Goal: Task Accomplishment & Management: Use online tool/utility

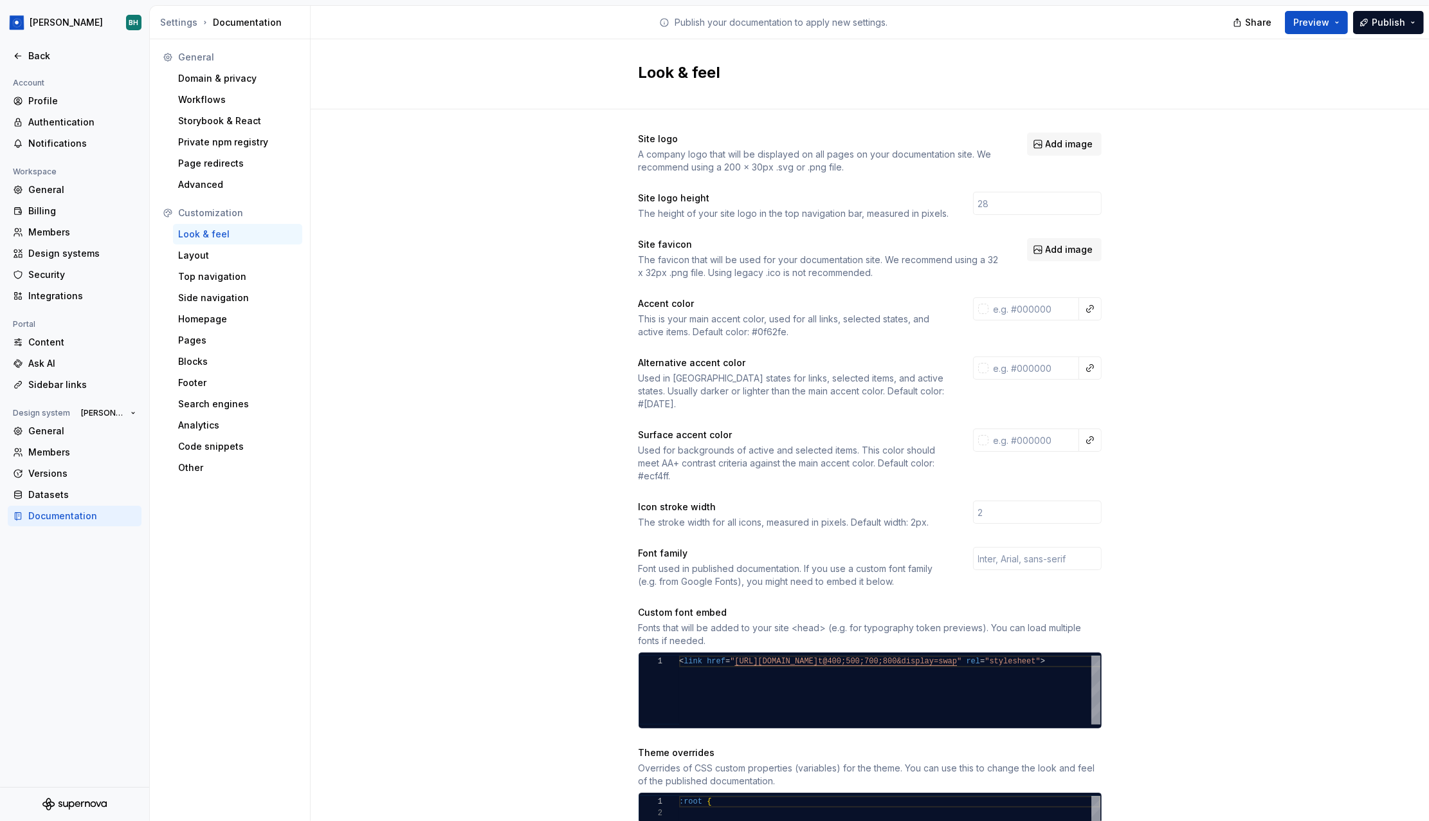
scroll to position [11, 0]
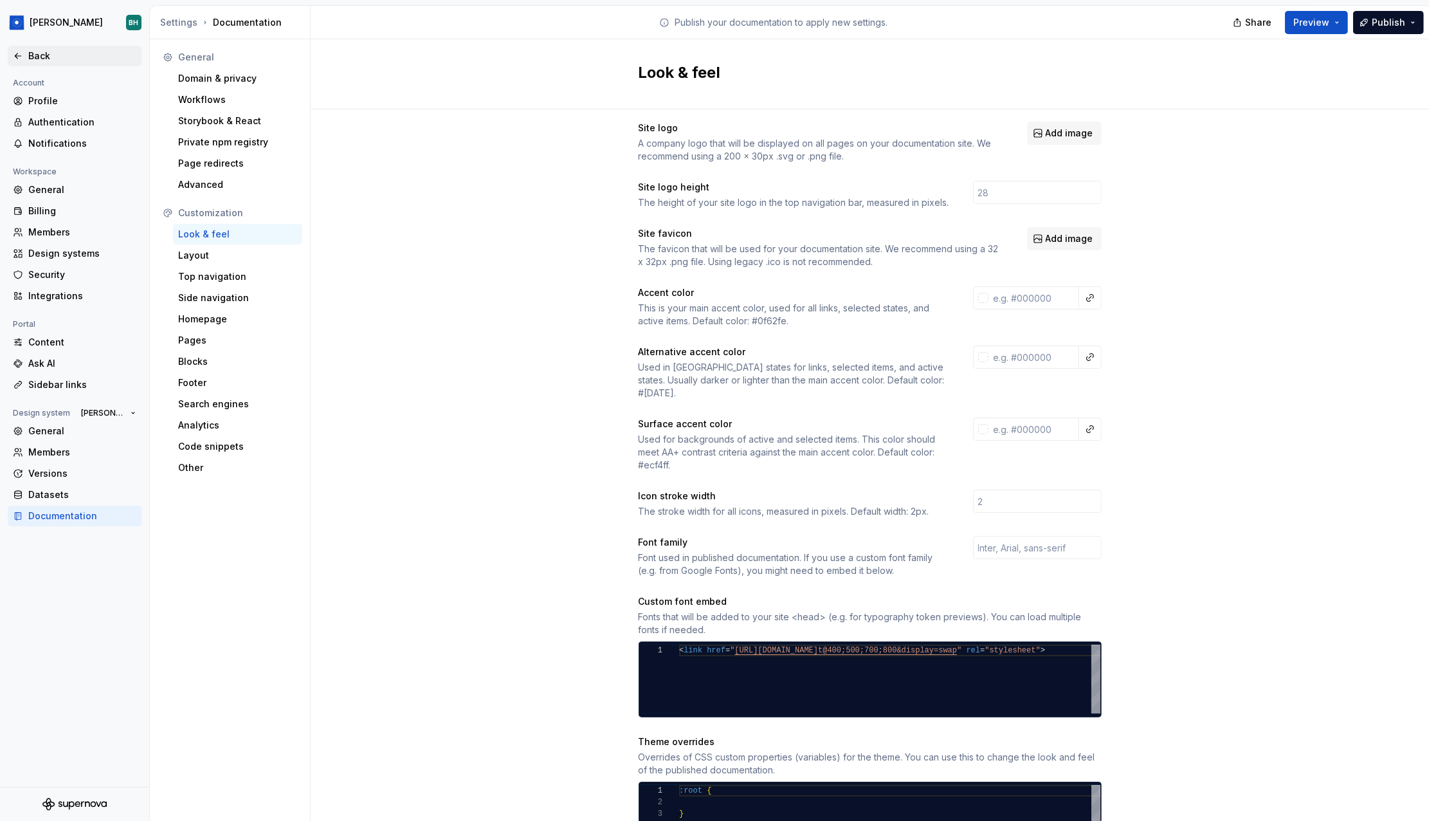
click at [42, 61] on div "Back" at bounding box center [82, 56] width 108 height 13
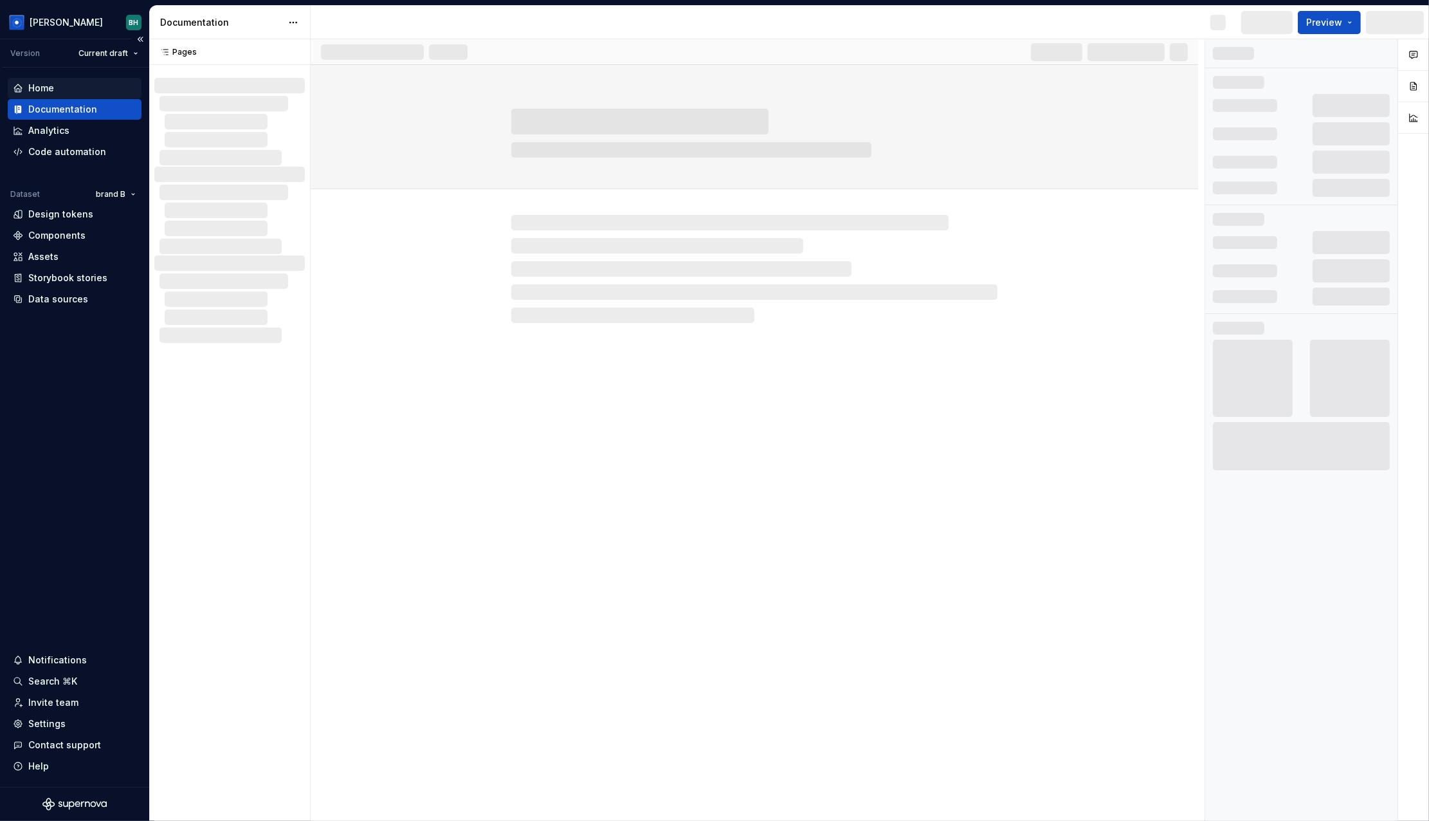
click at [57, 92] on div "Home" at bounding box center [75, 88] width 124 height 13
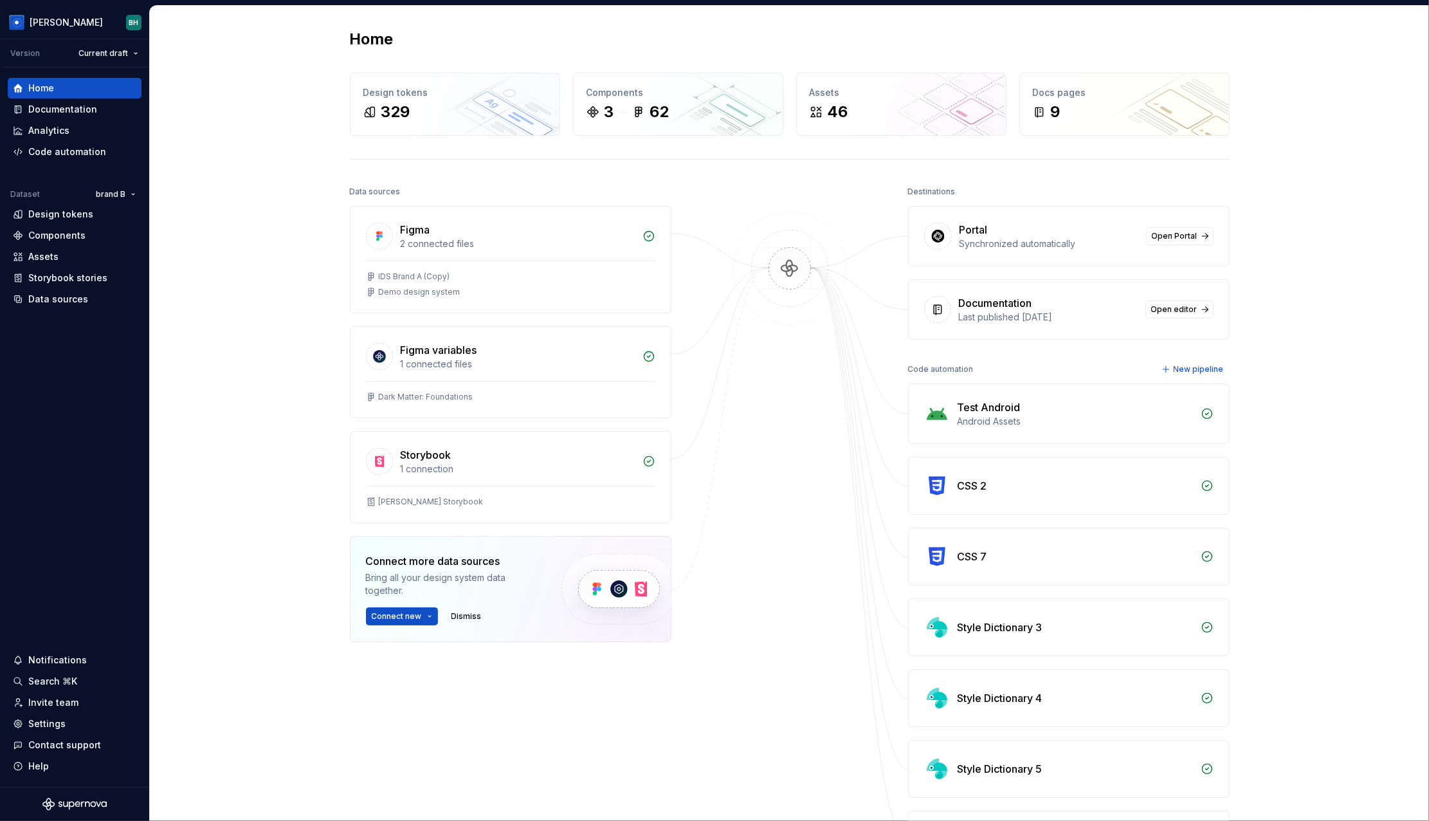
click at [259, 173] on div "Home Design tokens 329 Components 3 62 Assets 46 Docs pages 9 Data sources Figm…" at bounding box center [789, 475] width 1279 height 938
click at [71, 23] on html "Brandon BH Version Current draft Home Documentation Analytics Code automation D…" at bounding box center [714, 410] width 1429 height 821
click at [235, 51] on html "Brandon BH Version Current draft Home Documentation Analytics Code automation D…" at bounding box center [714, 410] width 1429 height 821
click at [115, 197] on html "Brandon BH Version Current draft Home Documentation Analytics Code automation D…" at bounding box center [714, 410] width 1429 height 821
click at [150, 266] on div "Manage datasets" at bounding box center [156, 266] width 84 height 13
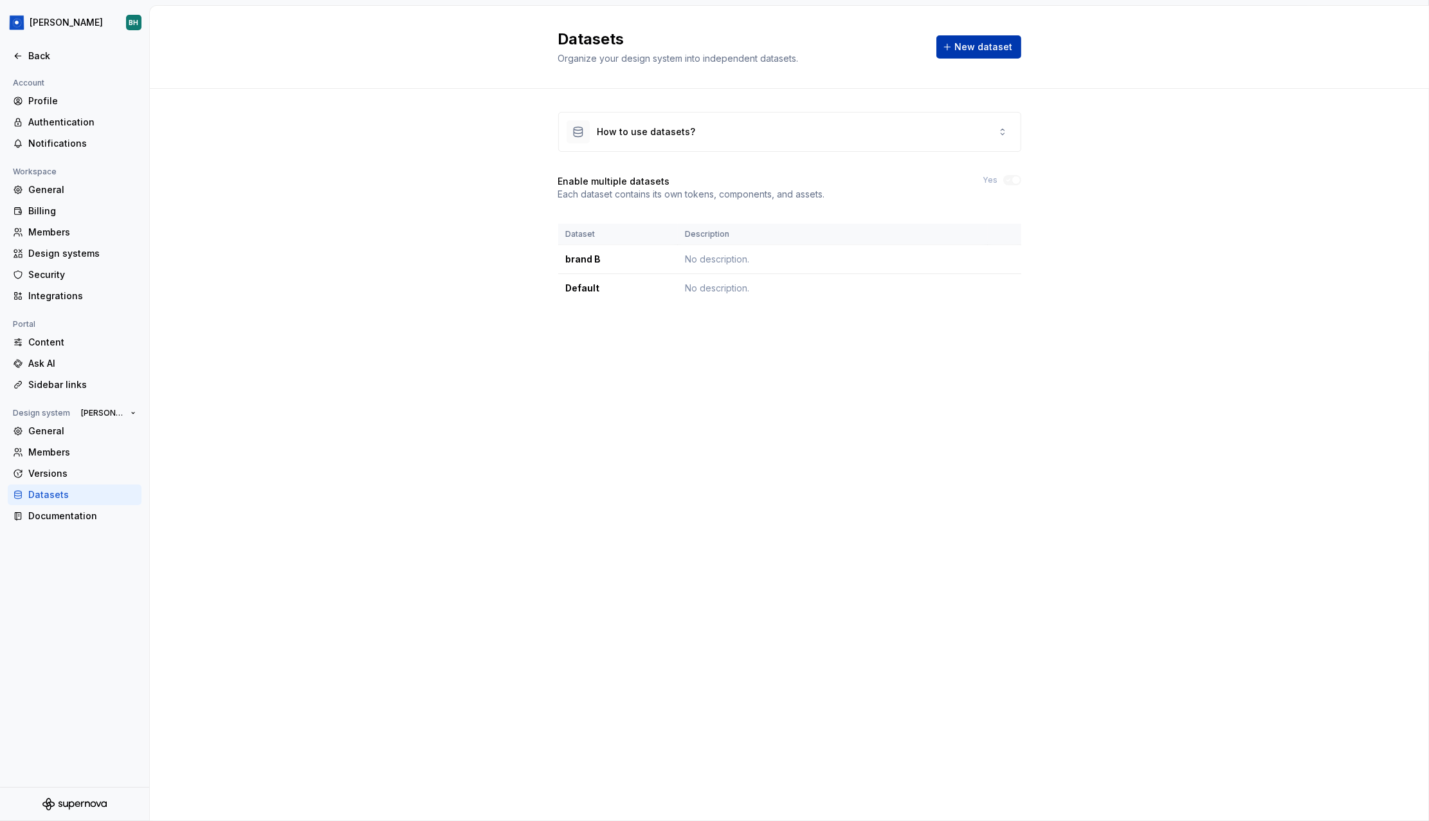
click at [973, 52] on span "New dataset" at bounding box center [984, 47] width 58 height 13
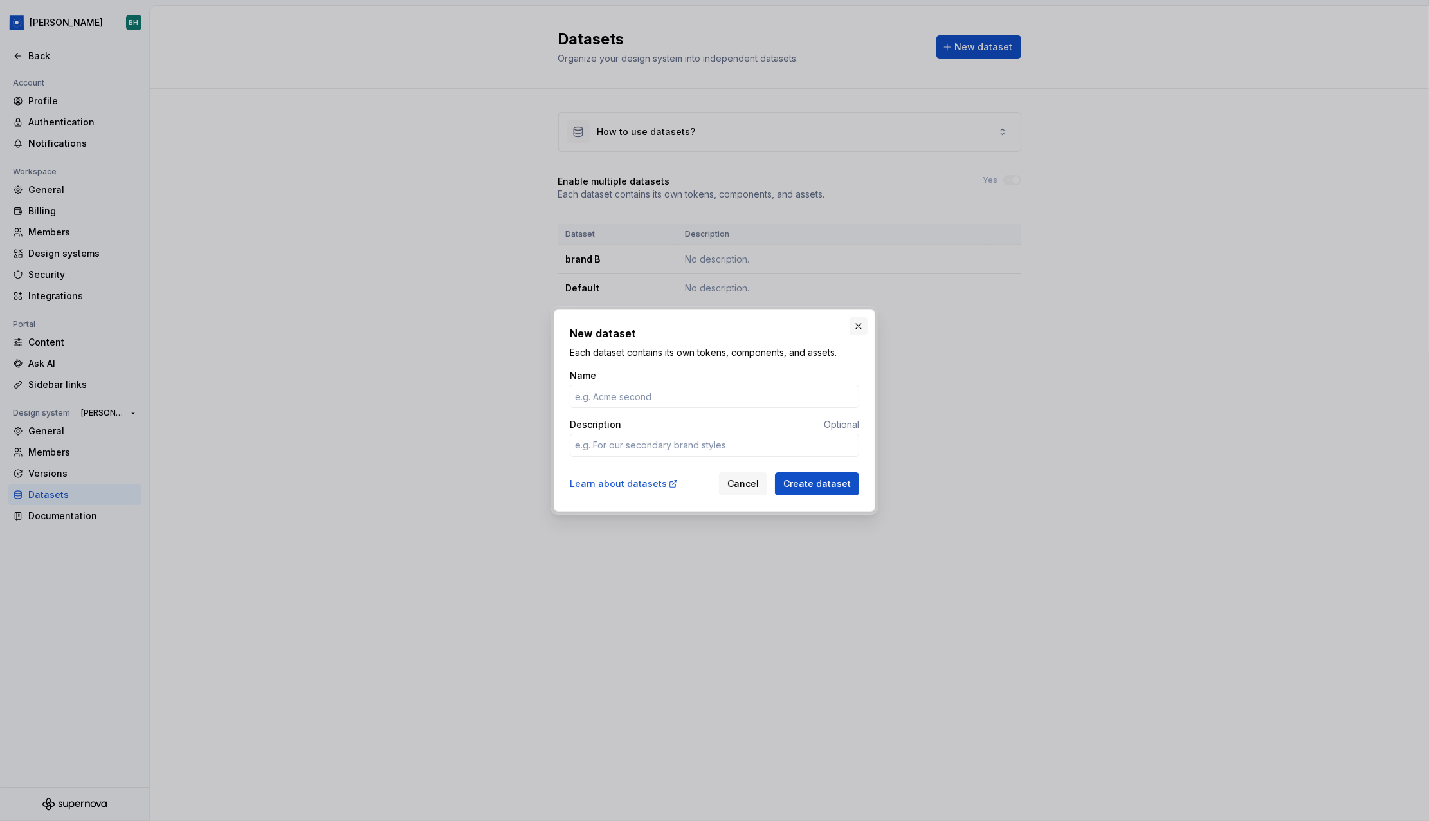
click at [857, 327] on button "button" at bounding box center [859, 326] width 18 height 18
type textarea "*"
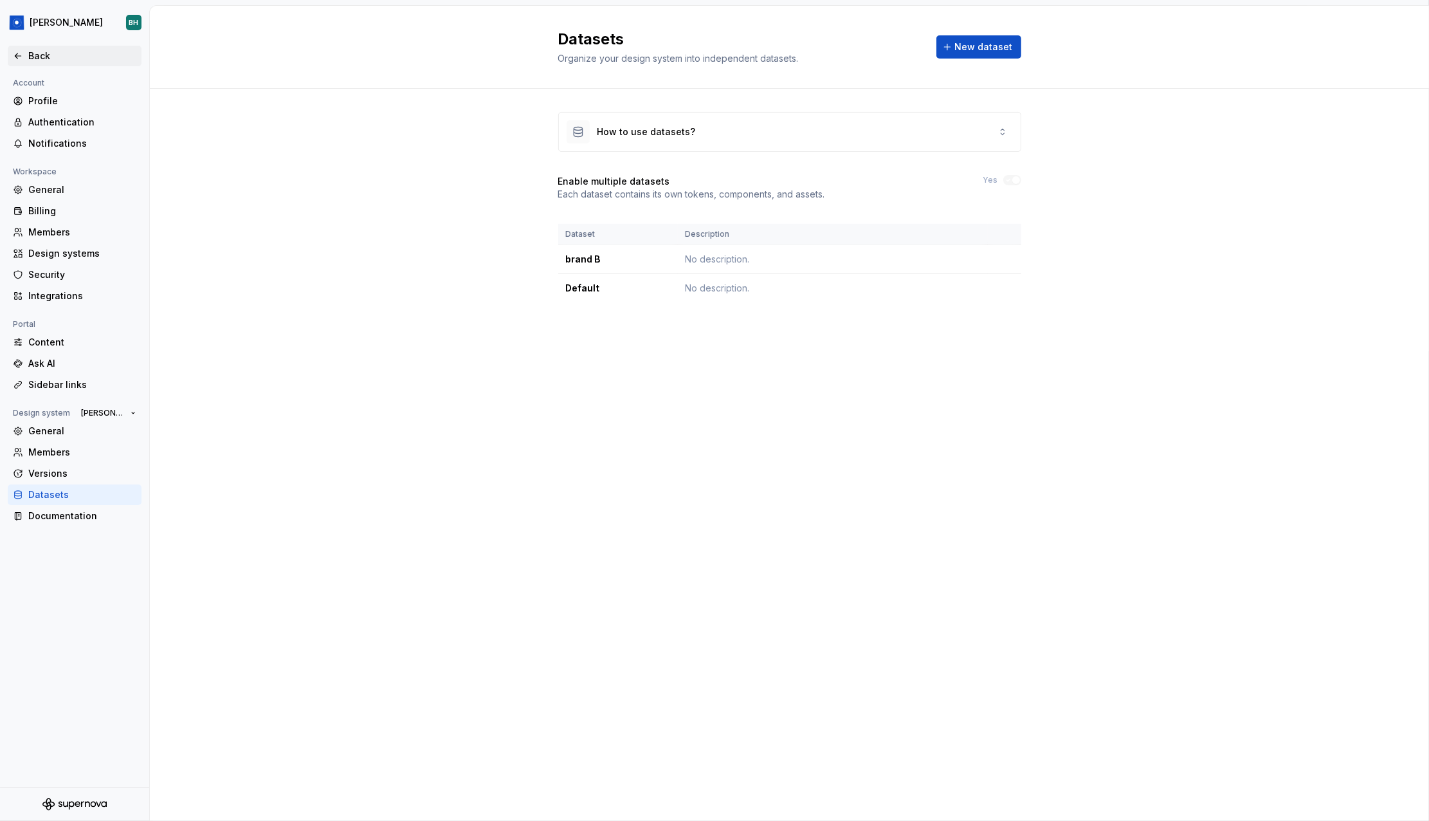
click at [33, 56] on div "Back" at bounding box center [82, 56] width 108 height 13
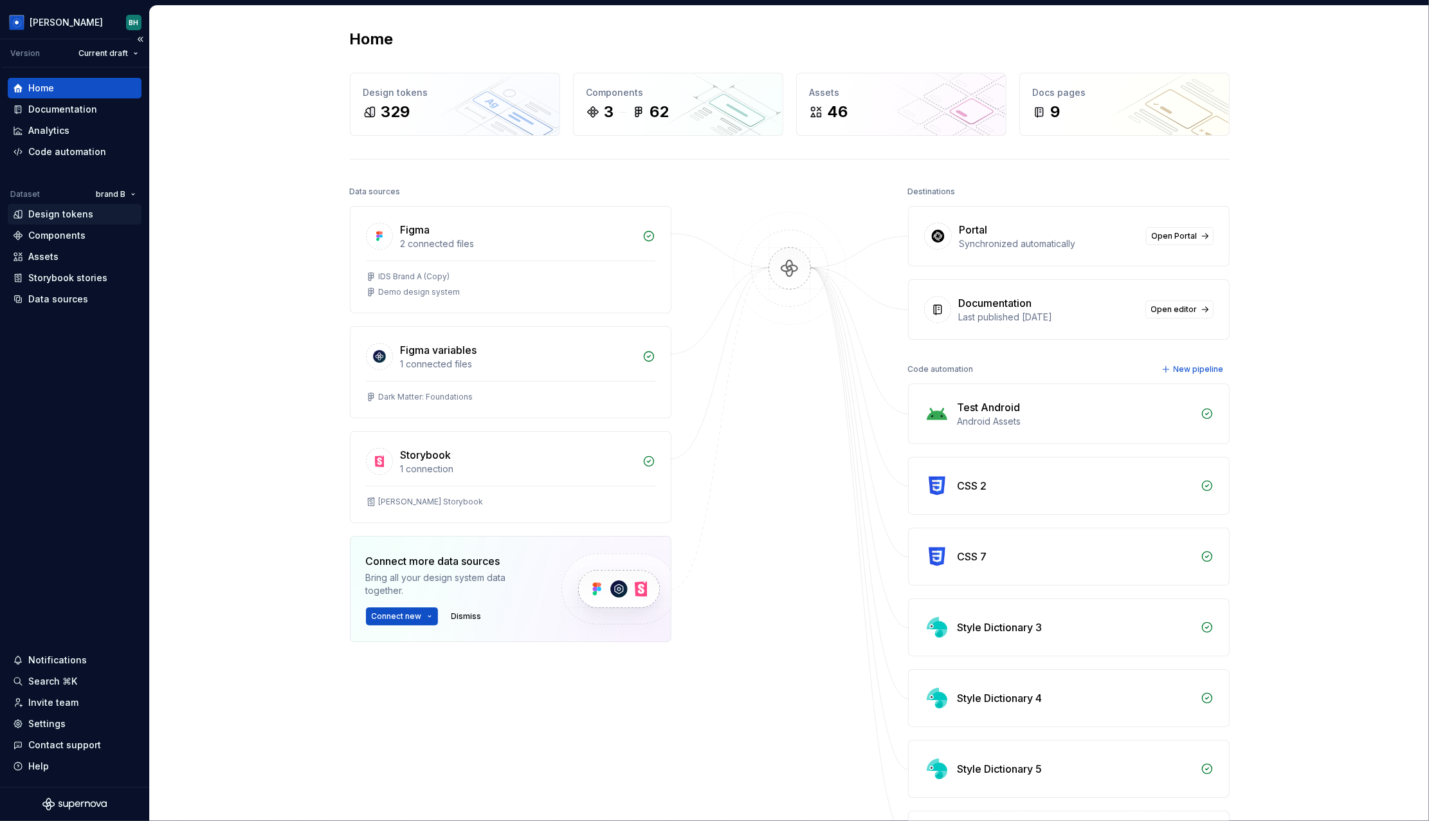
click at [71, 221] on div "Design tokens" at bounding box center [75, 214] width 134 height 21
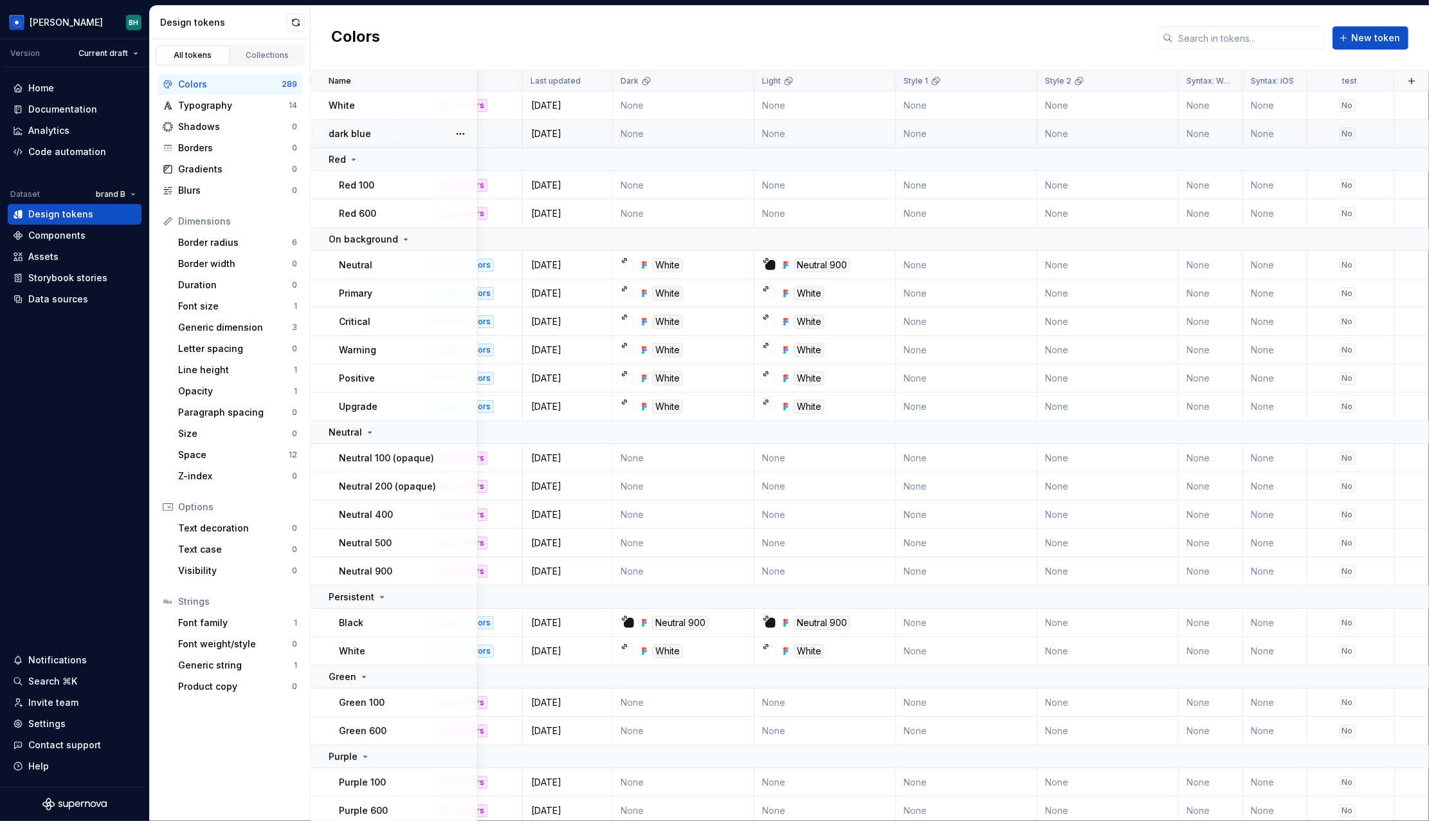
scroll to position [0, 436]
click at [1411, 80] on button "button" at bounding box center [1412, 81] width 18 height 18
click at [1375, 133] on div "New custom property" at bounding box center [1338, 131] width 96 height 13
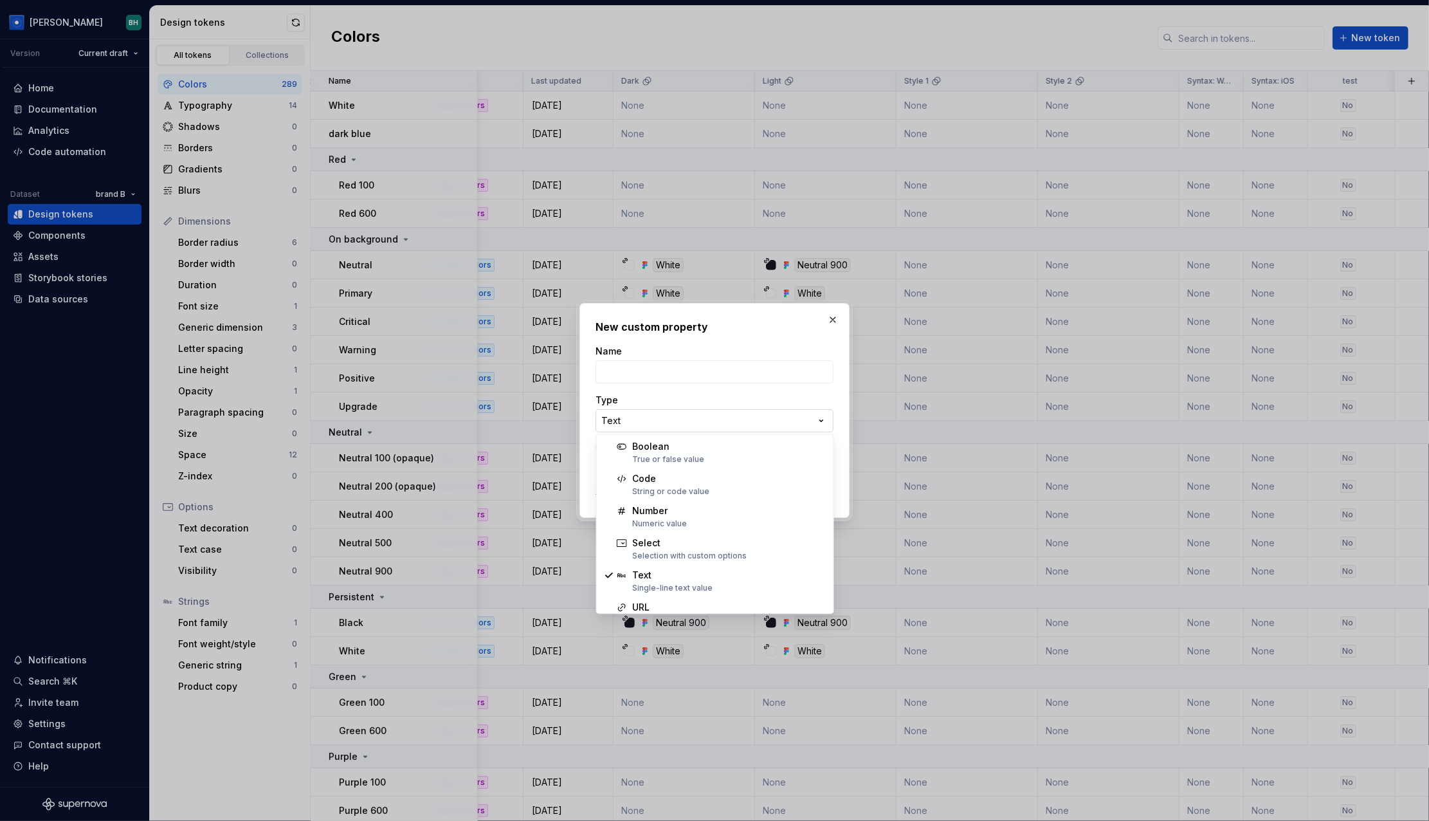
click at [690, 421] on div "**********" at bounding box center [714, 410] width 1429 height 821
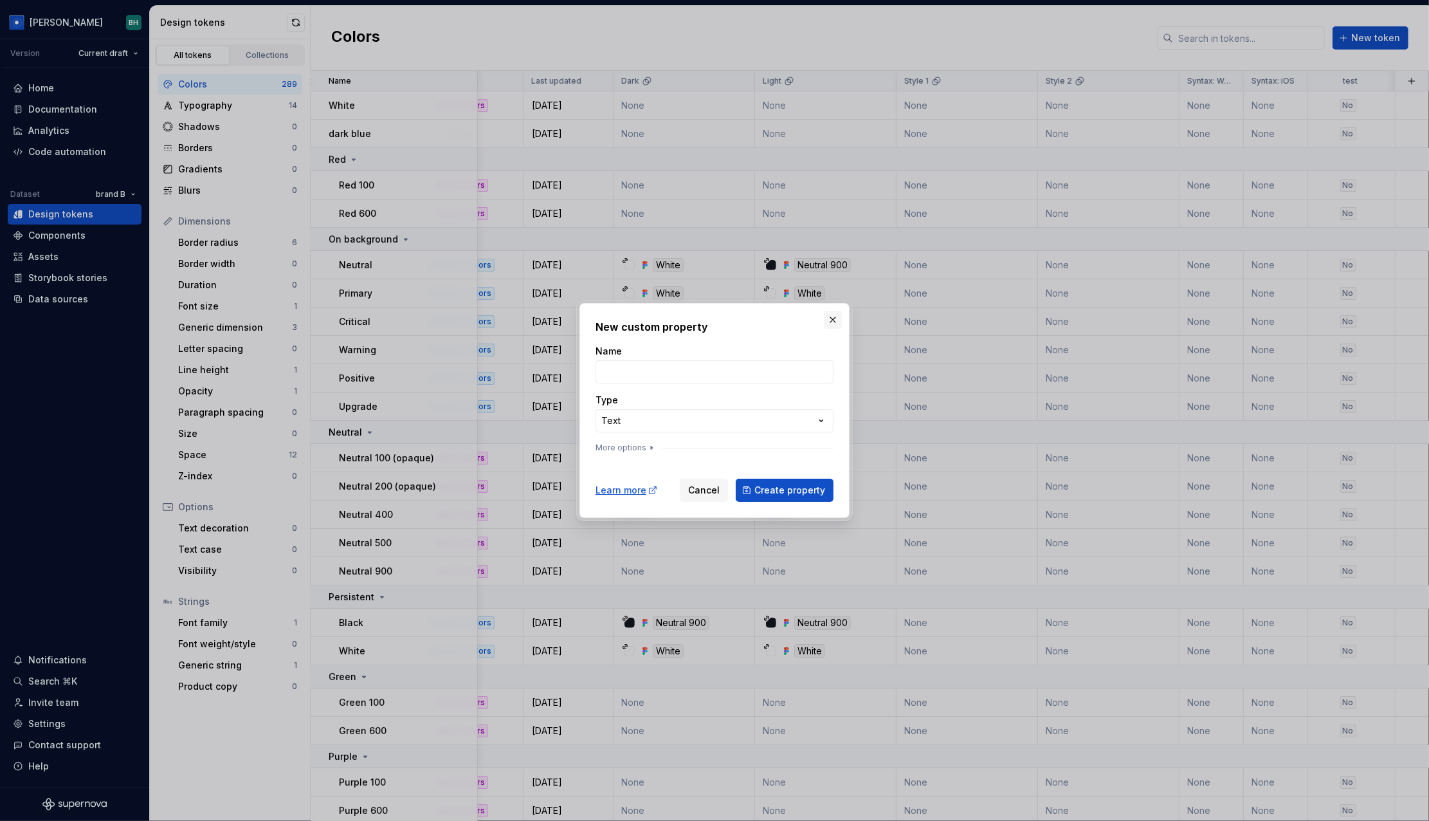
click at [832, 320] on div "**********" at bounding box center [714, 410] width 1429 height 821
click at [832, 320] on button "button" at bounding box center [833, 320] width 18 height 18
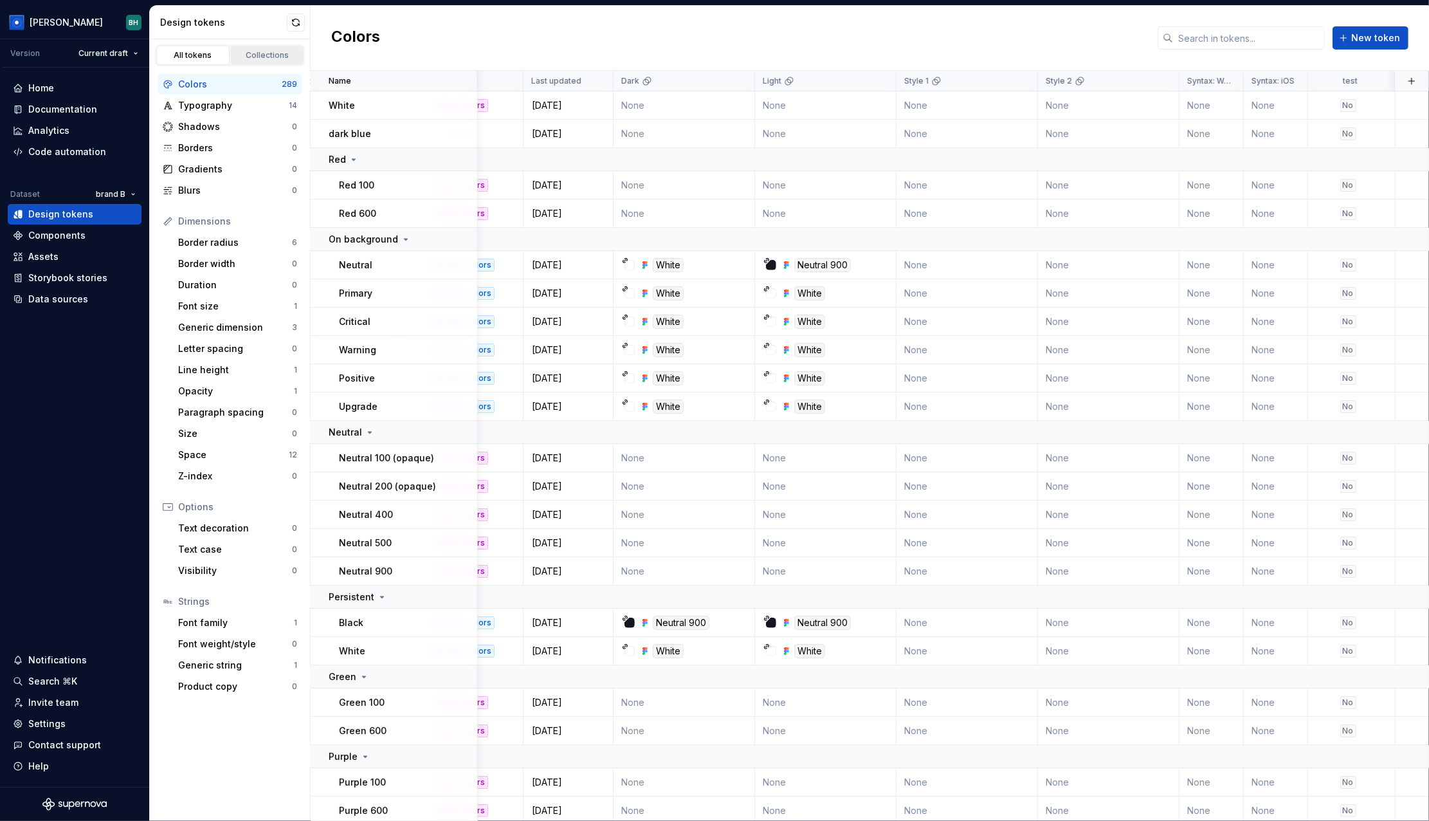
click at [265, 51] on div "Collections" at bounding box center [267, 55] width 64 height 10
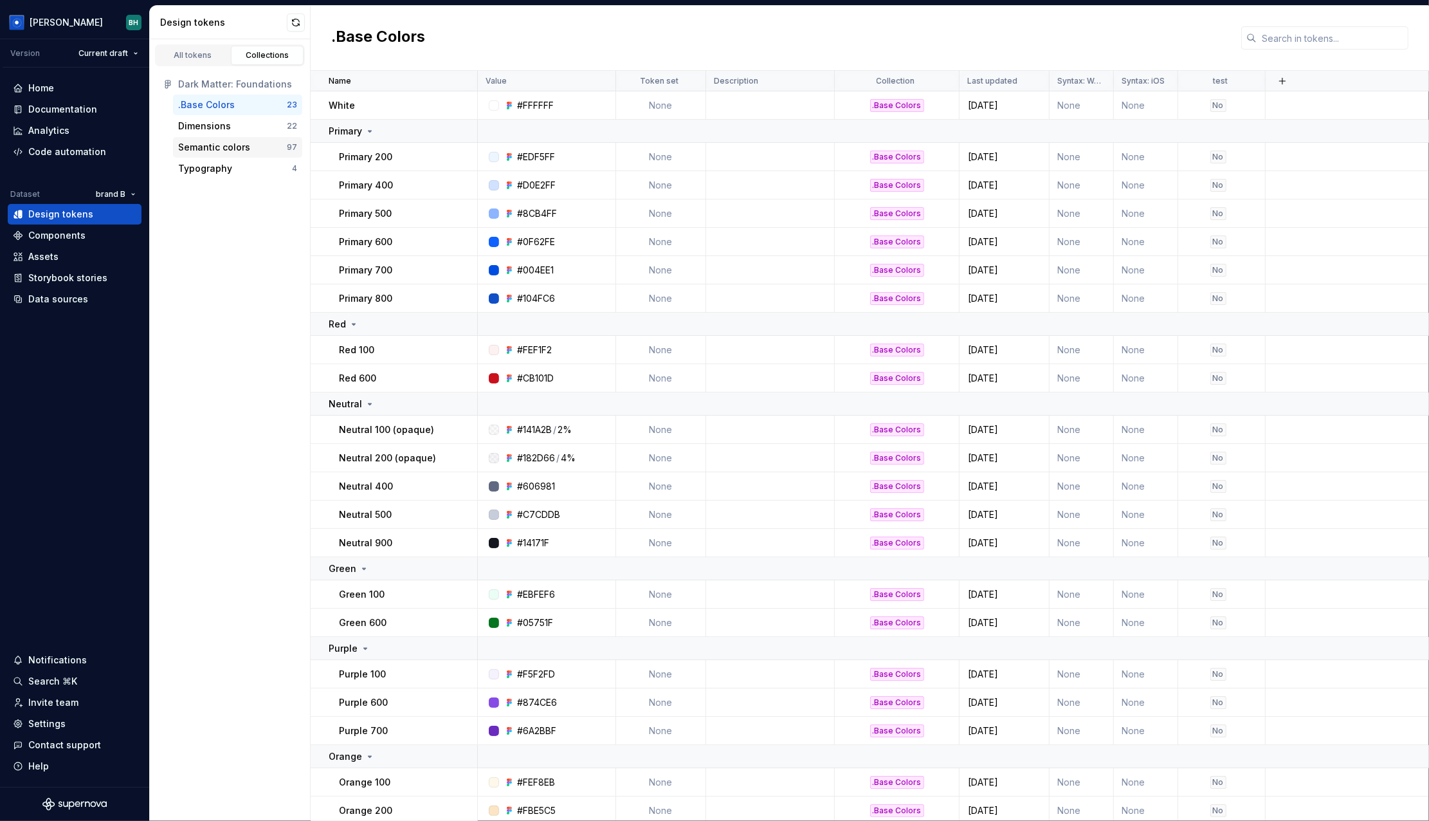
click at [277, 153] on div "Semantic colors" at bounding box center [232, 147] width 109 height 13
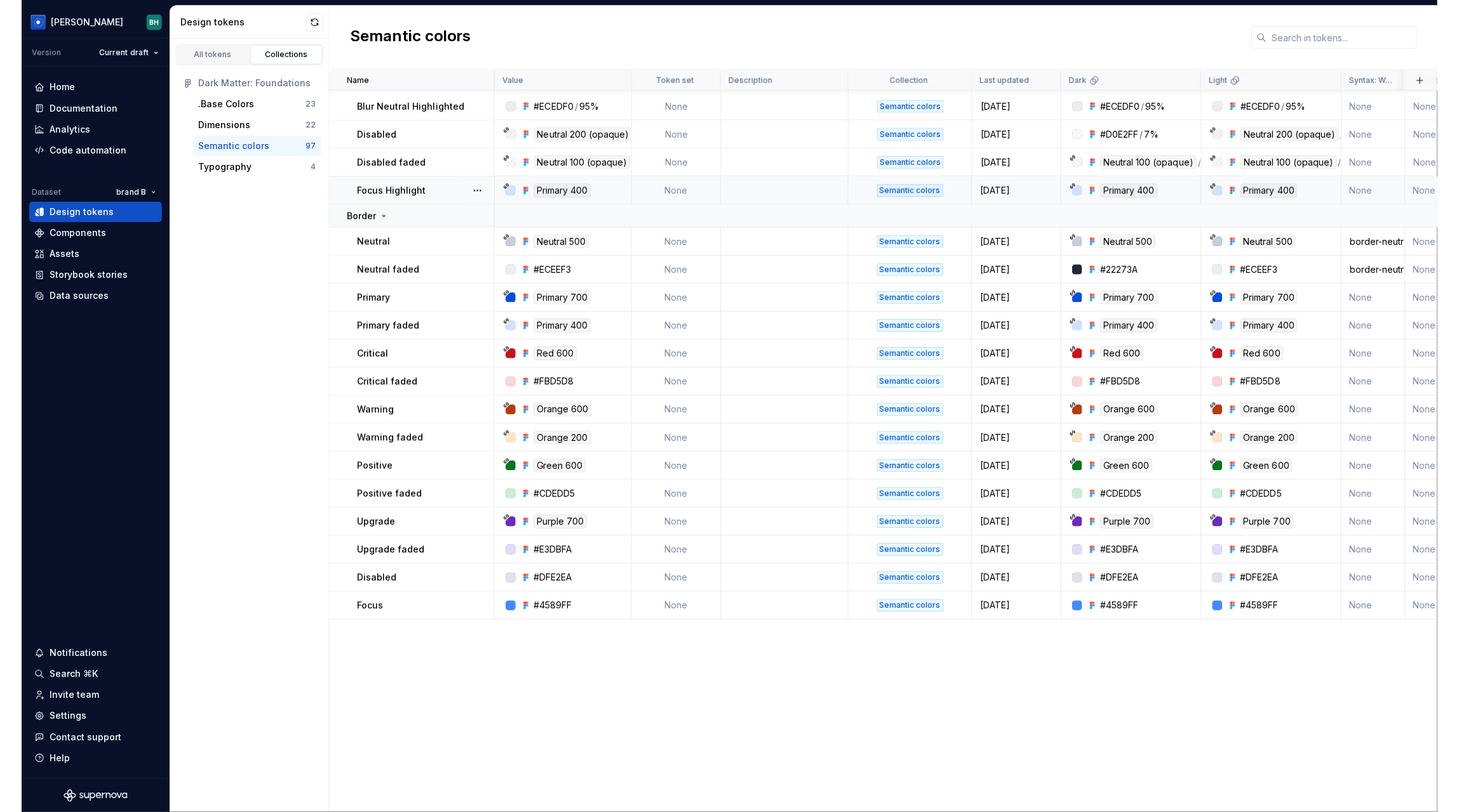
scroll to position [9, 0]
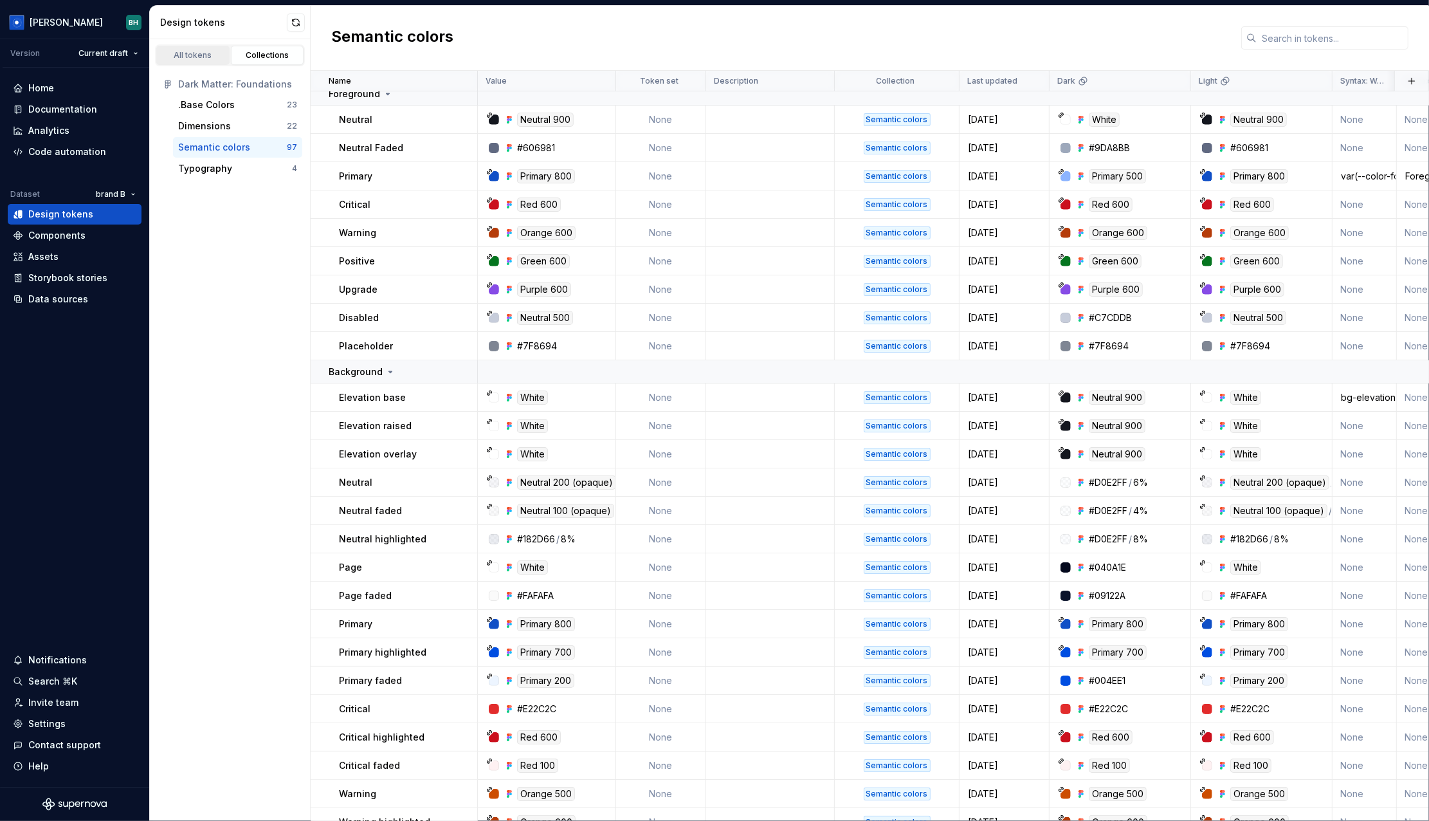
click at [203, 50] on div "All tokens" at bounding box center [193, 55] width 64 height 10
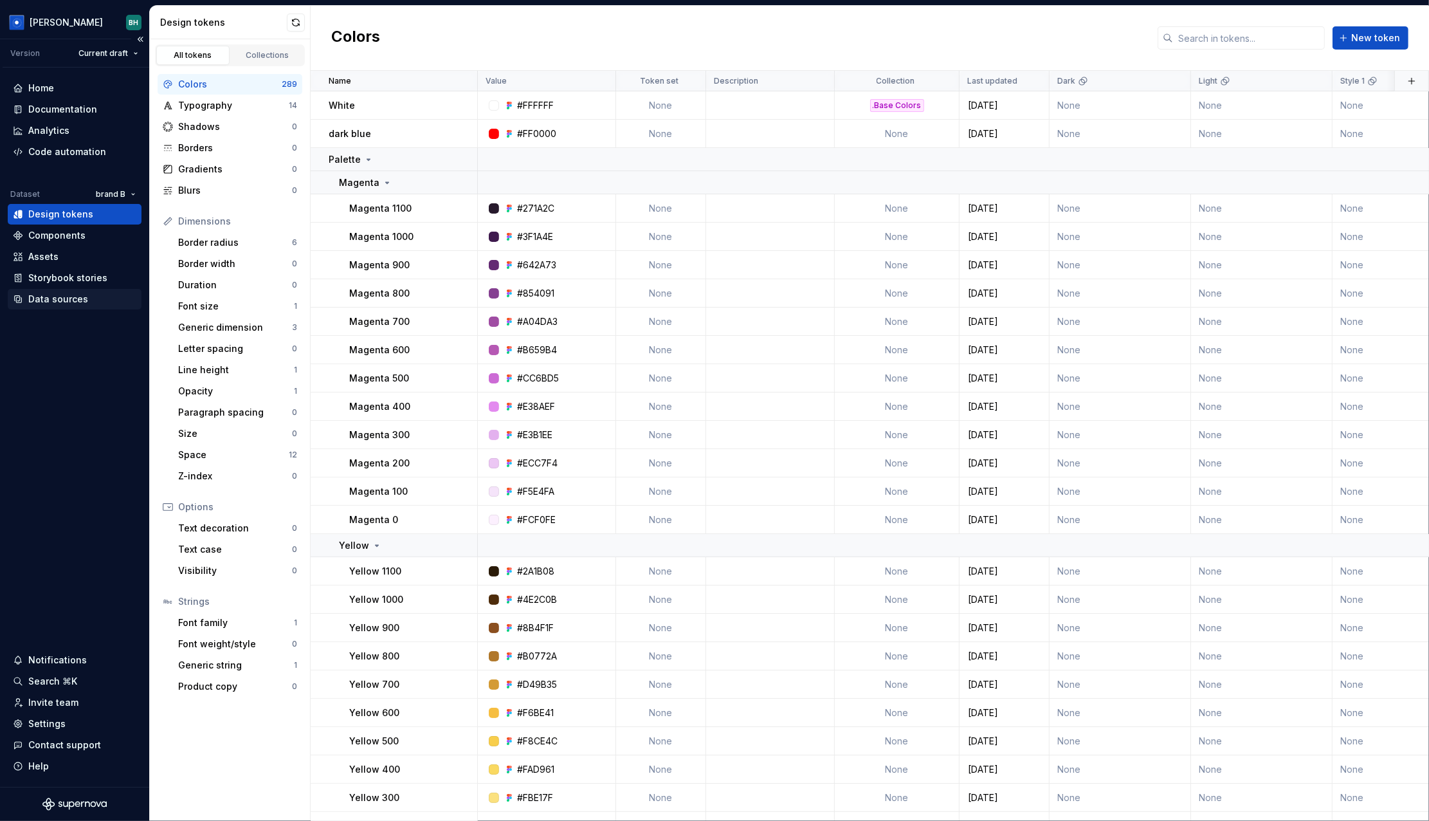
click at [83, 304] on div "Data sources" at bounding box center [58, 299] width 60 height 13
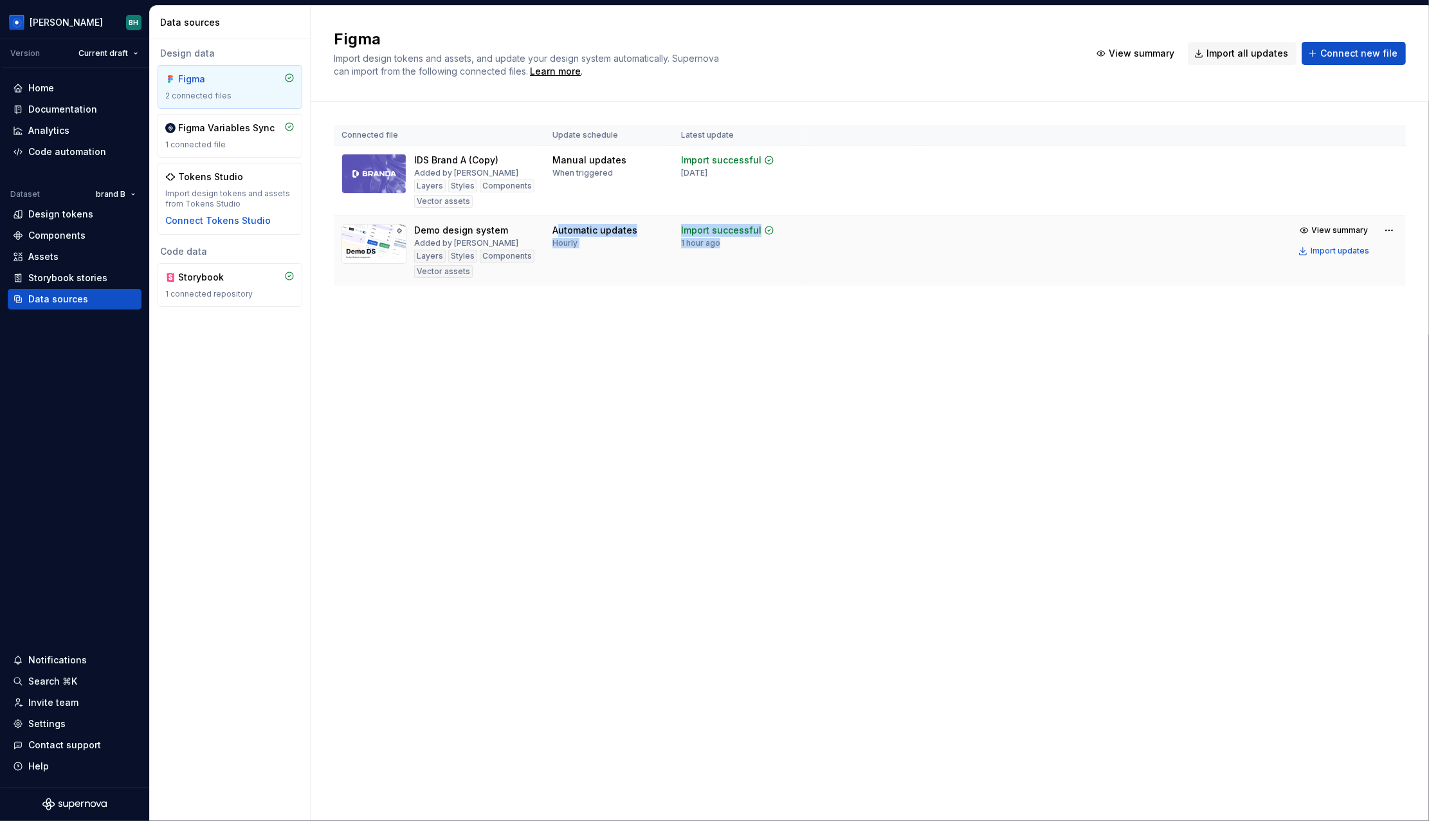
drag, startPoint x: 547, startPoint y: 226, endPoint x: 675, endPoint y: 263, distance: 133.3
click at [675, 263] on tr "Demo design system Added by Brandon Ha Layers Styles Components Vector assets A…" at bounding box center [870, 251] width 1072 height 70
click at [622, 255] on td "Automatic updates Hourly" at bounding box center [609, 251] width 129 height 70
drag, startPoint x: 545, startPoint y: 236, endPoint x: 594, endPoint y: 236, distance: 48.9
click at [594, 236] on td "Automatic updates Hourly" at bounding box center [609, 251] width 129 height 70
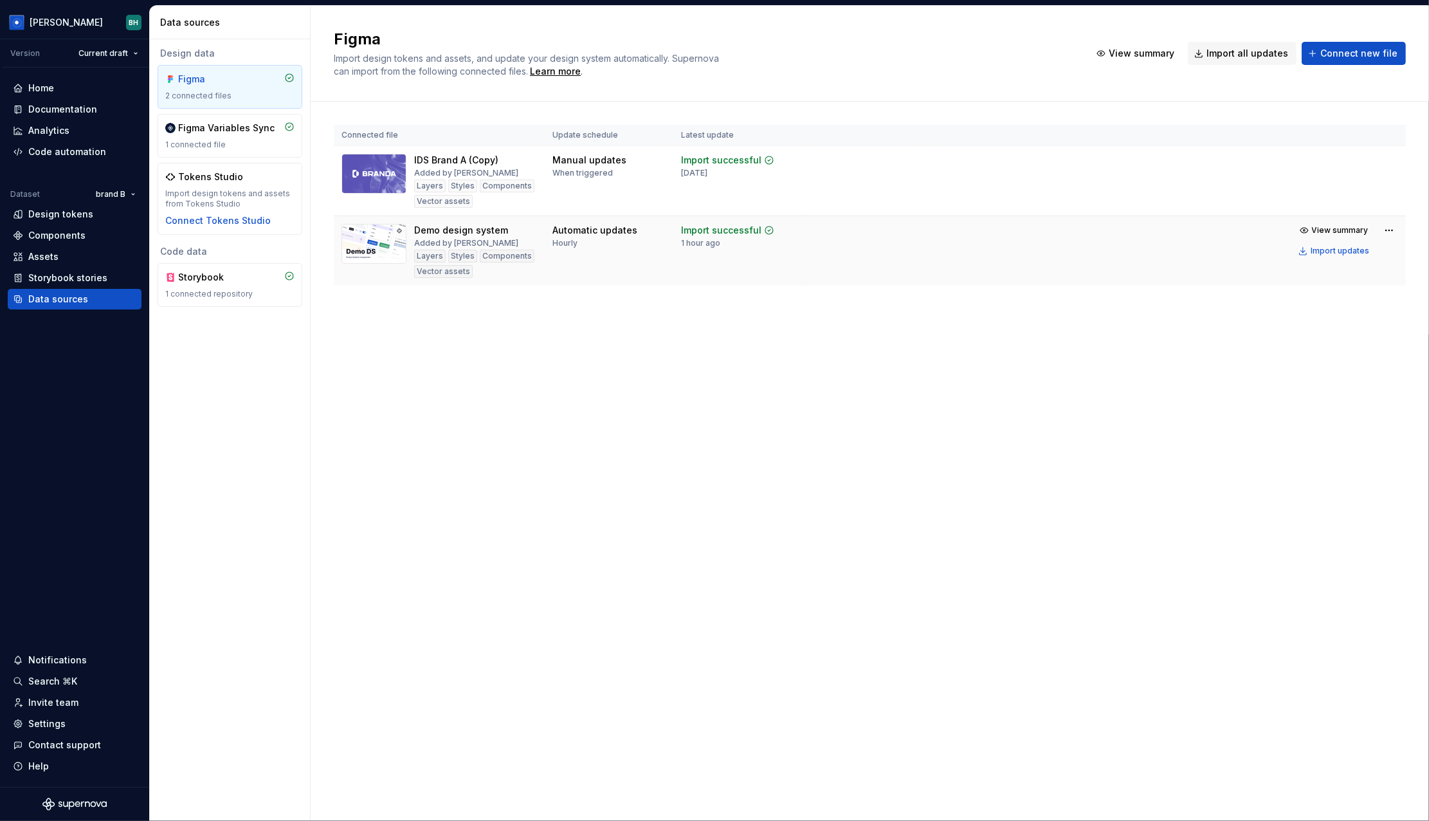
click at [598, 246] on div "Automatic updates Hourly" at bounding box center [595, 236] width 85 height 24
drag, startPoint x: 549, startPoint y: 228, endPoint x: 657, endPoint y: 229, distance: 107.4
click at [657, 229] on td "Automatic updates Hourly" at bounding box center [609, 251] width 129 height 70
click at [621, 208] on td "Manual updates When triggered" at bounding box center [609, 181] width 129 height 70
click at [1391, 164] on html "Brandon BH Version Current draft Home Documentation Analytics Code automation D…" at bounding box center [714, 410] width 1429 height 821
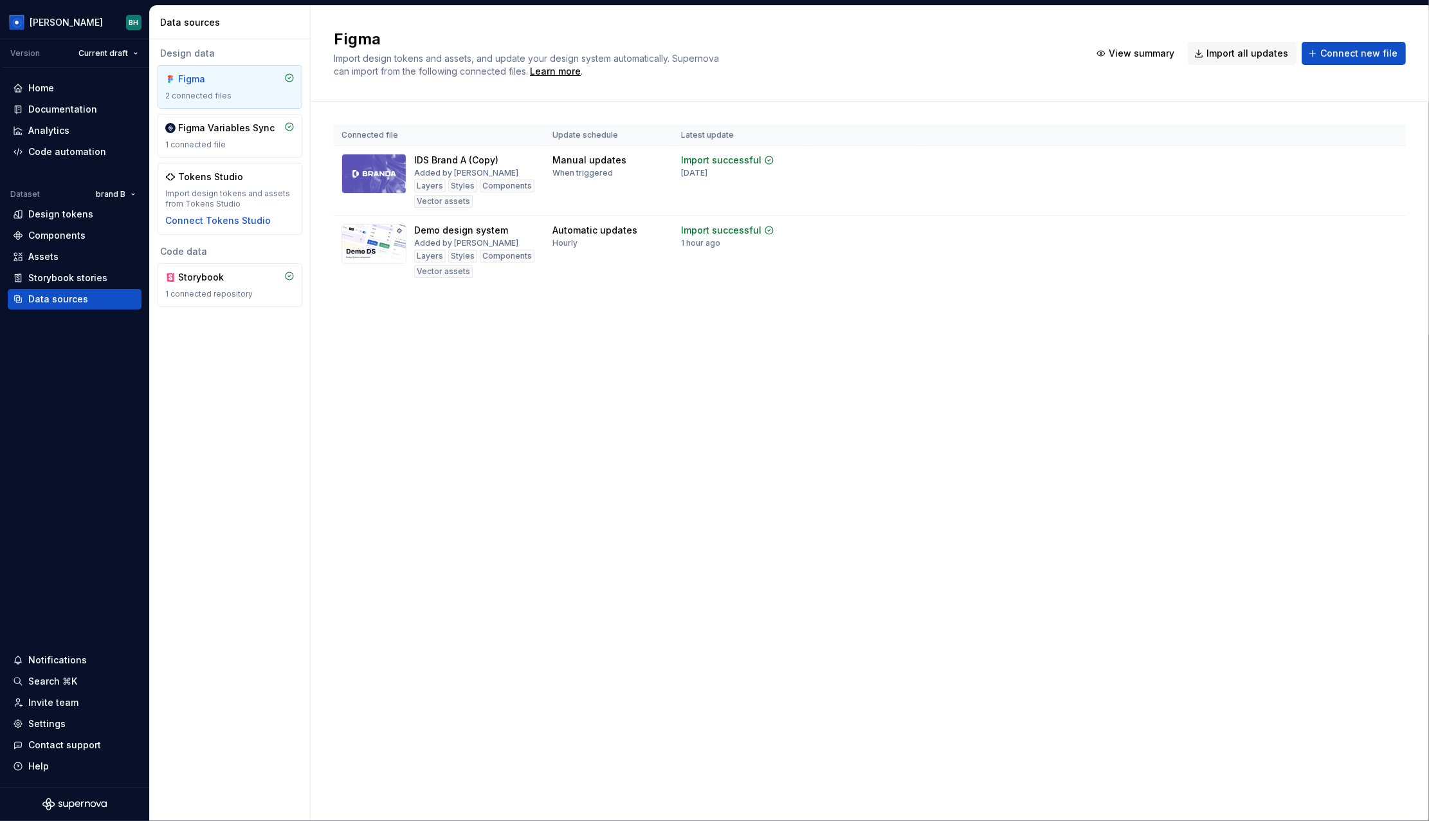
click at [1285, 344] on html "Brandon BH Version Current draft Home Documentation Analytics Code automation D…" at bounding box center [714, 410] width 1429 height 821
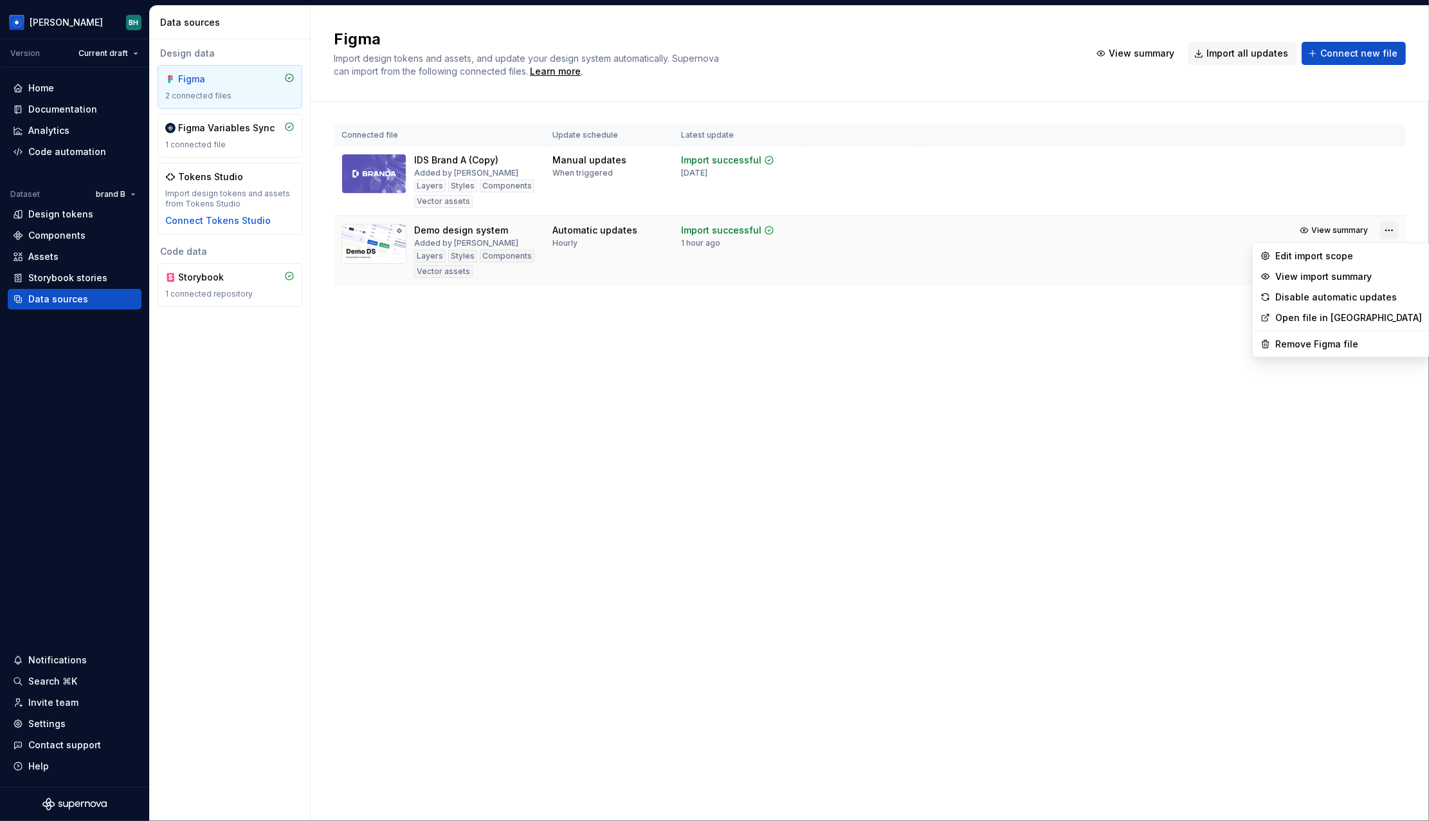
click at [1389, 230] on html "Brandon BH Version Current draft Home Documentation Analytics Code automation D…" at bounding box center [714, 410] width 1429 height 821
click at [628, 333] on html "Brandon BH Version Current draft Home Documentation Analytics Code automation D…" at bounding box center [714, 410] width 1429 height 821
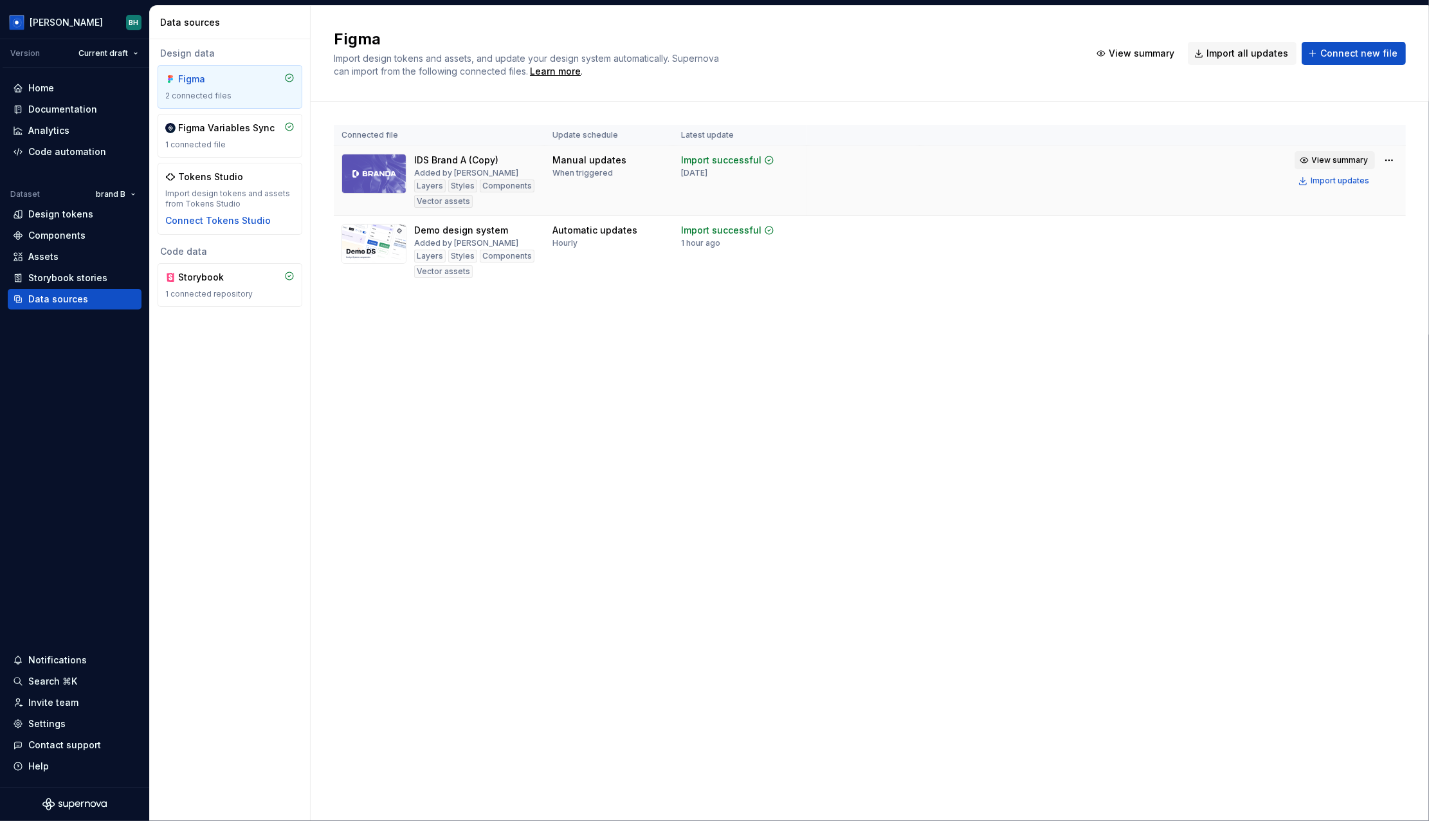
click at [1355, 158] on span "View summary" at bounding box center [1340, 160] width 57 height 10
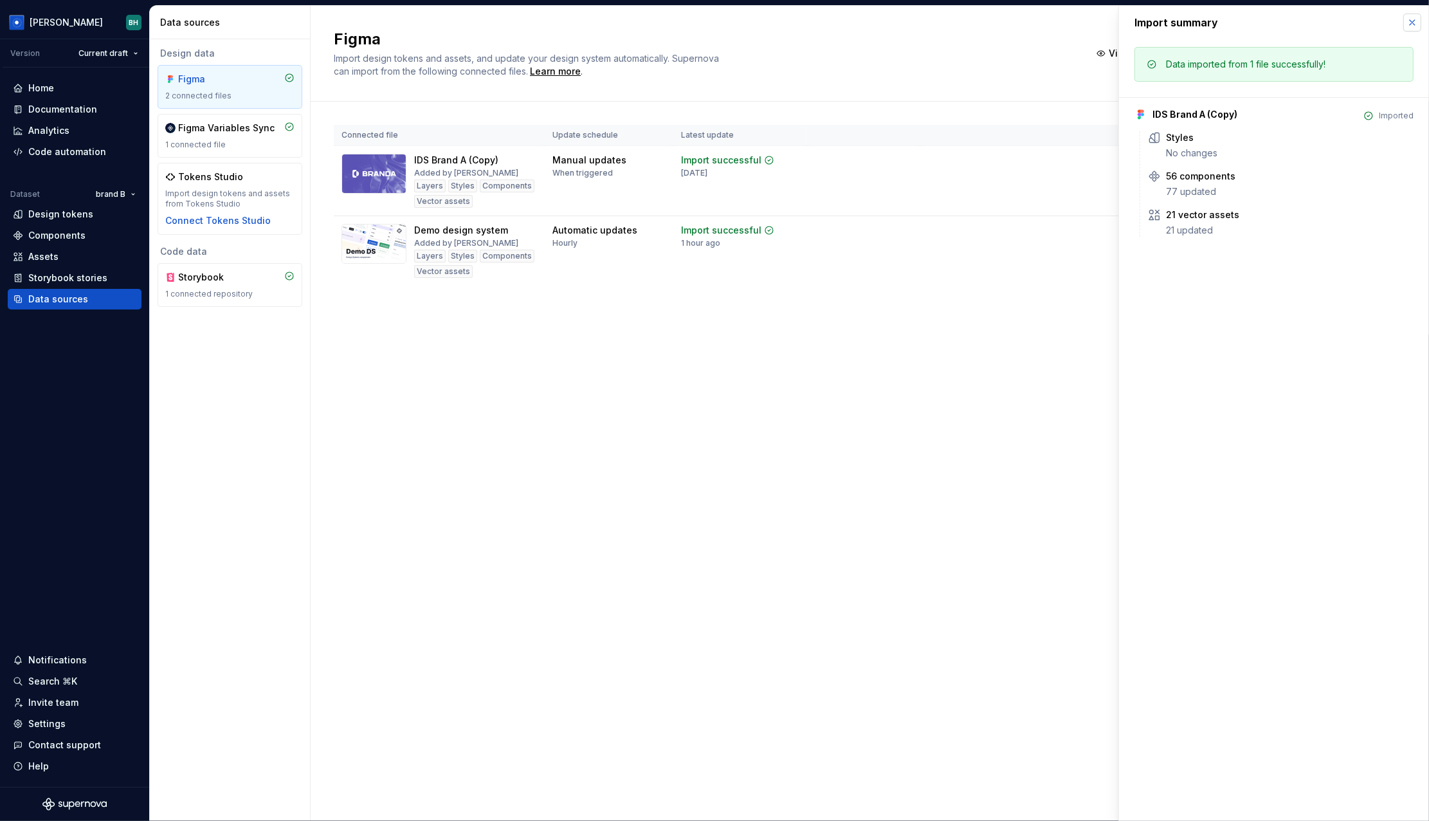
click at [1409, 20] on button "button" at bounding box center [1413, 23] width 18 height 18
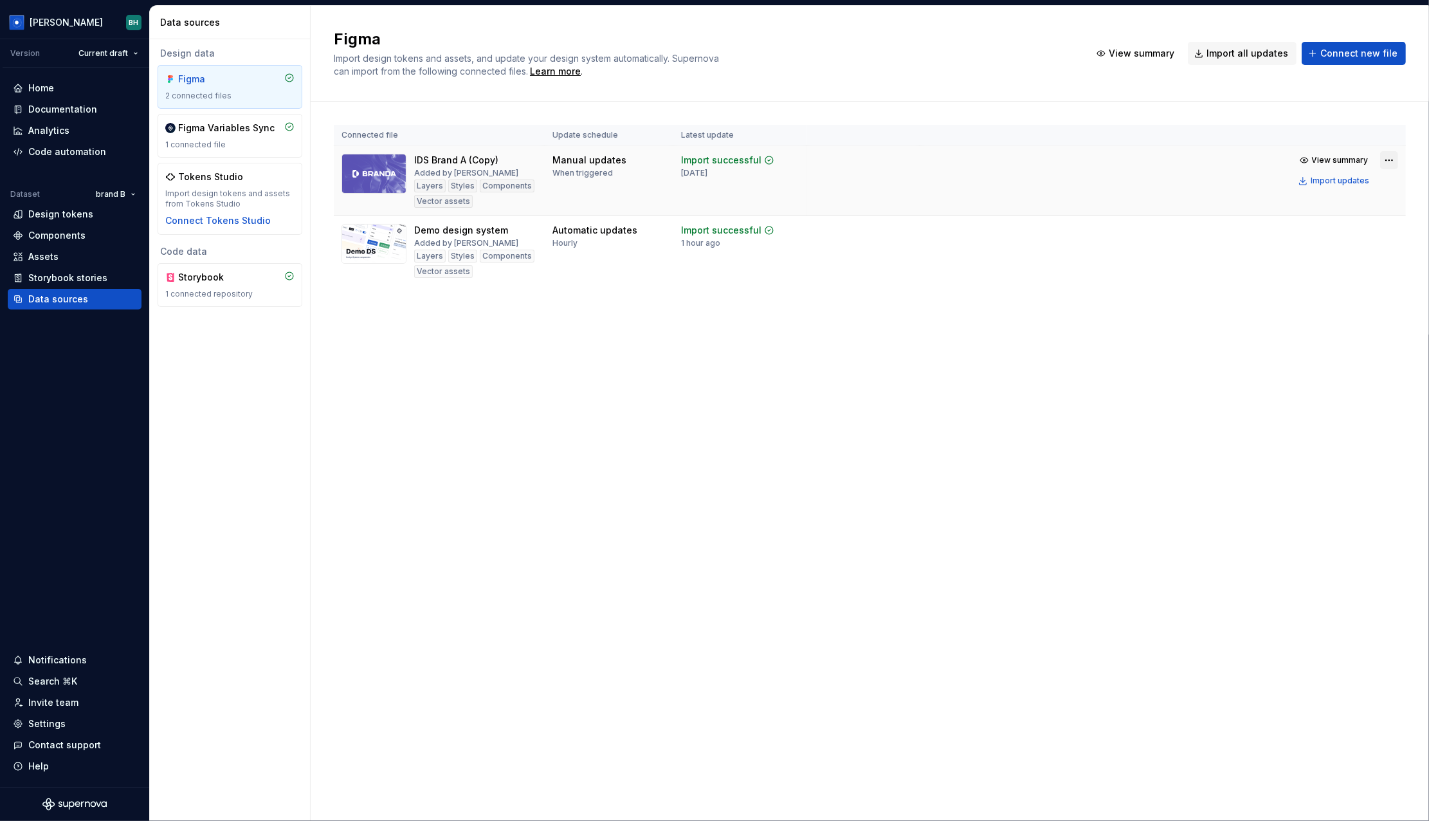
click at [1389, 165] on html "Brandon BH Version Current draft Home Documentation Analytics Code automation D…" at bounding box center [714, 410] width 1429 height 821
click at [1330, 185] on div "Edit import scope" at bounding box center [1352, 185] width 147 height 13
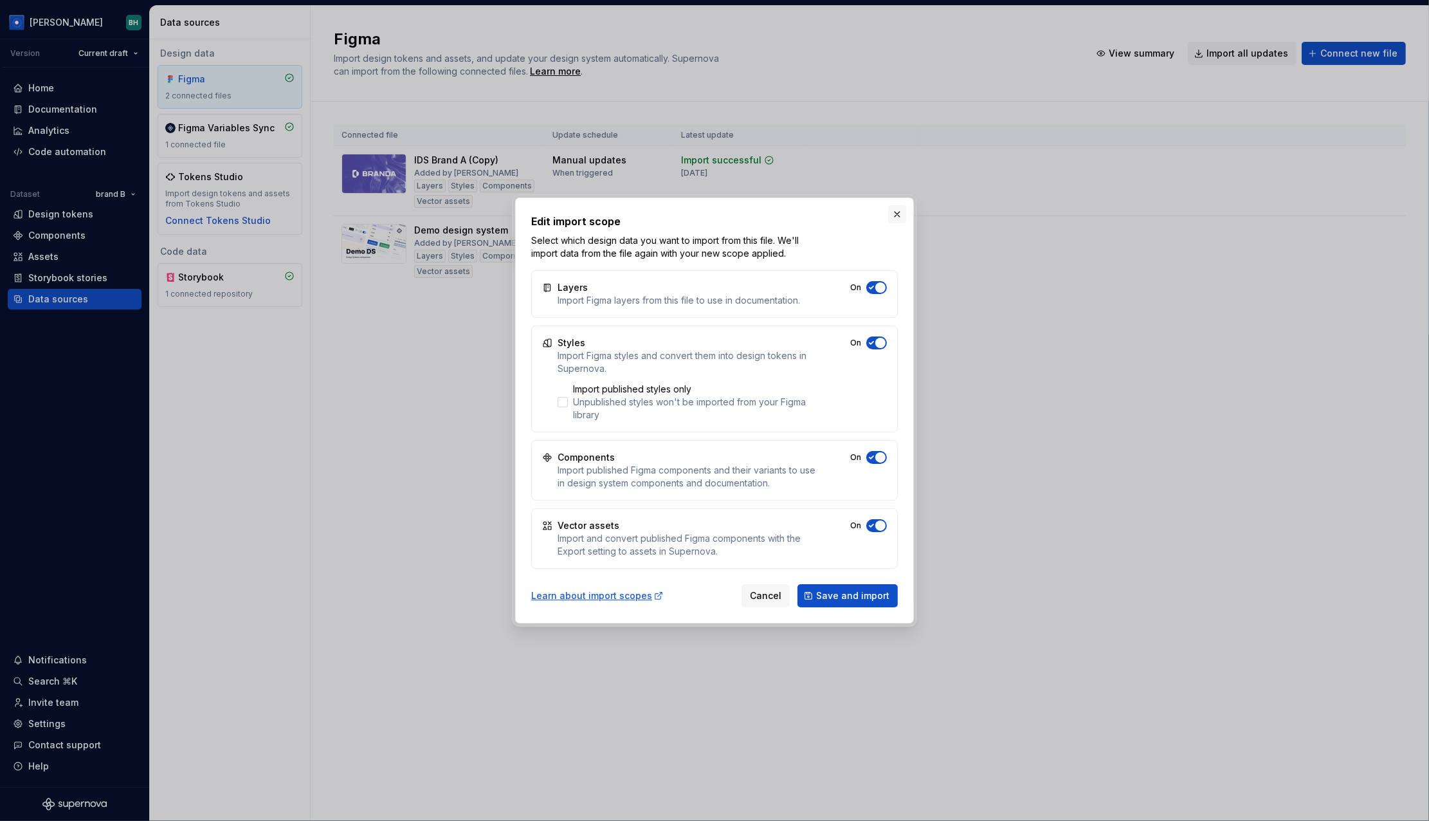
click at [896, 213] on button "button" at bounding box center [897, 214] width 18 height 18
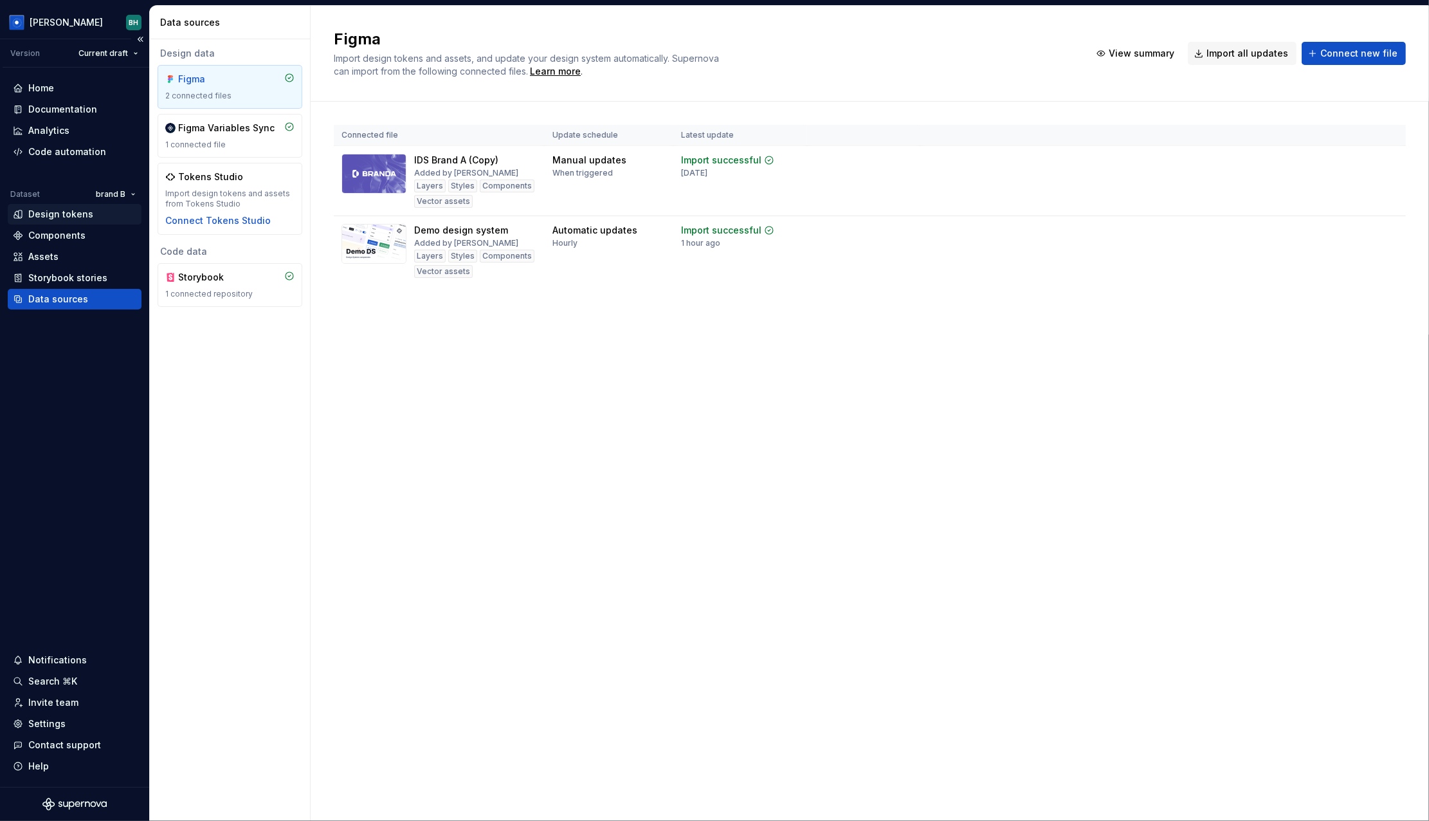
click at [80, 217] on div "Design tokens" at bounding box center [60, 214] width 65 height 13
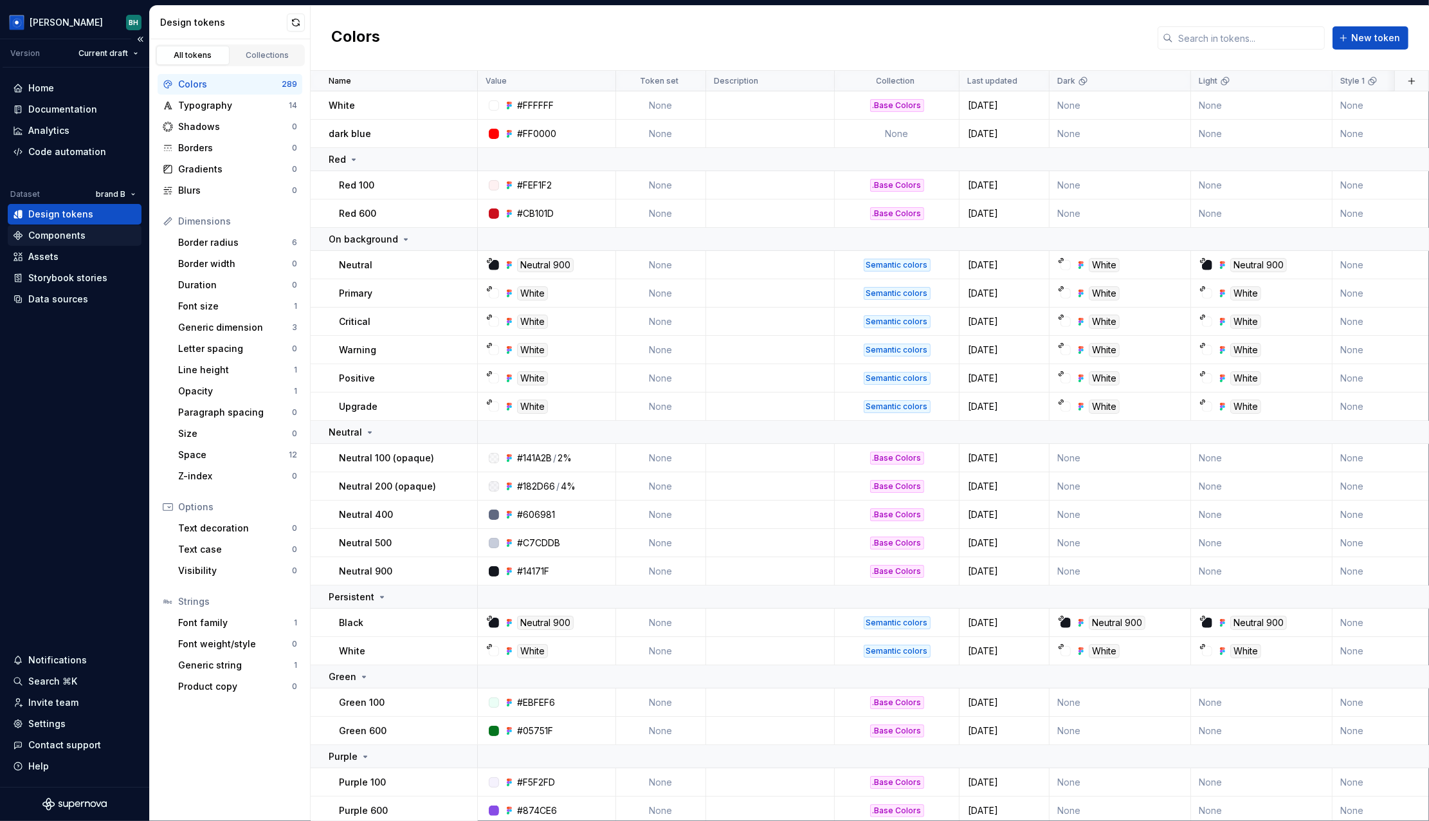
click at [65, 232] on div "Components" at bounding box center [56, 235] width 57 height 13
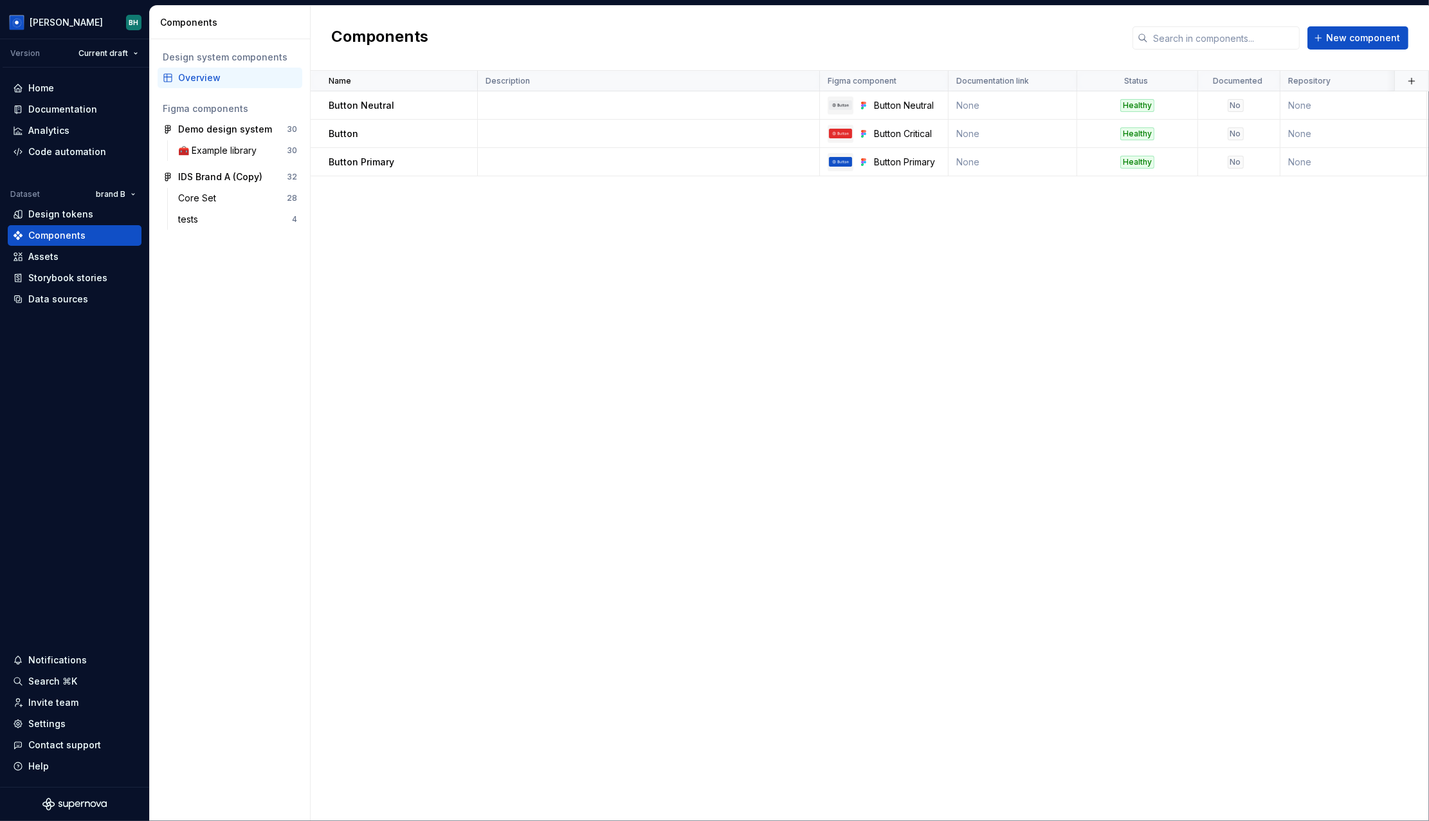
click at [1284, 230] on div "Name Description Figma component Documentation link Status Documented Repositor…" at bounding box center [870, 446] width 1119 height 750
click at [1180, 81] on html "[PERSON_NAME] Version Current draft Home Documentation Analytics Code automatio…" at bounding box center [714, 410] width 1429 height 821
click at [1204, 103] on span "Edit property" at bounding box center [1238, 105] width 84 height 13
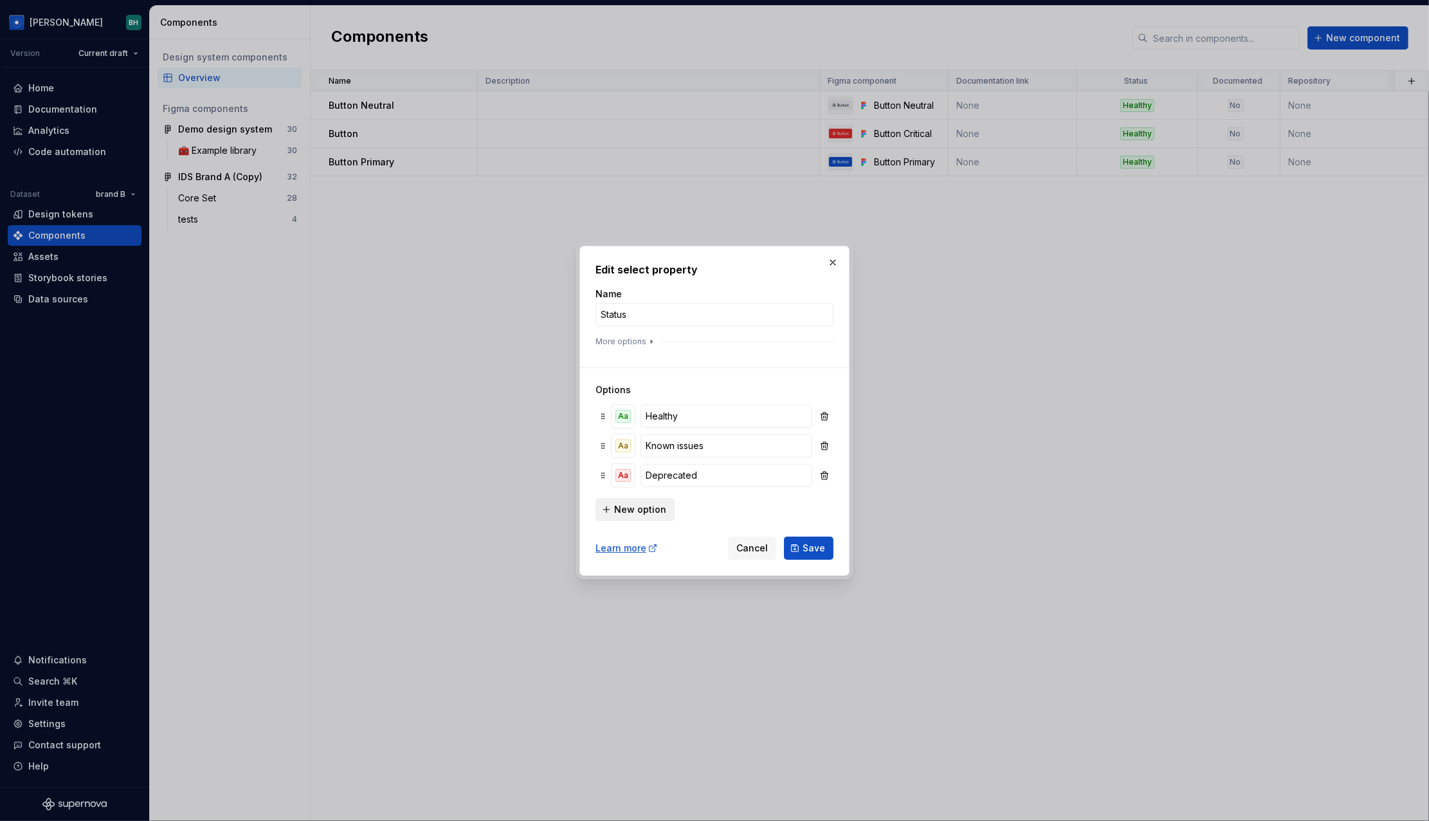
click at [654, 513] on span "New option" at bounding box center [640, 509] width 52 height 13
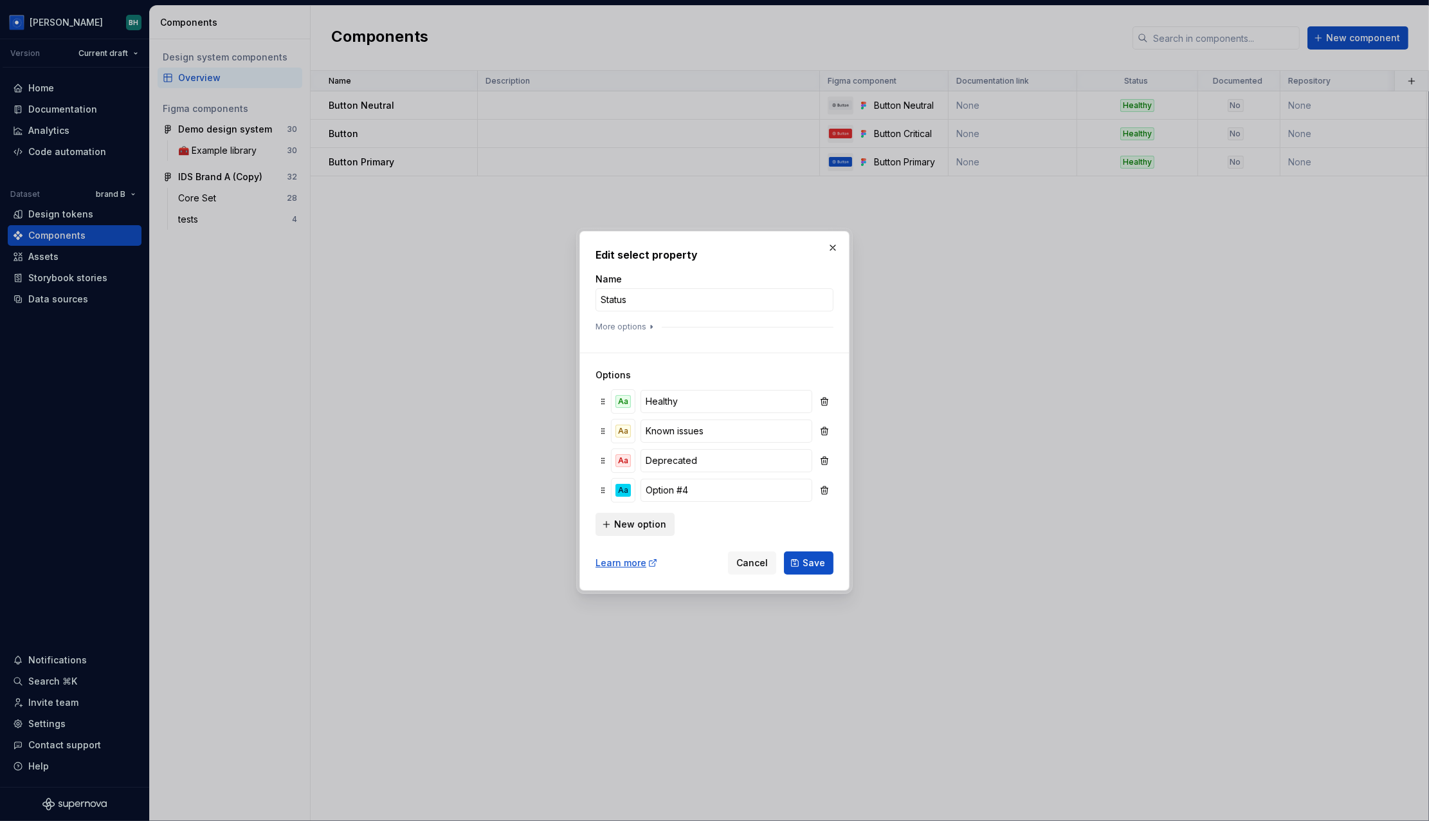
click at [648, 535] on button "New option" at bounding box center [635, 524] width 79 height 23
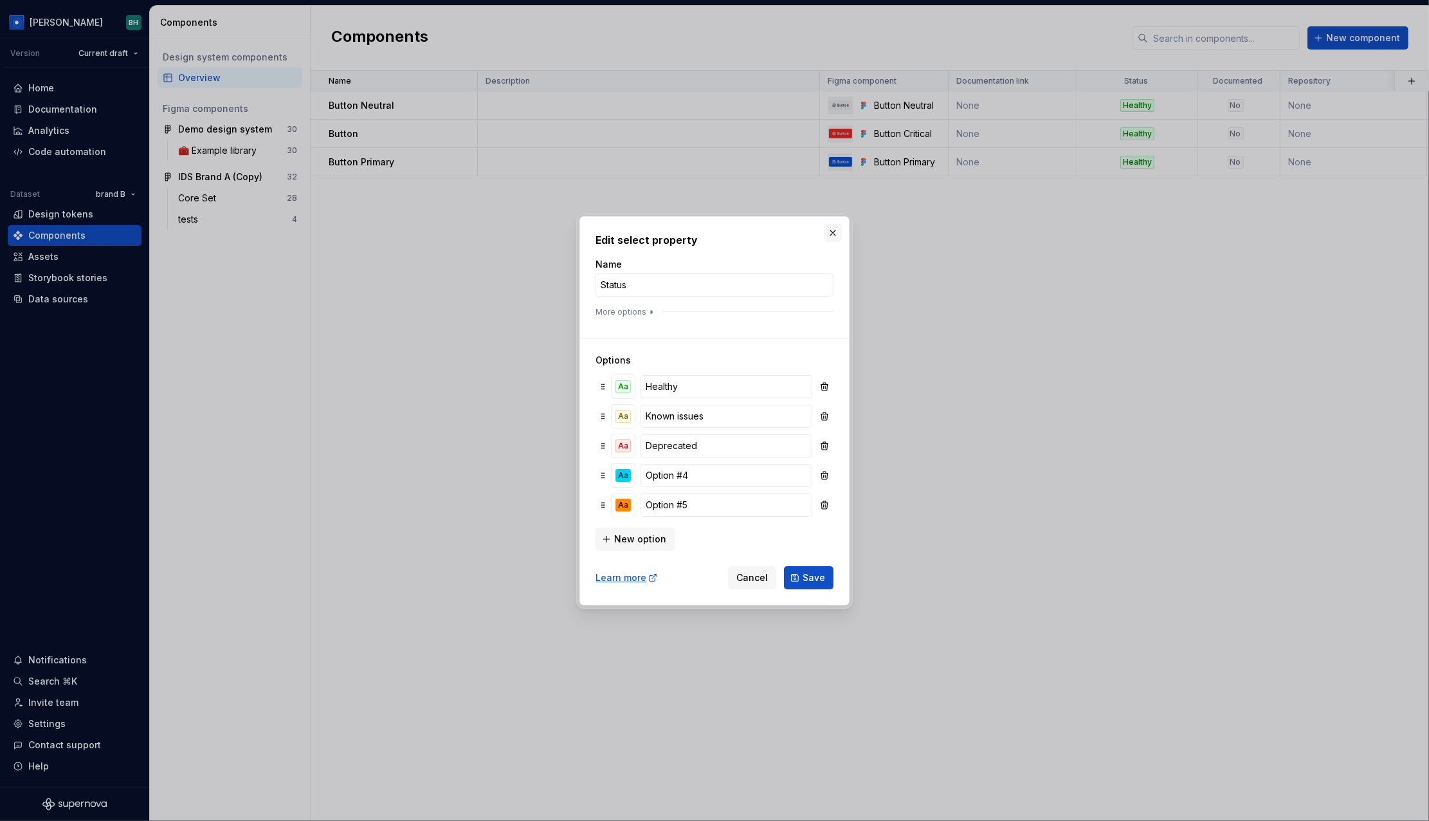
click at [835, 232] on button "button" at bounding box center [833, 233] width 18 height 18
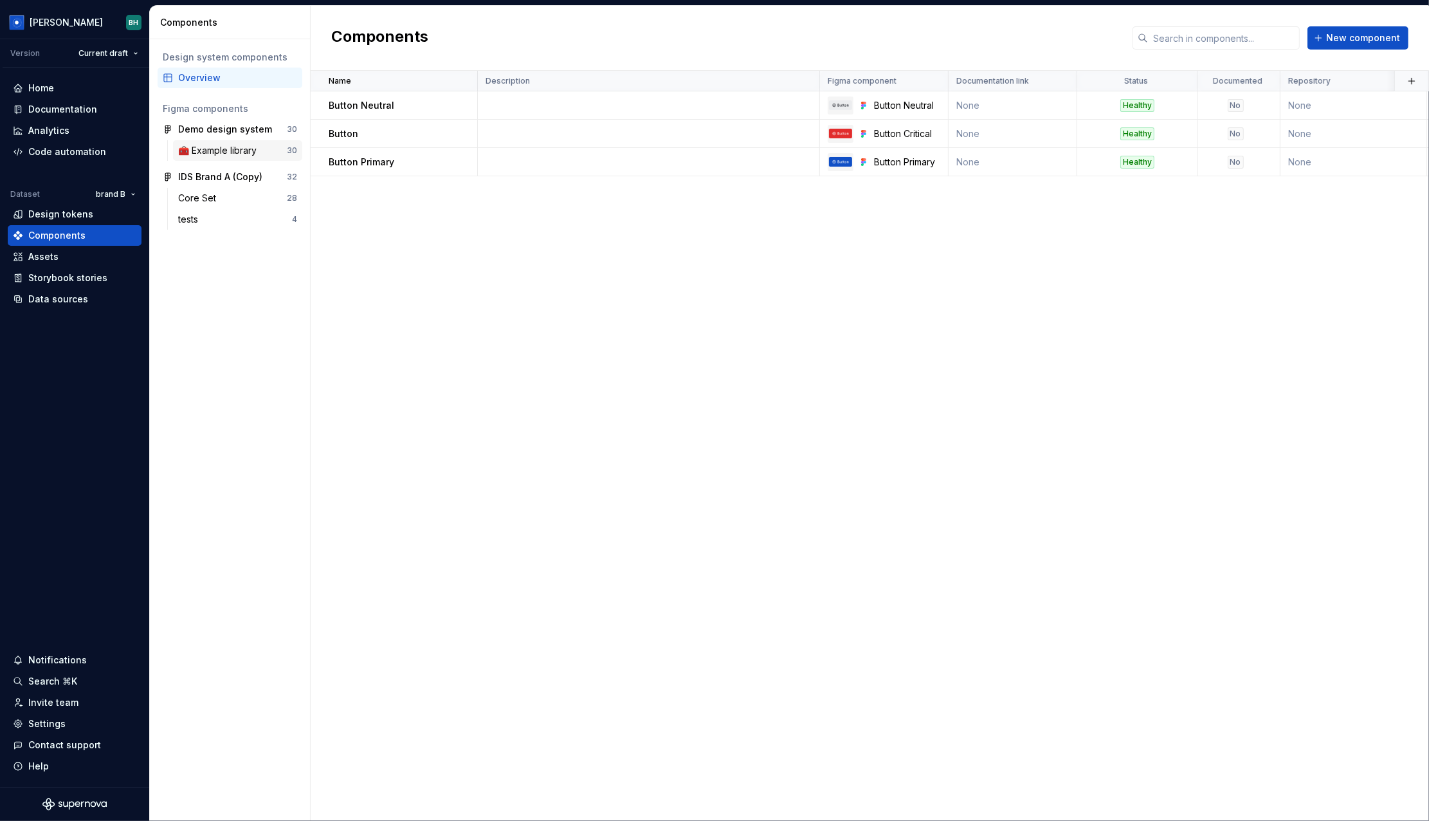
click at [235, 145] on div "🧰 Example library" at bounding box center [220, 150] width 84 height 13
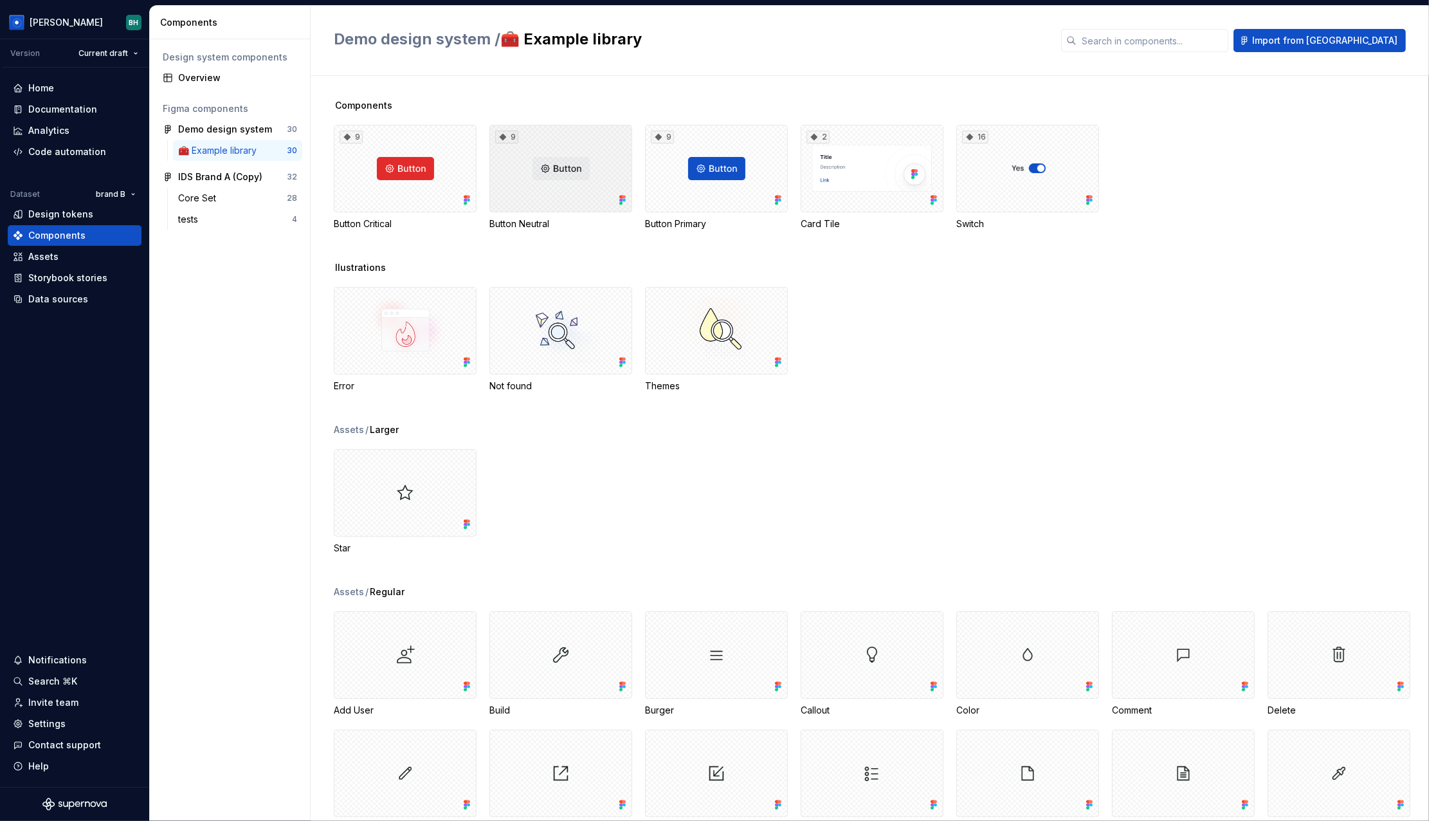
click at [575, 174] on div "9" at bounding box center [561, 168] width 143 height 87
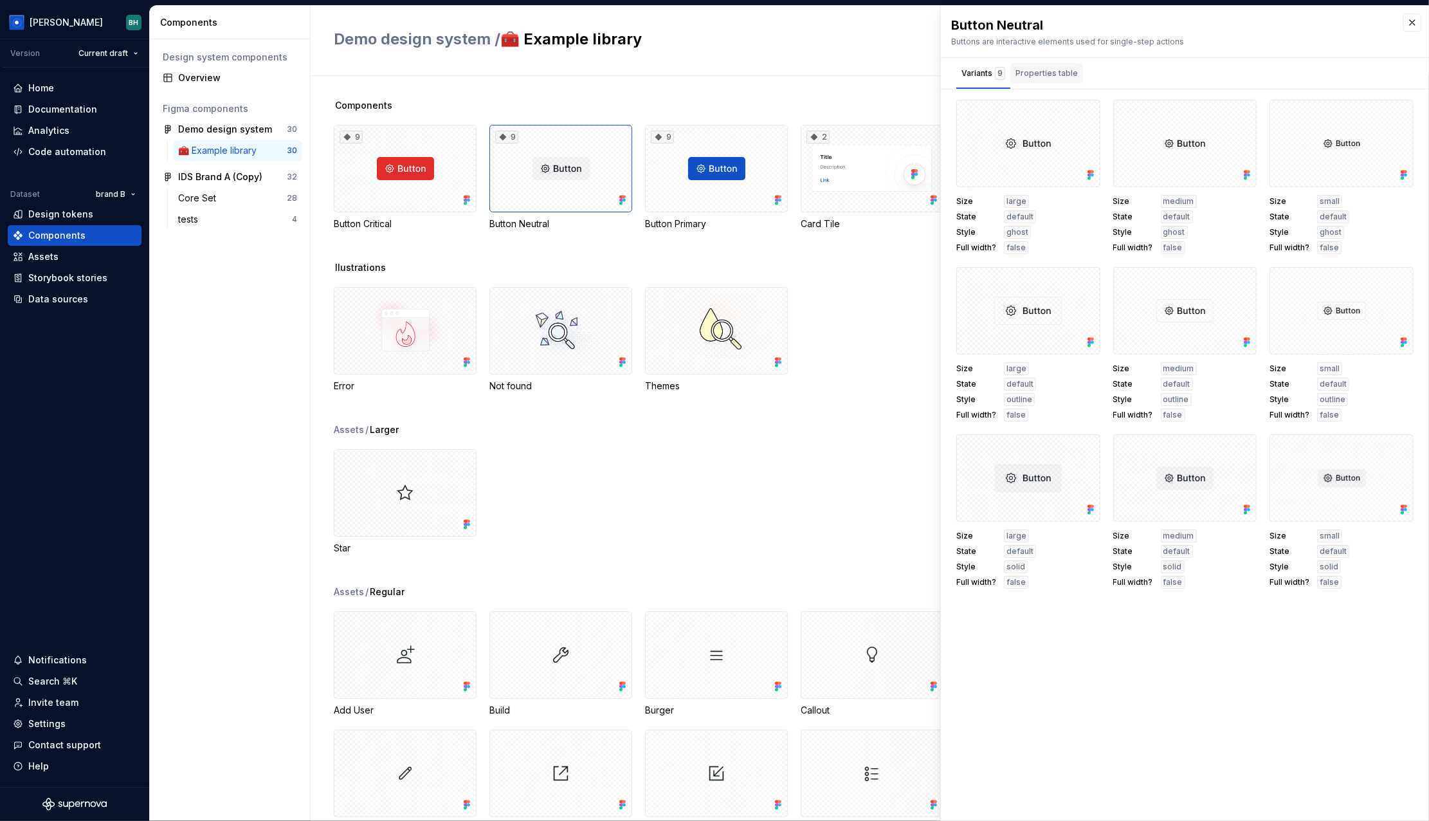
click at [1034, 70] on div "Properties table" at bounding box center [1047, 73] width 62 height 13
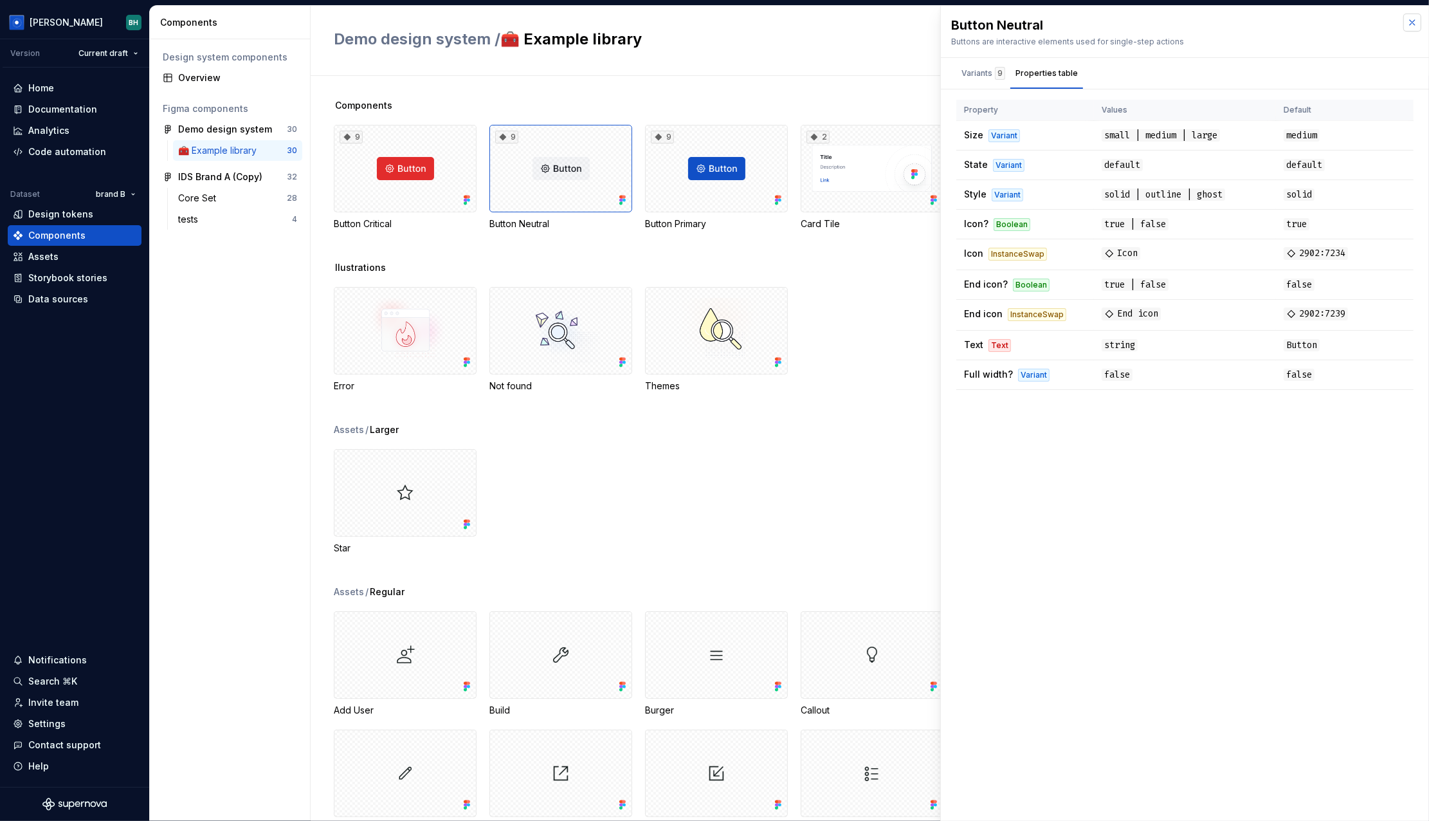
click at [1412, 20] on button "button" at bounding box center [1413, 23] width 18 height 18
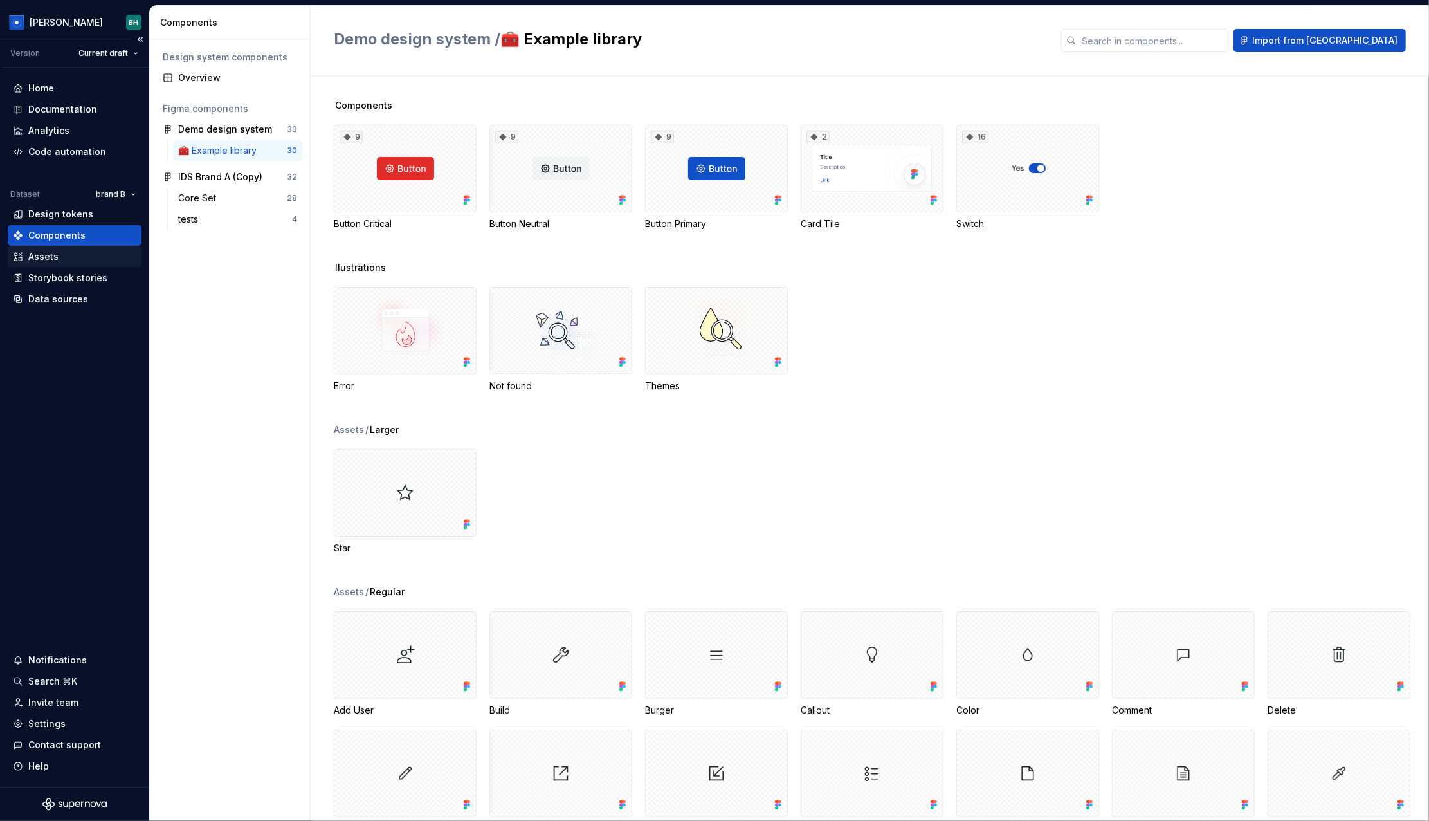
click at [84, 252] on div "Assets" at bounding box center [75, 256] width 124 height 13
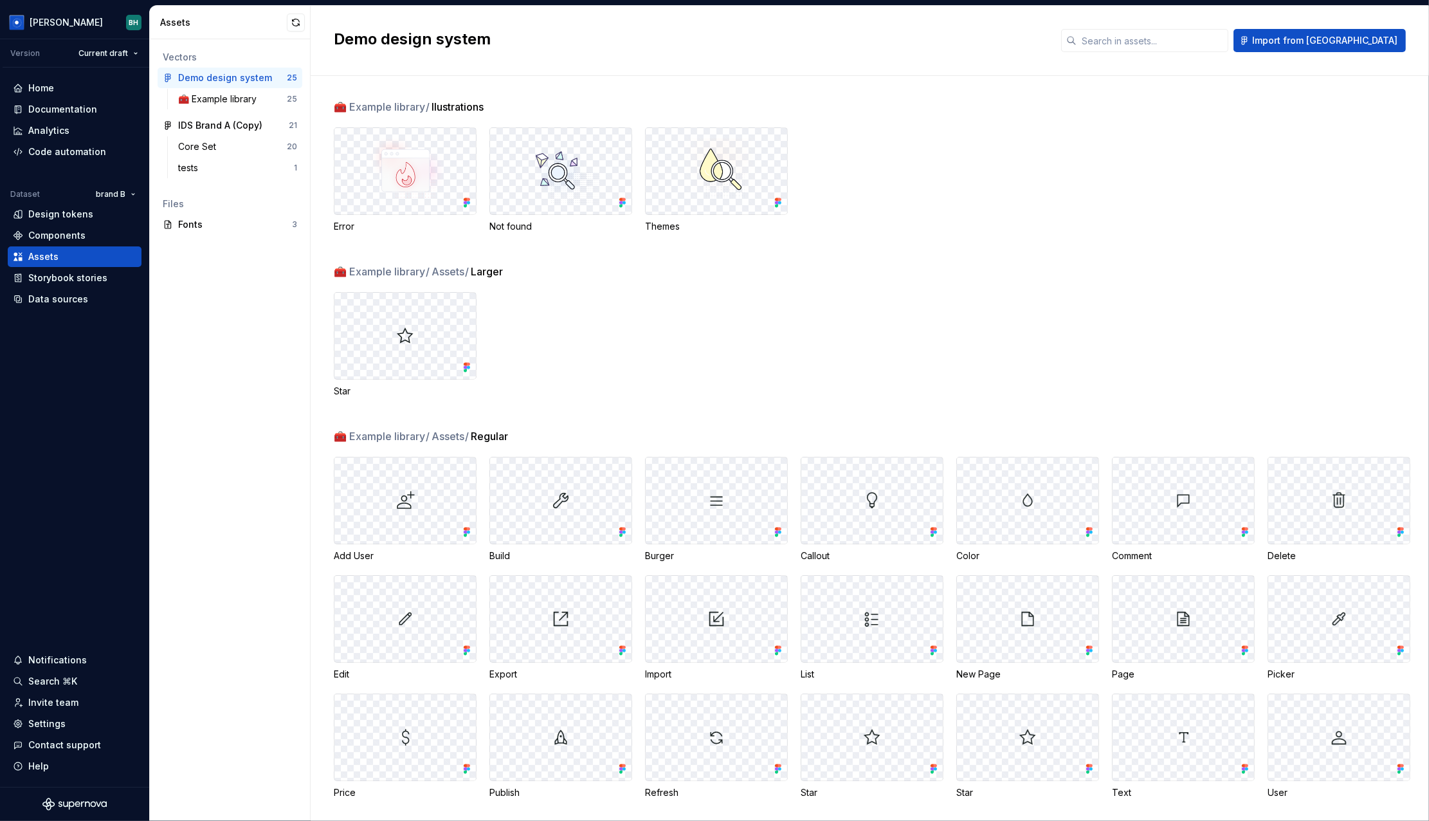
click at [598, 199] on img at bounding box center [560, 171] width 87 height 66
click at [78, 107] on div "Documentation" at bounding box center [62, 109] width 69 height 13
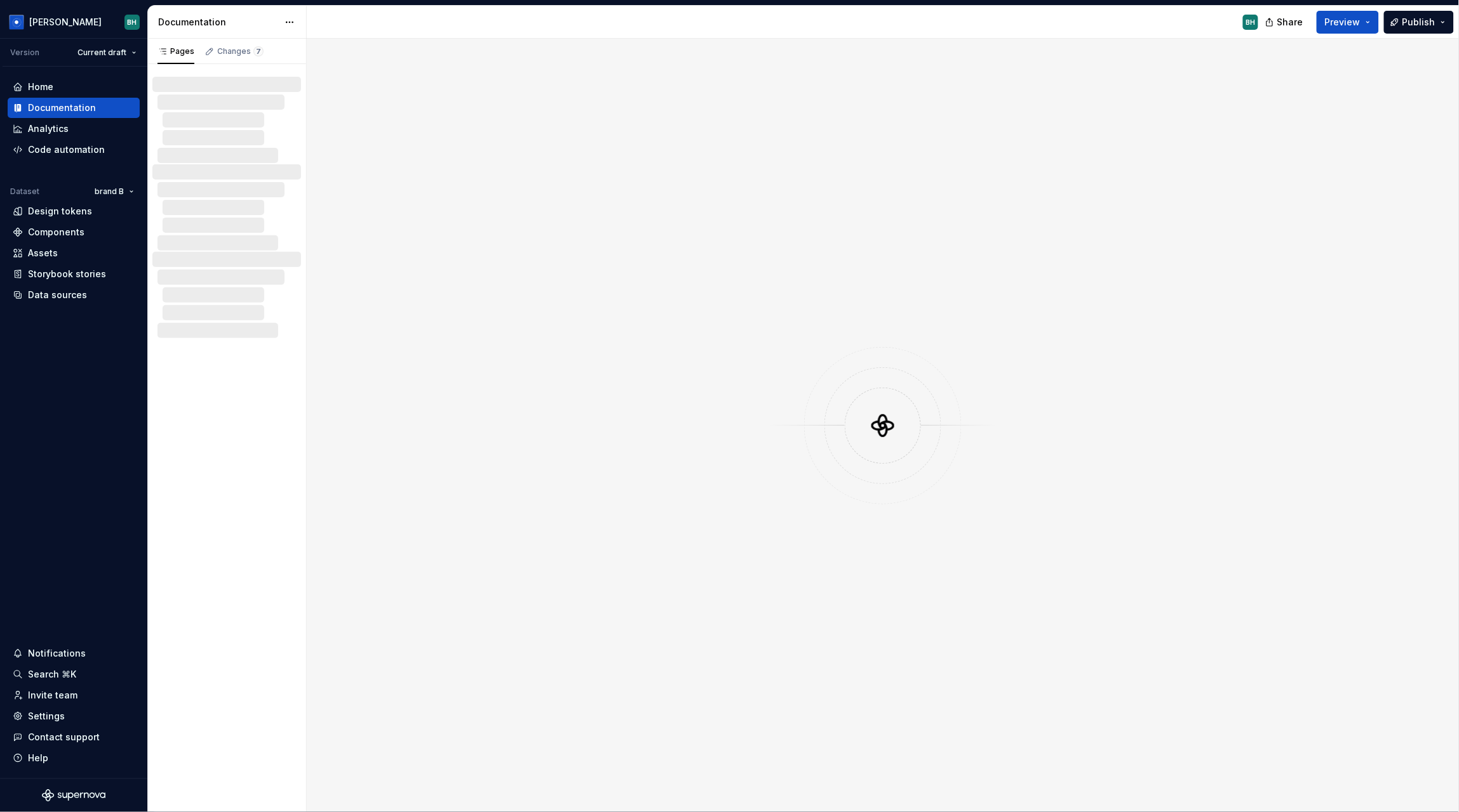
click at [576, 309] on div at bounding box center [883, 425] width 1152 height 774
click at [389, 19] on div "BH" at bounding box center [788, 22] width 961 height 33
click at [854, 24] on div "BH" at bounding box center [788, 22] width 961 height 33
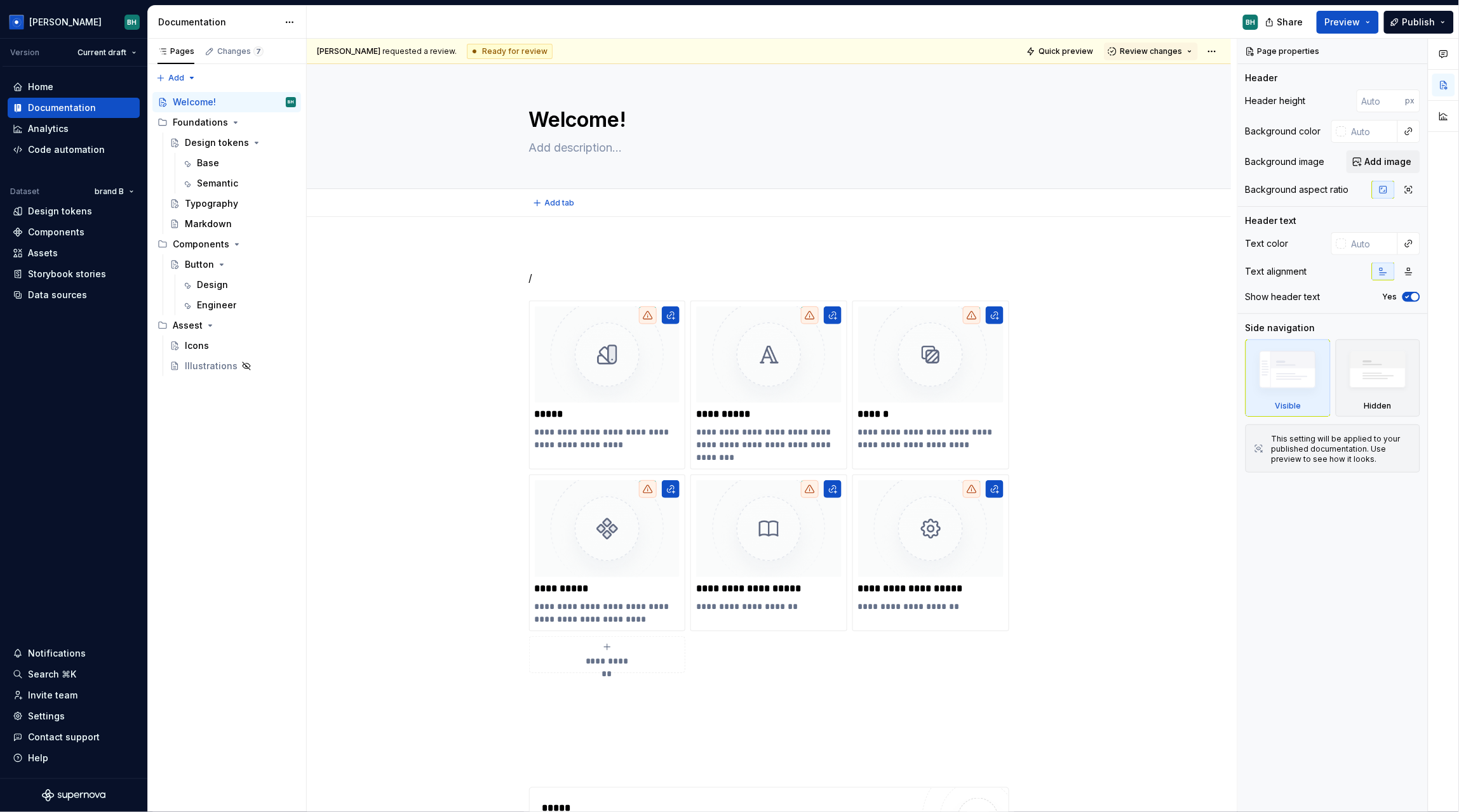
type textarea "*"
click at [552, 279] on p "/" at bounding box center [769, 277] width 480 height 15
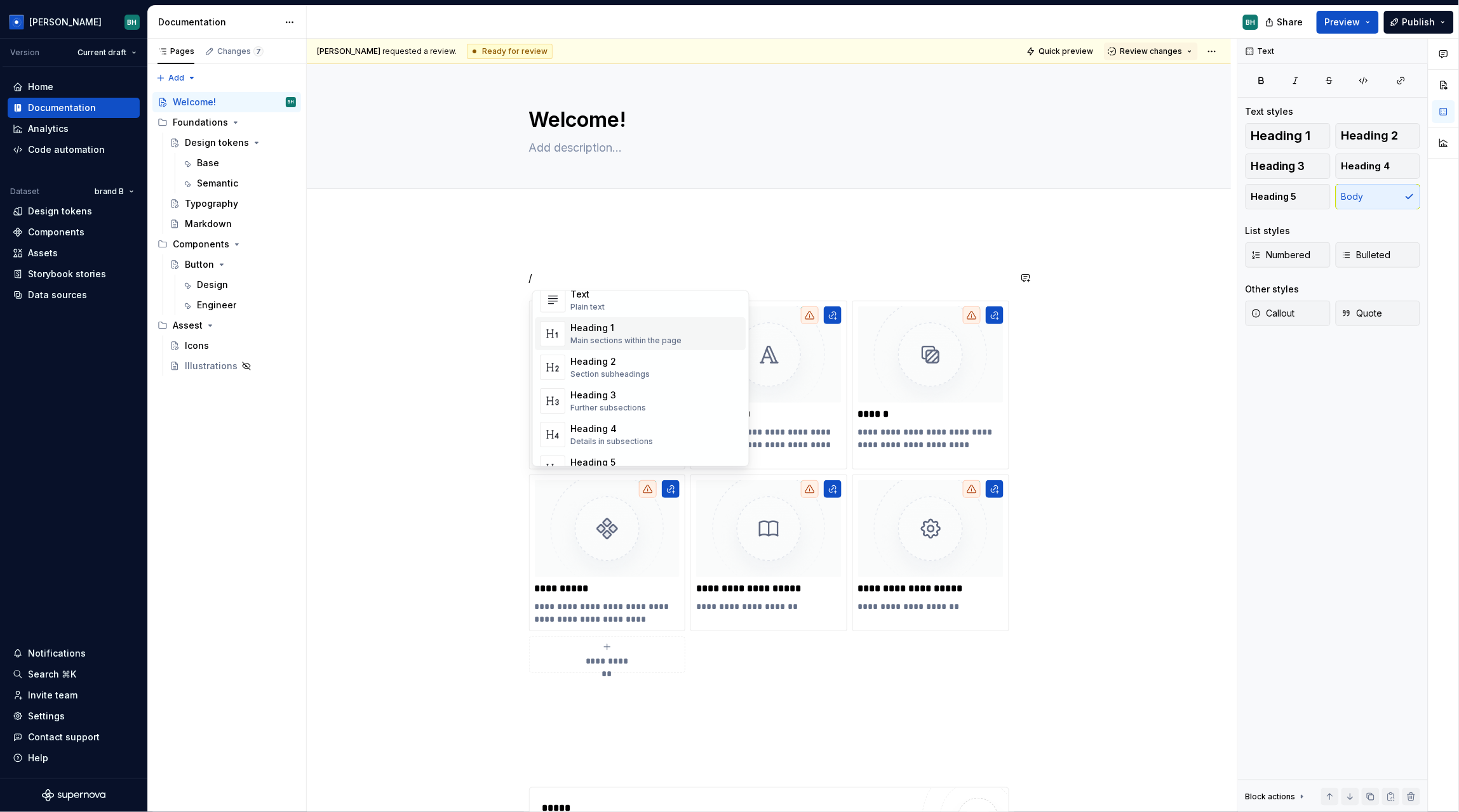
scroll to position [31, 0]
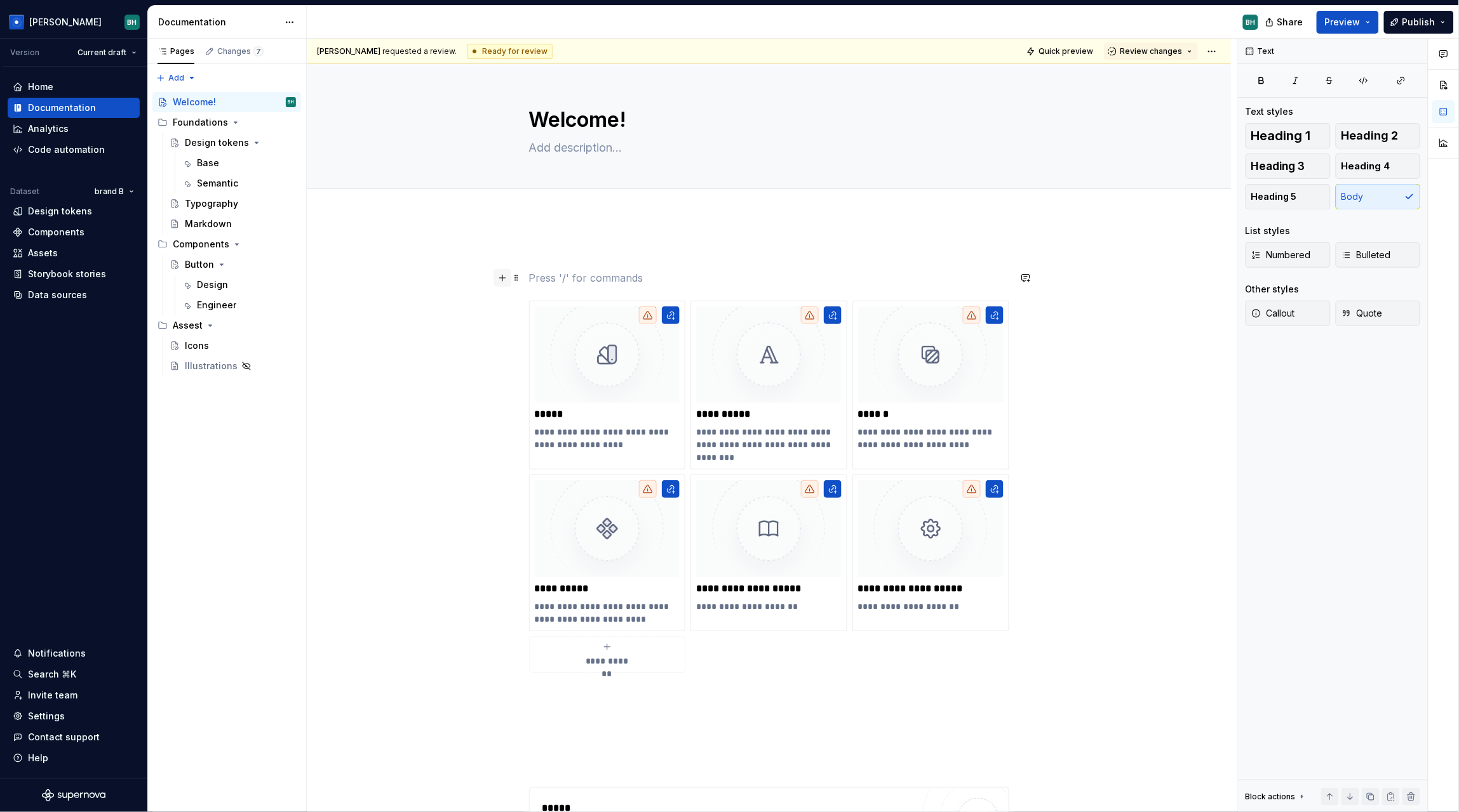
click at [505, 274] on button "button" at bounding box center [502, 278] width 18 height 18
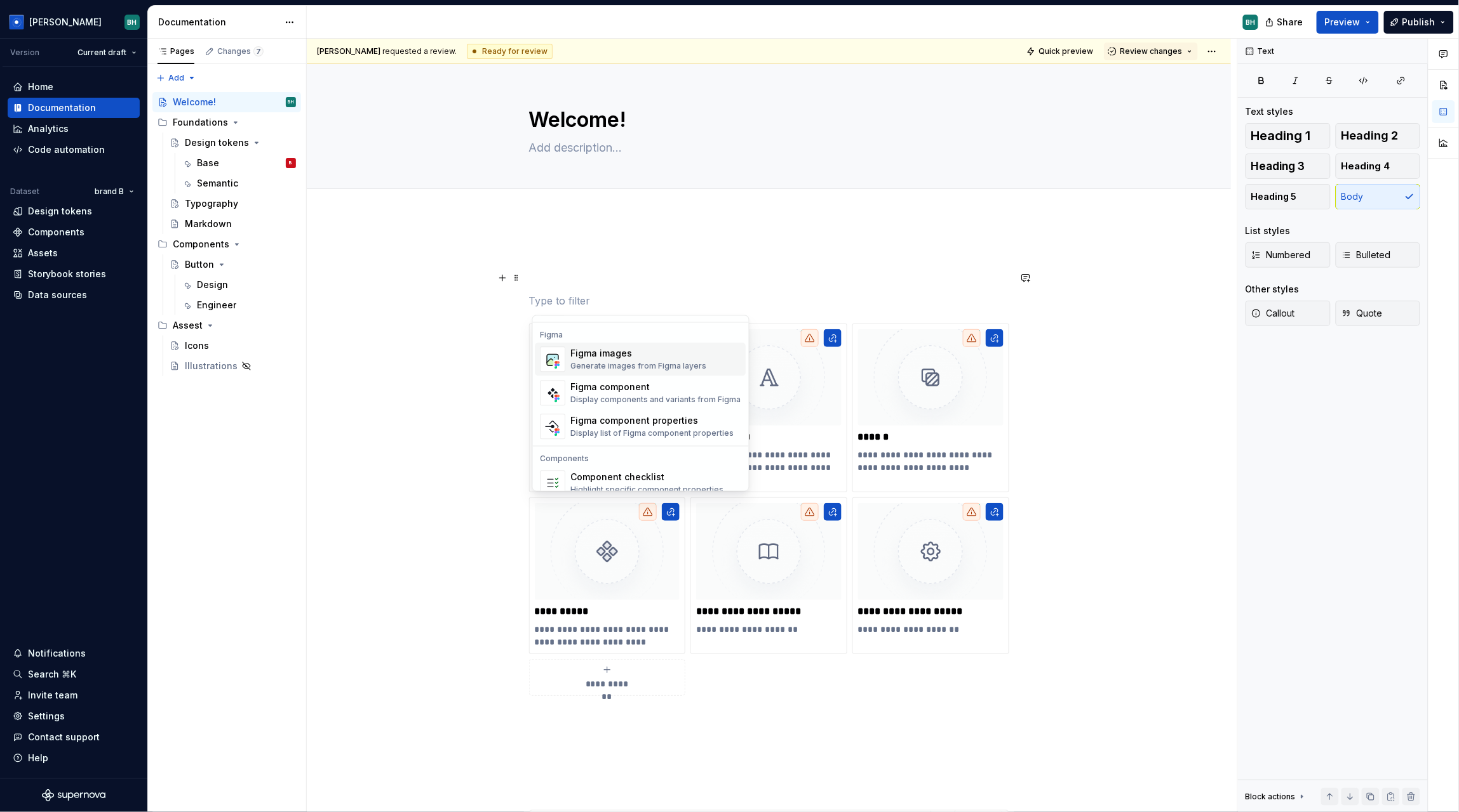
scroll to position [1264, 0]
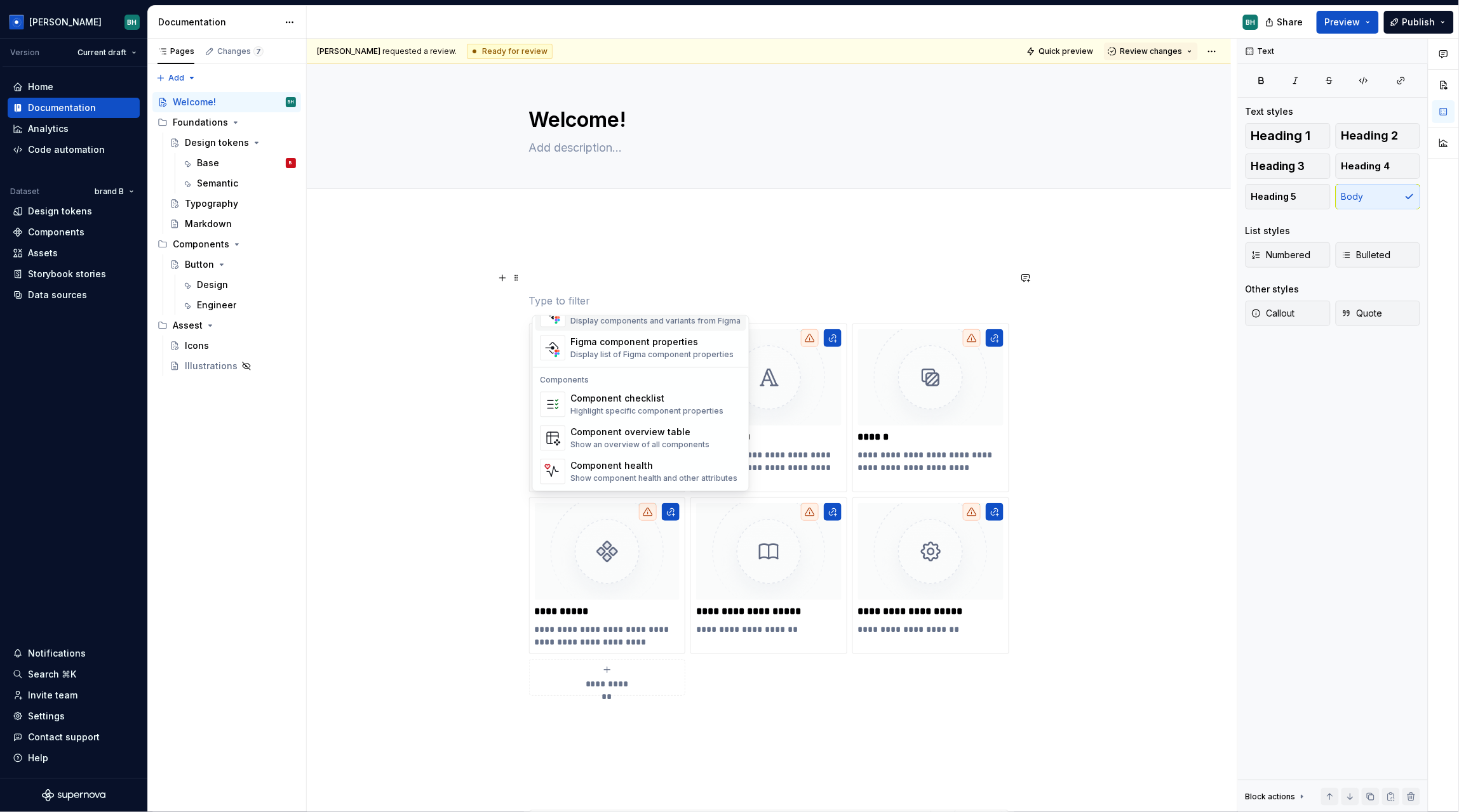
click at [732, 275] on p at bounding box center [769, 277] width 480 height 15
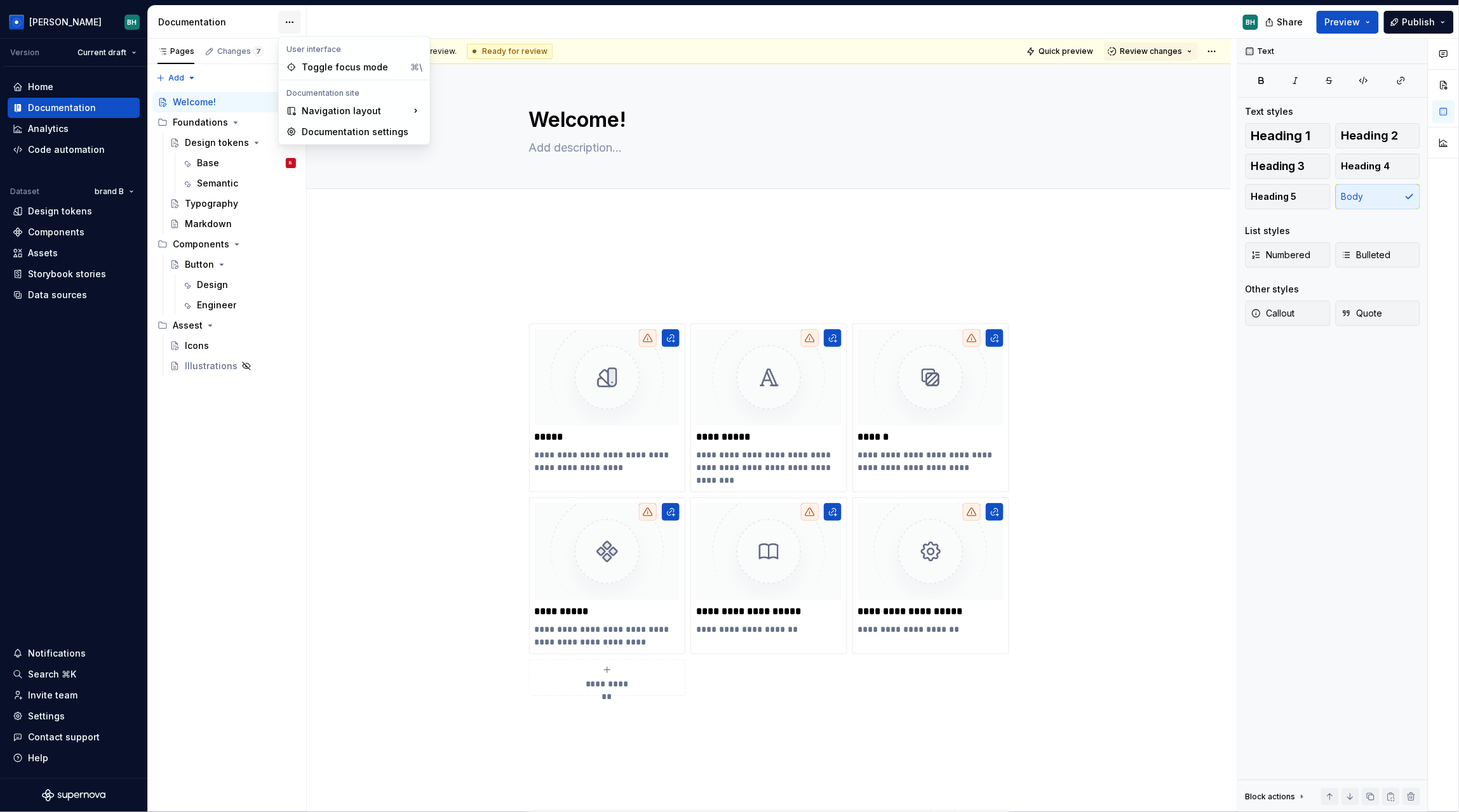
click at [286, 23] on html "[PERSON_NAME] Version Current draft Home Documentation Analytics Code automatio…" at bounding box center [730, 406] width 1459 height 812
click at [349, 132] on div "Documentation settings" at bounding box center [362, 131] width 120 height 13
type textarea "*"
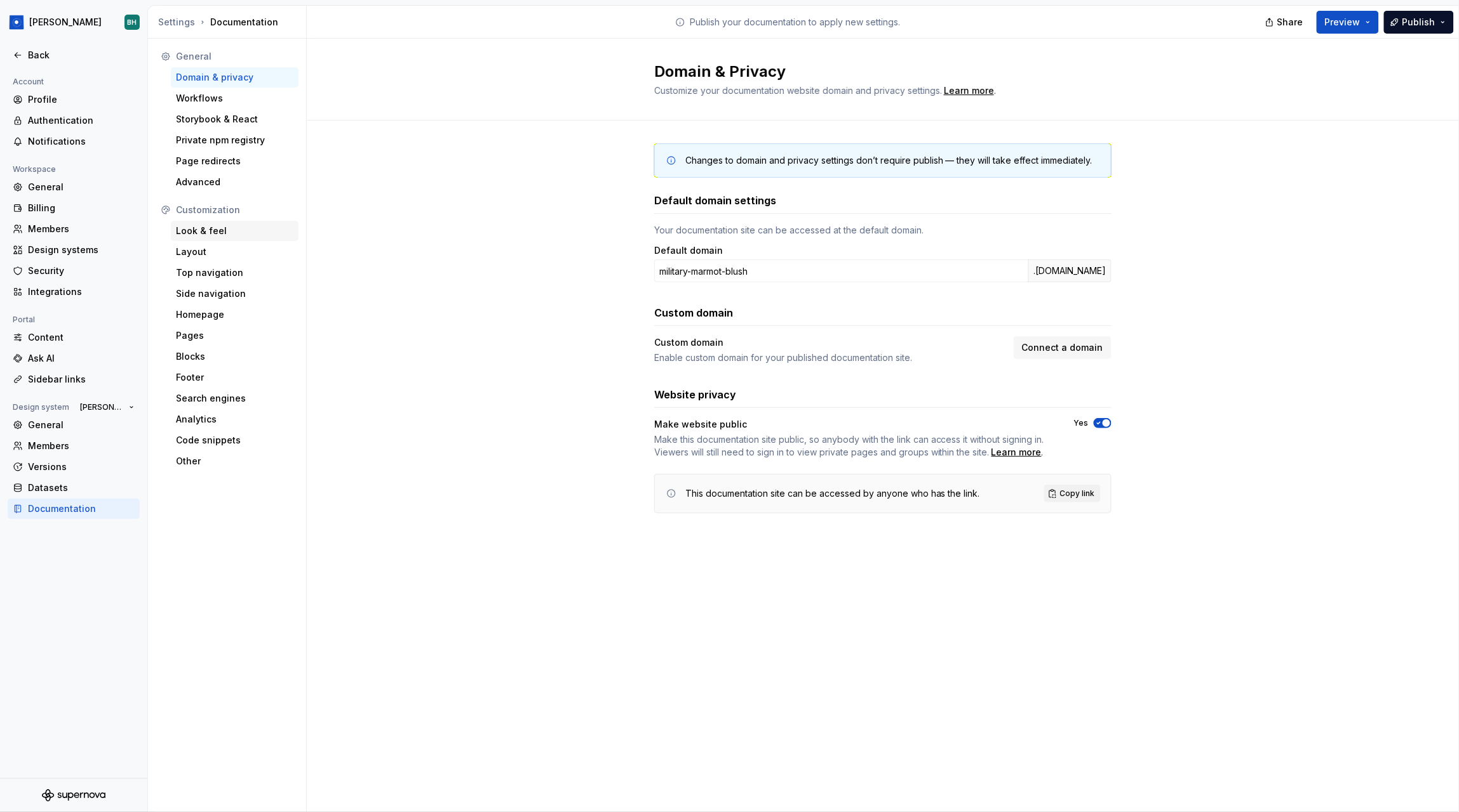
click at [217, 228] on div "Look & feel" at bounding box center [234, 231] width 117 height 13
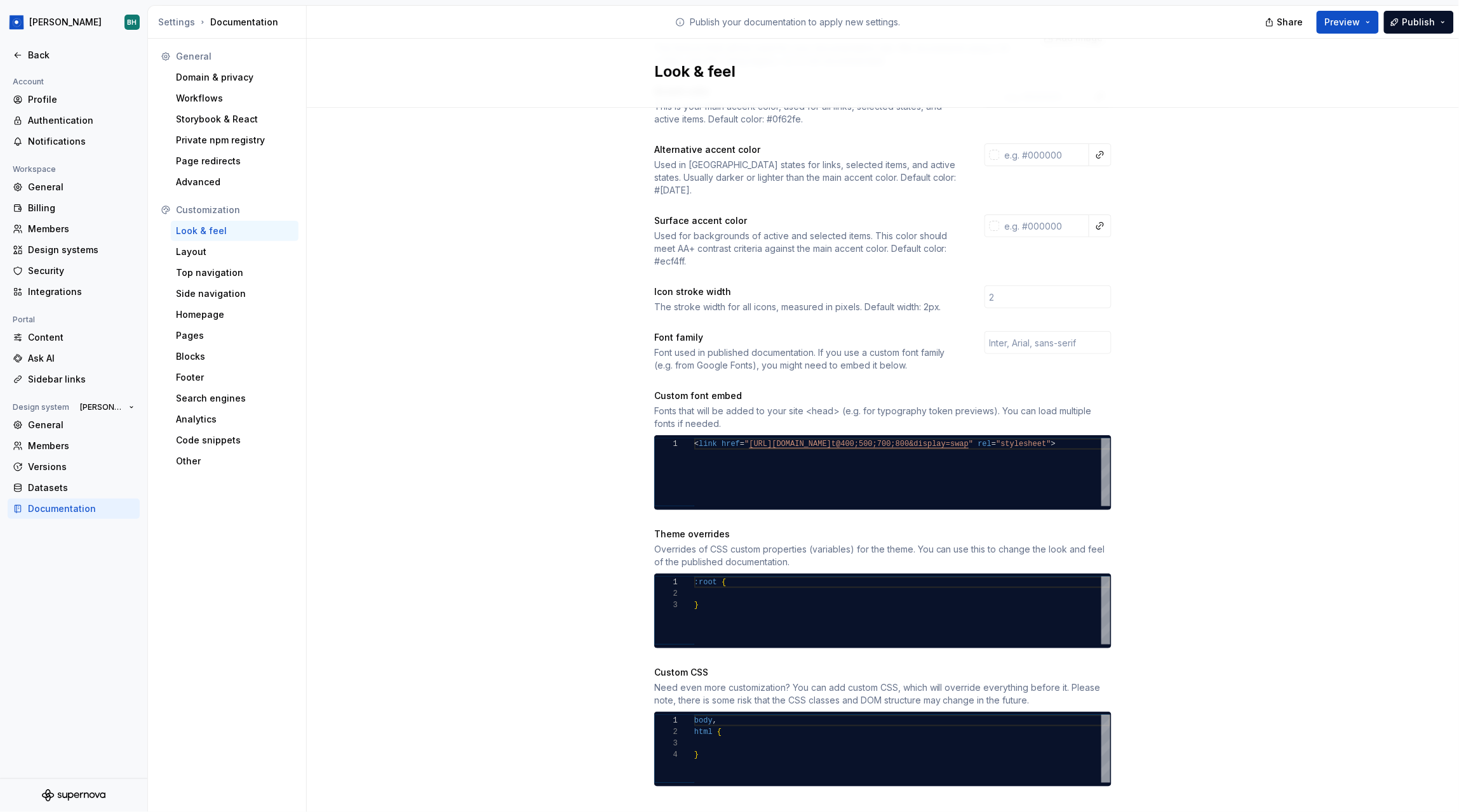
scroll to position [212, 0]
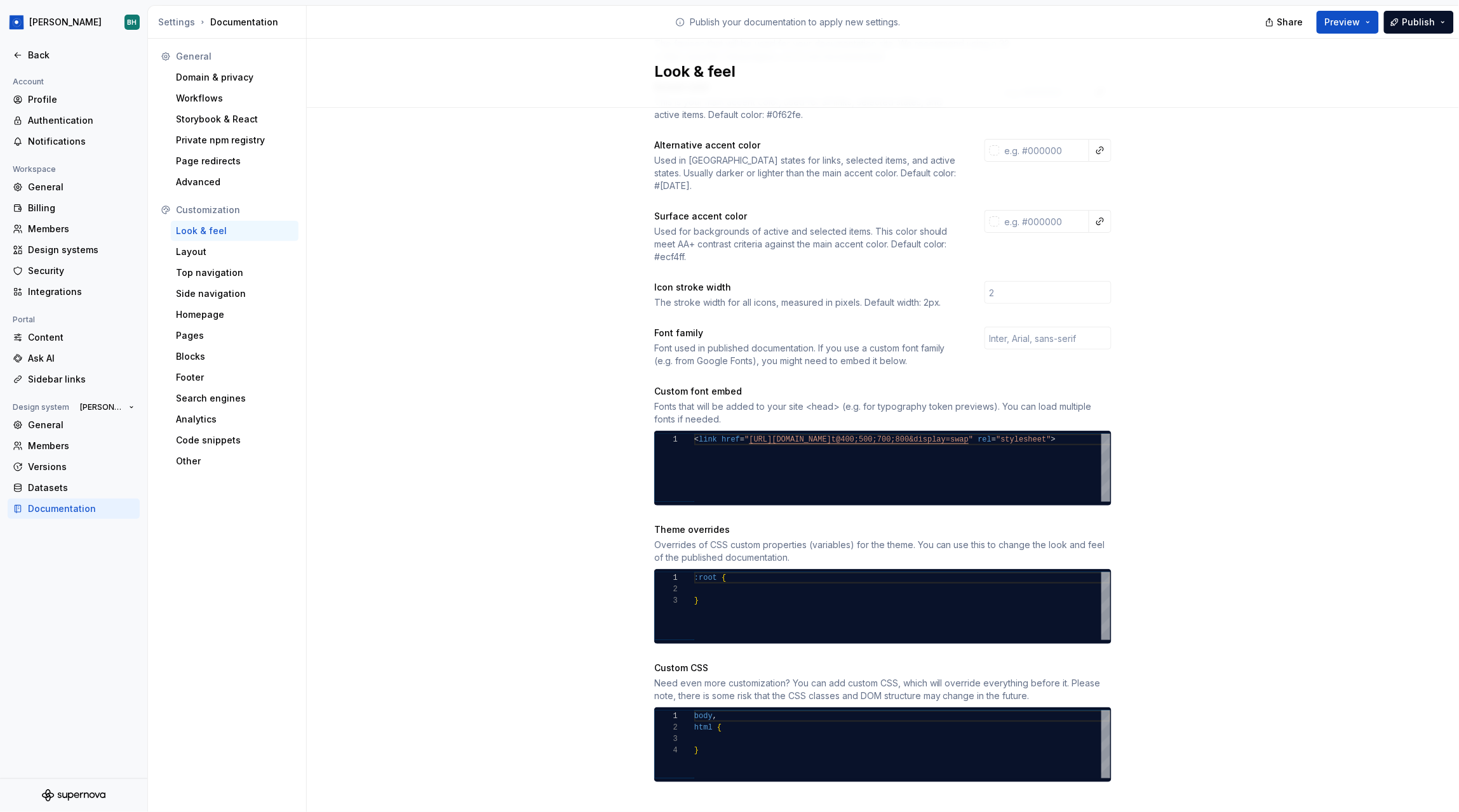
type textarea "***** ****** *"
click at [762, 710] on div "body , html { }" at bounding box center [901, 744] width 416 height 68
click at [260, 264] on div "Top navigation" at bounding box center [234, 272] width 127 height 21
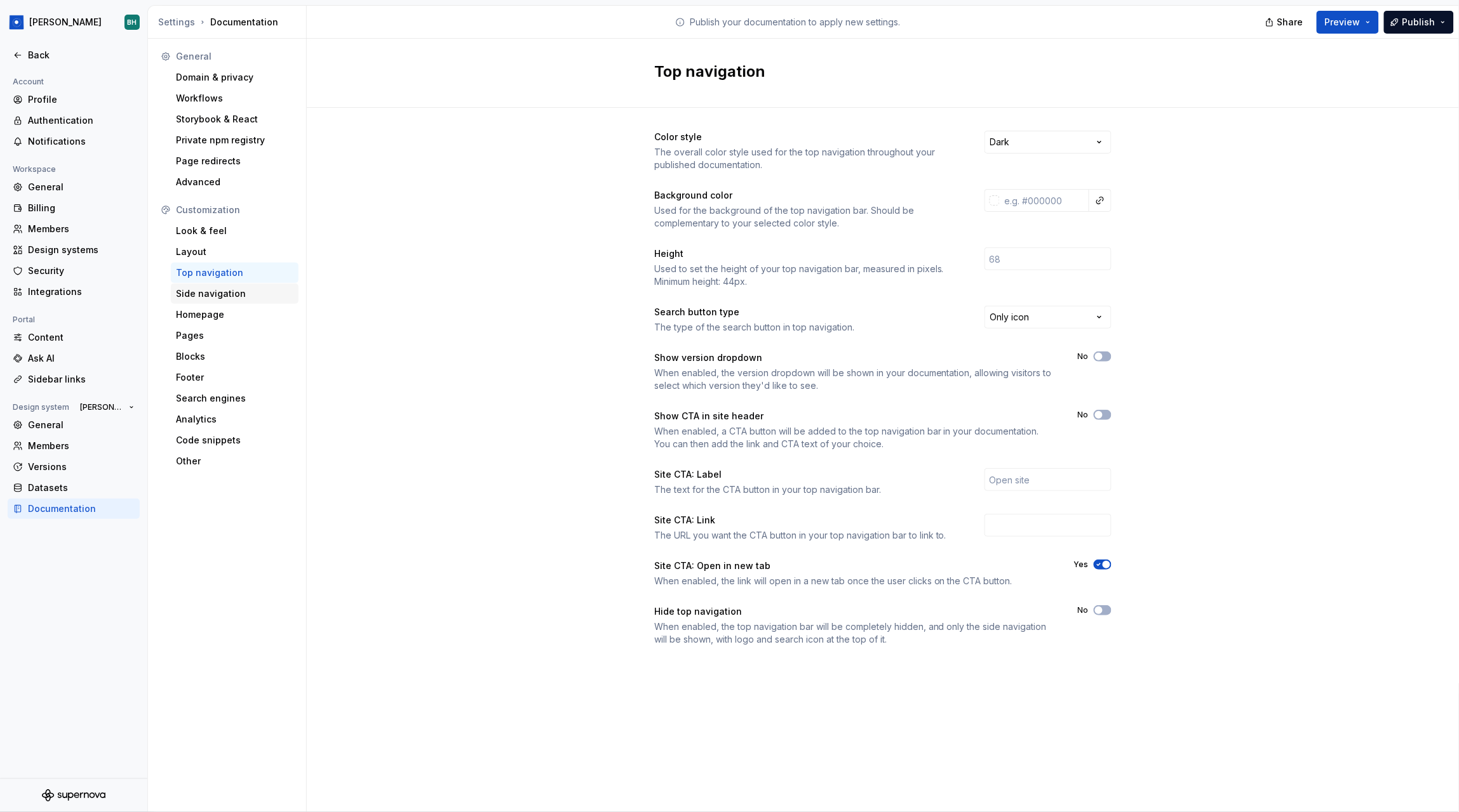
click at [258, 303] on div "Side navigation" at bounding box center [234, 294] width 127 height 21
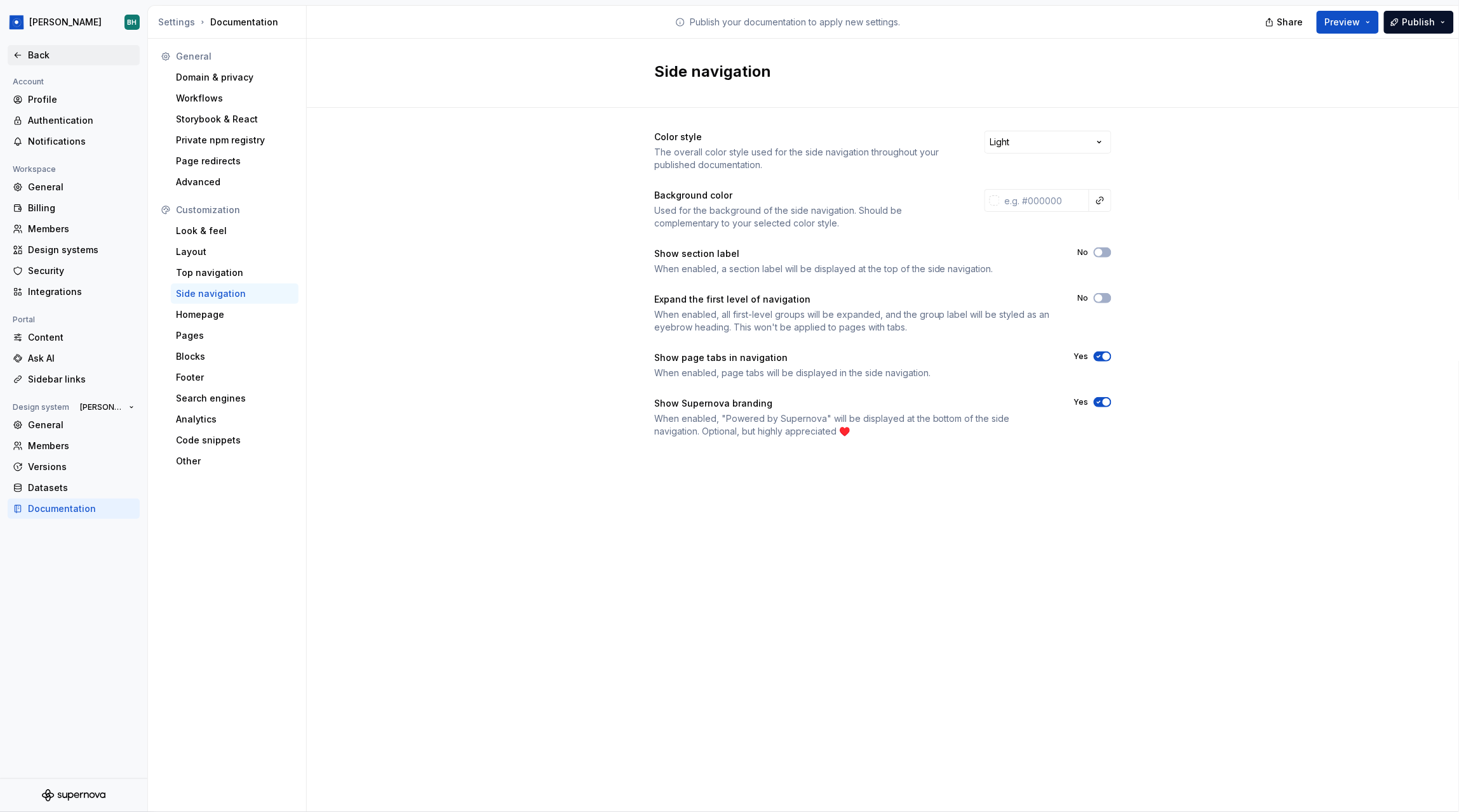
click at [47, 51] on div "Back" at bounding box center [81, 55] width 107 height 13
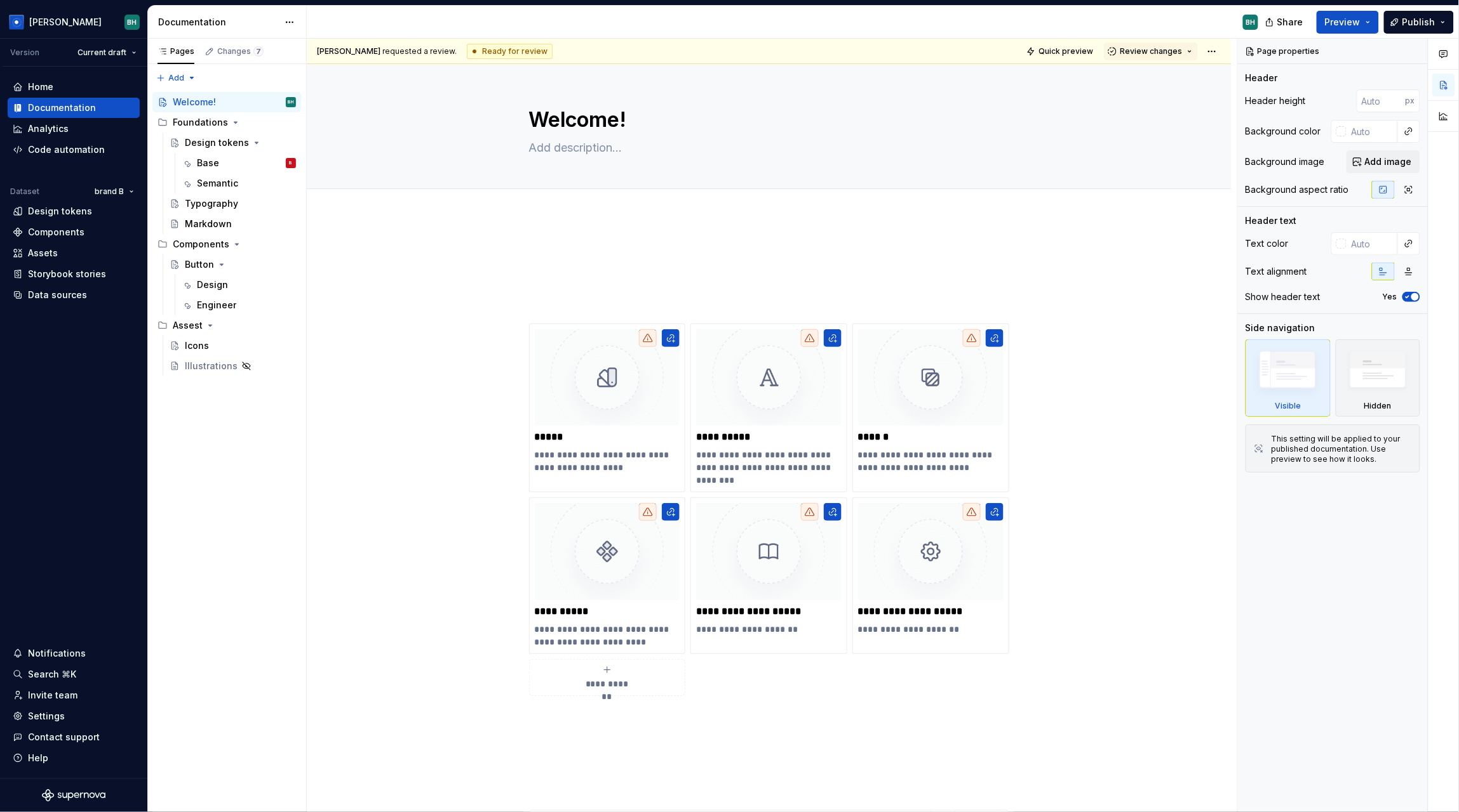
click at [469, 49] on icon at bounding box center [474, 51] width 10 height 10
drag, startPoint x: 457, startPoint y: 52, endPoint x: 539, endPoint y: 56, distance: 82.1
click at [539, 56] on div "[PERSON_NAME] requested a review. Ready for review Quick preview Review changes" at bounding box center [769, 51] width 924 height 26
click at [578, 52] on div "[PERSON_NAME] requested a review. Ready for review Quick preview Review changes" at bounding box center [769, 51] width 924 height 26
drag, startPoint x: 450, startPoint y: 50, endPoint x: 538, endPoint y: 52, distance: 88.0
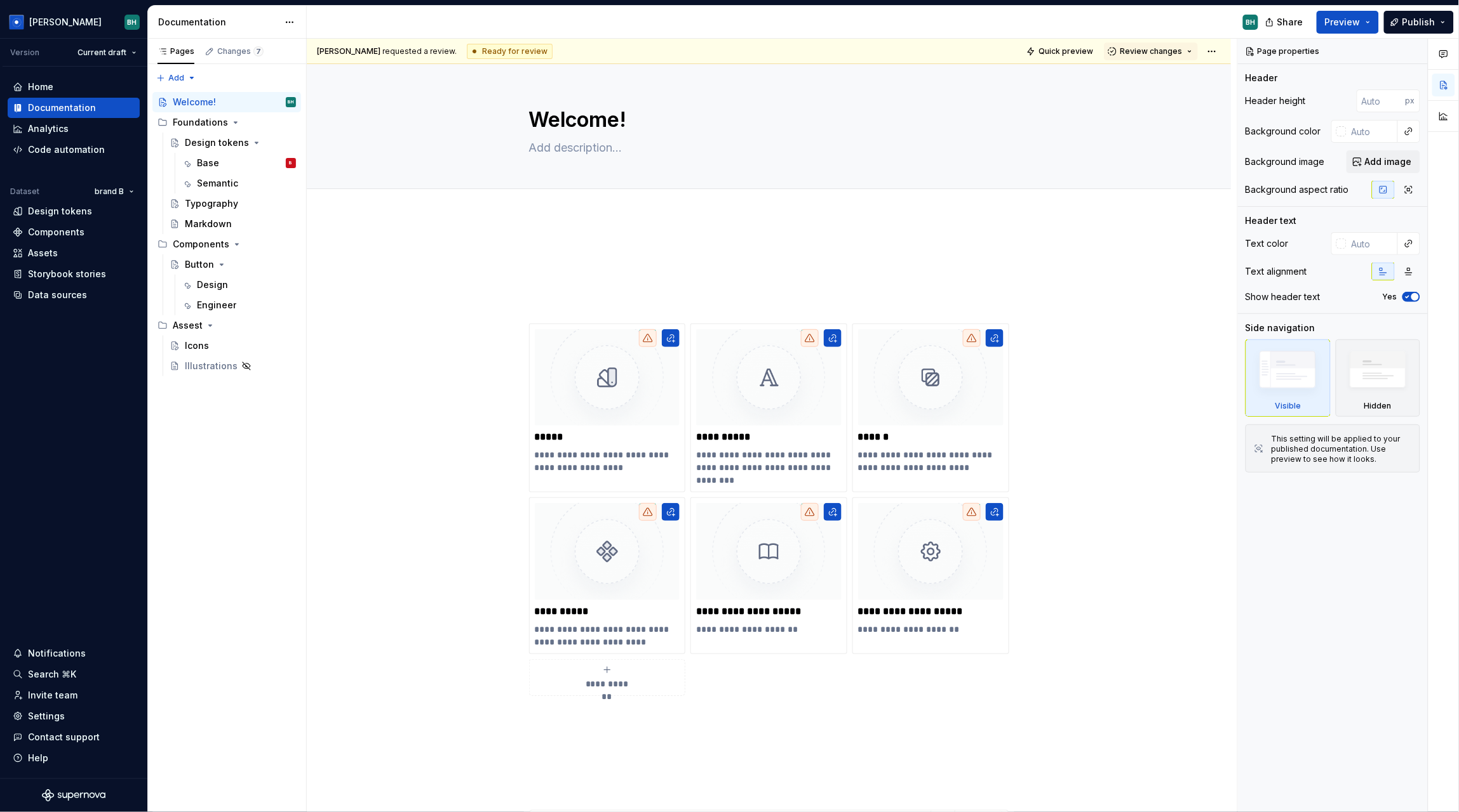
click at [538, 52] on div "[PERSON_NAME] requested a review. Ready for review Quick preview Review changes" at bounding box center [769, 51] width 924 height 26
click at [637, 56] on div "[PERSON_NAME] requested a review. Ready for review Quick preview Review changes" at bounding box center [769, 51] width 924 height 26
click at [1217, 49] on html "[PERSON_NAME] Version Current draft Home Documentation Analytics Code automatio…" at bounding box center [730, 406] width 1459 height 812
click at [1160, 47] on html "[PERSON_NAME] Version Current draft Home Documentation Analytics Code automatio…" at bounding box center [730, 406] width 1459 height 812
click at [1162, 47] on span "Review changes" at bounding box center [1150, 51] width 62 height 10
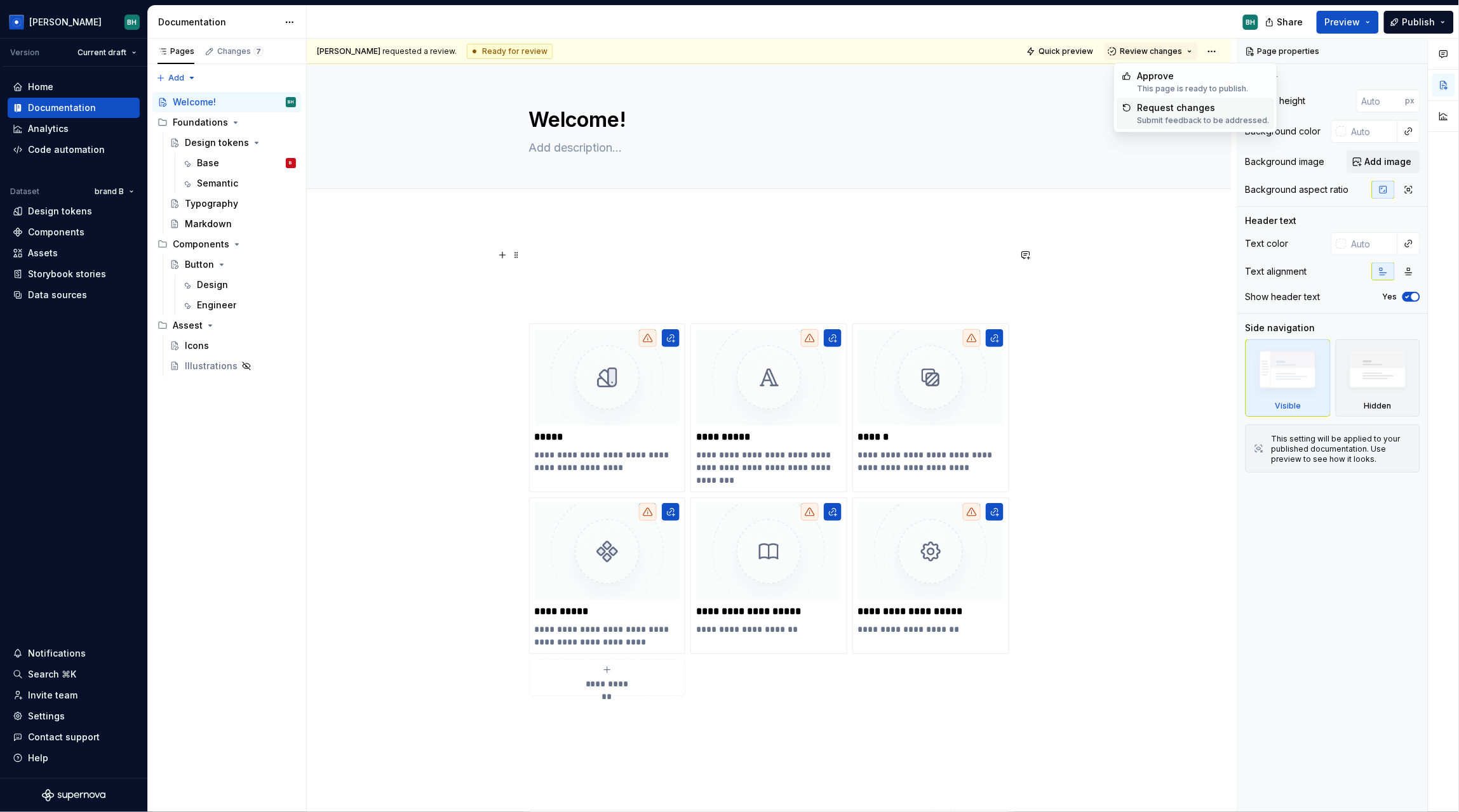
click at [1175, 252] on div "**********" at bounding box center [769, 743] width 924 height 1053
click at [241, 61] on div "Changes 7" at bounding box center [234, 53] width 69 height 22
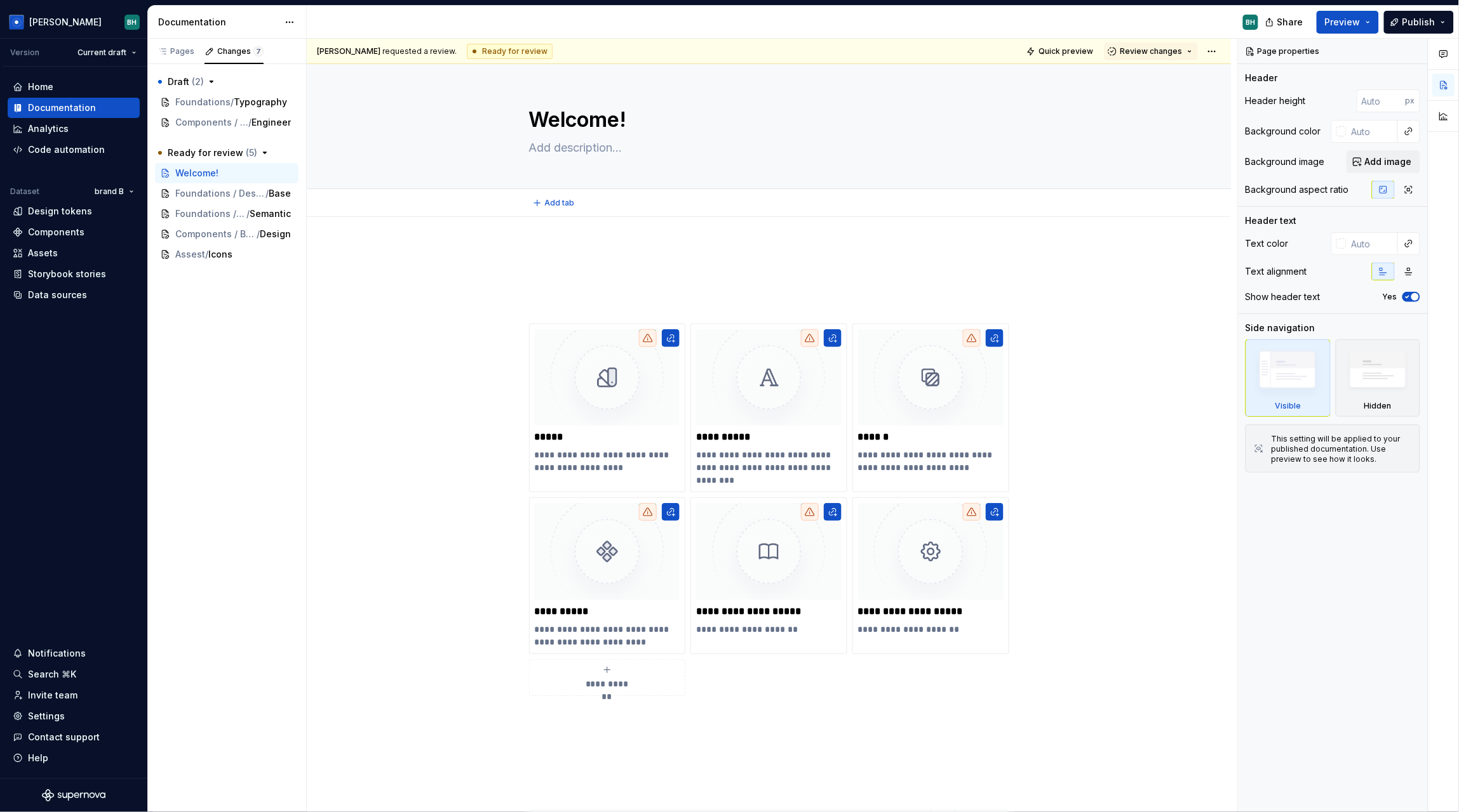
click at [309, 87] on html "[PERSON_NAME] Version Current draft Home Documentation Analytics Code automatio…" at bounding box center [730, 406] width 1459 height 812
click at [1373, 20] on button "Preview" at bounding box center [1346, 22] width 62 height 23
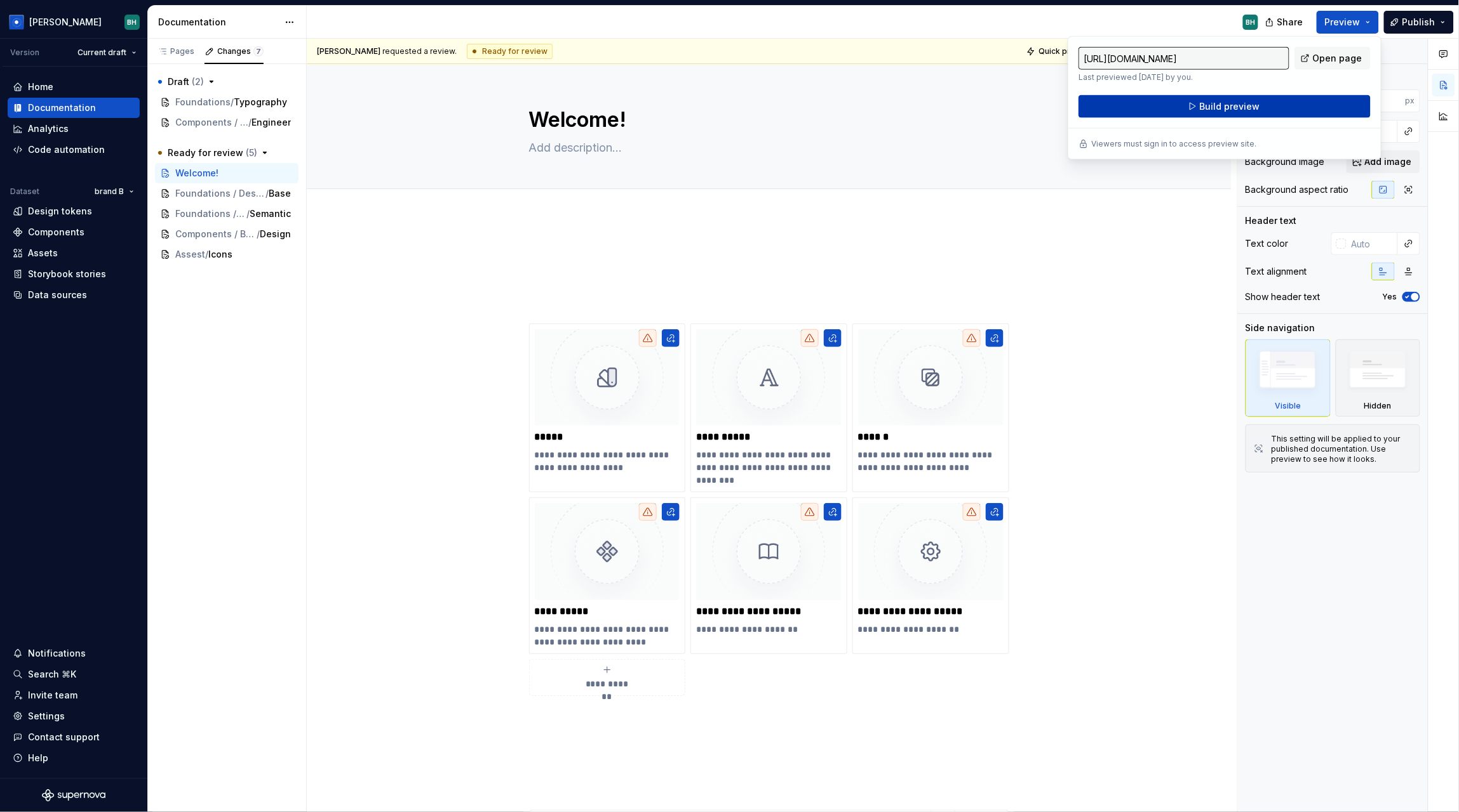
click at [1271, 105] on button "Build preview" at bounding box center [1224, 106] width 292 height 23
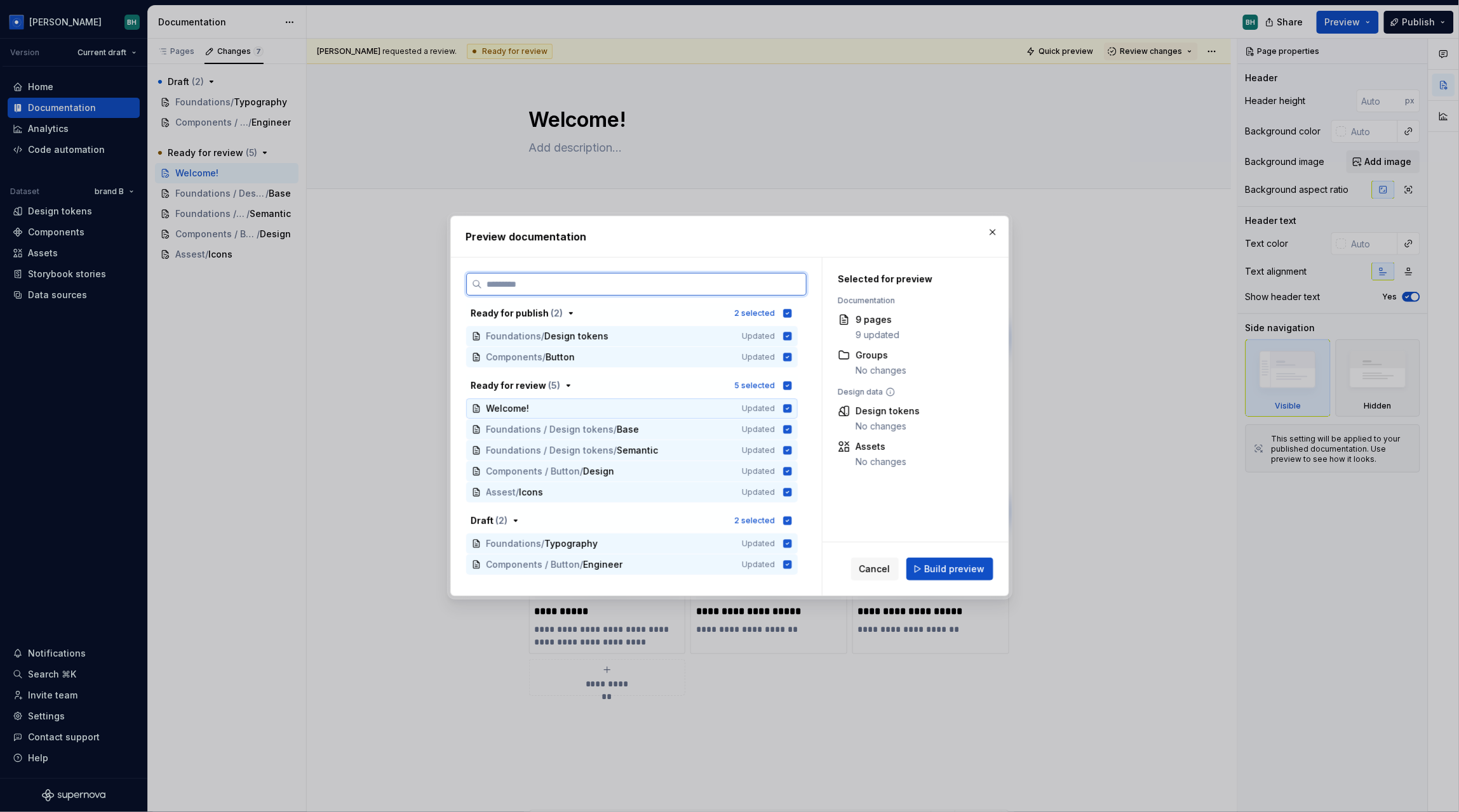
click at [791, 411] on icon at bounding box center [787, 408] width 8 height 8
click at [791, 433] on icon at bounding box center [787, 429] width 8 height 8
click at [791, 412] on icon at bounding box center [788, 408] width 8 height 8
click at [792, 428] on icon at bounding box center [787, 429] width 10 height 10
click at [994, 234] on button "button" at bounding box center [992, 232] width 18 height 18
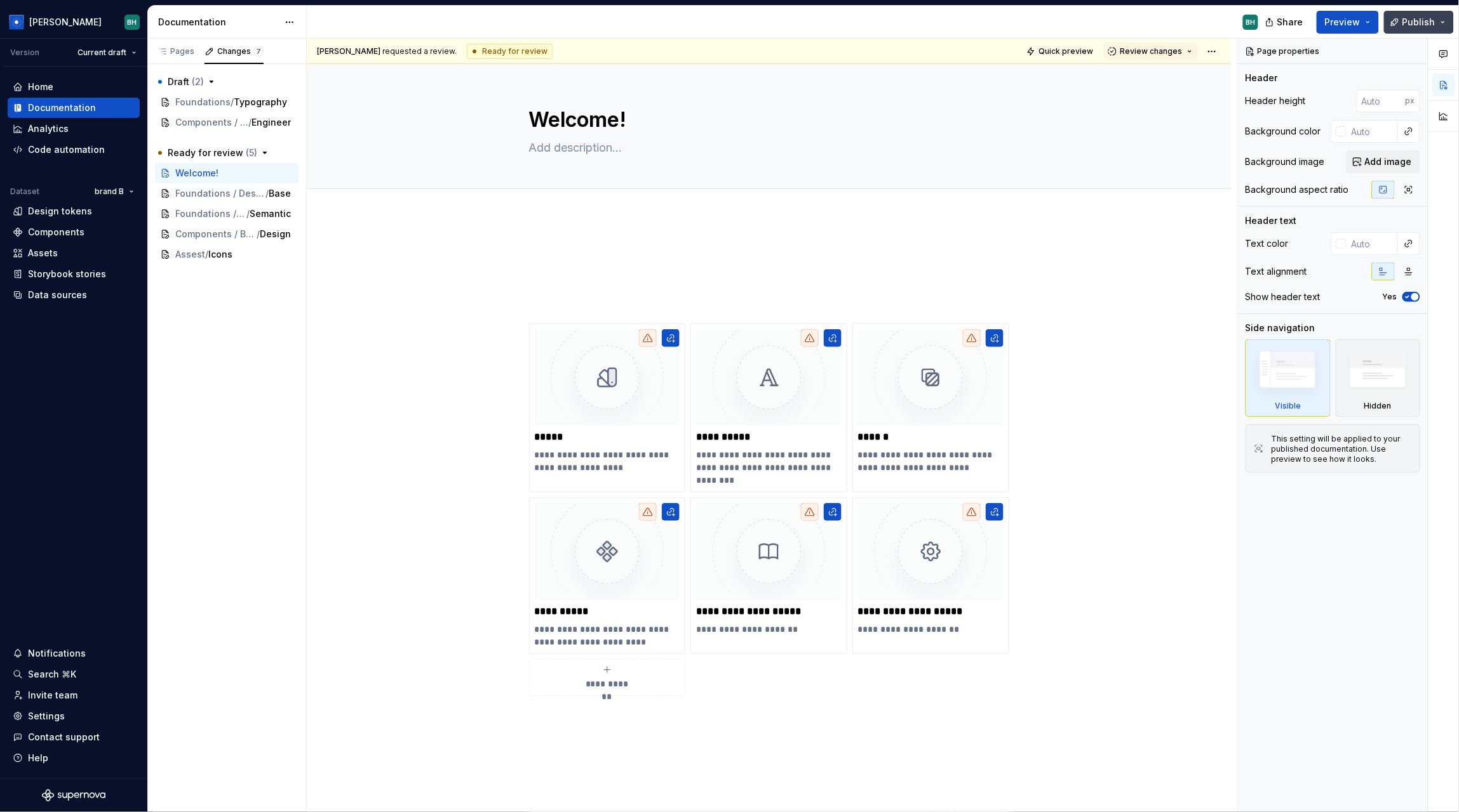
click at [1415, 14] on button "Publish" at bounding box center [1419, 22] width 70 height 23
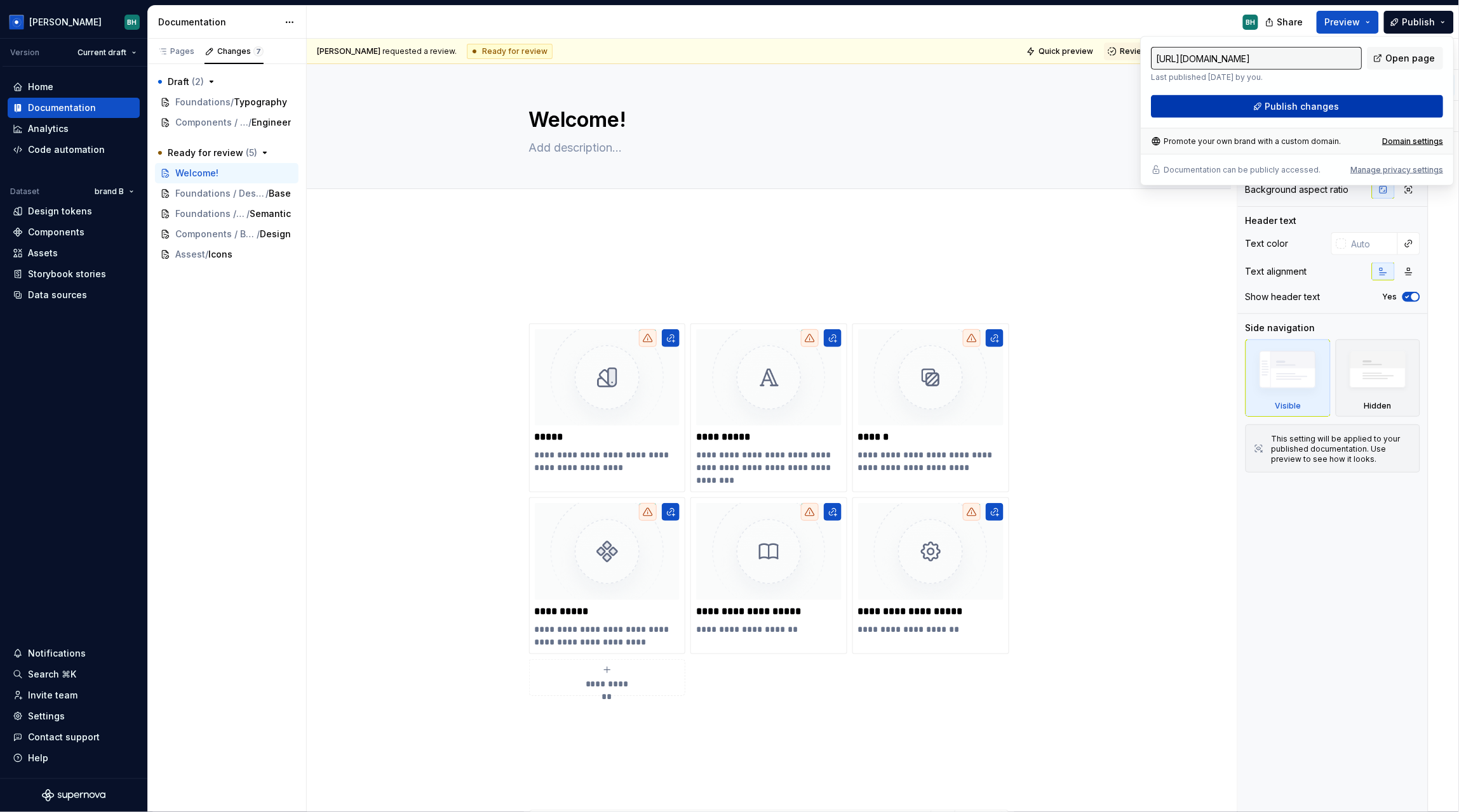
click at [1295, 114] on button "Publish changes" at bounding box center [1297, 106] width 292 height 23
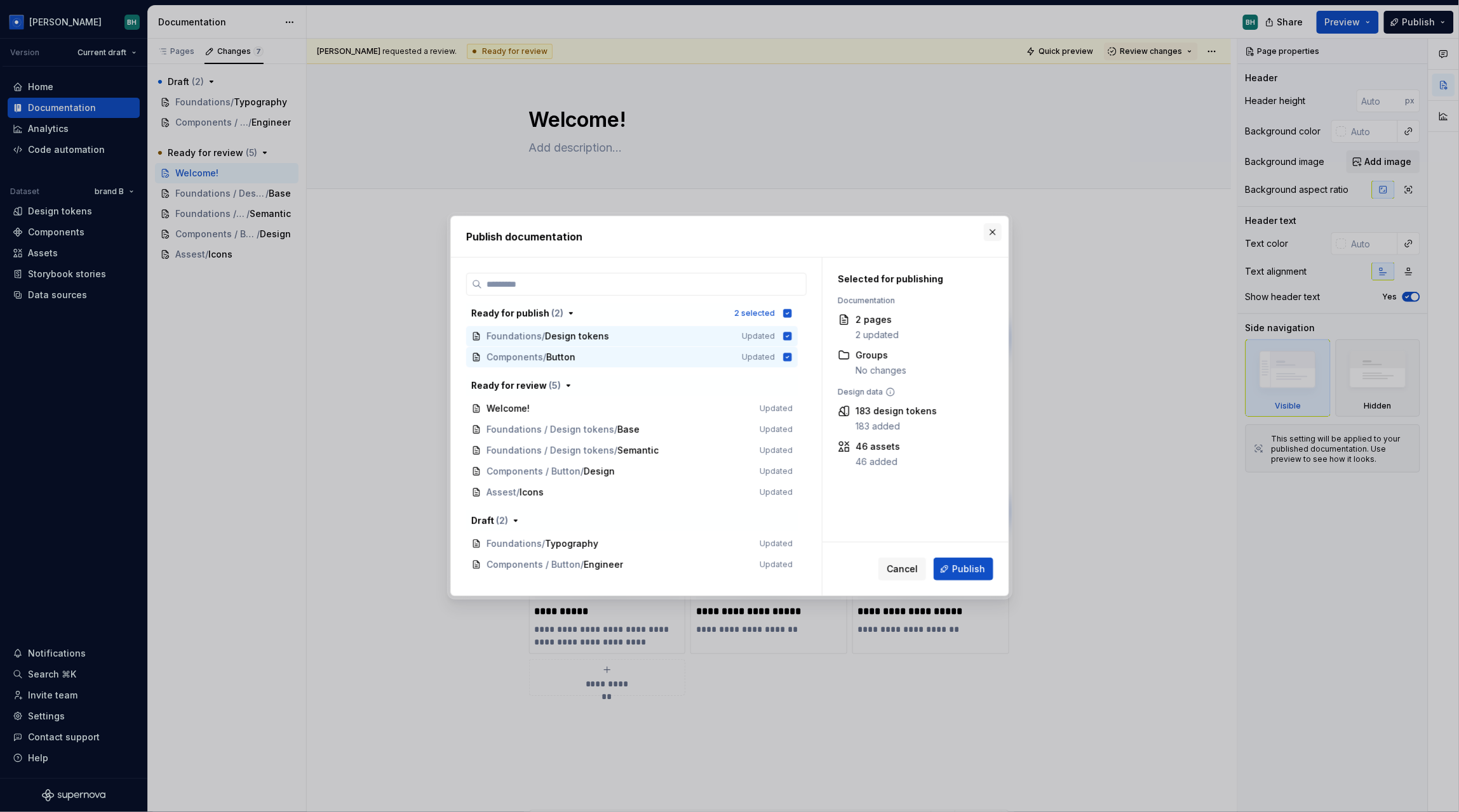
click at [993, 232] on button "button" at bounding box center [992, 232] width 18 height 18
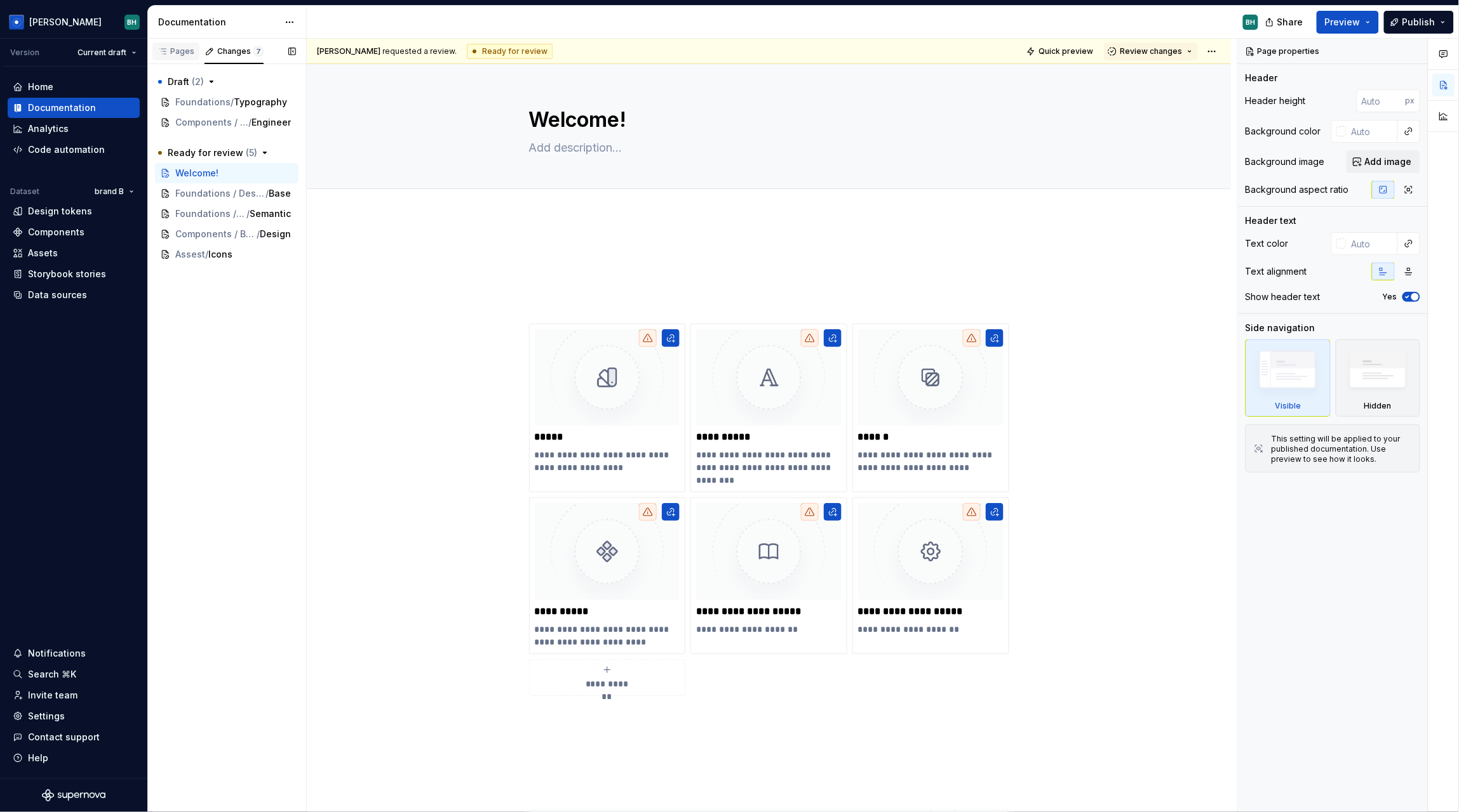
click at [177, 52] on div "Pages" at bounding box center [176, 51] width 37 height 10
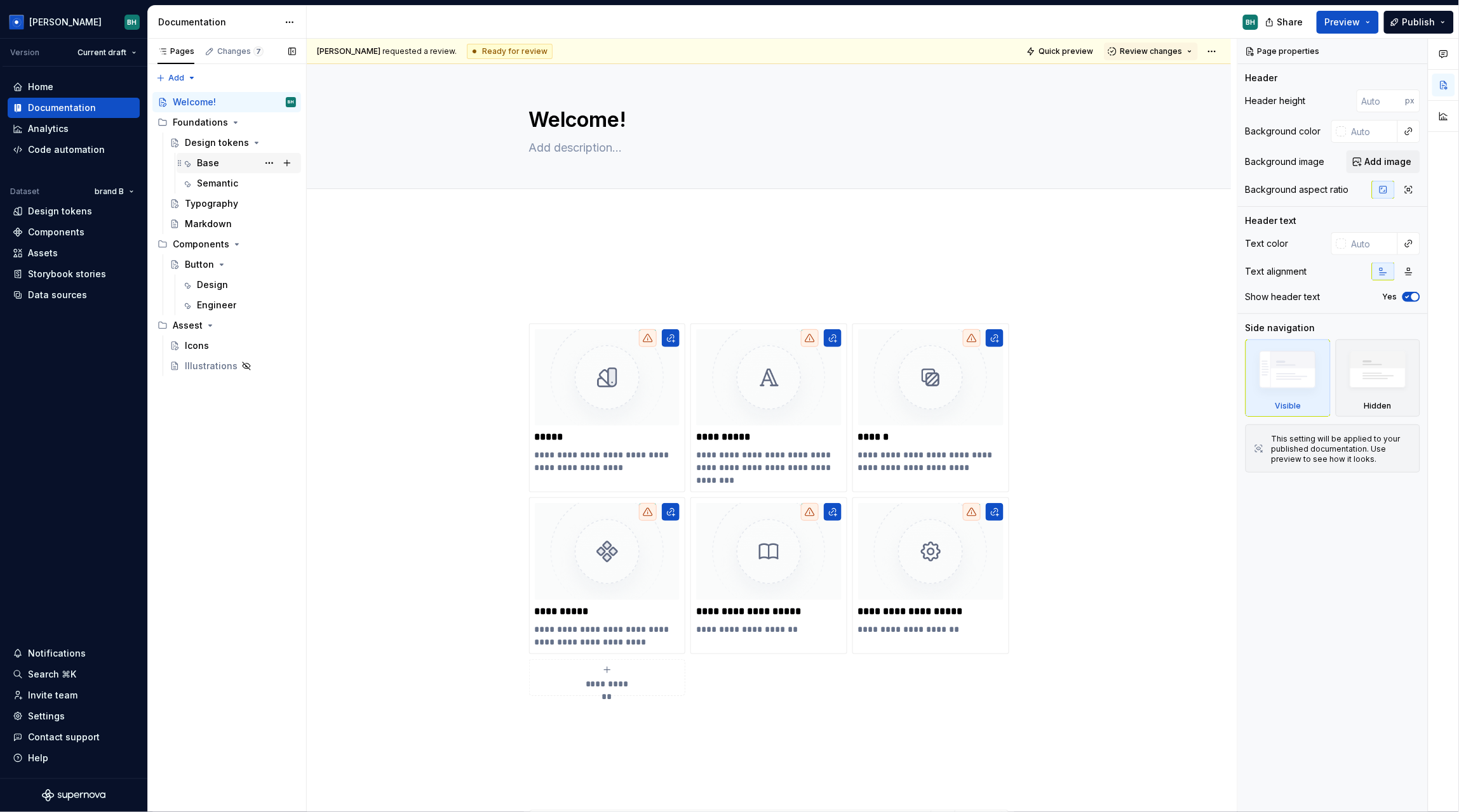
click at [221, 156] on div "Base B" at bounding box center [246, 163] width 99 height 18
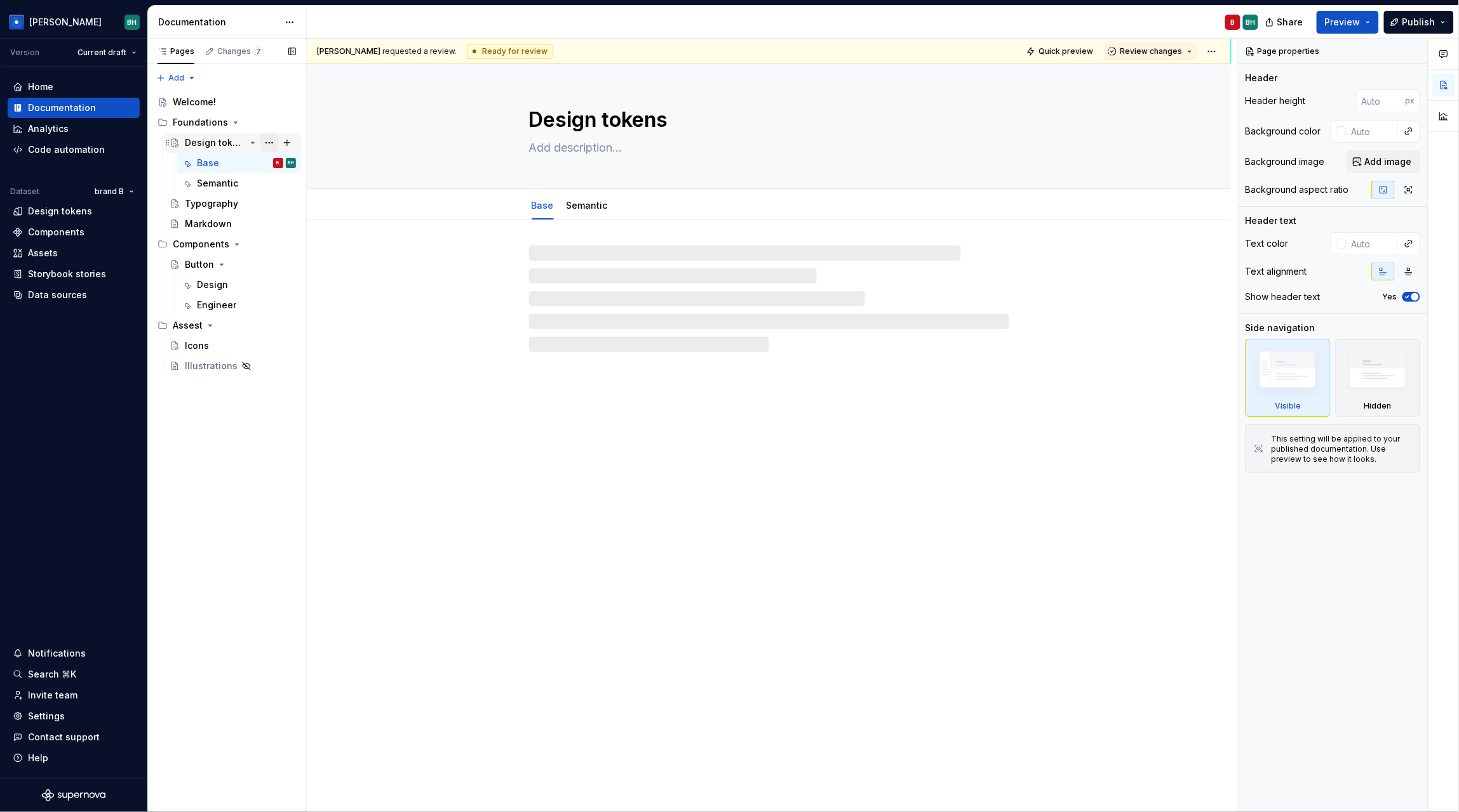
click at [269, 140] on button "Page tree" at bounding box center [269, 143] width 18 height 18
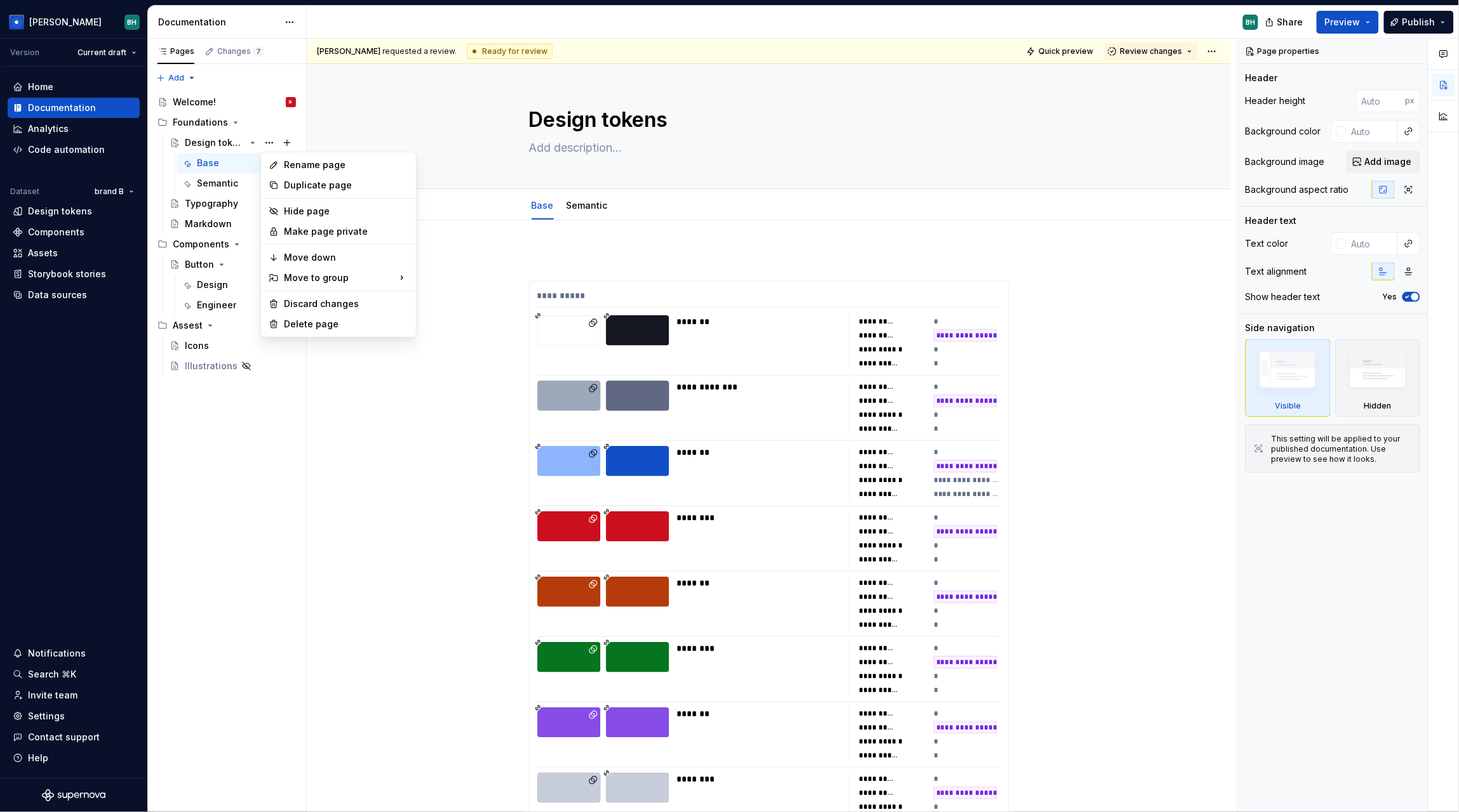
click at [470, 256] on html "[PERSON_NAME] Version Current draft Home Documentation Analytics Code automatio…" at bounding box center [730, 406] width 1459 height 812
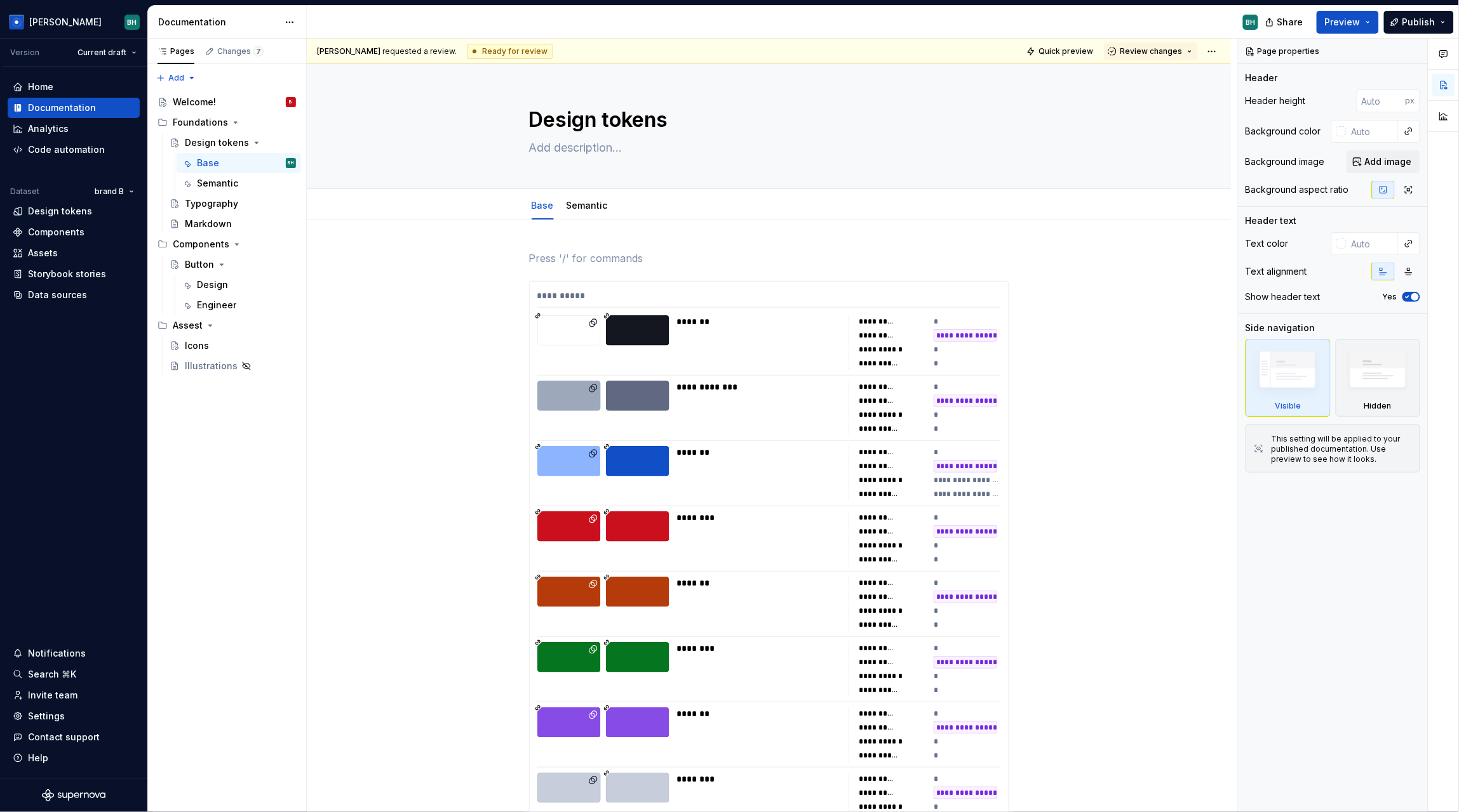
type textarea "*"
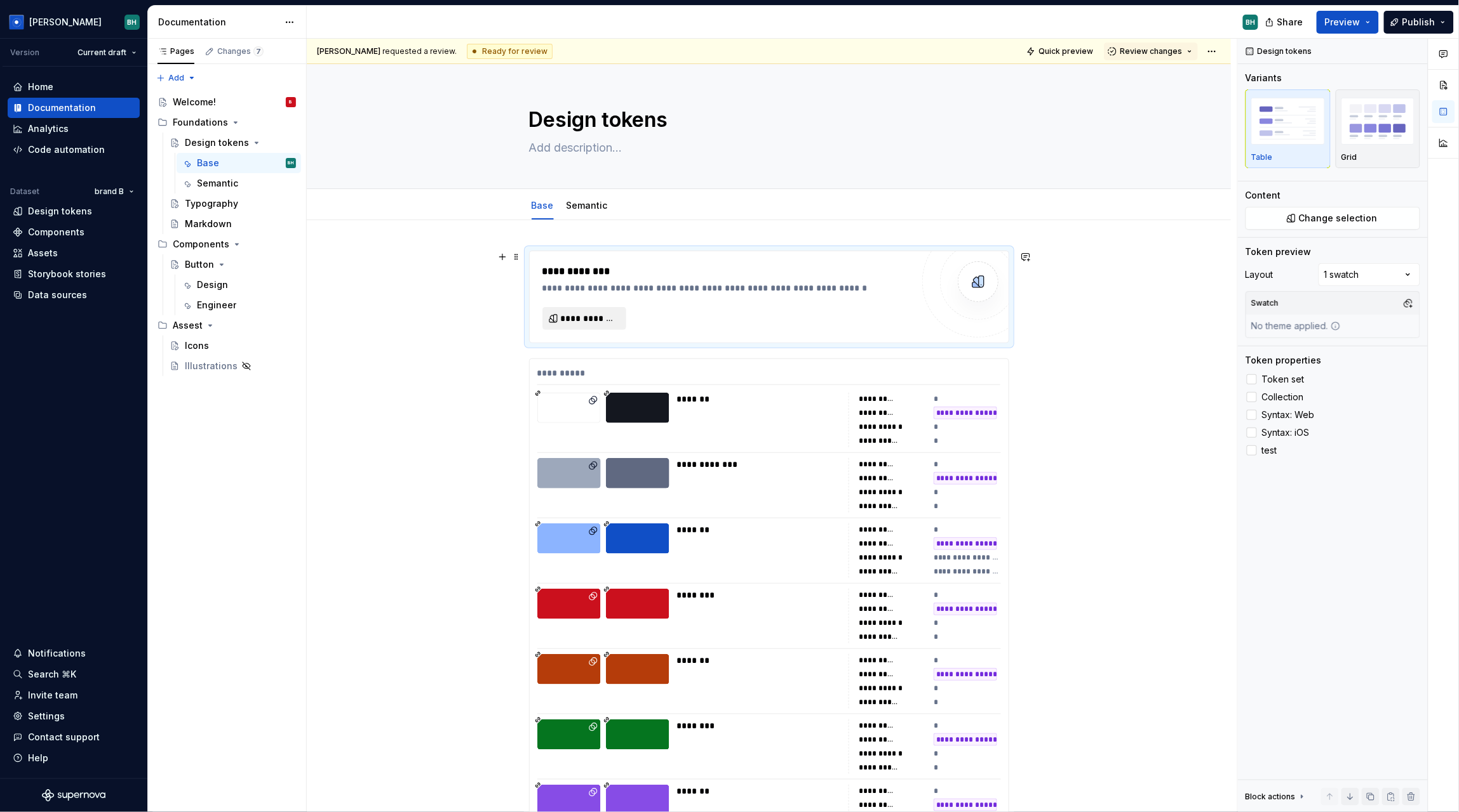
click at [581, 313] on span "**********" at bounding box center [589, 318] width 57 height 13
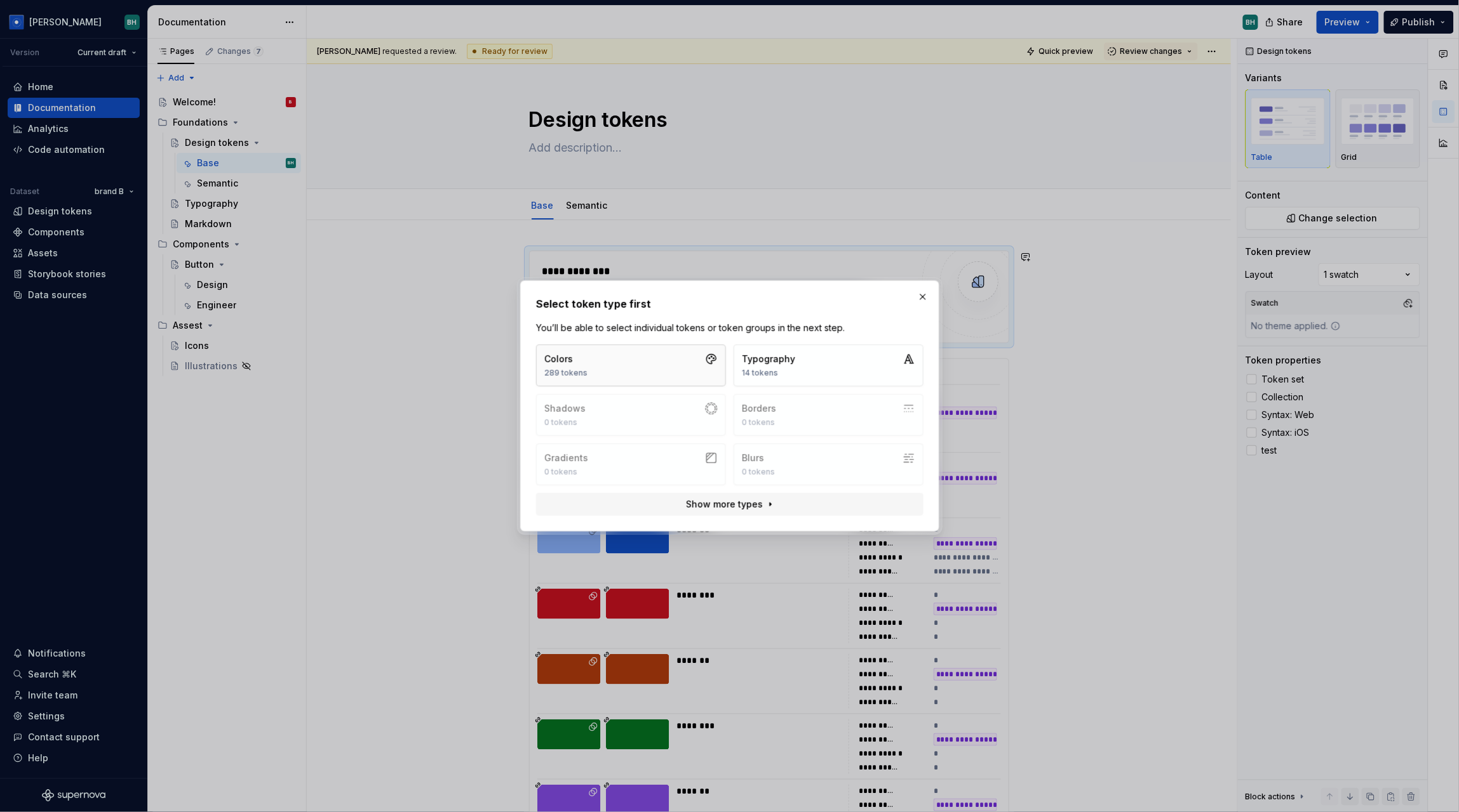
click at [664, 364] on button "Colors 289 tokens" at bounding box center [631, 365] width 190 height 41
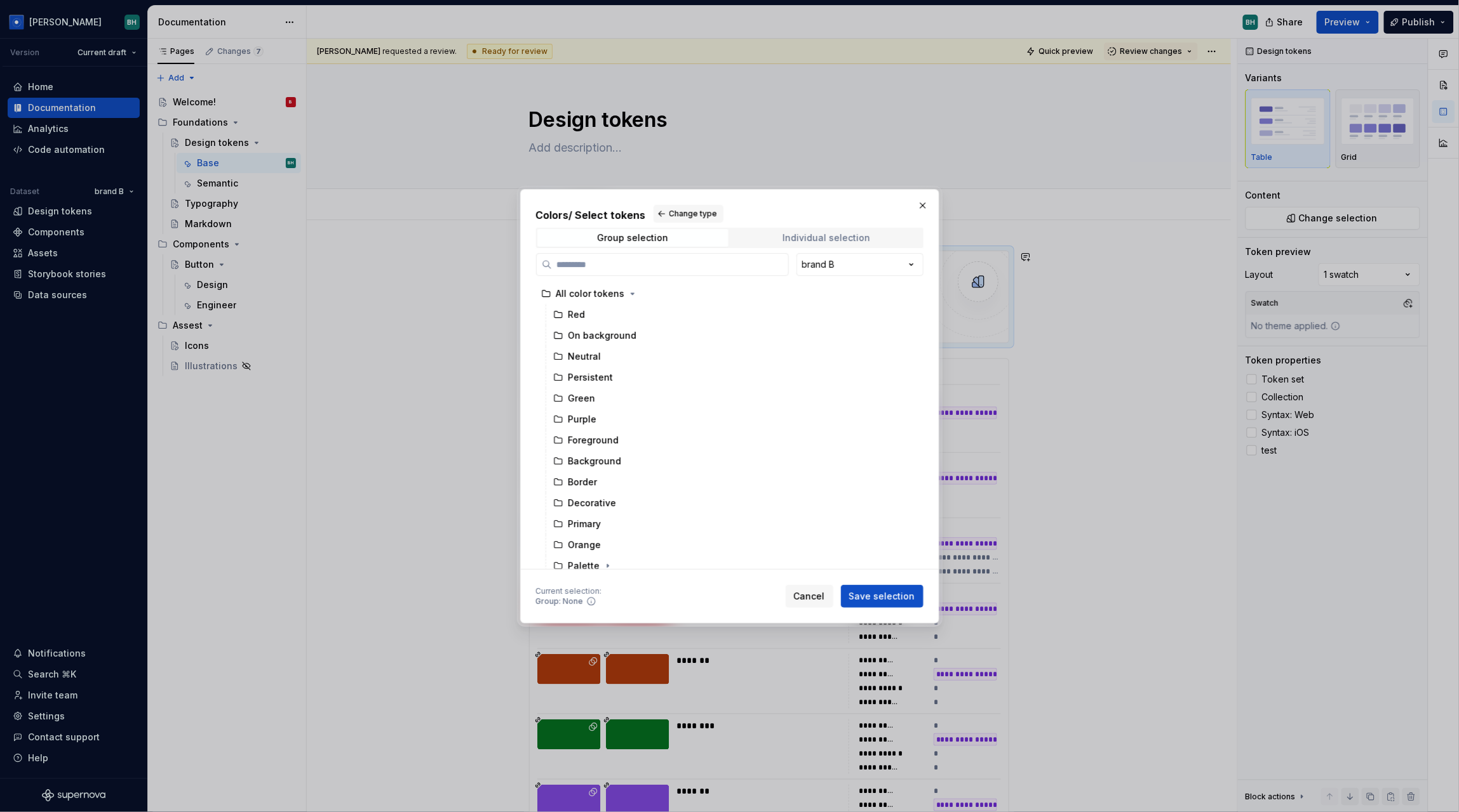
click at [811, 237] on div "Individual selection" at bounding box center [825, 238] width 88 height 10
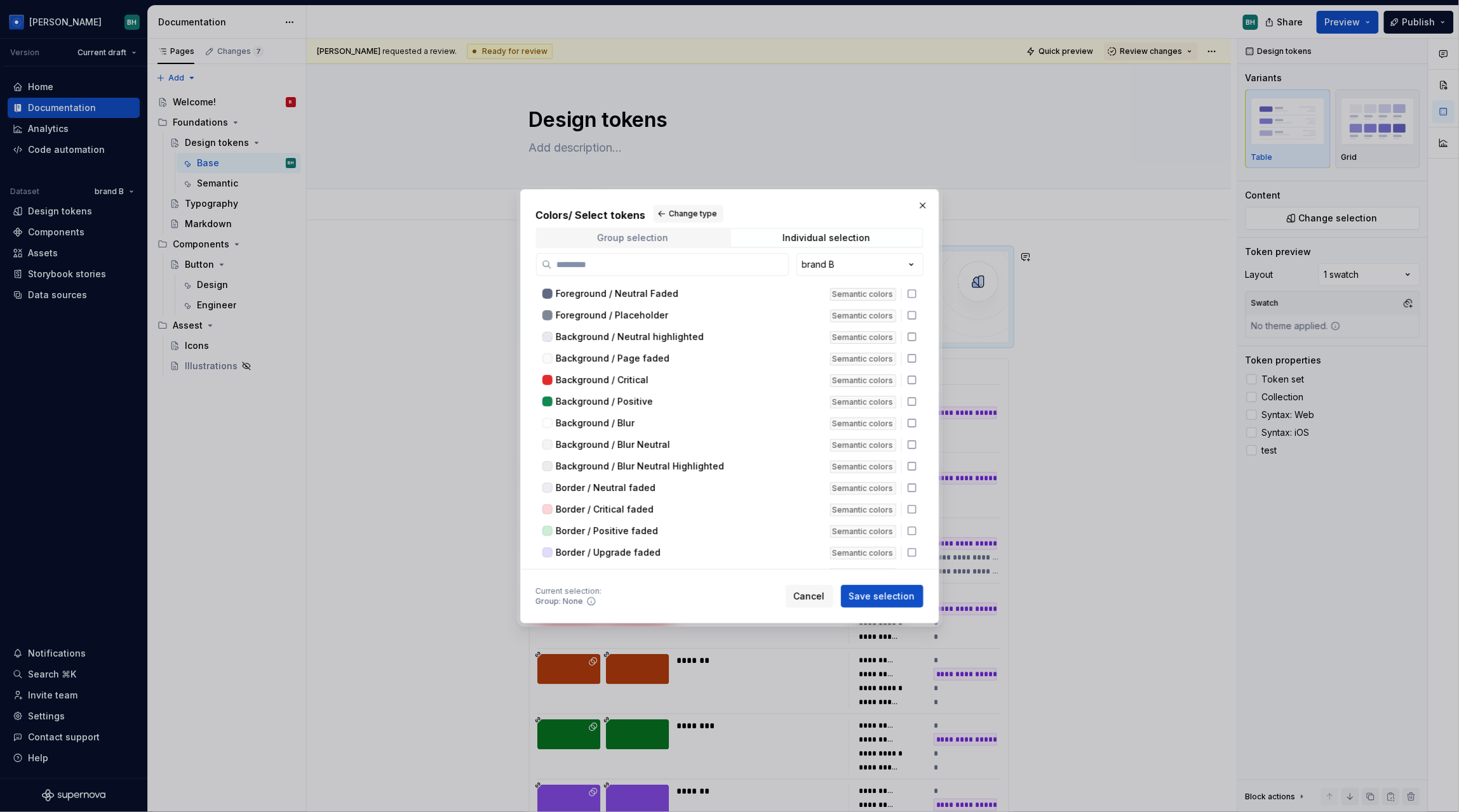
click at [647, 230] on span "Group selection" at bounding box center [633, 238] width 192 height 18
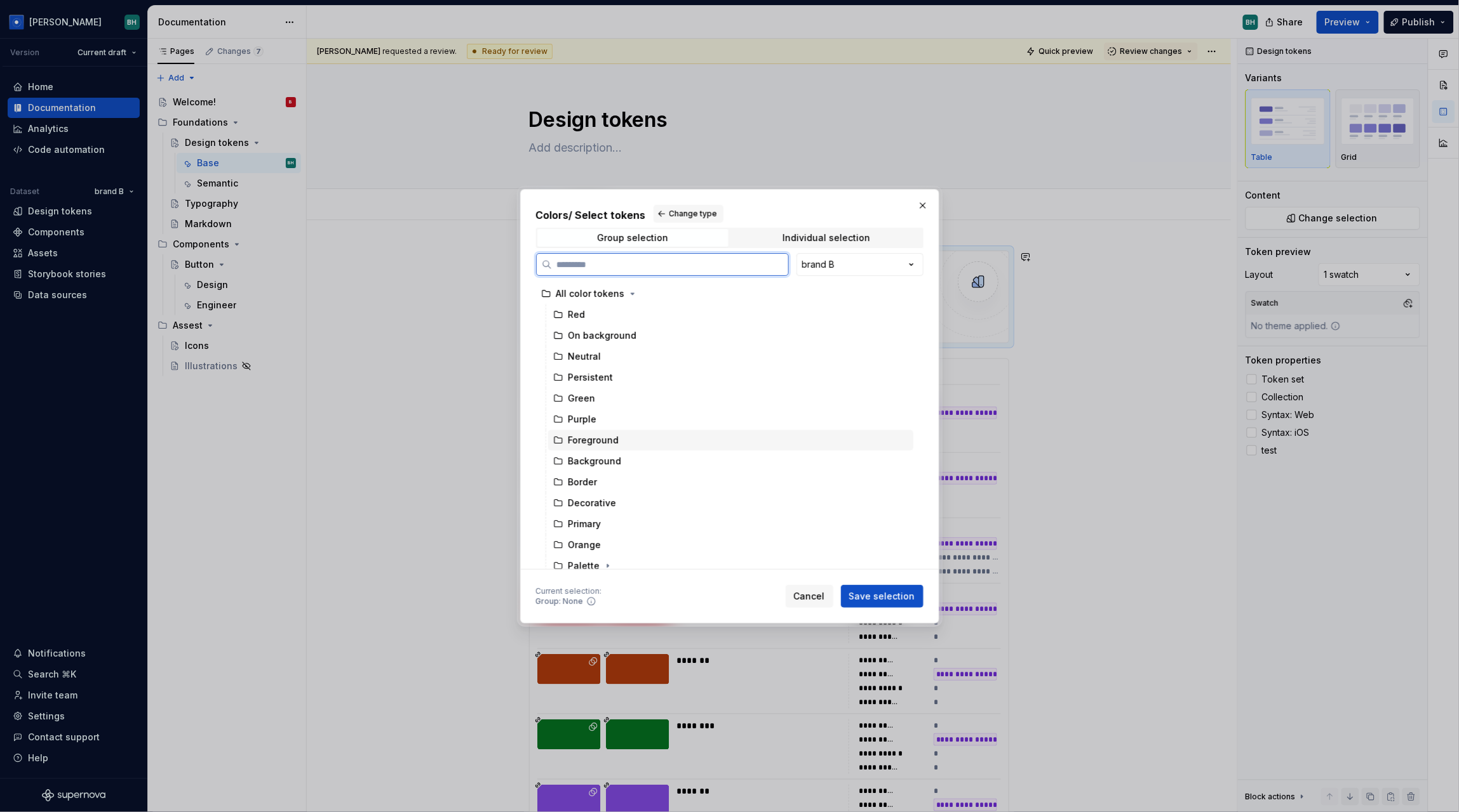
click at [613, 442] on div "Foreground" at bounding box center [593, 440] width 50 height 13
click at [885, 593] on span "Save selection" at bounding box center [882, 596] width 66 height 13
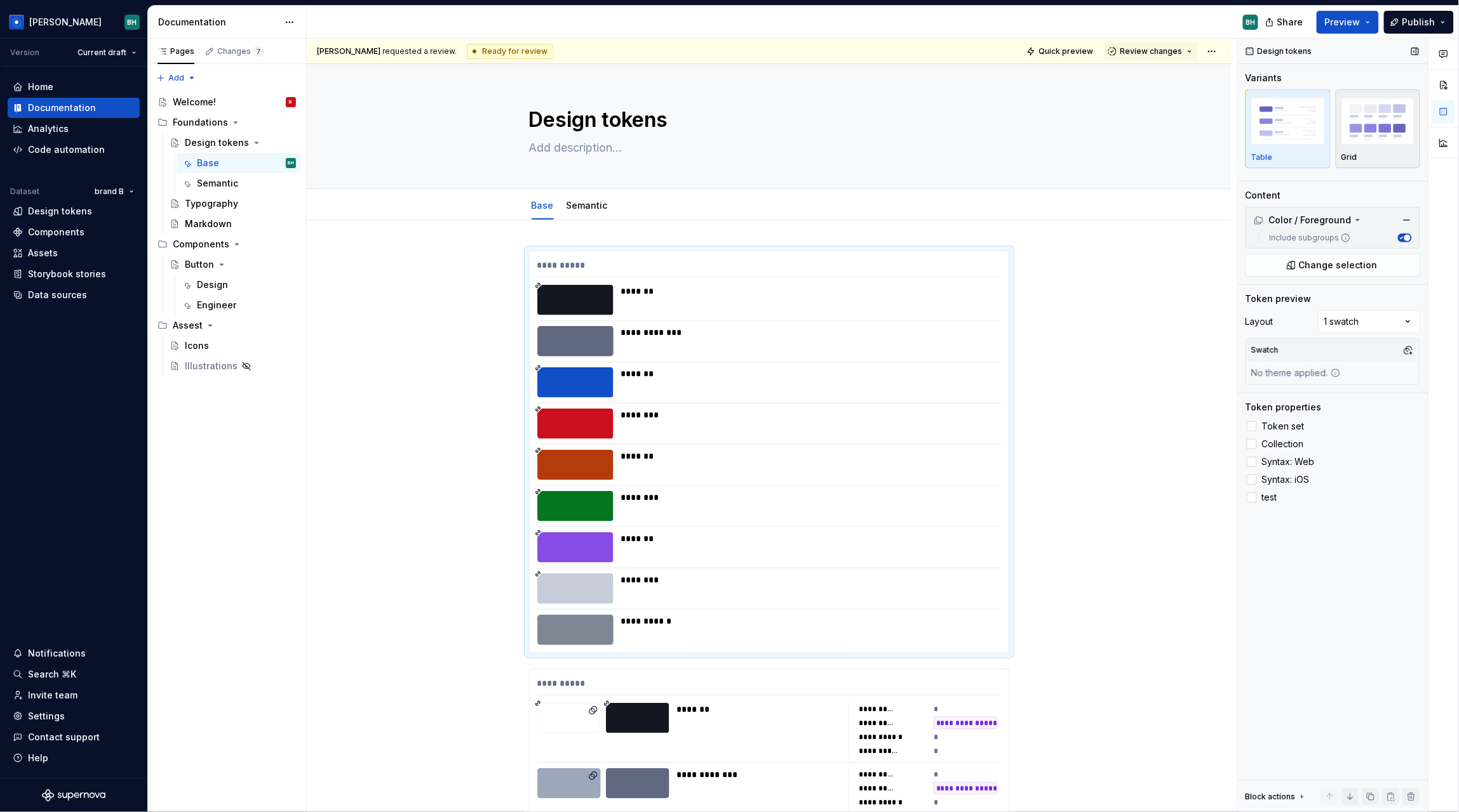
click at [1370, 146] on div "button" at bounding box center [1378, 120] width 74 height 52
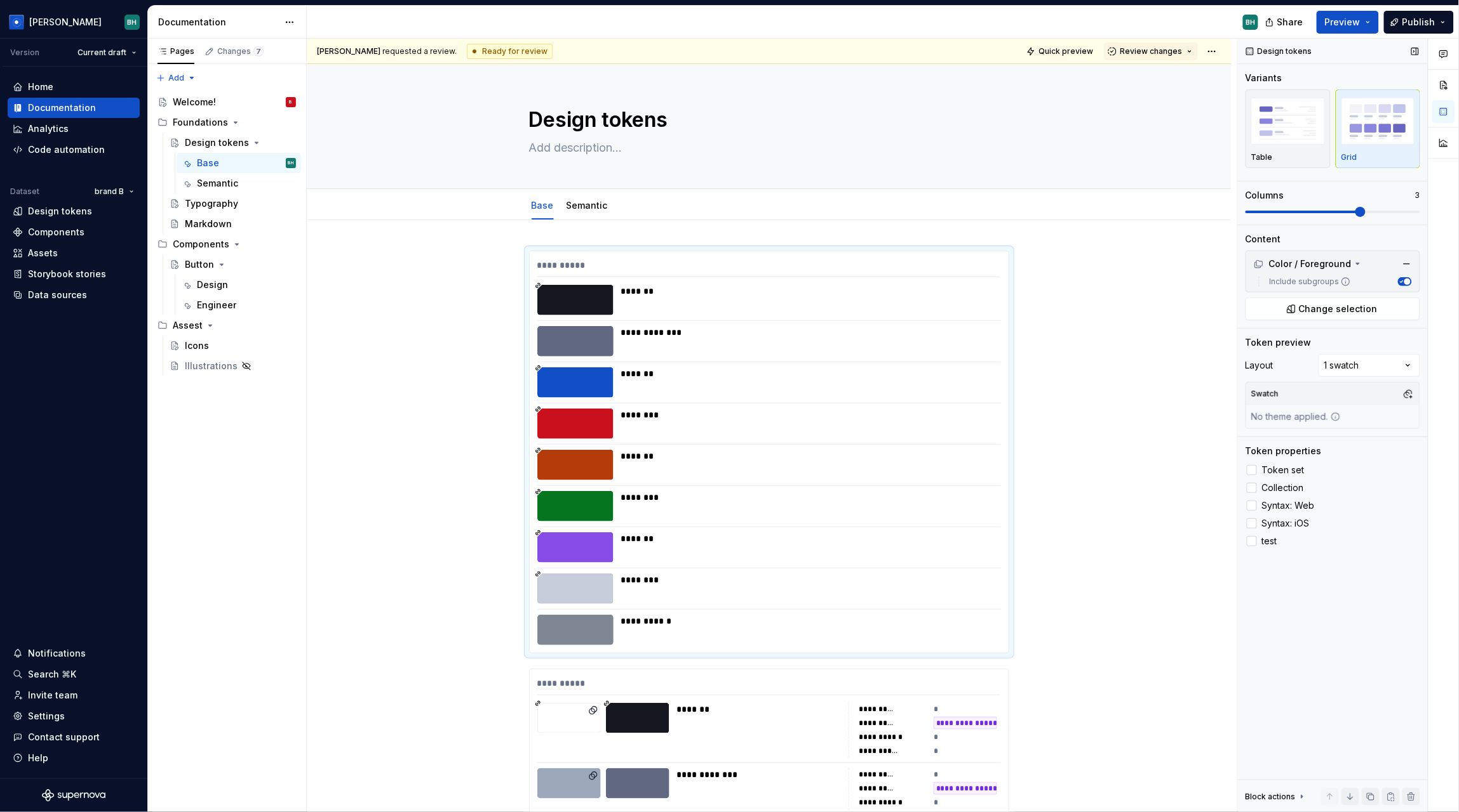
click at [1355, 207] on span at bounding box center [1360, 212] width 10 height 10
click at [1252, 471] on div at bounding box center [1252, 471] width 10 height 10
click at [1252, 495] on div "Token set Collection Syntax: Web Syntax: iOS test" at bounding box center [1332, 505] width 175 height 86
click at [1249, 485] on div at bounding box center [1252, 488] width 10 height 10
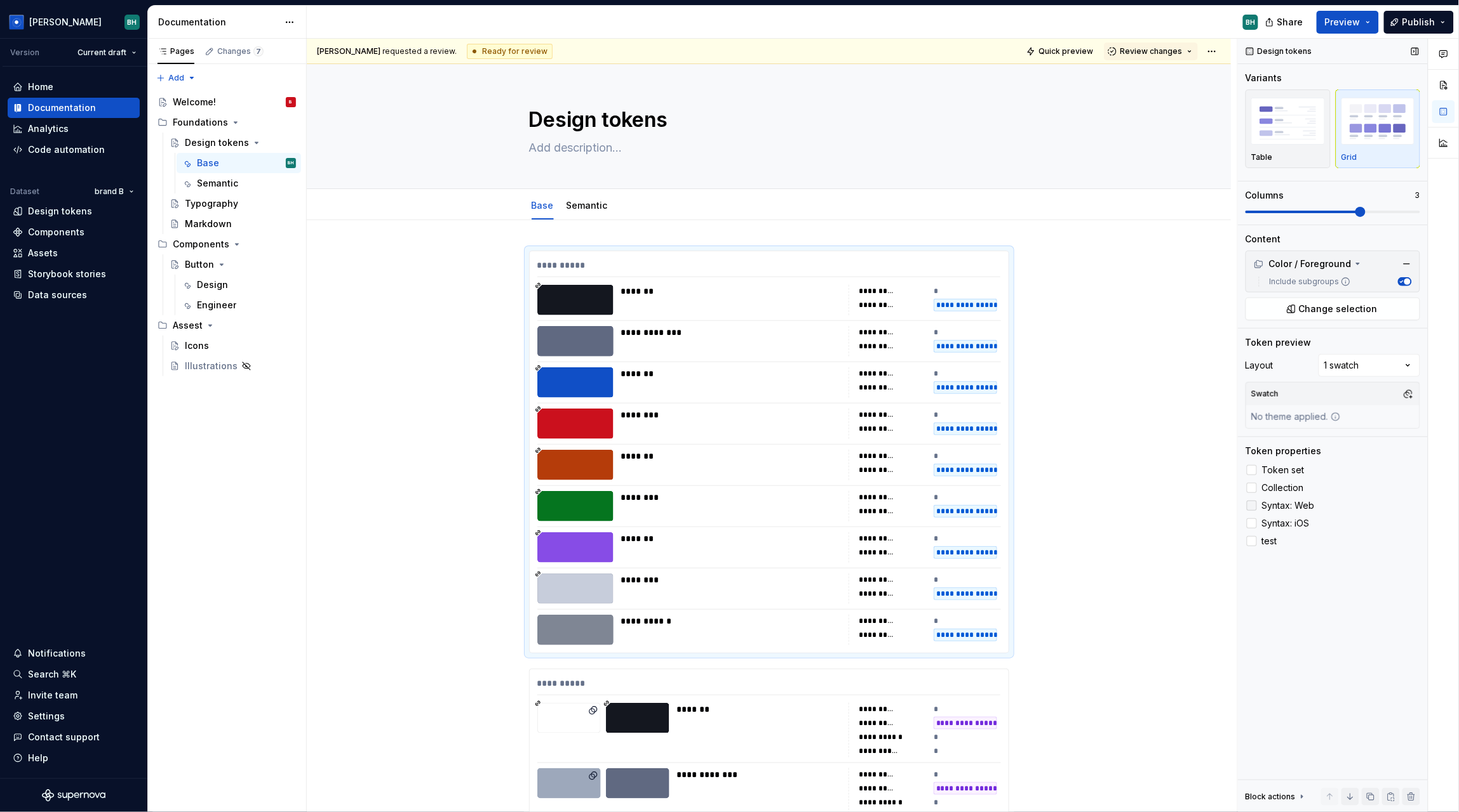
click at [1251, 510] on div at bounding box center [1252, 506] width 10 height 10
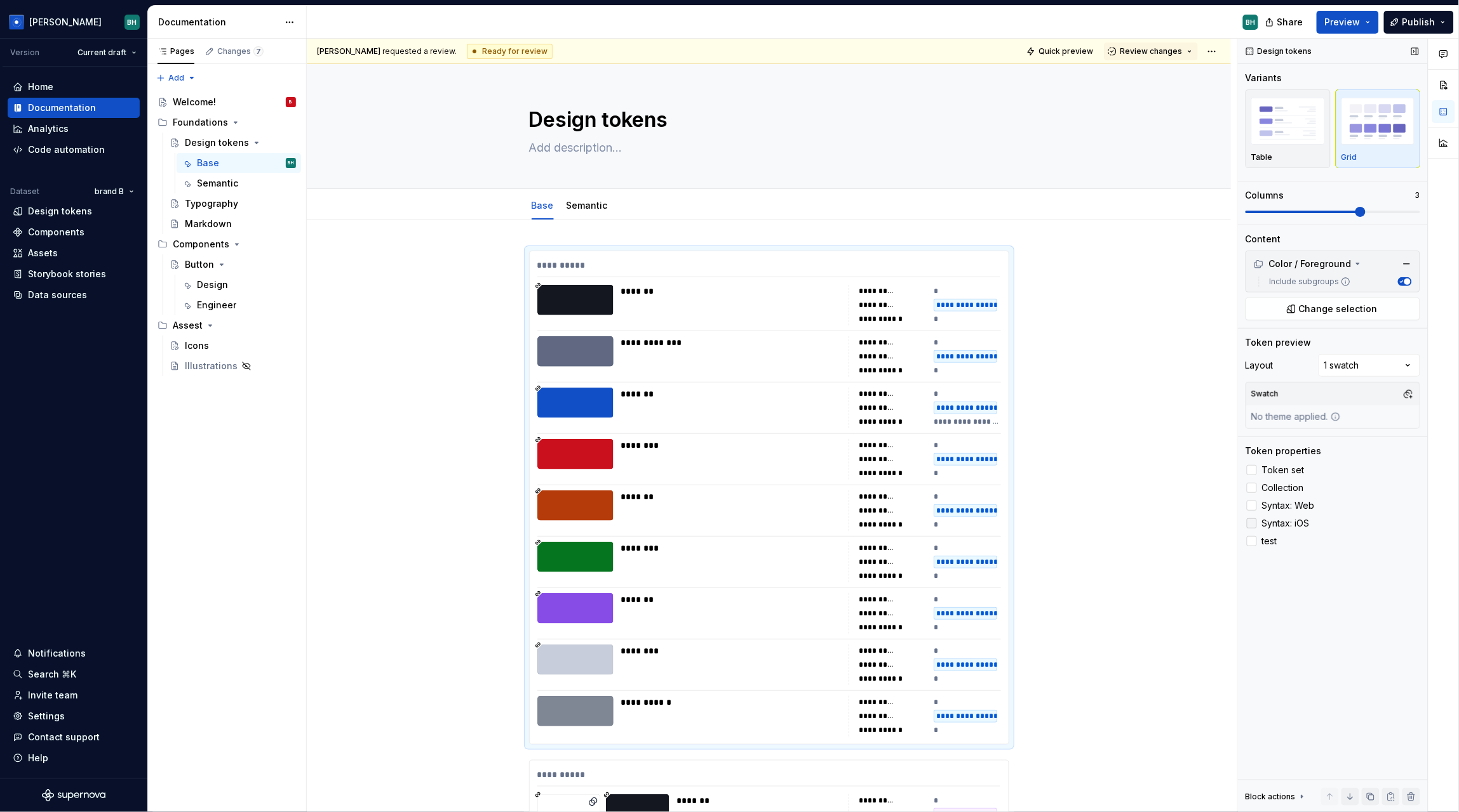
click at [1253, 529] on div at bounding box center [1252, 524] width 10 height 10
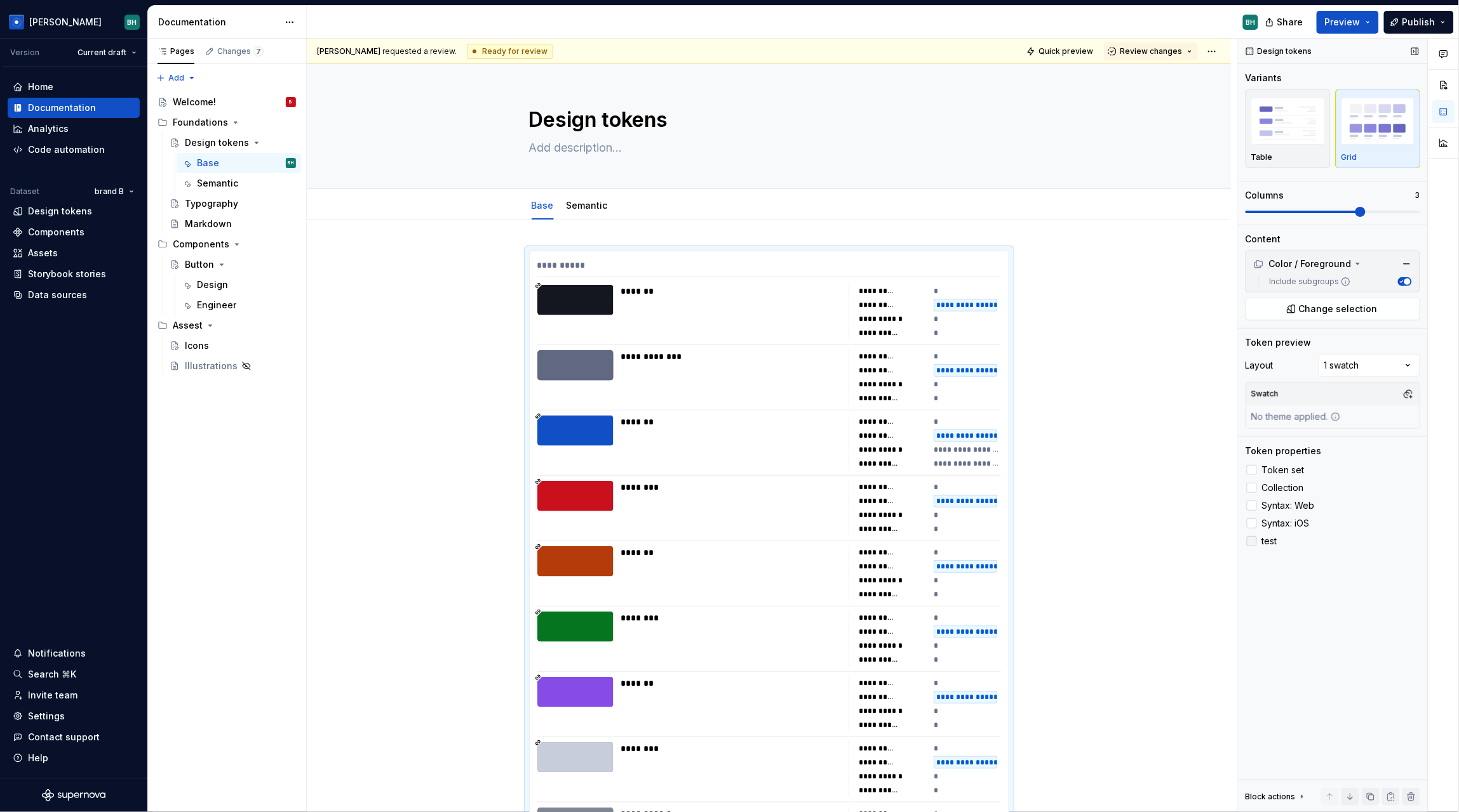
click at [1254, 545] on div at bounding box center [1252, 542] width 10 height 10
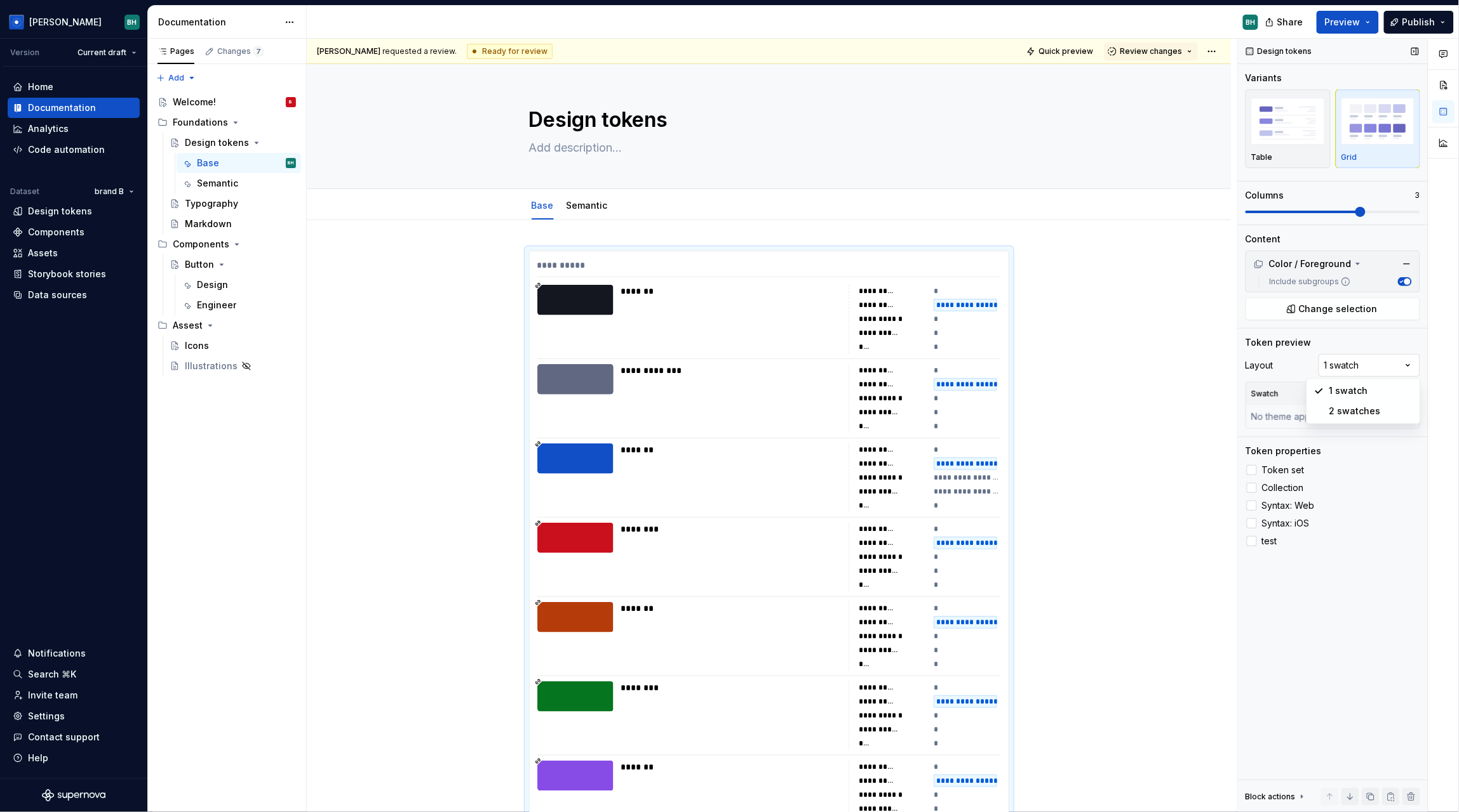
click at [1350, 363] on div "Comments Open comments No comments yet Select ‘Comment’ from the block context …" at bounding box center [1348, 425] width 221 height 775
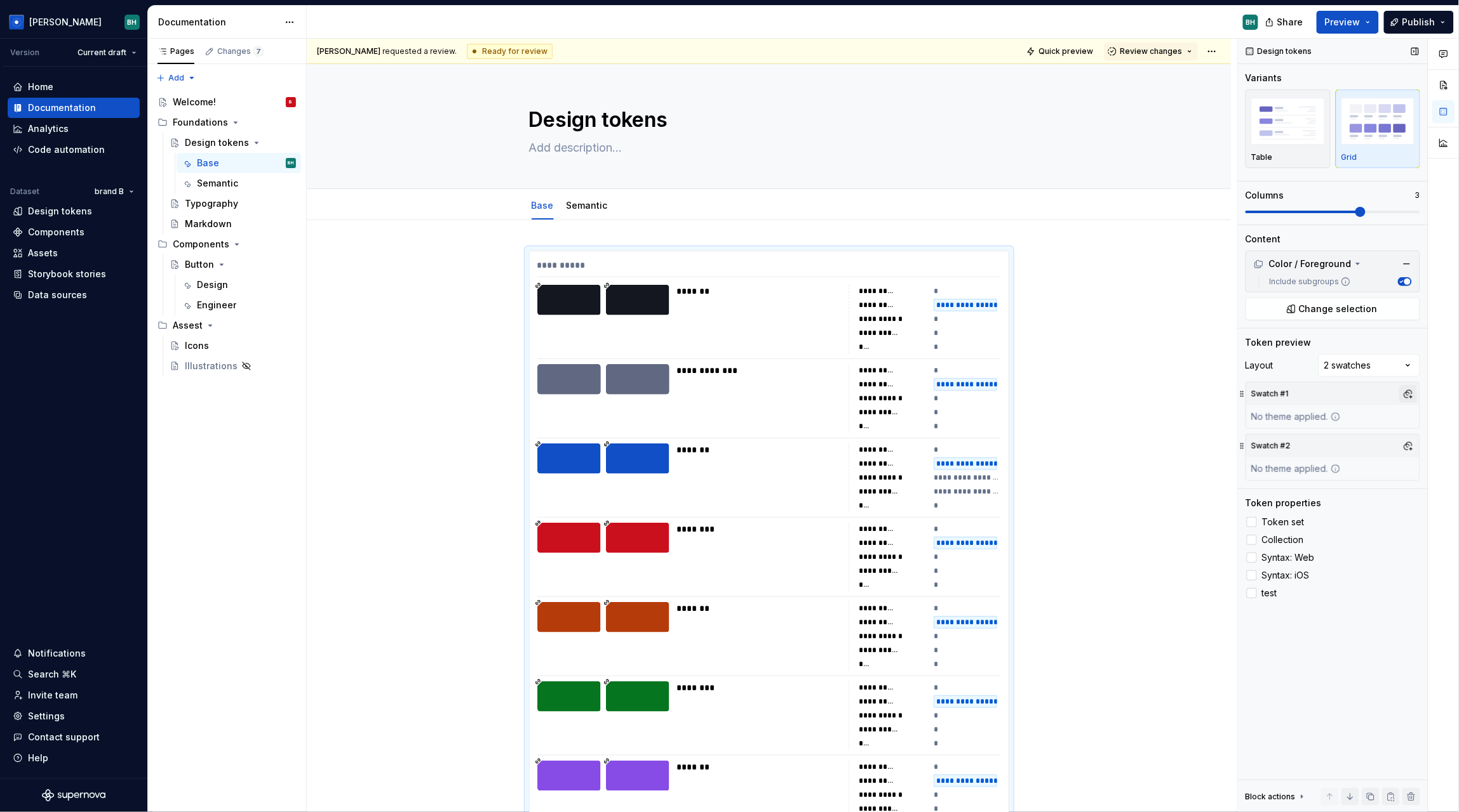
click at [1406, 391] on button "button" at bounding box center [1408, 394] width 18 height 18
click at [1274, 464] on div "Suggestions" at bounding box center [1277, 463] width 10 height 10
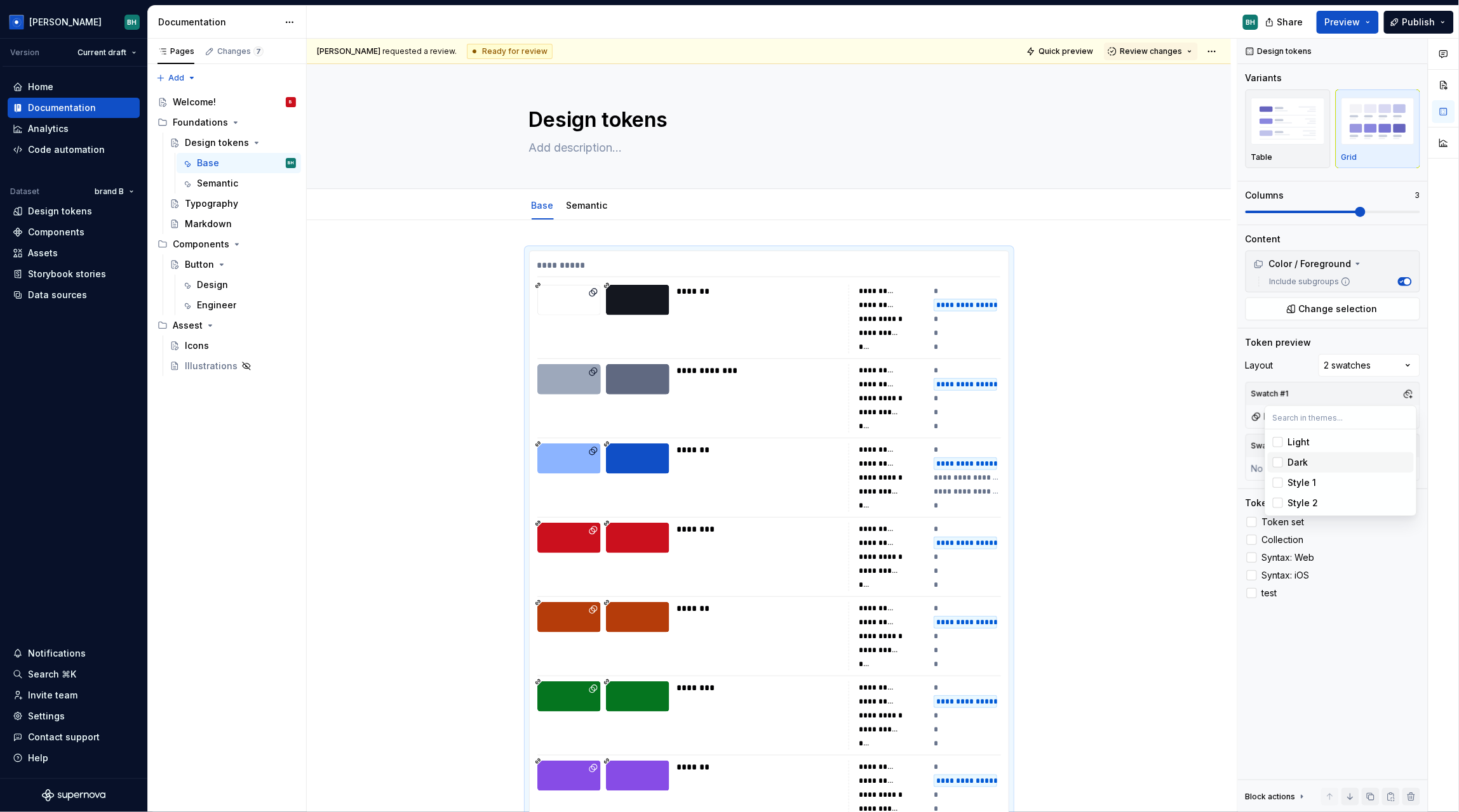
click at [1125, 330] on html "[PERSON_NAME] Version Current draft Home Documentation Analytics Code automatio…" at bounding box center [730, 406] width 1459 height 812
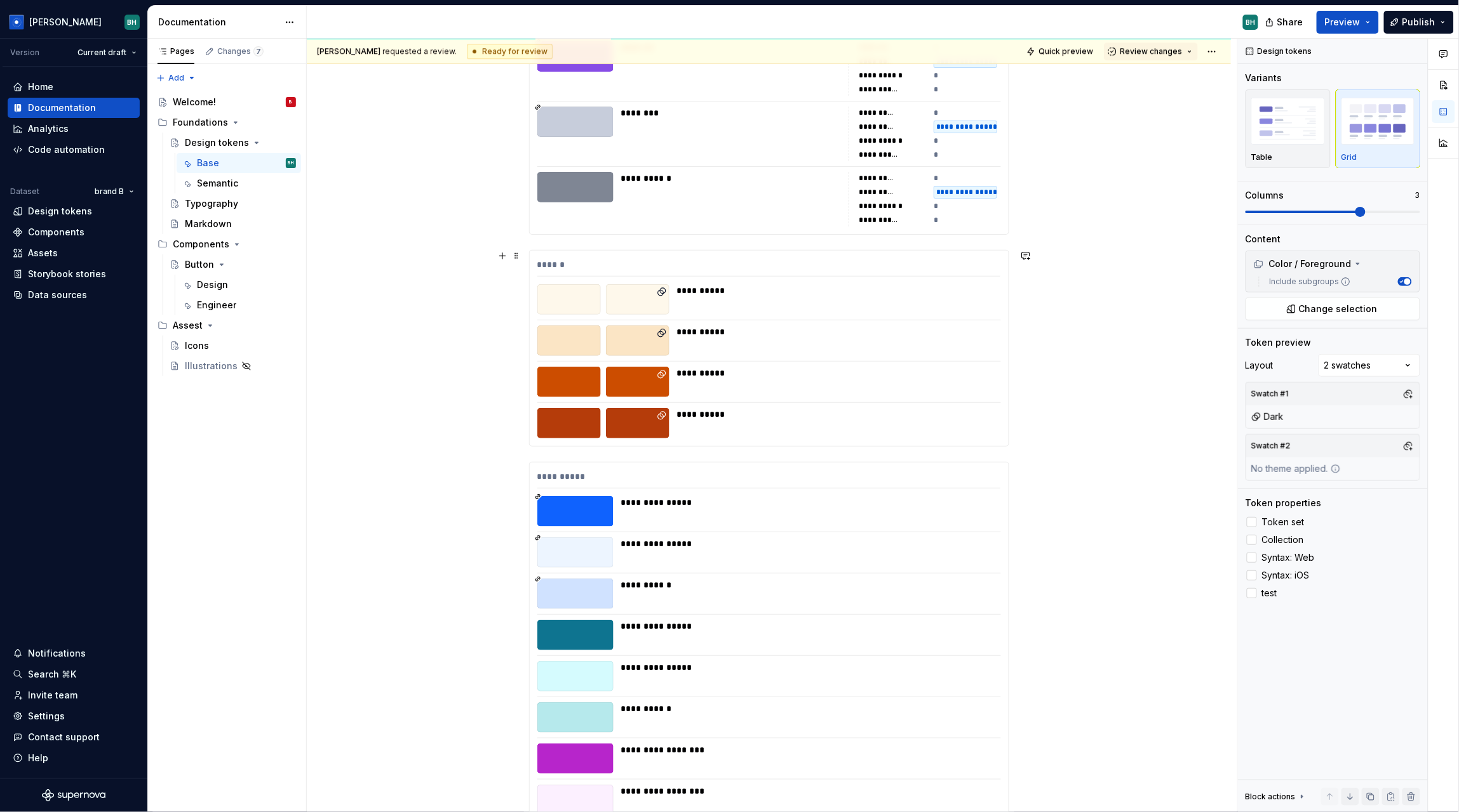
scroll to position [3410, 0]
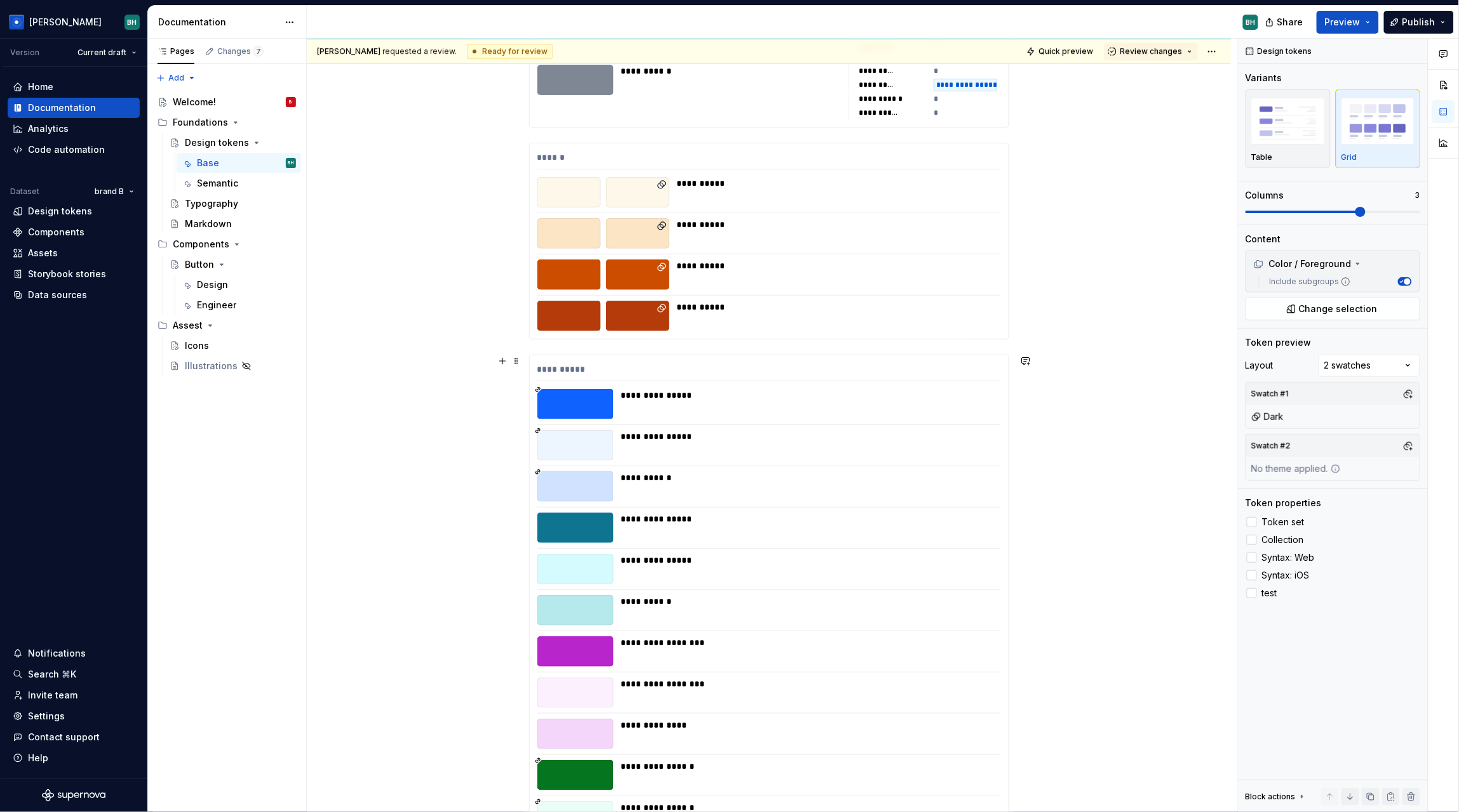
click at [883, 371] on div "**********" at bounding box center [769, 372] width 464 height 19
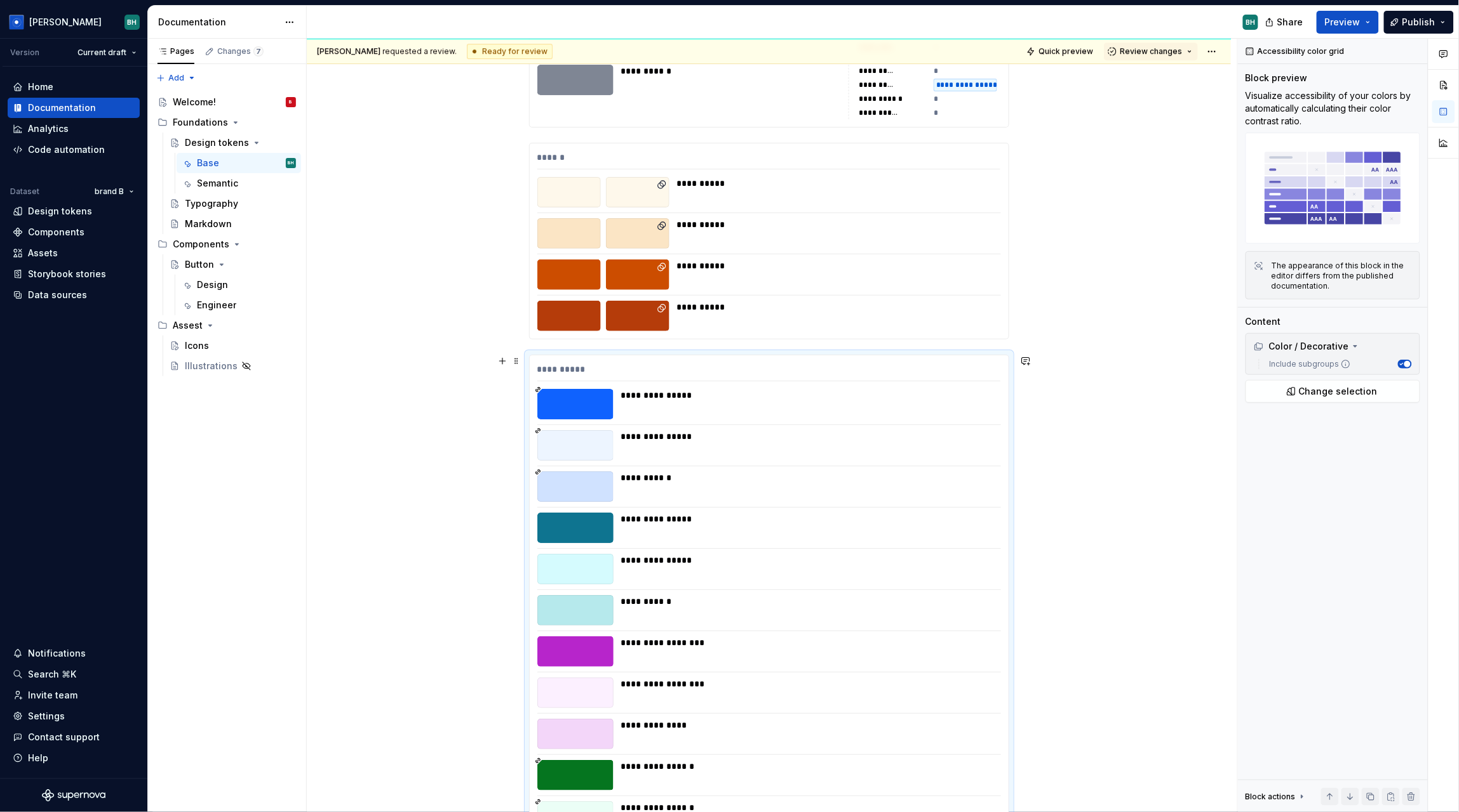
scroll to position [3305, 0]
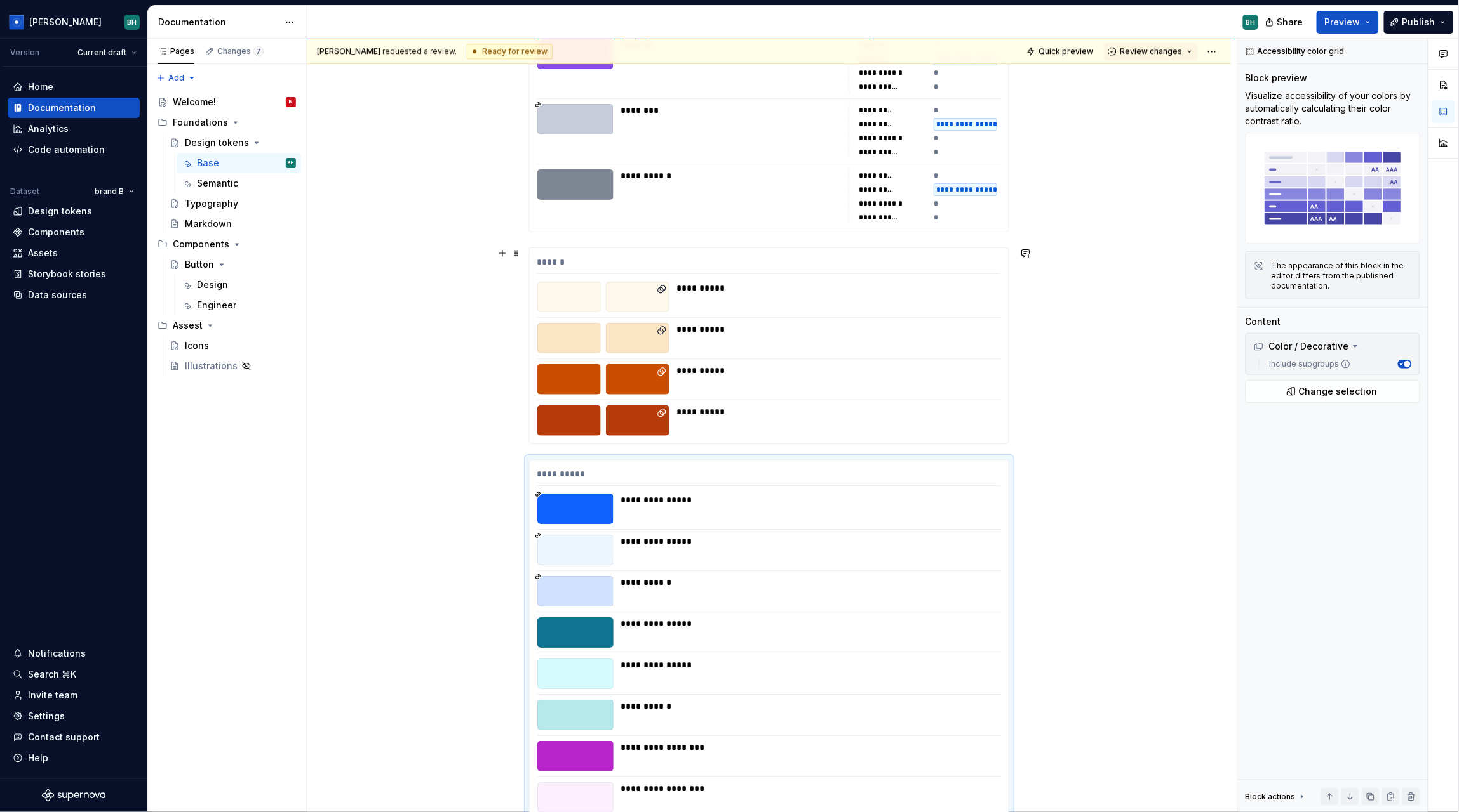
click at [812, 358] on div at bounding box center [769, 358] width 464 height 1
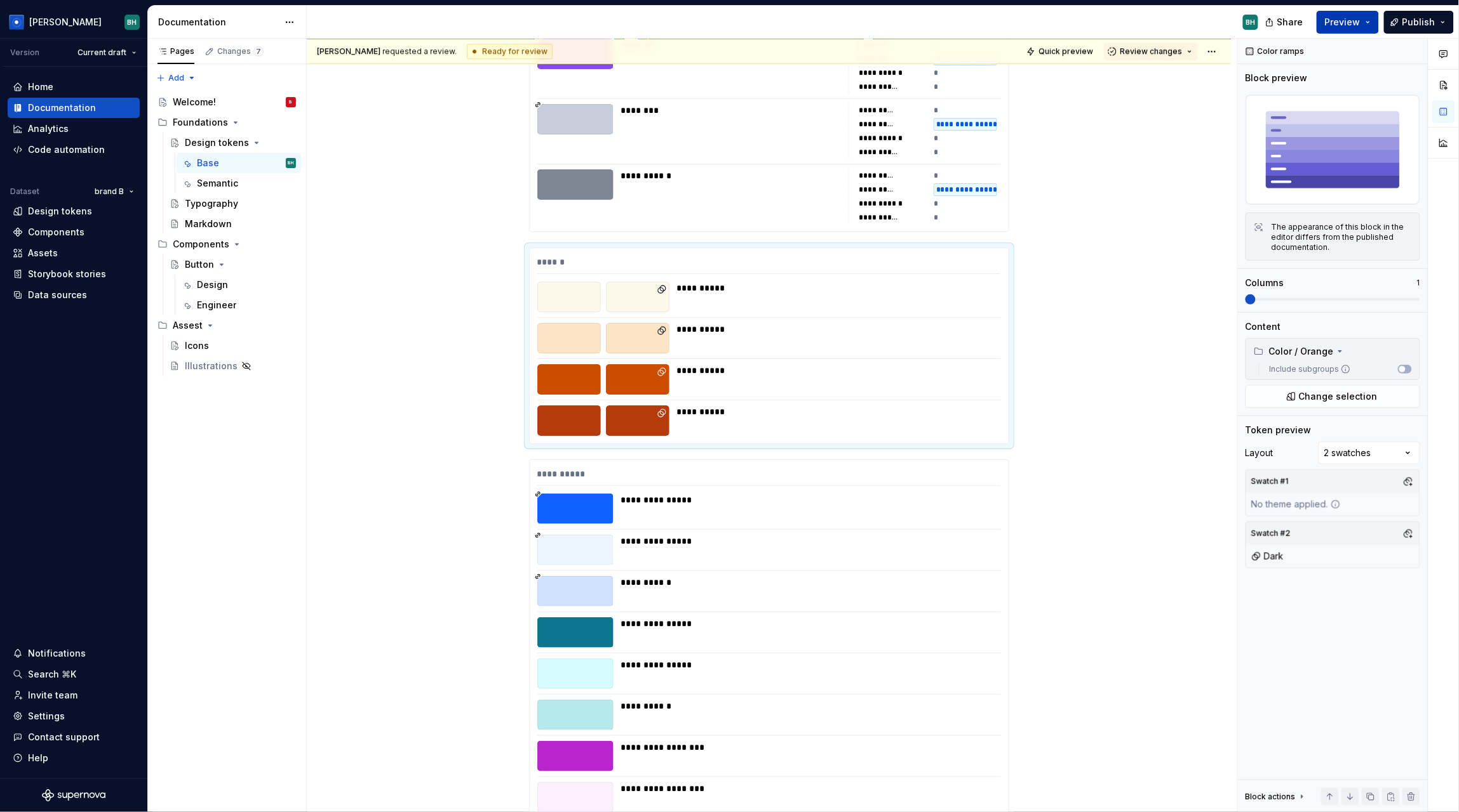
click at [1351, 24] on span "Preview" at bounding box center [1343, 22] width 36 height 13
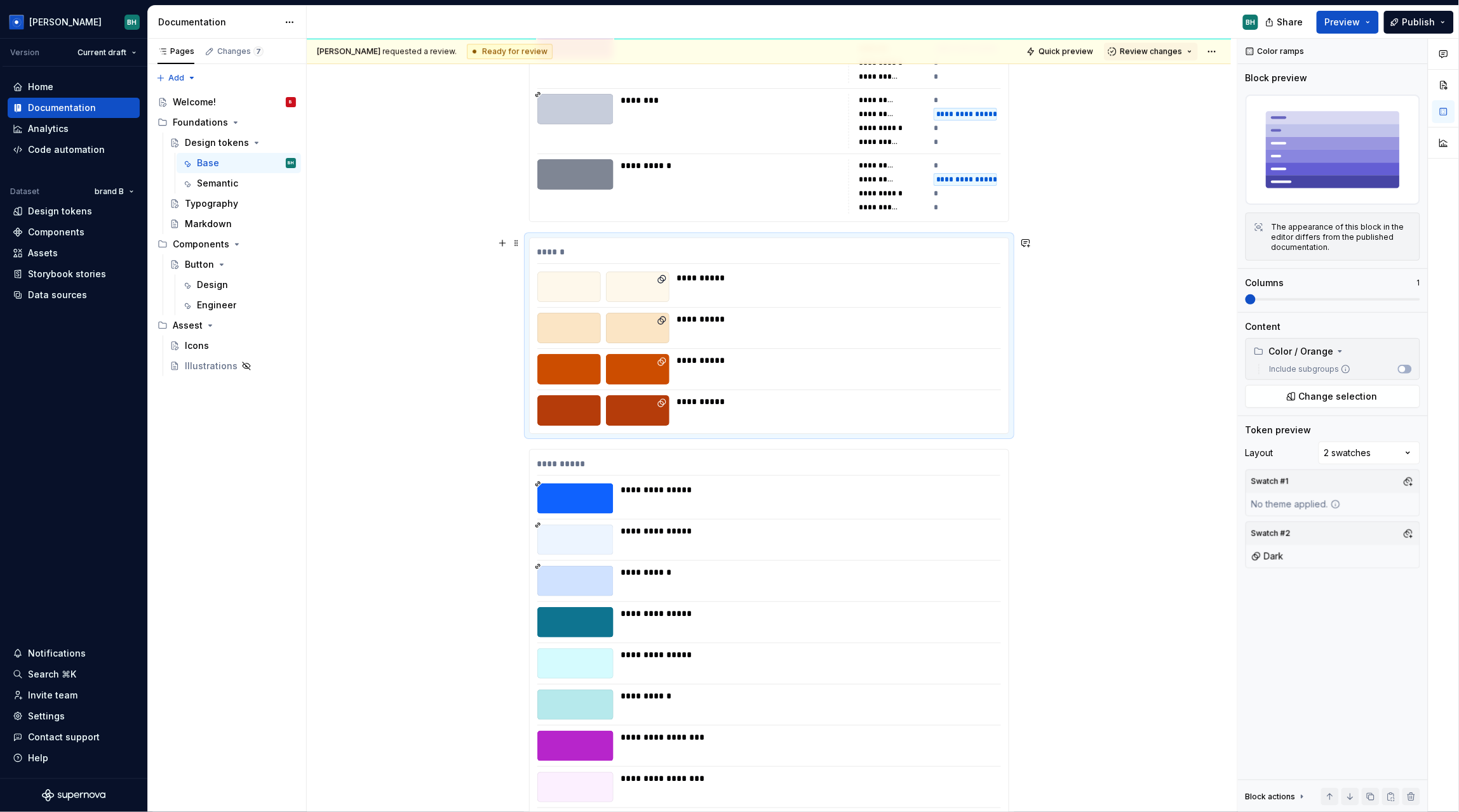
scroll to position [3318, 0]
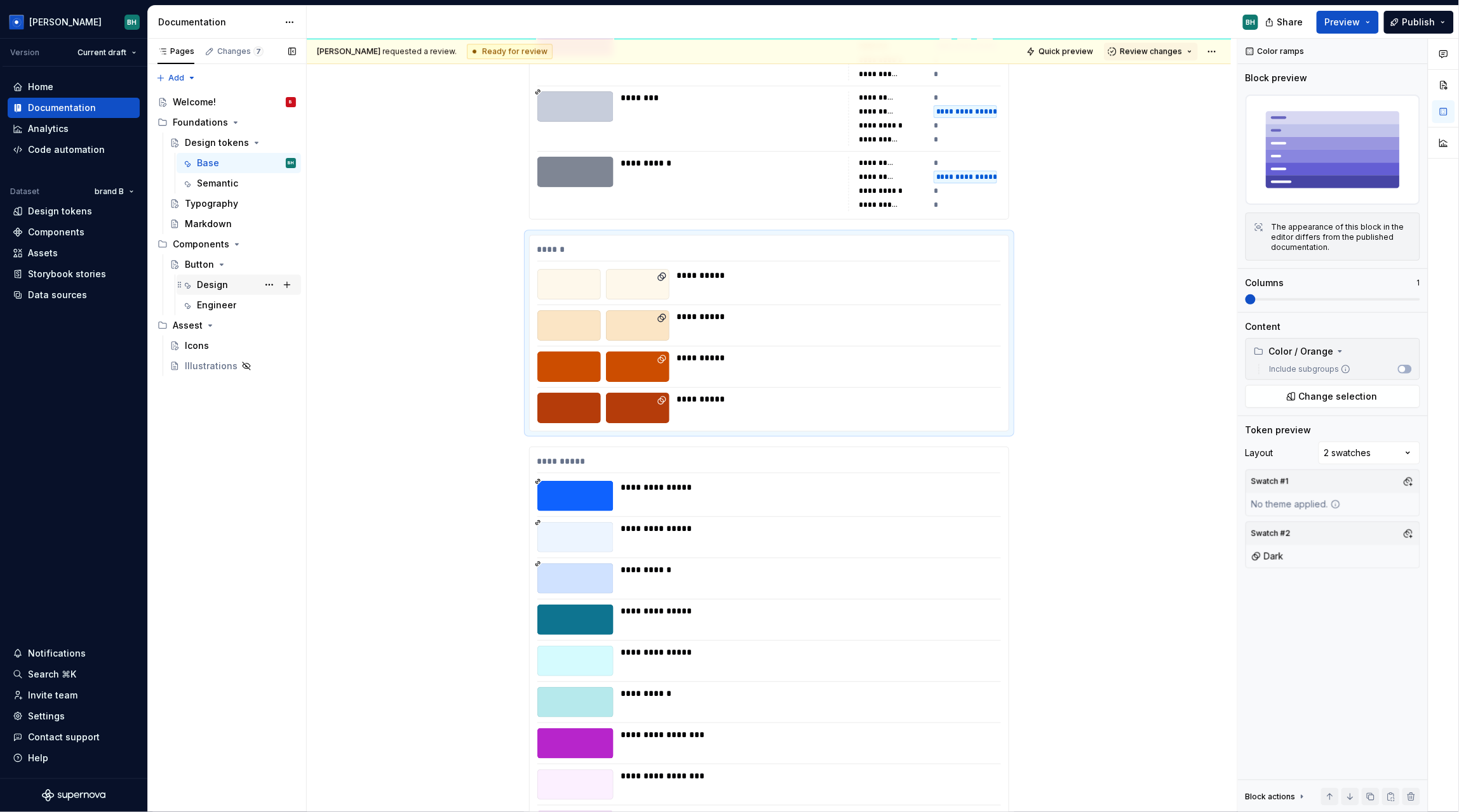
click at [212, 275] on div "Design" at bounding box center [239, 285] width 124 height 21
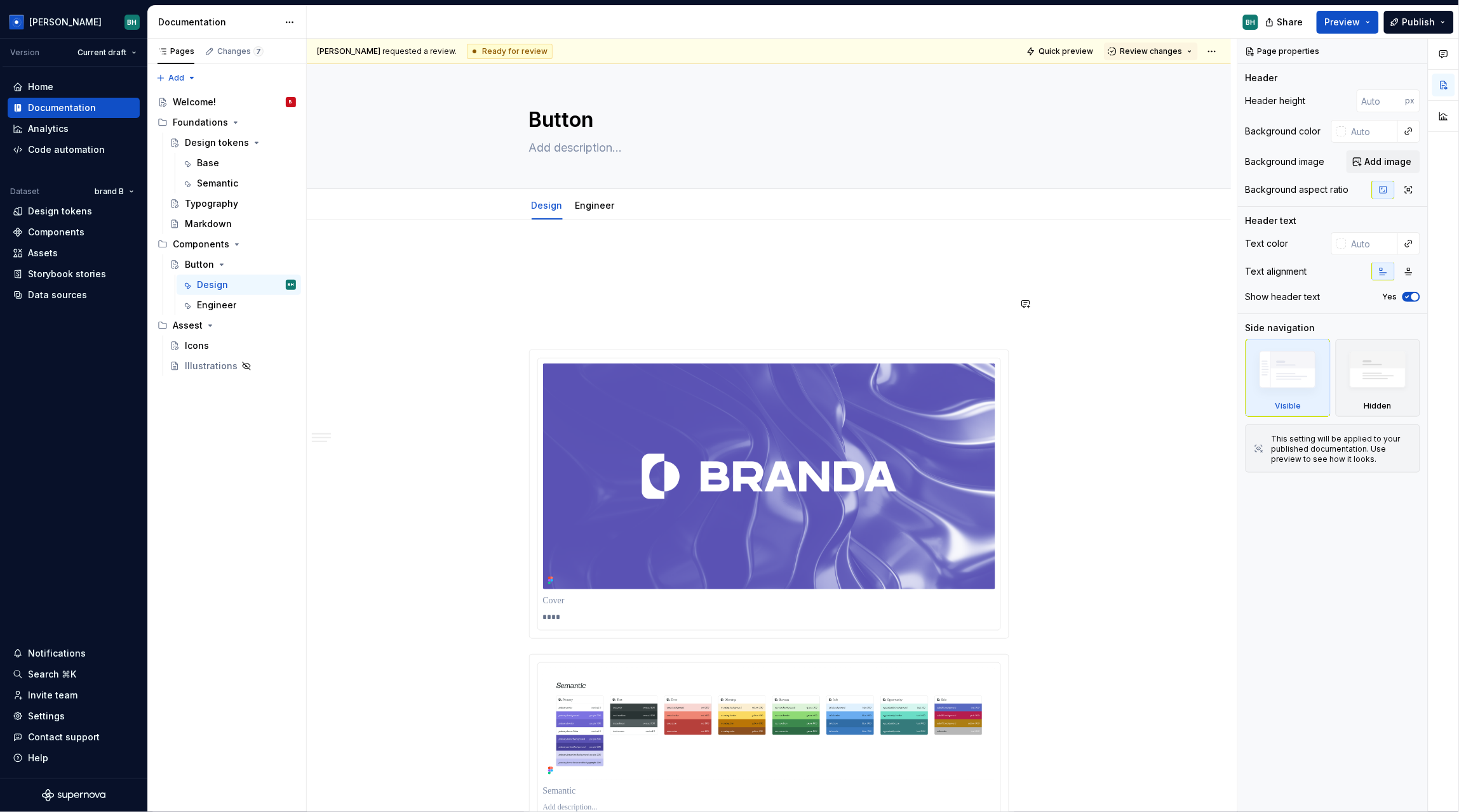
scroll to position [29, 0]
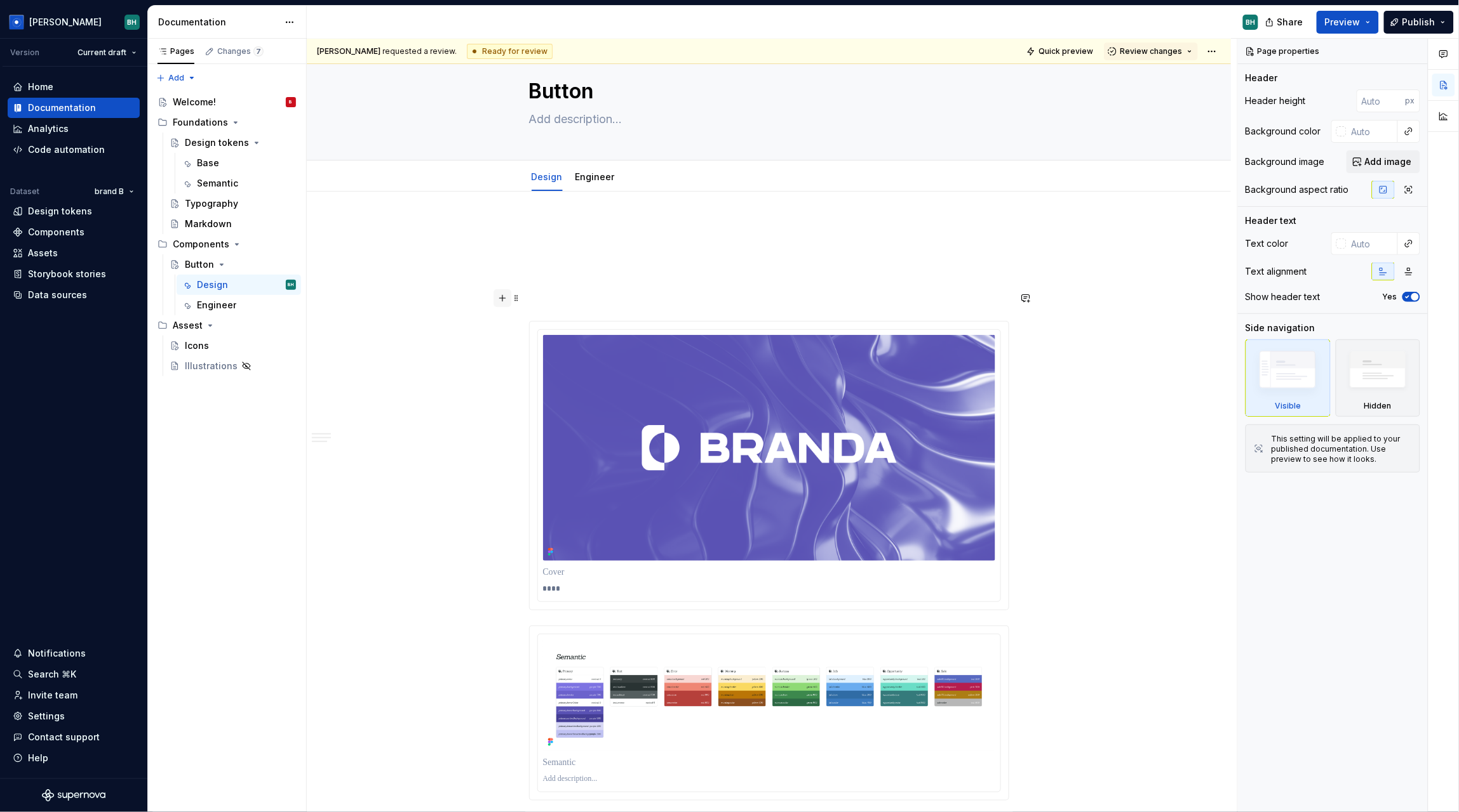
type textarea "*"
click at [501, 298] on button "button" at bounding box center [502, 298] width 18 height 18
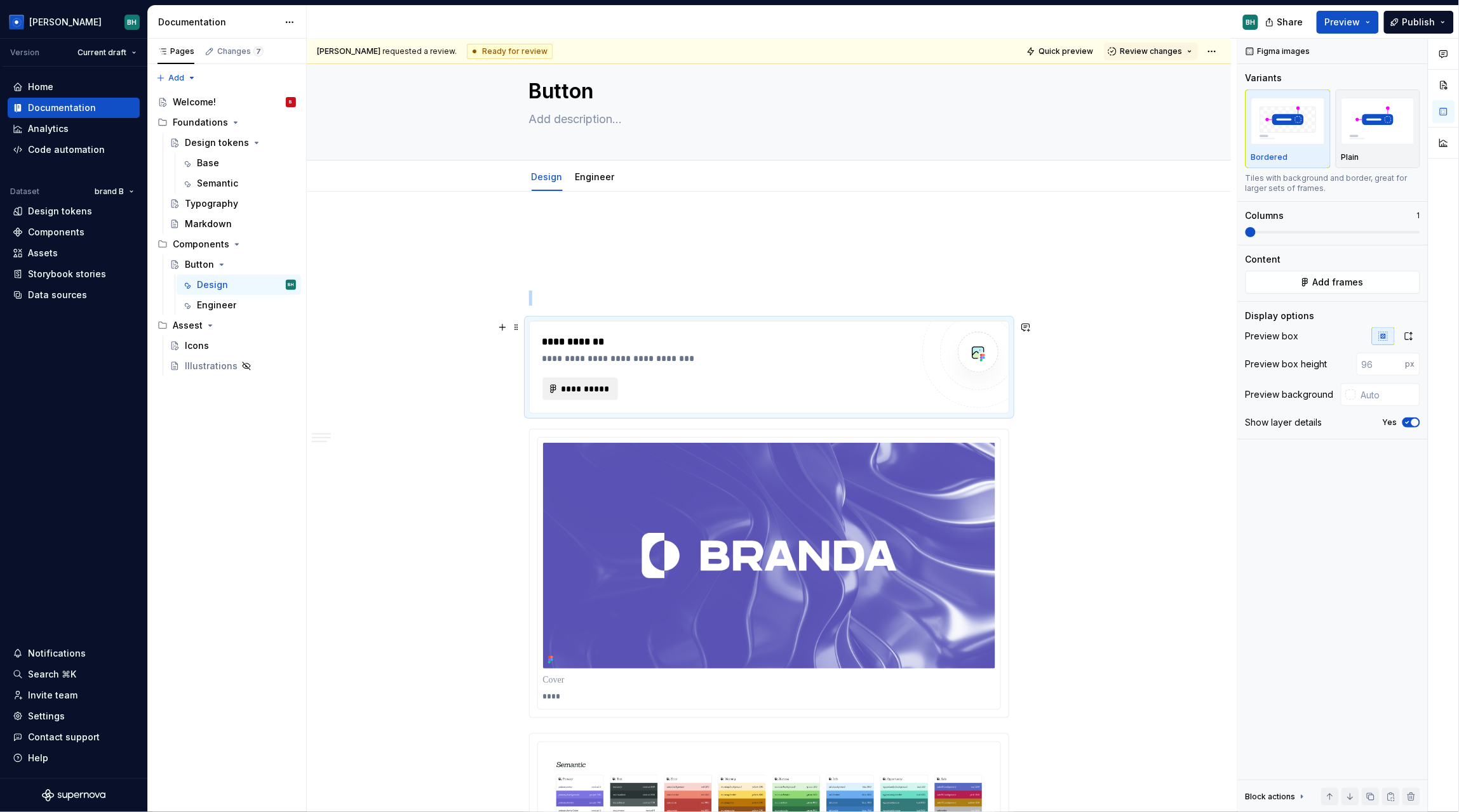
click at [581, 396] on button "**********" at bounding box center [579, 389] width 76 height 23
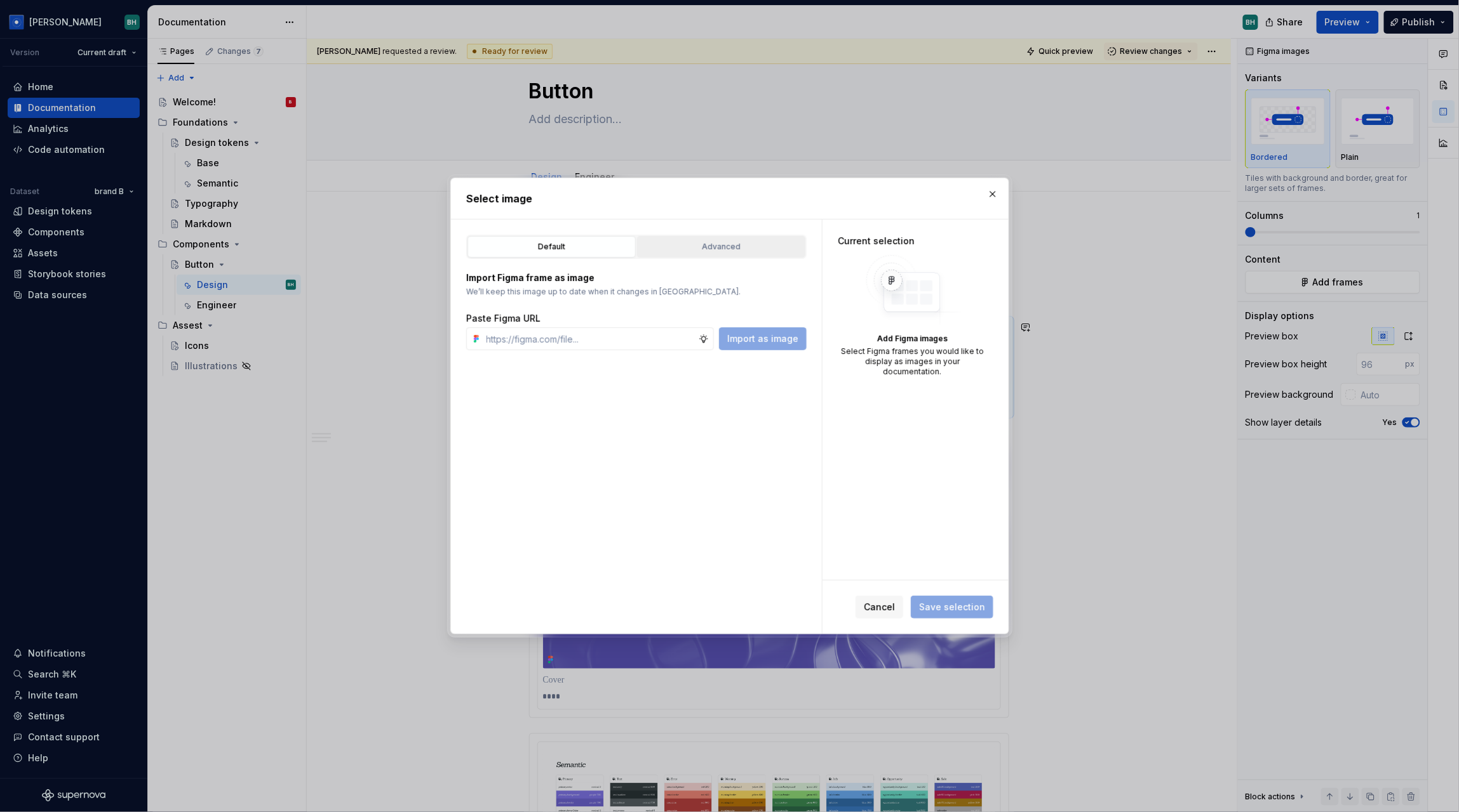
click at [754, 247] on div "Advanced" at bounding box center [721, 247] width 159 height 13
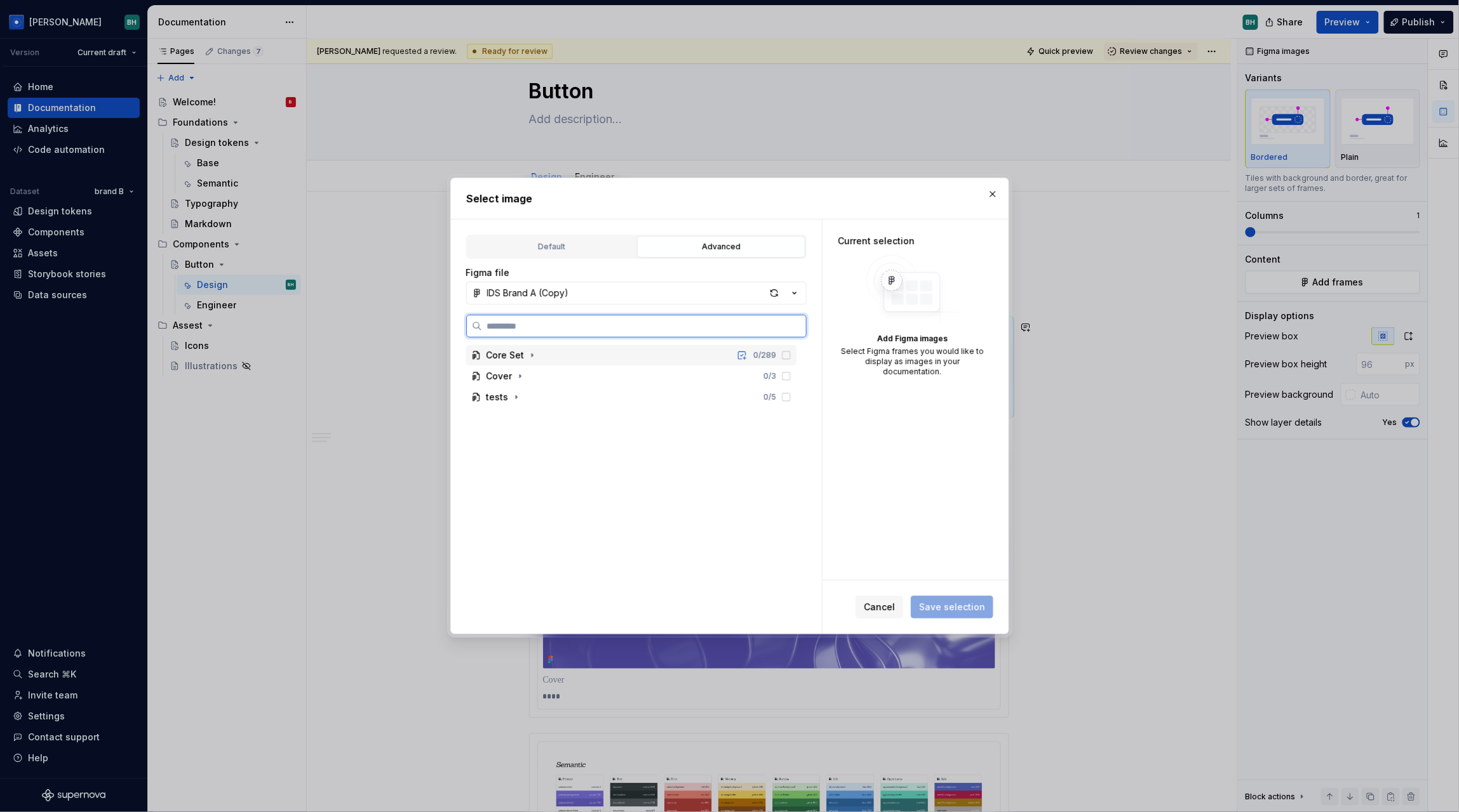
click at [563, 356] on div "Core Set 0 / 289" at bounding box center [631, 355] width 330 height 21
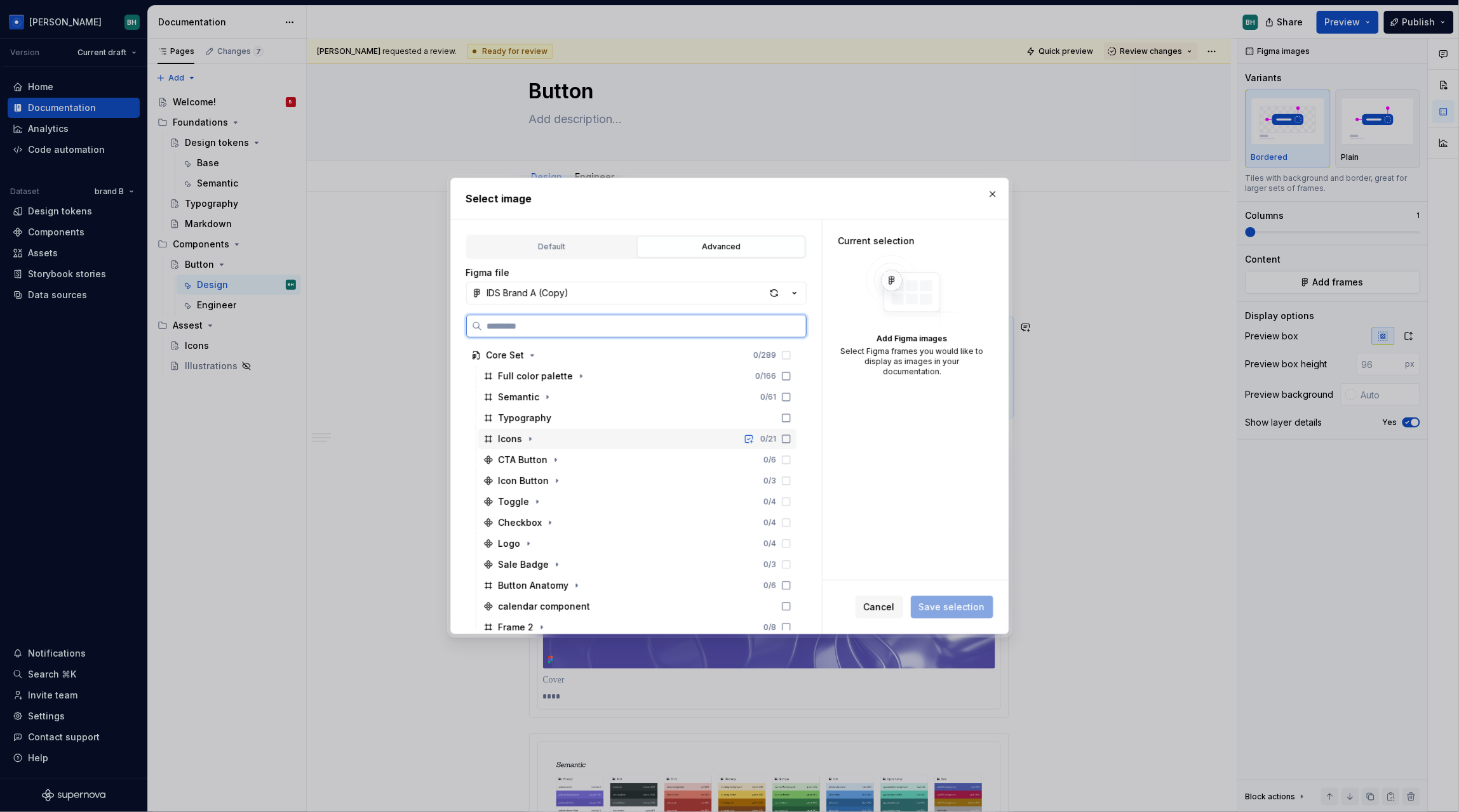
click at [552, 441] on div "Icons 0 / 21" at bounding box center [637, 439] width 318 height 21
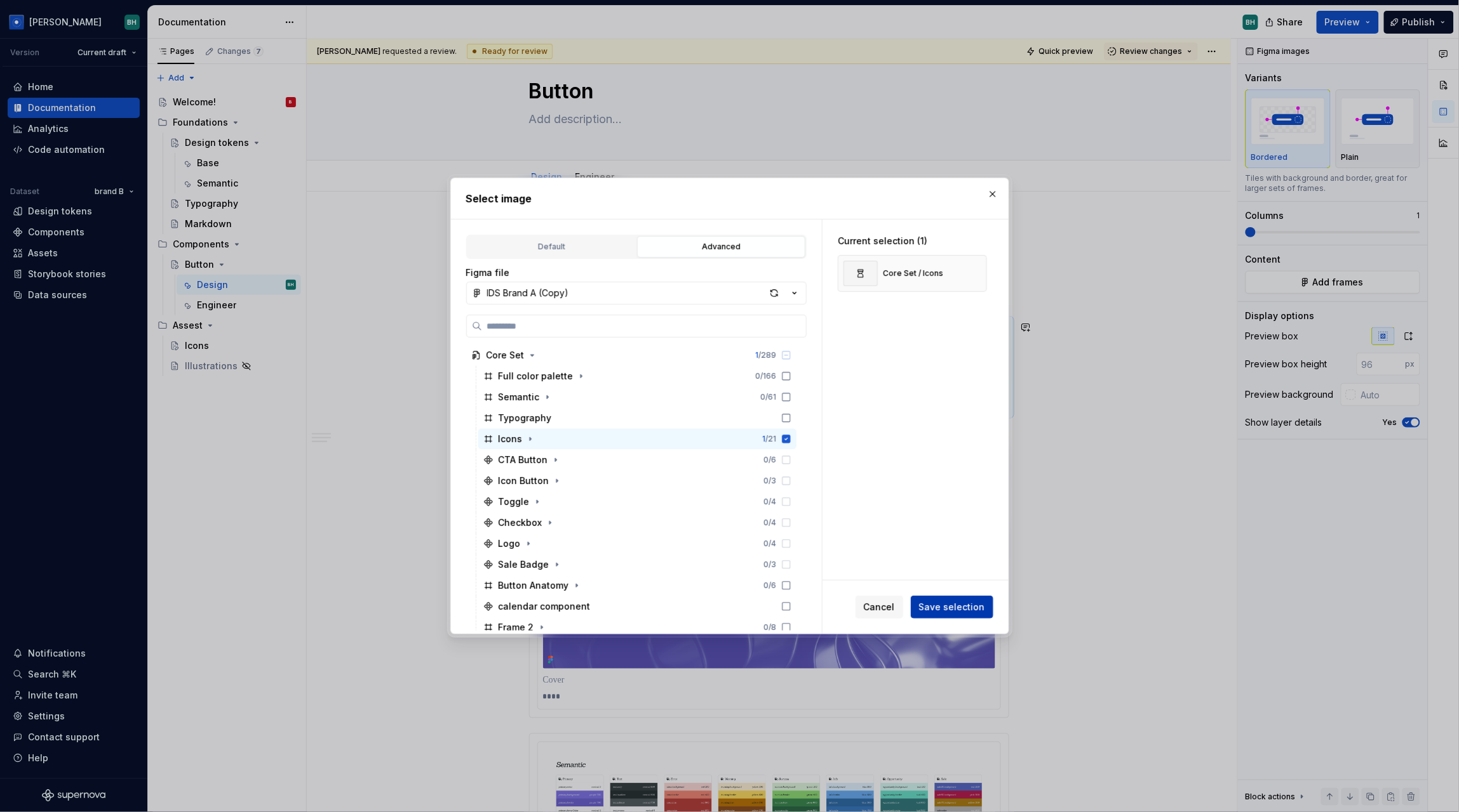
click at [932, 603] on span "Save selection" at bounding box center [952, 607] width 66 height 13
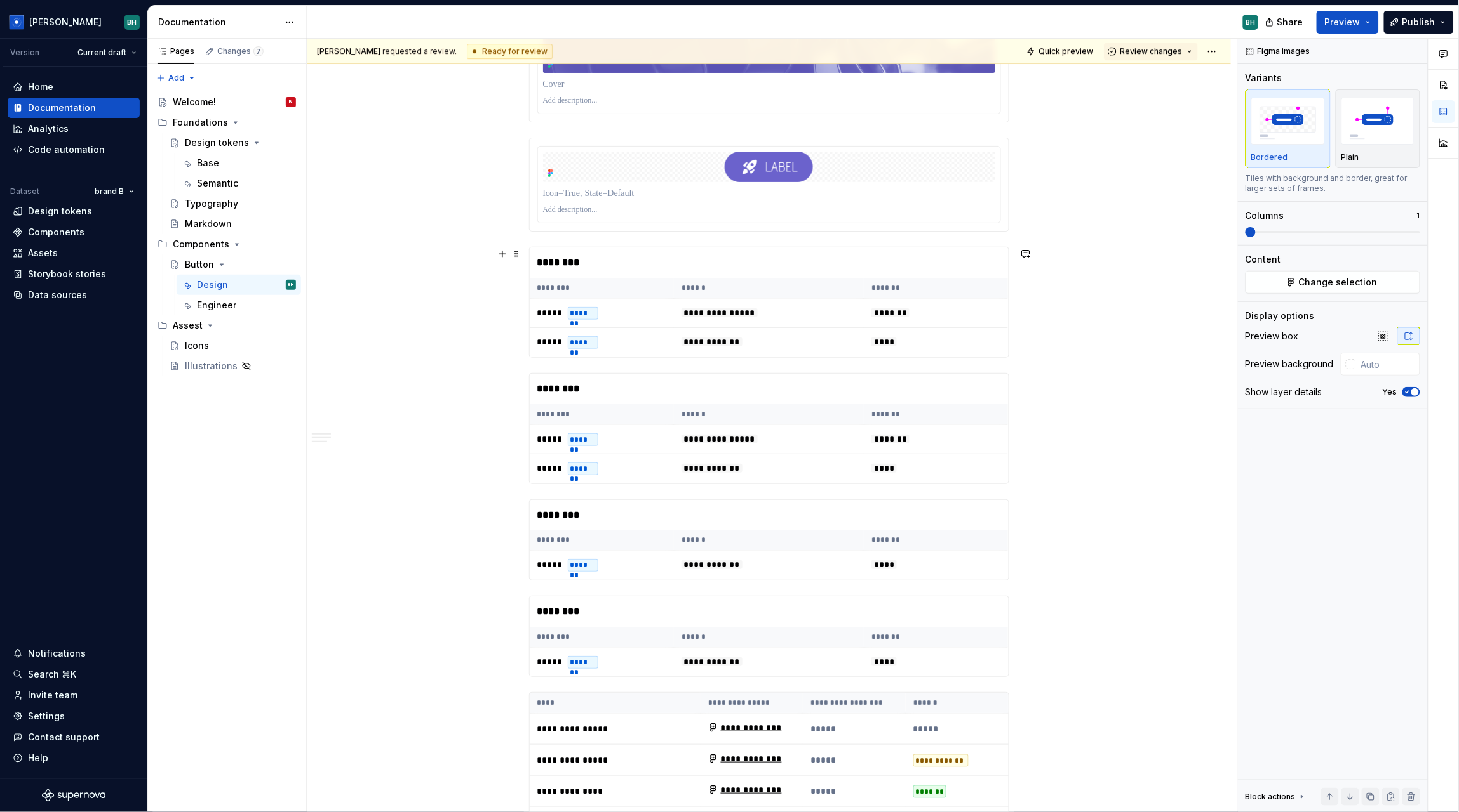
scroll to position [1523, 0]
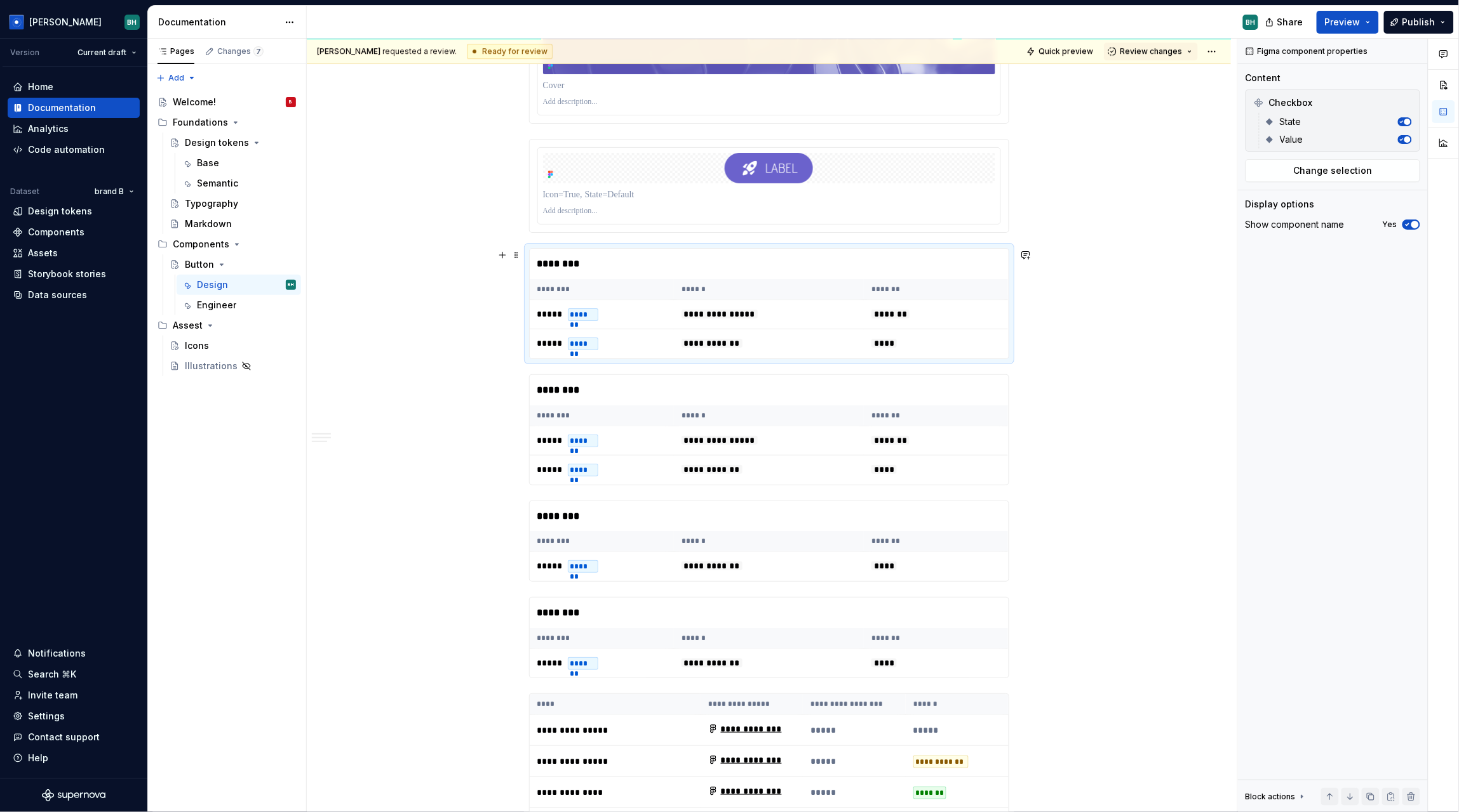
click at [635, 275] on div "********" at bounding box center [768, 263] width 479 height 31
click at [504, 251] on button "button" at bounding box center [502, 256] width 18 height 18
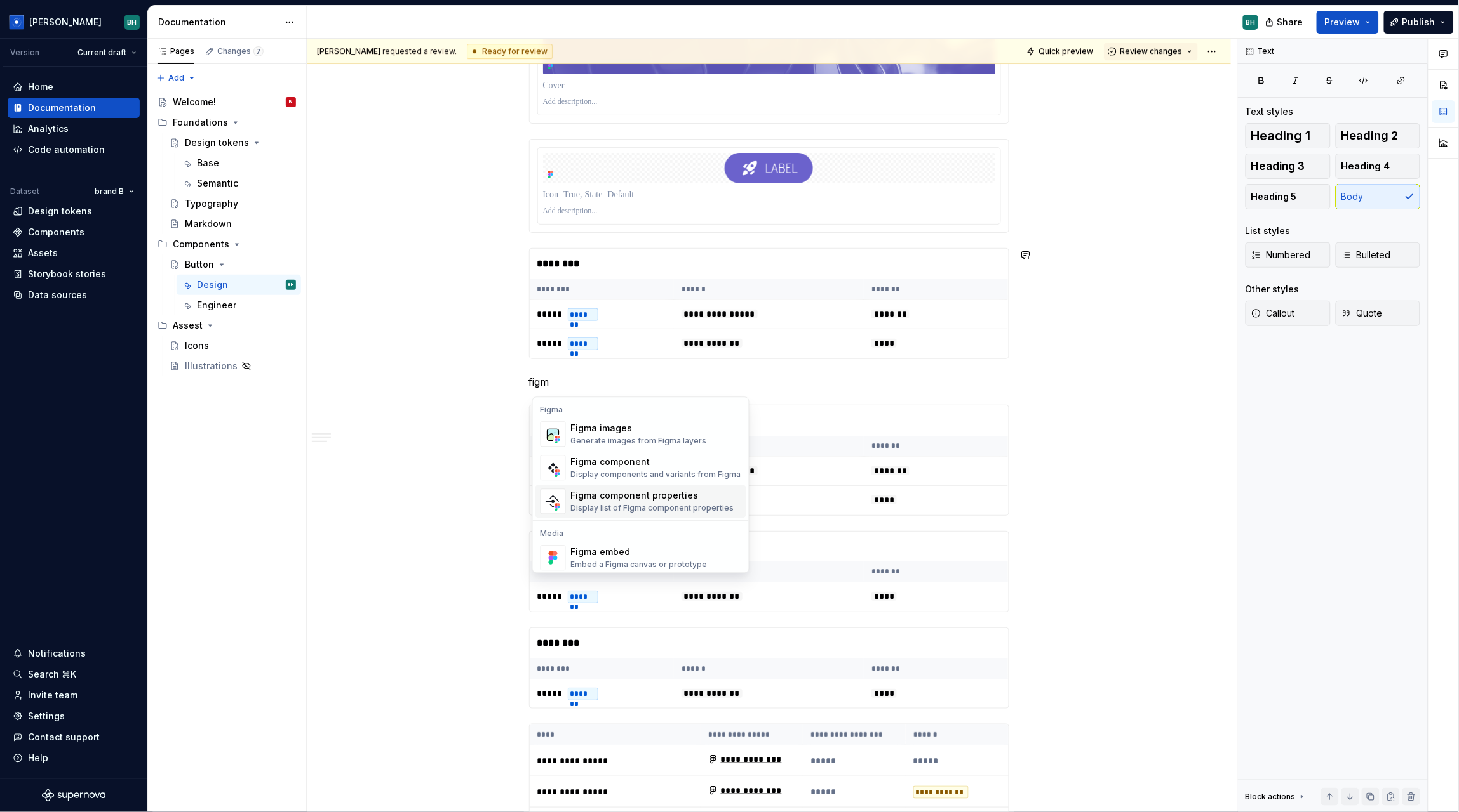
click at [678, 508] on div "Display list of Figma component properties" at bounding box center [652, 509] width 163 height 10
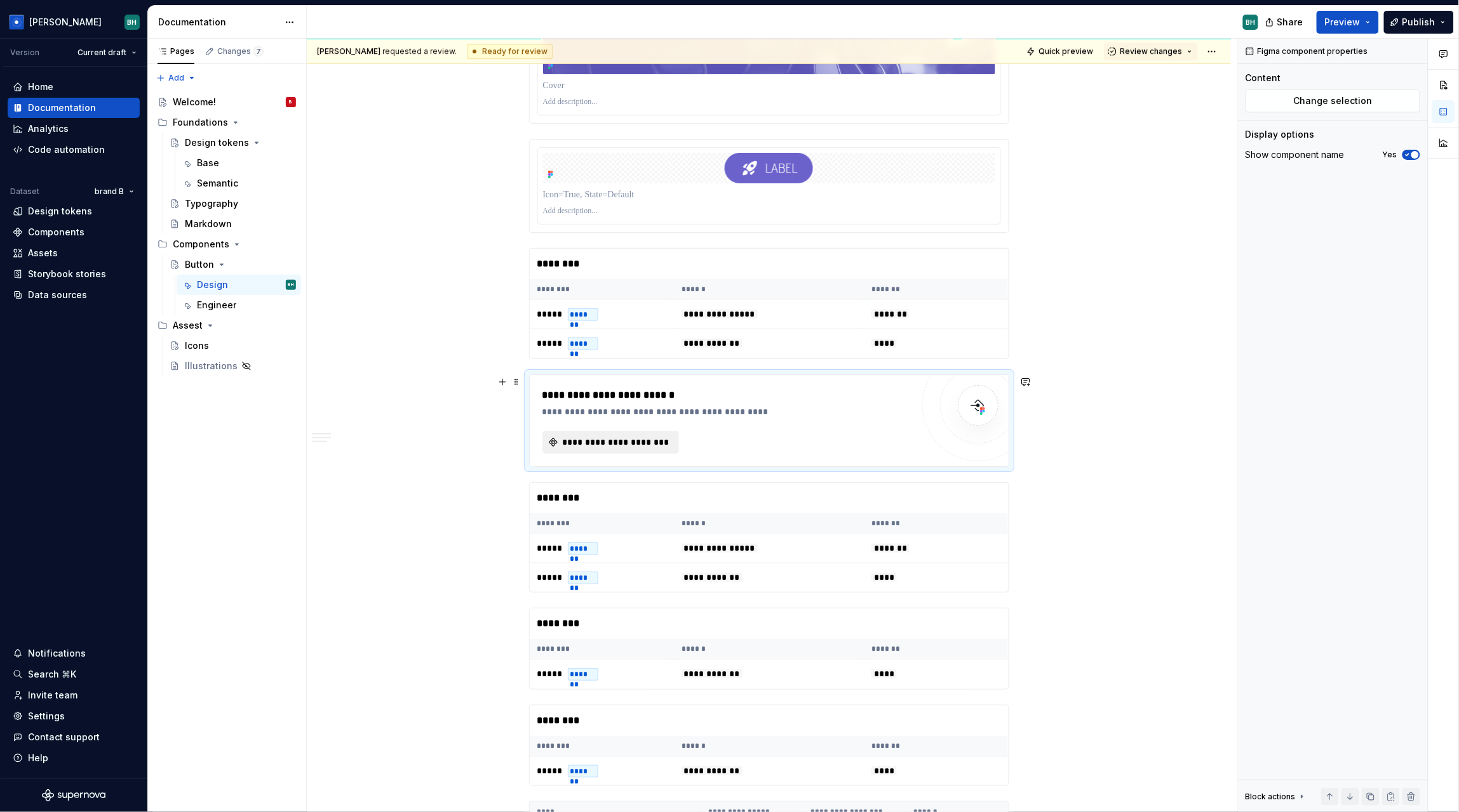
click at [653, 444] on span "**********" at bounding box center [615, 442] width 110 height 13
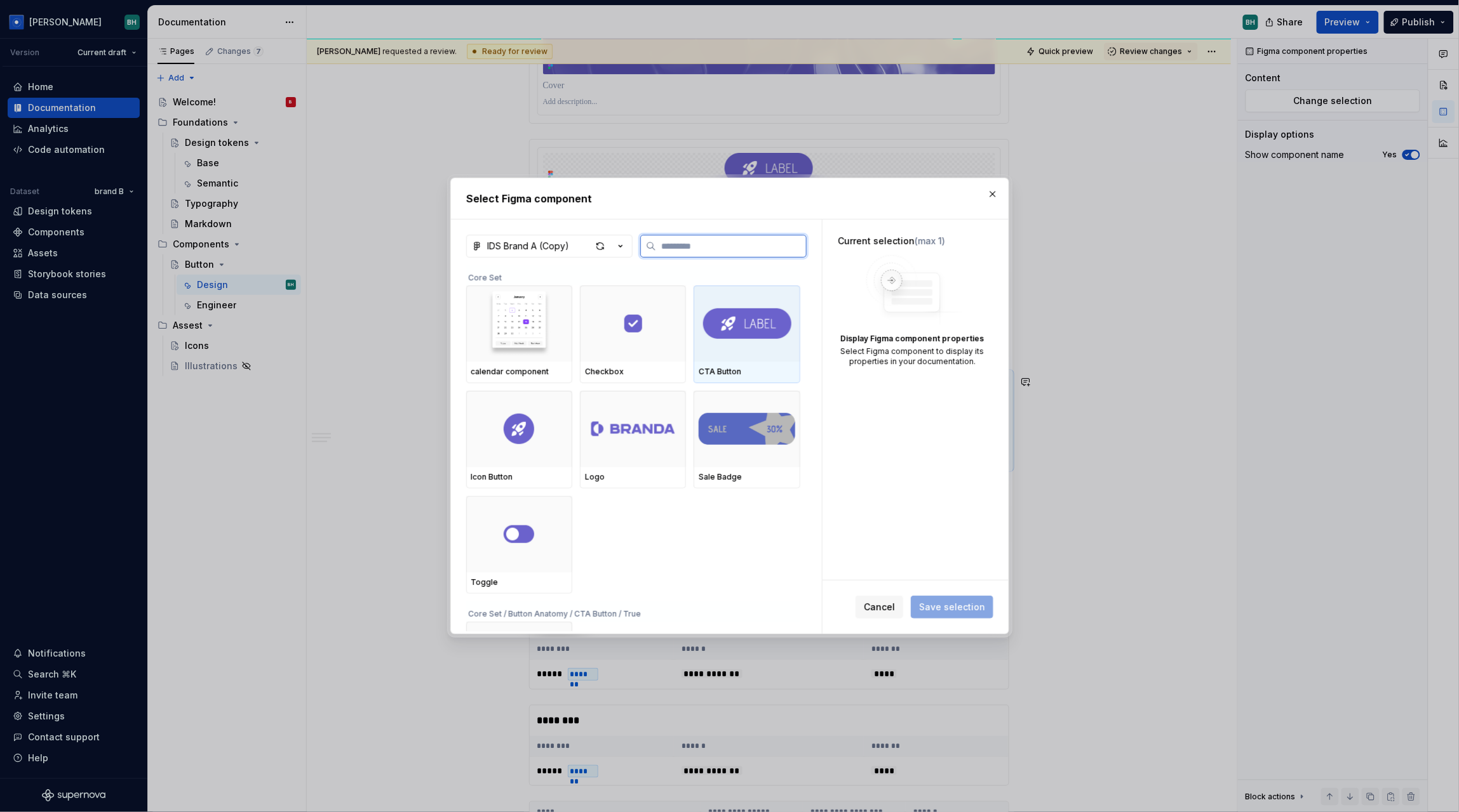
click at [776, 346] on div at bounding box center [745, 323] width 106 height 76
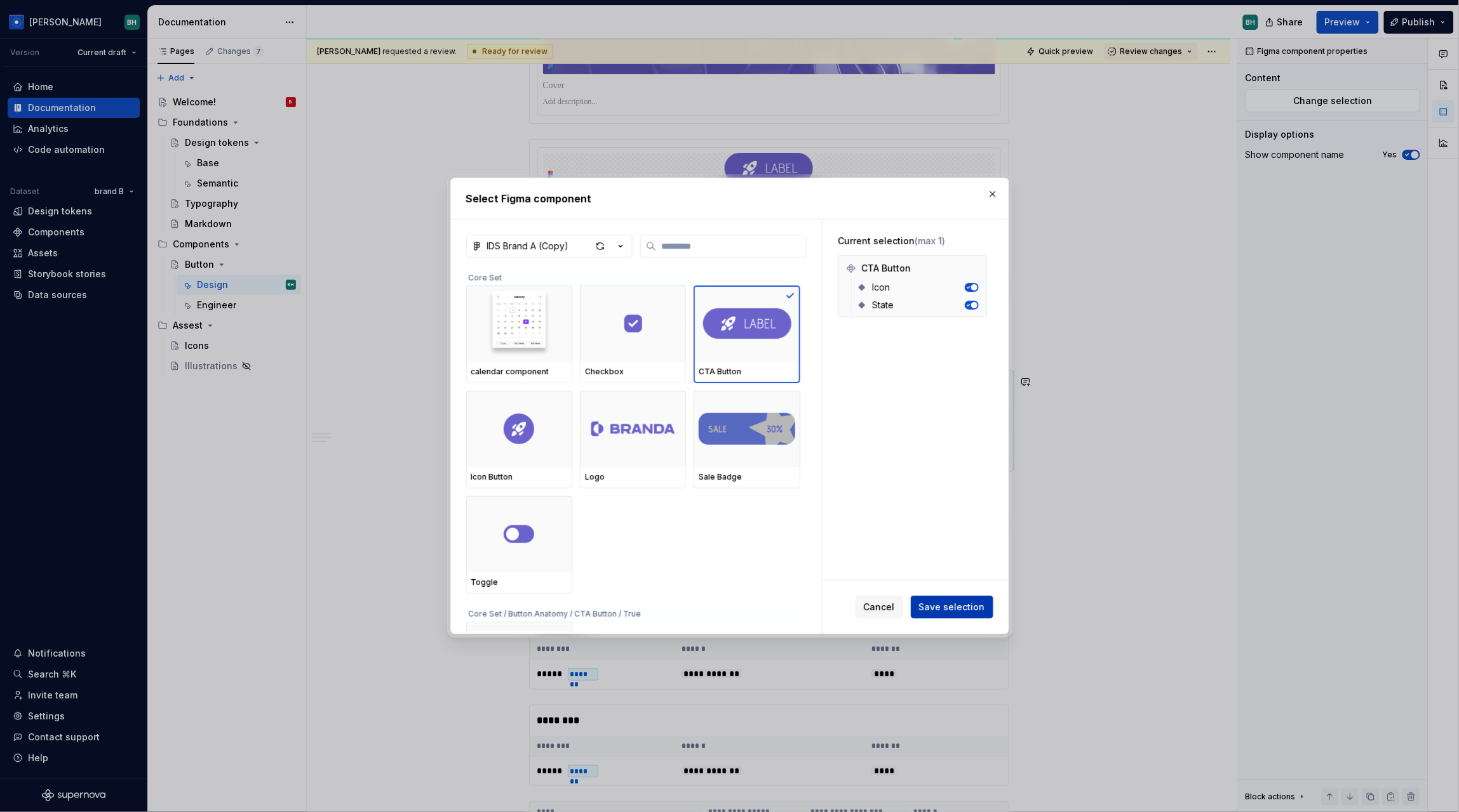
click at [967, 607] on span "Save selection" at bounding box center [952, 607] width 66 height 13
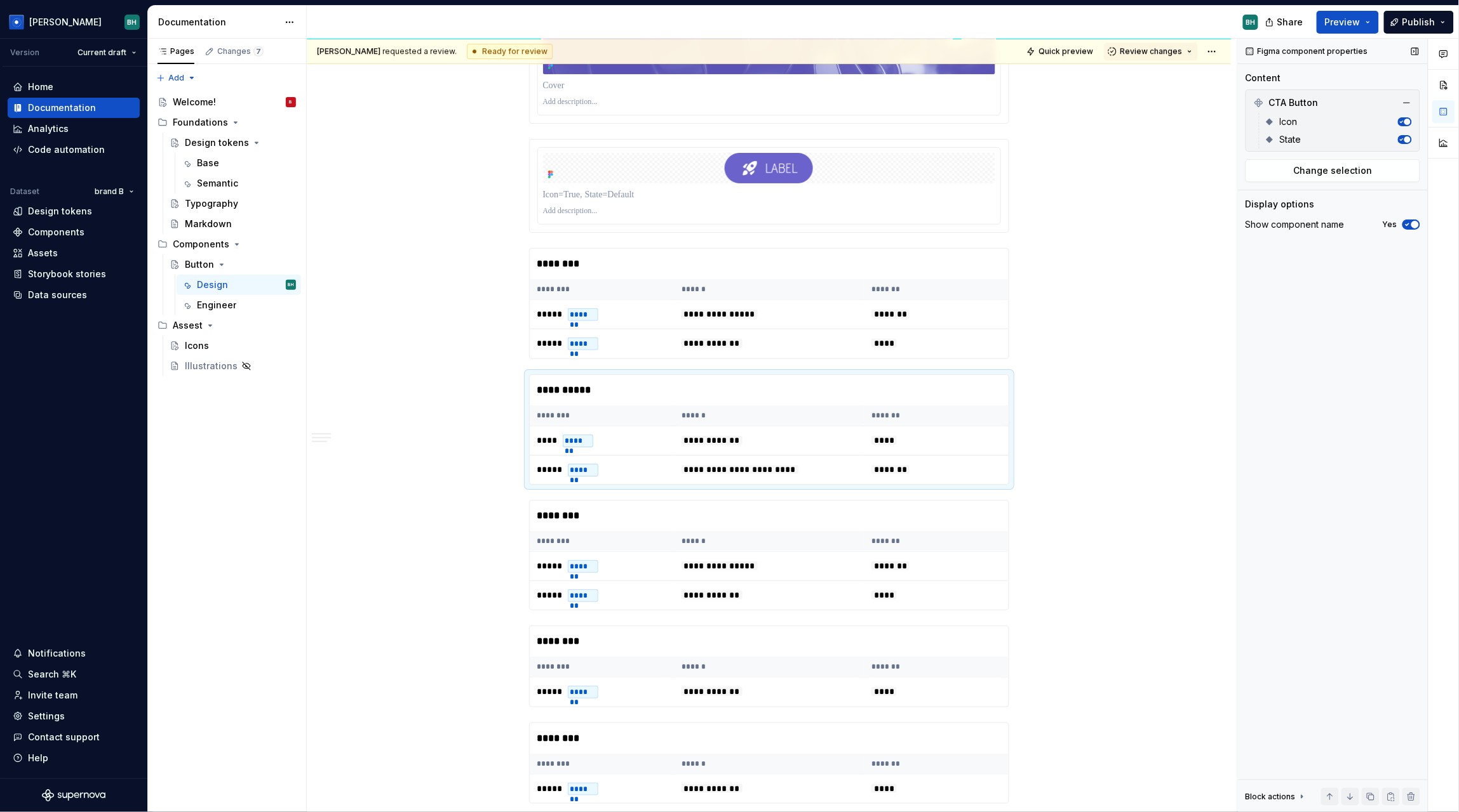
click at [1401, 136] on icon "button" at bounding box center [1401, 139] width 6 height 6
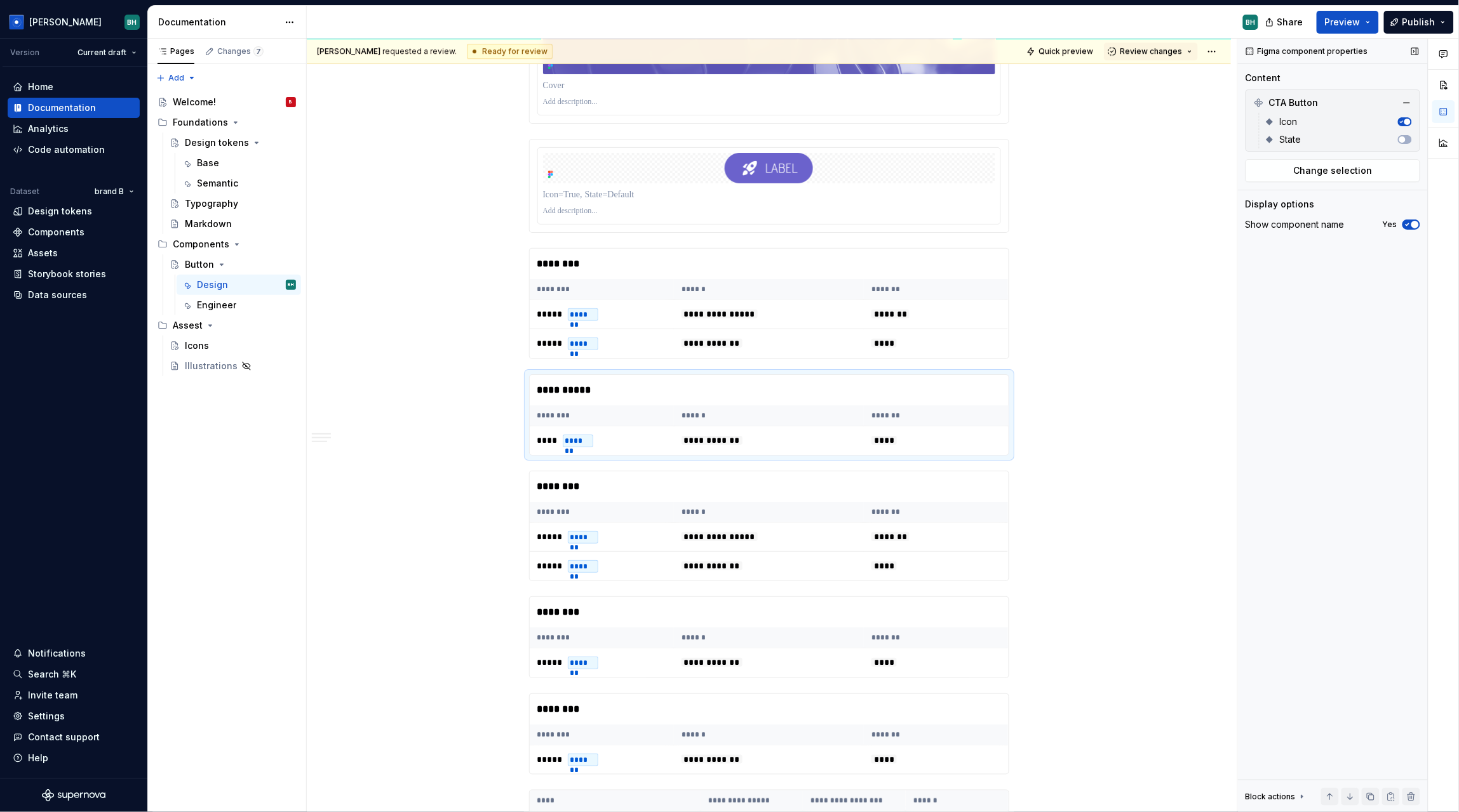
click at [1403, 118] on icon "button" at bounding box center [1401, 121] width 6 height 6
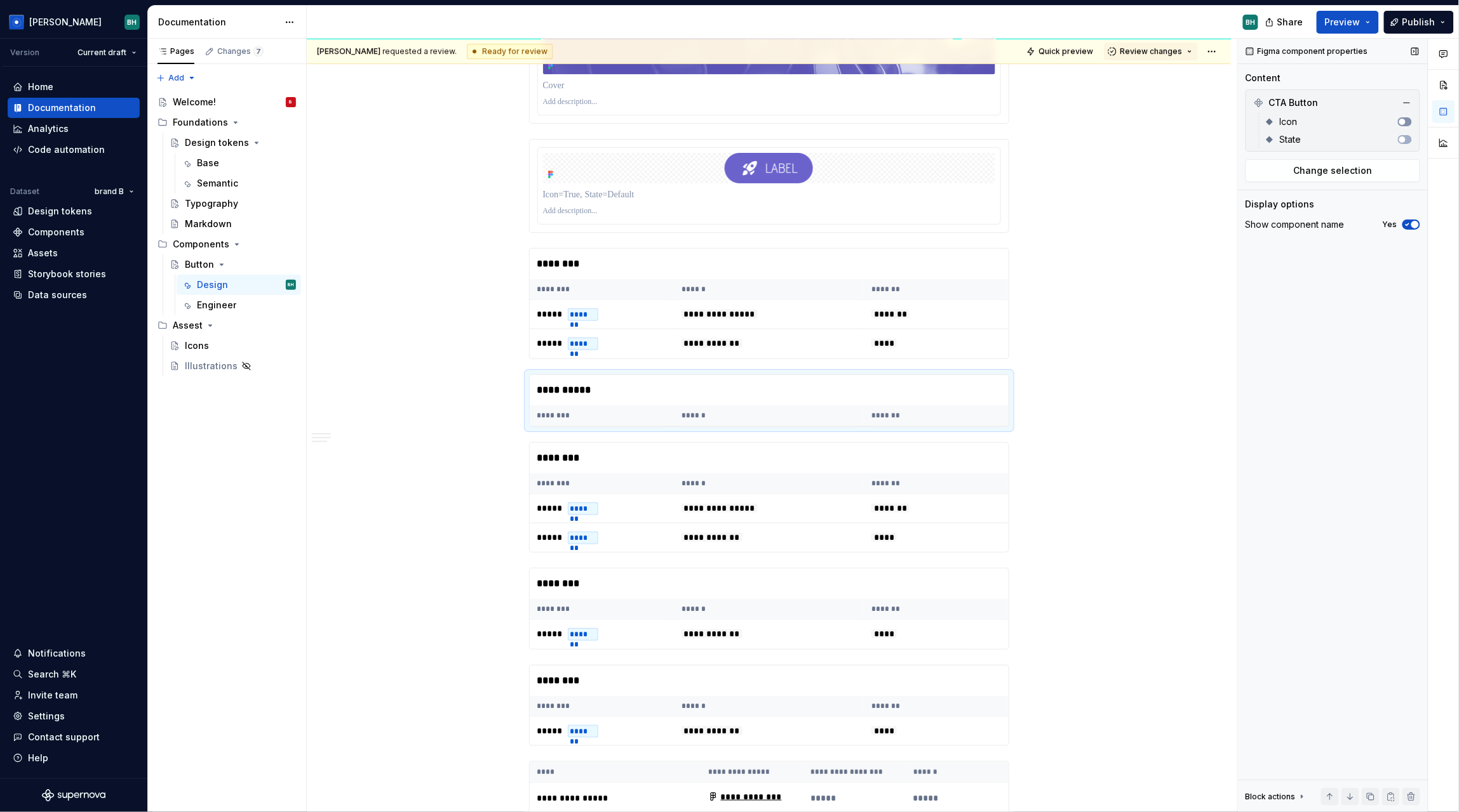
click at [1404, 122] on span "button" at bounding box center [1402, 121] width 6 height 6
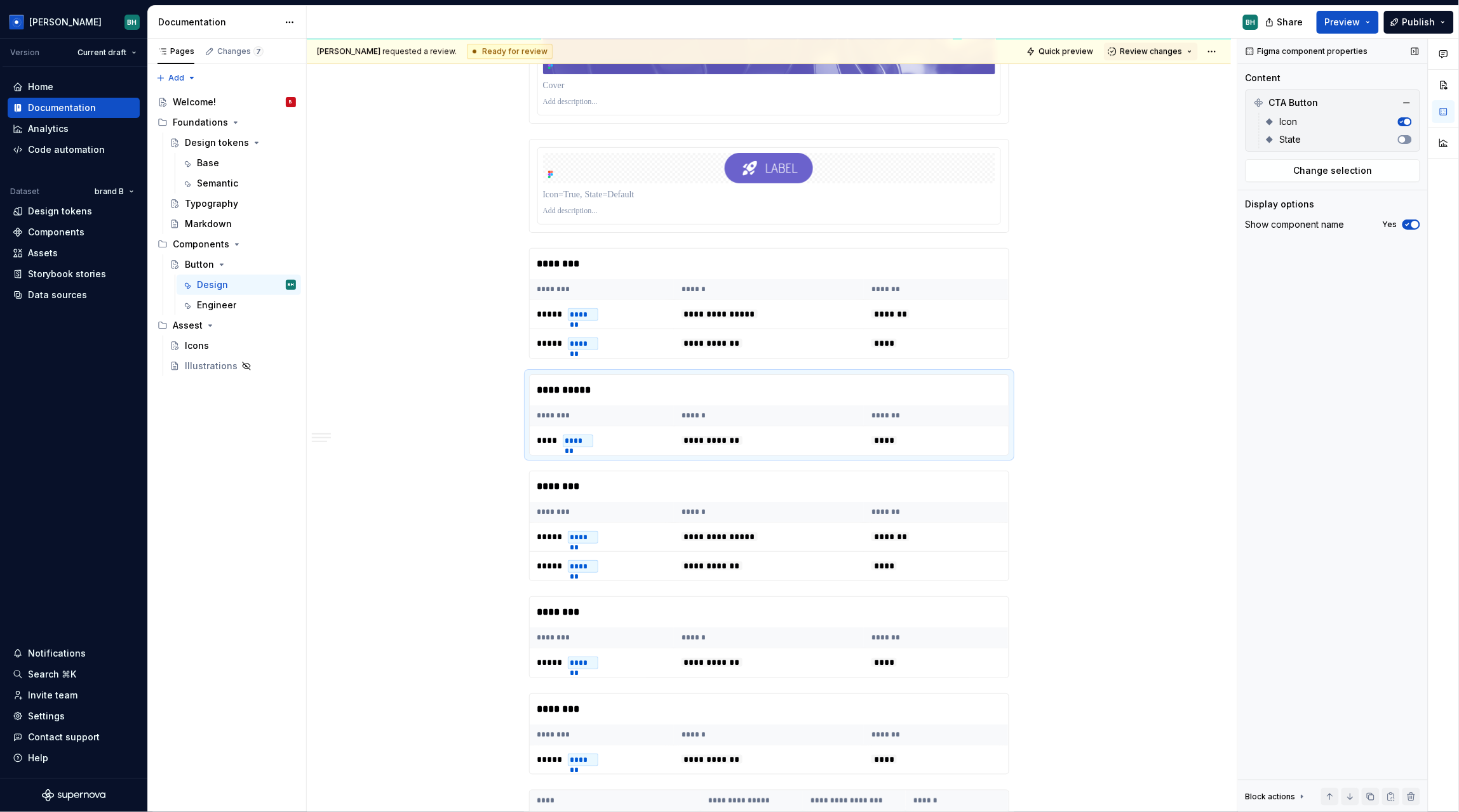
click at [1404, 140] on span "button" at bounding box center [1402, 139] width 6 height 6
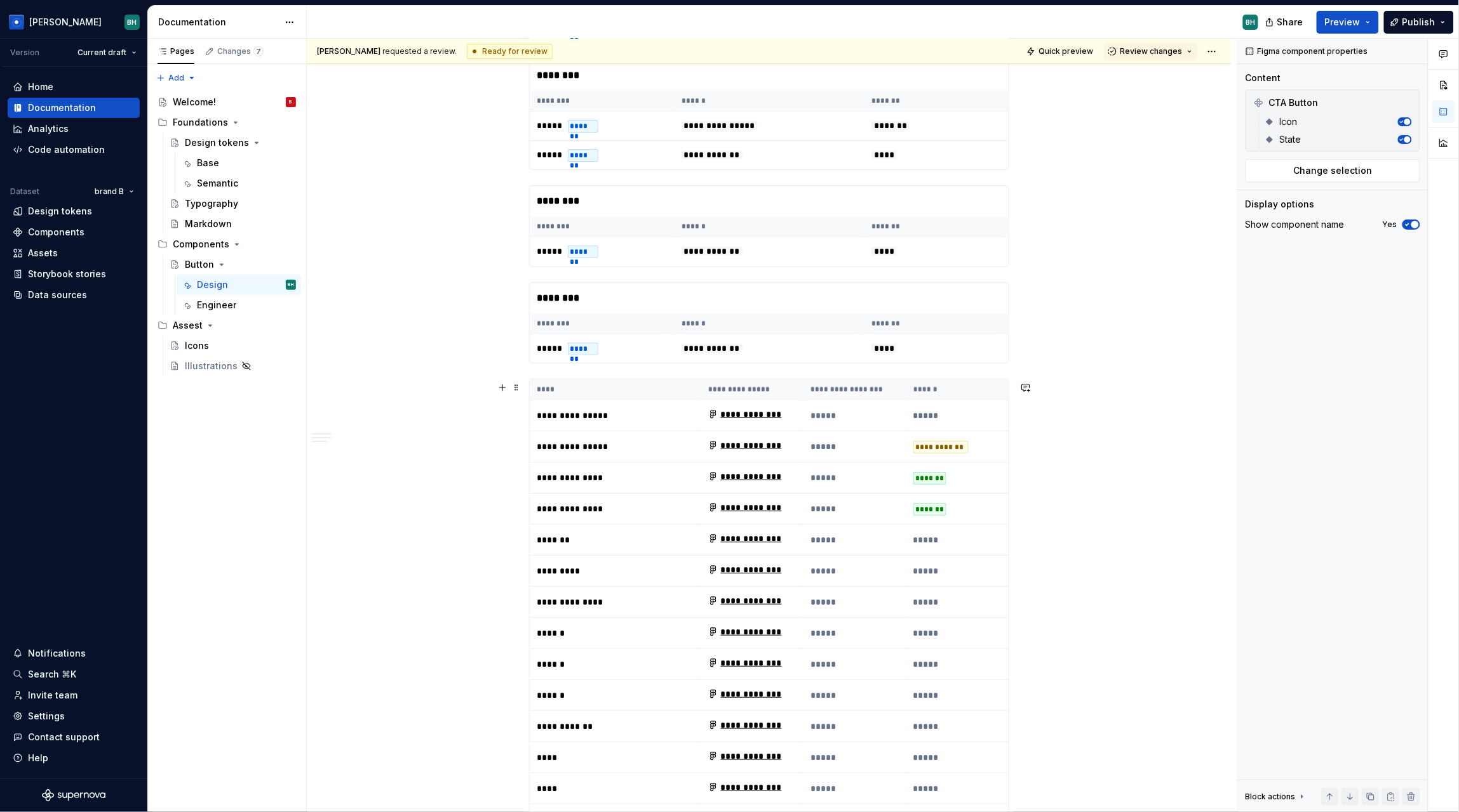
scroll to position [1961, 0]
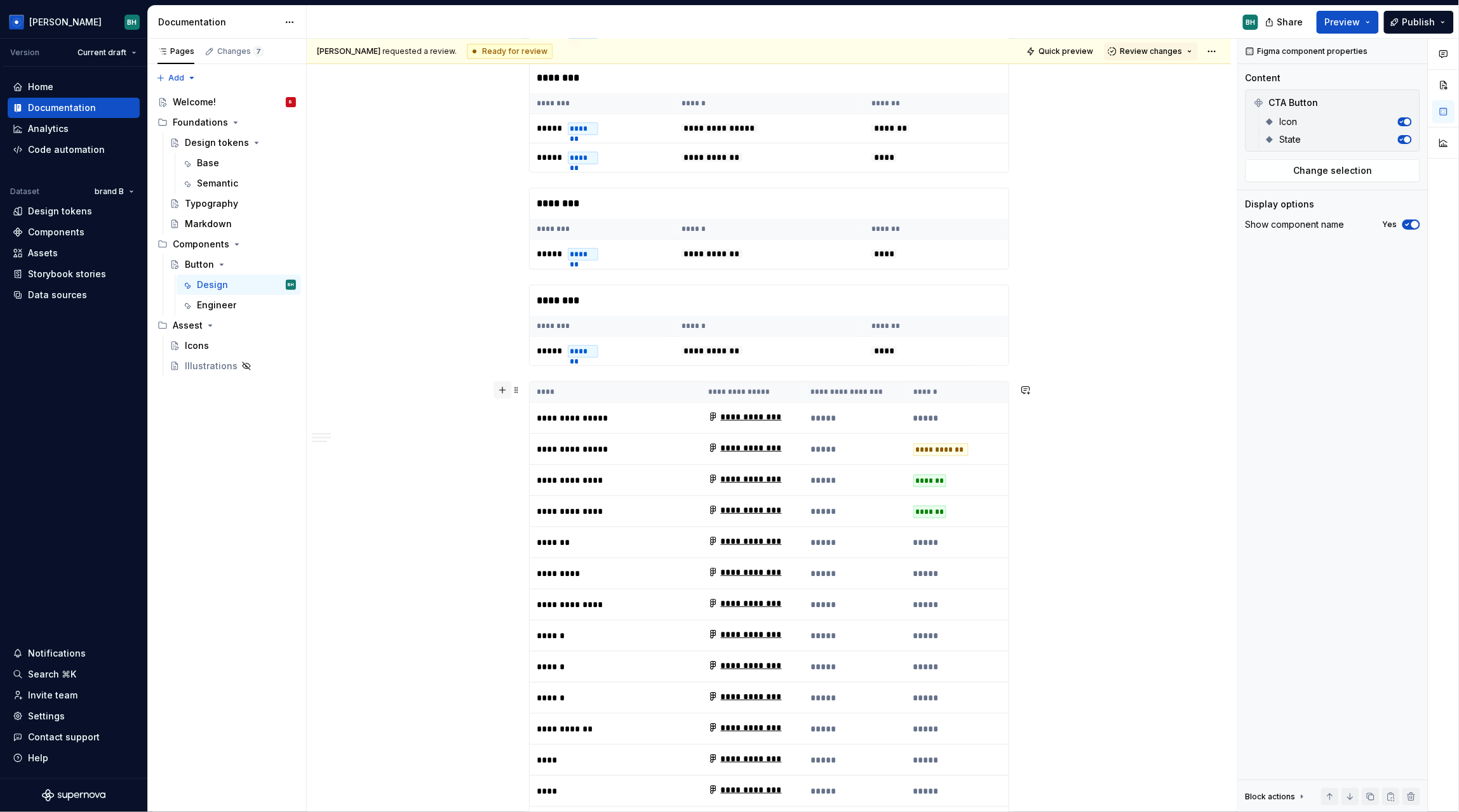
click at [501, 387] on button "button" at bounding box center [502, 391] width 18 height 18
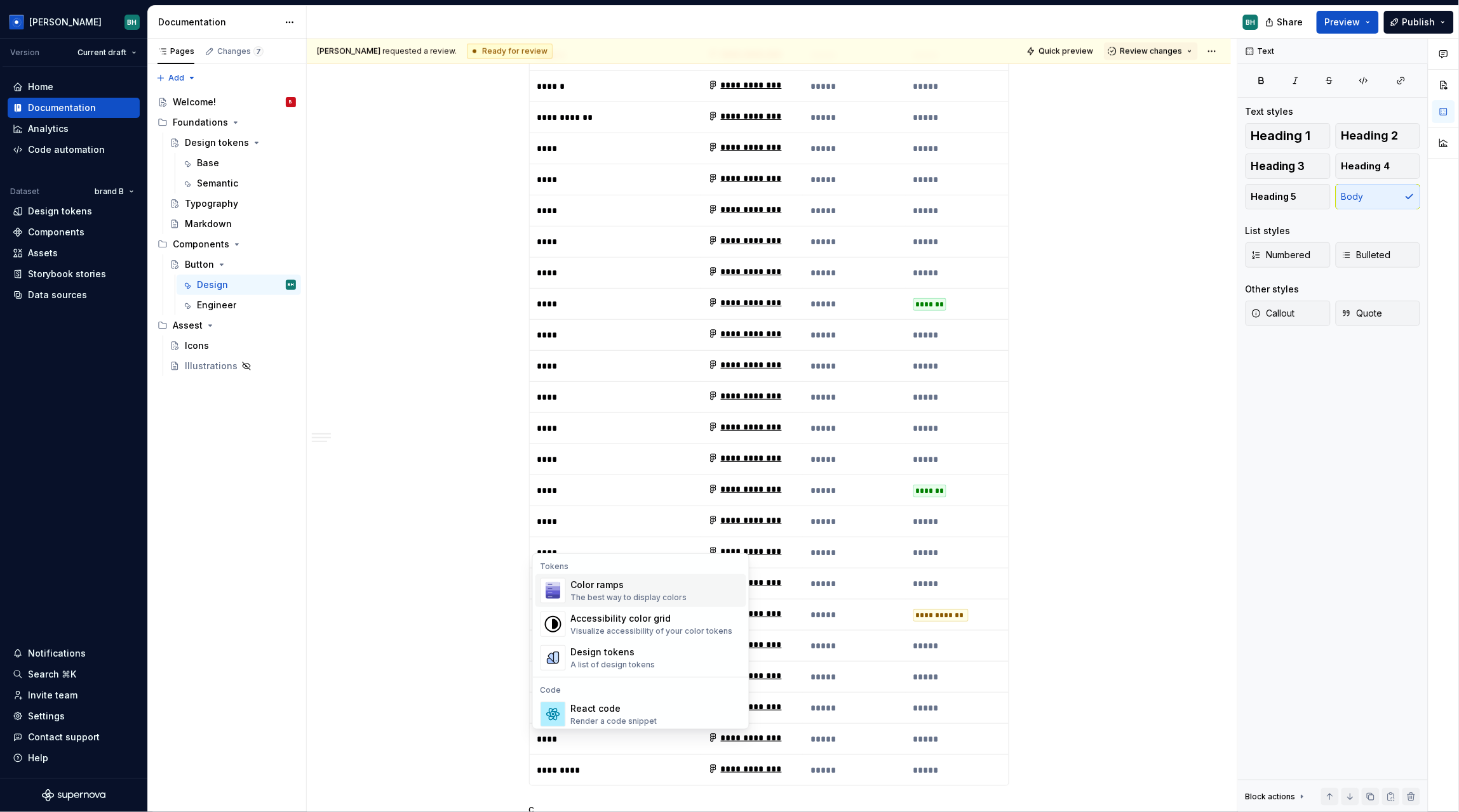
scroll to position [2634, 0]
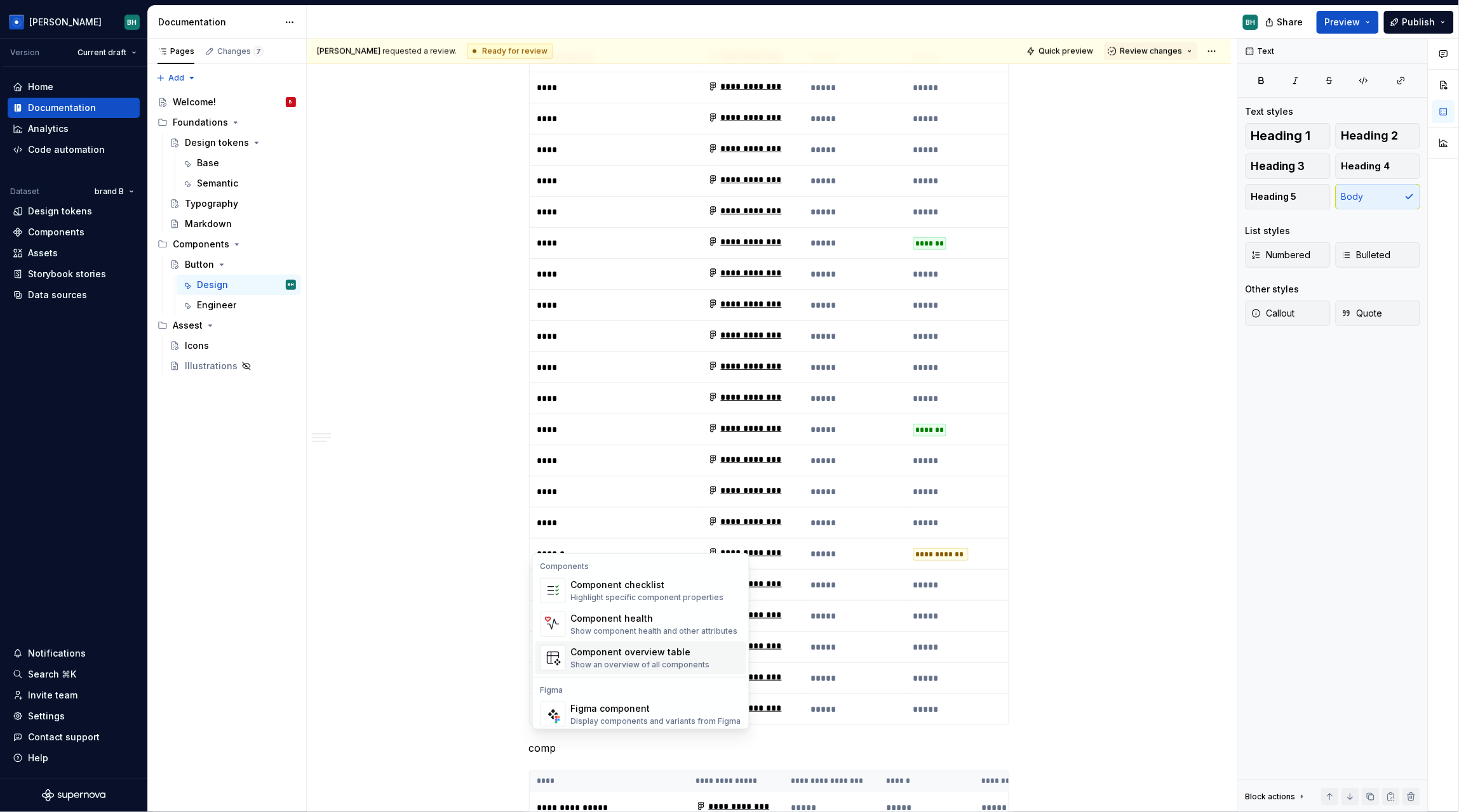
click at [656, 650] on div "Component overview table" at bounding box center [640, 652] width 139 height 13
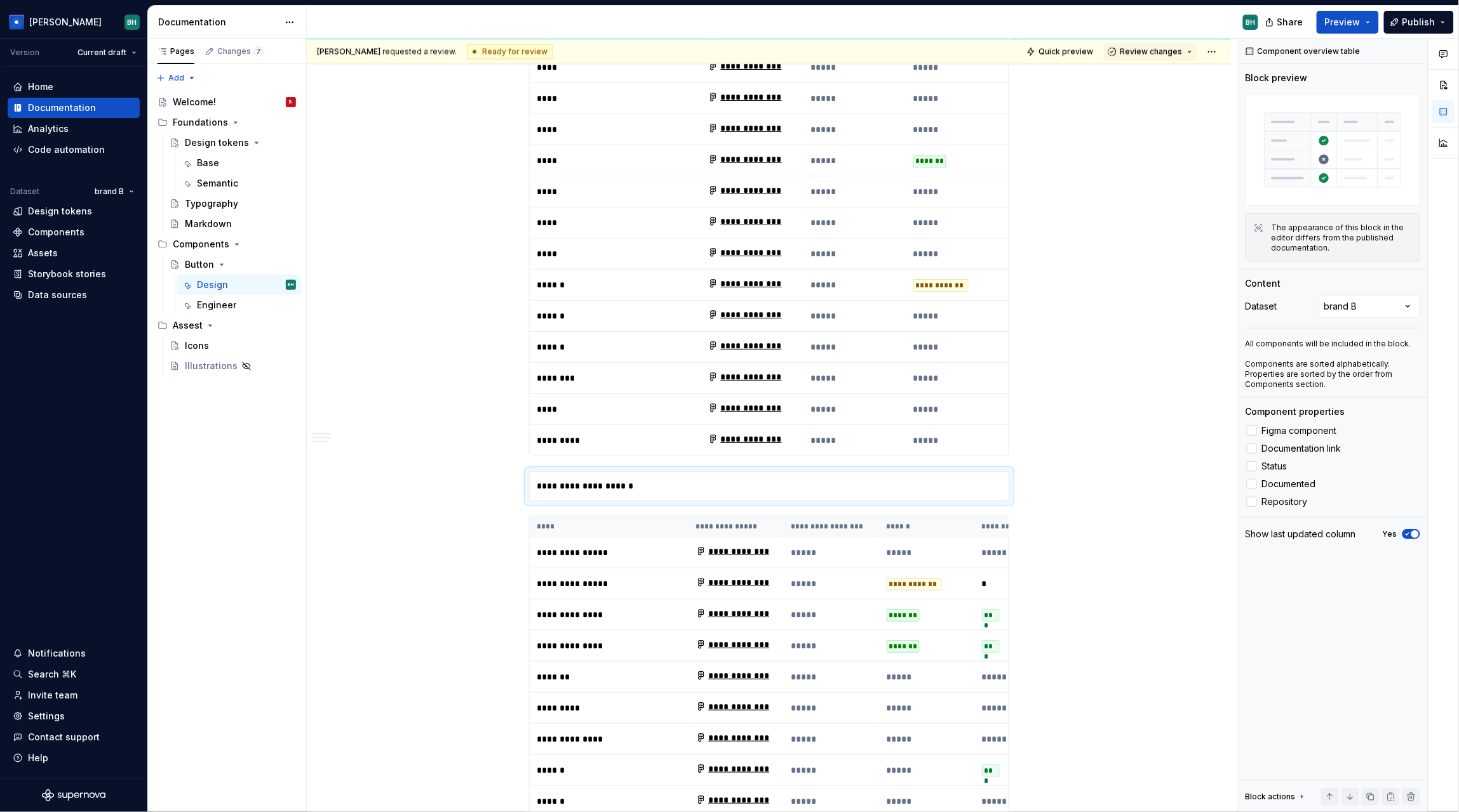
scroll to position [2946, 0]
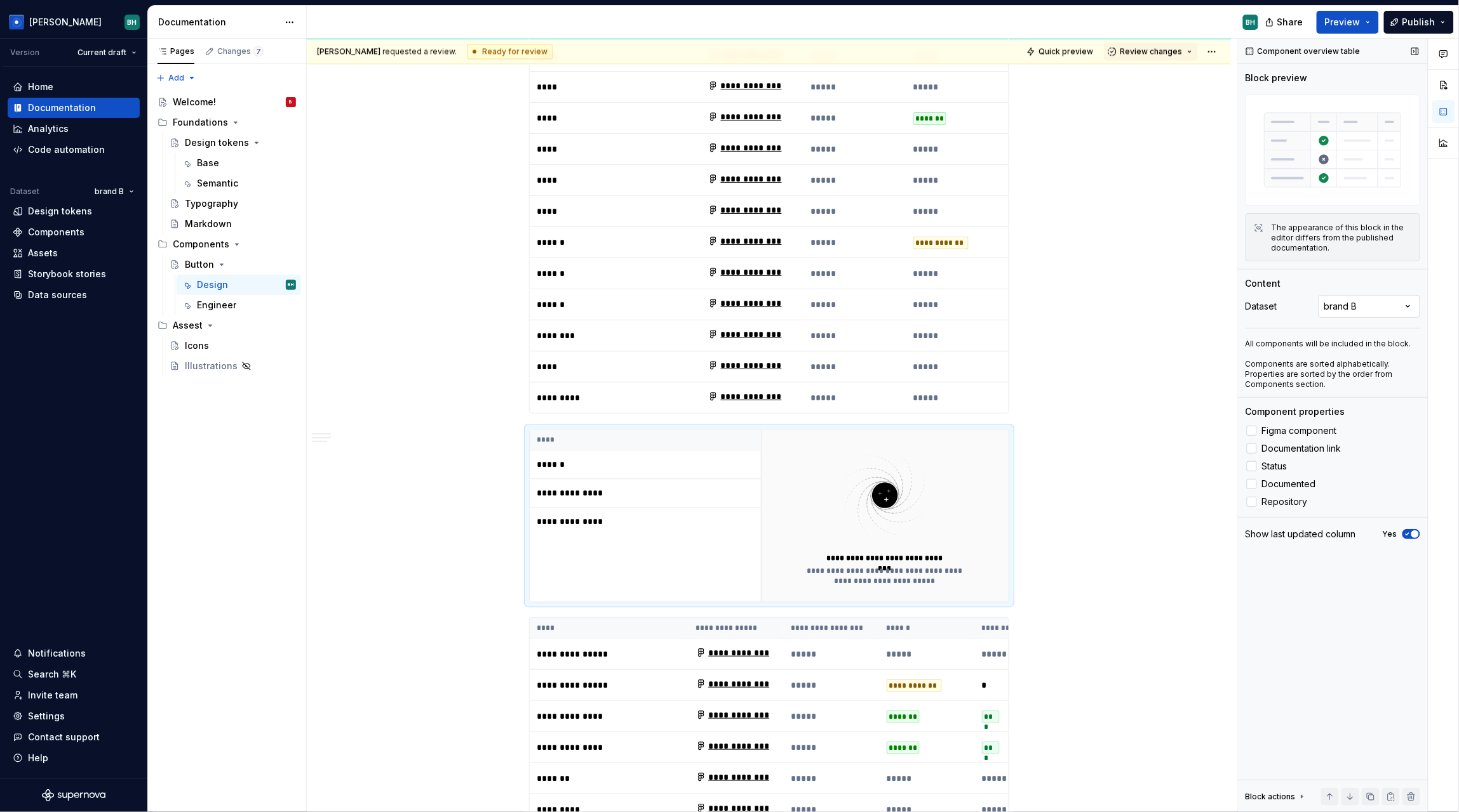
click at [1387, 307] on div "Comments Open comments No comments yet Select ‘Comment’ from the block context …" at bounding box center [1348, 425] width 221 height 775
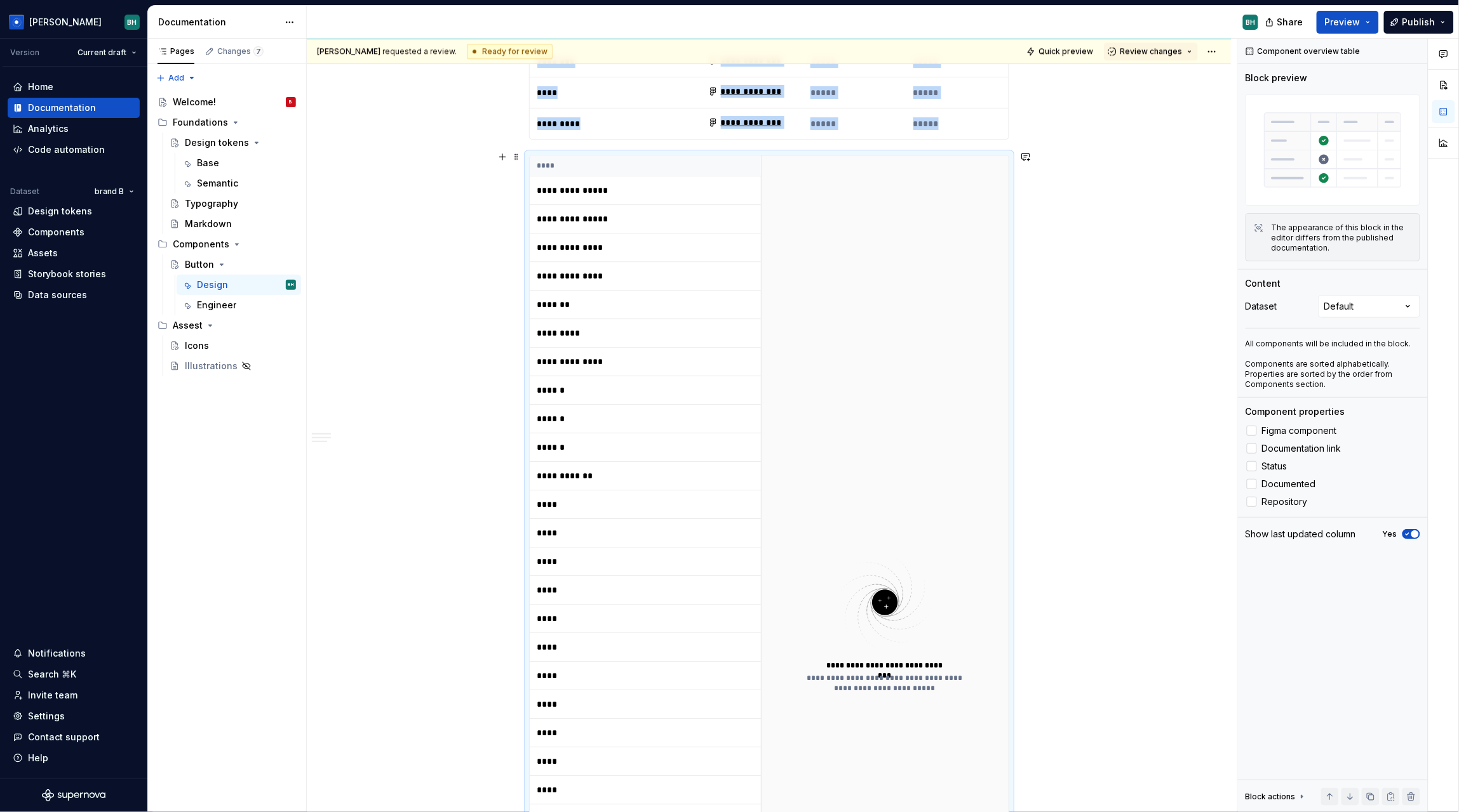
scroll to position [3133, 0]
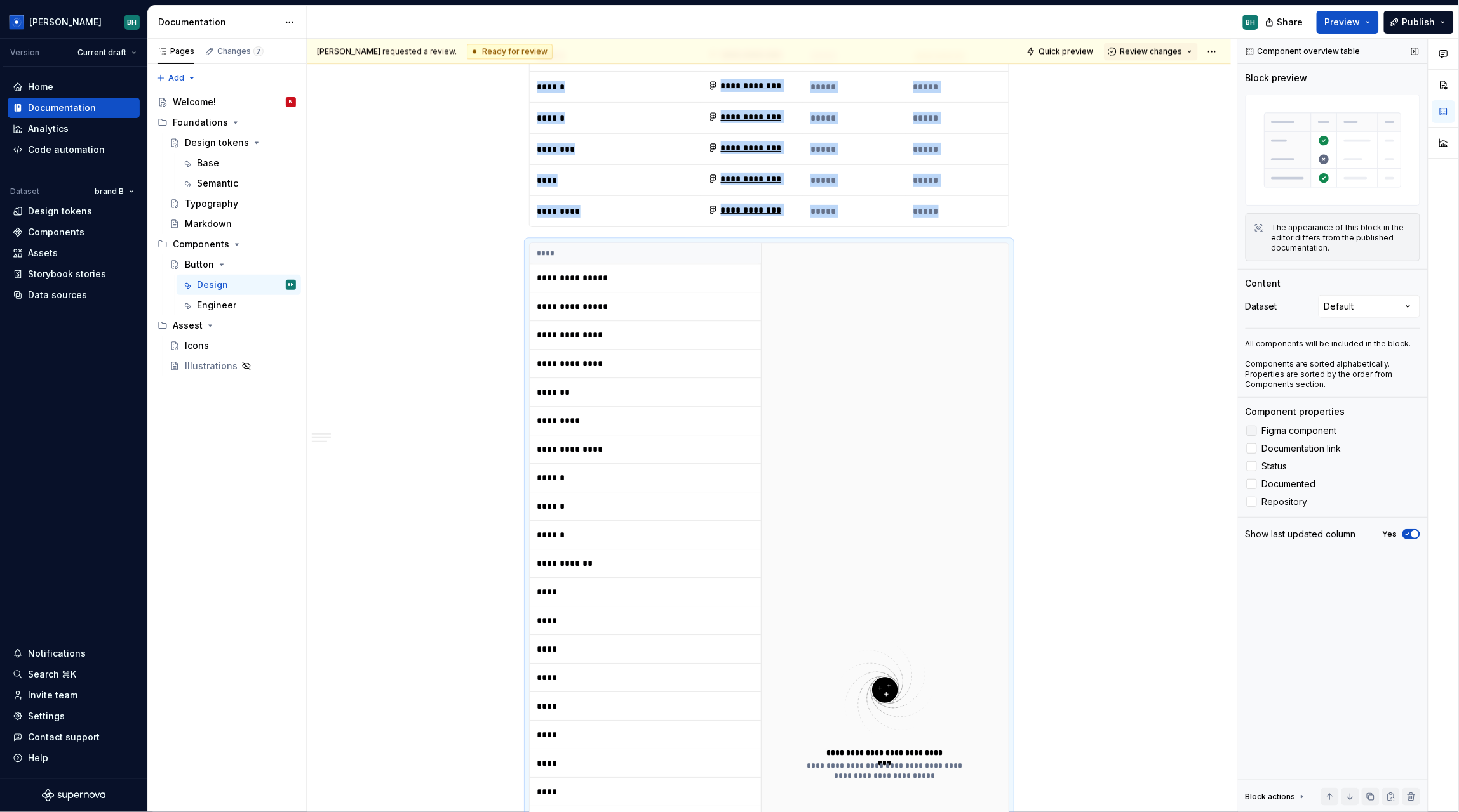
click at [1249, 431] on div at bounding box center [1252, 431] width 10 height 10
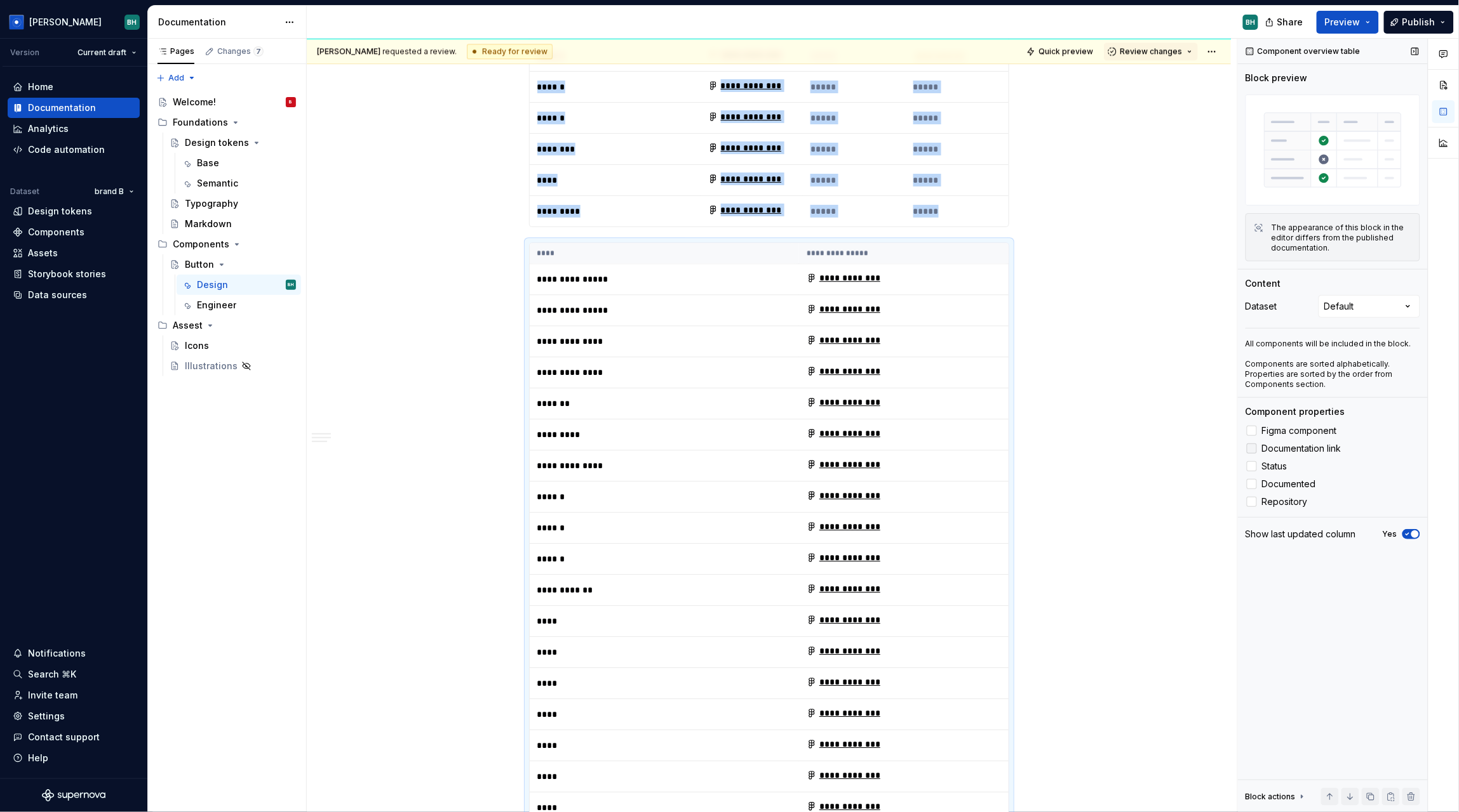
scroll to position [3332, 0]
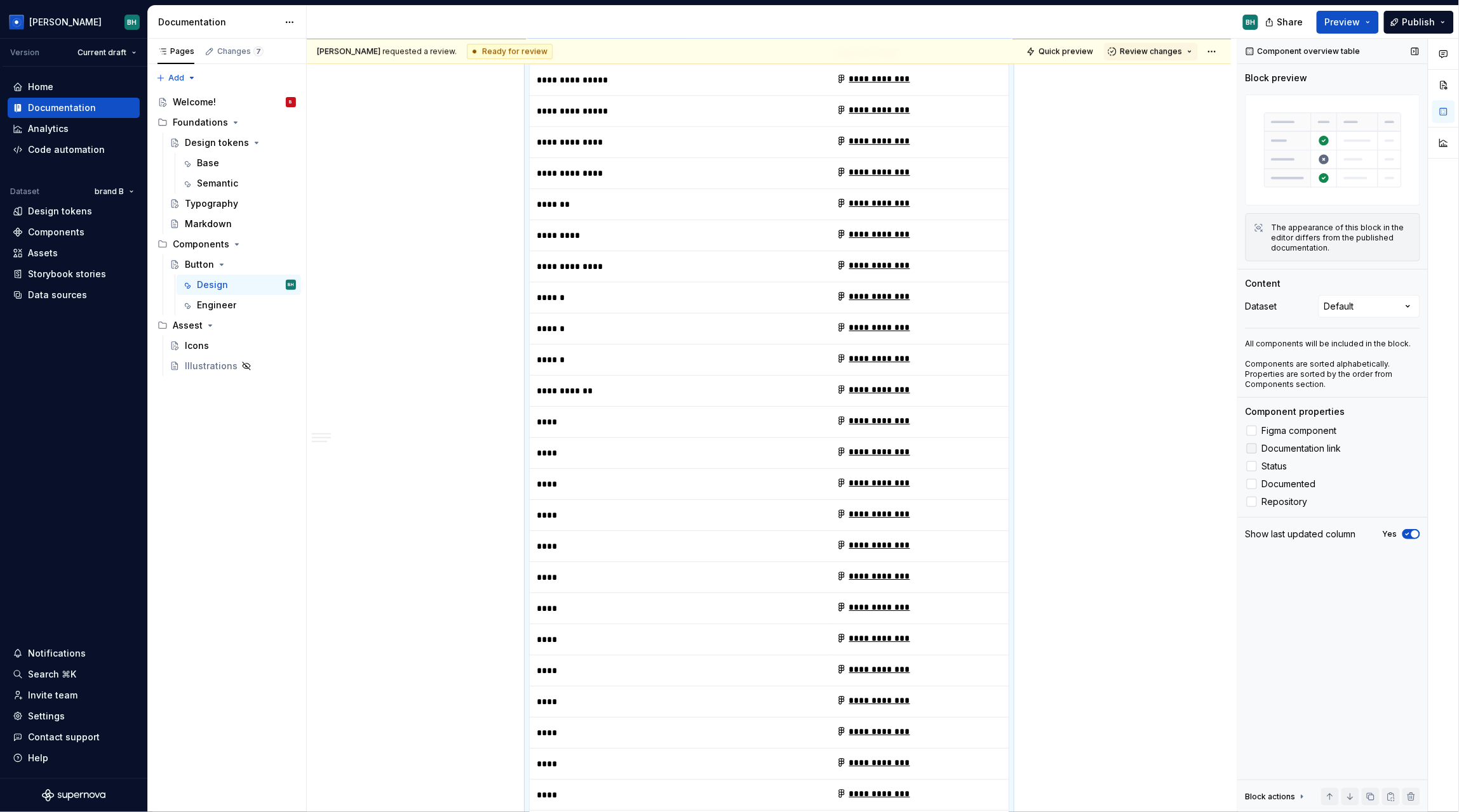
click at [1252, 449] on div at bounding box center [1252, 449] width 10 height 10
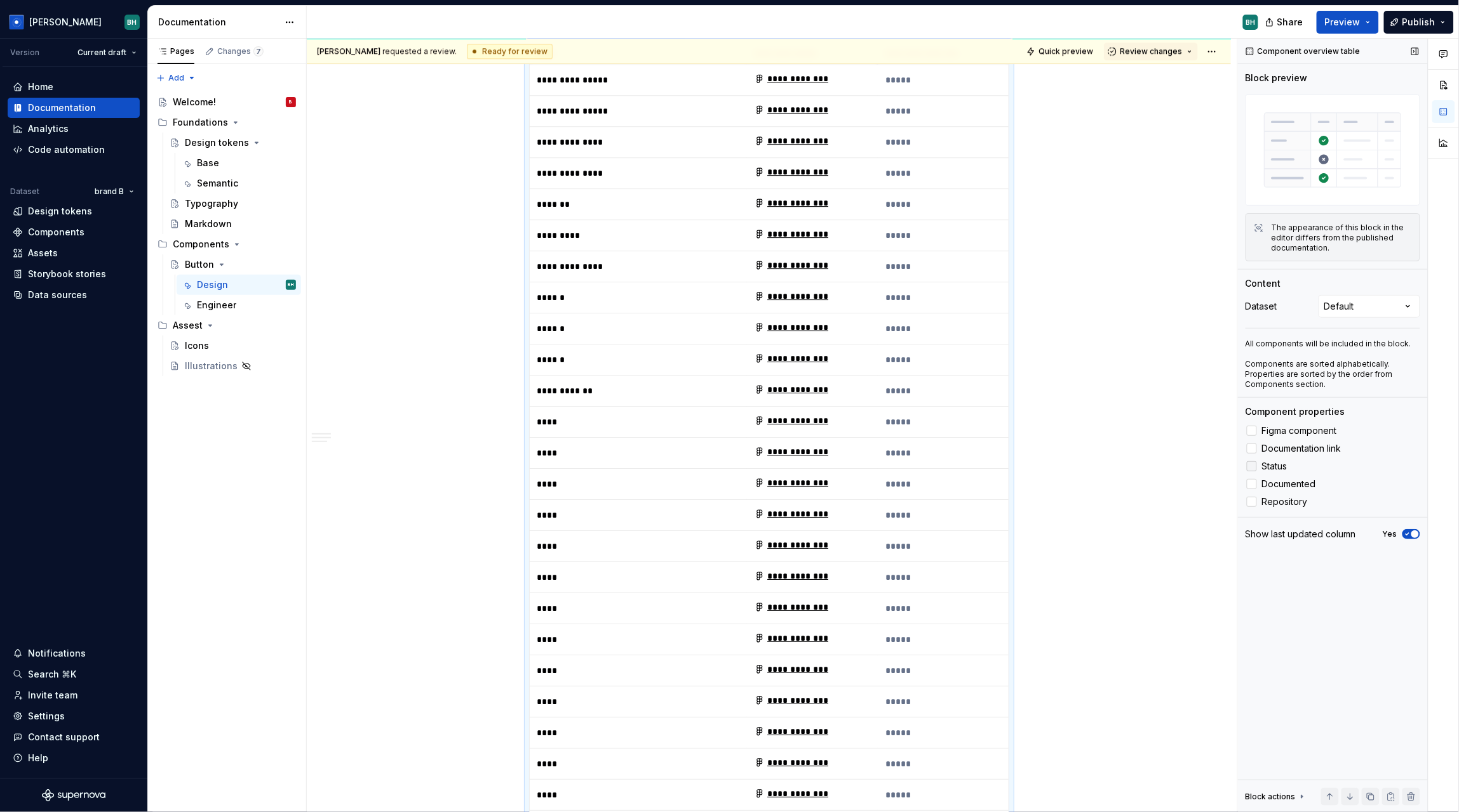
click at [1252, 470] on div at bounding box center [1252, 467] width 10 height 10
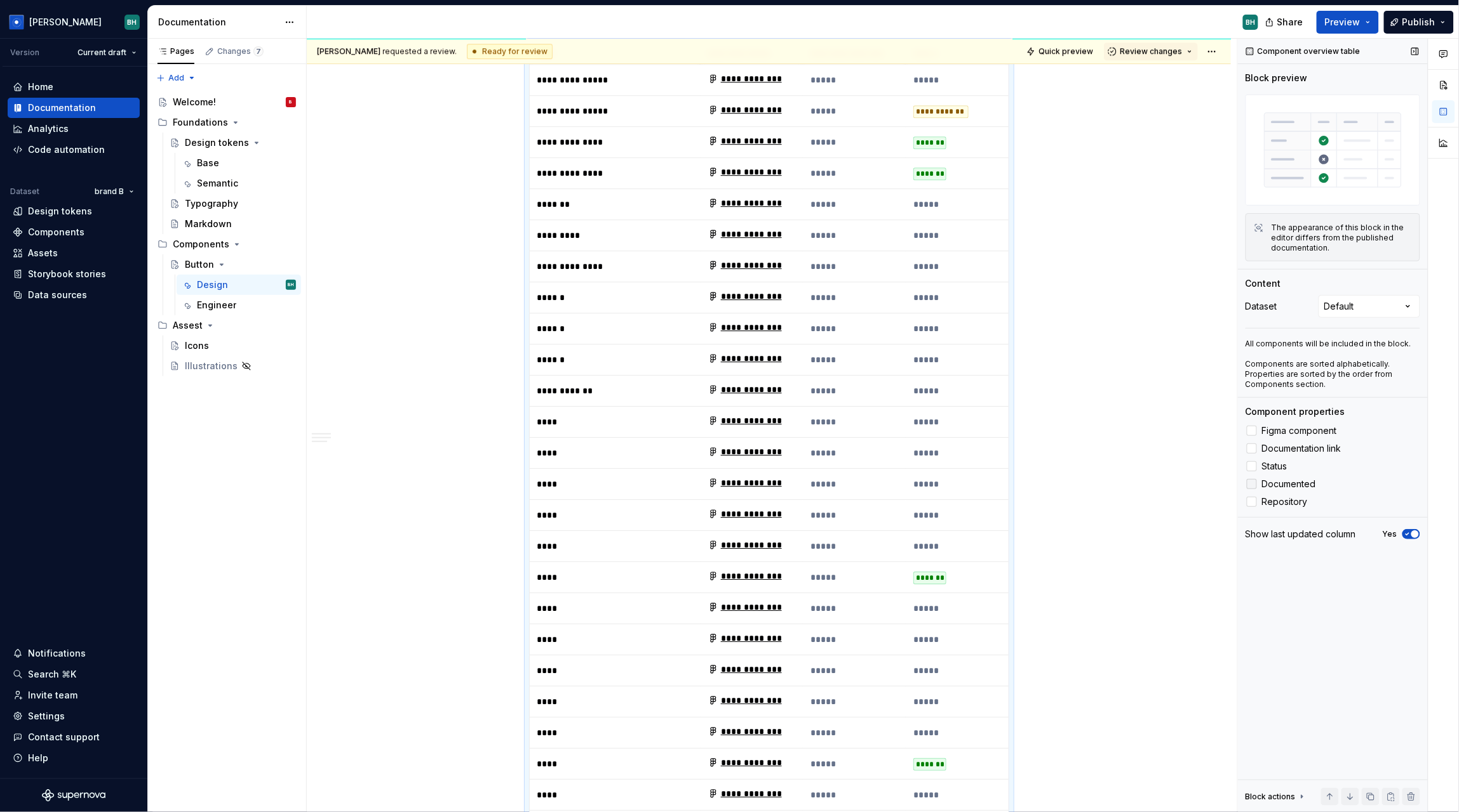
click at [1252, 485] on div at bounding box center [1252, 484] width 10 height 10
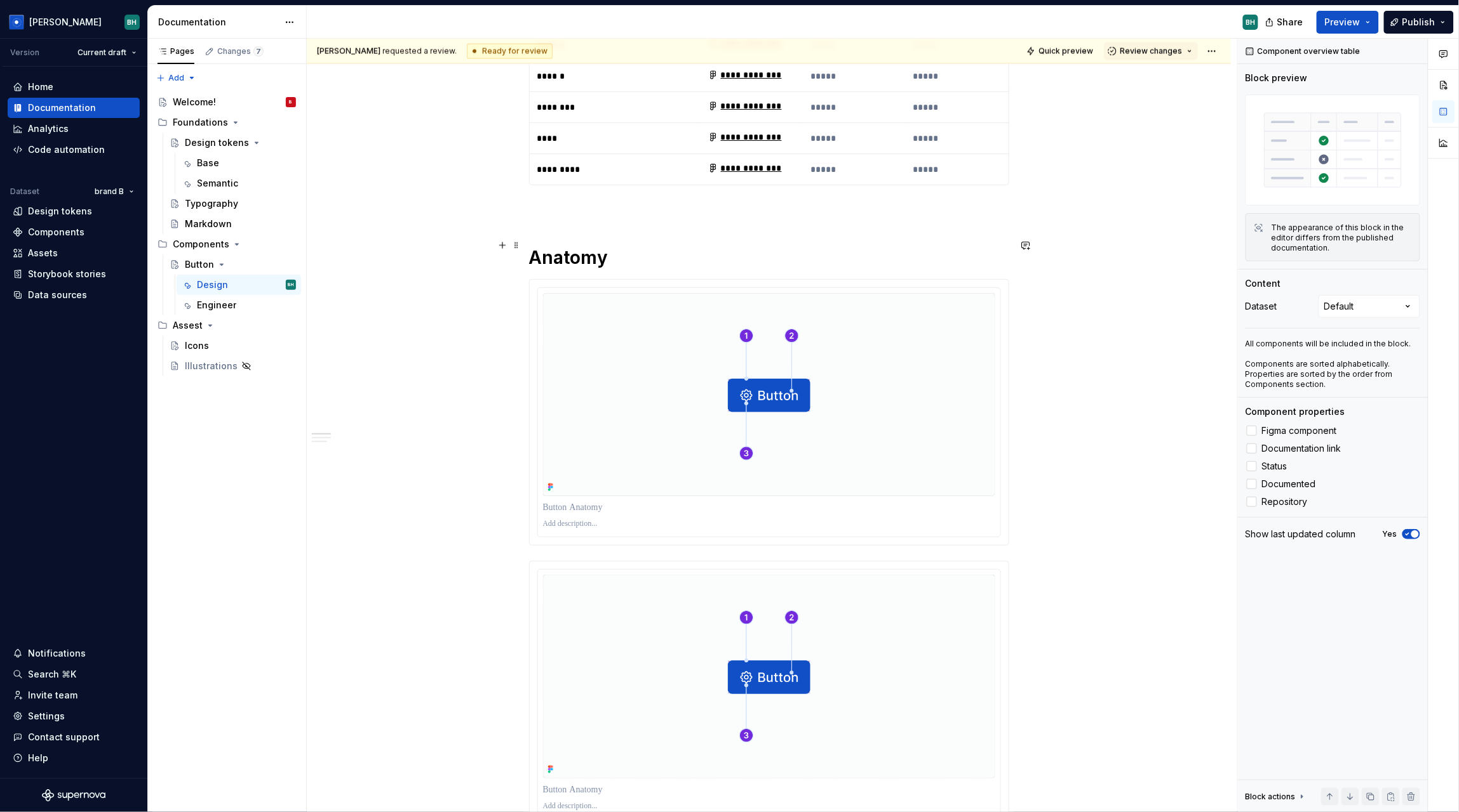
scroll to position [8341, 0]
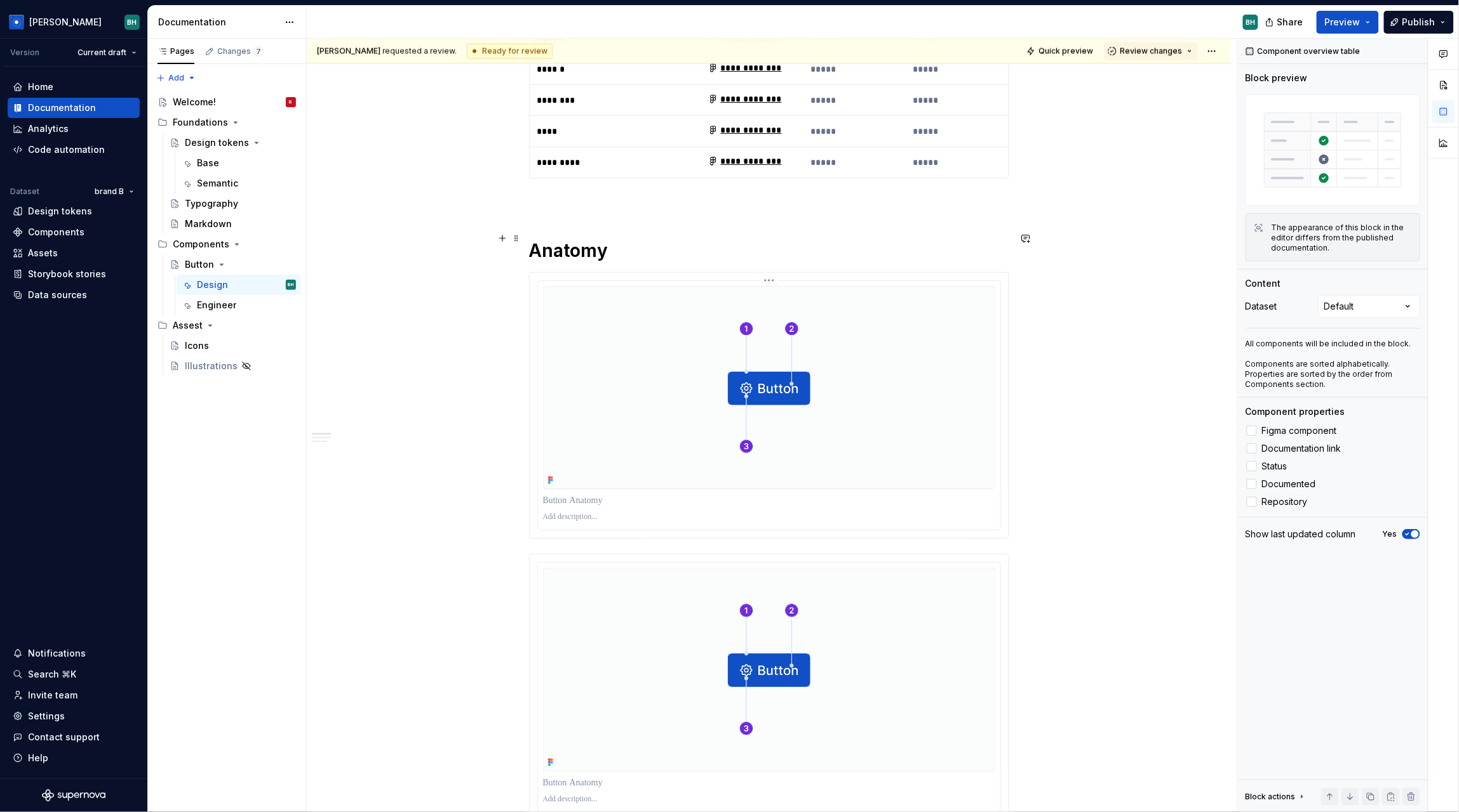
click at [778, 364] on img at bounding box center [769, 388] width 452 height 203
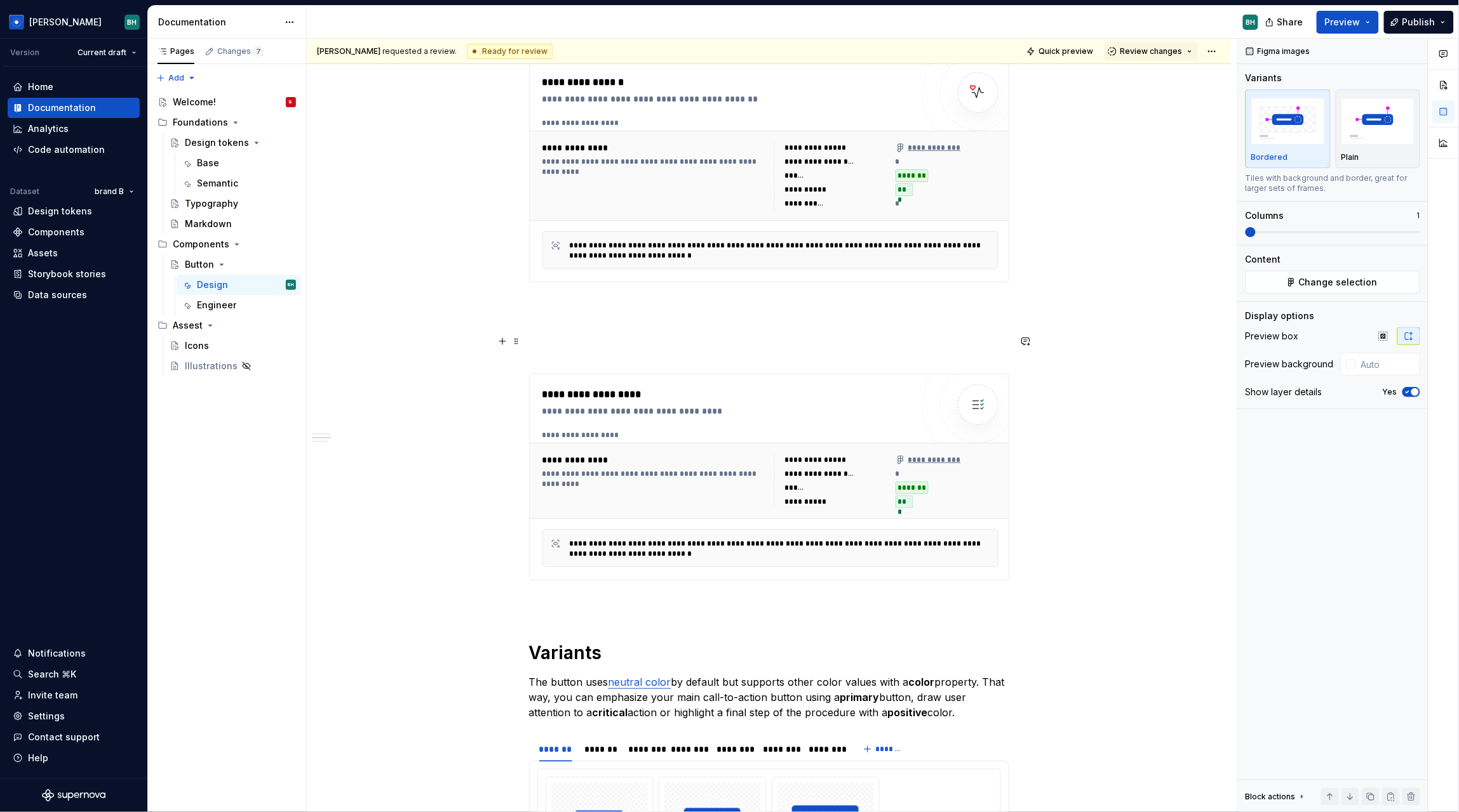
scroll to position [9426, 0]
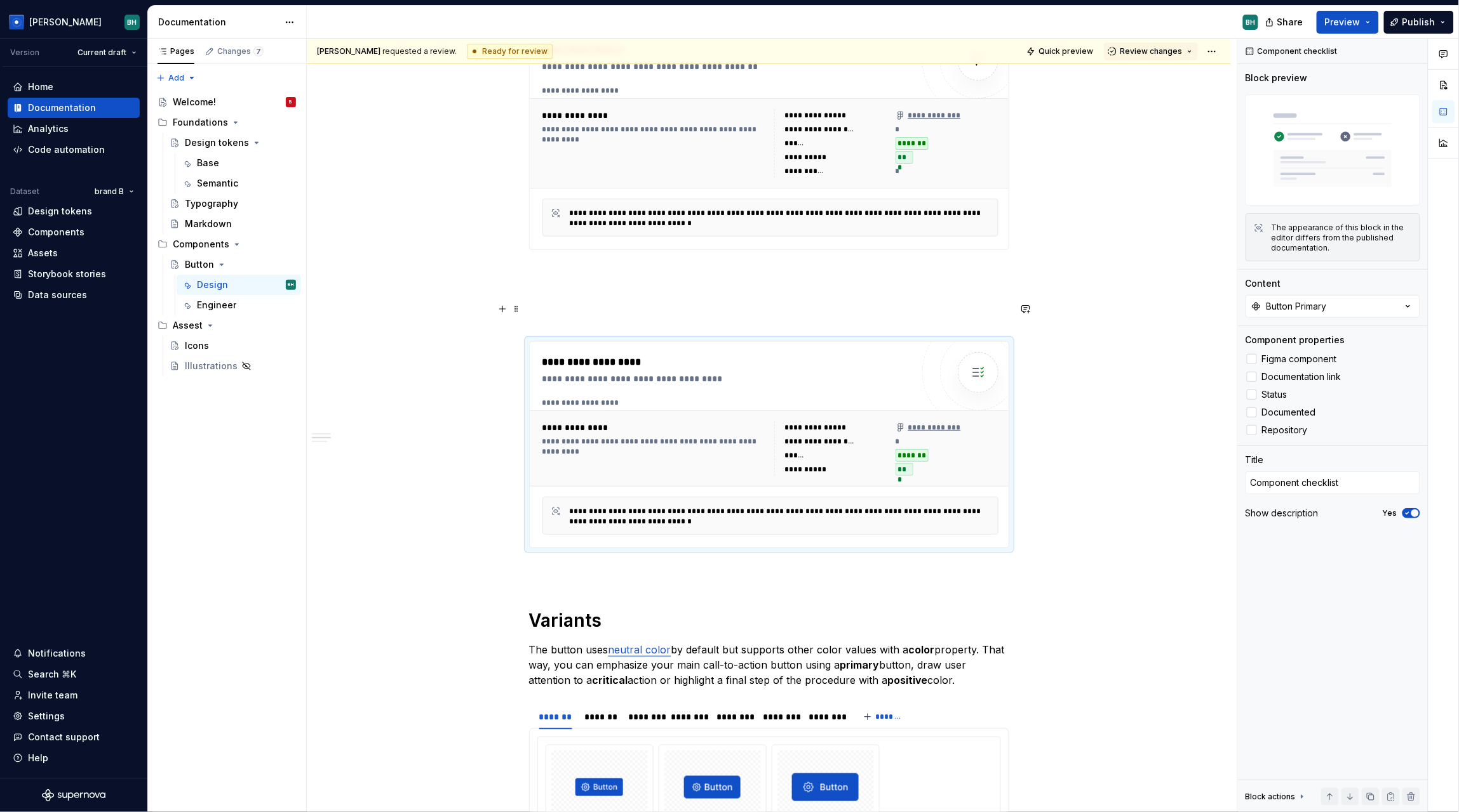
click at [734, 373] on div "**********" at bounding box center [727, 379] width 369 height 13
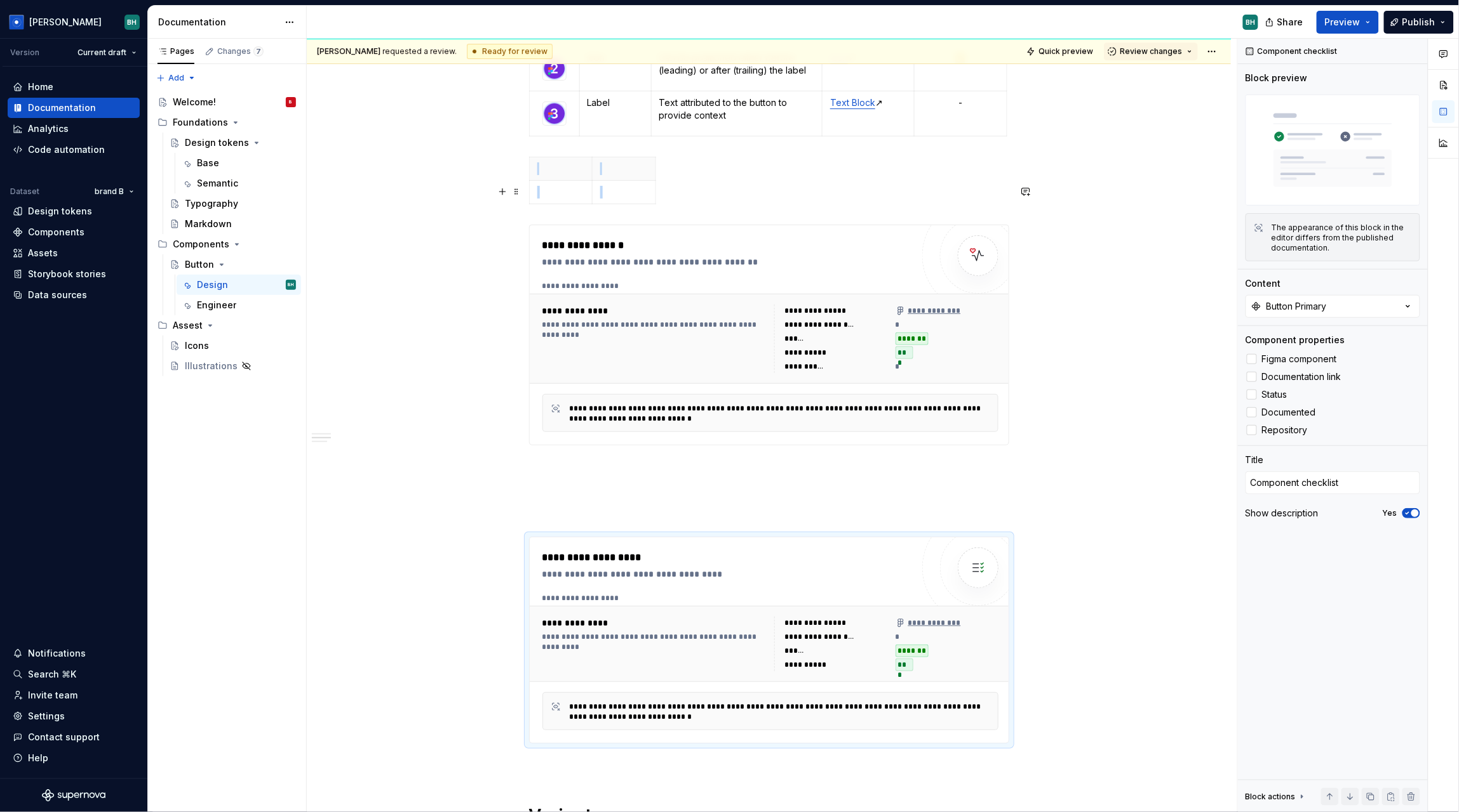
click at [735, 305] on div "**********" at bounding box center [653, 311] width 224 height 13
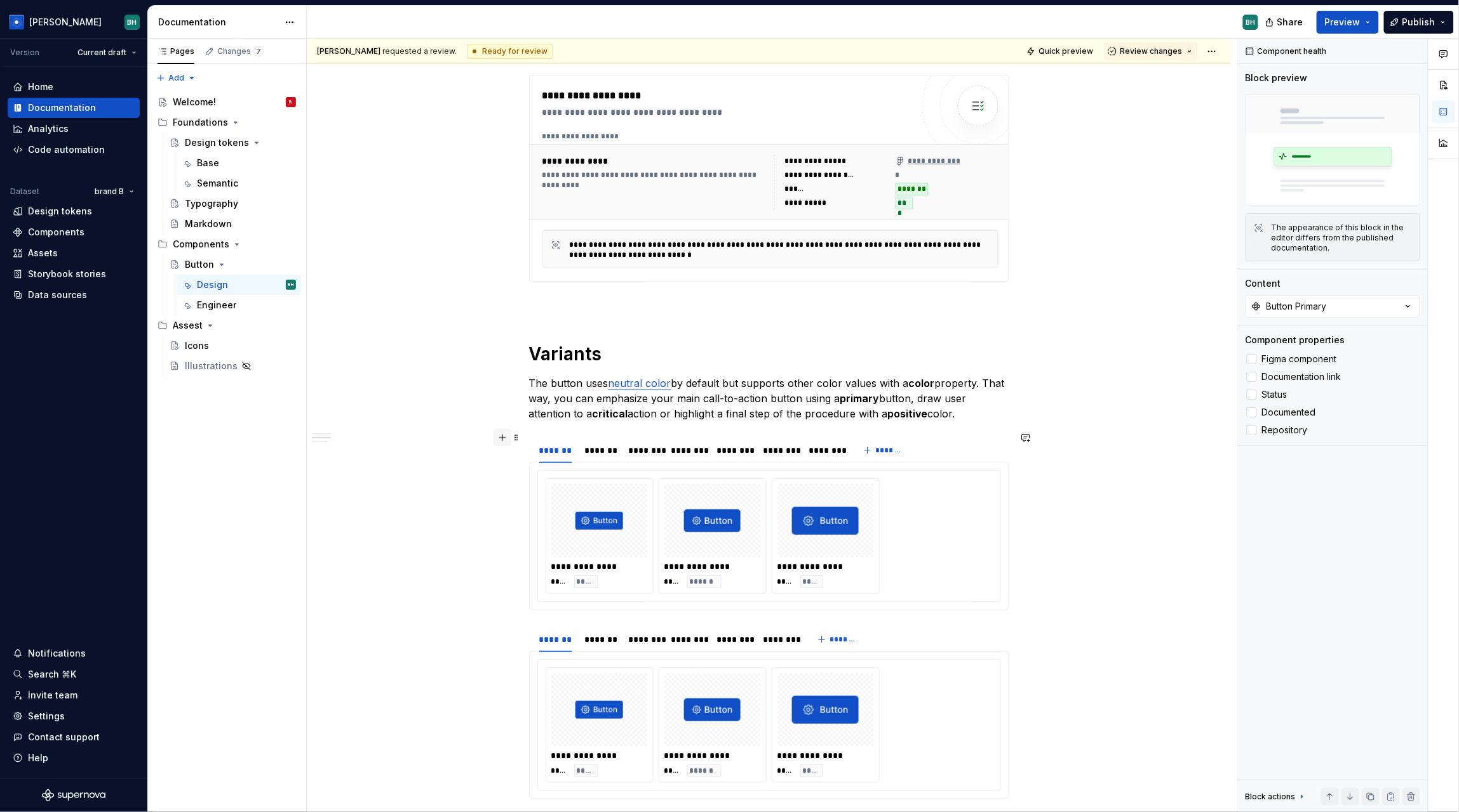
scroll to position [9734, 0]
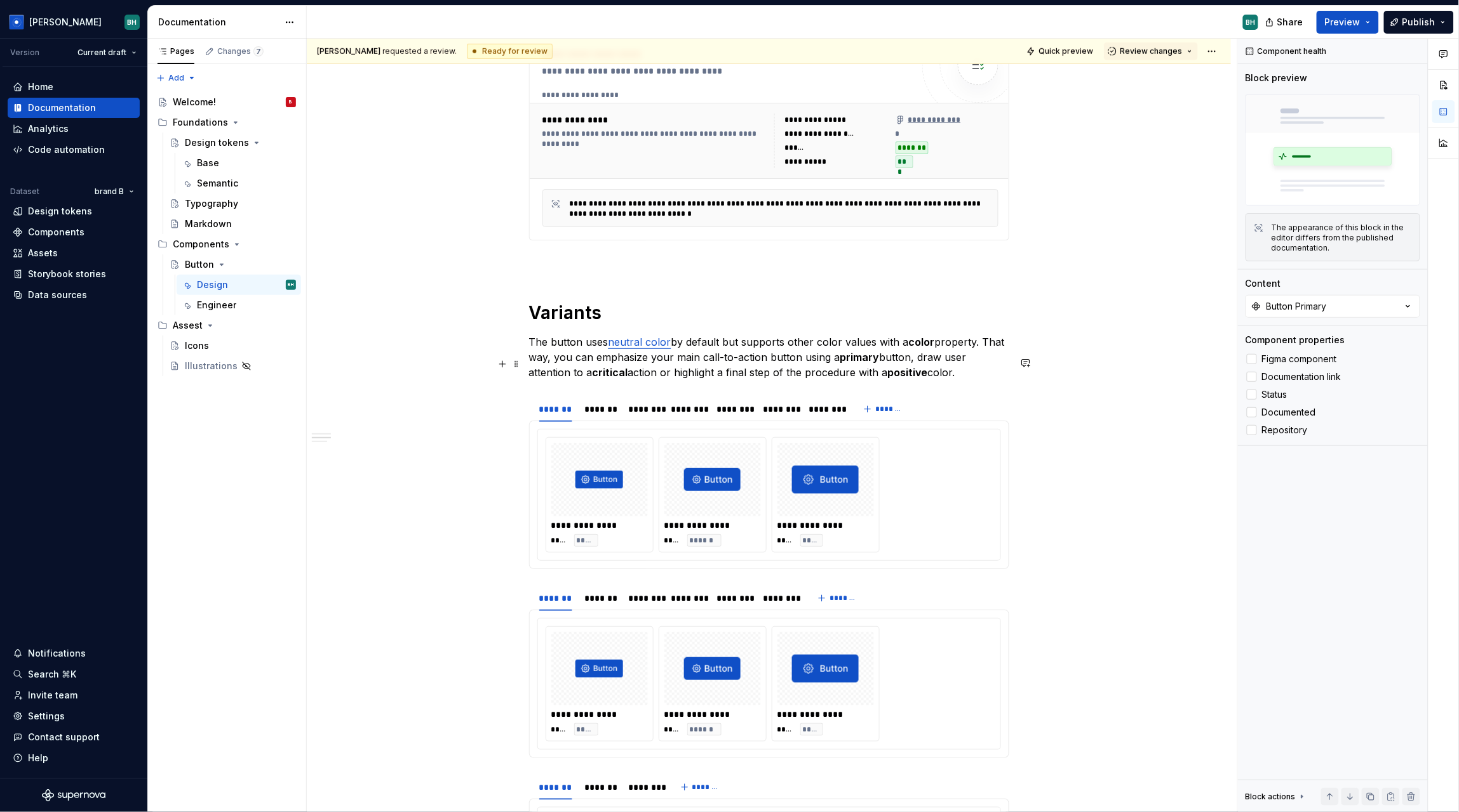
click at [945, 397] on div "******* ******* ******** ******** ******** ******** ******** *******" at bounding box center [769, 409] width 480 height 26
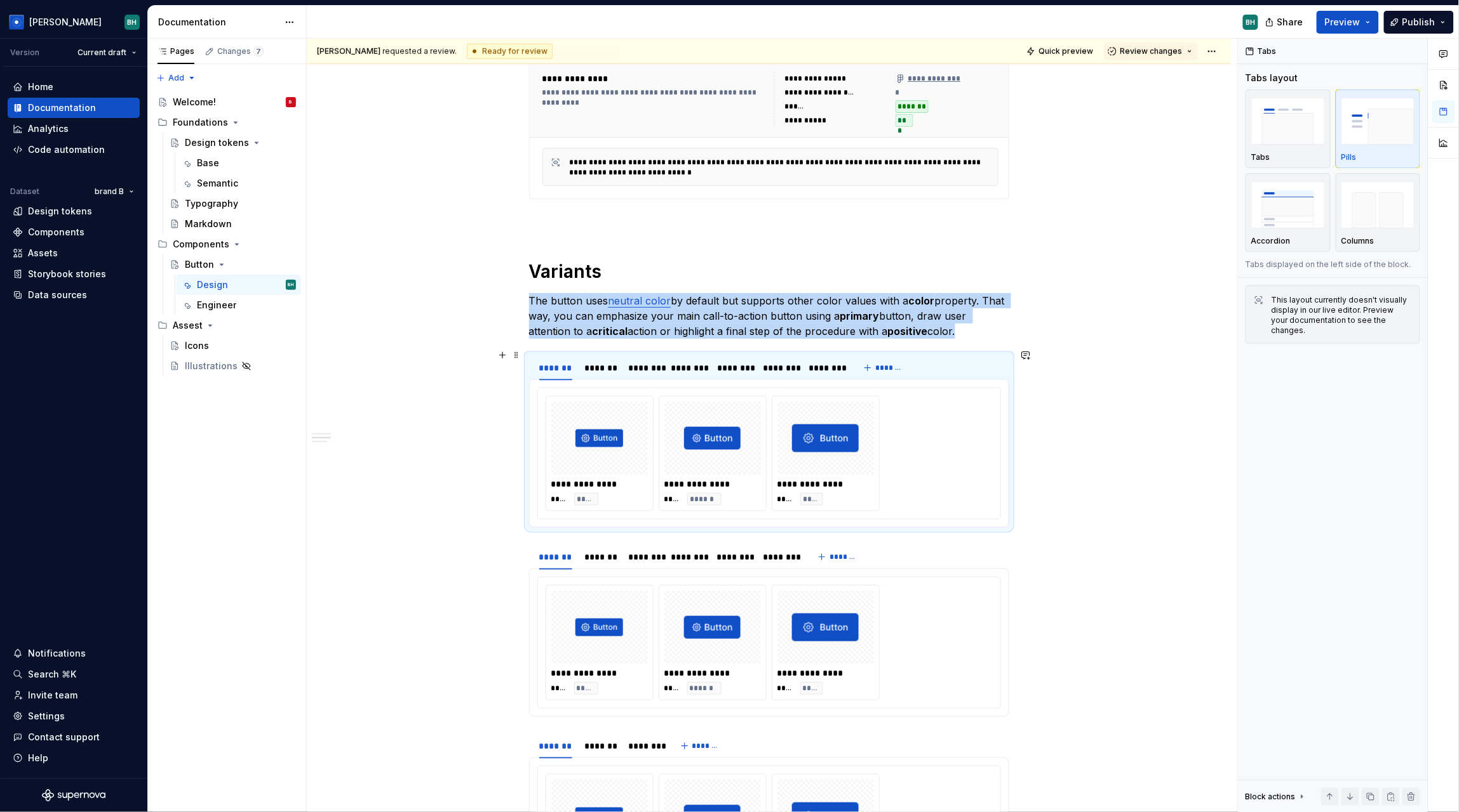
scroll to position [9779, 0]
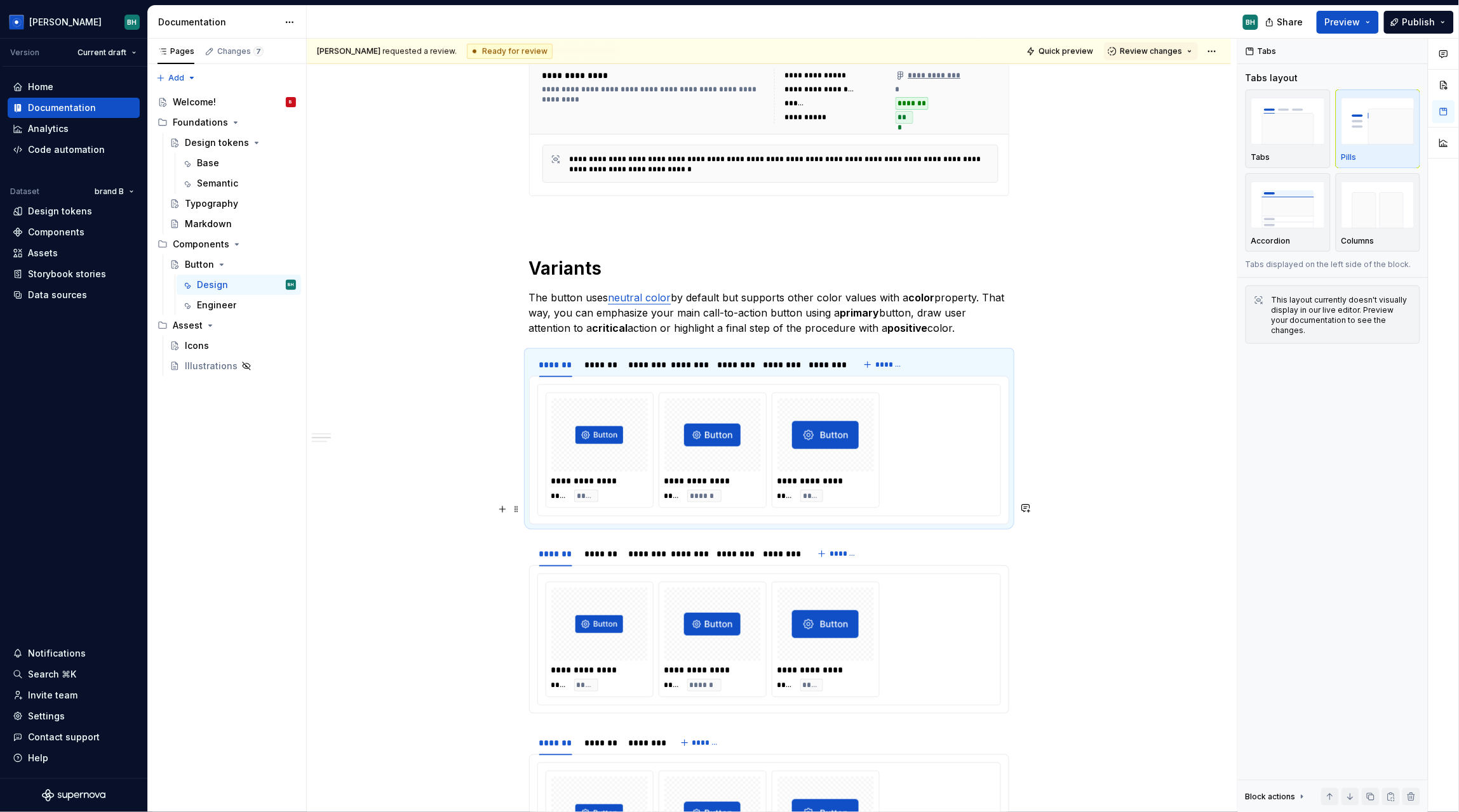
click at [931, 542] on div "******* ******* ******** ******** ******** ******** *******" at bounding box center [769, 554] width 480 height 26
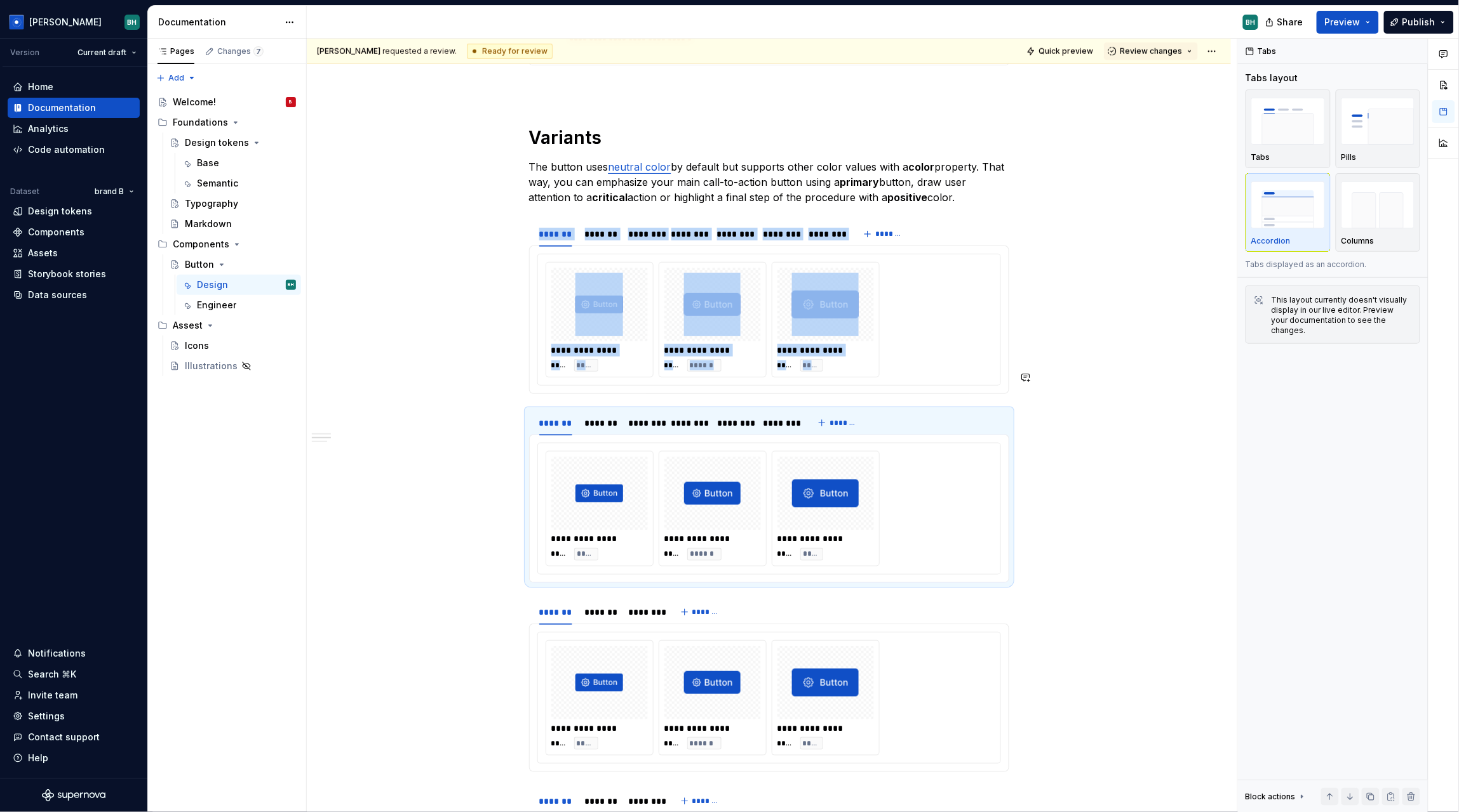
scroll to position [9950, 0]
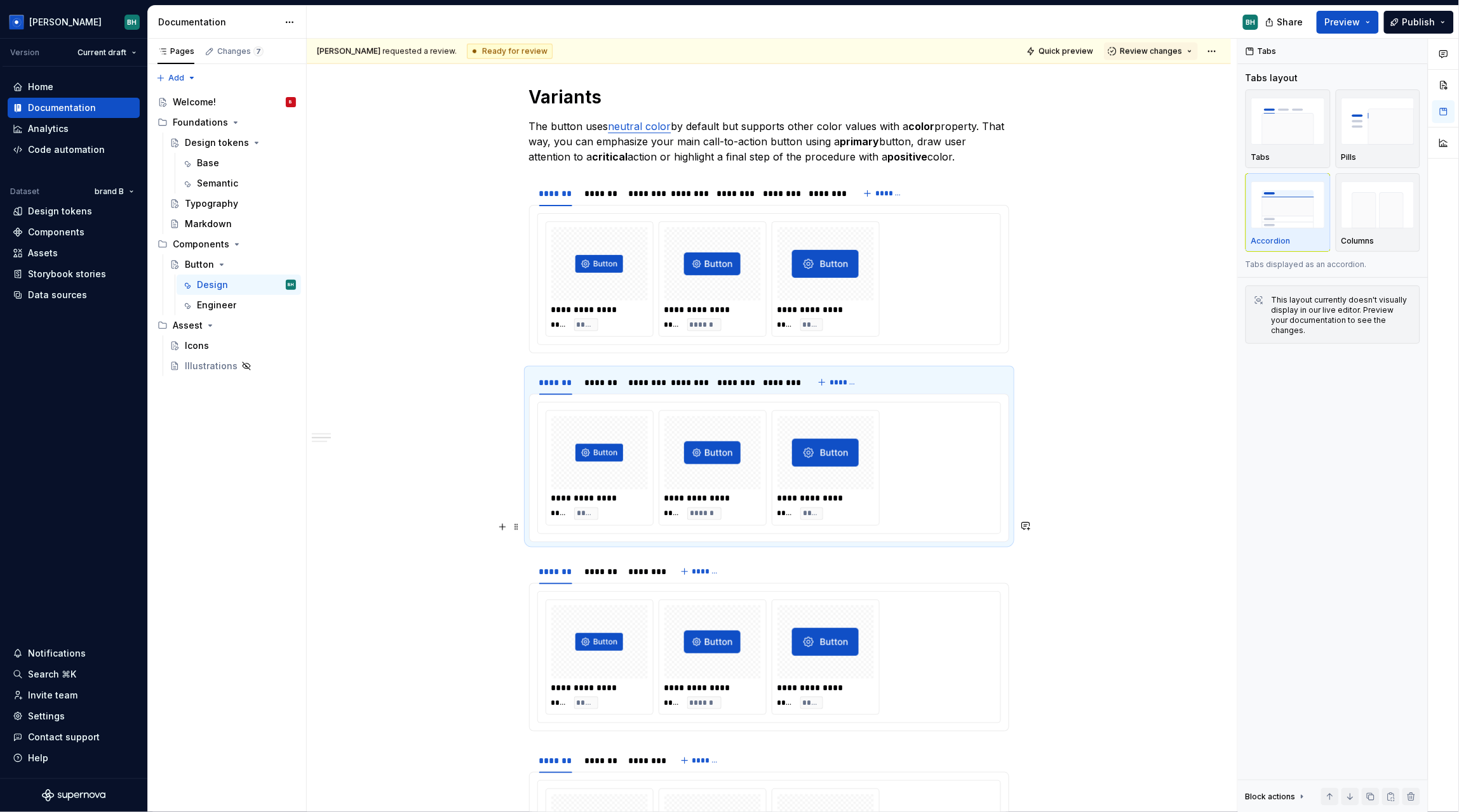
click at [919, 559] on div "******* ******* ******** *******" at bounding box center [769, 572] width 480 height 26
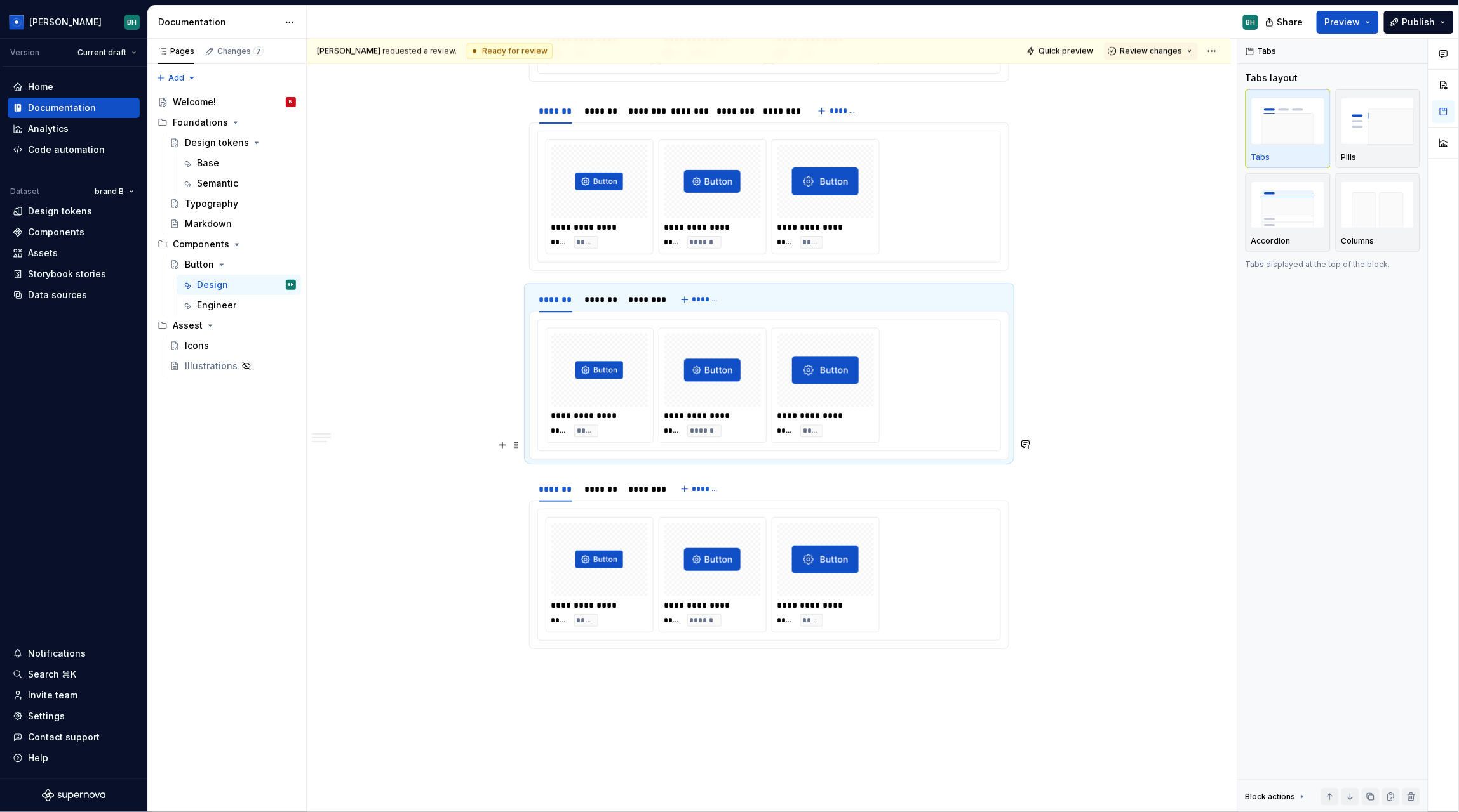
scroll to position [10224, 0]
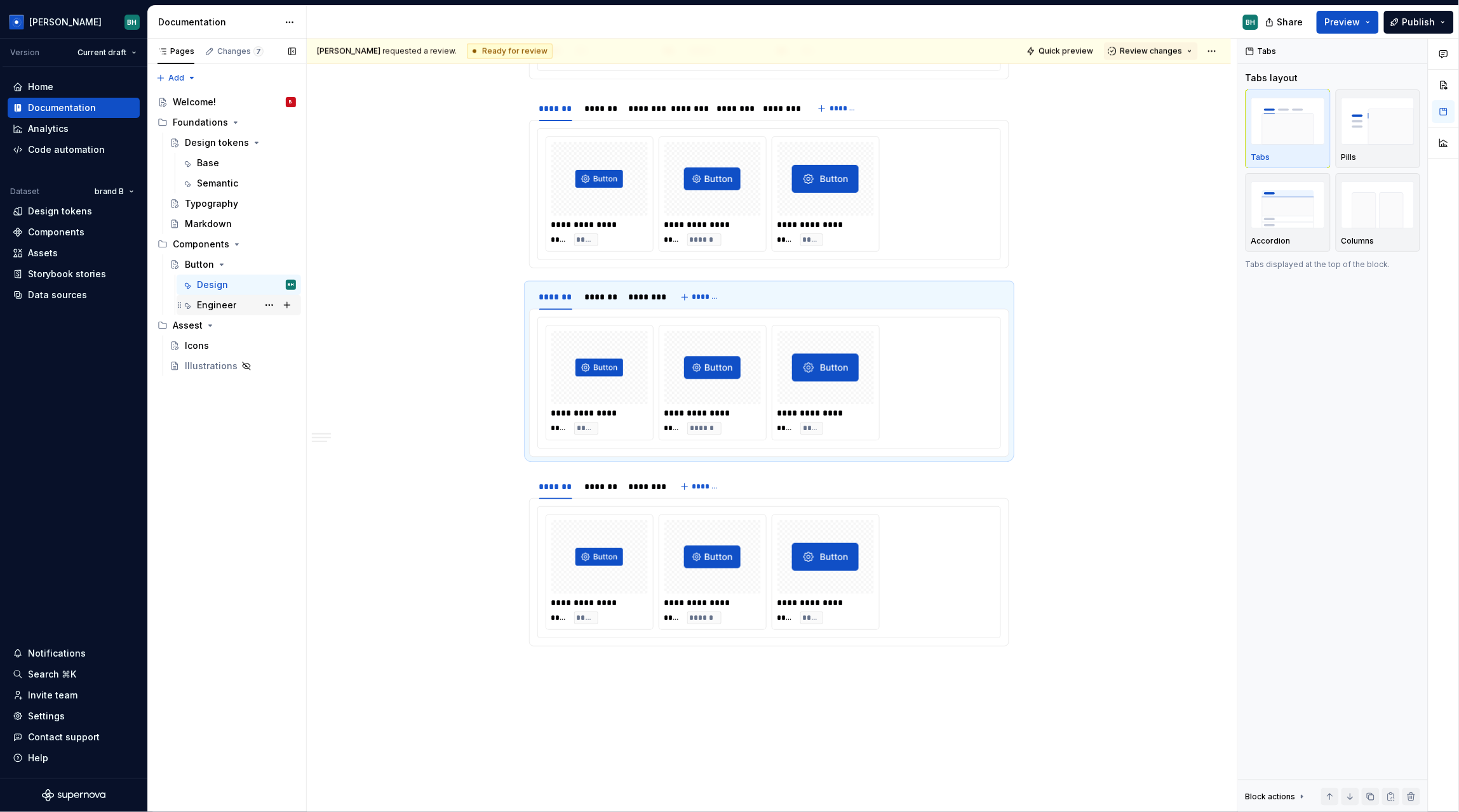
click at [232, 307] on div "Engineer" at bounding box center [216, 305] width 39 height 13
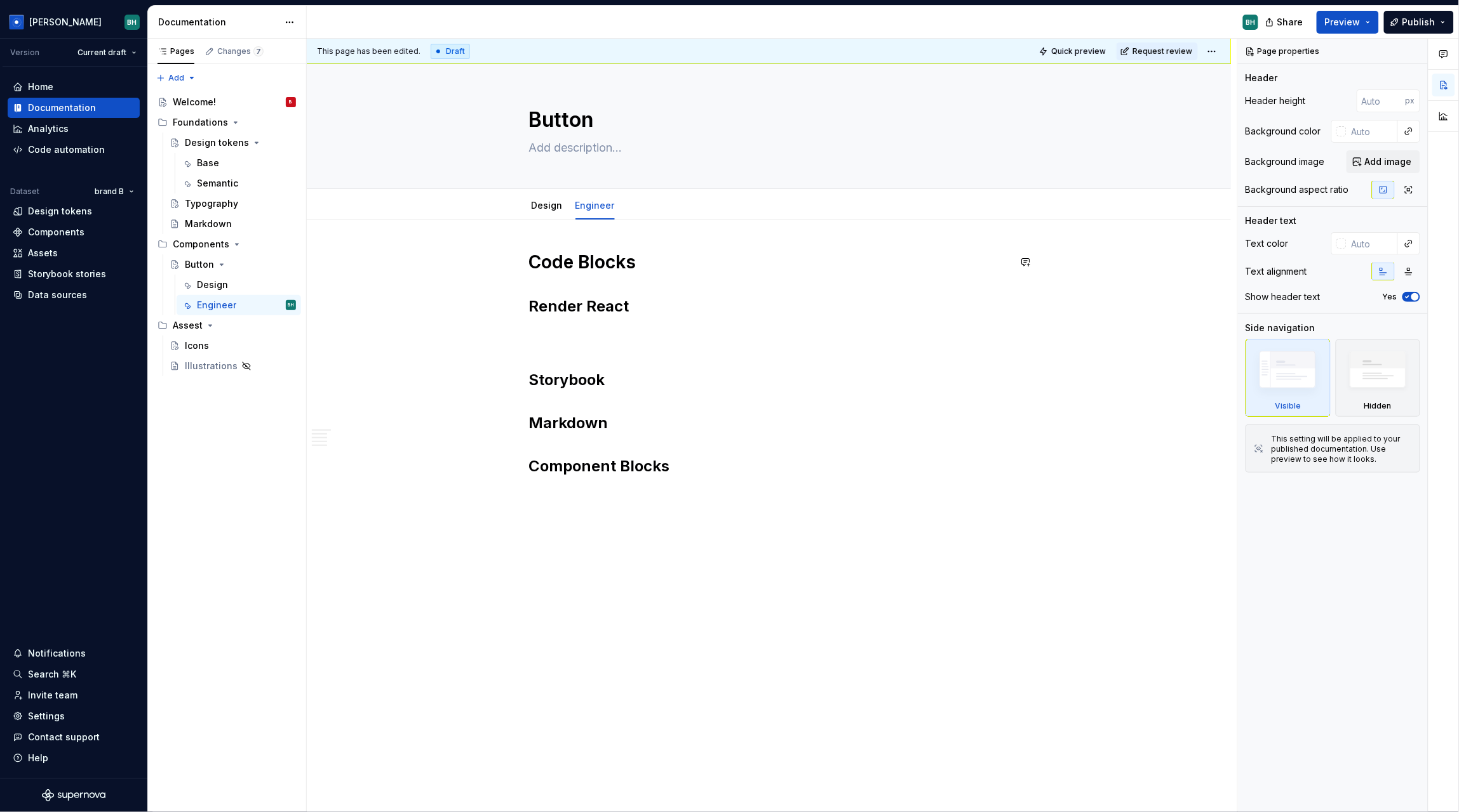
click at [547, 275] on div "Code Blocks Render React Storybook Markdown Component Blocks" at bounding box center [769, 379] width 480 height 257
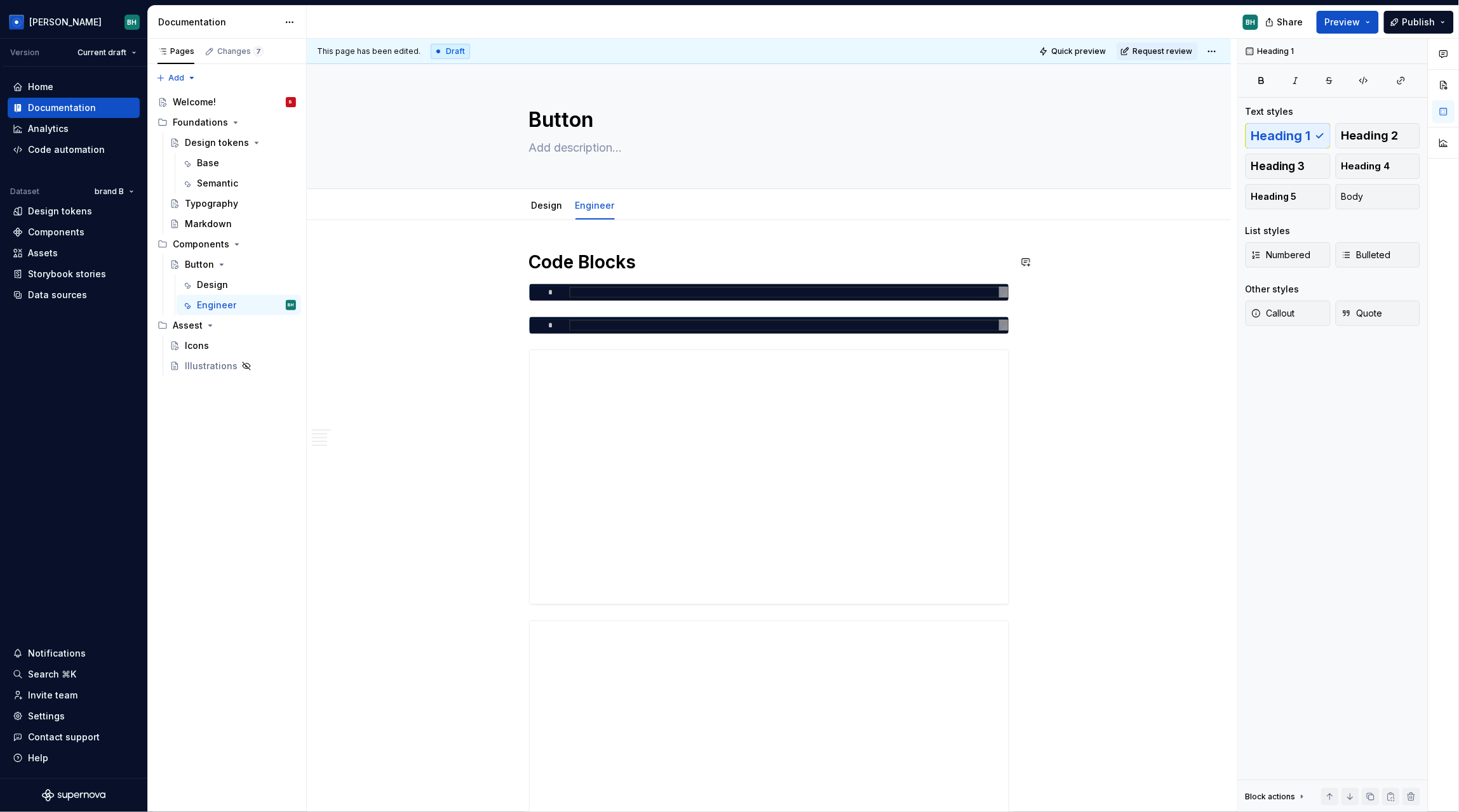
type textarea "*"
click at [504, 291] on button "button" at bounding box center [502, 290] width 18 height 18
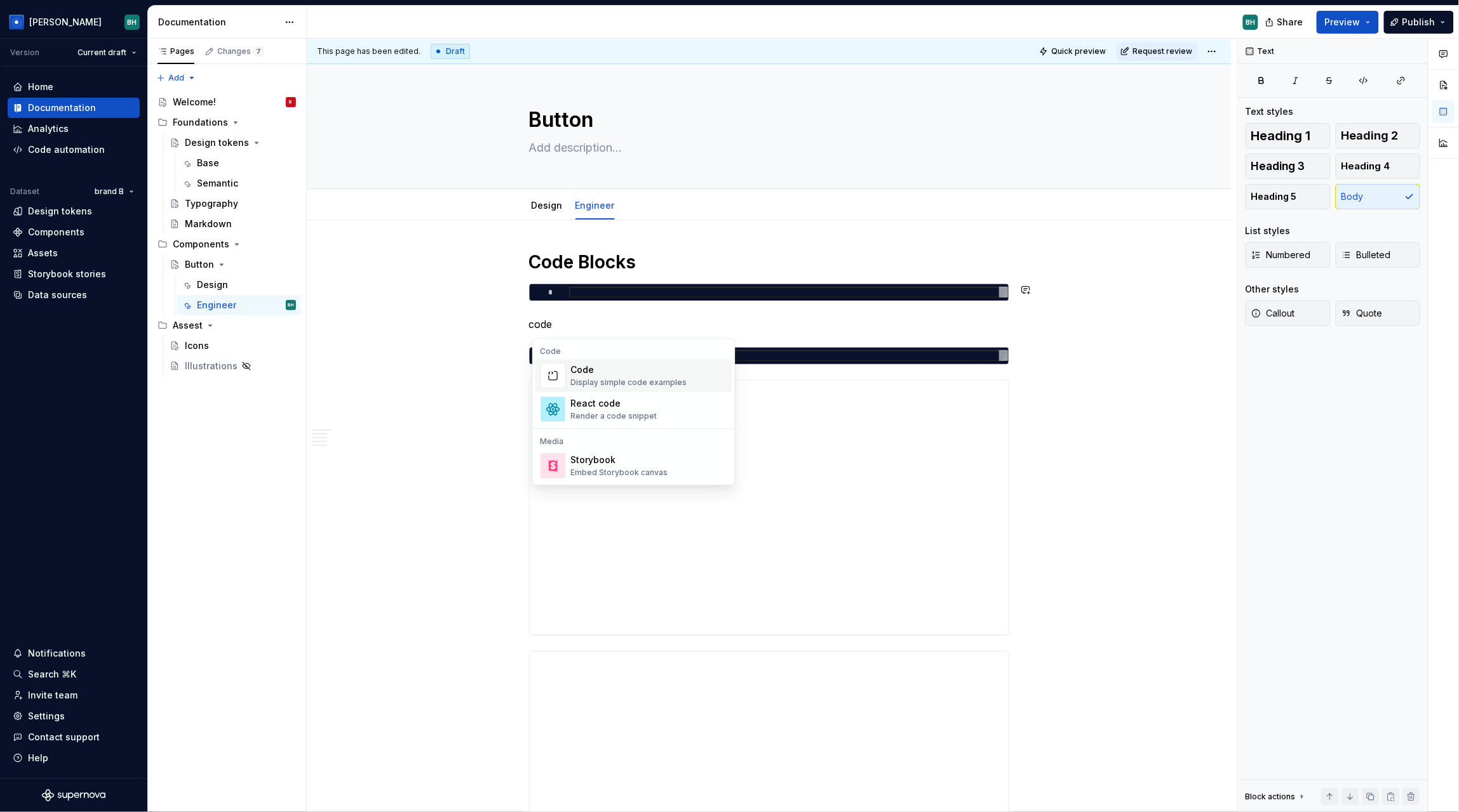
click at [615, 380] on div "Code Display simple code examples" at bounding box center [629, 376] width 116 height 24
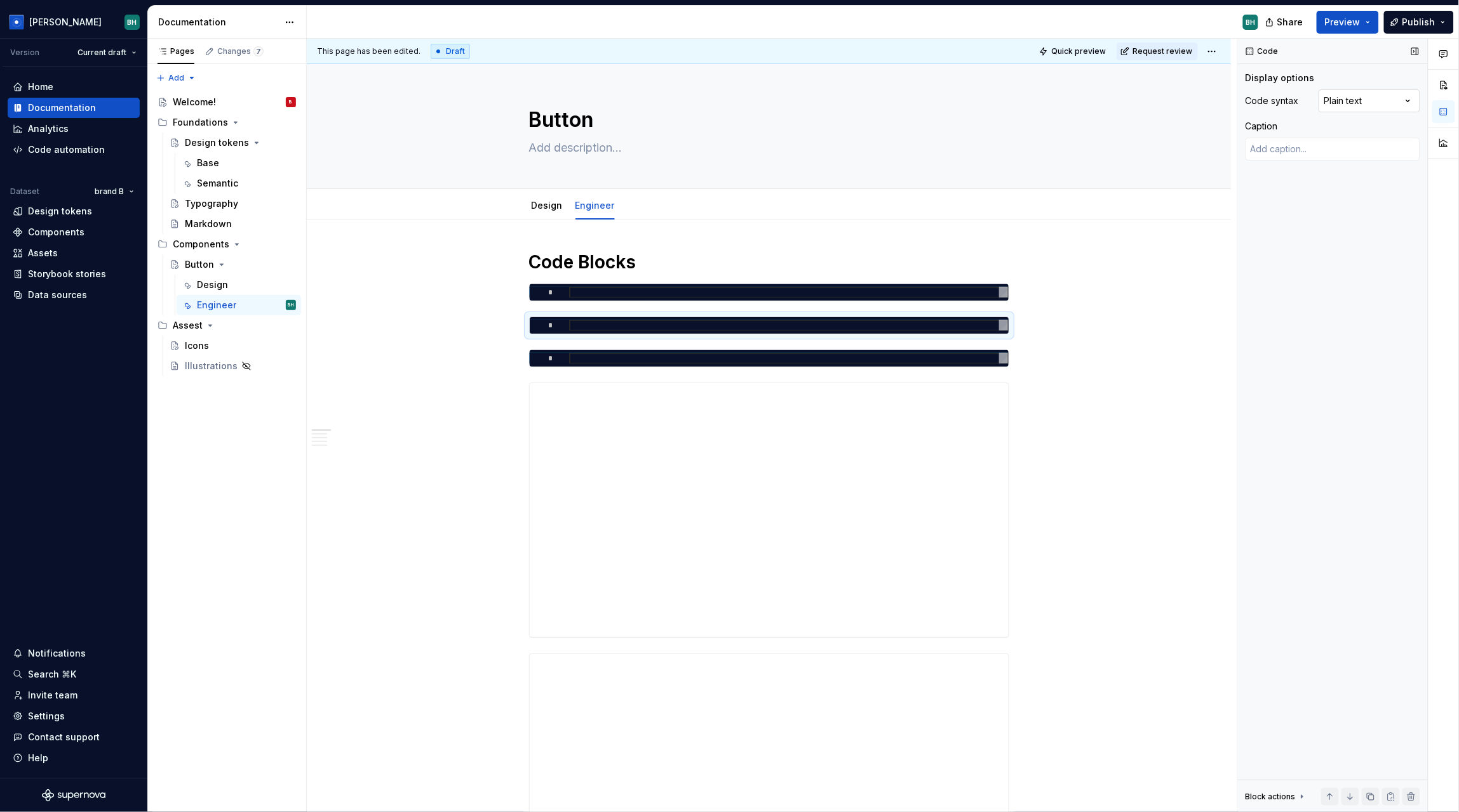
click at [1384, 101] on div "Comments Open comments No comments yet Select ‘Comment’ from the block context …" at bounding box center [1348, 425] width 221 height 775
click at [1059, 331] on html "[PERSON_NAME] Version Current draft Home Documentation Analytics Code automatio…" at bounding box center [730, 406] width 1459 height 812
click at [640, 325] on div at bounding box center [788, 326] width 438 height 12
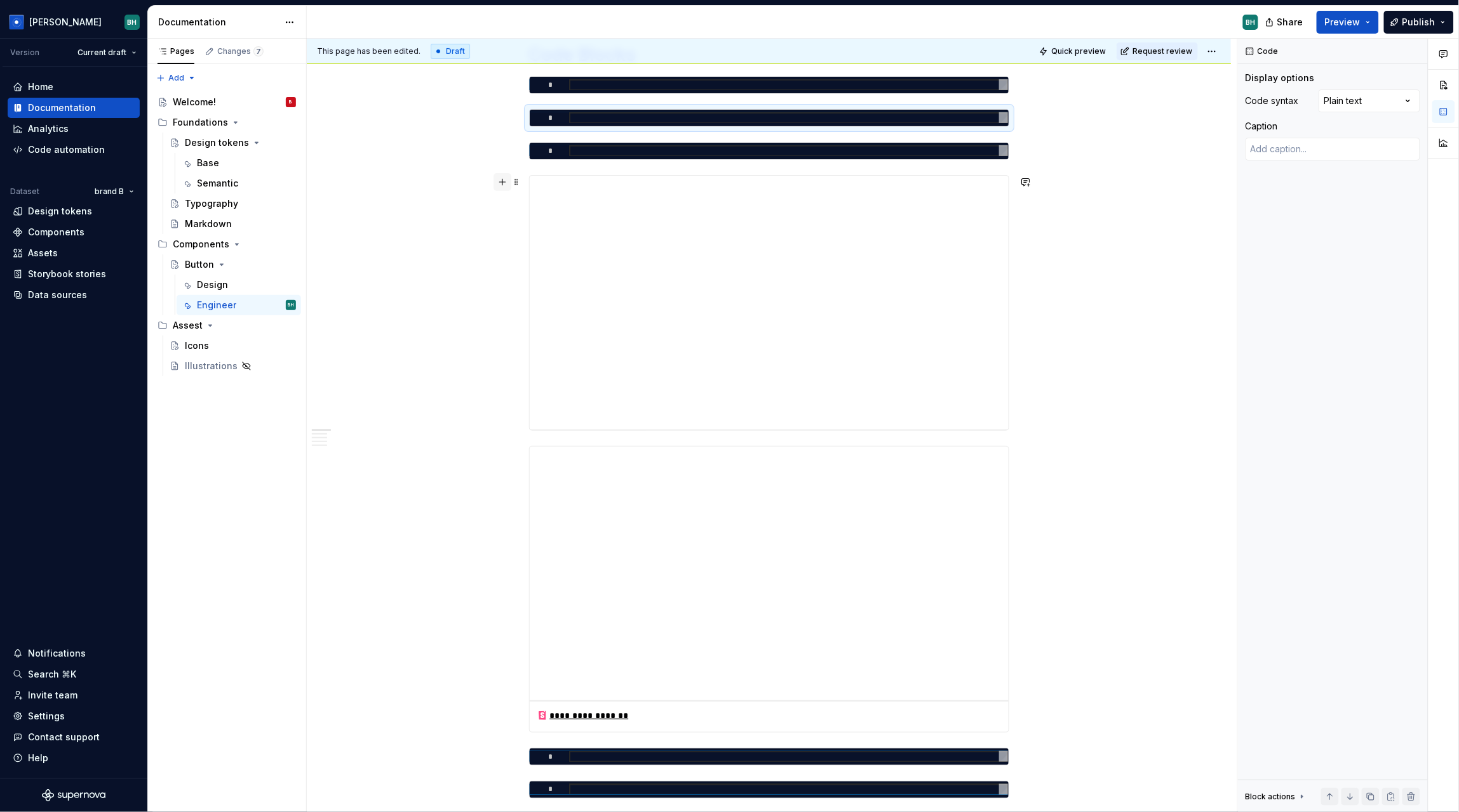
click at [504, 179] on button "button" at bounding box center [502, 183] width 18 height 18
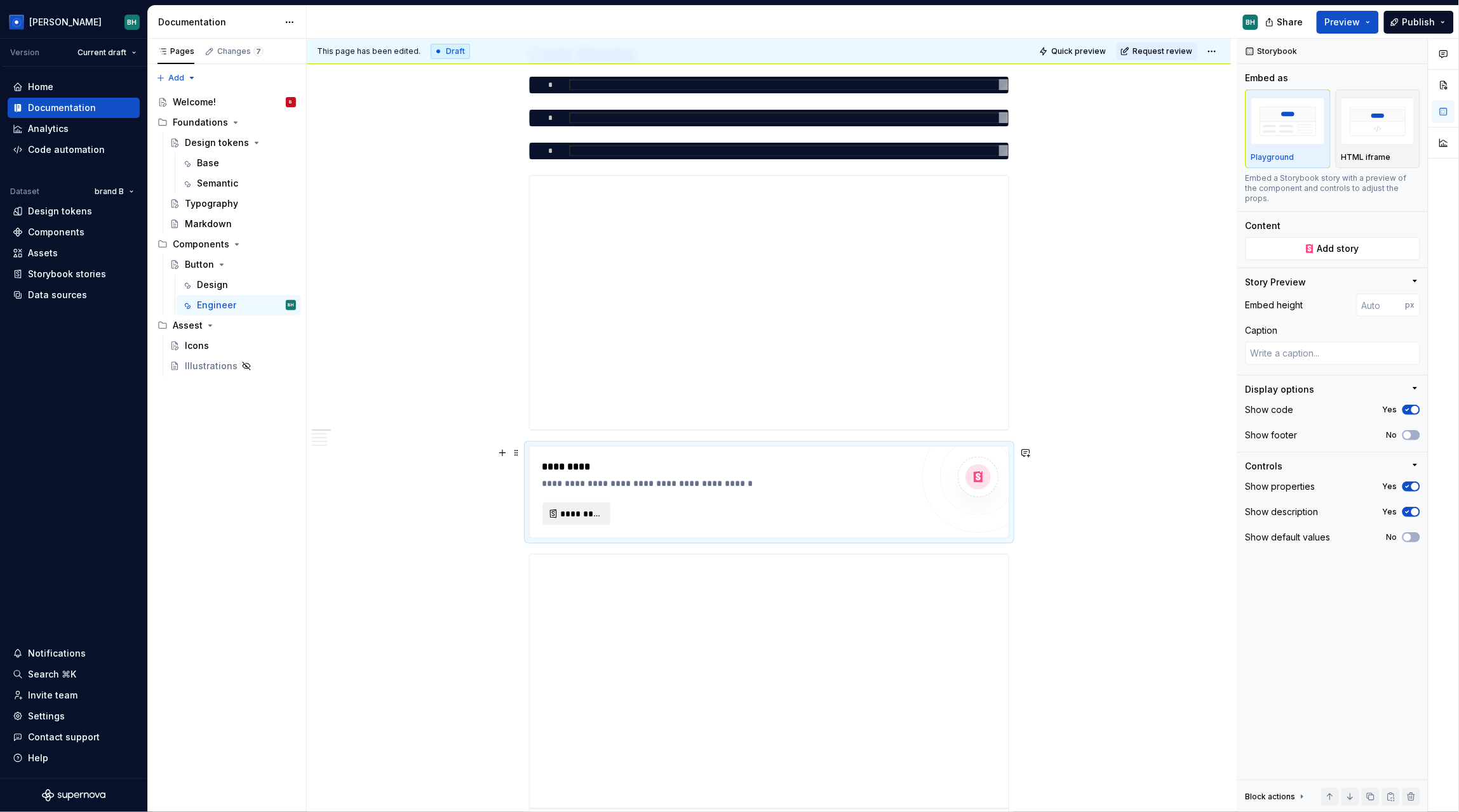
click at [592, 522] on button "*********" at bounding box center [576, 513] width 68 height 23
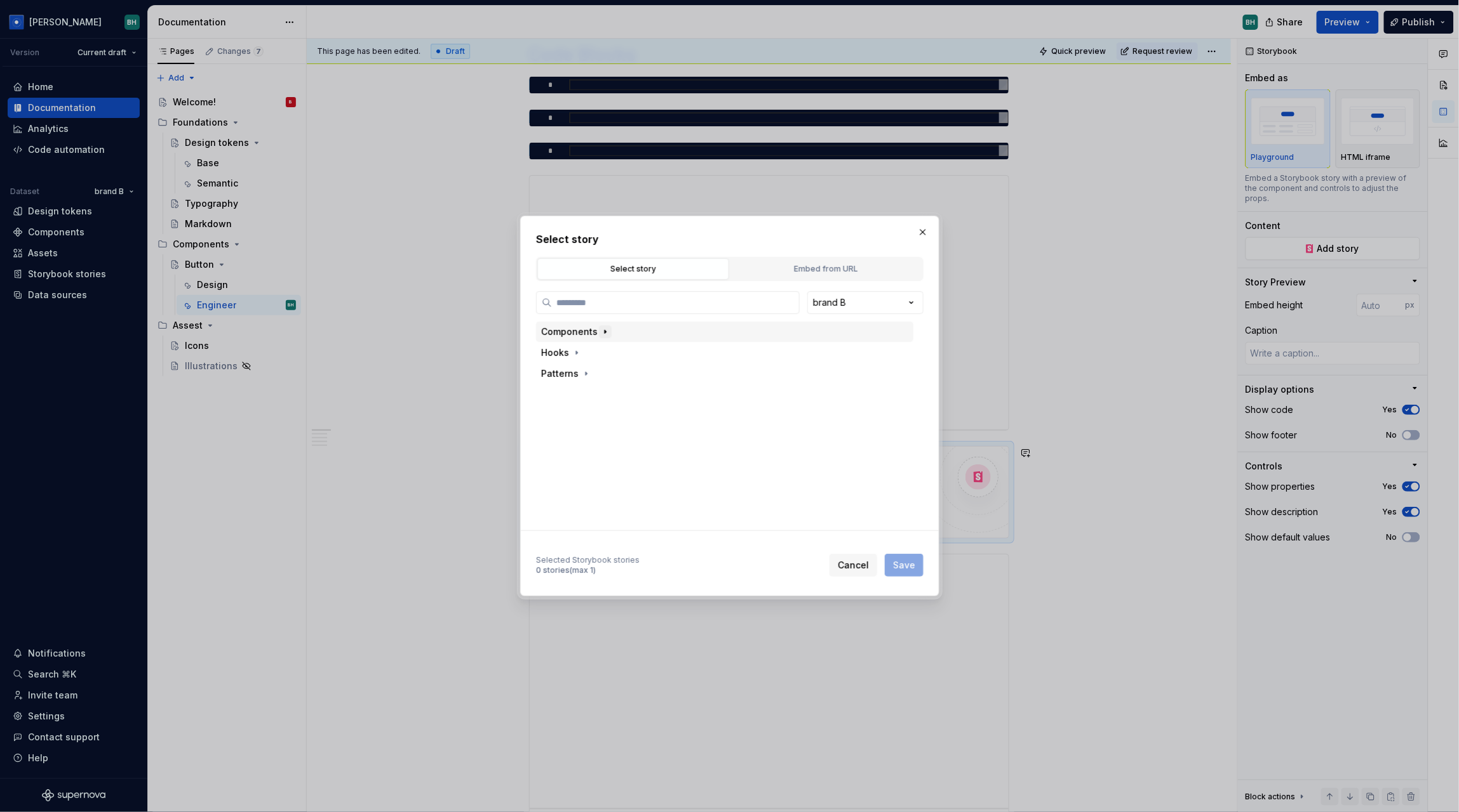
click at [606, 335] on icon "button" at bounding box center [605, 332] width 10 height 10
click at [619, 415] on icon "button" at bounding box center [619, 415] width 1 height 3
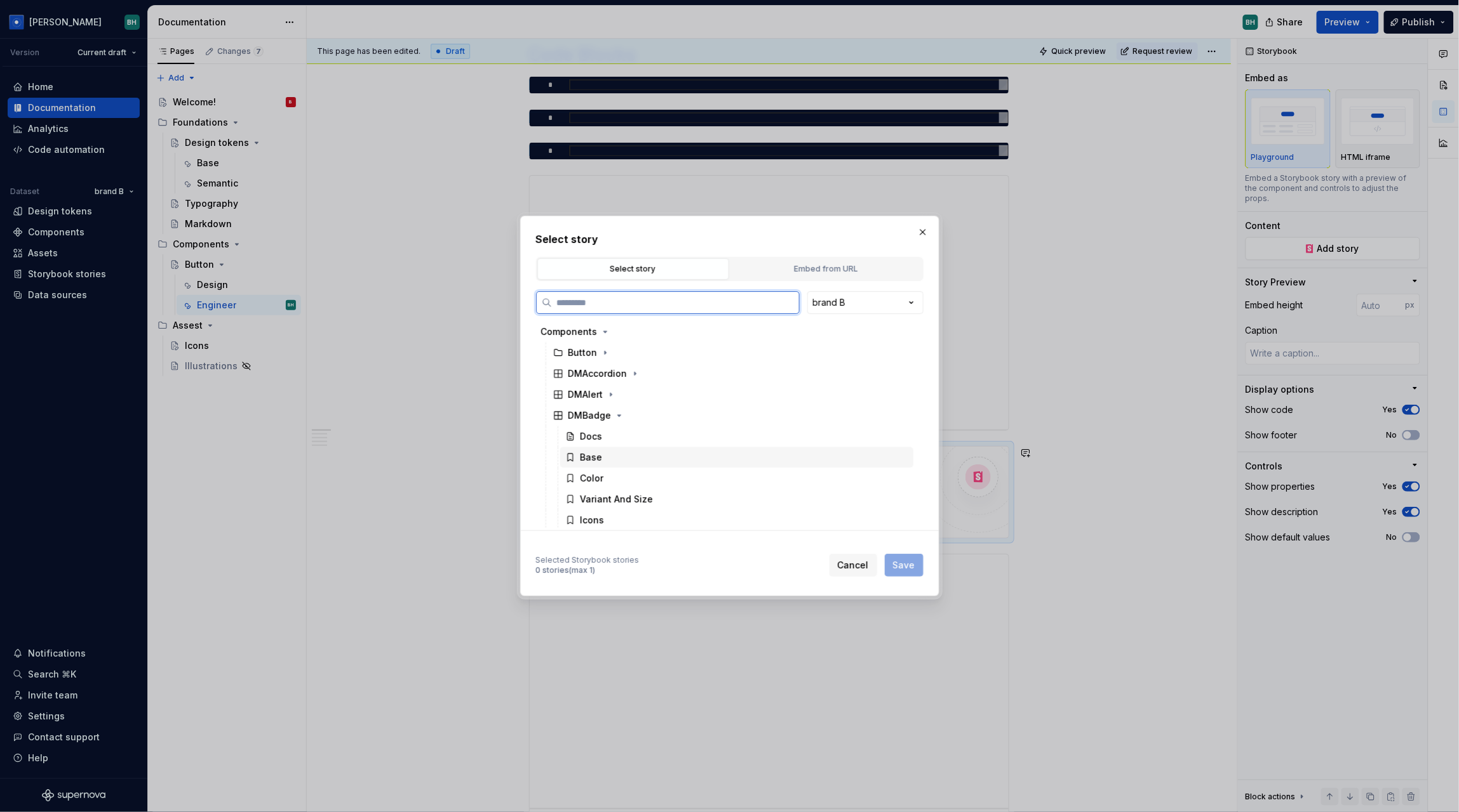
click at [631, 451] on div "Base" at bounding box center [736, 457] width 353 height 21
click at [899, 564] on span "Save" at bounding box center [903, 565] width 23 height 13
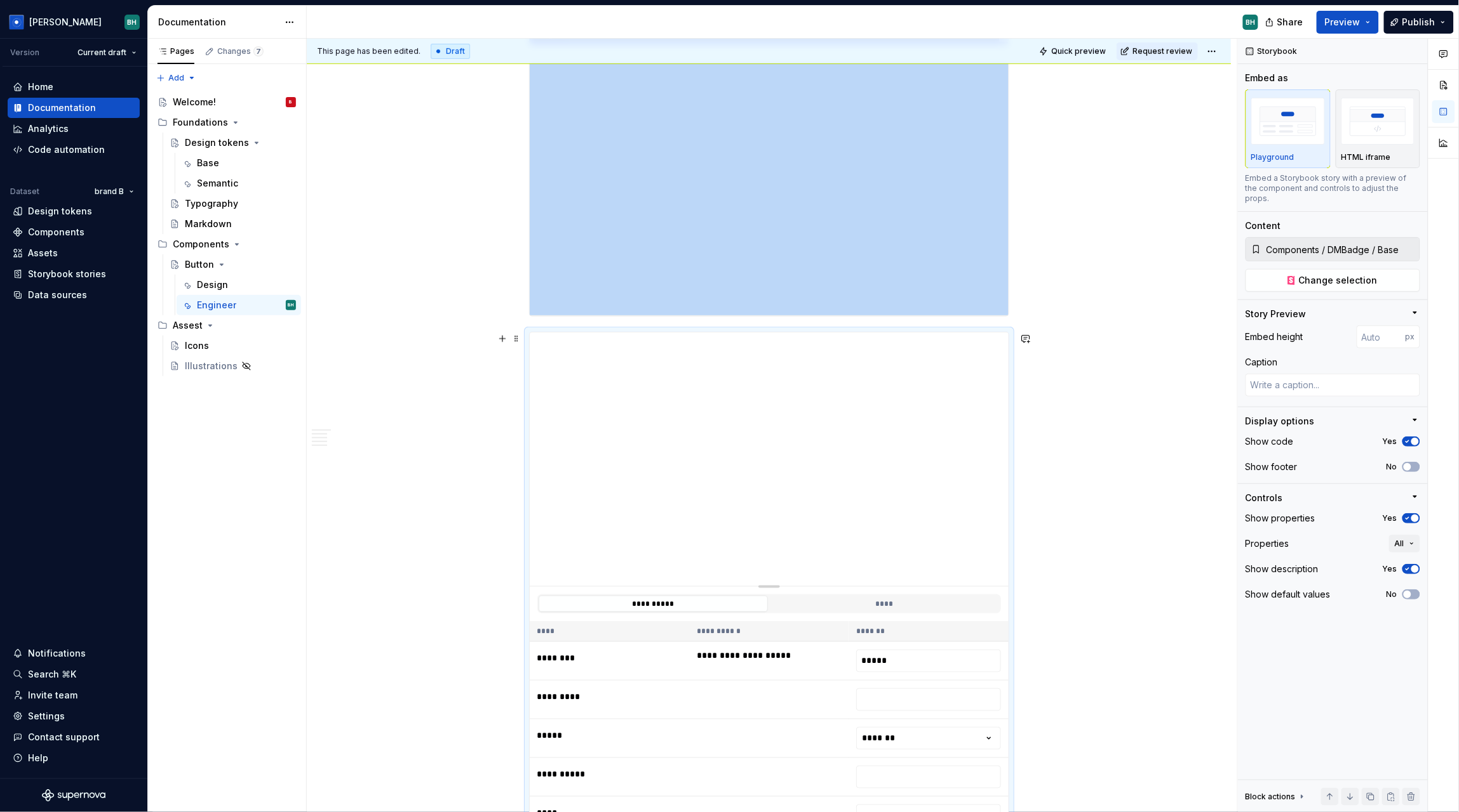
scroll to position [325, 0]
click at [1410, 515] on icon "button" at bounding box center [1407, 519] width 10 height 8
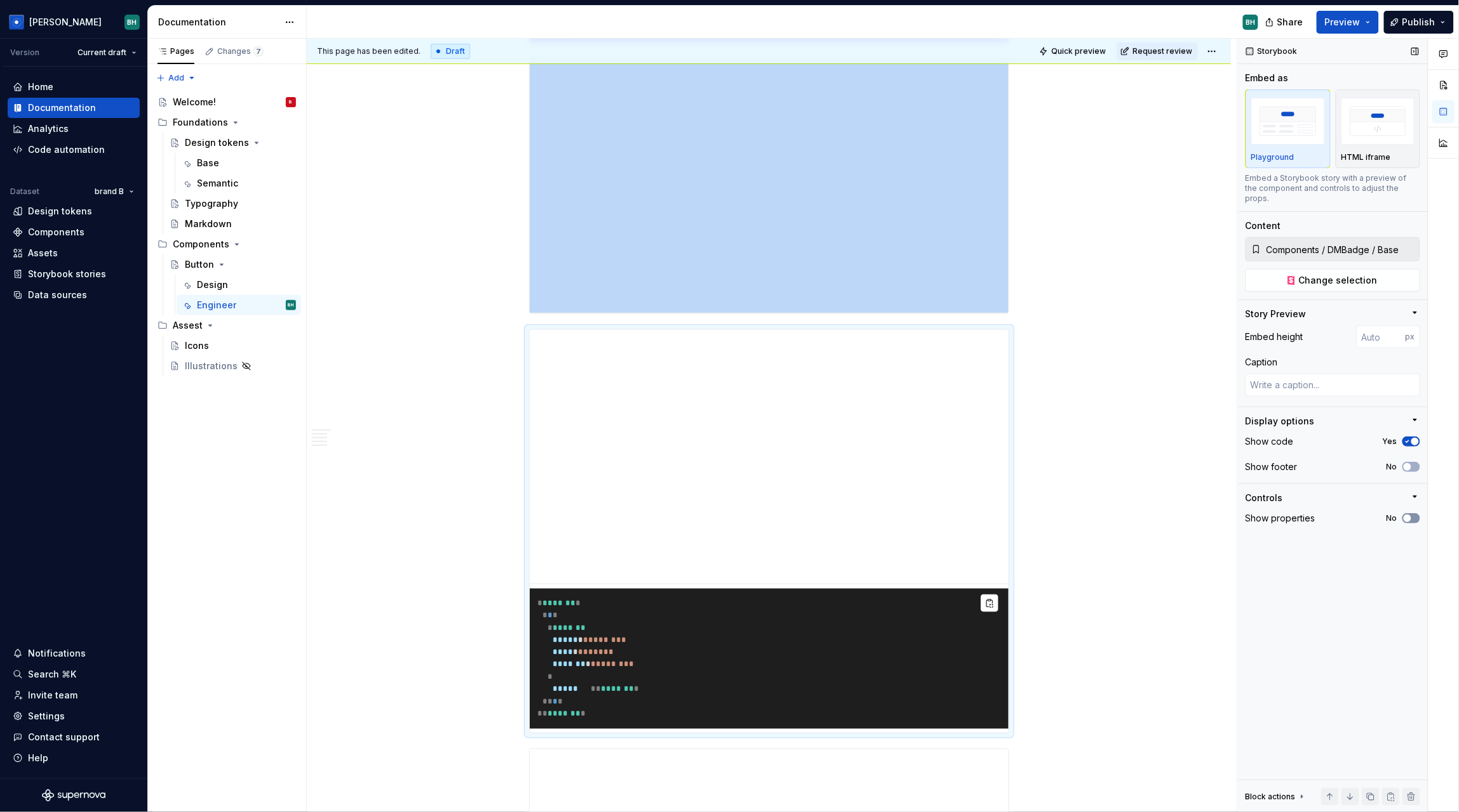
click at [1413, 513] on button "No" at bounding box center [1411, 518] width 18 height 10
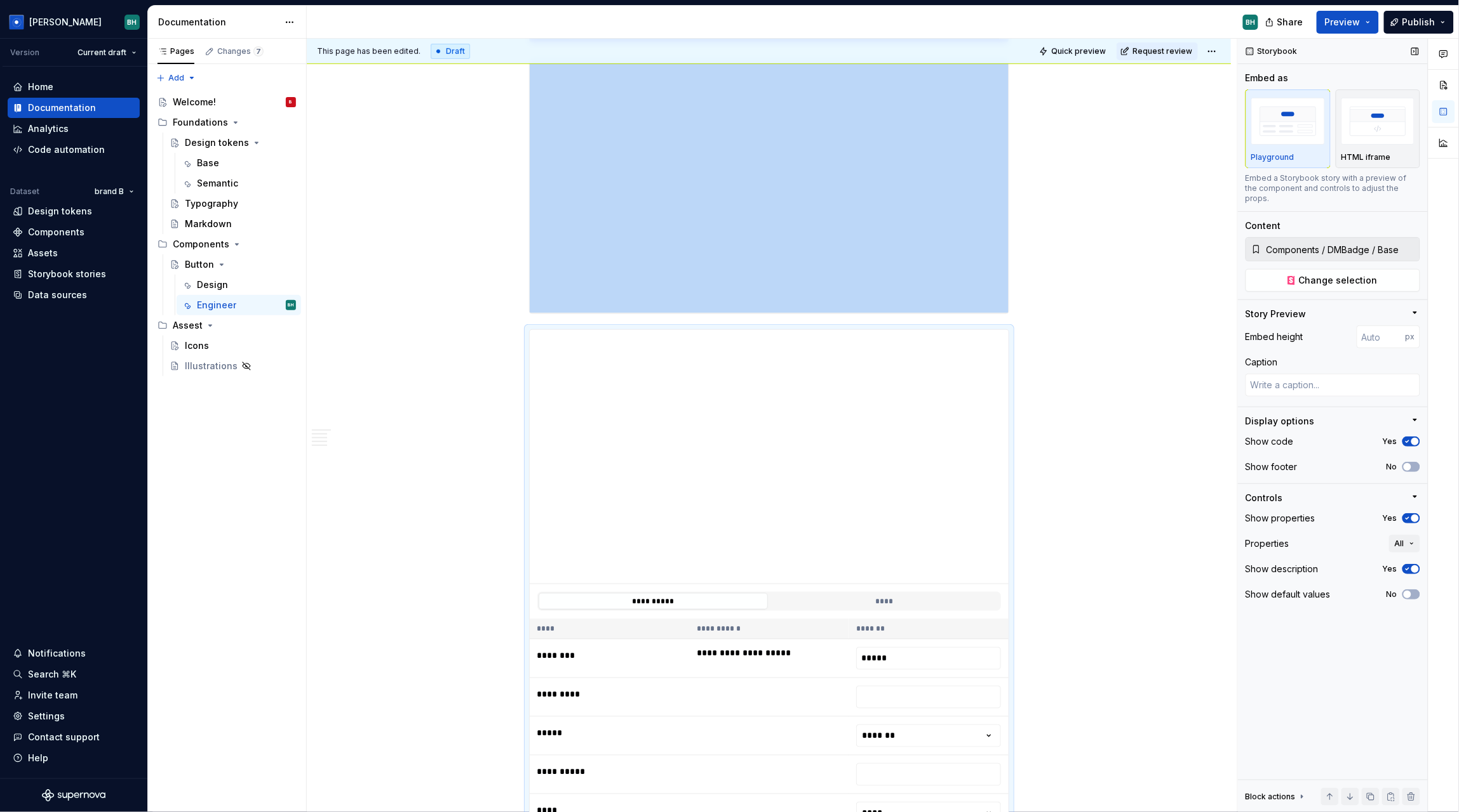
click at [1412, 565] on span "button" at bounding box center [1415, 569] width 8 height 8
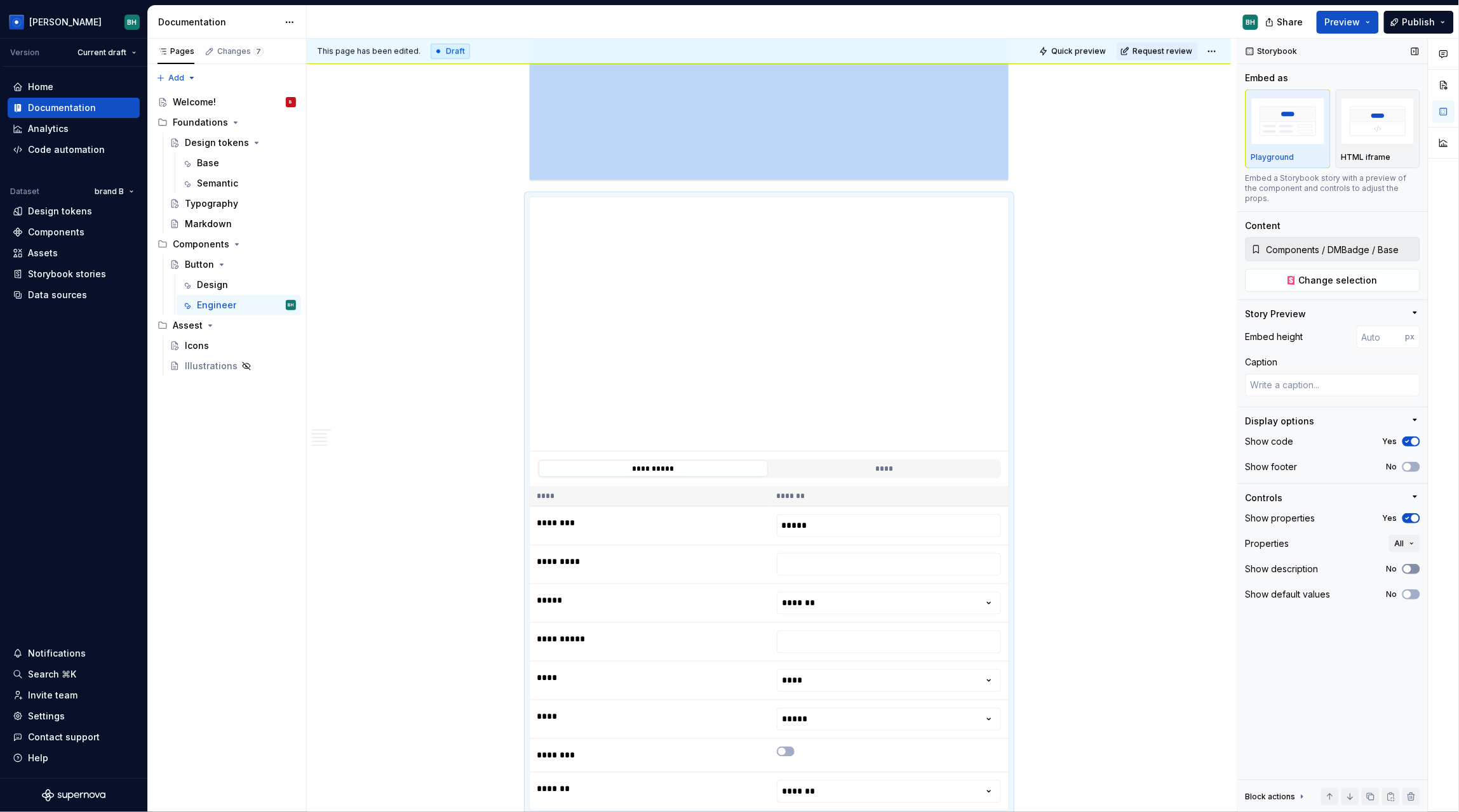
click at [1416, 564] on button "No" at bounding box center [1411, 569] width 18 height 10
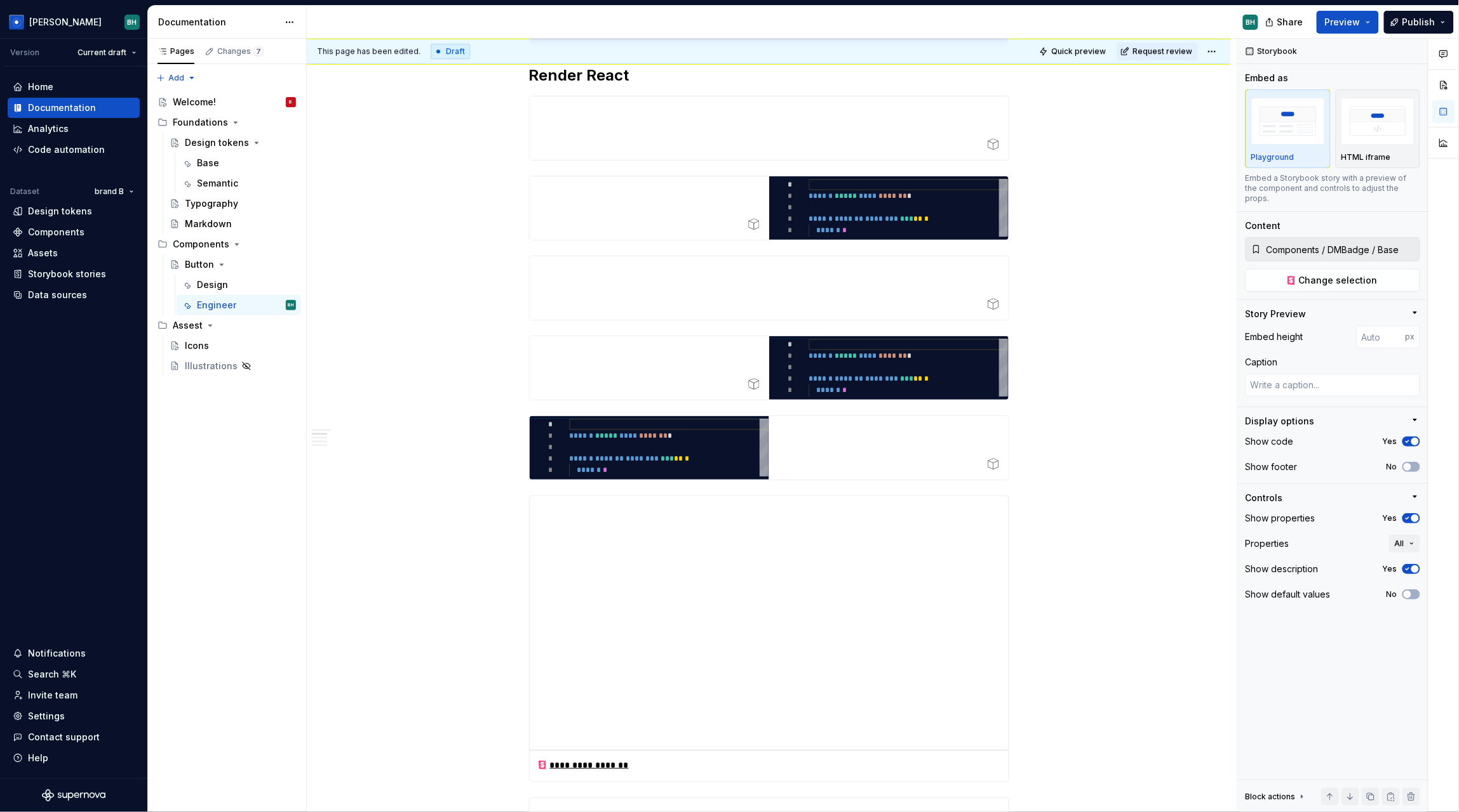
scroll to position [1940, 0]
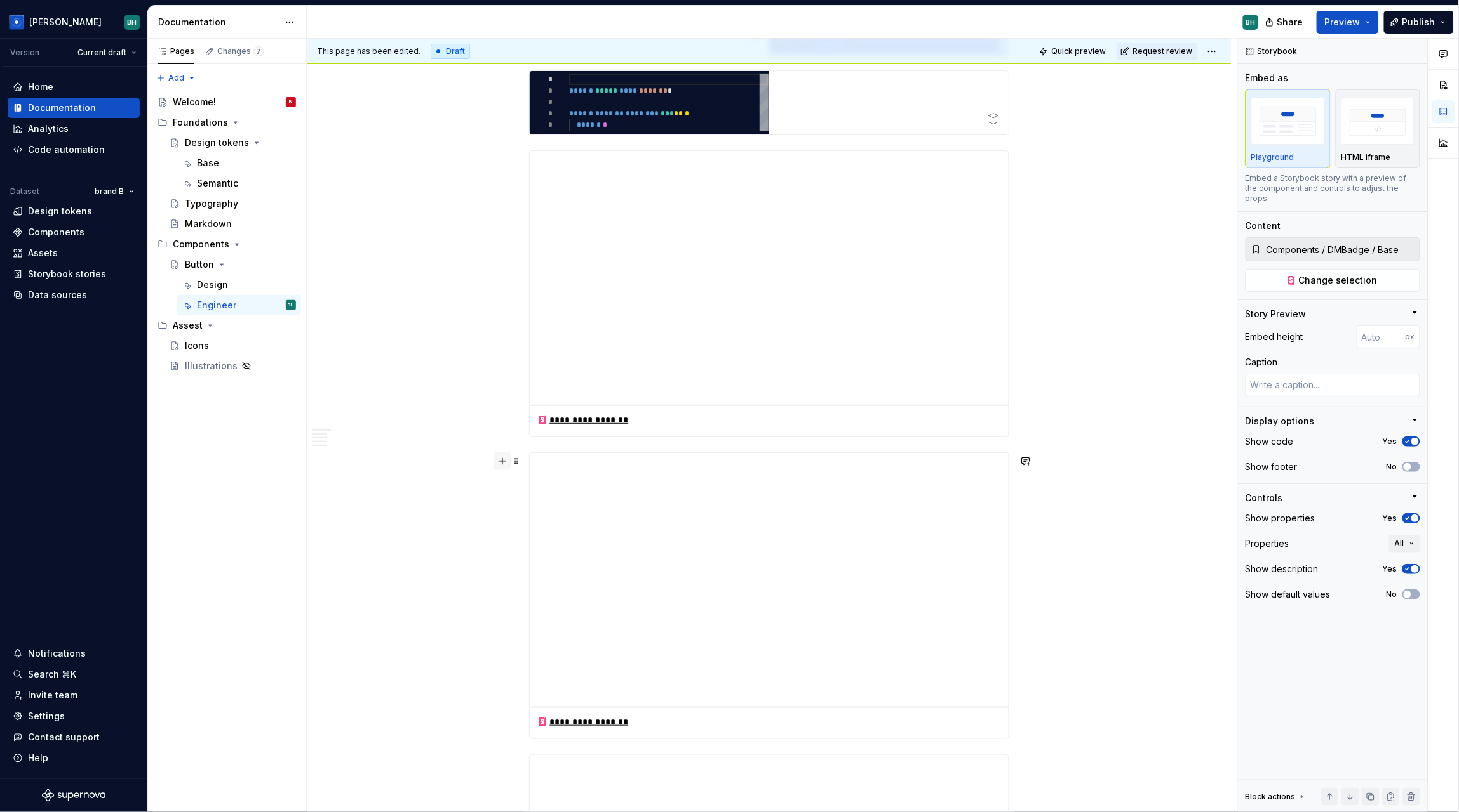
click at [502, 460] on button "button" at bounding box center [502, 462] width 18 height 18
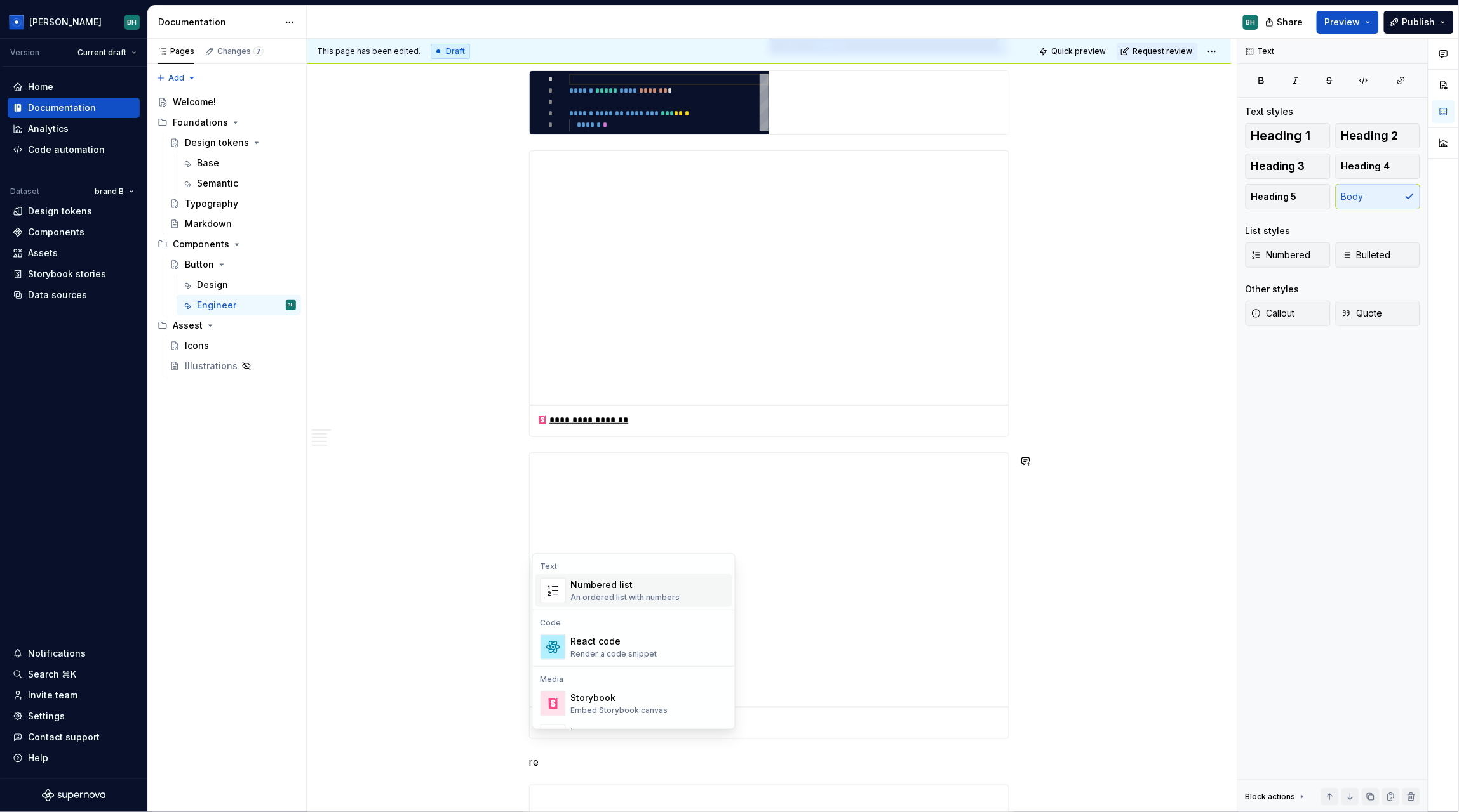
scroll to position [1959, 0]
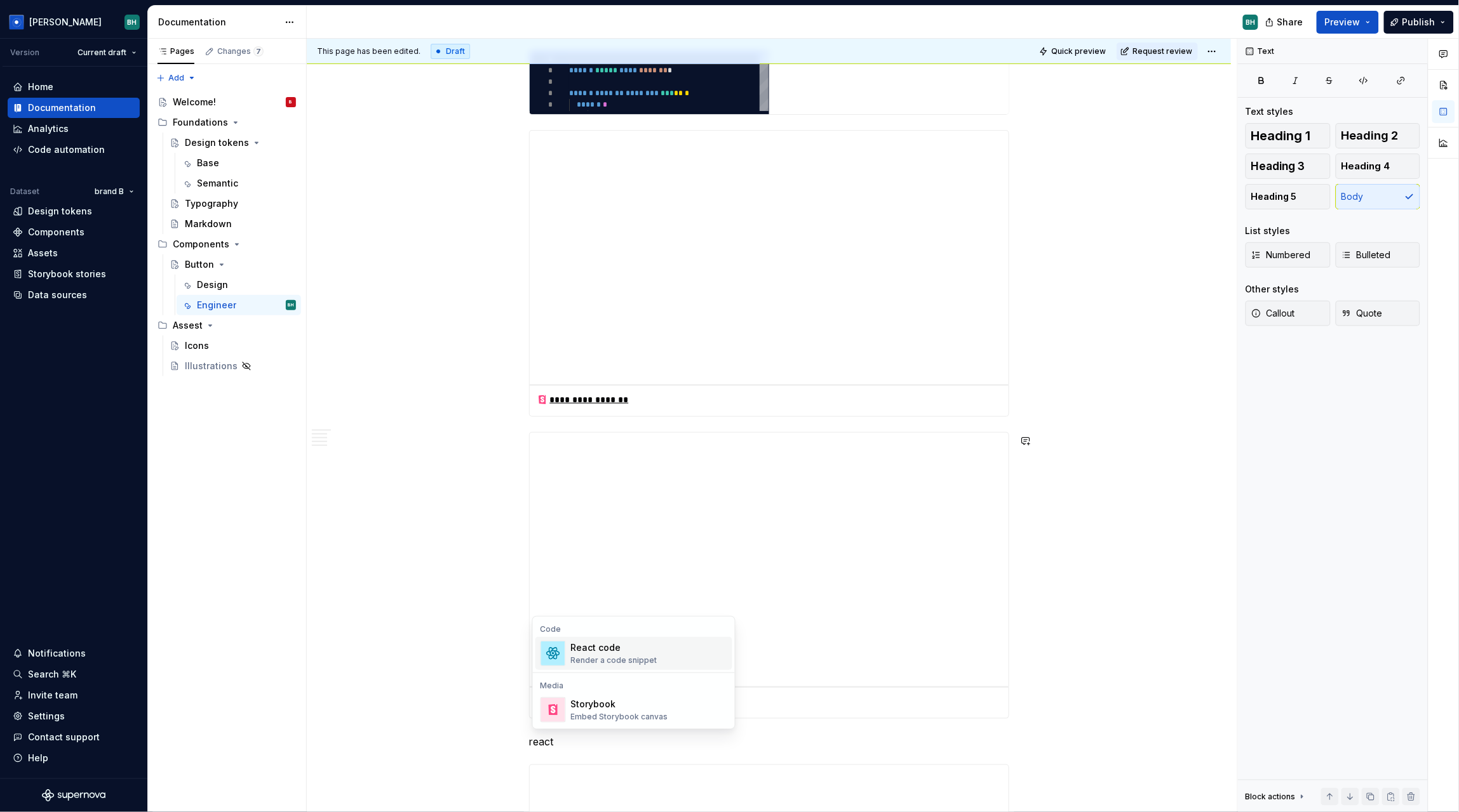
click at [645, 651] on div "React code Render a code snippet" at bounding box center [613, 653] width 86 height 24
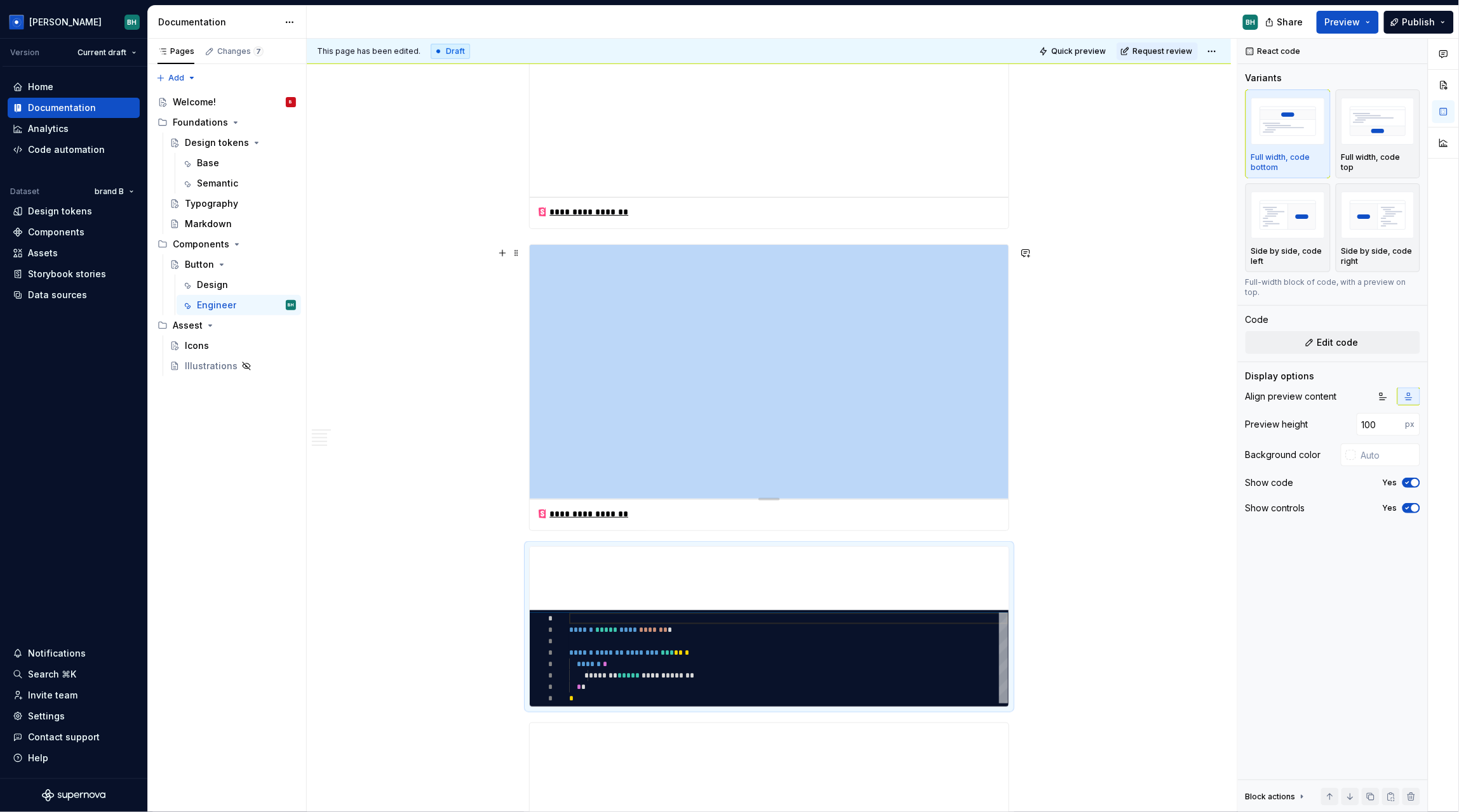
scroll to position [2185, 0]
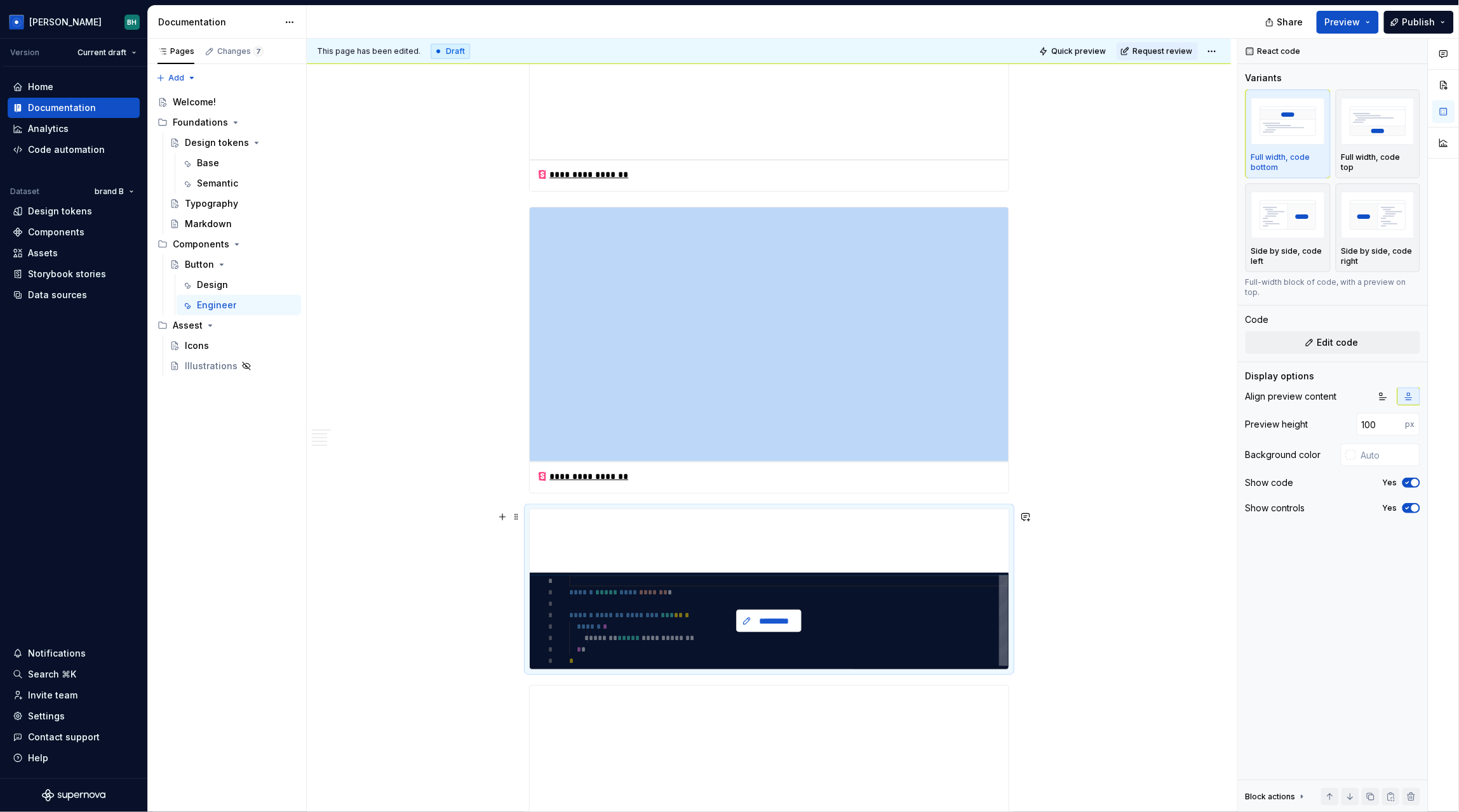
click at [770, 620] on span "*********" at bounding box center [774, 621] width 39 height 13
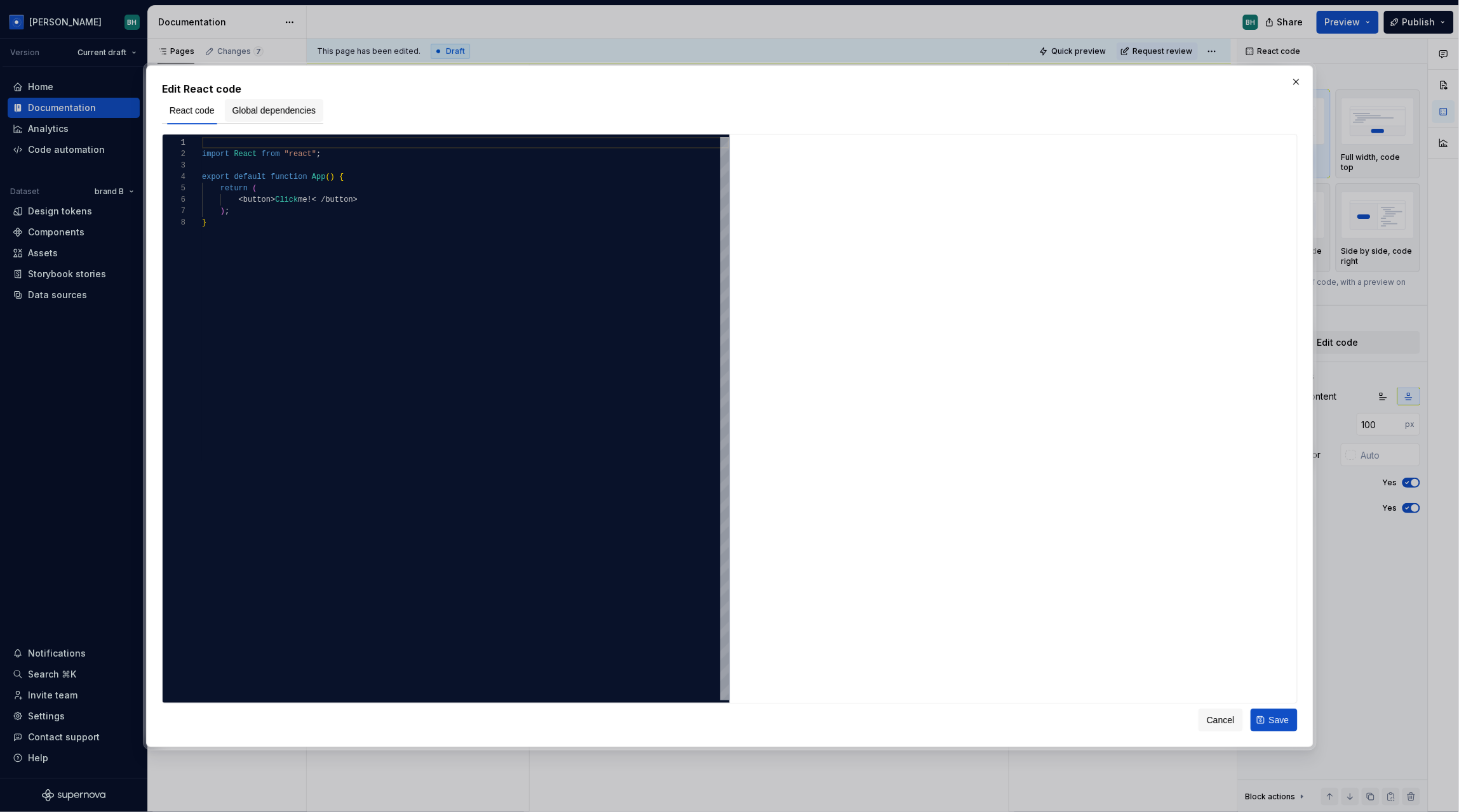
click at [271, 109] on span "Global dependencies" at bounding box center [273, 110] width 84 height 13
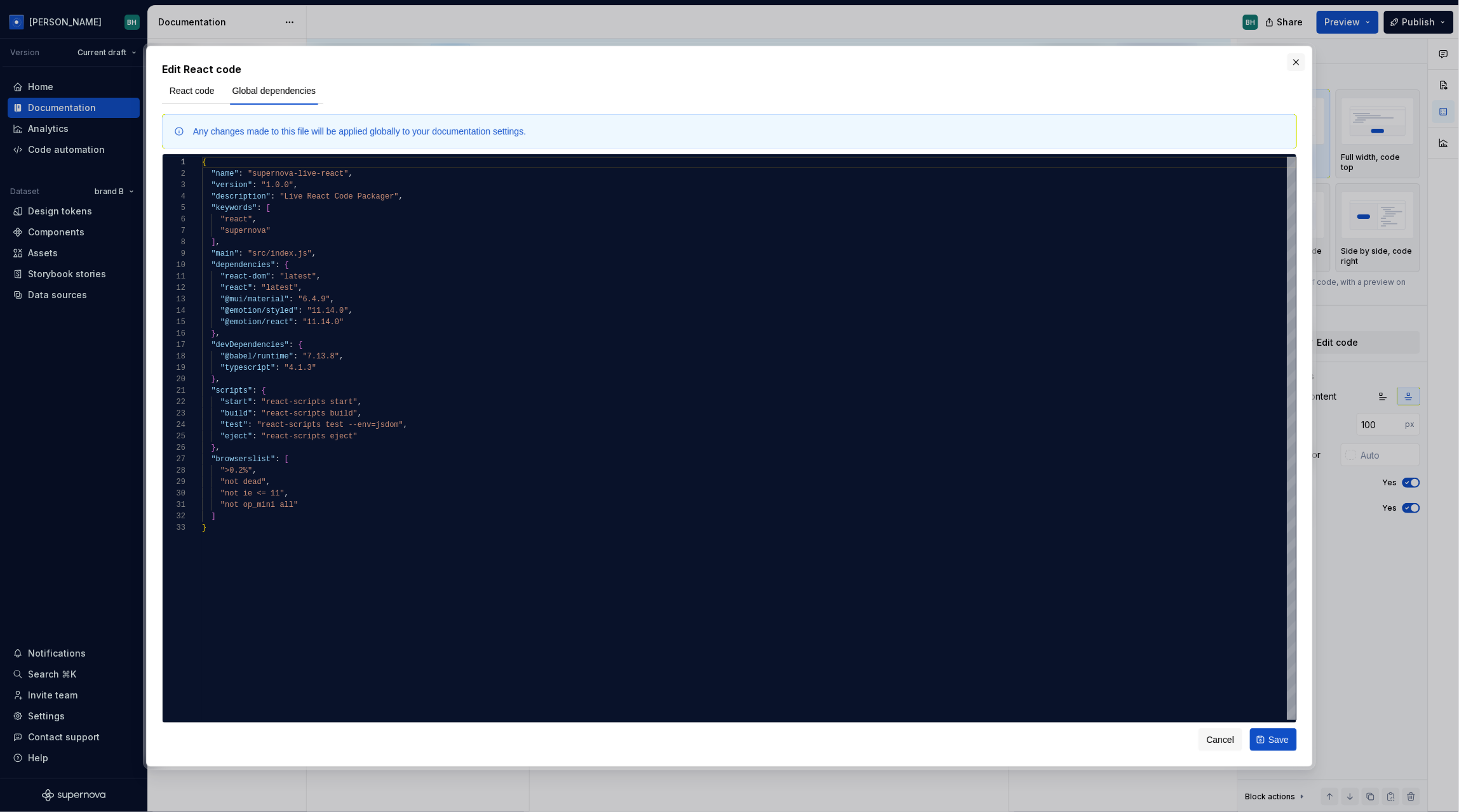
click at [1298, 58] on button "button" at bounding box center [1296, 62] width 18 height 18
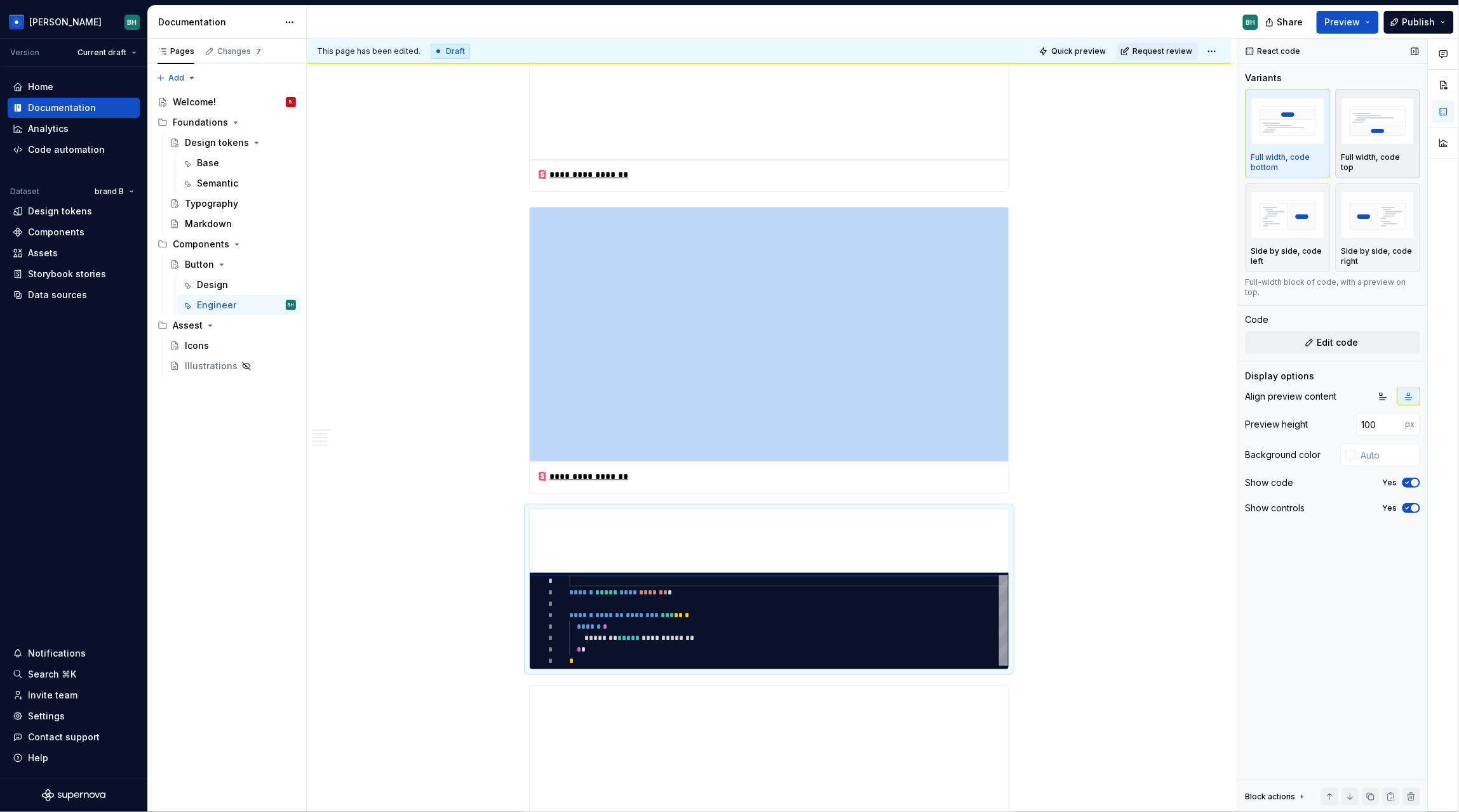
click at [1375, 152] on div "Full width, code top" at bounding box center [1378, 133] width 74 height 77
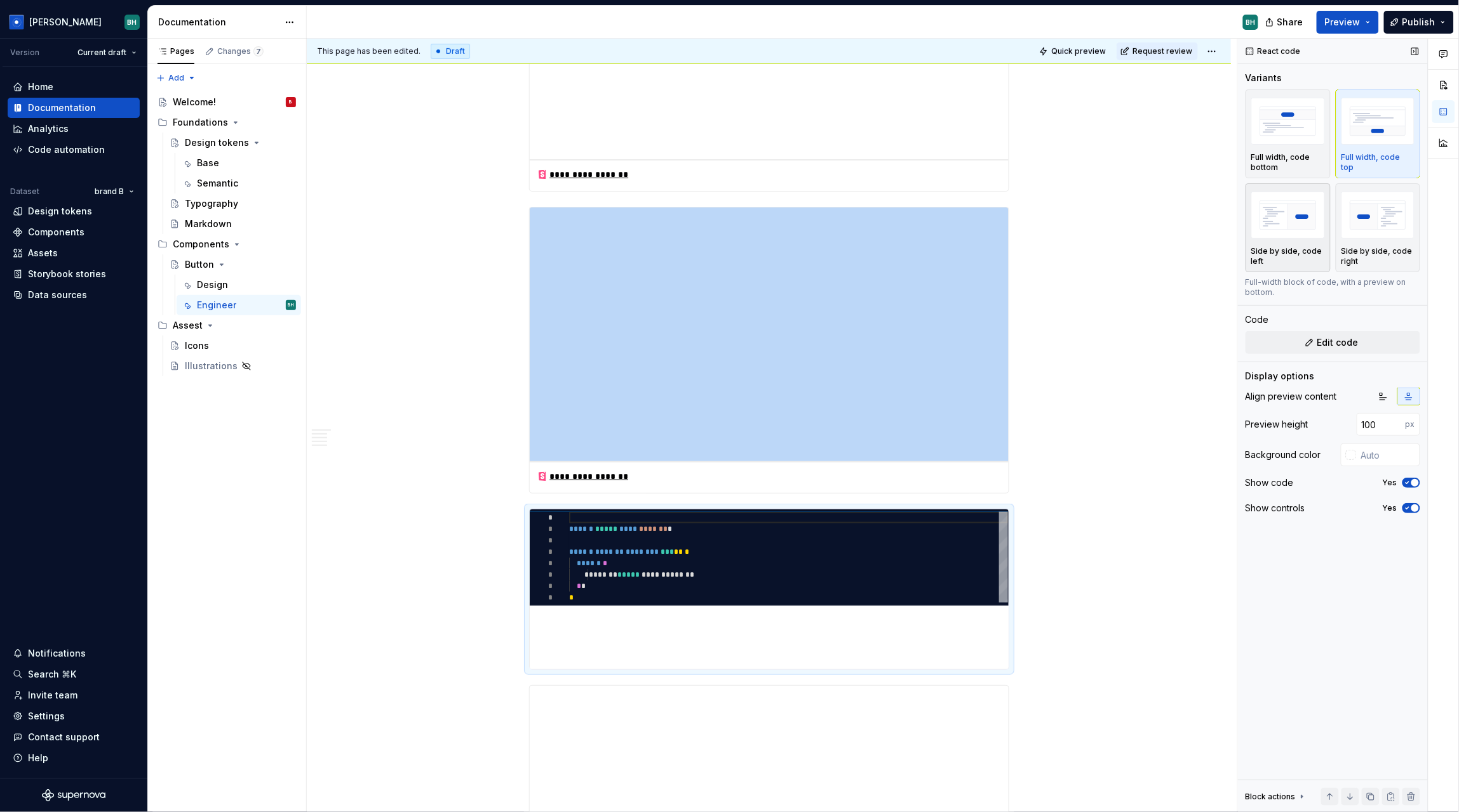
click at [1311, 222] on img "button" at bounding box center [1287, 214] width 74 height 46
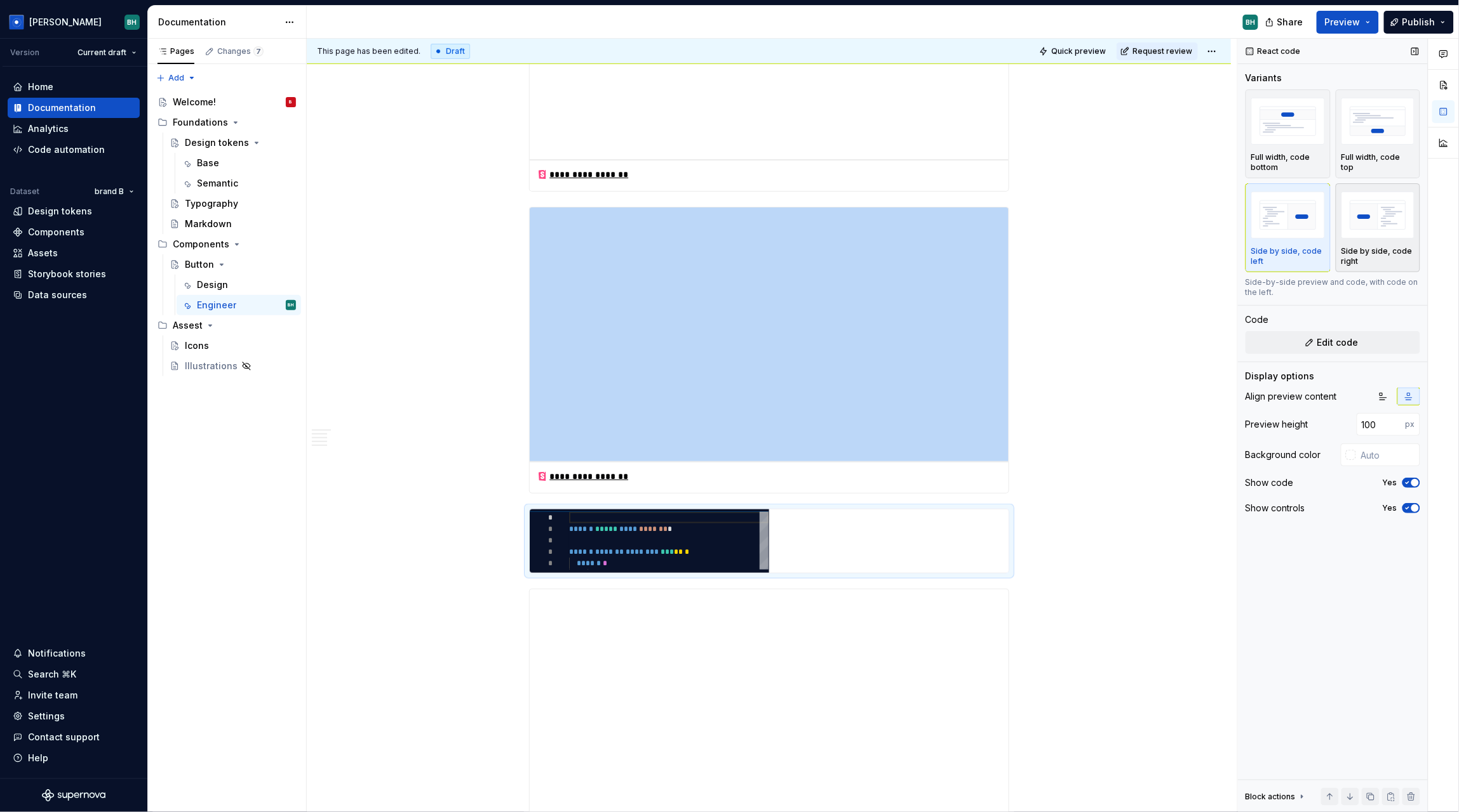
click at [1386, 234] on img "button" at bounding box center [1378, 214] width 74 height 46
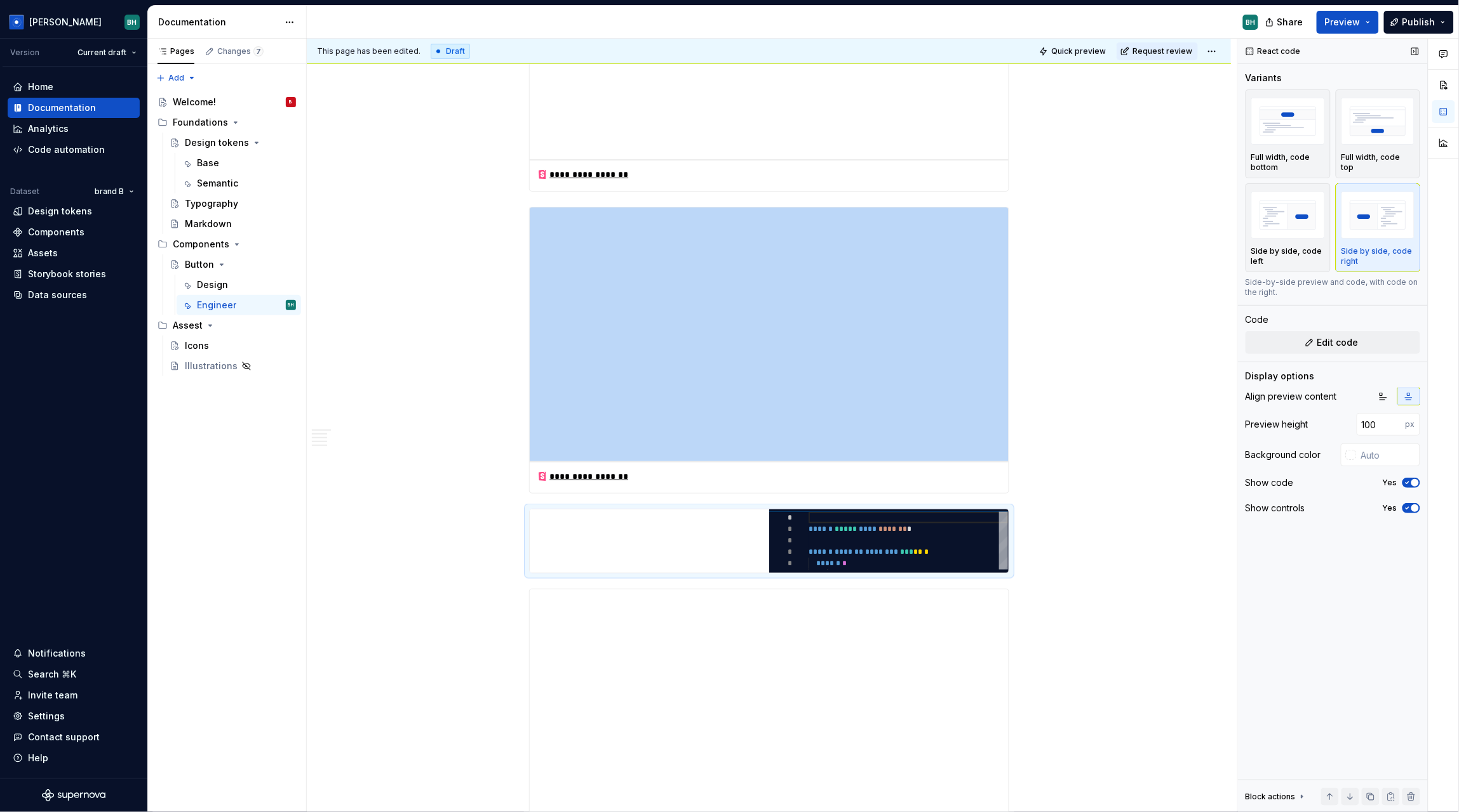
click at [1407, 483] on icon "button" at bounding box center [1407, 483] width 3 height 2
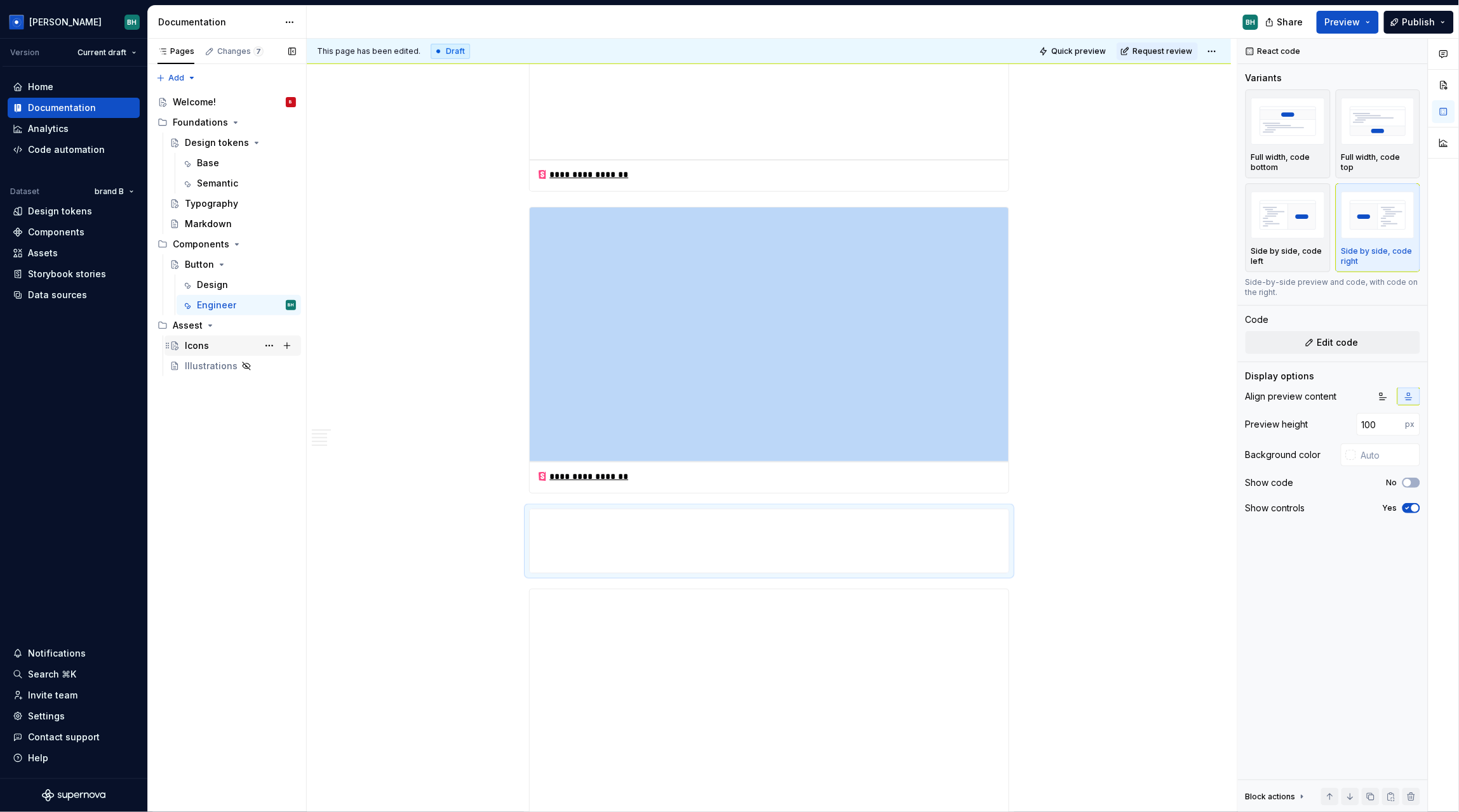
click at [221, 346] on div "Icons" at bounding box center [240, 346] width 112 height 18
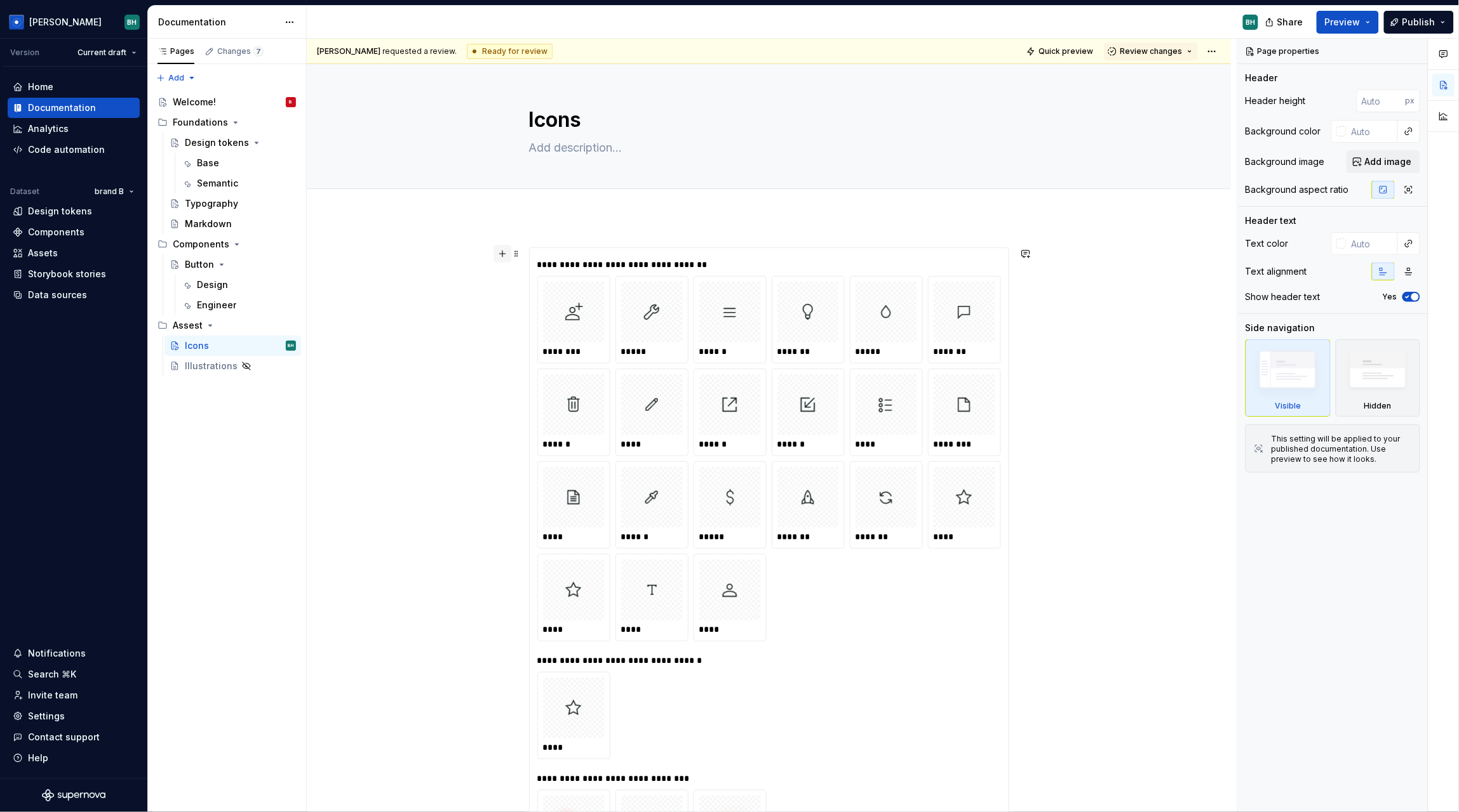
type textarea "*"
click at [504, 254] on button "button" at bounding box center [502, 254] width 18 height 18
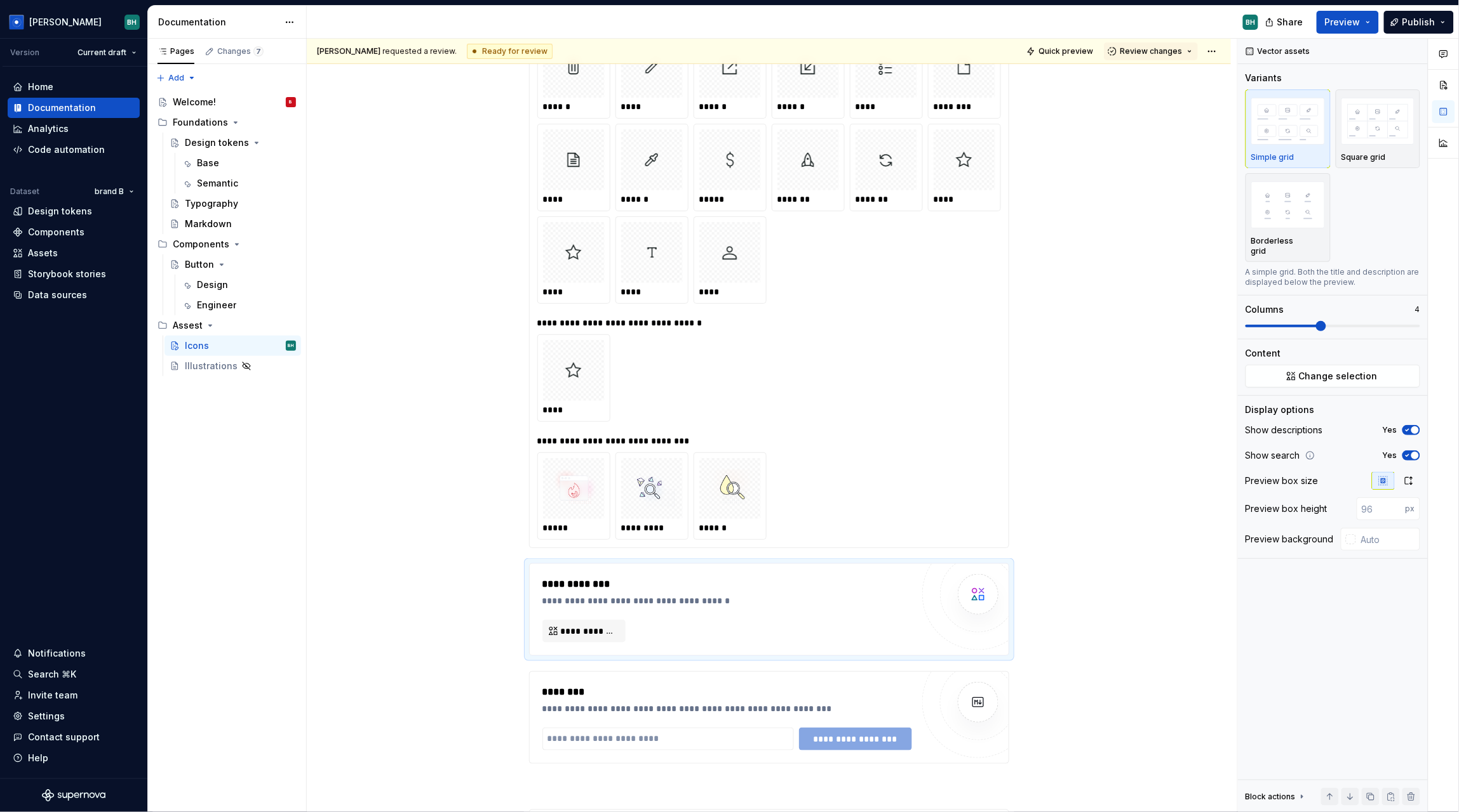
scroll to position [351, 0]
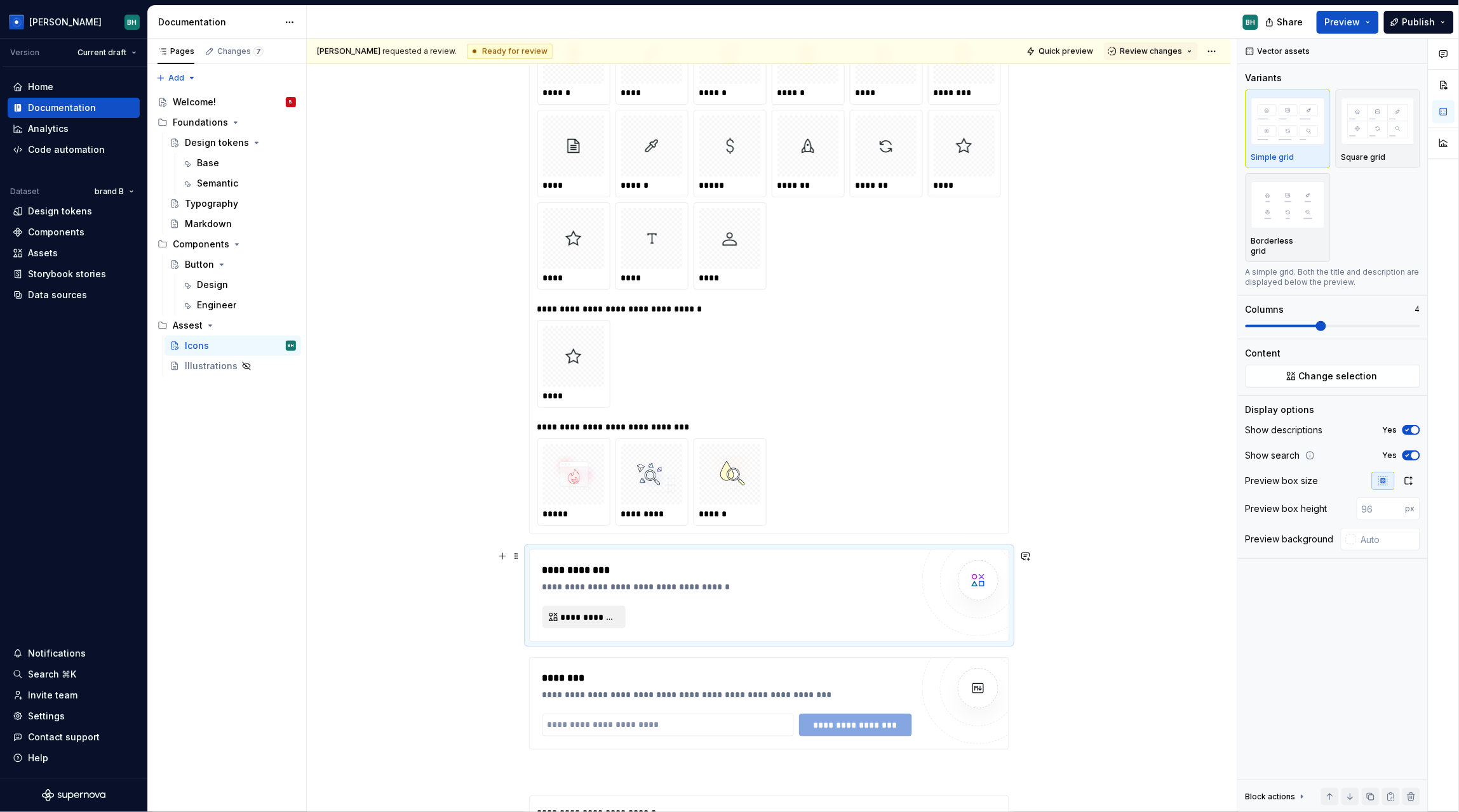
click at [588, 620] on span "**********" at bounding box center [588, 617] width 56 height 13
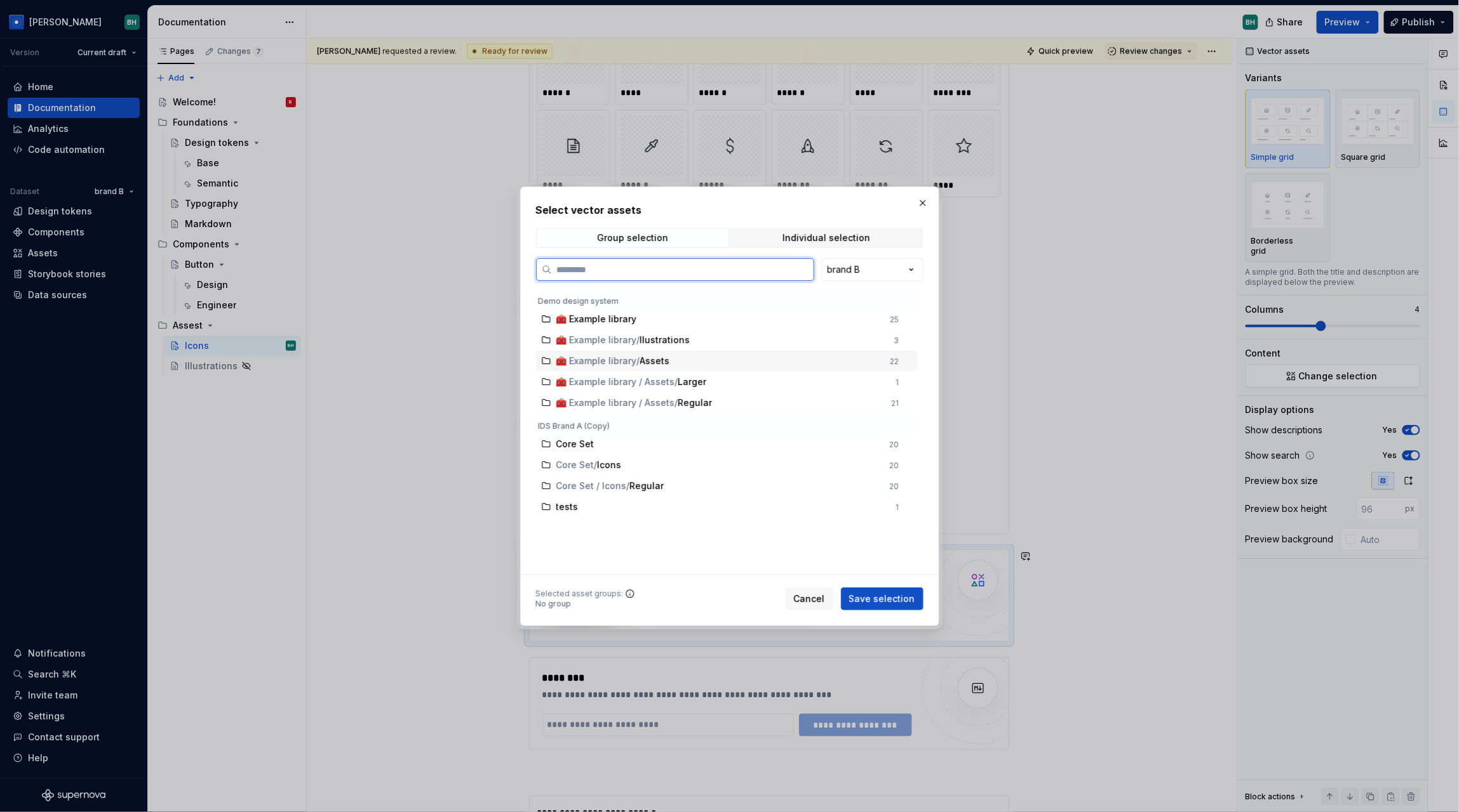
click at [764, 357] on div "🧰 Example library / Assets" at bounding box center [719, 361] width 327 height 13
click at [905, 606] on button "Save selection" at bounding box center [883, 599] width 83 height 23
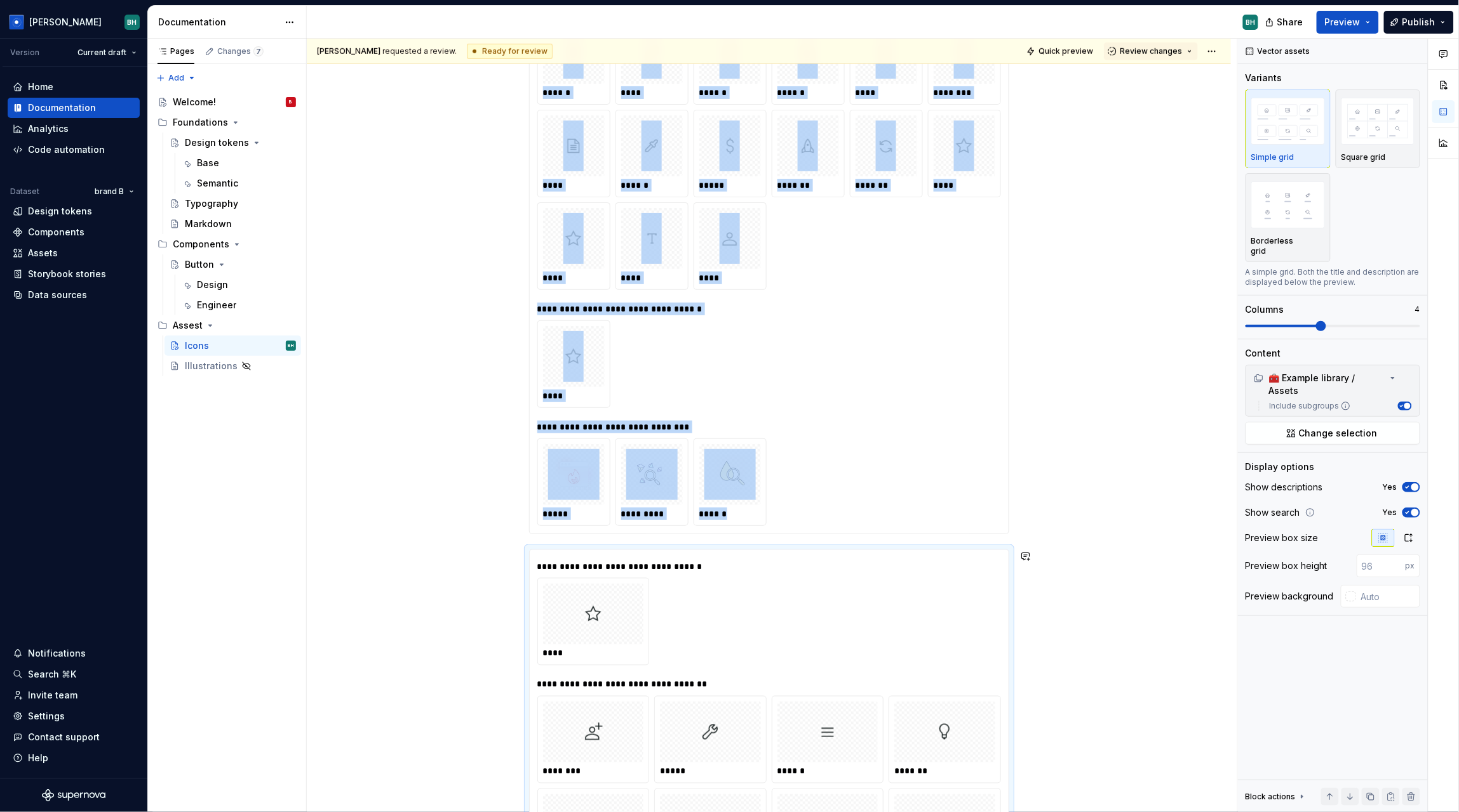
scroll to position [795, 0]
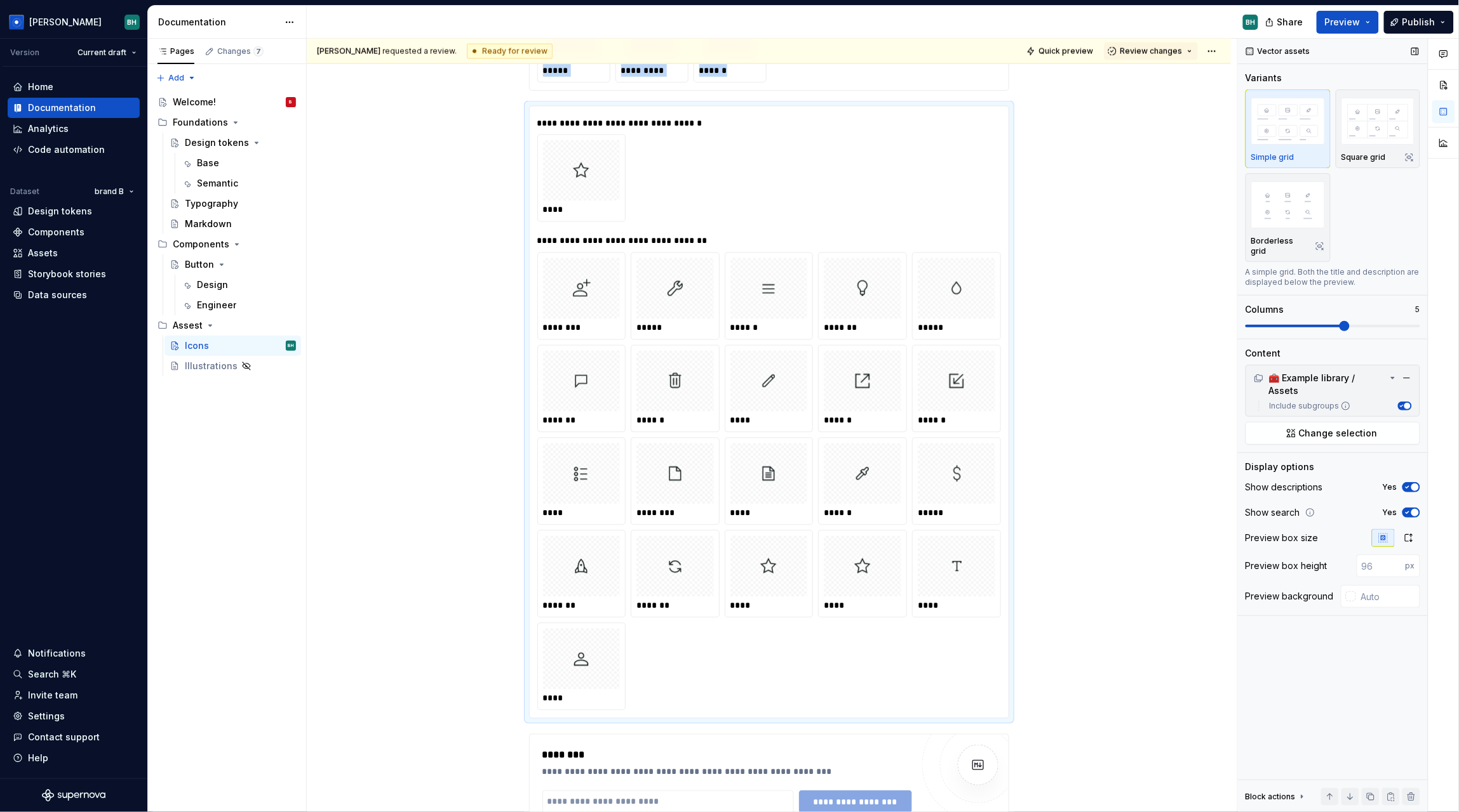
click at [1346, 322] on span at bounding box center [1344, 326] width 10 height 10
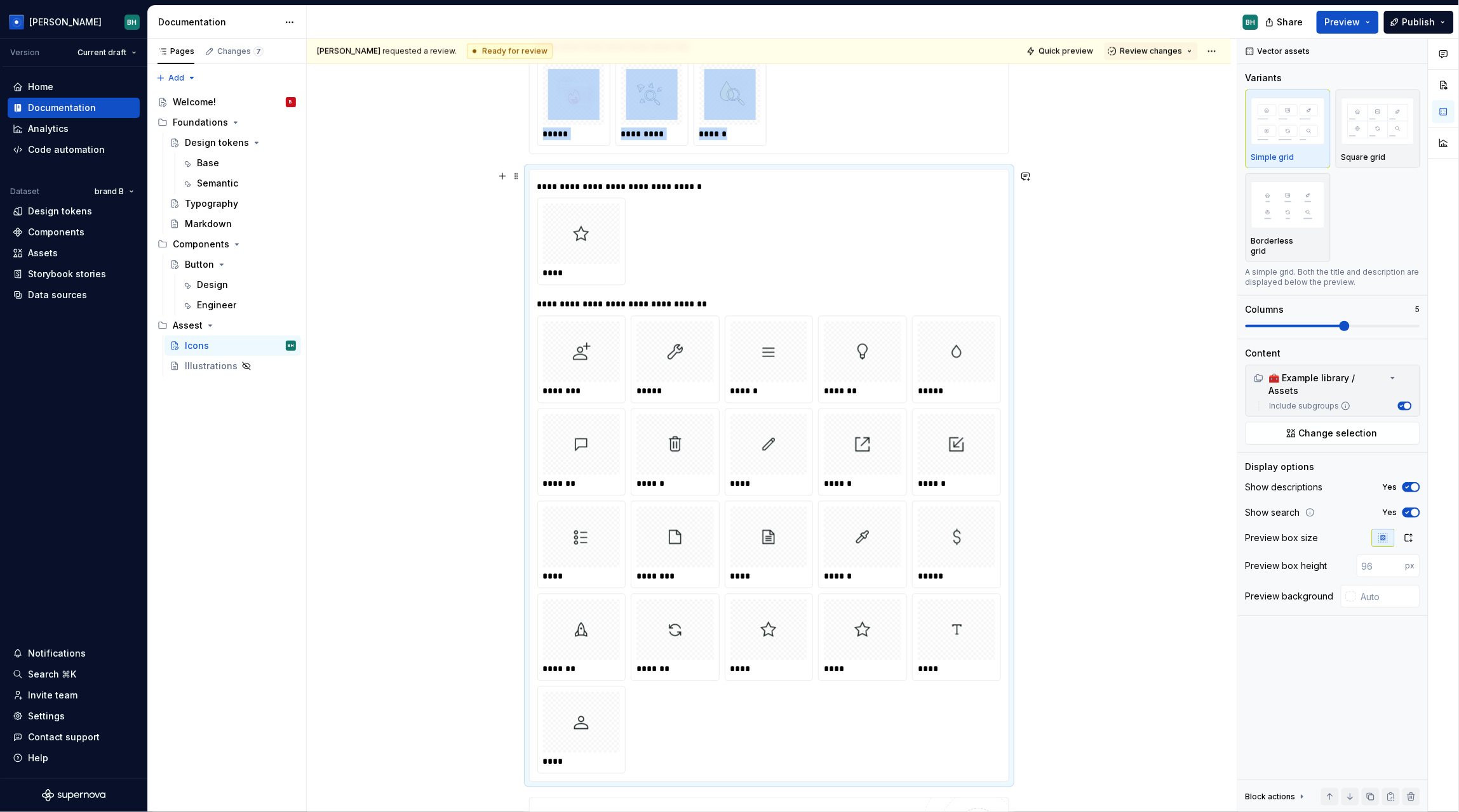
scroll to position [721, 0]
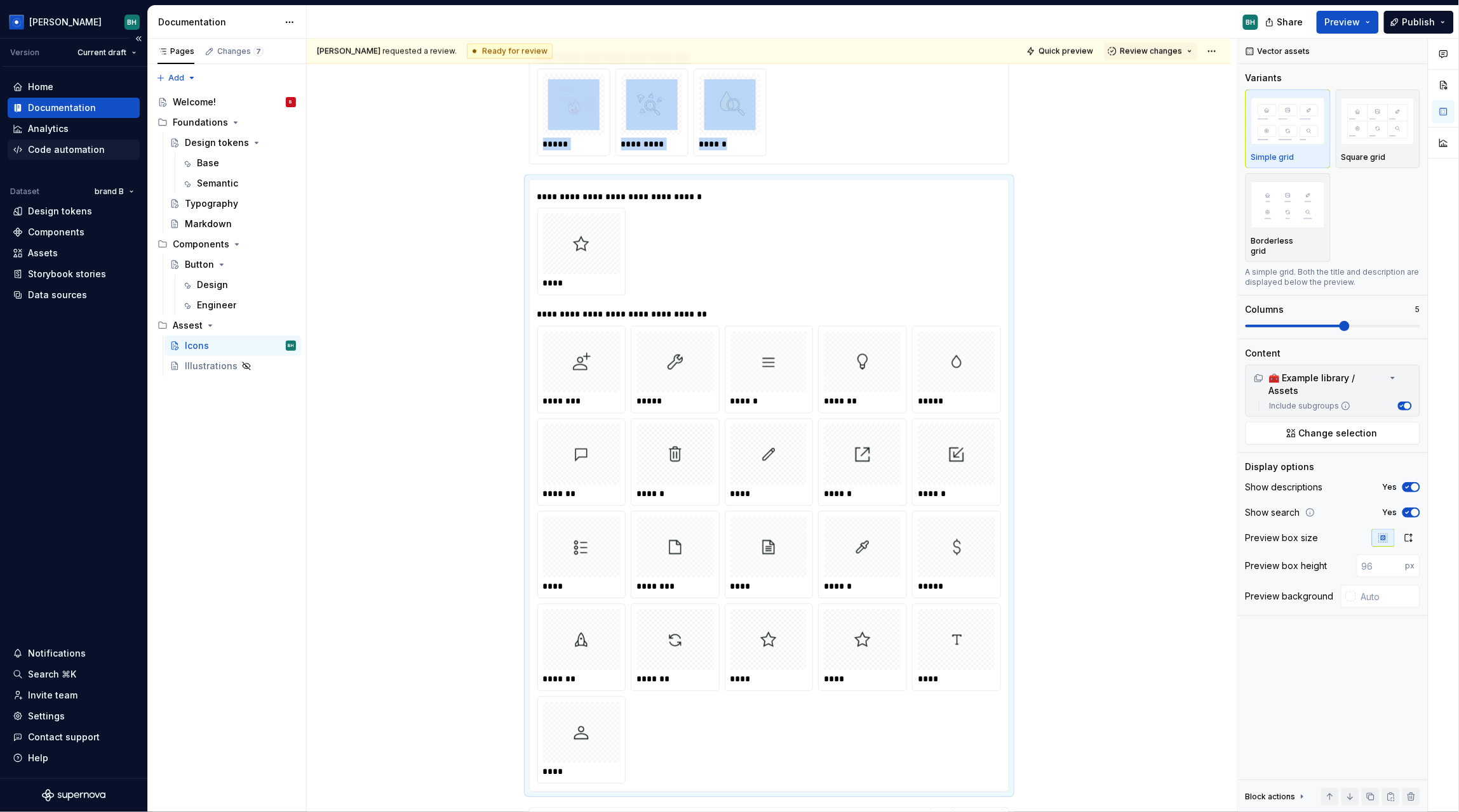
click at [95, 151] on div "Code automation" at bounding box center [66, 149] width 77 height 13
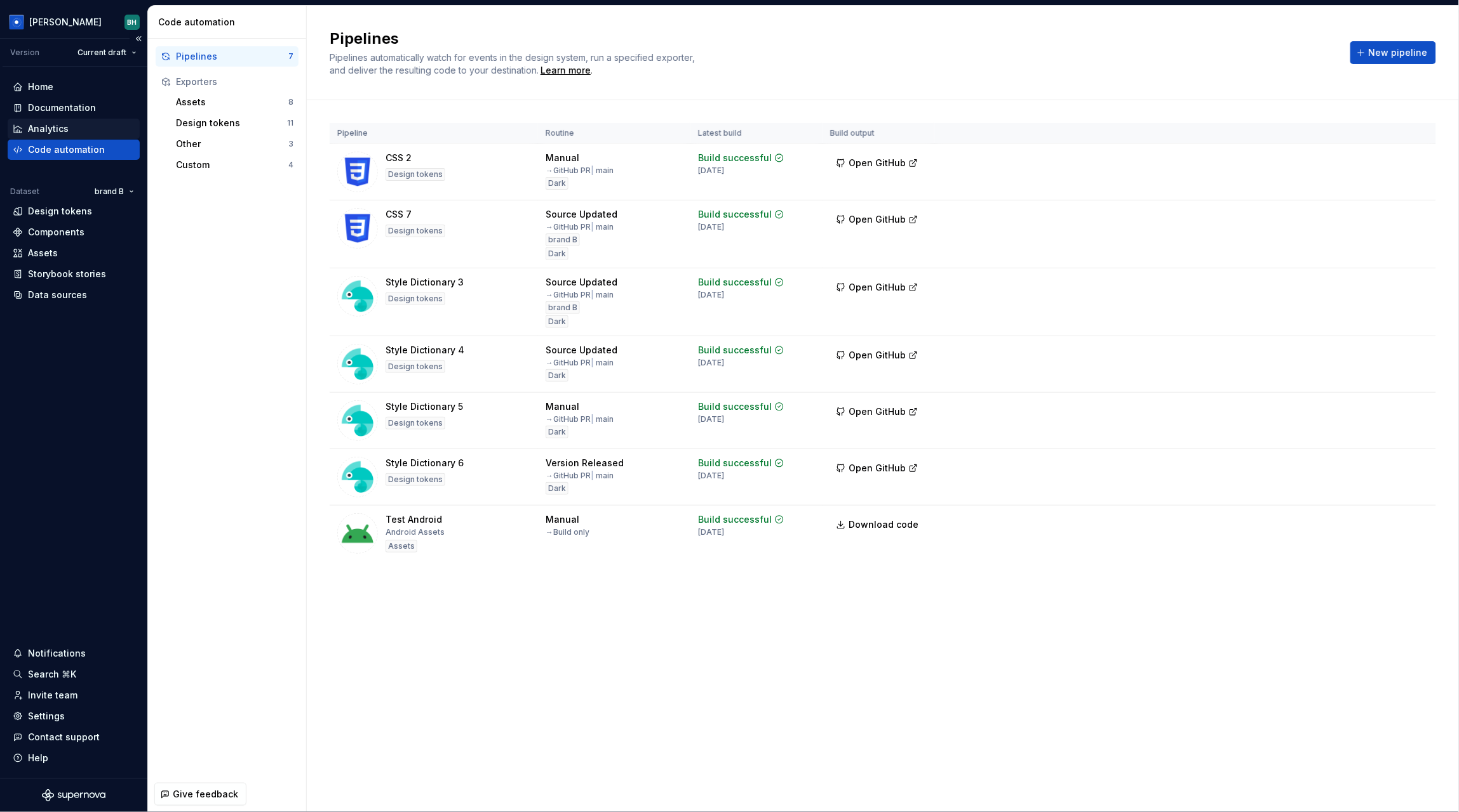
click at [54, 132] on div "Analytics" at bounding box center [47, 128] width 40 height 13
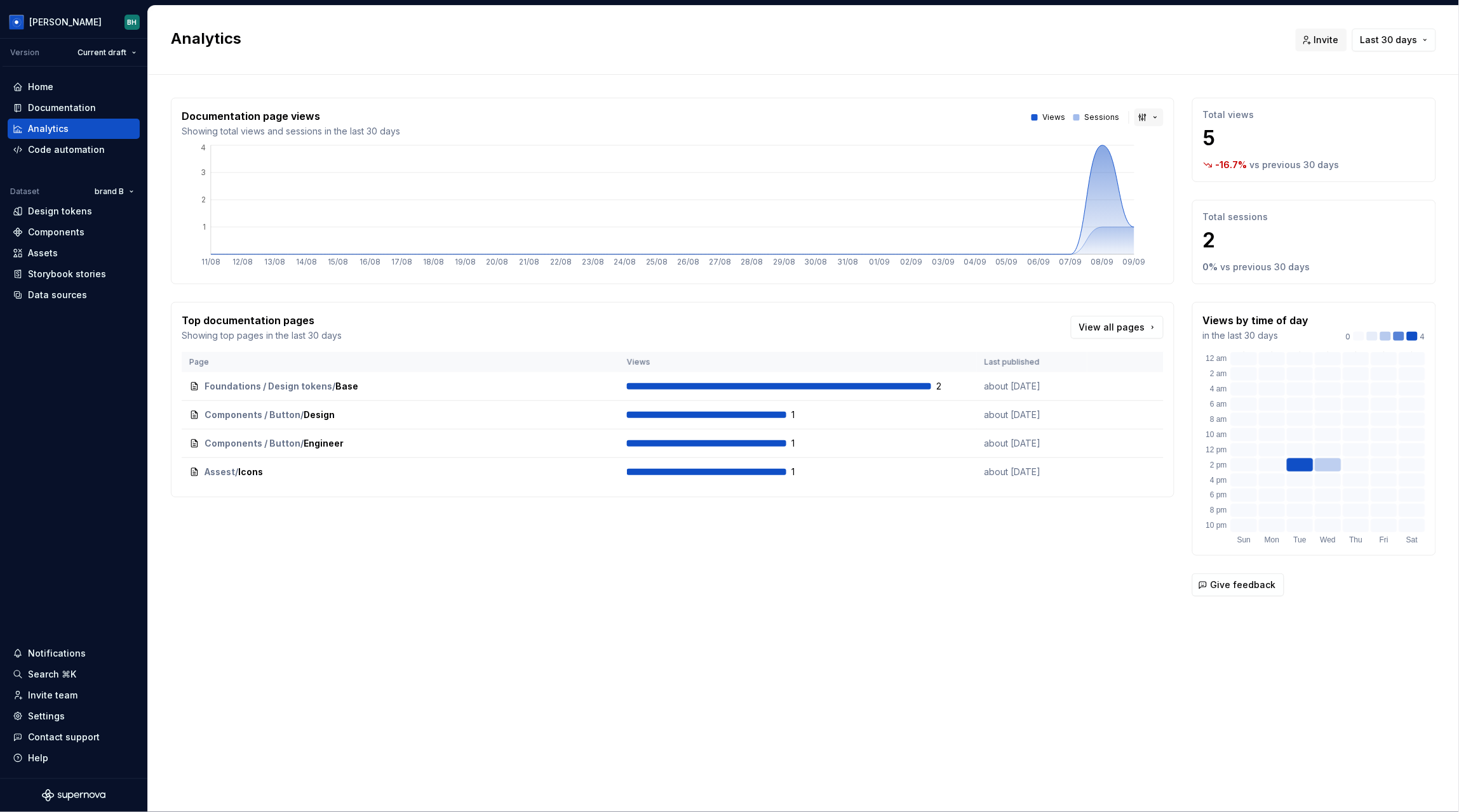
click at [1145, 114] on button "button" at bounding box center [1149, 117] width 30 height 18
click at [1215, 59] on html "[PERSON_NAME] Version Current draft Home Documentation Analytics Code automatio…" at bounding box center [730, 406] width 1459 height 812
click at [1391, 41] on span "Last 30 days" at bounding box center [1389, 39] width 57 height 13
click at [1147, 51] on html "[PERSON_NAME] Version Current draft Home Documentation Analytics Code automatio…" at bounding box center [730, 406] width 1459 height 812
click at [78, 150] on div "Code automation" at bounding box center [66, 149] width 77 height 13
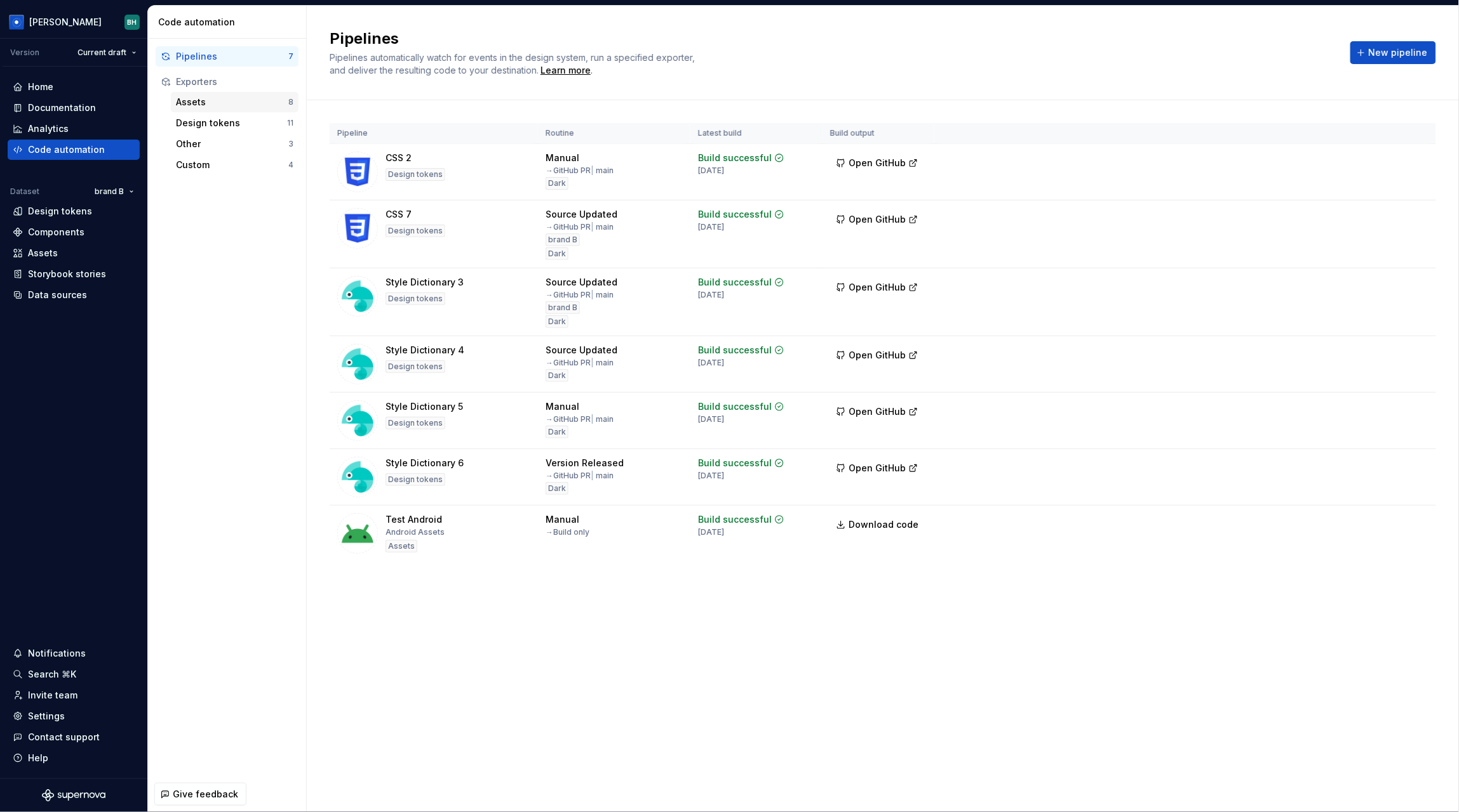
click at [219, 102] on div "Assets" at bounding box center [232, 102] width 113 height 13
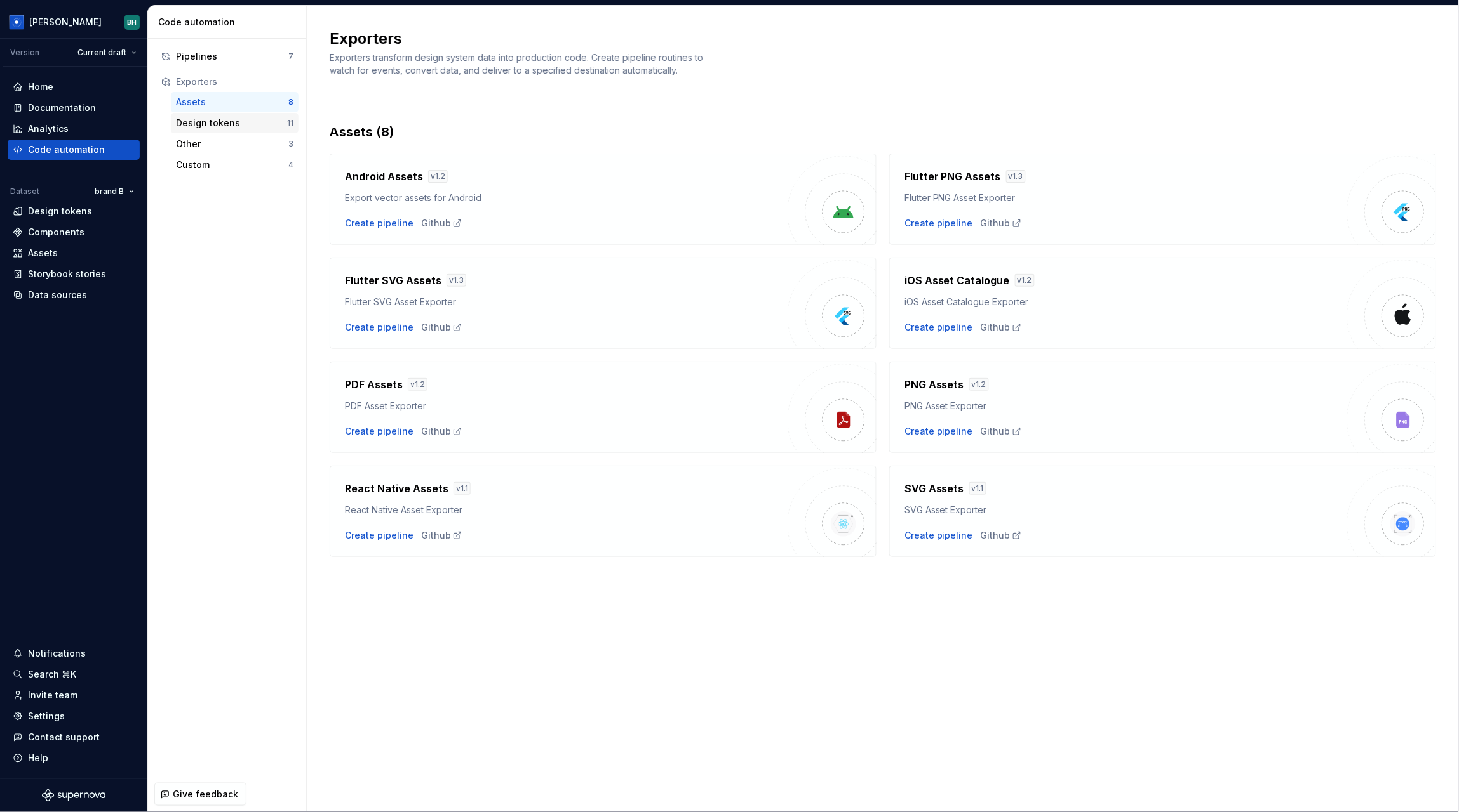
click at [218, 125] on div "Design tokens" at bounding box center [231, 122] width 112 height 13
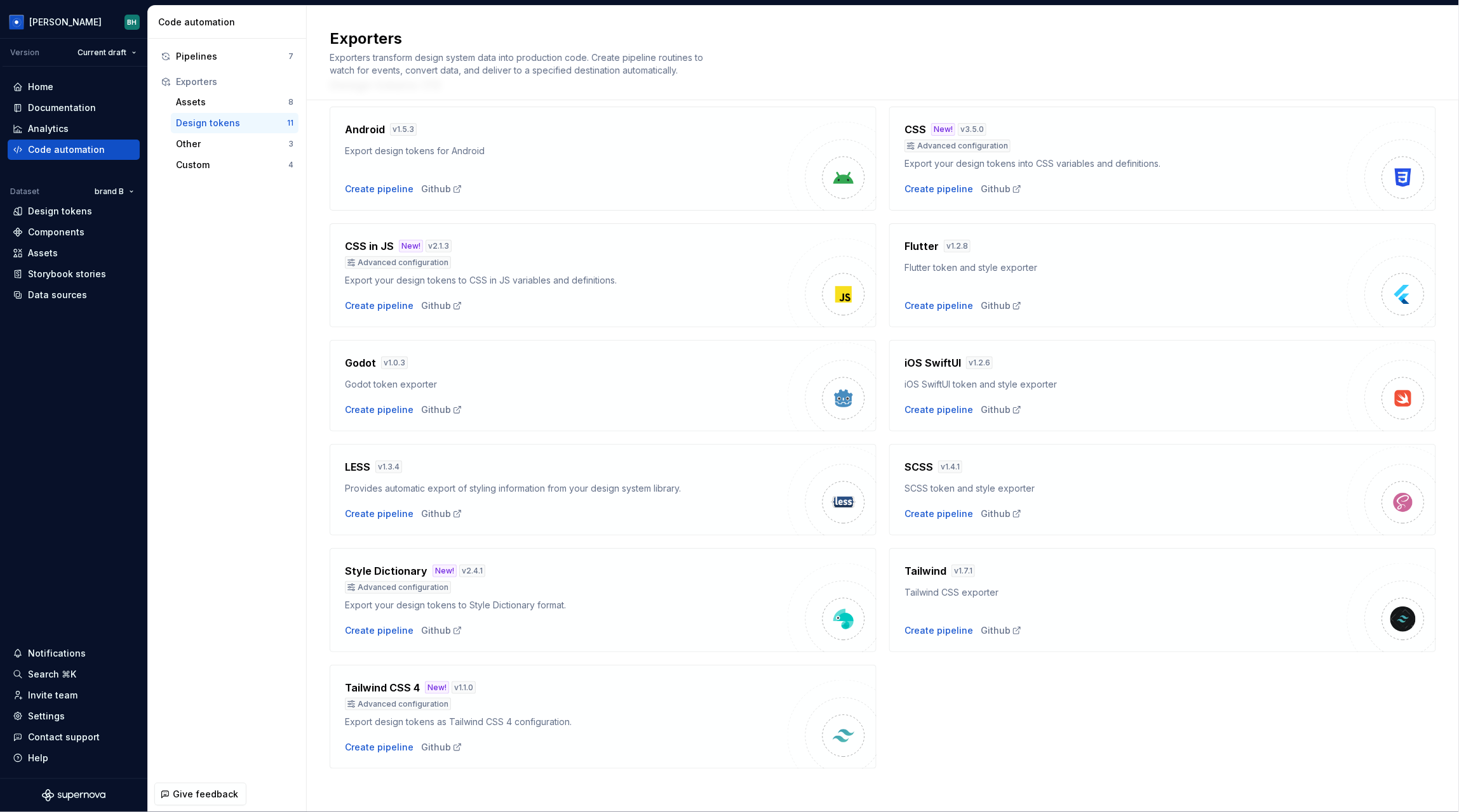
scroll to position [52, 0]
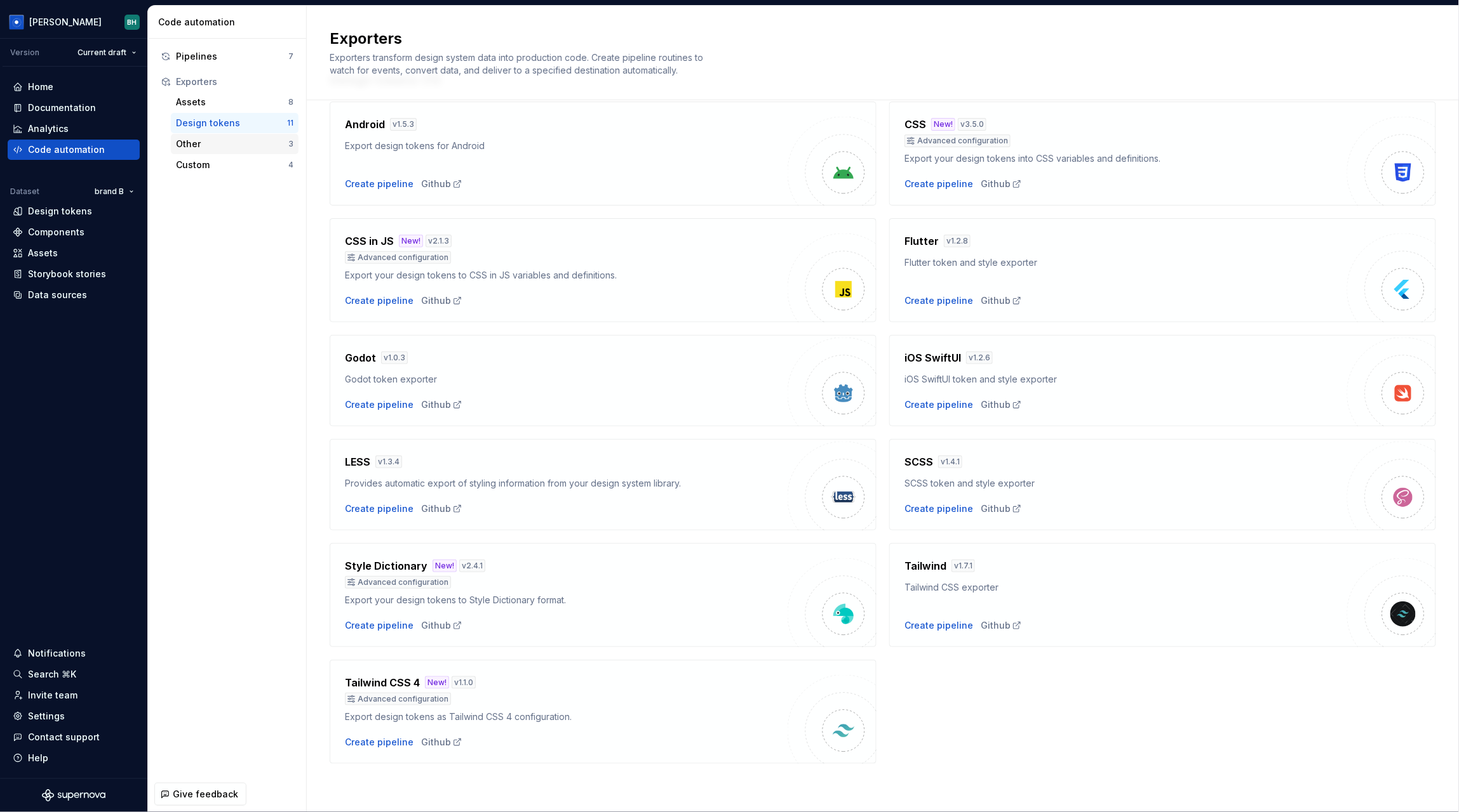
click at [232, 138] on div "Other" at bounding box center [232, 144] width 113 height 13
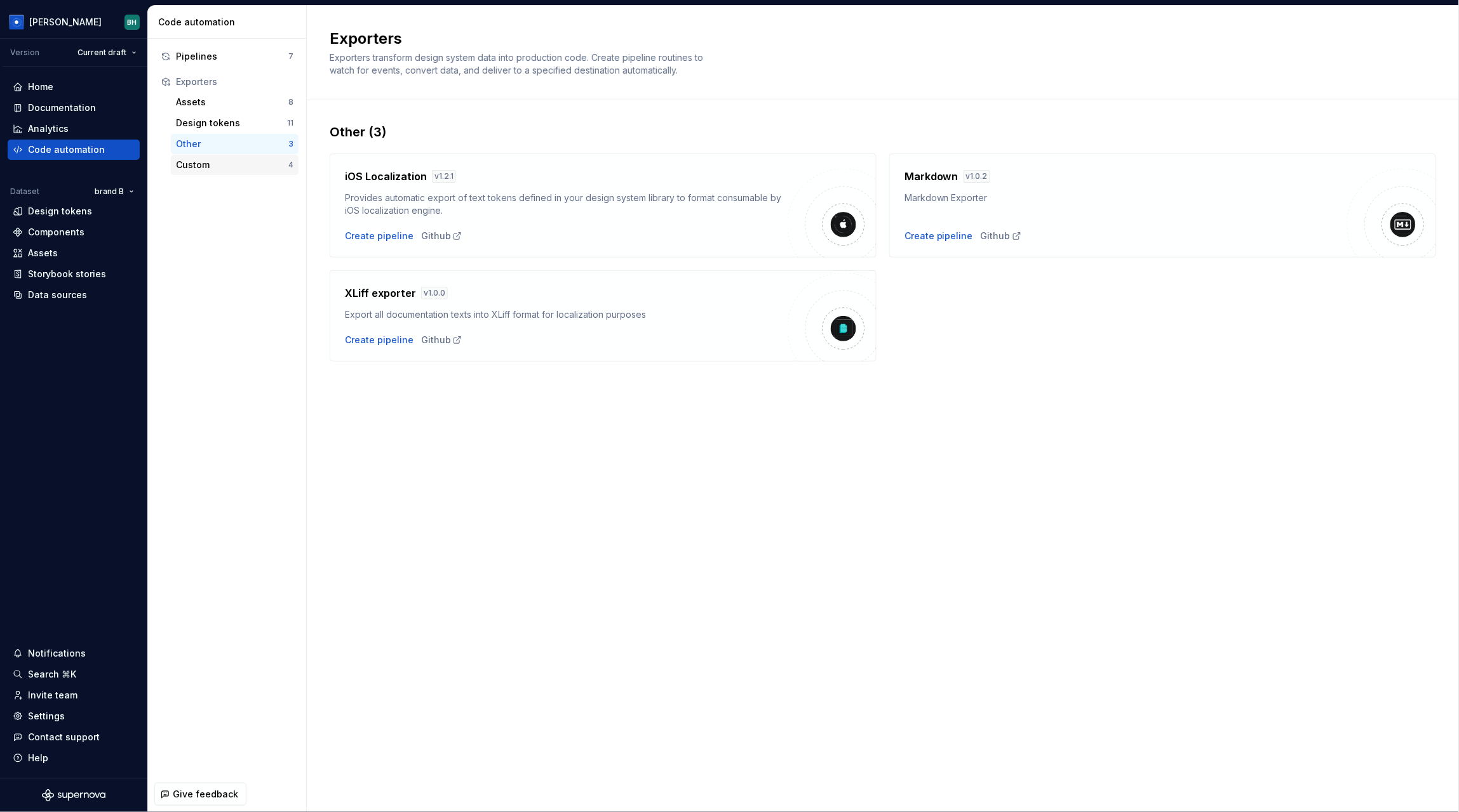
click at [206, 167] on div "Custom" at bounding box center [232, 165] width 113 height 13
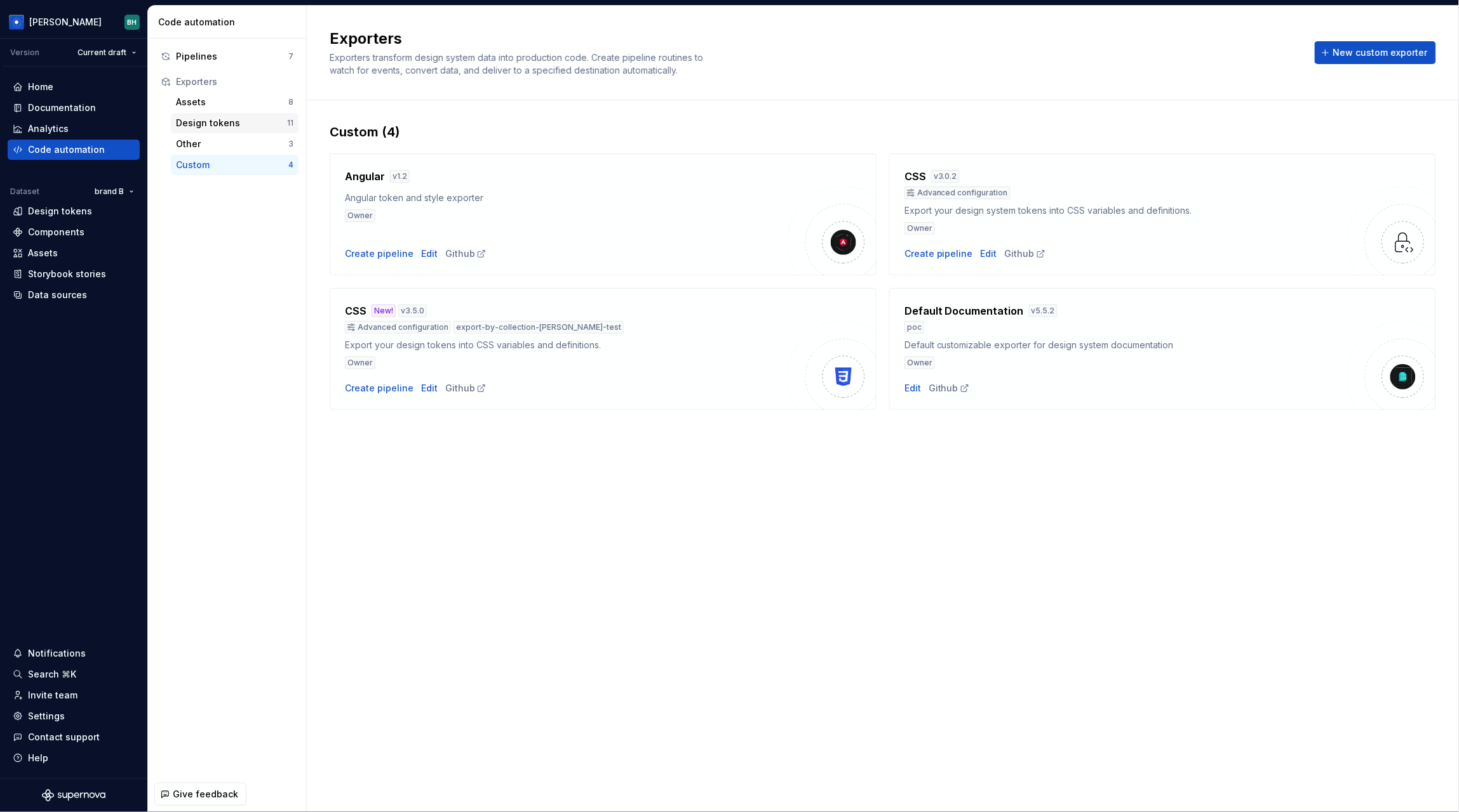
click at [229, 127] on div "Design tokens" at bounding box center [231, 122] width 112 height 13
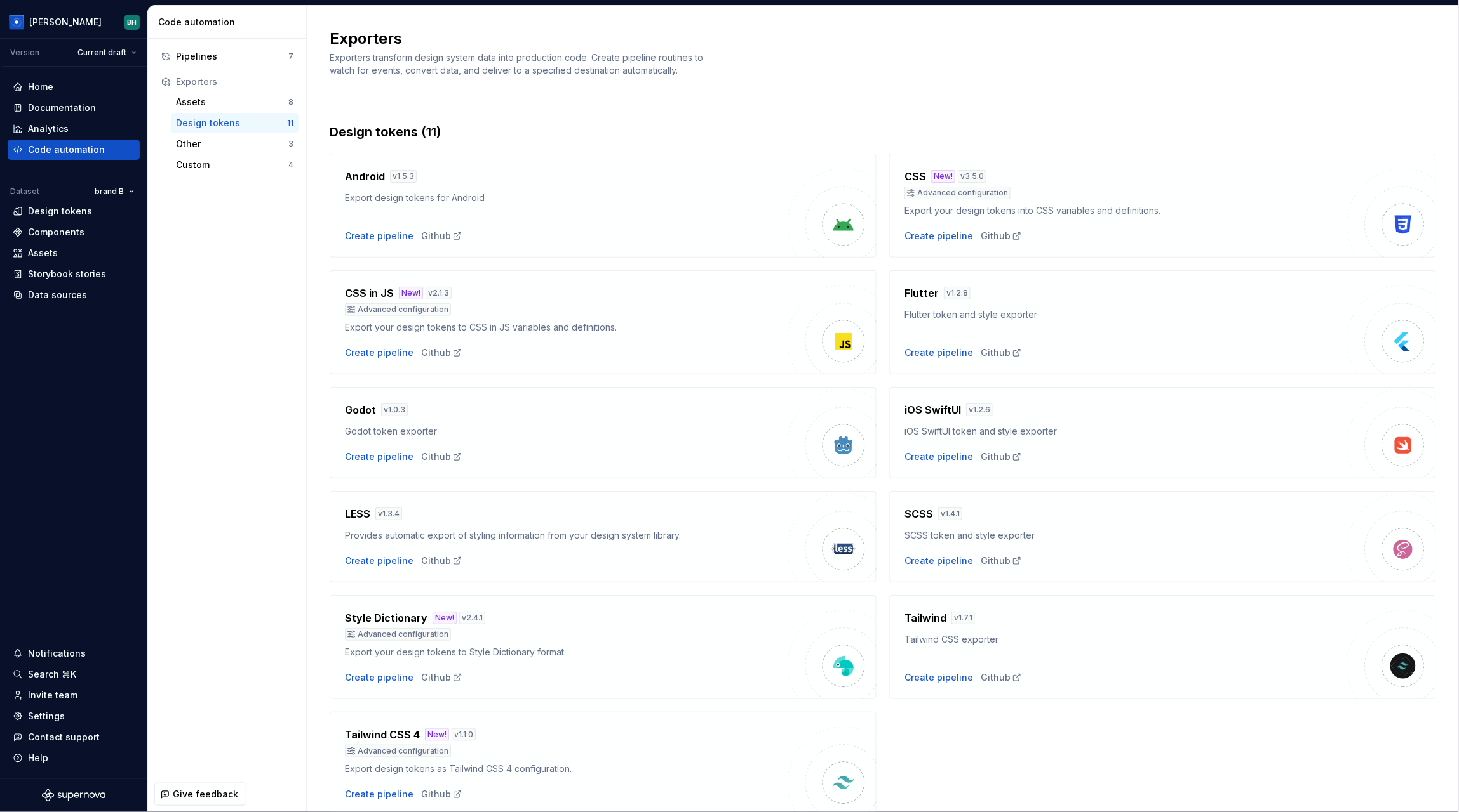
scroll to position [22, 0]
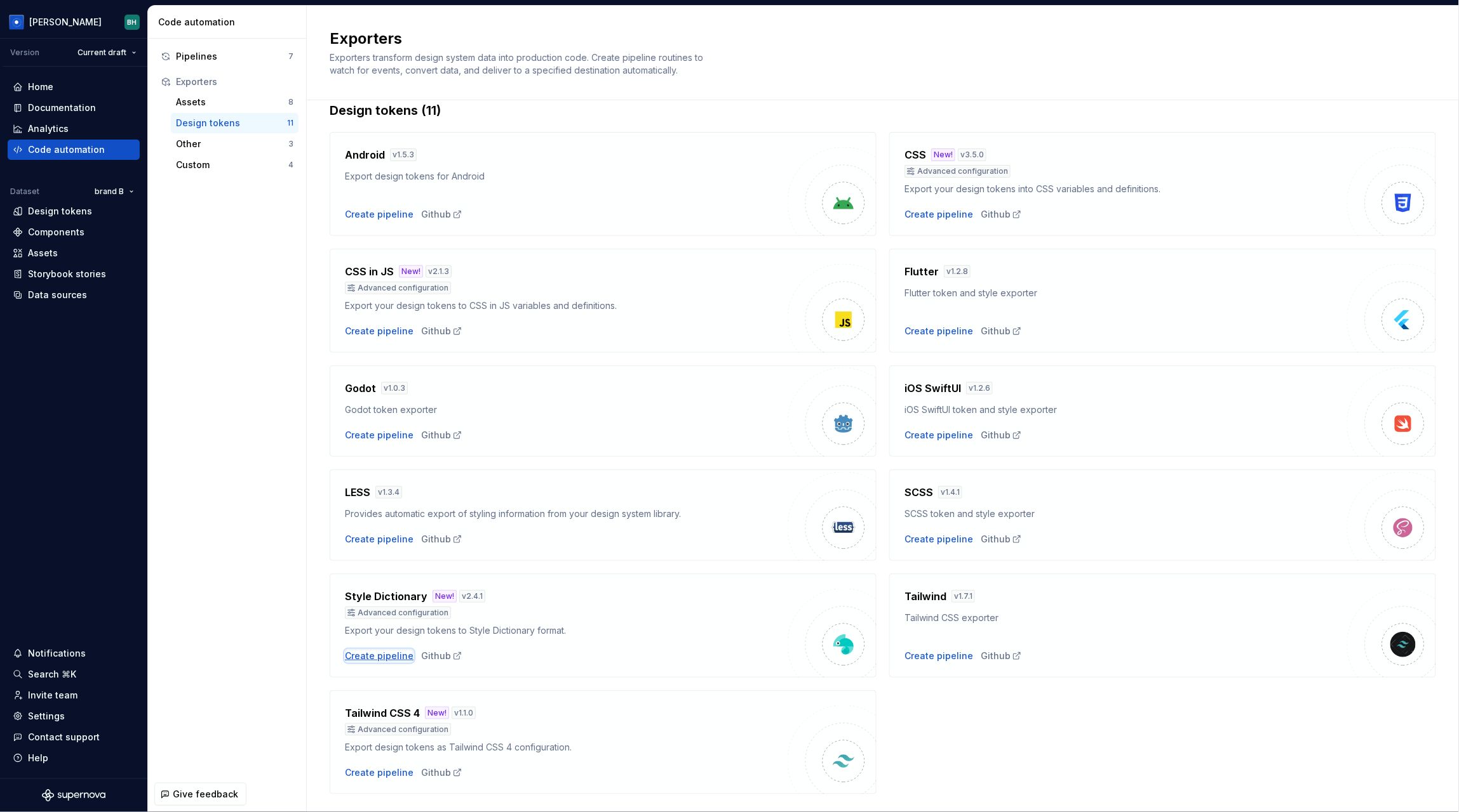
click at [363, 652] on div "Create pipeline" at bounding box center [378, 656] width 68 height 13
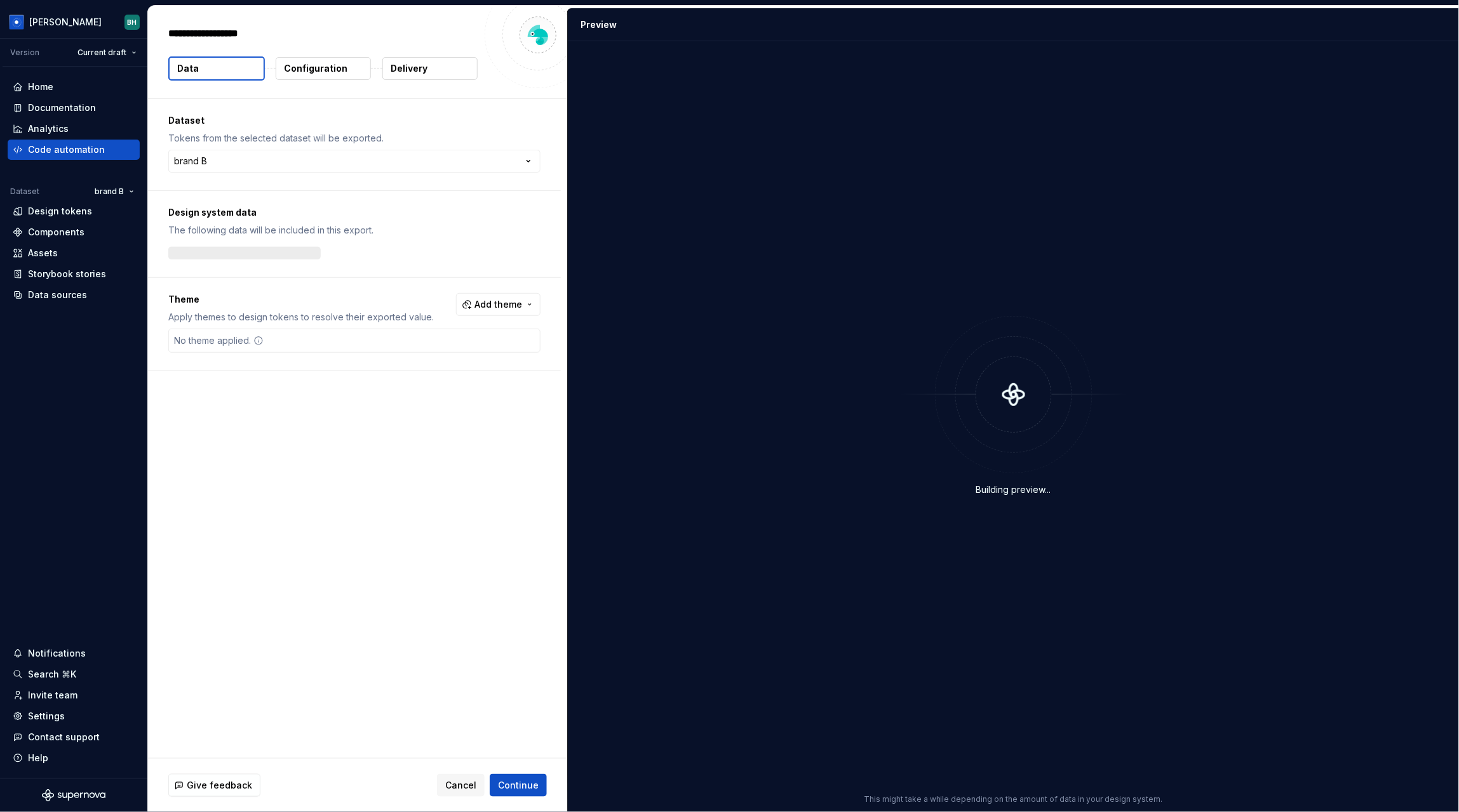
type textarea "*"
click at [307, 165] on html "[PERSON_NAME] Version Current draft Home Documentation Analytics Code automatio…" at bounding box center [730, 406] width 1459 height 812
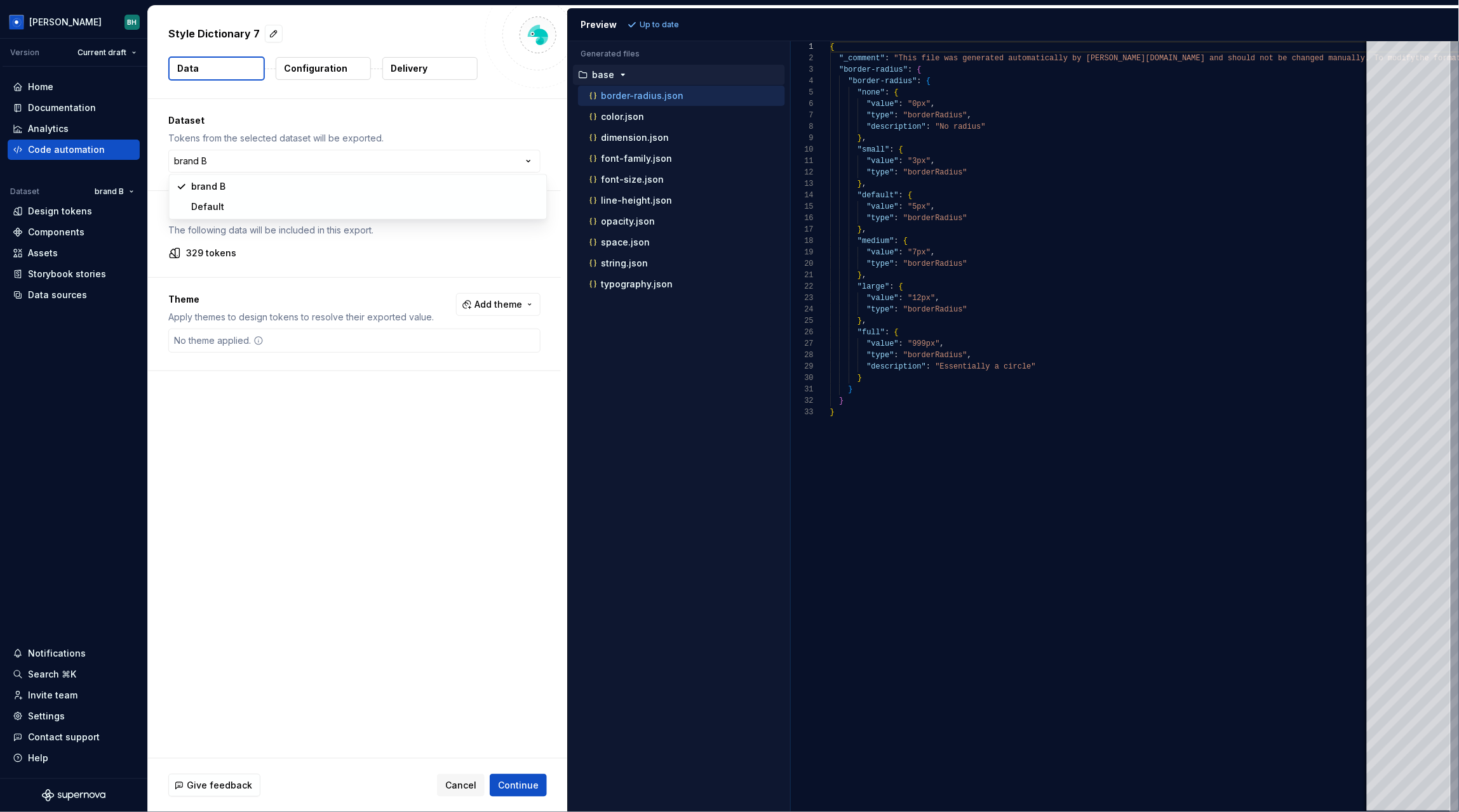
click at [454, 133] on html "[PERSON_NAME] Version Current draft Home Documentation Analytics Code automatio…" at bounding box center [730, 406] width 1459 height 812
click at [499, 300] on span "Add theme" at bounding box center [499, 304] width 47 height 13
click at [425, 373] on div "Dark" at bounding box center [427, 375] width 21 height 13
click at [492, 208] on html "[PERSON_NAME] Version Current draft Home Documentation Analytics Code automatio…" at bounding box center [730, 406] width 1459 height 812
click at [670, 28] on span "Refresh preview" at bounding box center [671, 25] width 63 height 10
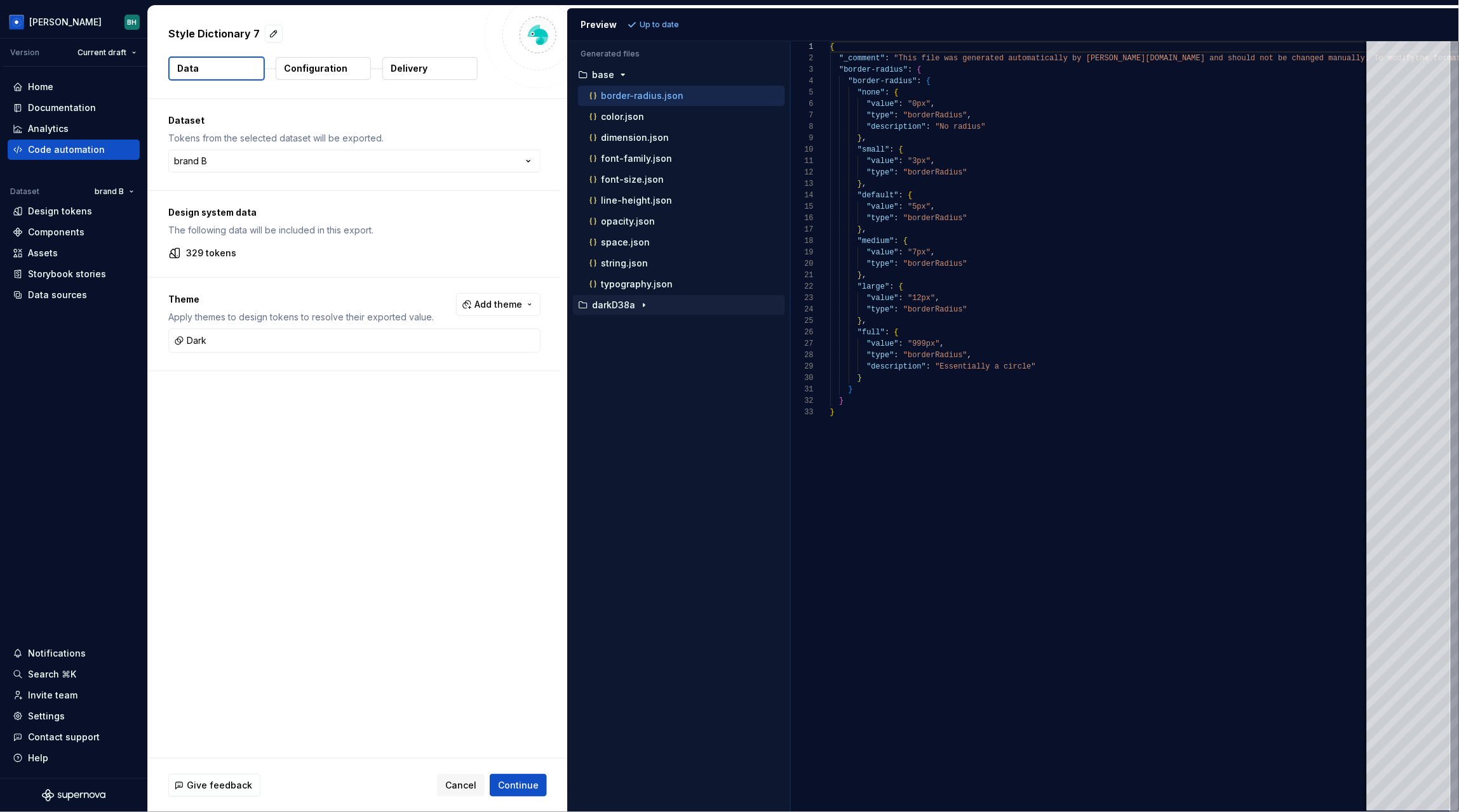
click at [629, 311] on p "darkD38a" at bounding box center [614, 305] width 43 height 10
click at [653, 332] on div "border-radius.json" at bounding box center [685, 326] width 198 height 13
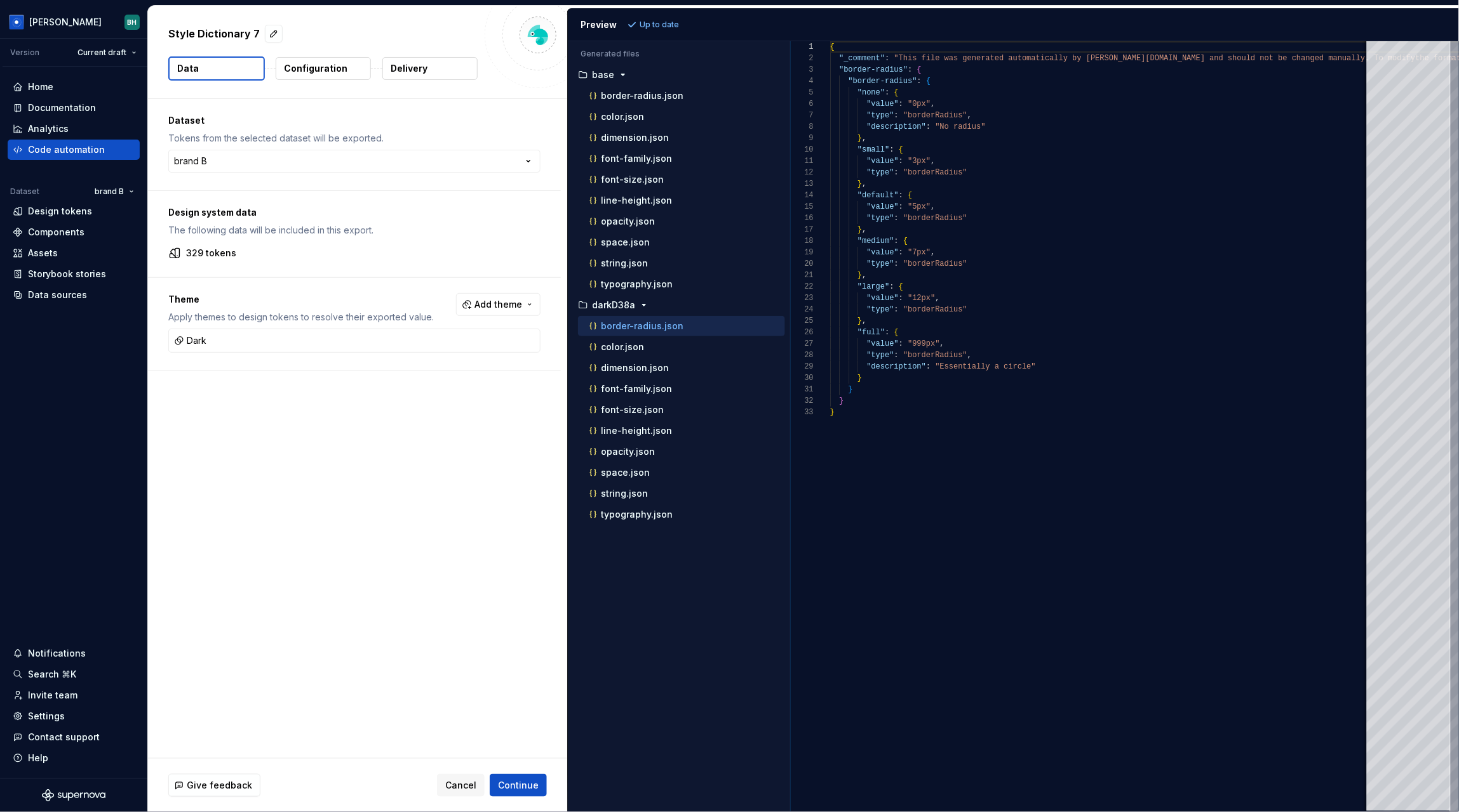
click at [337, 59] on button "Configuration" at bounding box center [323, 68] width 95 height 23
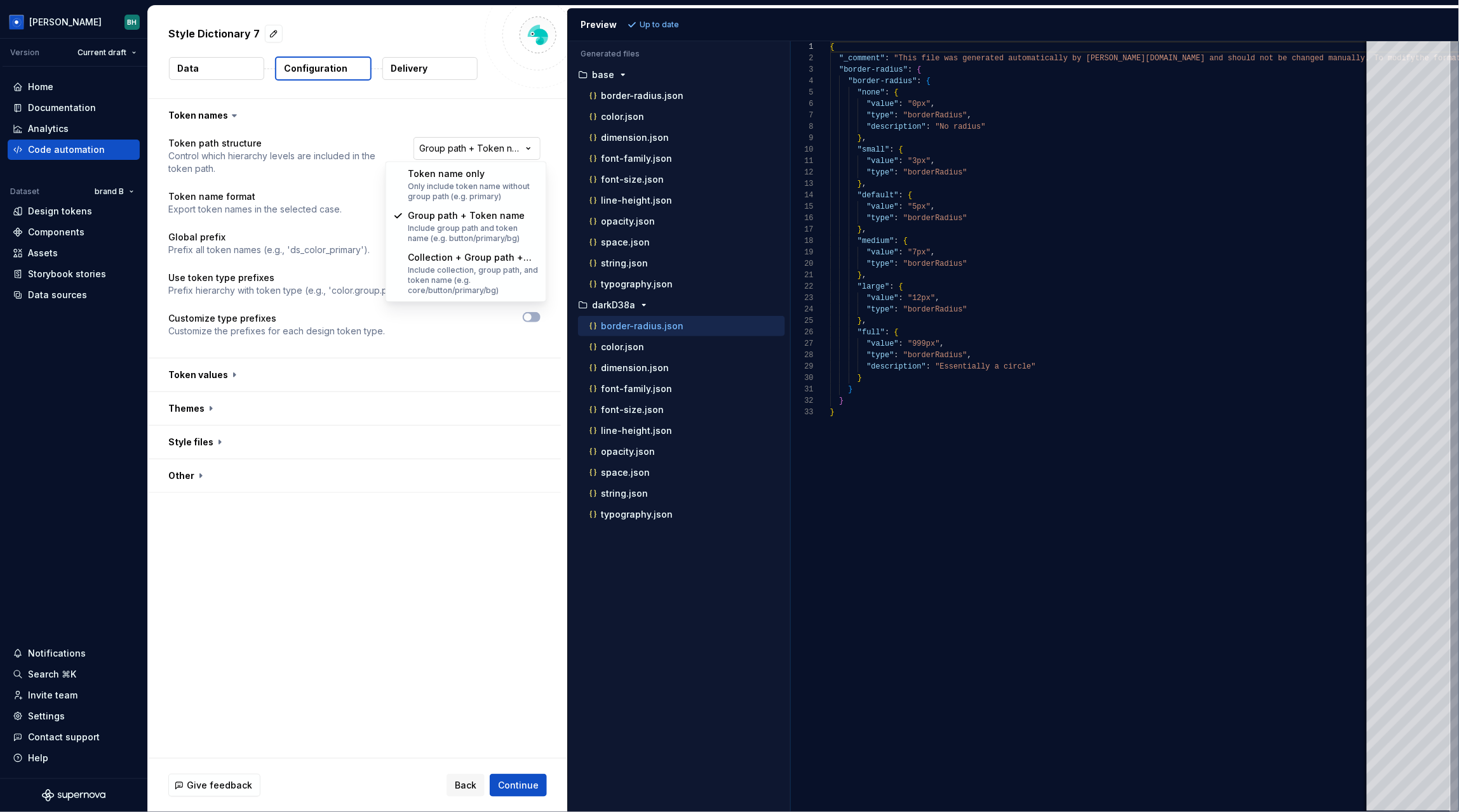
click at [470, 151] on html "**********" at bounding box center [730, 406] width 1459 height 812
click at [382, 119] on html "**********" at bounding box center [730, 406] width 1459 height 812
click at [455, 240] on input "text" at bounding box center [477, 242] width 127 height 23
click at [224, 370] on button "button" at bounding box center [354, 374] width 413 height 33
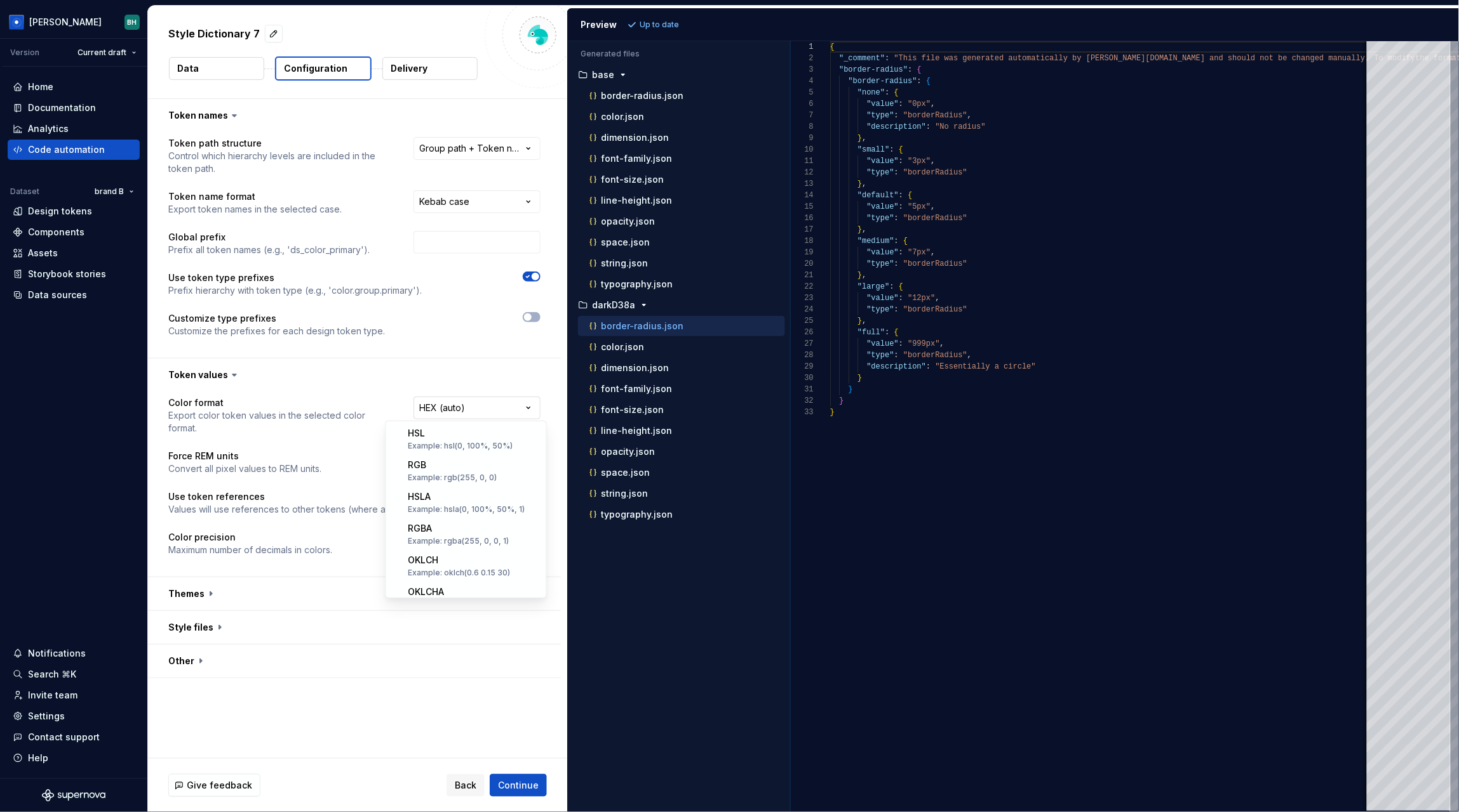
click at [478, 406] on html "**********" at bounding box center [730, 406] width 1459 height 812
click at [376, 353] on html "**********" at bounding box center [730, 406] width 1459 height 812
click at [247, 578] on button "button" at bounding box center [354, 593] width 413 height 33
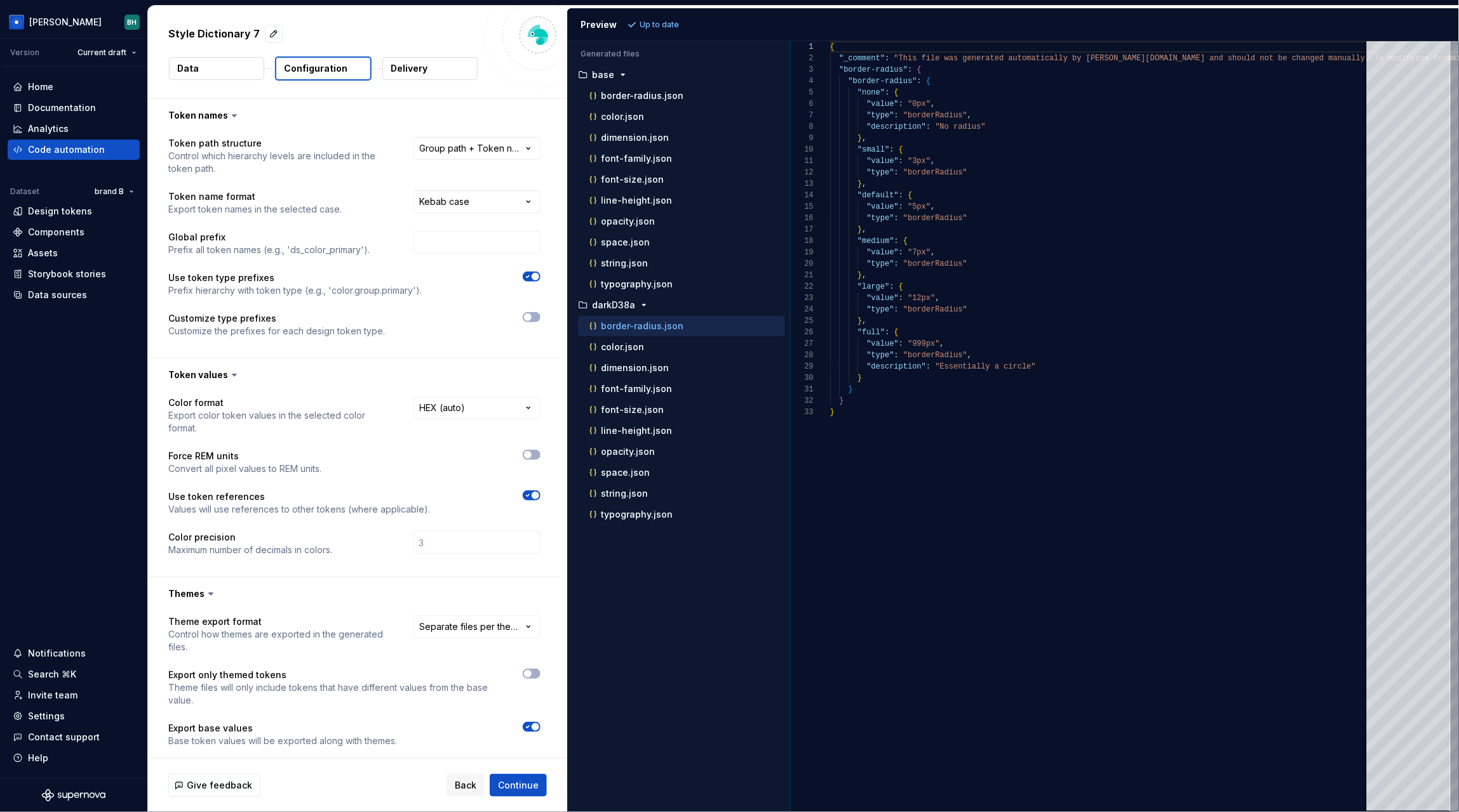
scroll to position [65, 0]
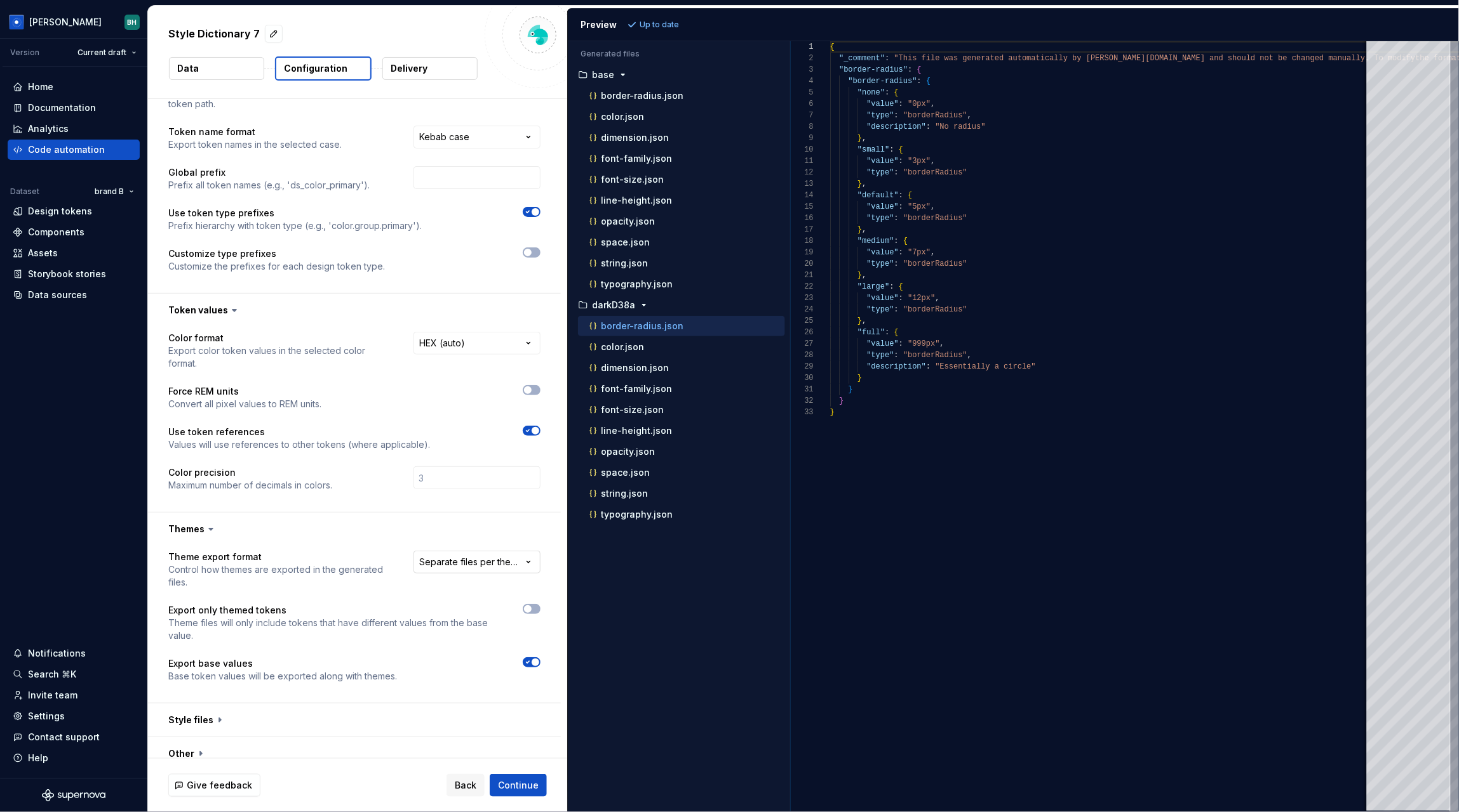
click at [481, 551] on html "**********" at bounding box center [730, 406] width 1459 height 812
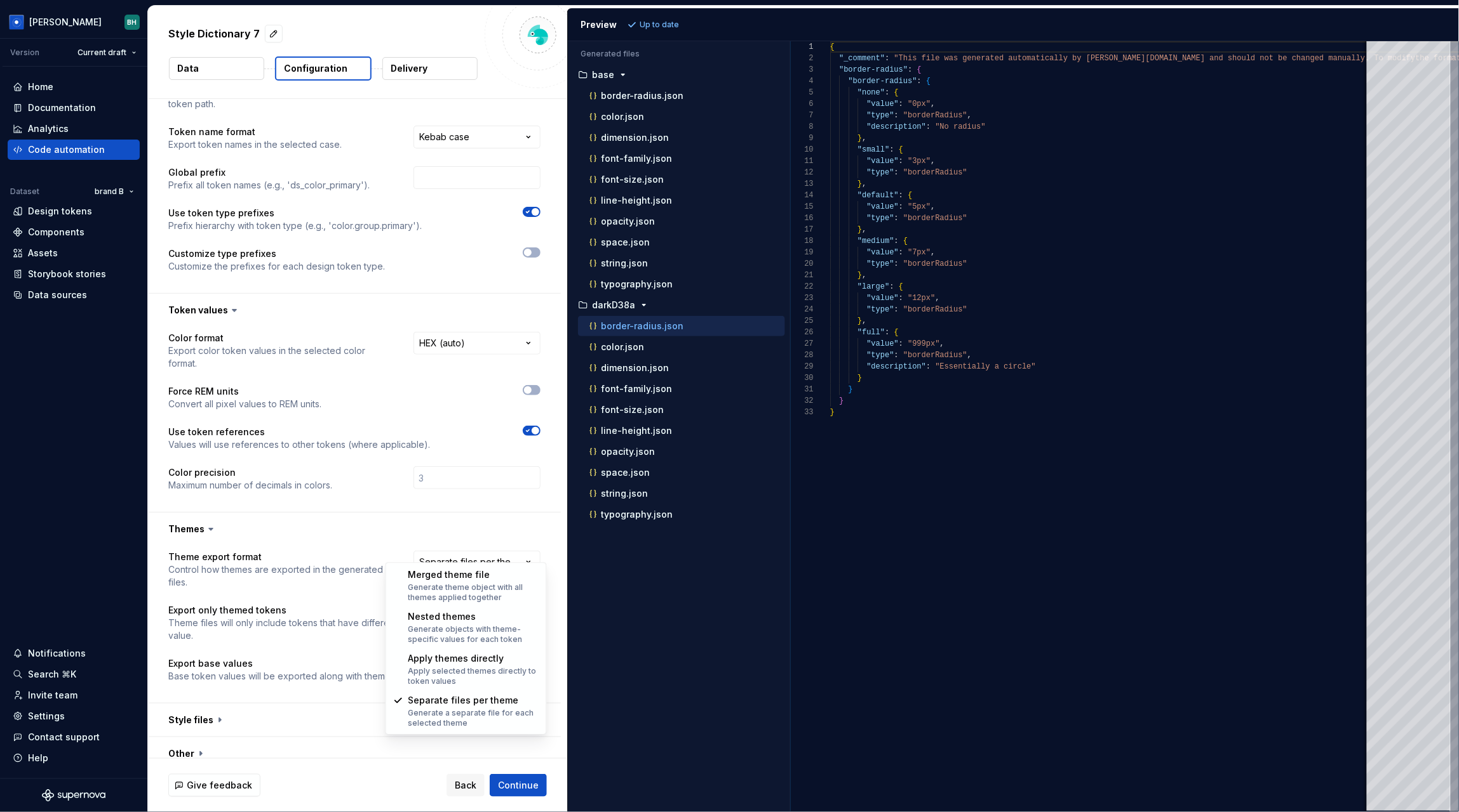
click at [370, 486] on html "**********" at bounding box center [730, 406] width 1459 height 812
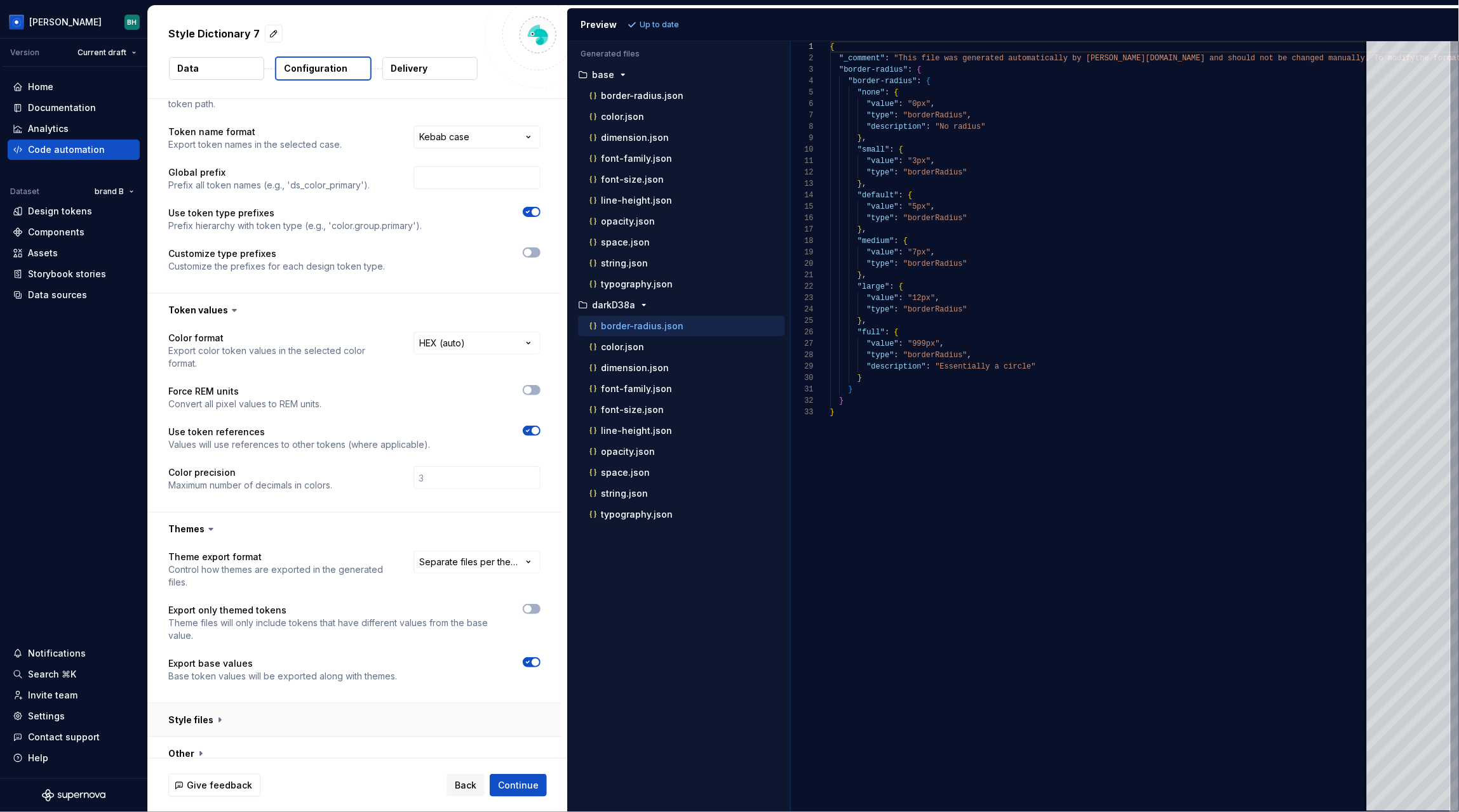
click at [212, 705] on button "button" at bounding box center [354, 719] width 413 height 33
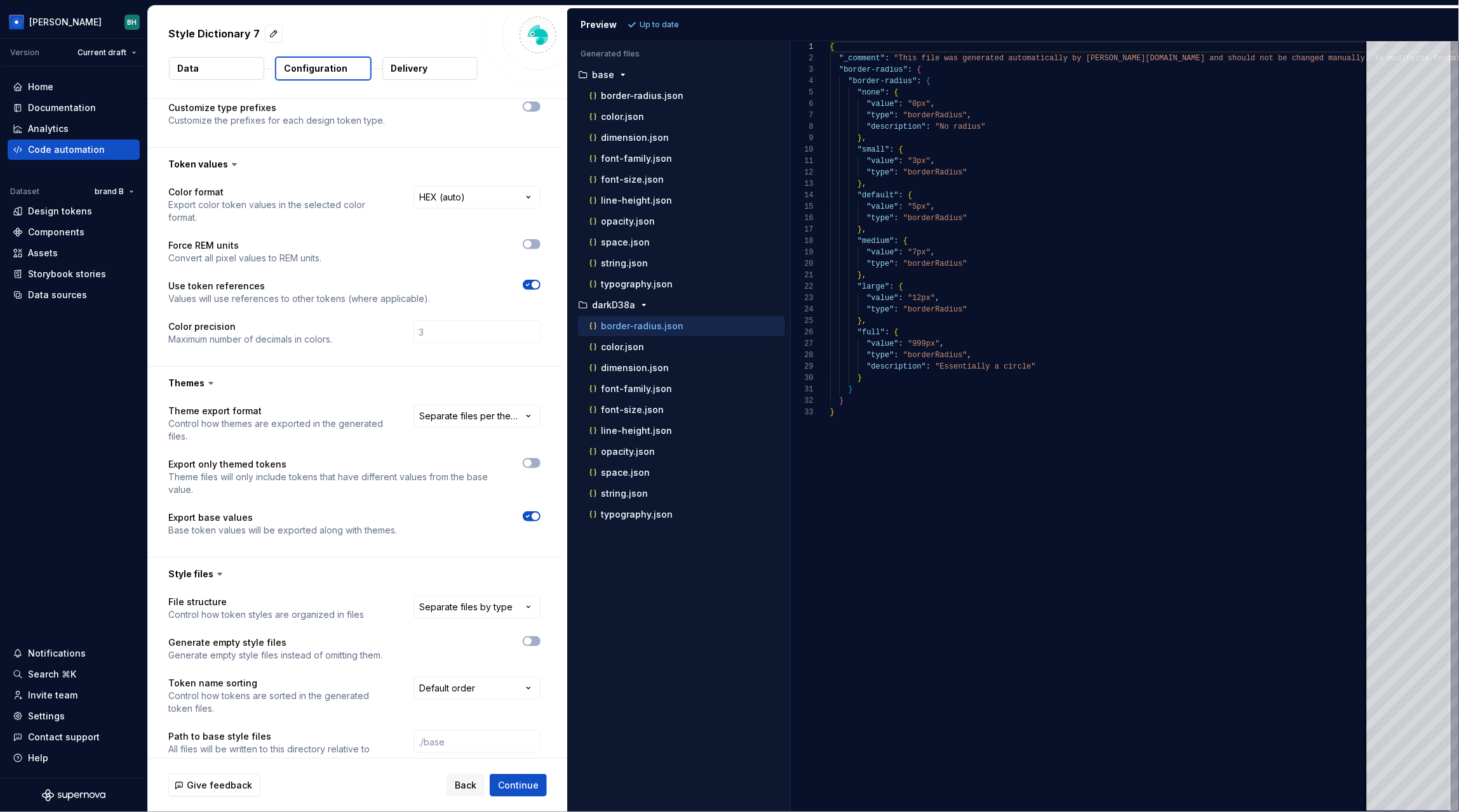
scroll to position [303, 0]
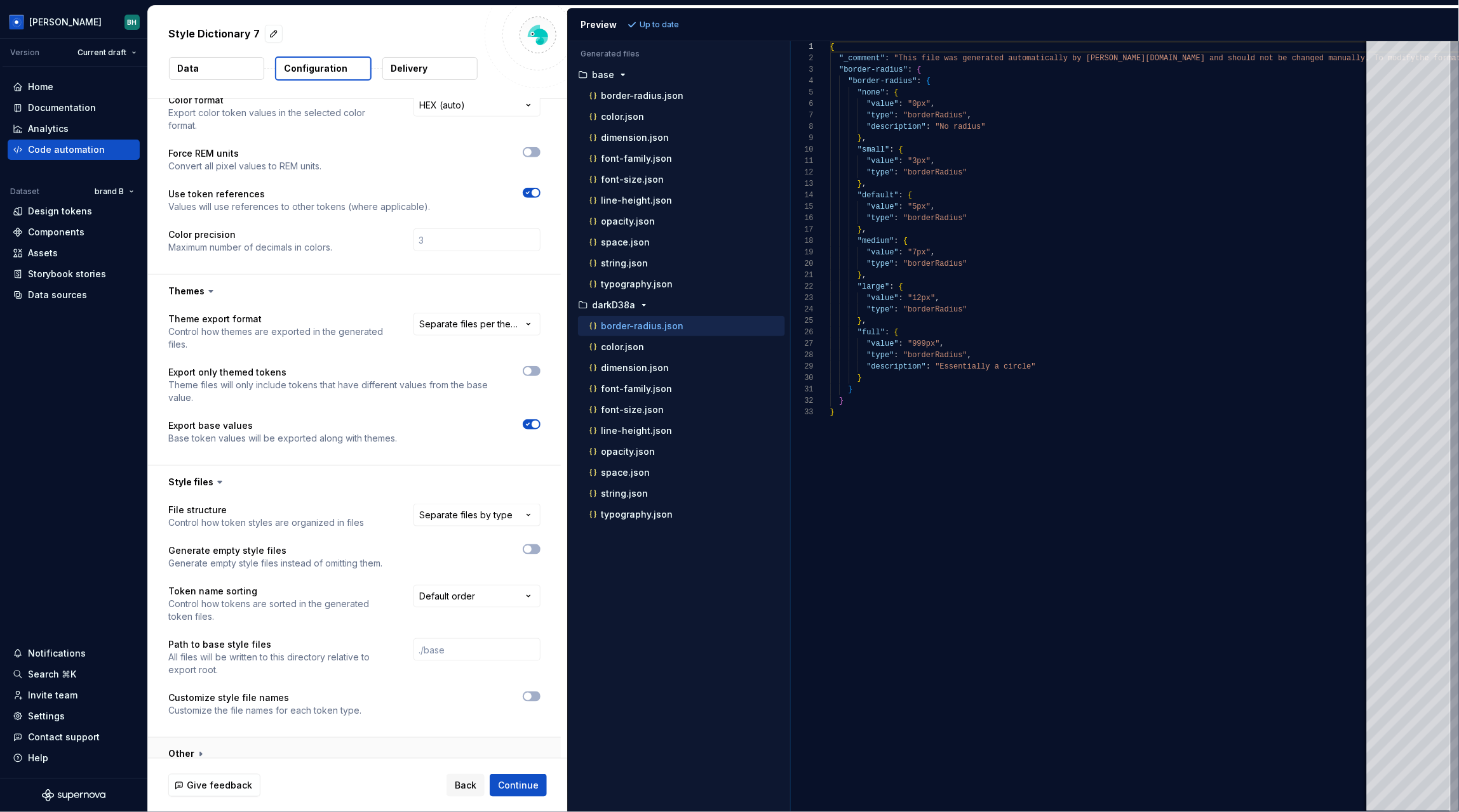
click at [193, 738] on button "button" at bounding box center [354, 754] width 413 height 33
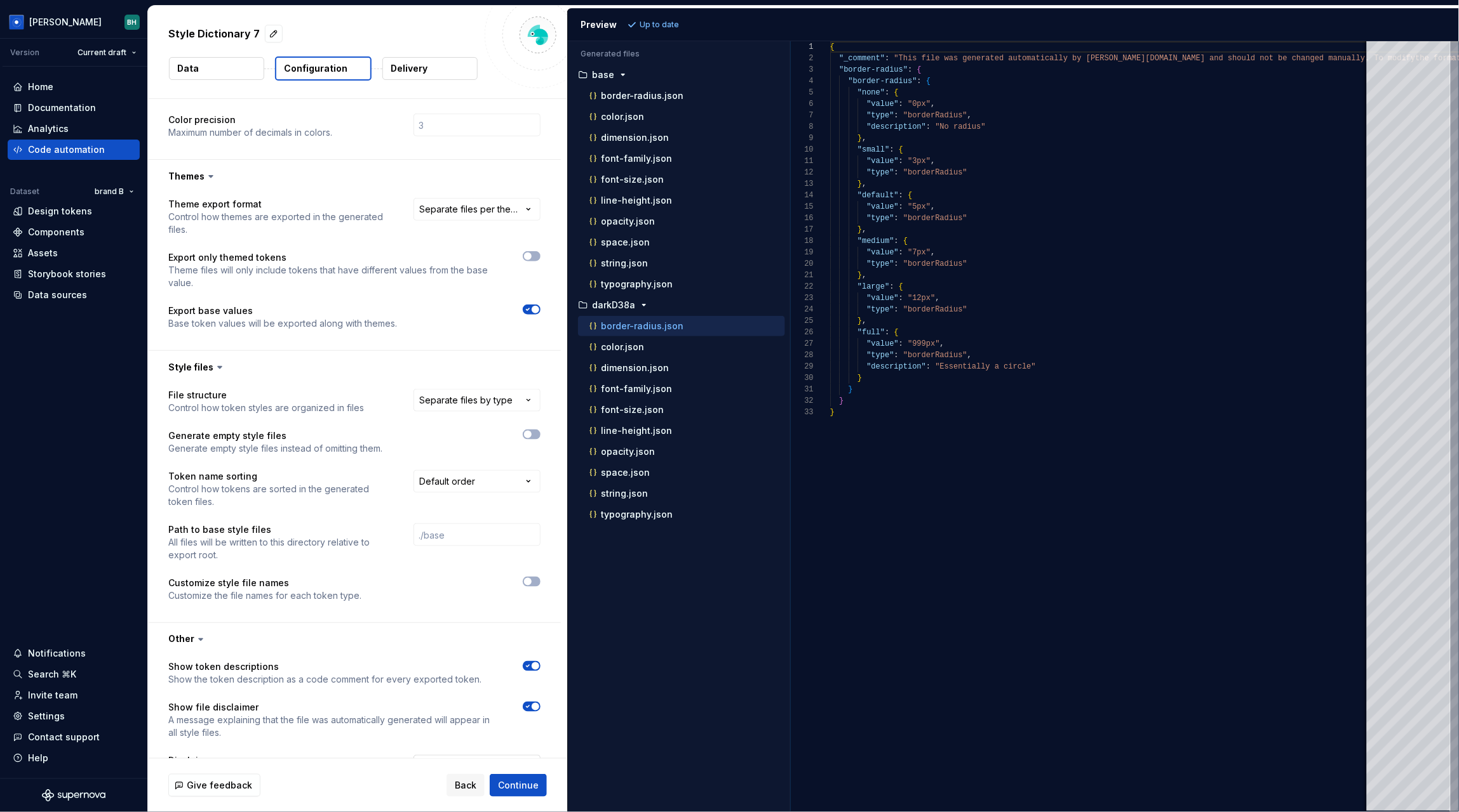
scroll to position [419, 0]
click at [505, 783] on span "Continue" at bounding box center [517, 785] width 40 height 13
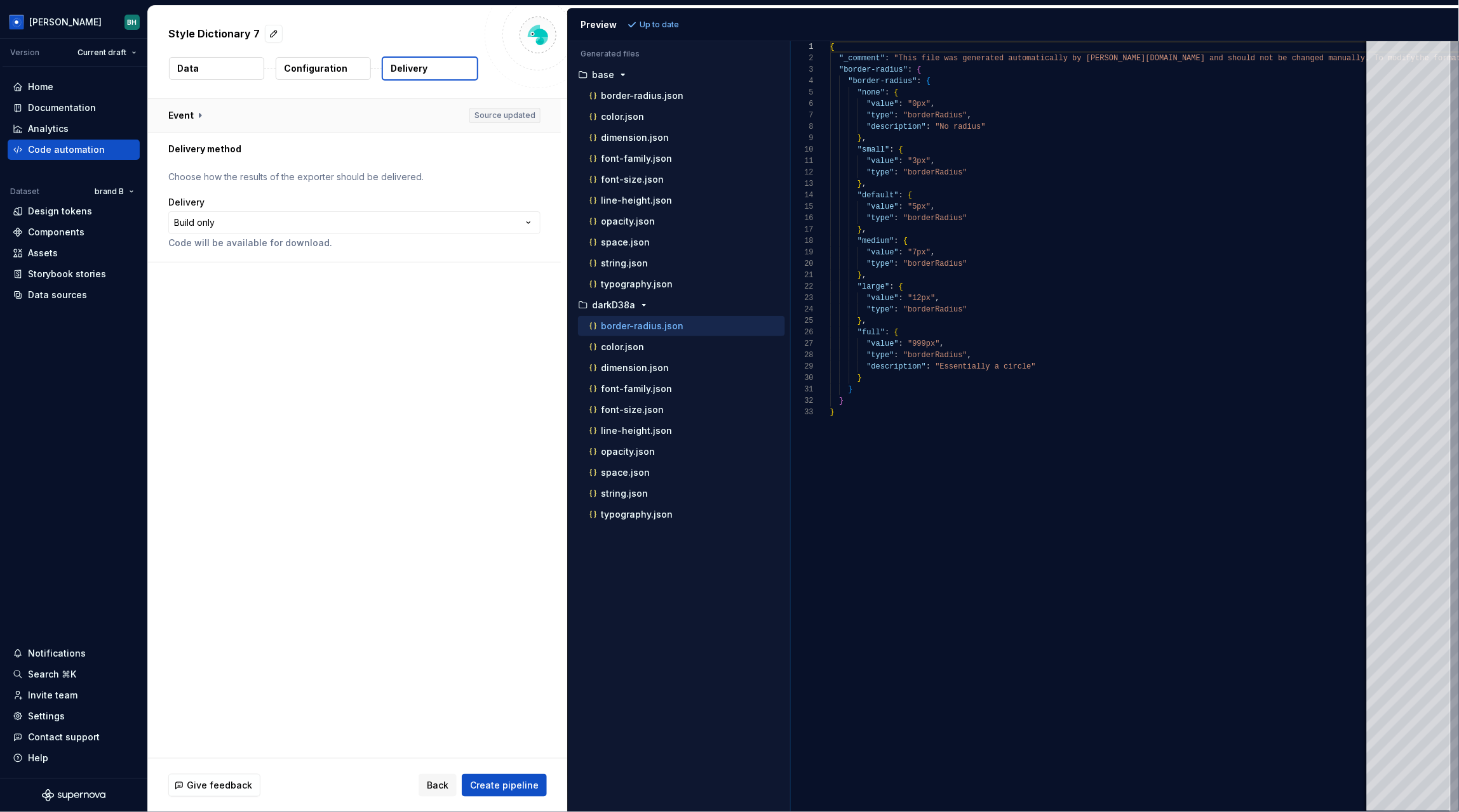
click at [197, 112] on button "button" at bounding box center [354, 114] width 413 height 33
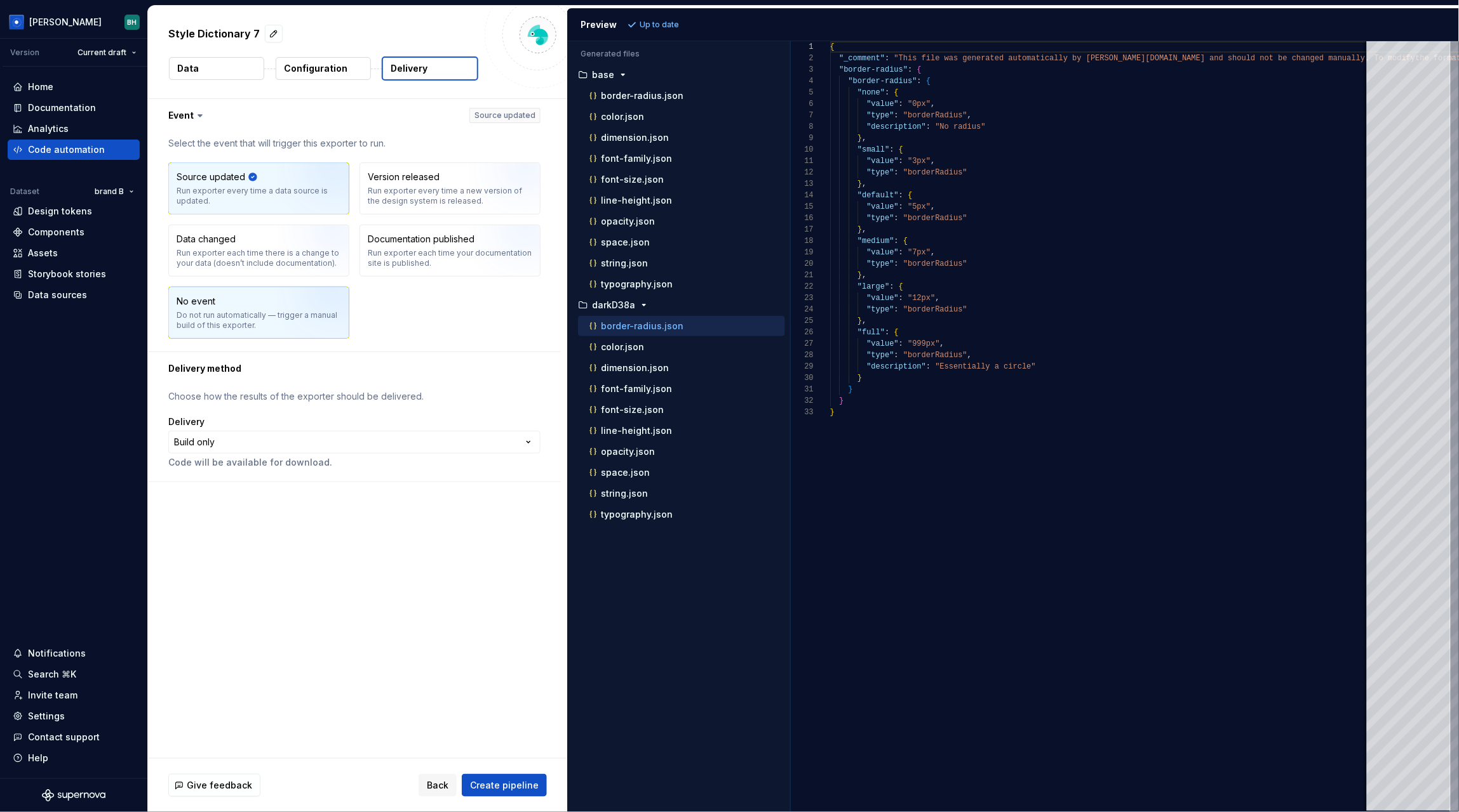
click at [298, 314] on img "button" at bounding box center [318, 318] width 81 height 85
click at [285, 185] on img "button" at bounding box center [318, 192] width 81 height 85
click at [251, 447] on html "**********" at bounding box center [730, 406] width 1459 height 812
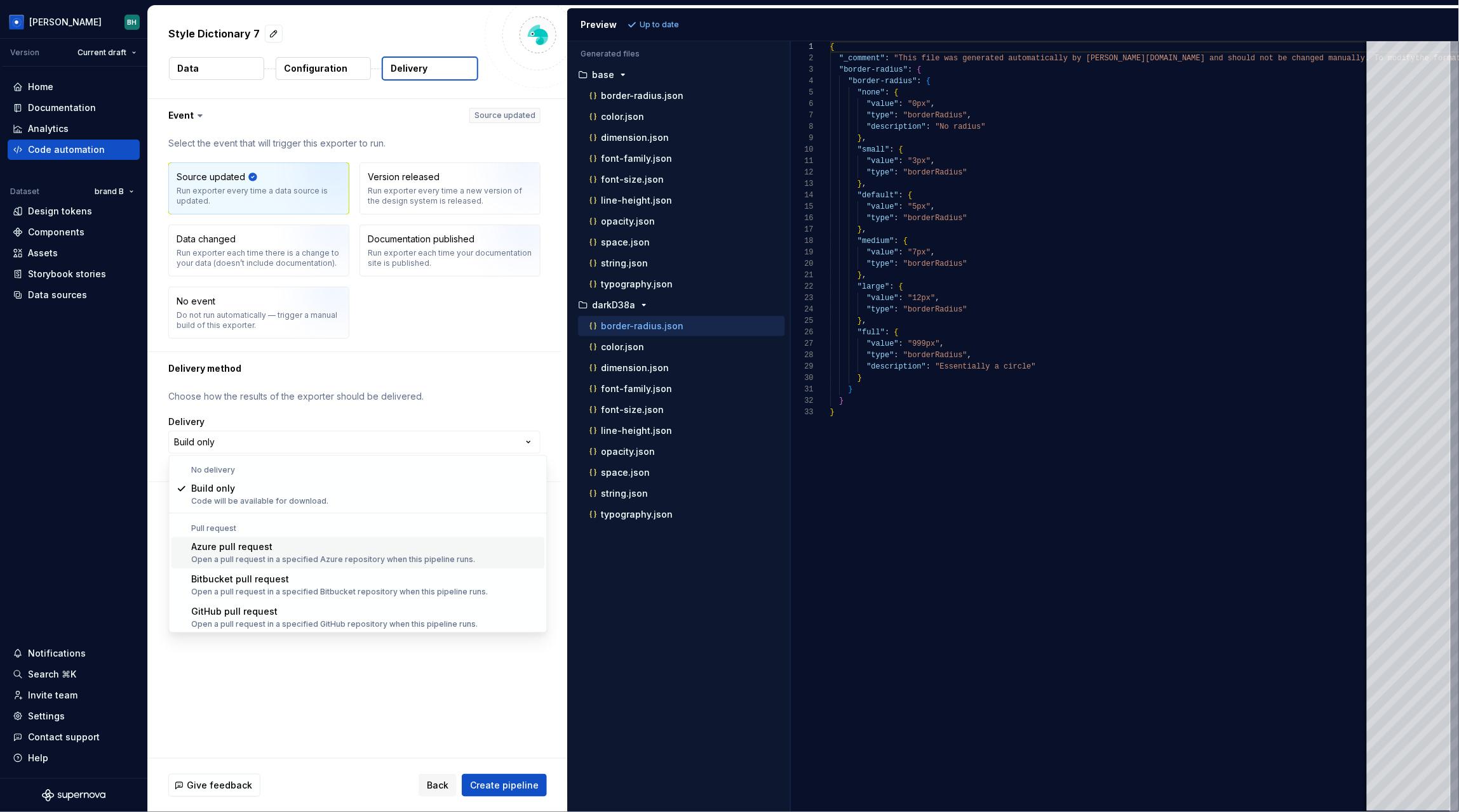
scroll to position [35, 0]
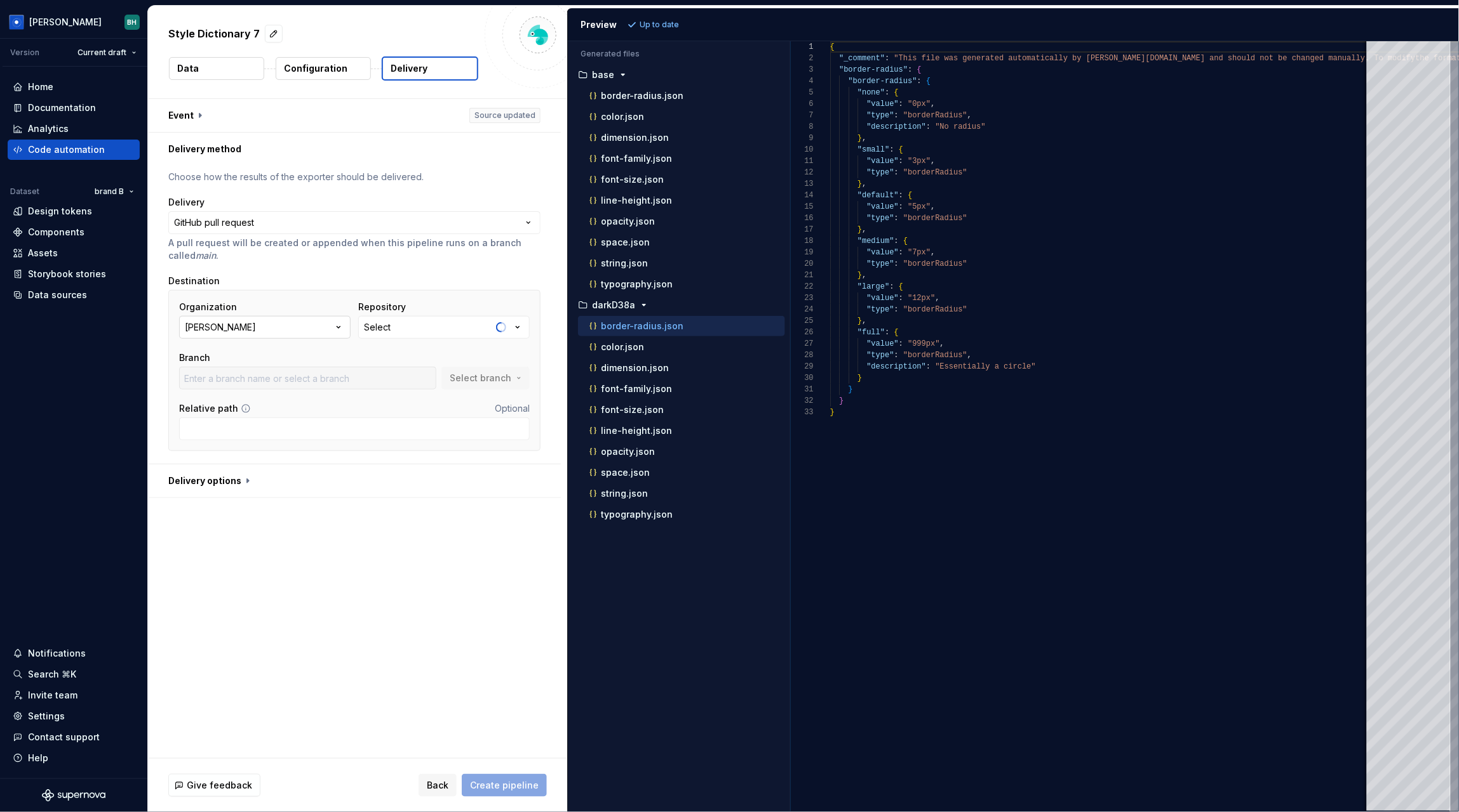
click at [276, 332] on button "[PERSON_NAME]" at bounding box center [265, 327] width 172 height 23
click at [334, 295] on div "Organization [PERSON_NAME] Repository Select Branch Select branch Relative path…" at bounding box center [353, 370] width 372 height 161
click at [414, 332] on button "Android" at bounding box center [444, 327] width 172 height 23
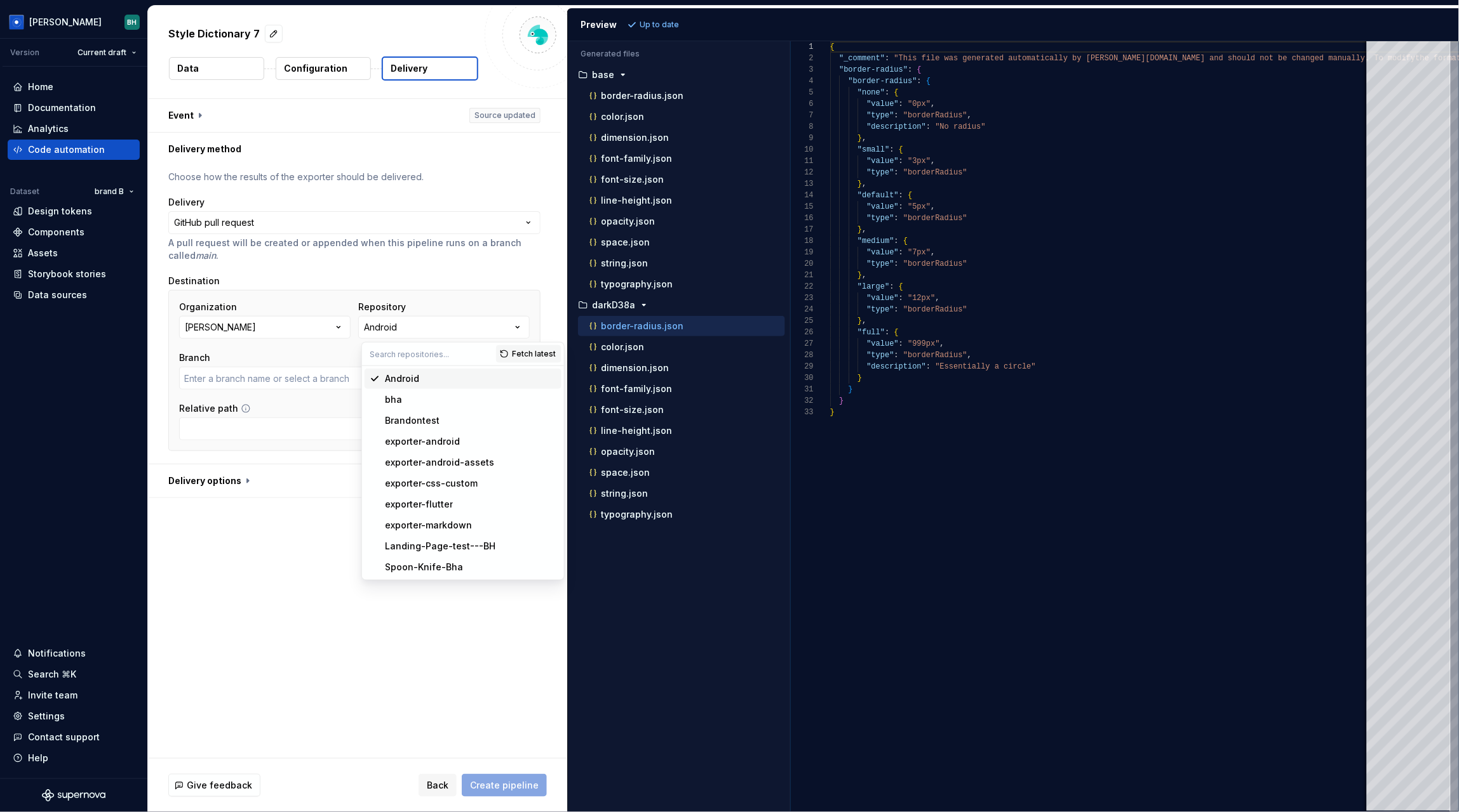
type input "main"
click at [422, 394] on div "bha" at bounding box center [471, 400] width 172 height 13
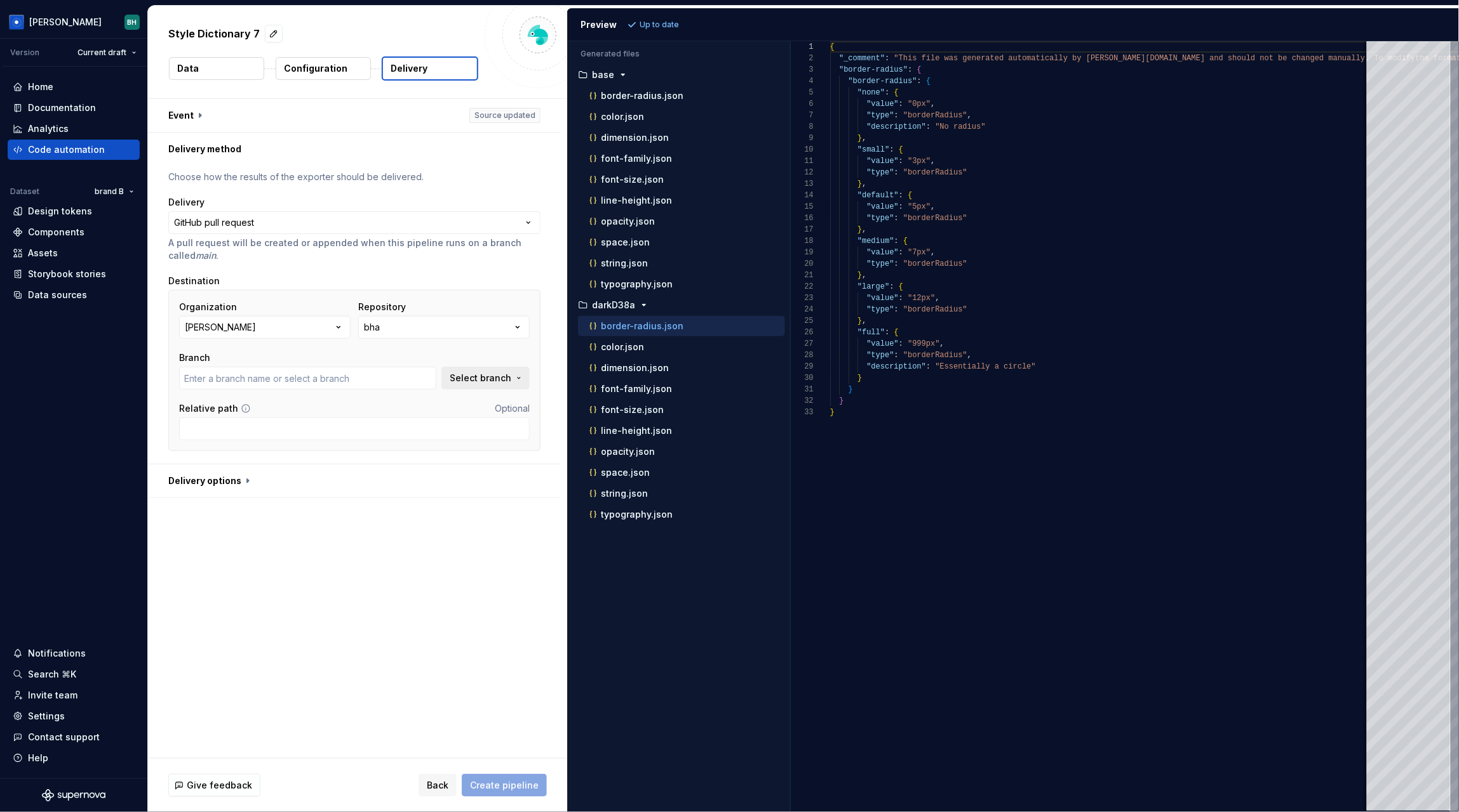
type input "main"
click at [473, 373] on span "Select branch" at bounding box center [480, 378] width 61 height 13
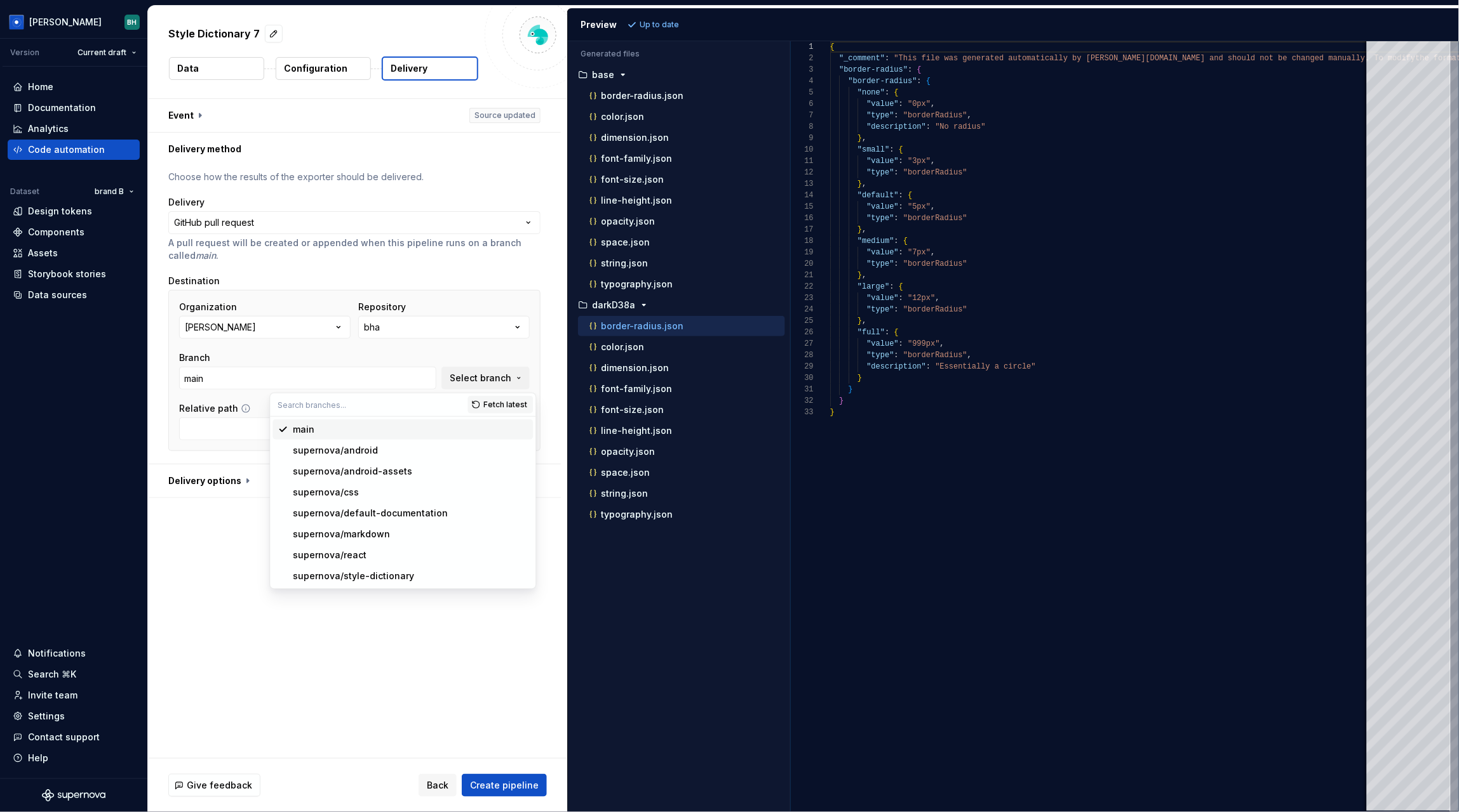
click at [405, 429] on div "main" at bounding box center [411, 429] width 235 height 13
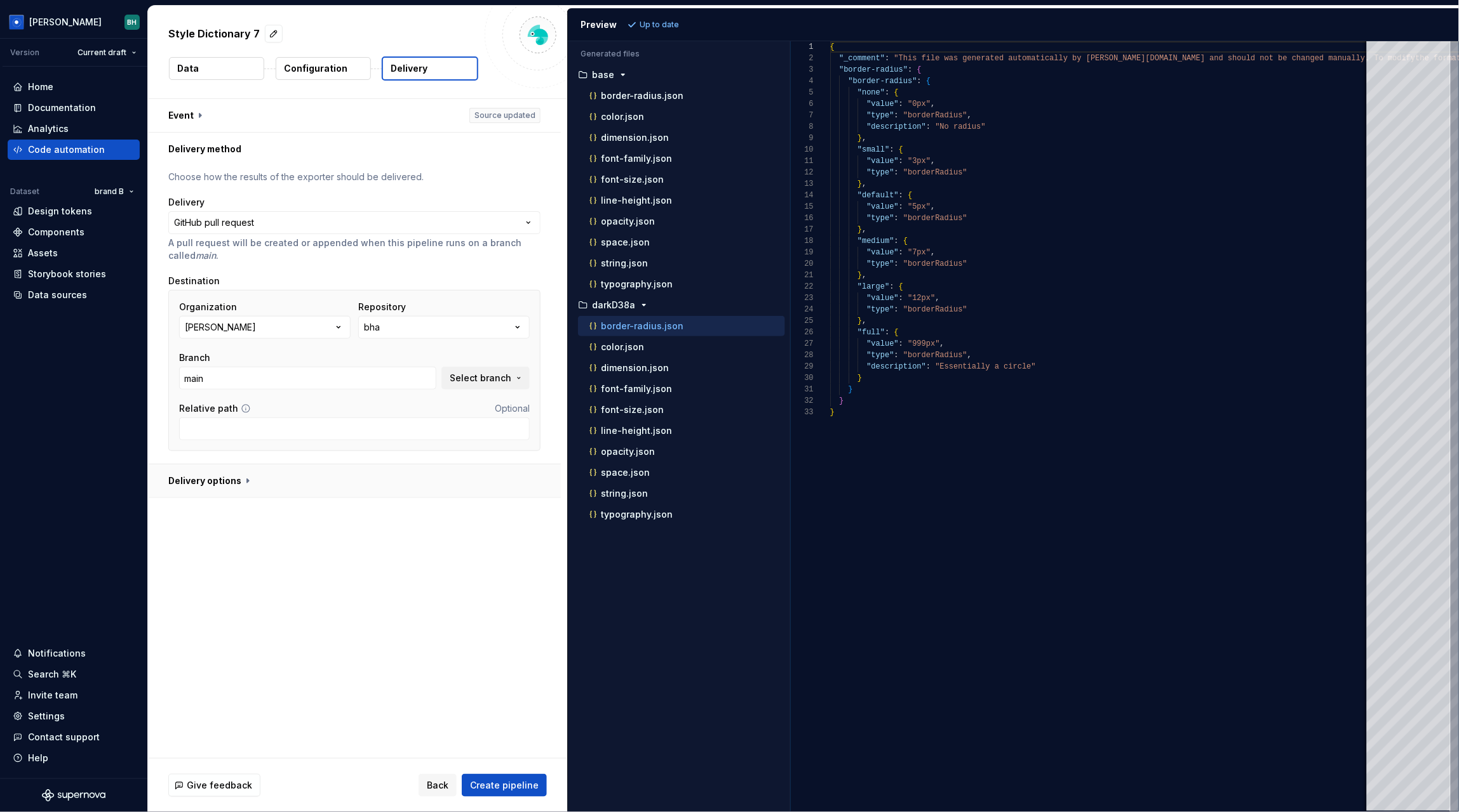
click at [241, 480] on button "button" at bounding box center [354, 480] width 413 height 33
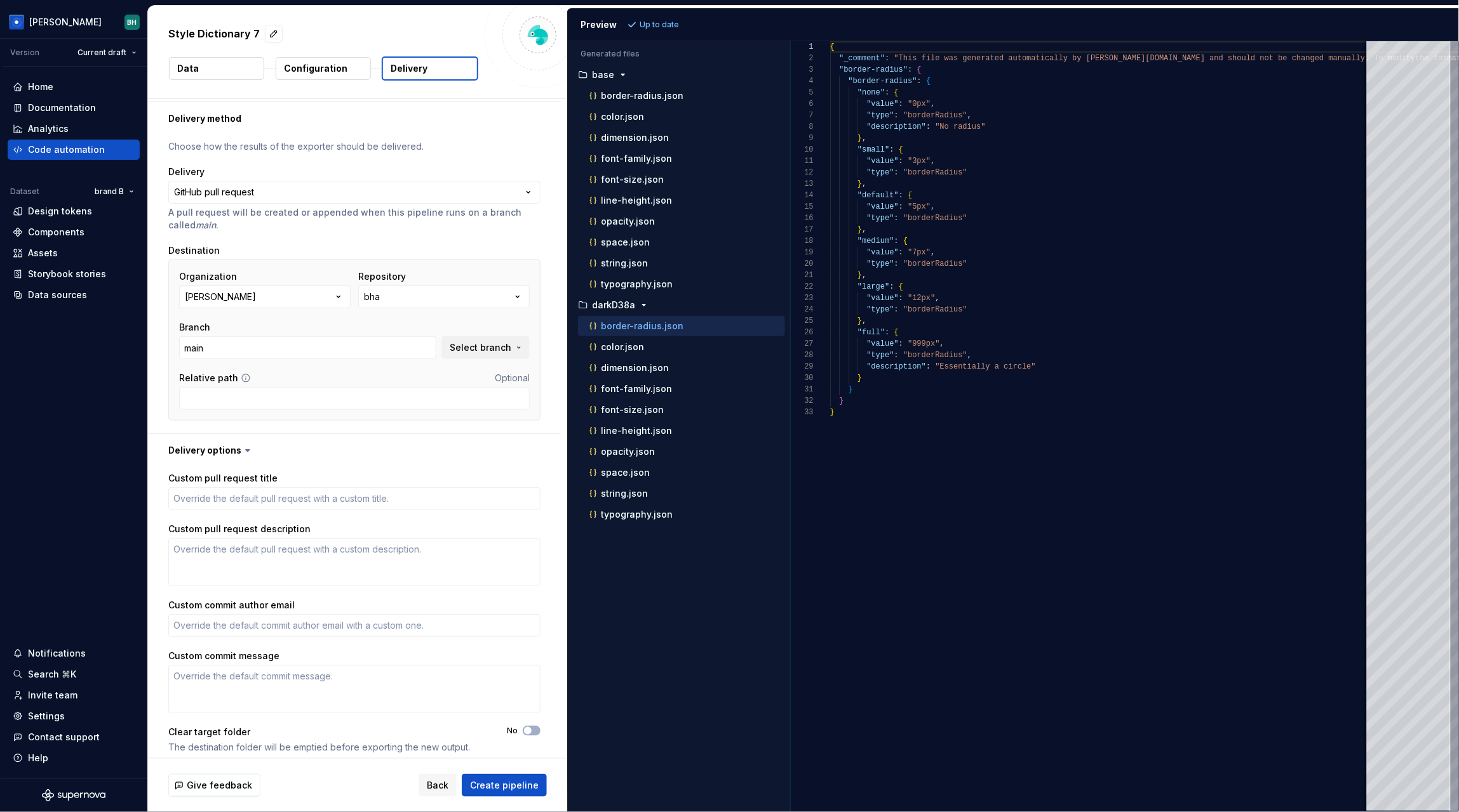
scroll to position [39, 0]
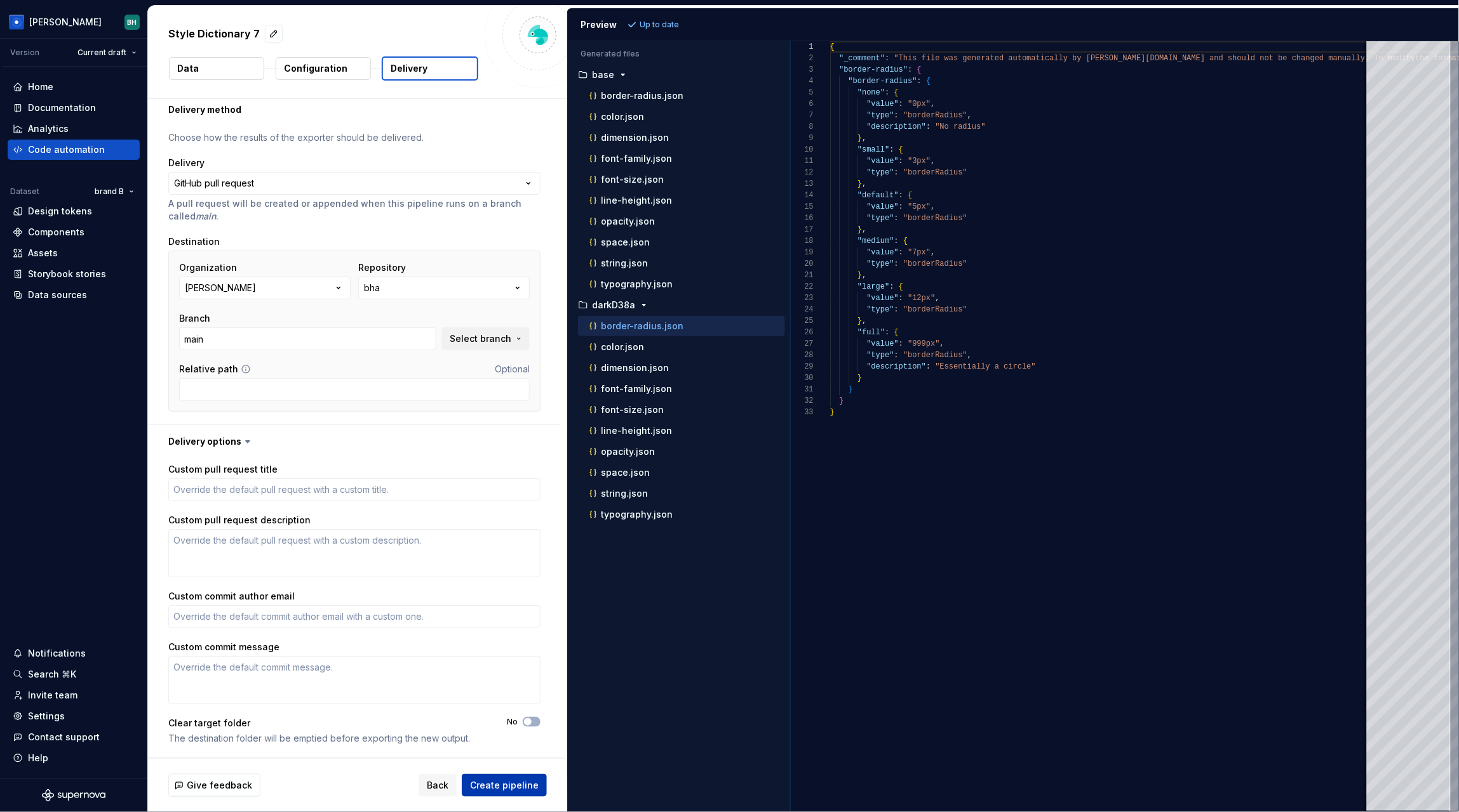
click at [516, 780] on span "Create pipeline" at bounding box center [503, 785] width 68 height 13
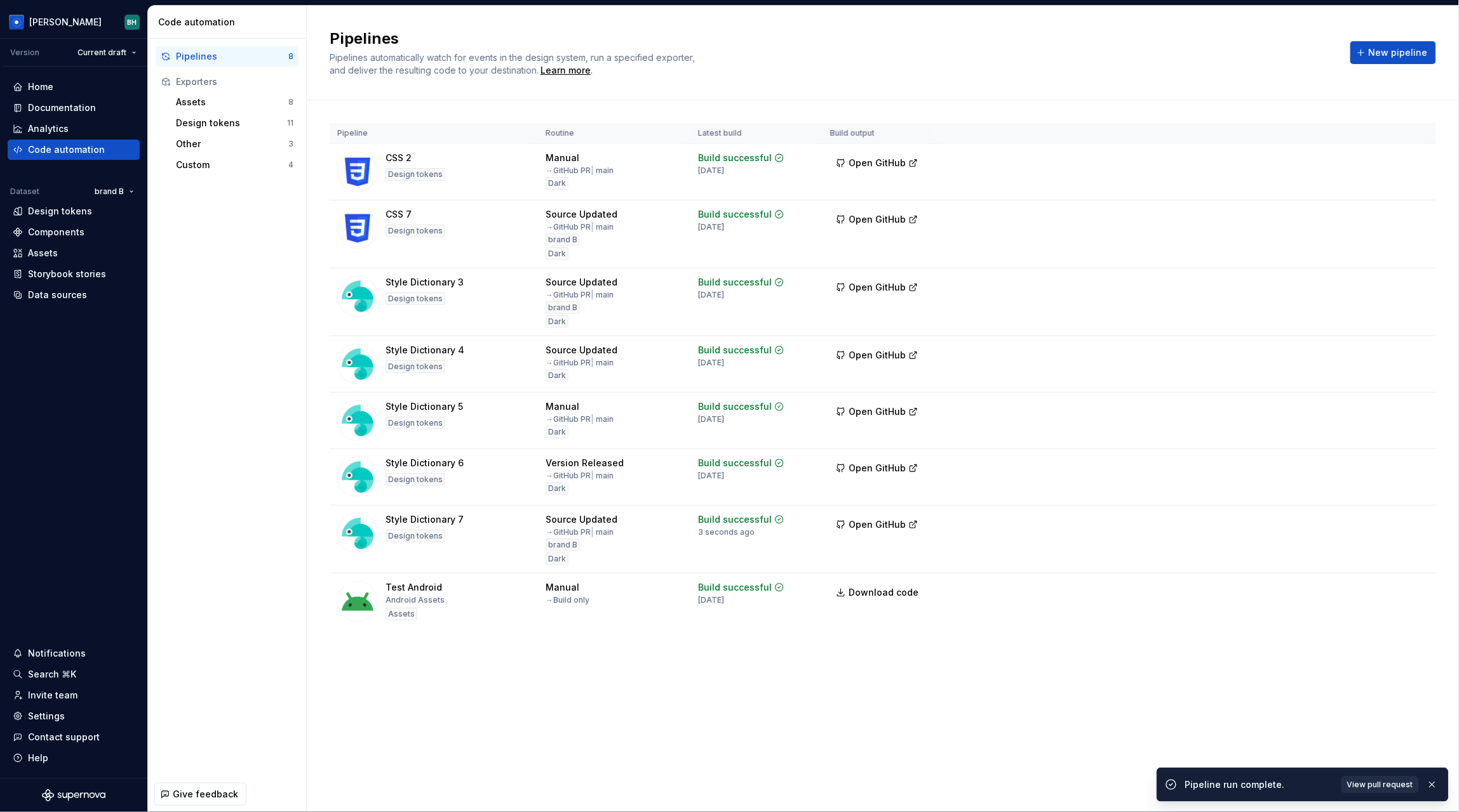
click at [1367, 776] on link "View pull request" at bounding box center [1380, 785] width 77 height 18
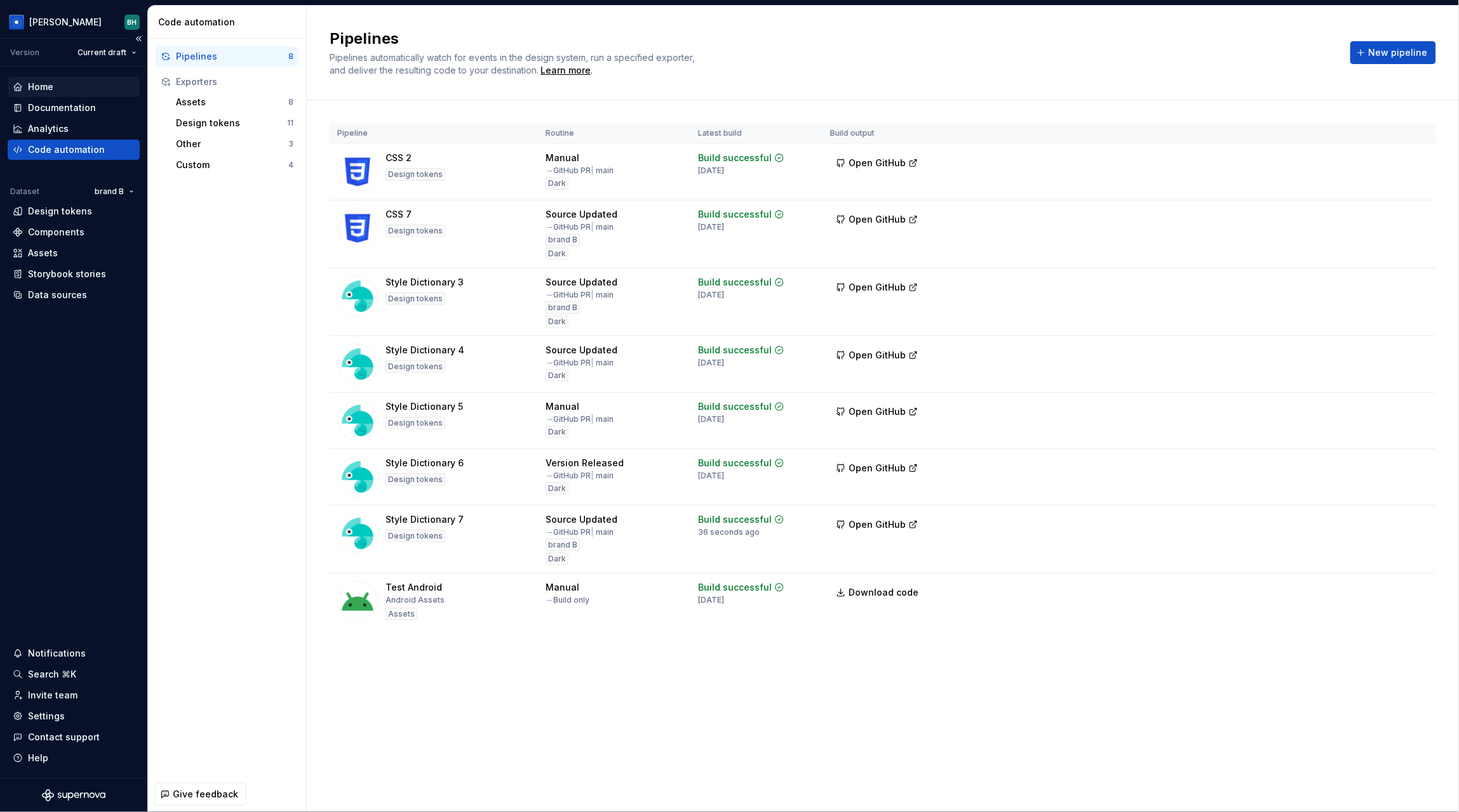
click at [92, 87] on div "Home" at bounding box center [74, 87] width 122 height 13
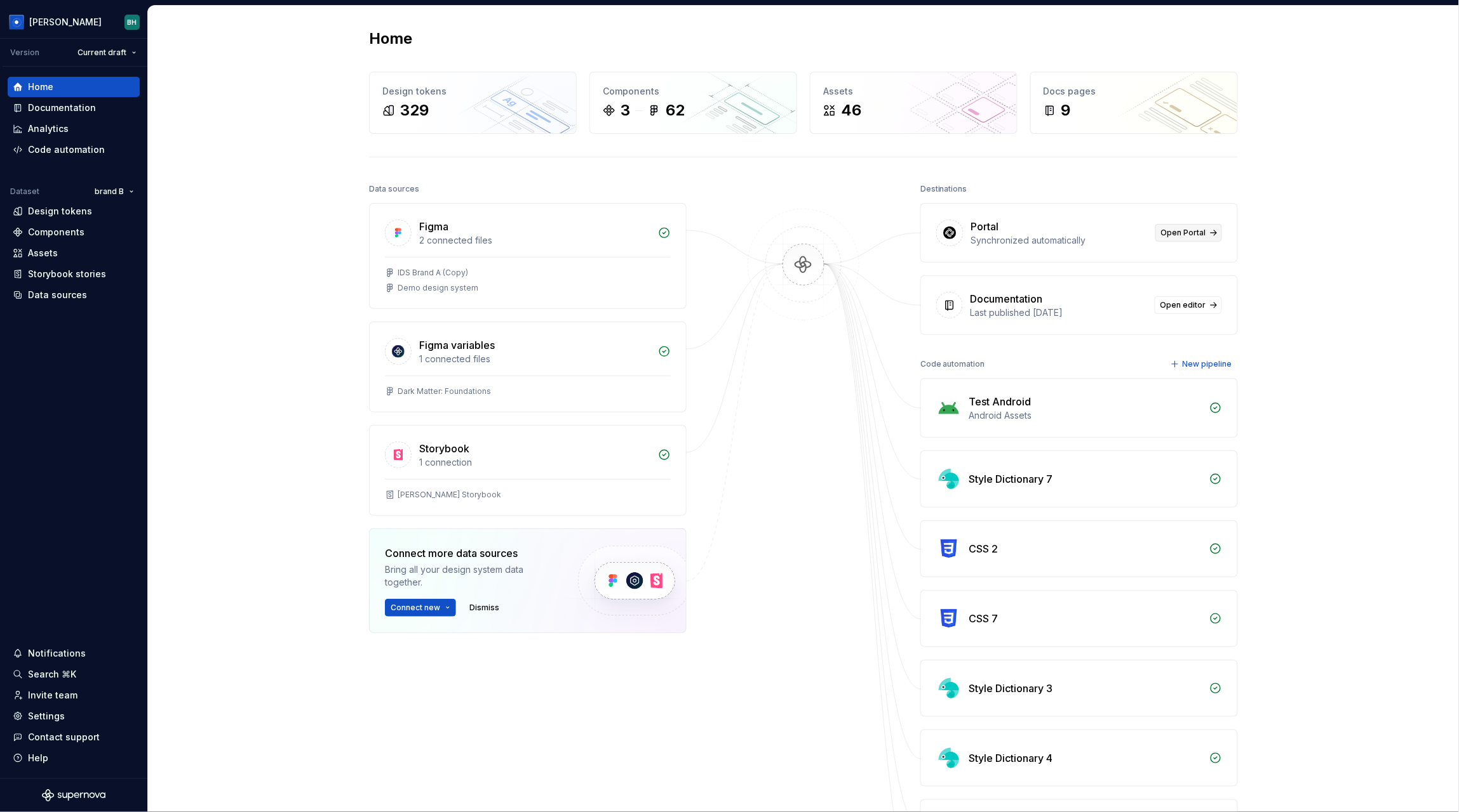
click at [1181, 236] on span "Open Portal" at bounding box center [1184, 233] width 45 height 10
click at [68, 154] on div "Code automation" at bounding box center [66, 149] width 77 height 13
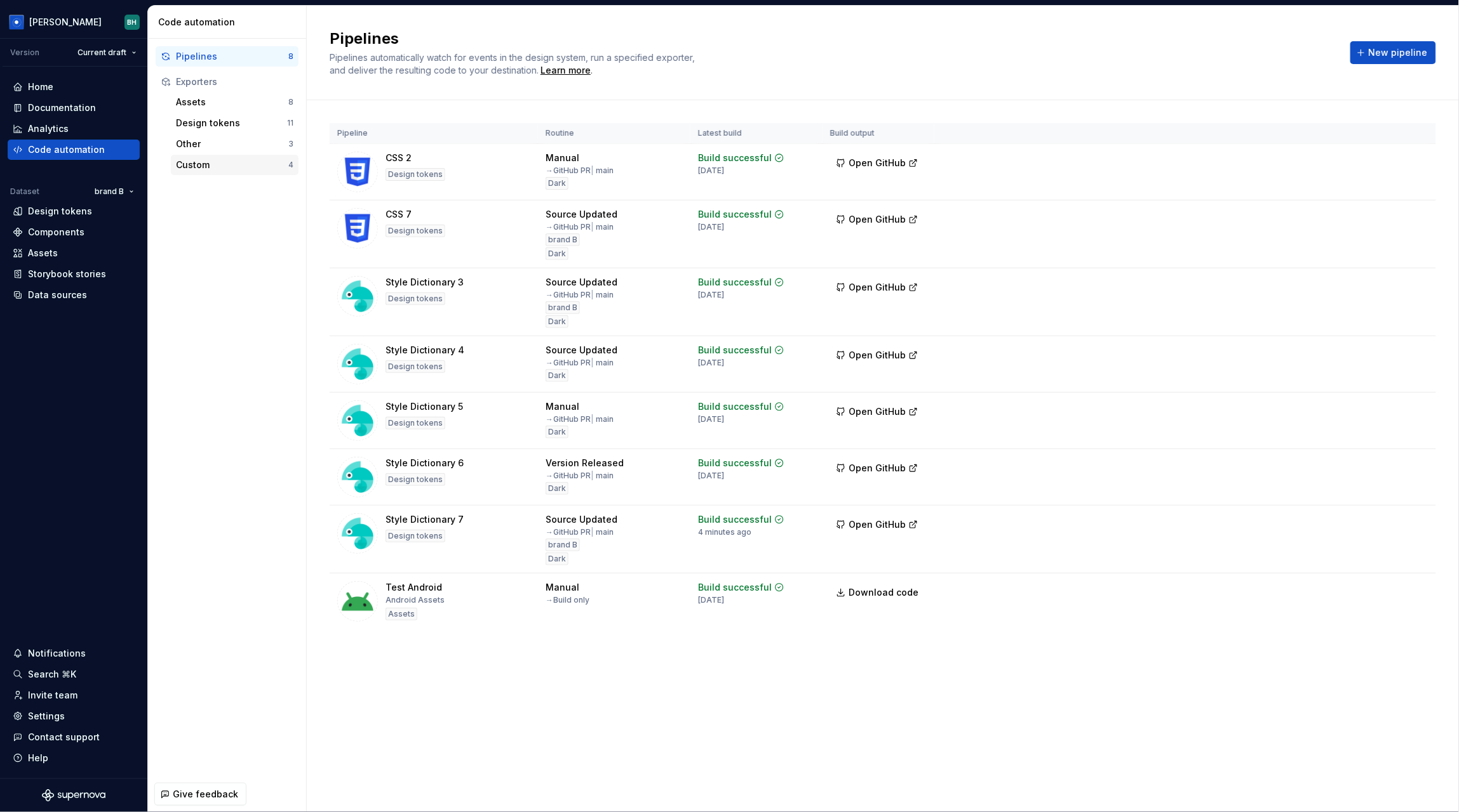
click at [206, 162] on div "Custom" at bounding box center [232, 165] width 113 height 13
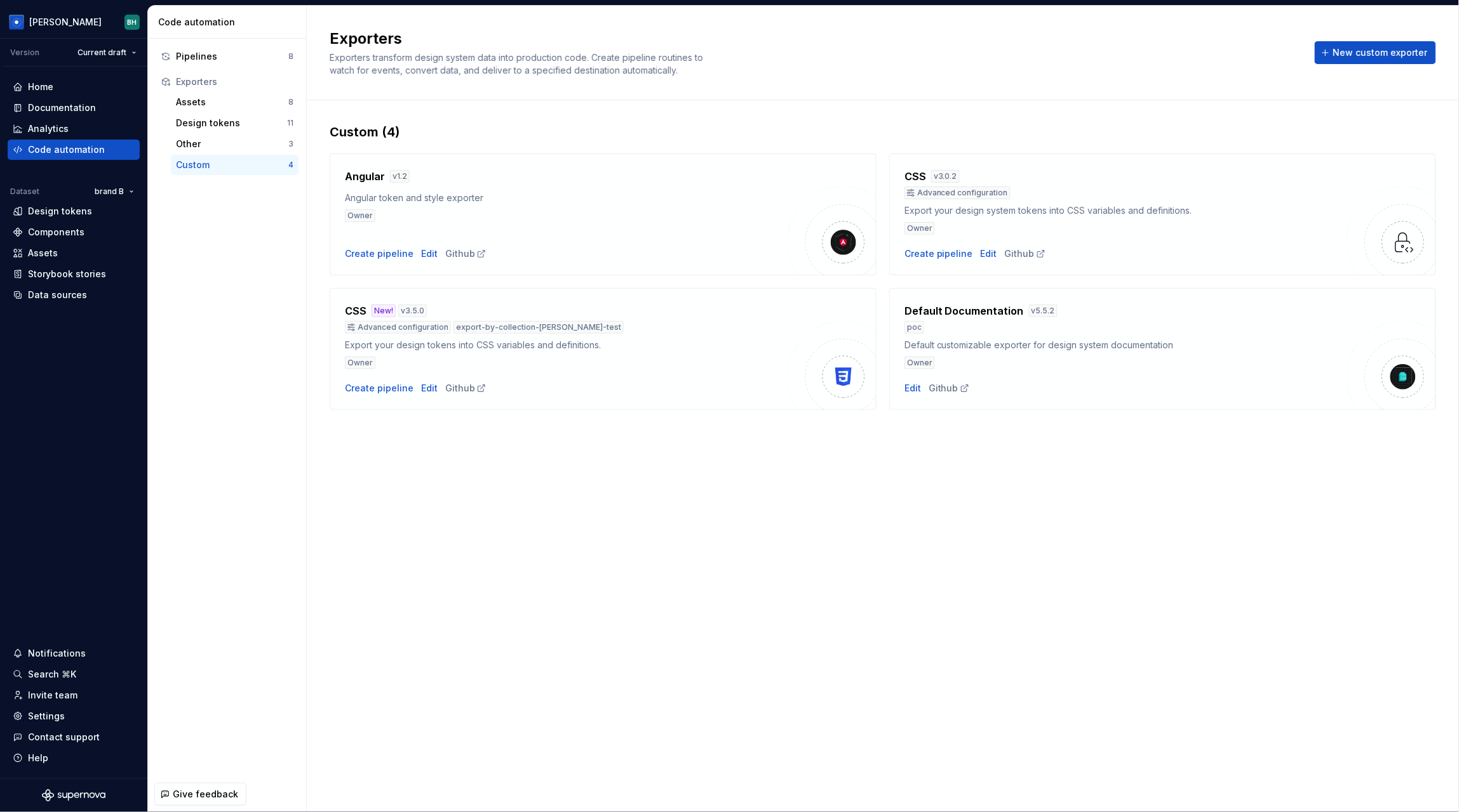
click at [429, 210] on div "Owner" at bounding box center [566, 215] width 442 height 13
click at [461, 252] on div "Github" at bounding box center [466, 254] width 41 height 13
click at [256, 122] on div "Design tokens" at bounding box center [231, 122] width 112 height 13
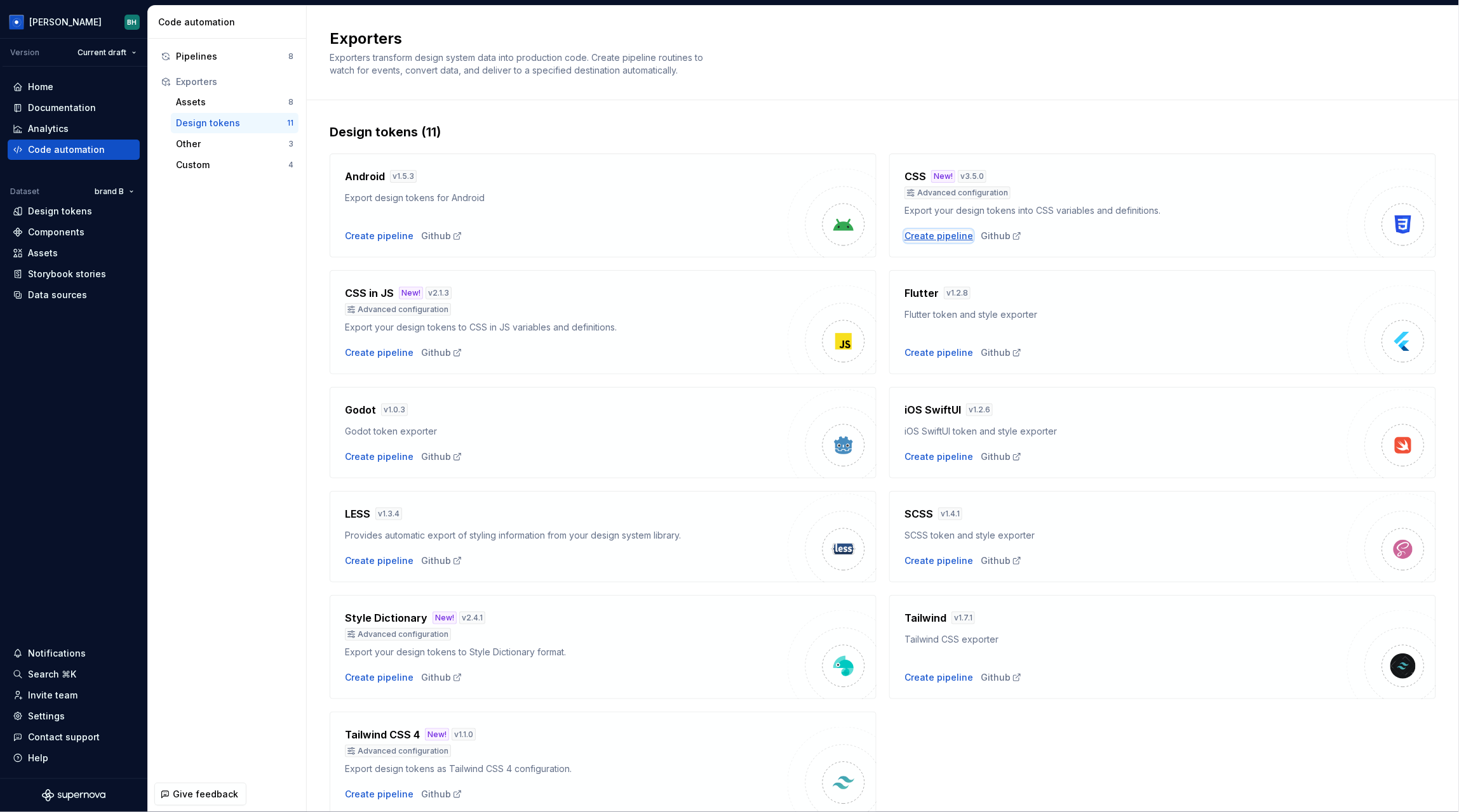
click at [953, 239] on div "Create pipeline" at bounding box center [938, 236] width 68 height 13
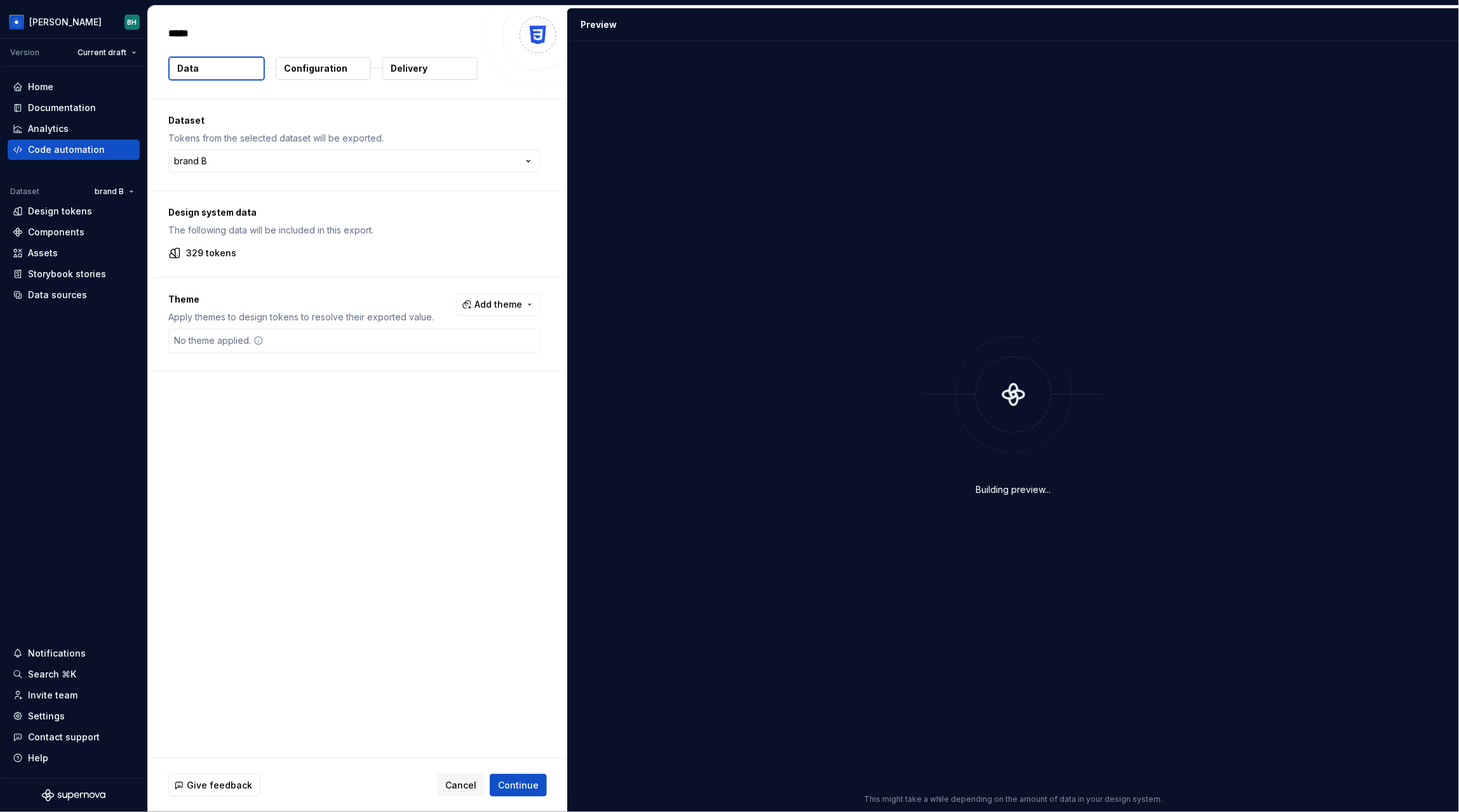
click at [311, 72] on p "Configuration" at bounding box center [316, 68] width 63 height 13
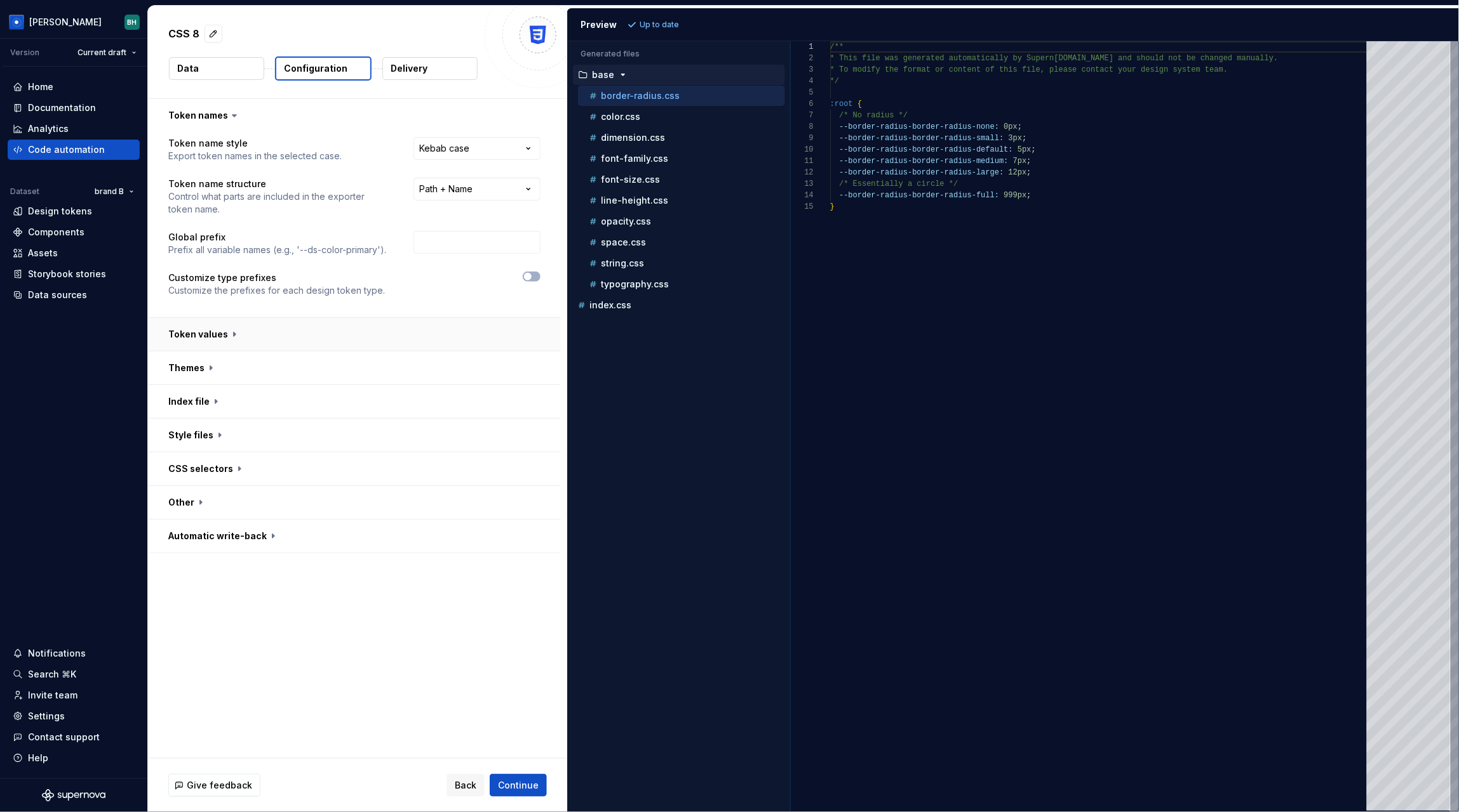
click at [226, 345] on button "button" at bounding box center [354, 333] width 413 height 33
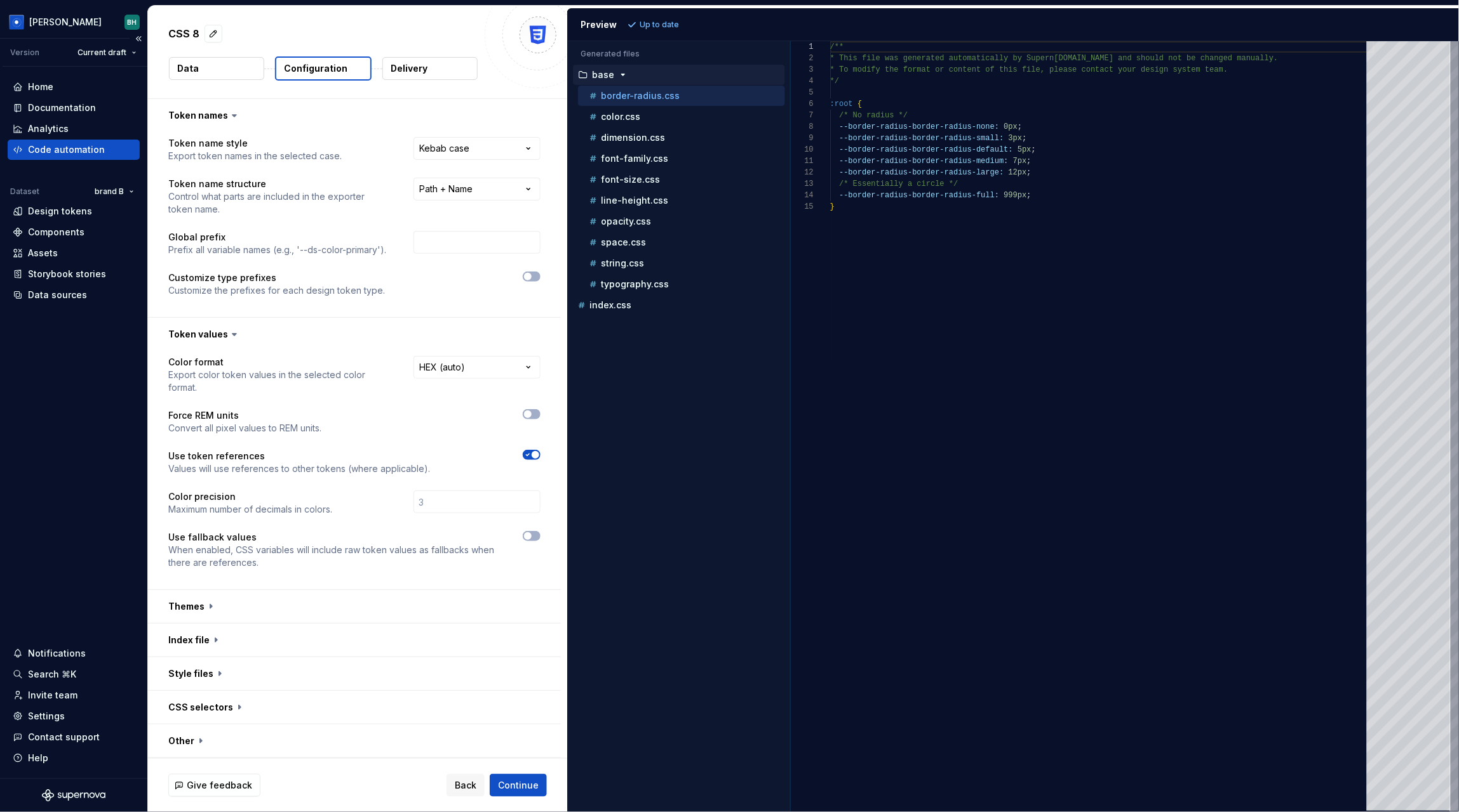
click at [92, 149] on div "Code automation" at bounding box center [66, 149] width 77 height 13
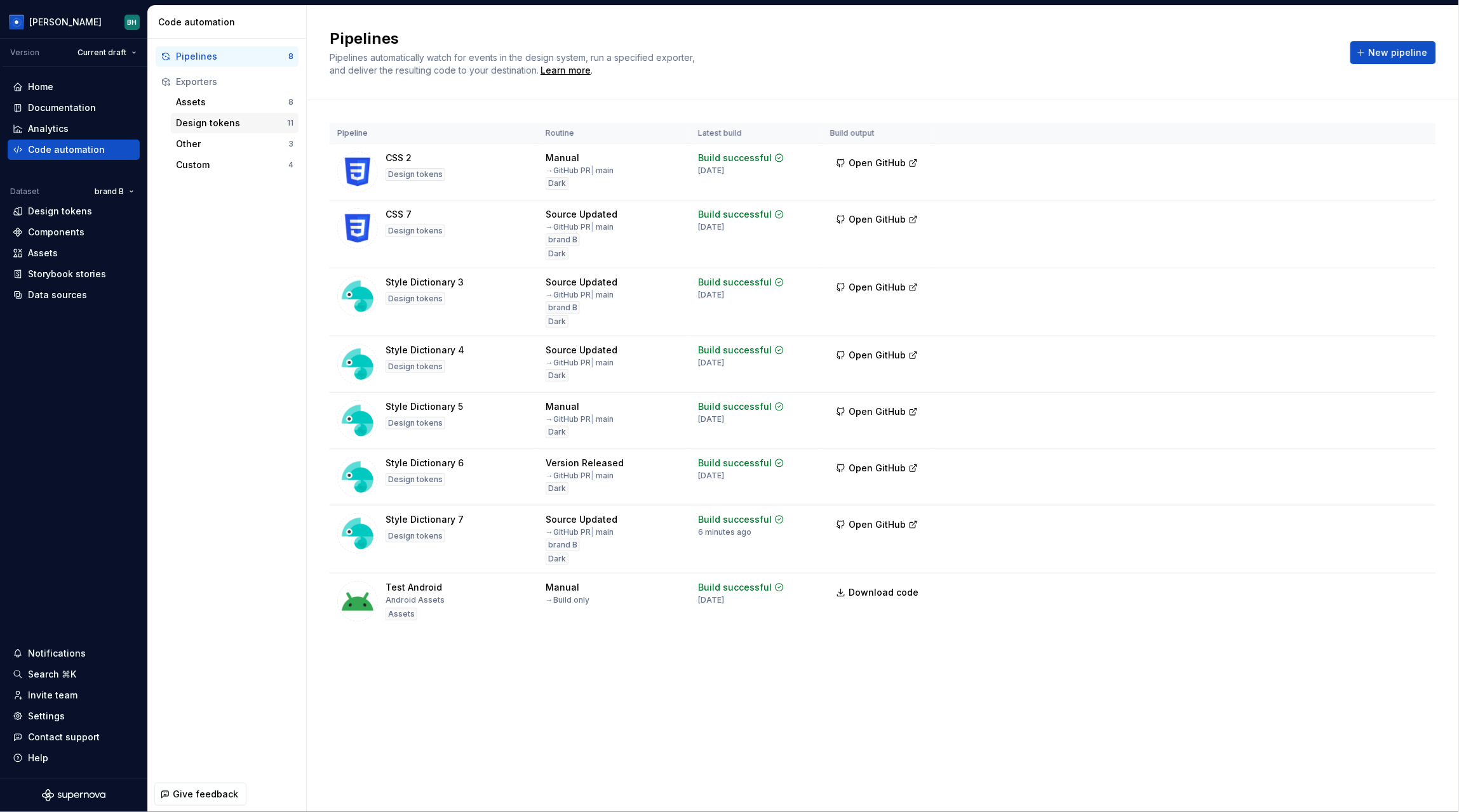
click at [276, 118] on div "Design tokens" at bounding box center [231, 122] width 112 height 13
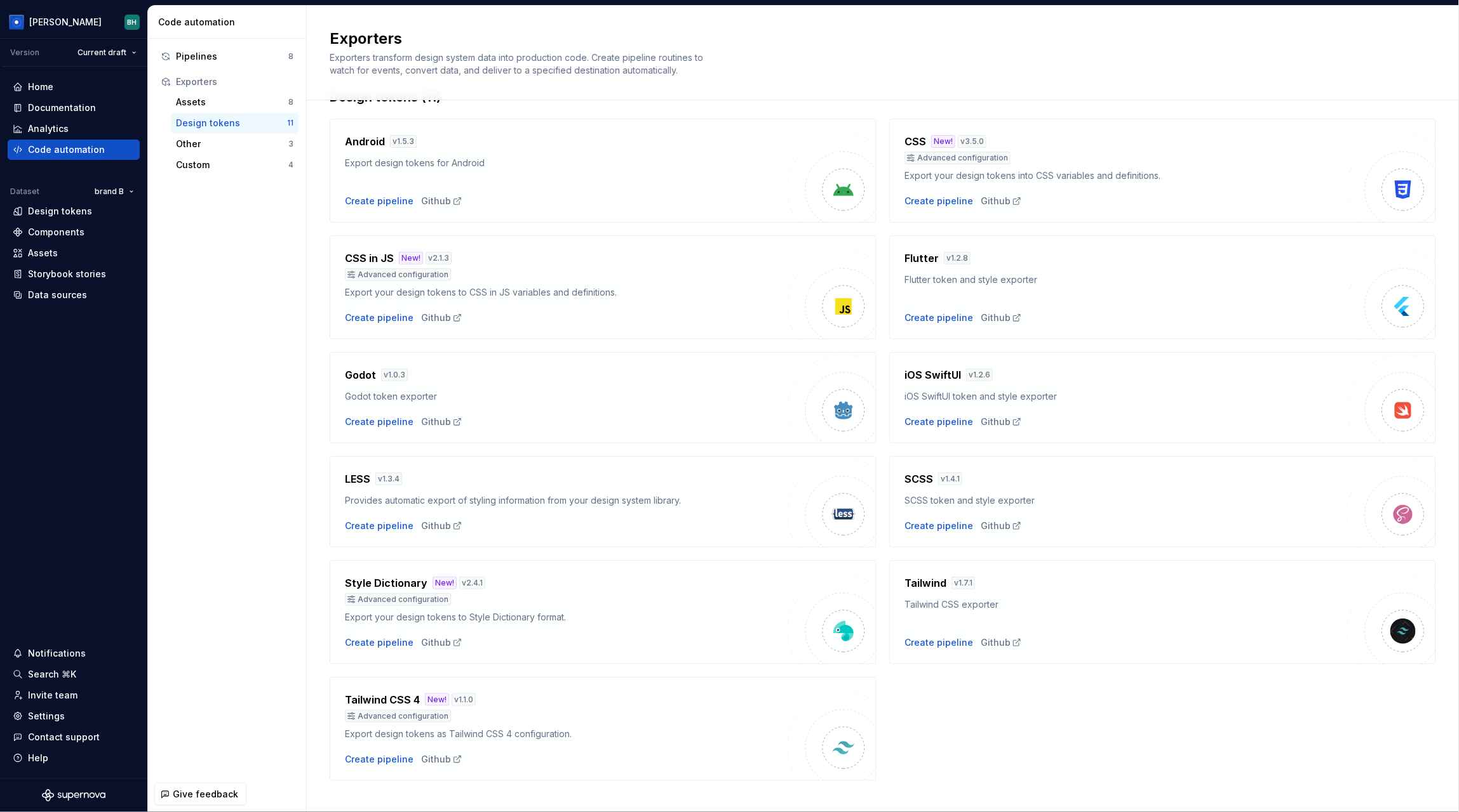
scroll to position [37, 0]
drag, startPoint x: 668, startPoint y: 106, endPoint x: 675, endPoint y: 122, distance: 17.5
click at [668, 107] on div "Android v 1.5.3 Export design tokens for Android Create pipeline Github CSS New…" at bounding box center [883, 442] width 1107 height 675
click at [68, 90] on div "Home" at bounding box center [74, 87] width 122 height 13
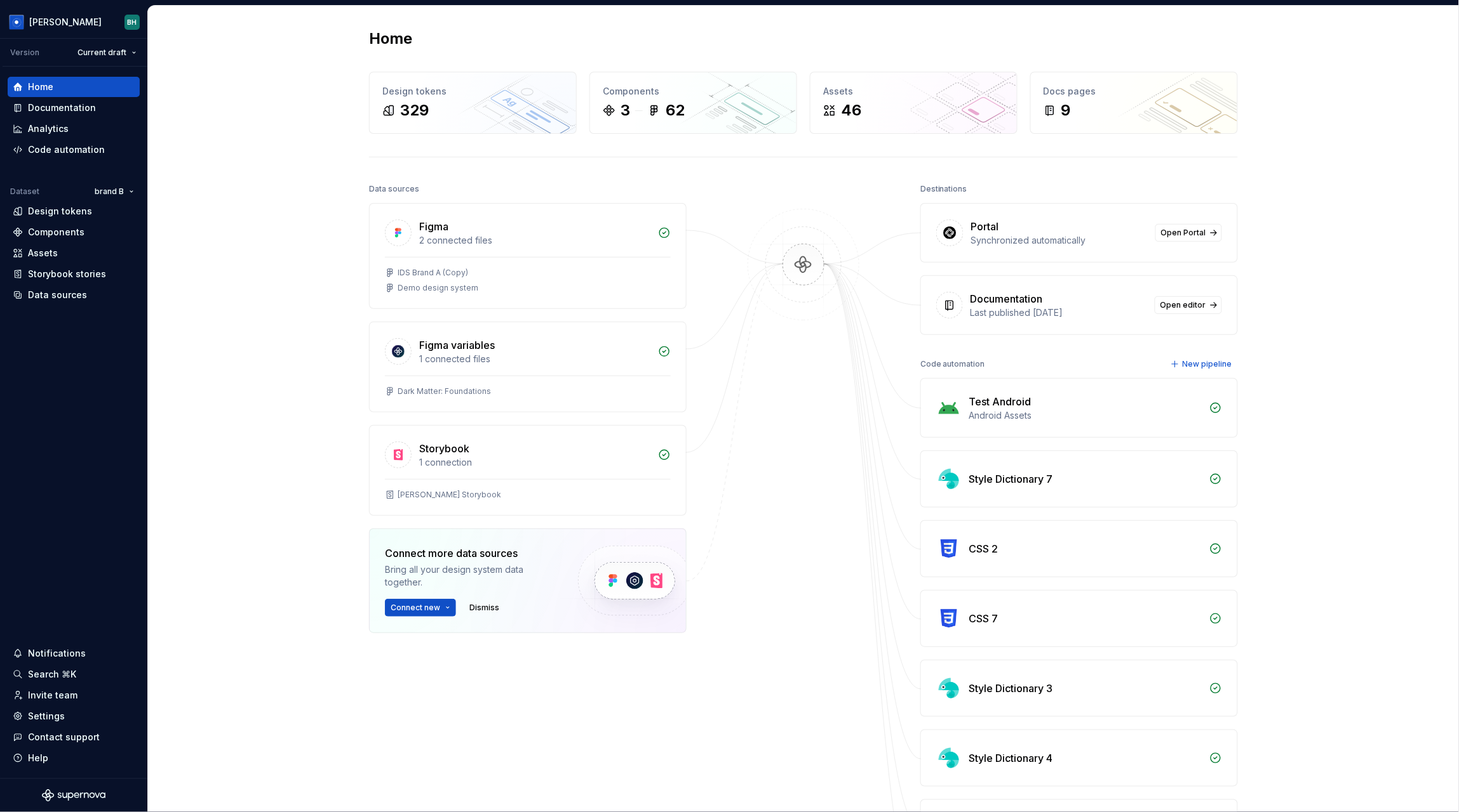
click at [923, 157] on div at bounding box center [804, 157] width 869 height 1
click at [317, 168] on div "Home Design tokens 329 Components 3 62 Assets 46 Docs pages 9 Data sources Figm…" at bounding box center [804, 503] width 1311 height 996
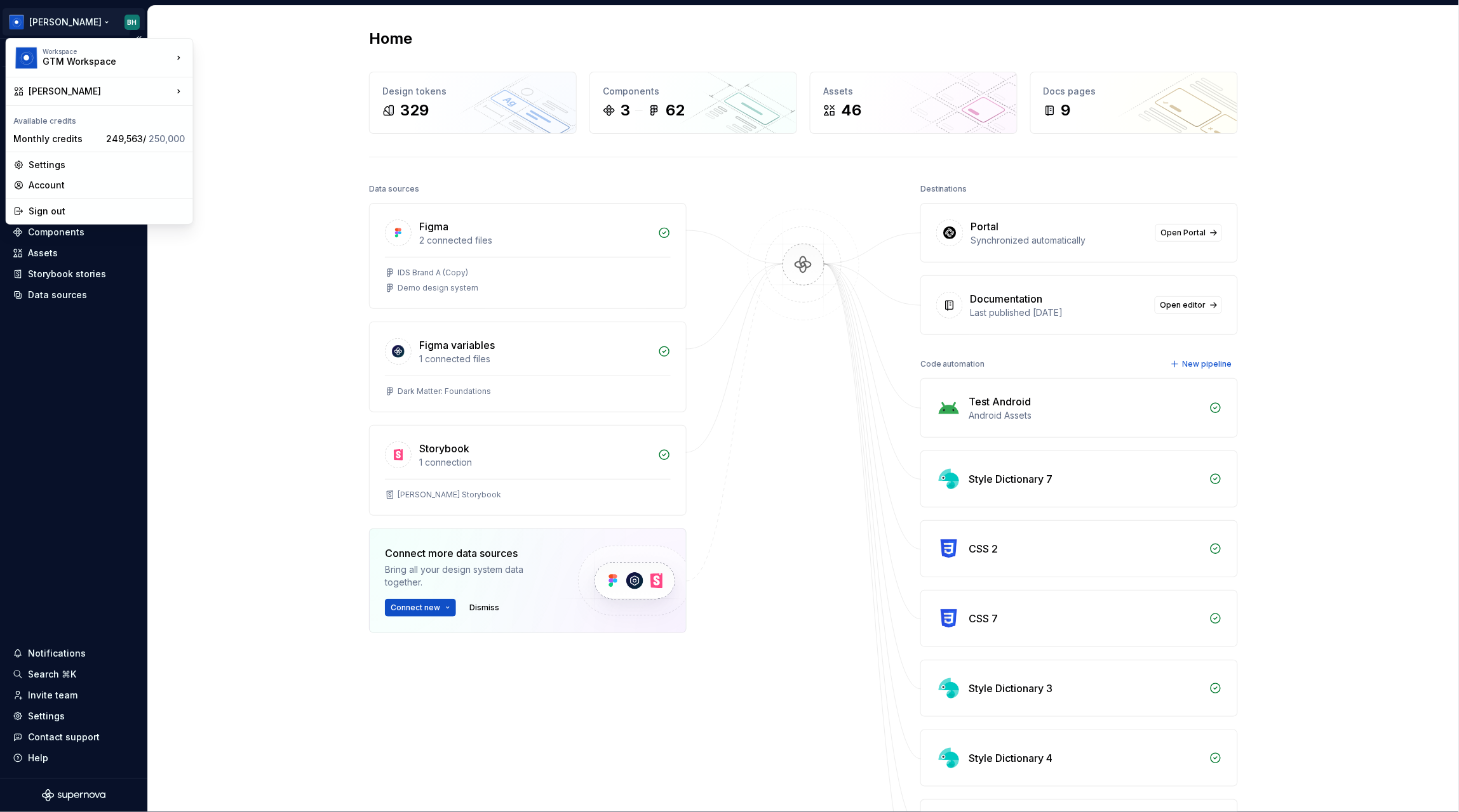
click at [69, 22] on html "[PERSON_NAME] Version Current draft Home Documentation Analytics Code automatio…" at bounding box center [730, 406] width 1459 height 812
click at [244, 50] on html "[PERSON_NAME] Version Current draft Home Documentation Analytics Code automatio…" at bounding box center [730, 406] width 1459 height 812
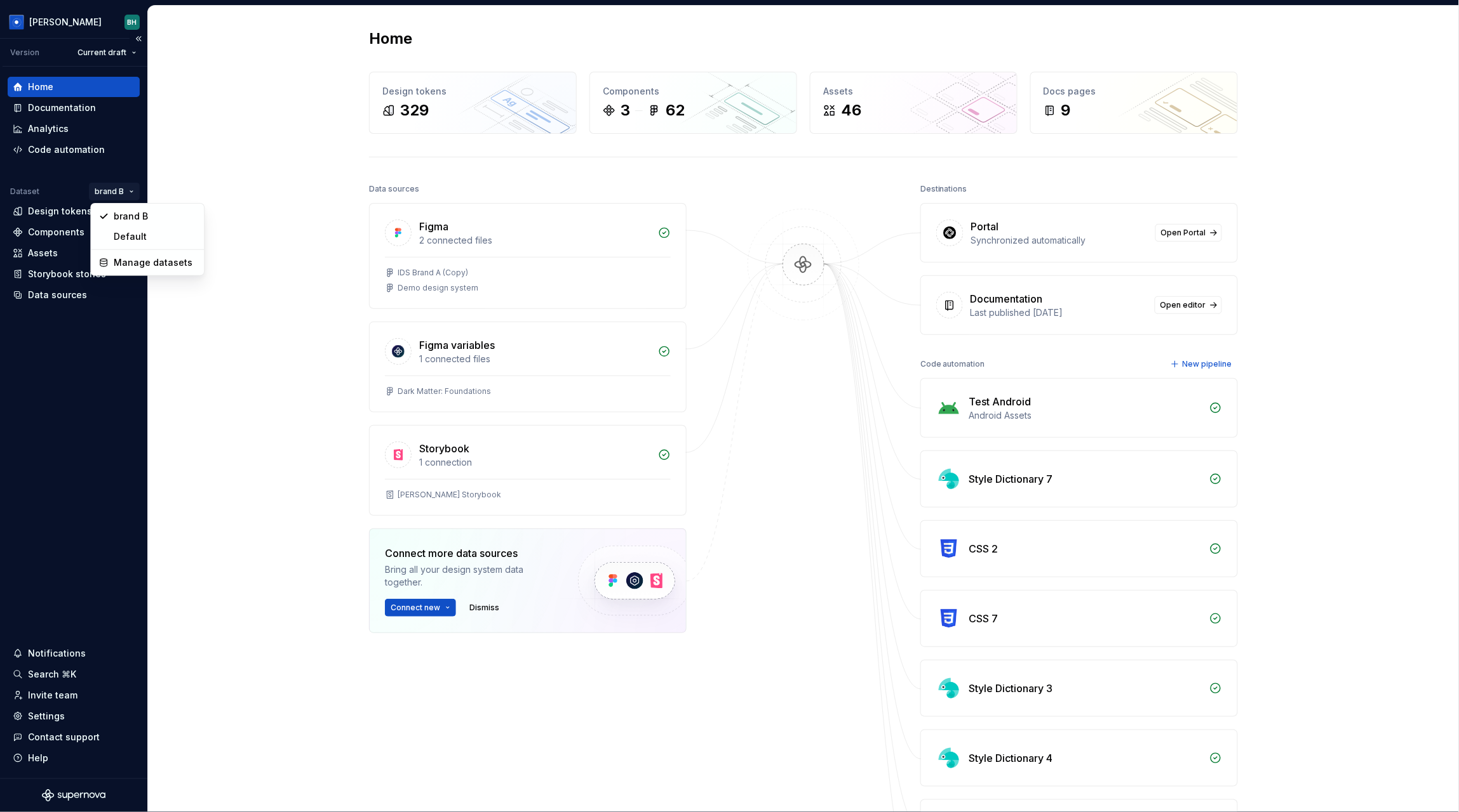
click at [113, 189] on html "[PERSON_NAME] Version Current draft Home Documentation Analytics Code automatio…" at bounding box center [730, 406] width 1459 height 812
click at [165, 263] on div "Manage datasets" at bounding box center [154, 262] width 83 height 13
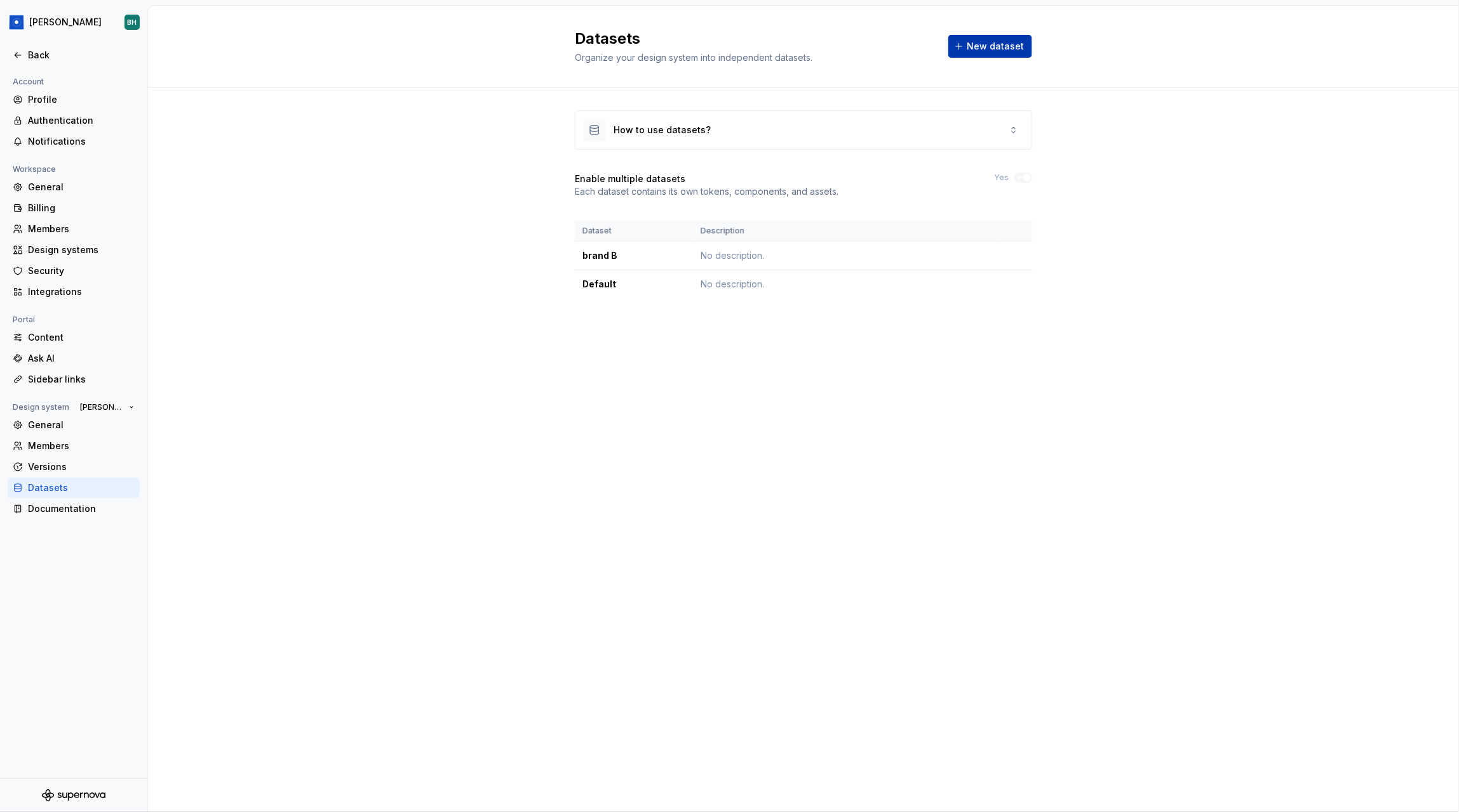
click at [980, 48] on span "New dataset" at bounding box center [995, 46] width 57 height 13
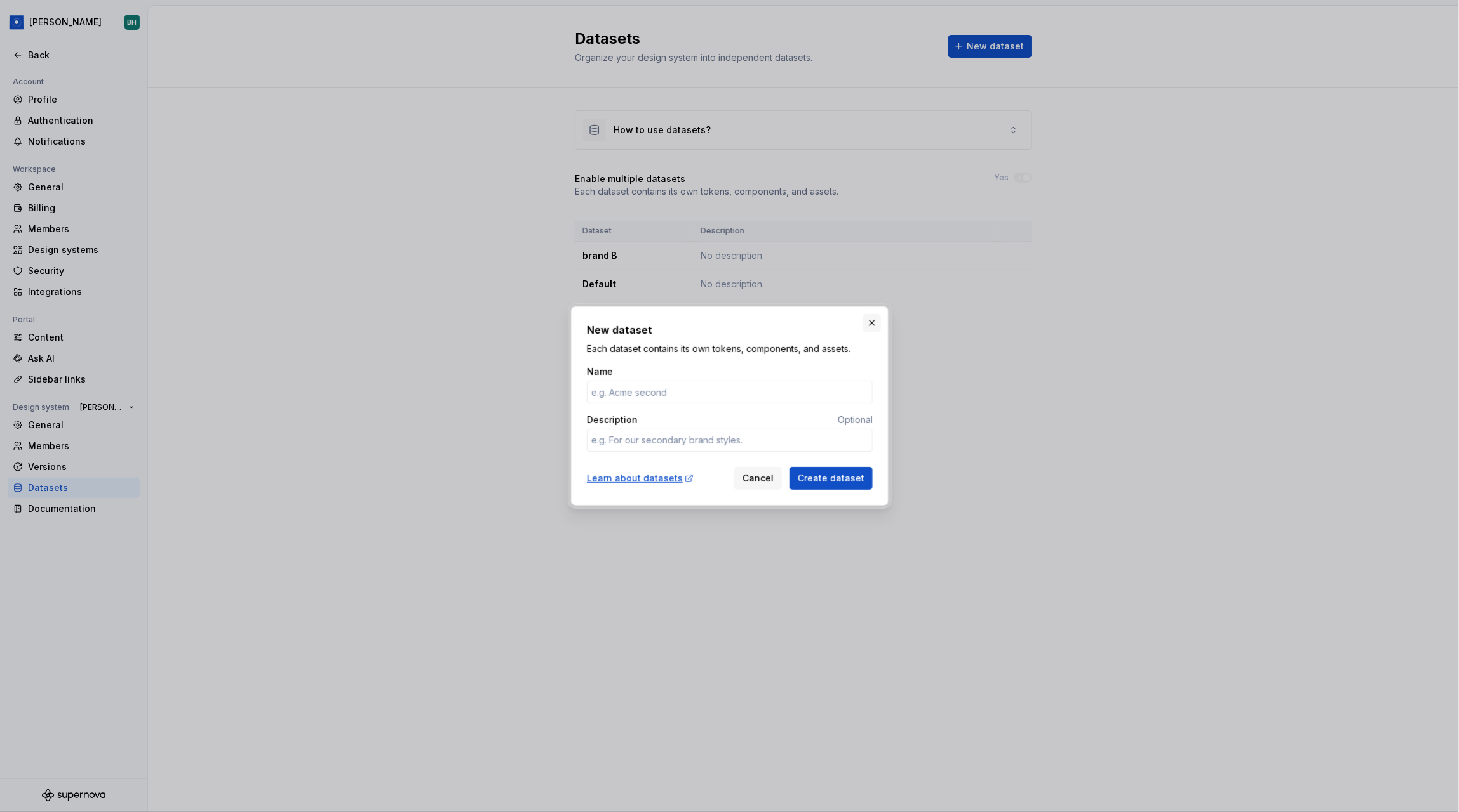
click at [873, 323] on button "button" at bounding box center [872, 323] width 18 height 18
type textarea "*"
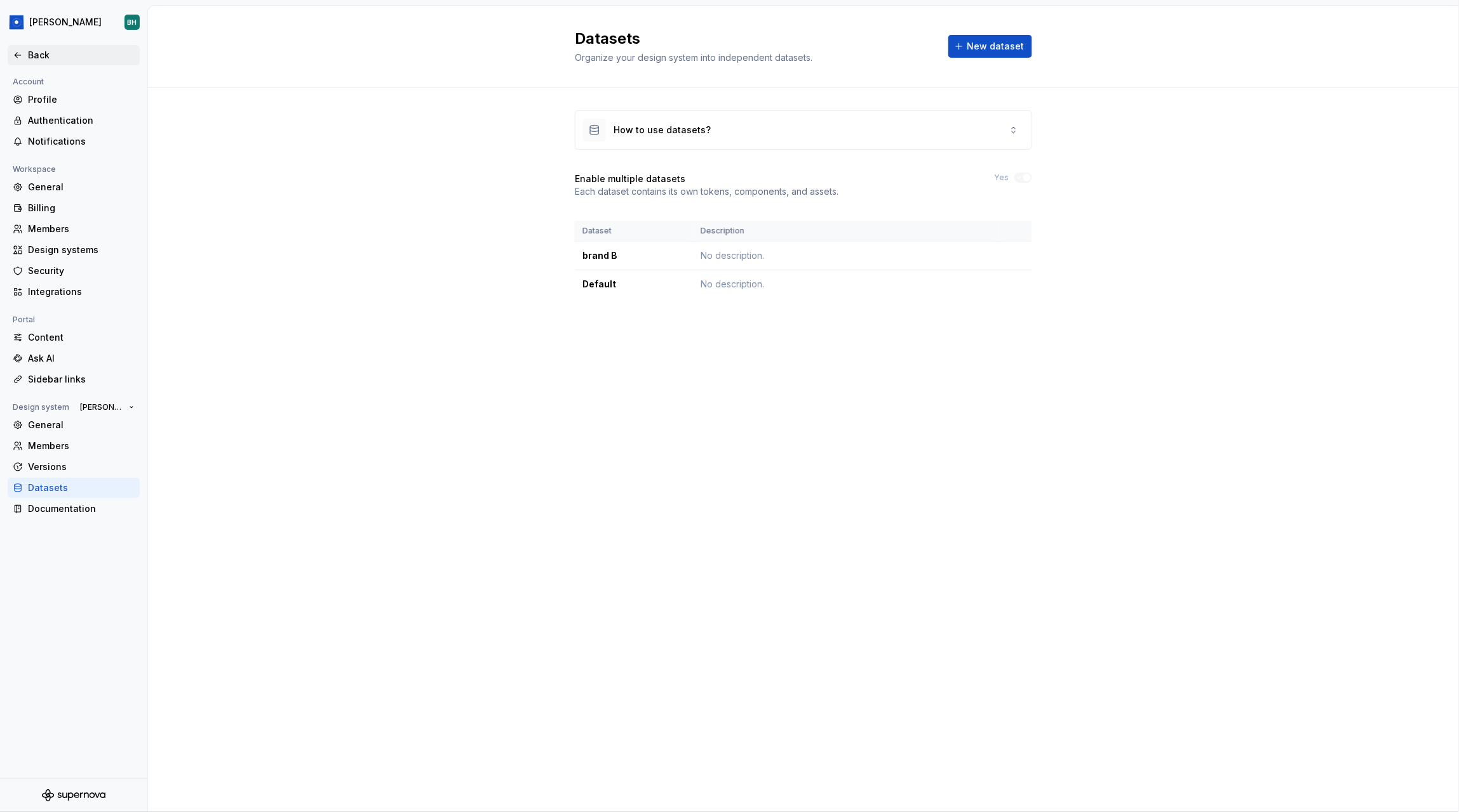
click at [35, 49] on div "Back" at bounding box center [81, 55] width 107 height 13
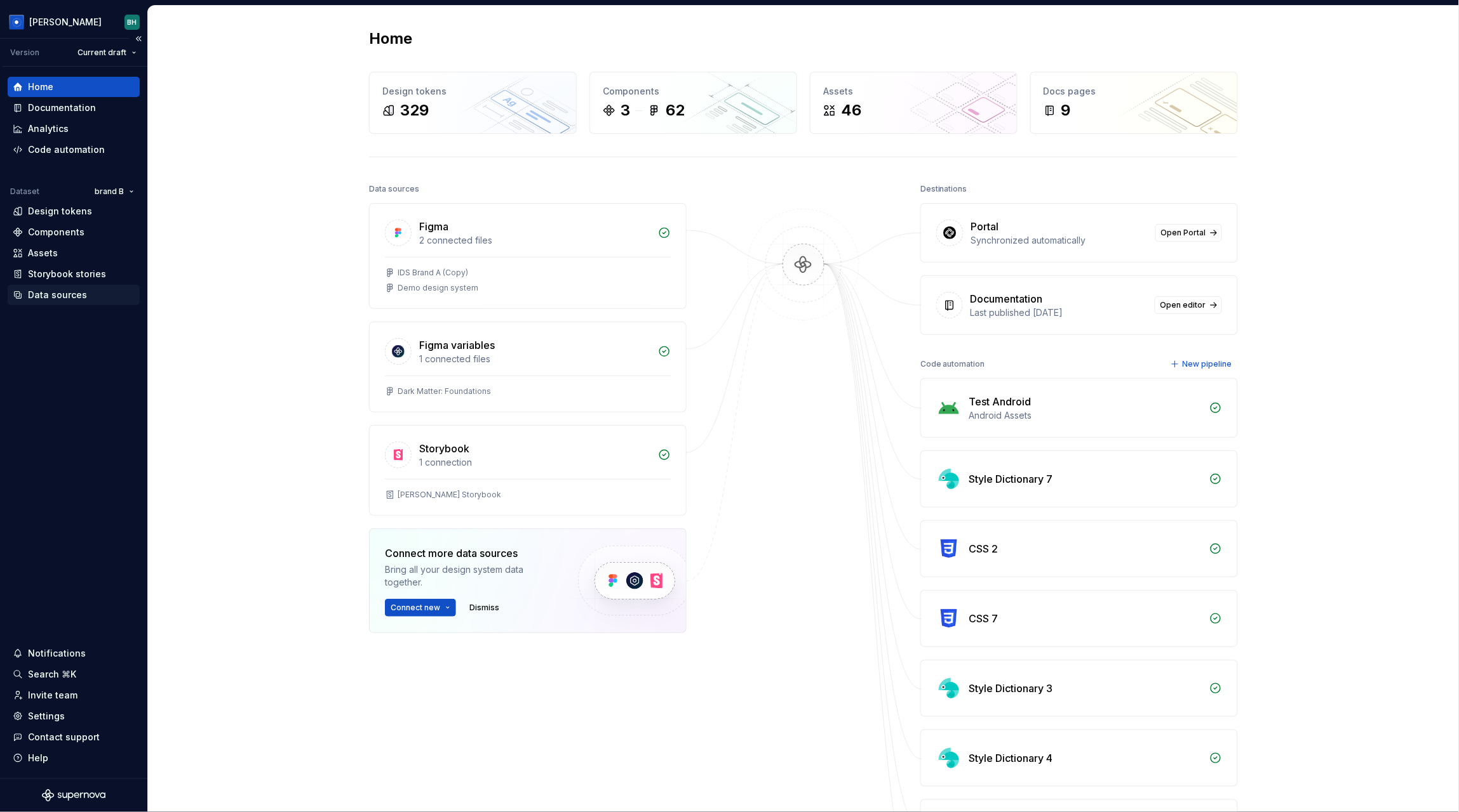
click at [74, 298] on div "Data sources" at bounding box center [57, 295] width 59 height 13
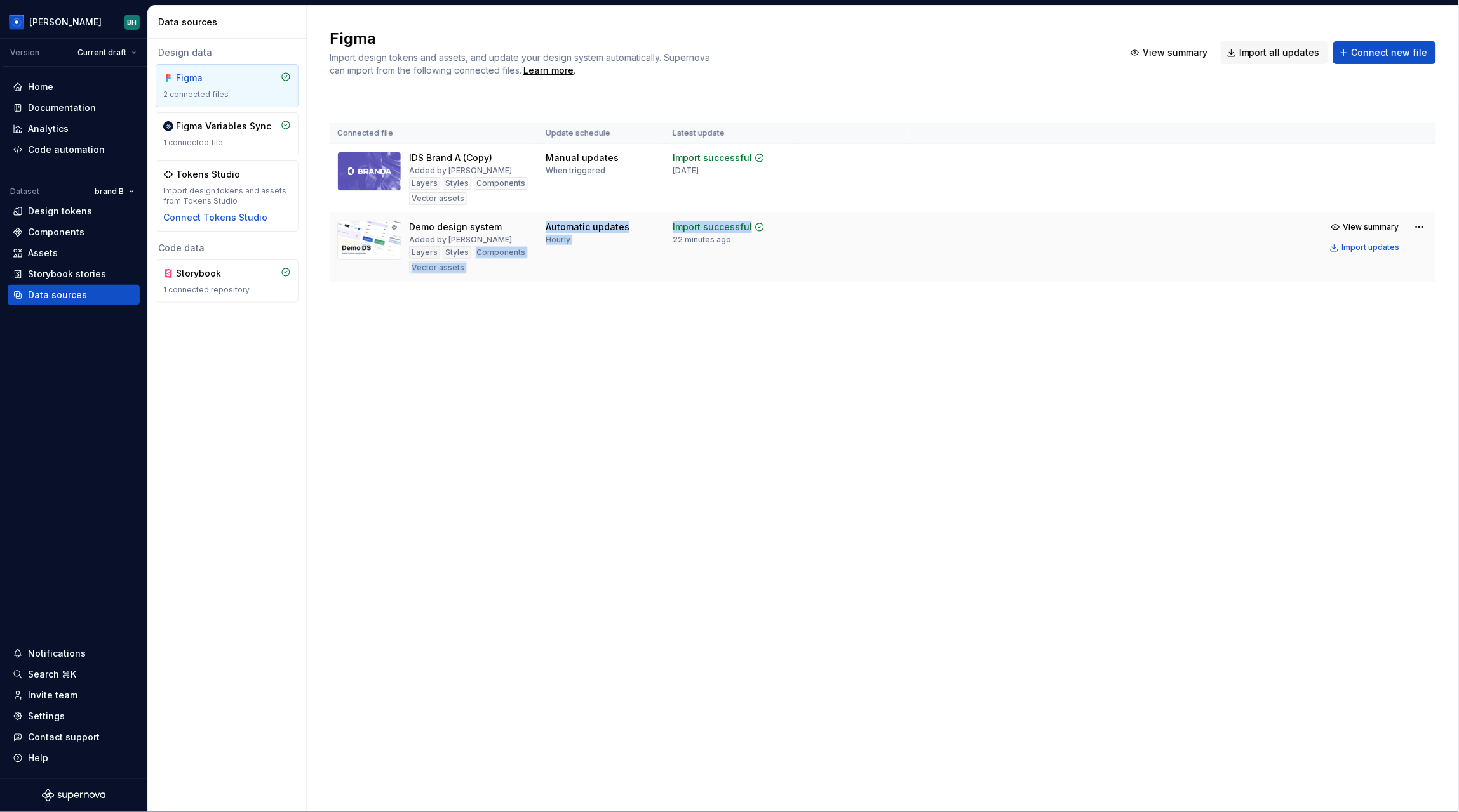
drag, startPoint x: 534, startPoint y: 225, endPoint x: 668, endPoint y: 243, distance: 135.2
click at [668, 243] on tr "Demo design system Added by [PERSON_NAME] Layers Styles Components Vector asset…" at bounding box center [883, 248] width 1107 height 69
click at [638, 255] on td "Automatic updates Hourly" at bounding box center [601, 248] width 127 height 69
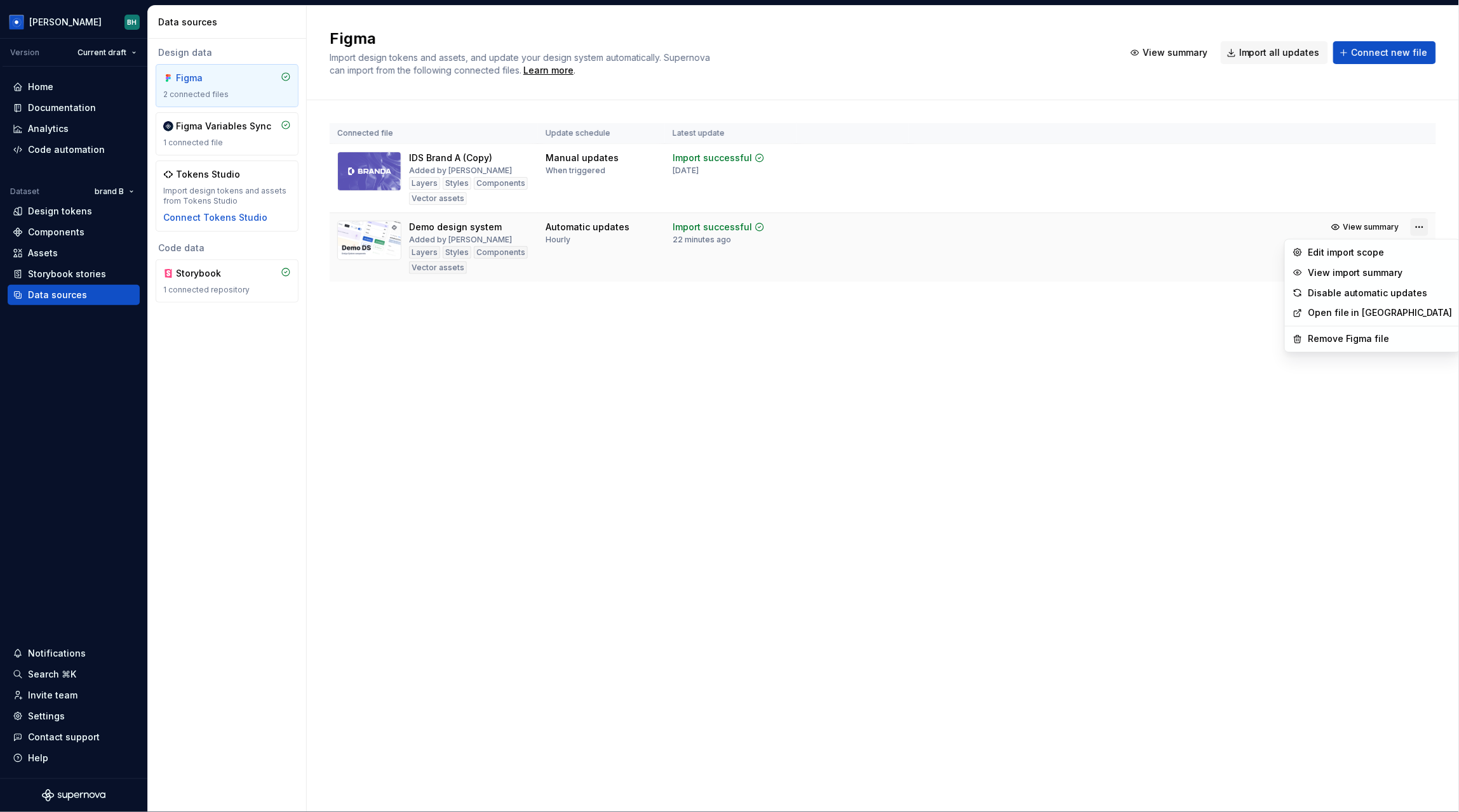
click at [1416, 223] on html "[PERSON_NAME] Version Current draft Home Documentation Analytics Code automatio…" at bounding box center [730, 406] width 1459 height 812
click at [1008, 286] on html "[PERSON_NAME] Version Current draft Home Documentation Analytics Code automatio…" at bounding box center [730, 406] width 1459 height 812
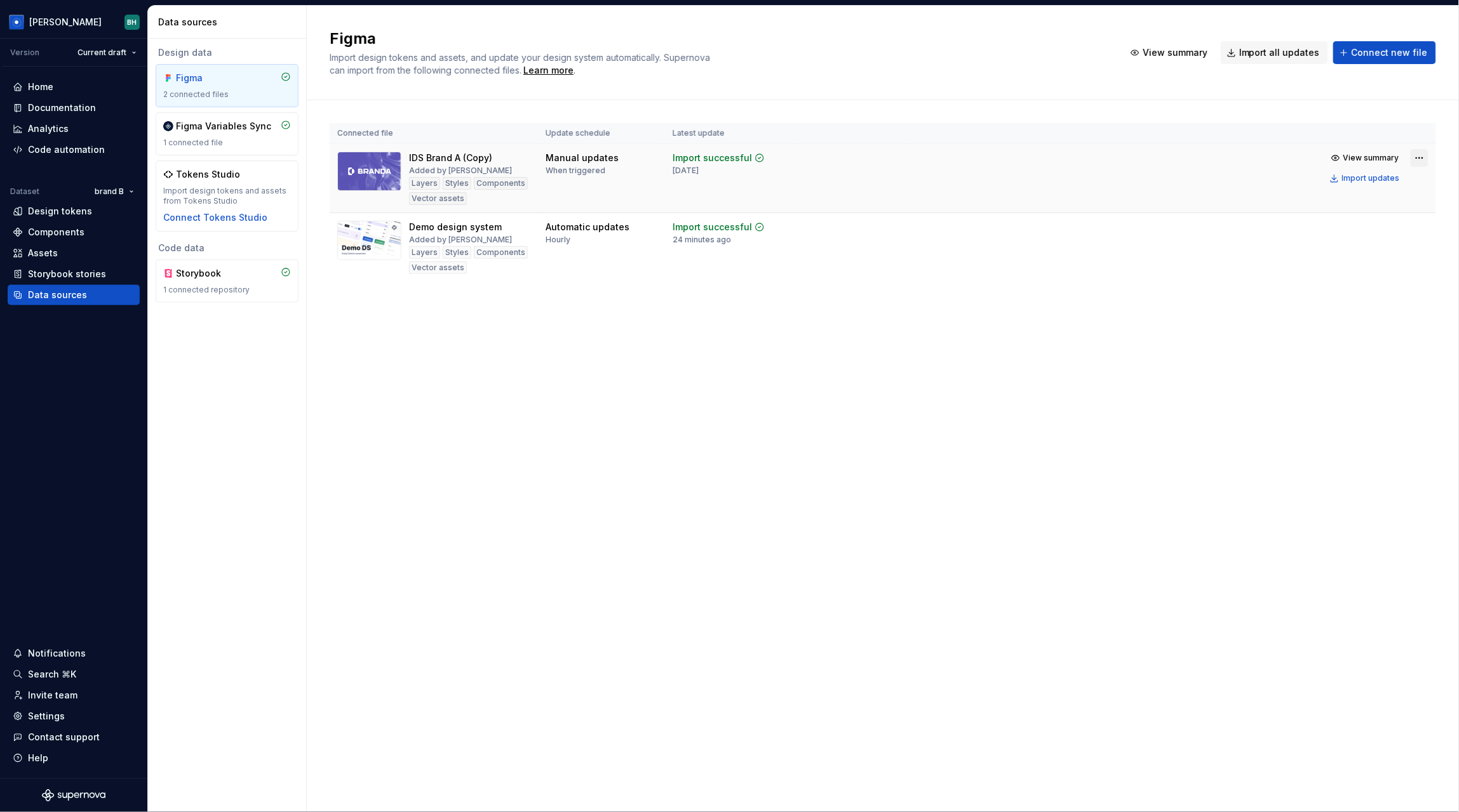
click at [1410, 156] on div "View summary Import updates" at bounding box center [1377, 168] width 103 height 38
click at [1419, 156] on html "[PERSON_NAME] Version Current draft Home Documentation Analytics Code automatio…" at bounding box center [730, 406] width 1459 height 812
click at [1398, 183] on div "Edit import scope" at bounding box center [1383, 183] width 145 height 13
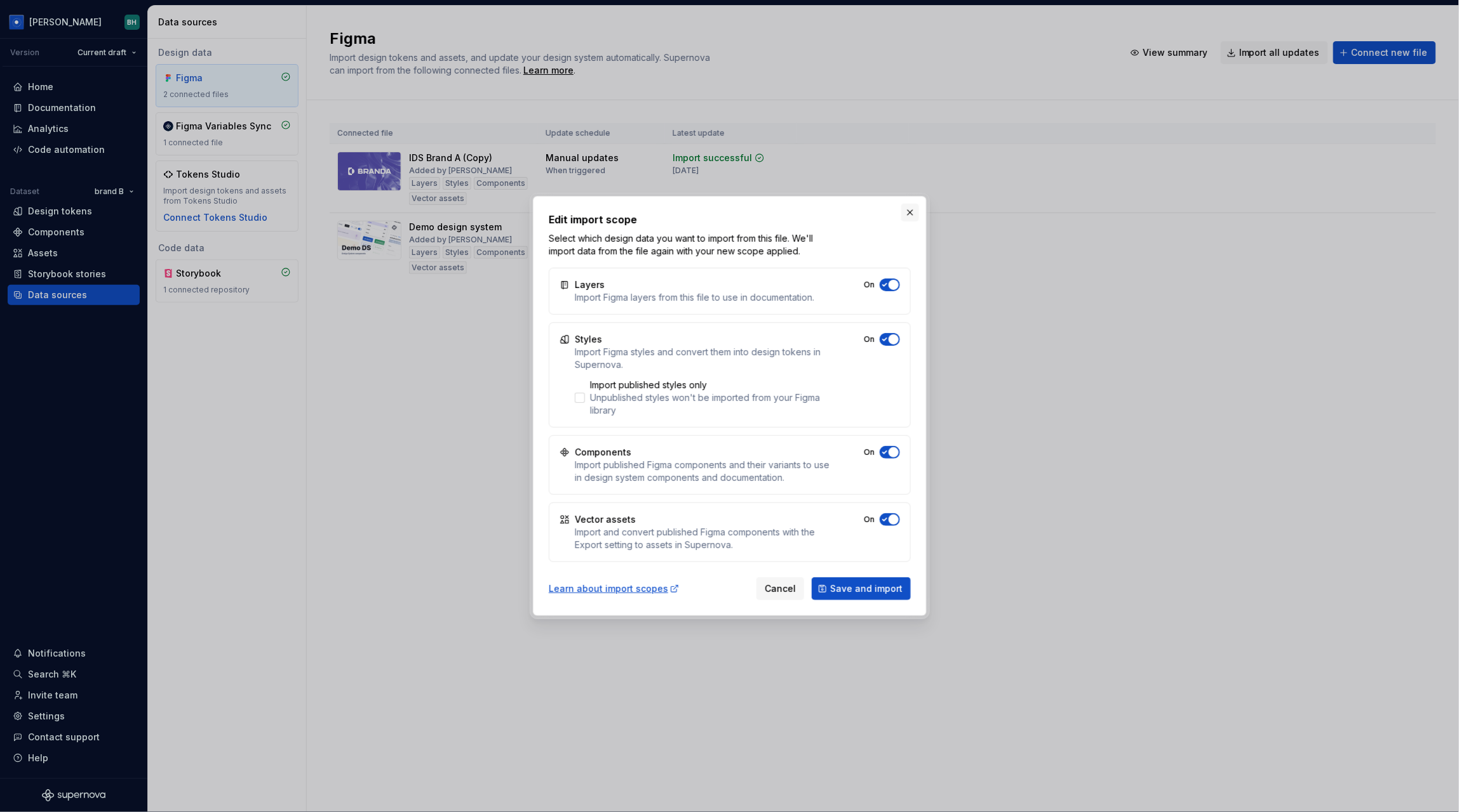
click at [910, 212] on button "button" at bounding box center [910, 212] width 18 height 18
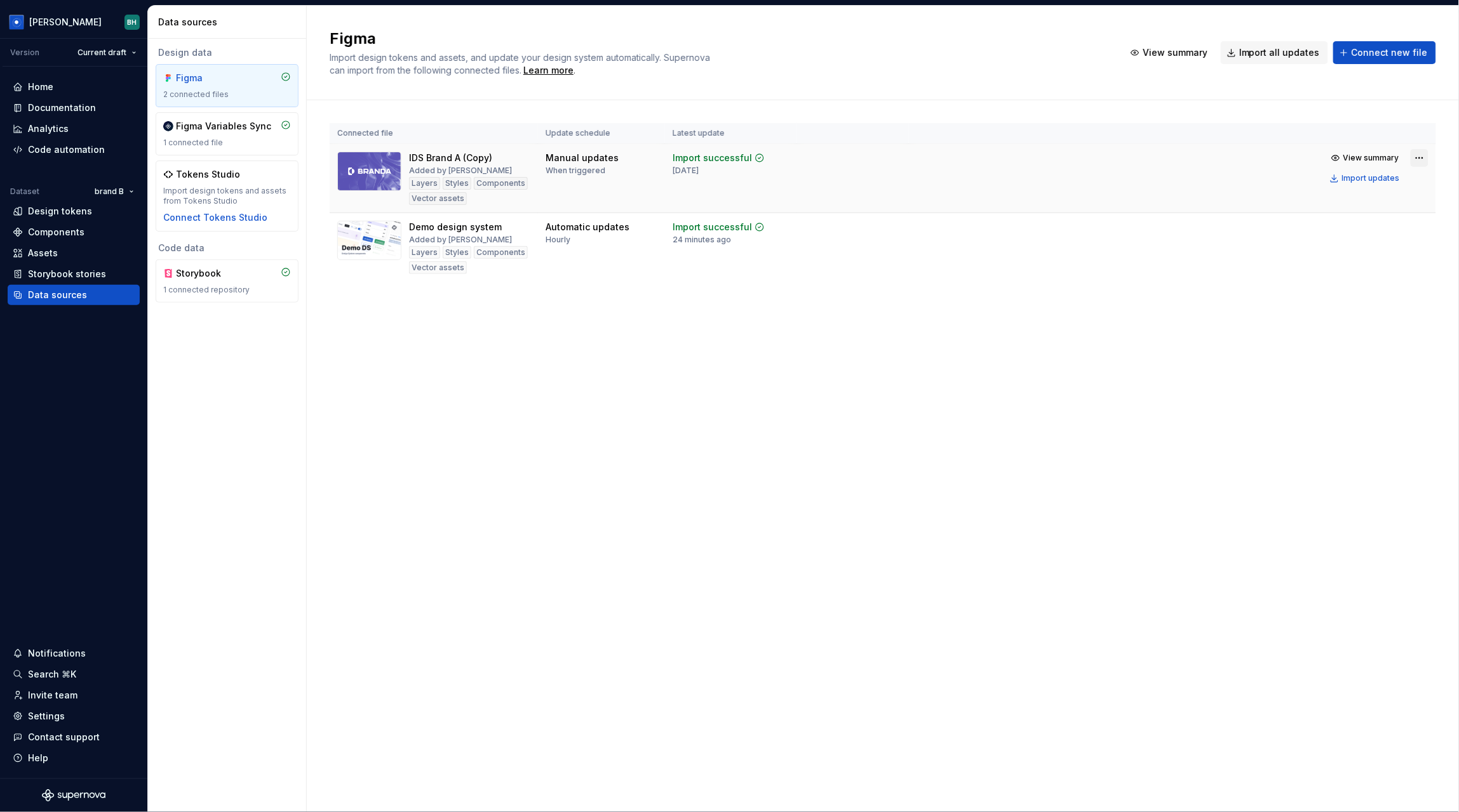
click at [1420, 158] on html "[PERSON_NAME] Version Current draft Home Documentation Analytics Code automatio…" at bounding box center [730, 406] width 1459 height 812
click at [1364, 185] on div "Edit import scope" at bounding box center [1383, 183] width 145 height 13
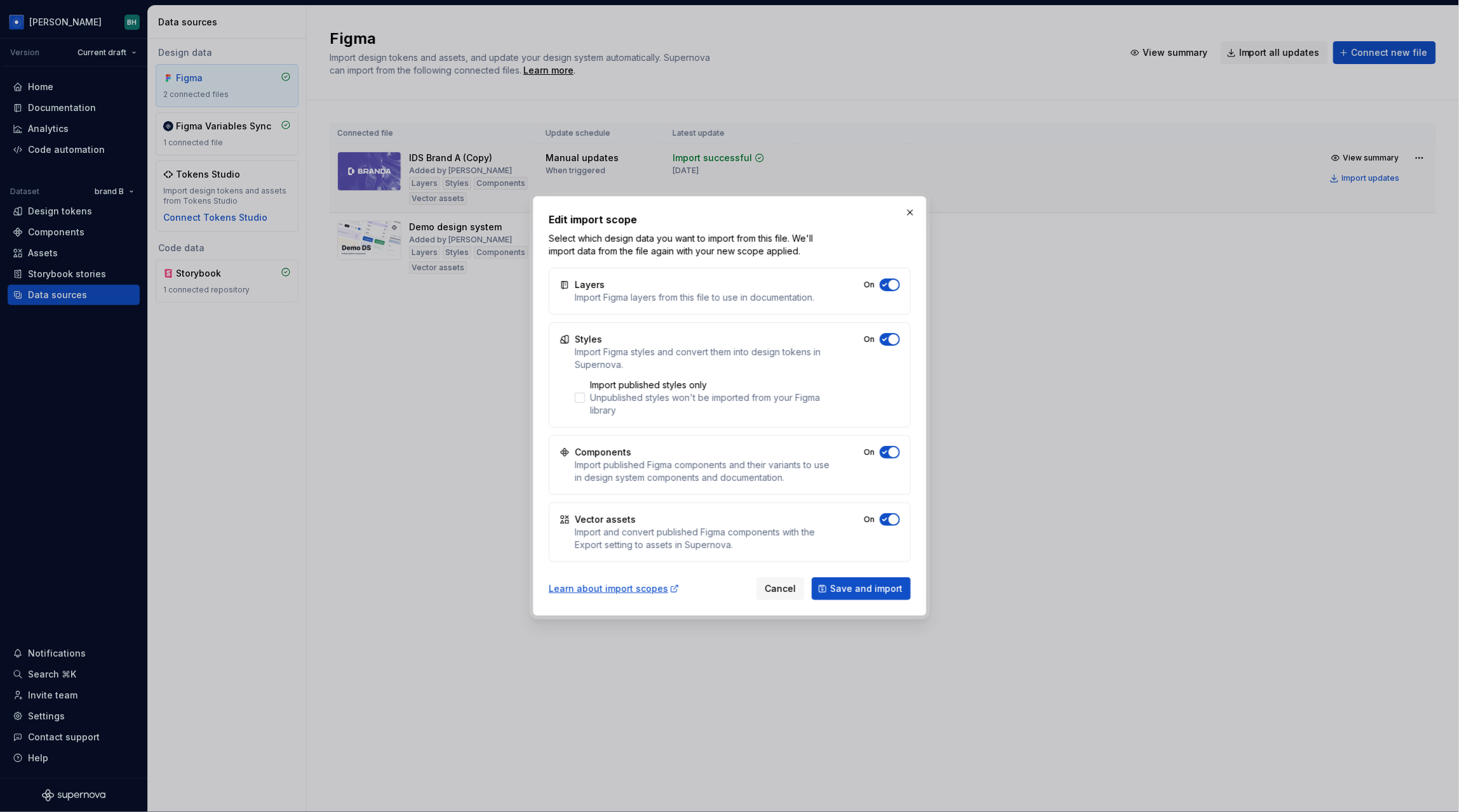
drag, startPoint x: 912, startPoint y: 216, endPoint x: 1305, endPoint y: 202, distance: 393.2
click at [914, 216] on button "button" at bounding box center [910, 212] width 18 height 18
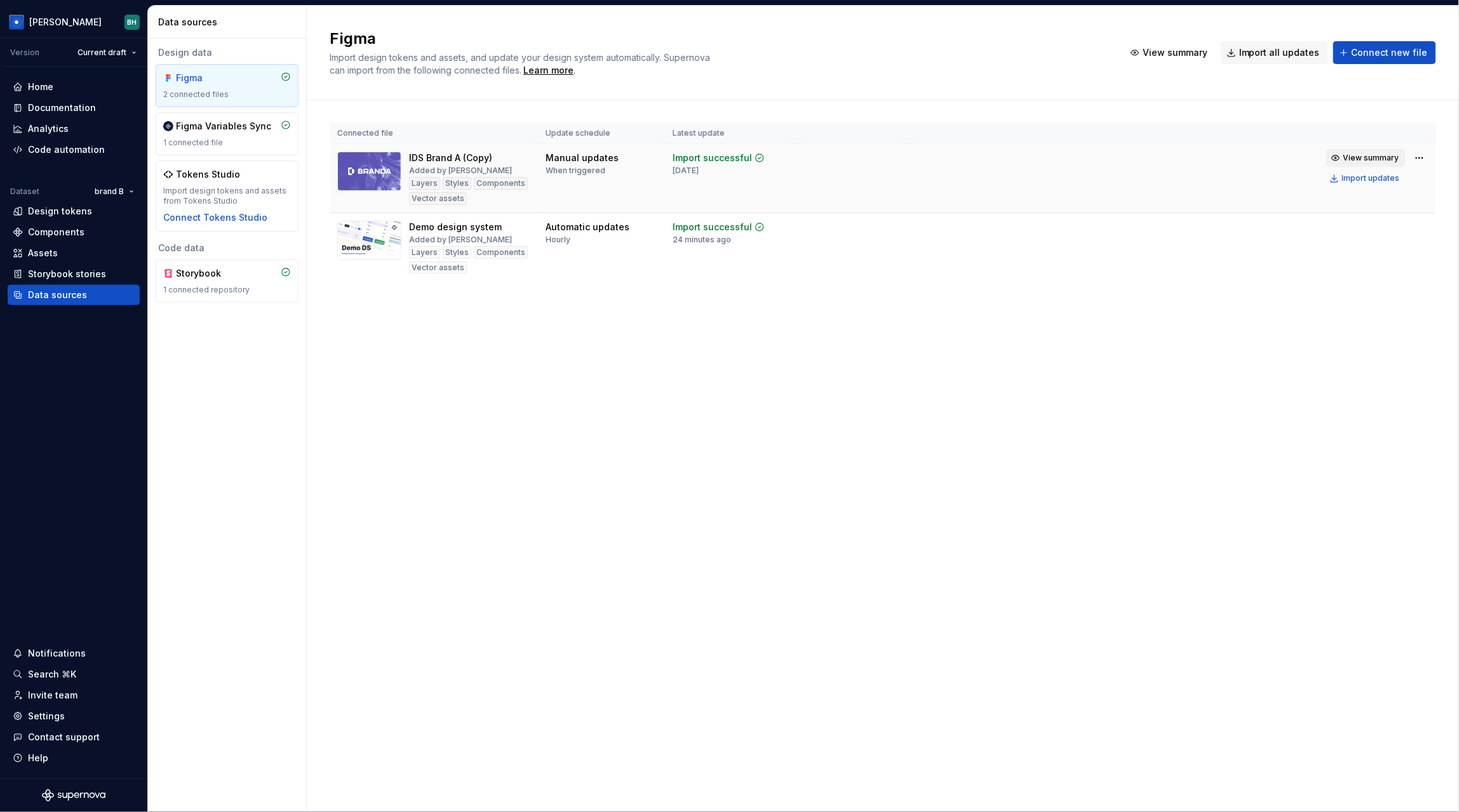
click at [1362, 154] on span "View summary" at bounding box center [1370, 158] width 56 height 10
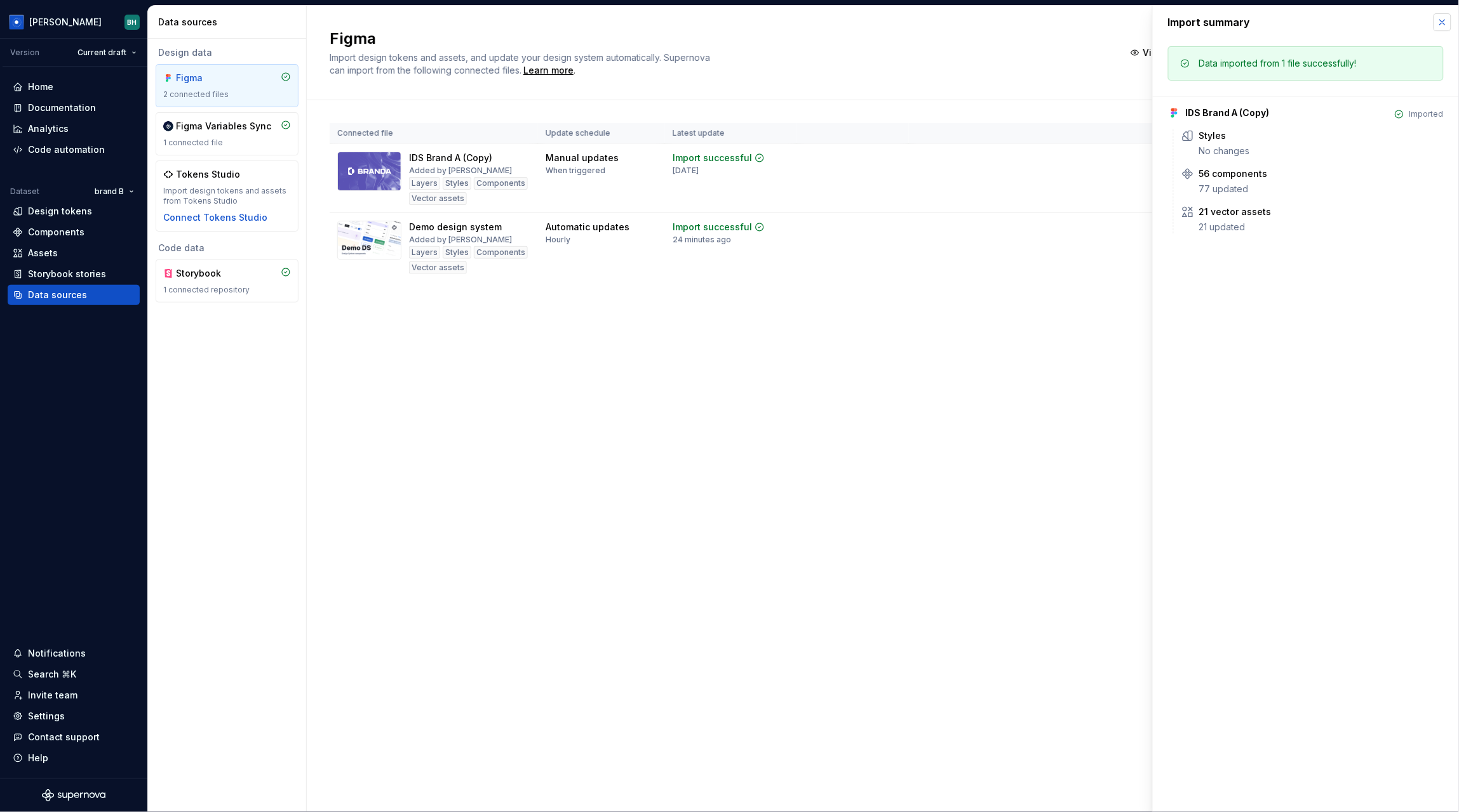
click at [1439, 20] on button "button" at bounding box center [1442, 23] width 18 height 18
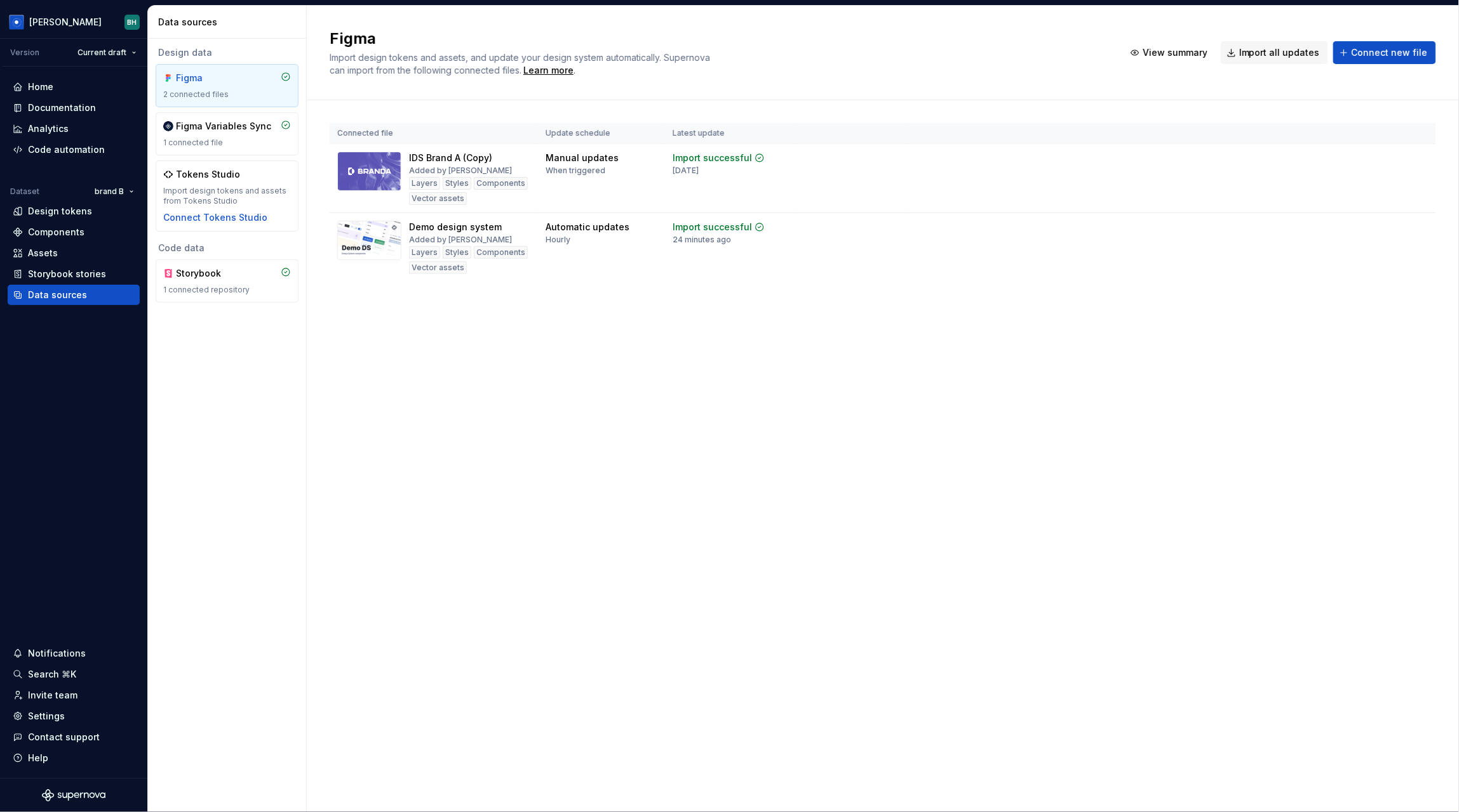
drag, startPoint x: 480, startPoint y: 375, endPoint x: 424, endPoint y: 343, distance: 64.5
click at [481, 375] on div "Figma Import design tokens and assets, and update your design system automatica…" at bounding box center [883, 409] width 1152 height 807
click at [79, 206] on div "Design tokens" at bounding box center [59, 211] width 64 height 13
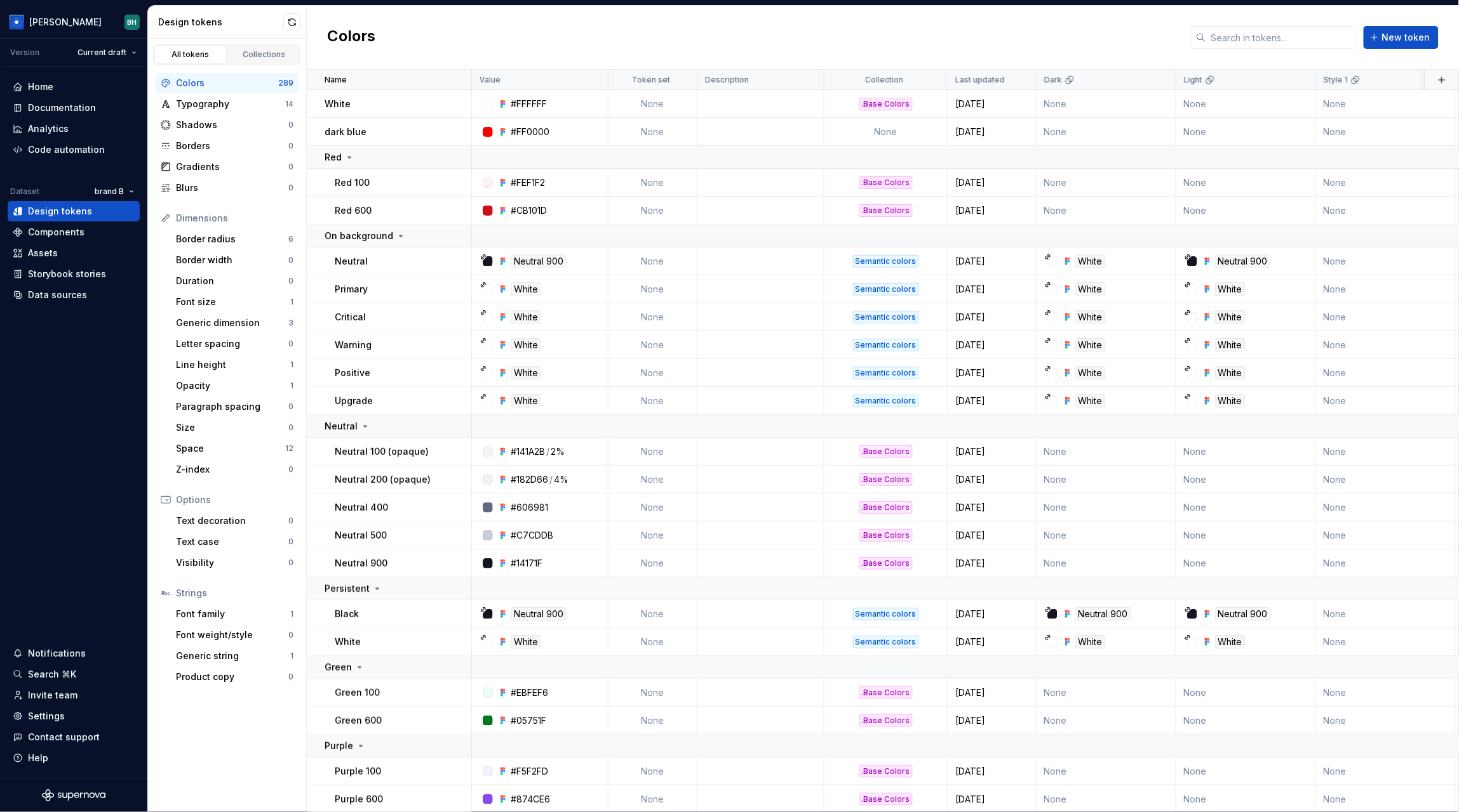
click at [584, 32] on div "Colors New token" at bounding box center [883, 37] width 1152 height 64
click at [270, 55] on div "Collections" at bounding box center [264, 54] width 63 height 10
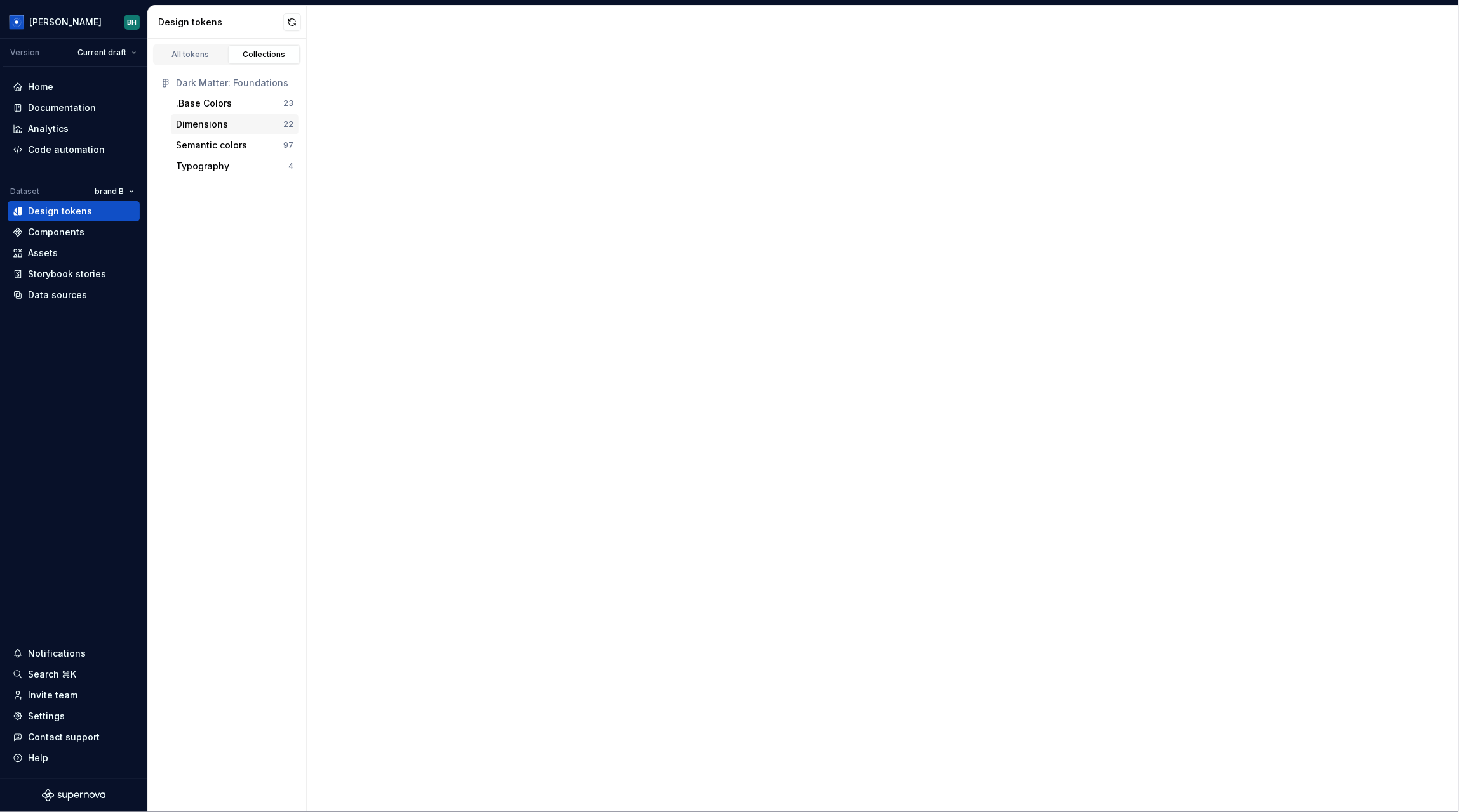
click at [257, 128] on div "Dimensions" at bounding box center [229, 124] width 108 height 13
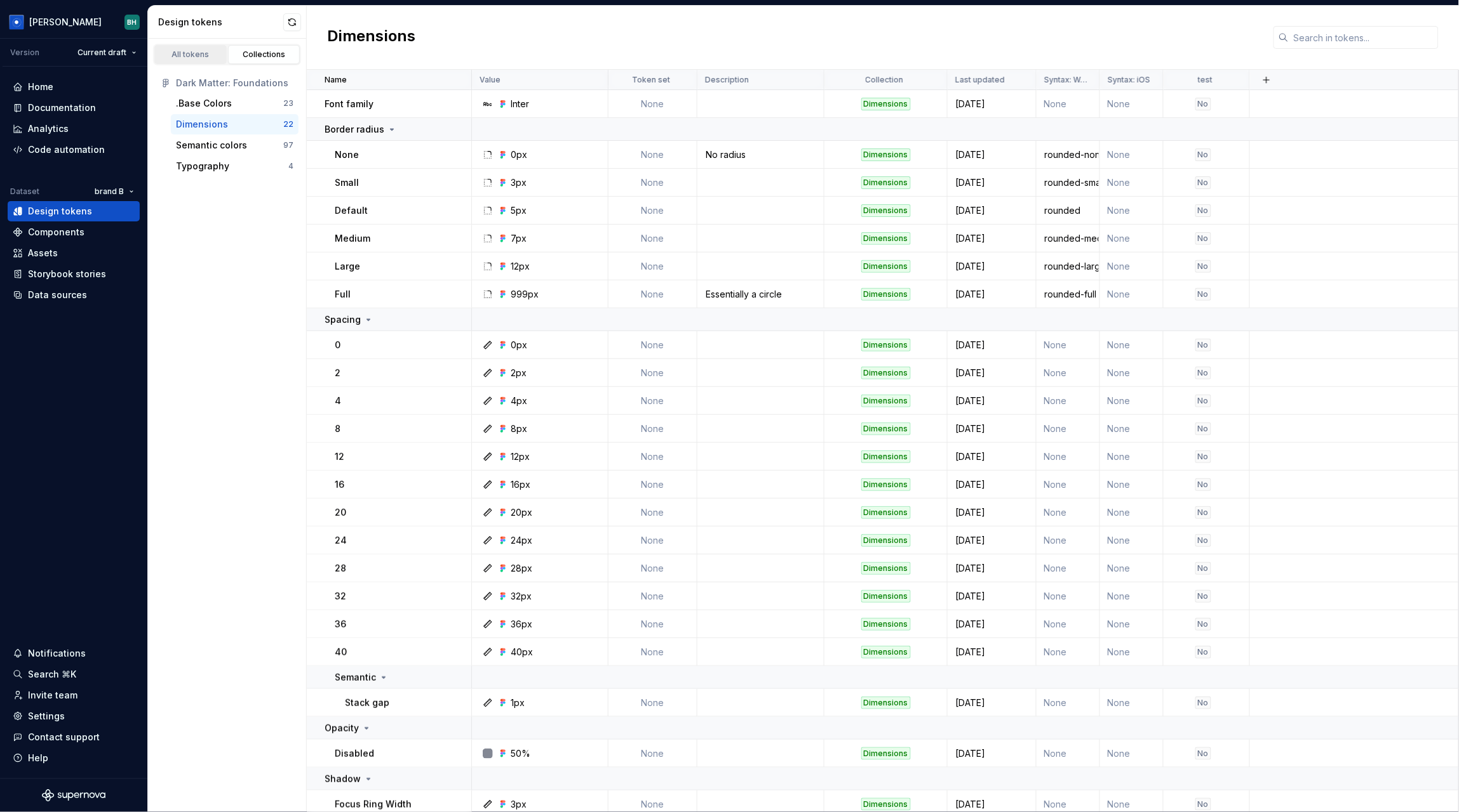
click at [205, 59] on div "All tokens" at bounding box center [191, 54] width 63 height 10
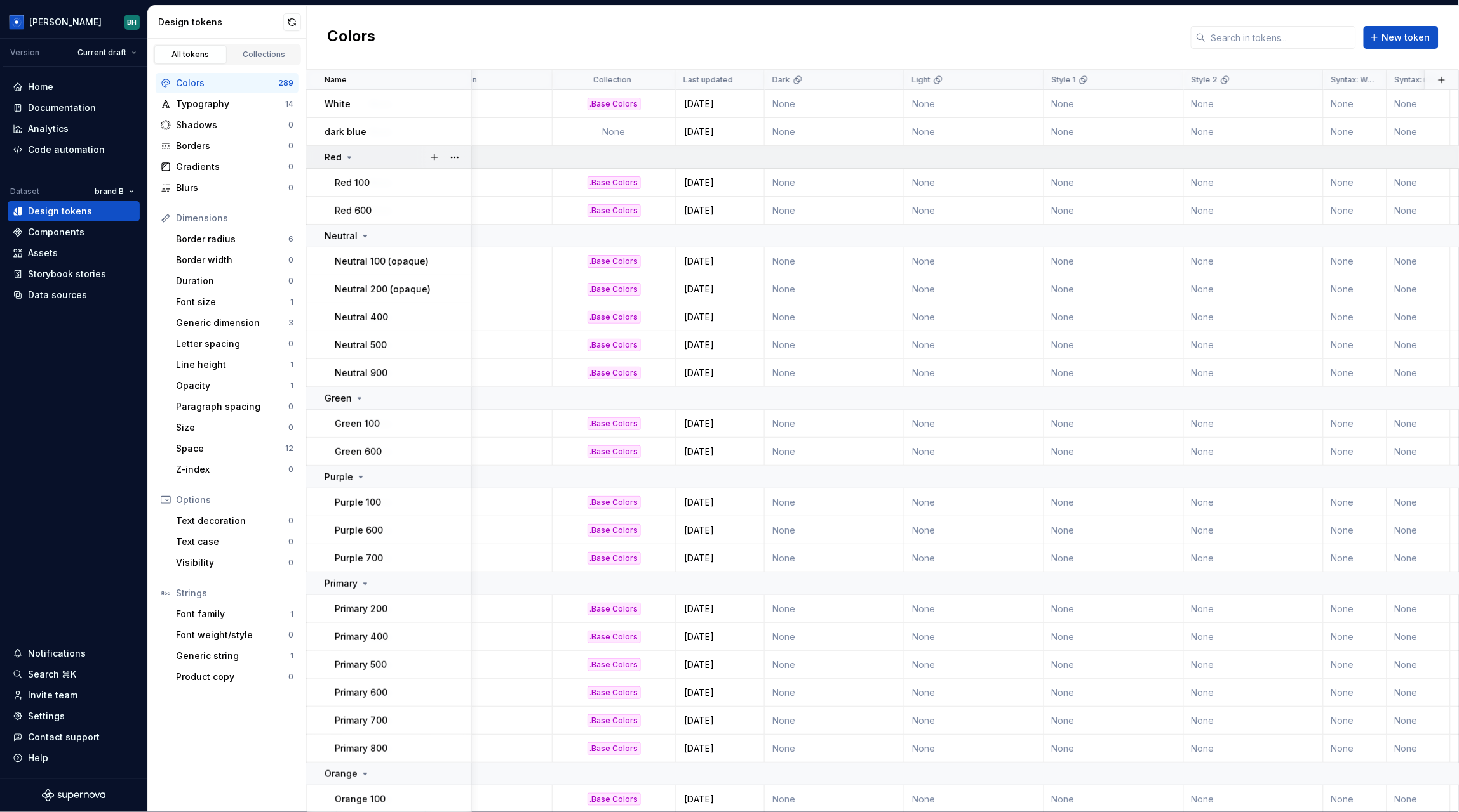
scroll to position [0, 384]
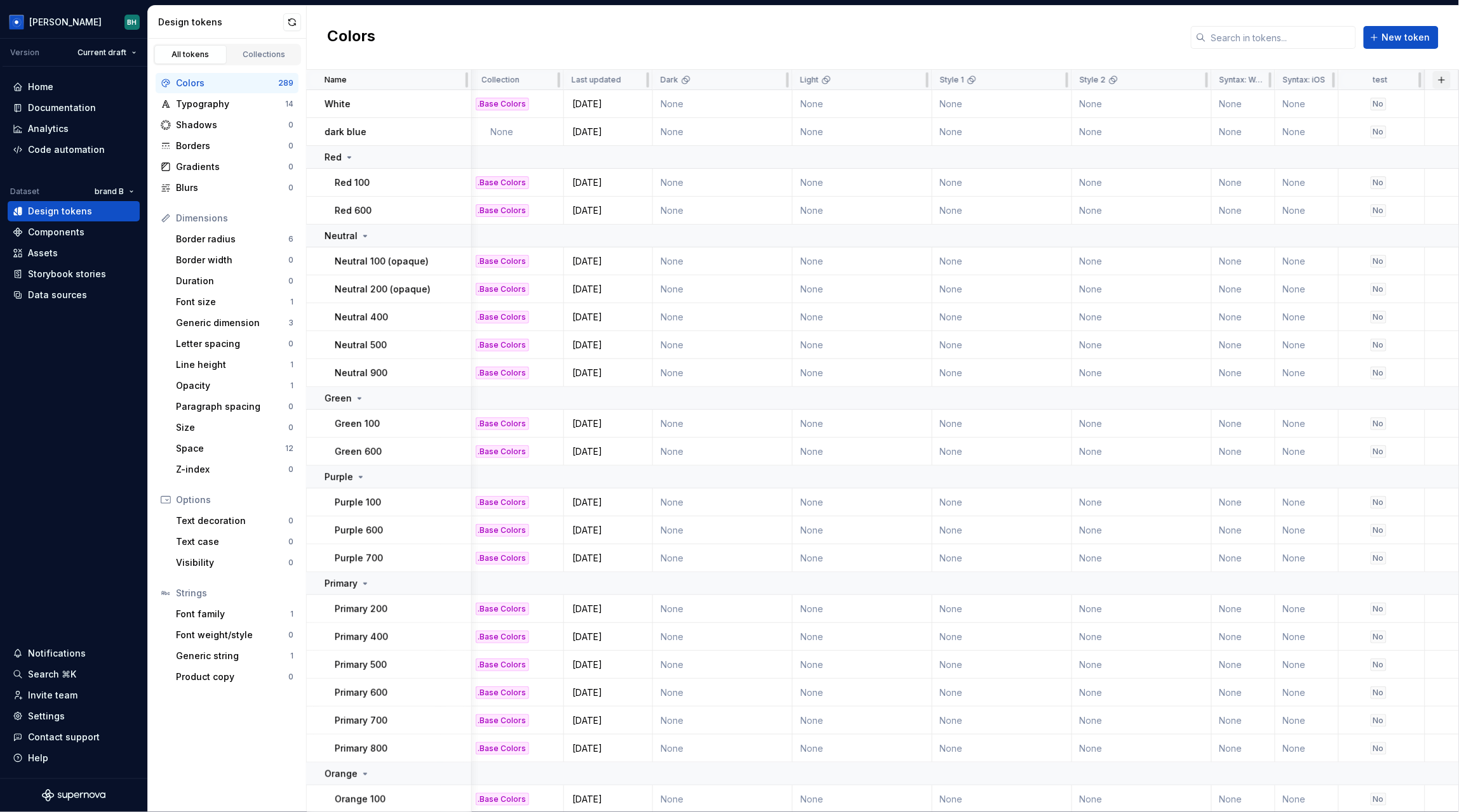
click at [1441, 80] on button "button" at bounding box center [1441, 80] width 18 height 18
click at [1392, 134] on div "New custom property" at bounding box center [1369, 129] width 95 height 13
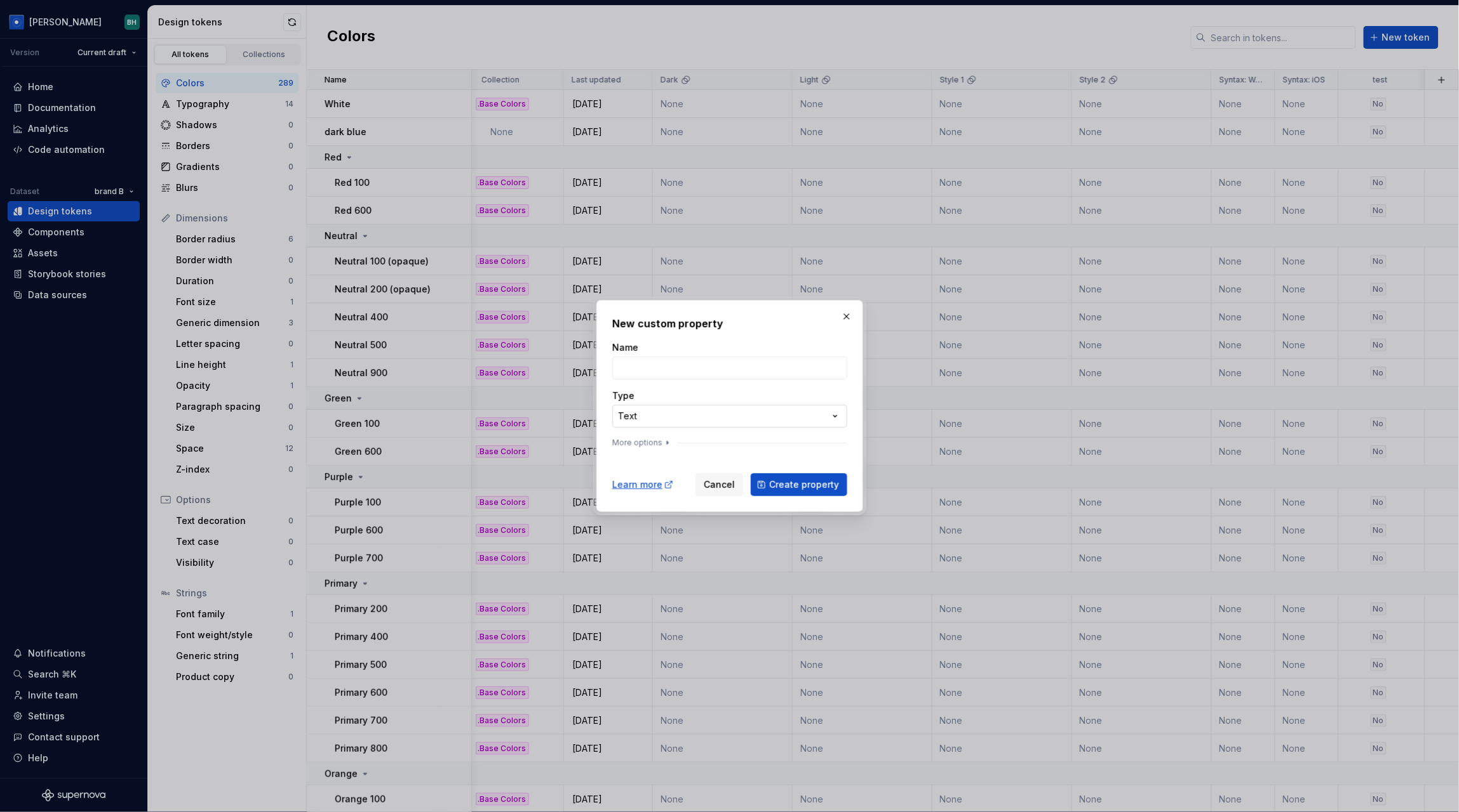
click at [688, 416] on div "**********" at bounding box center [730, 406] width 1459 height 812
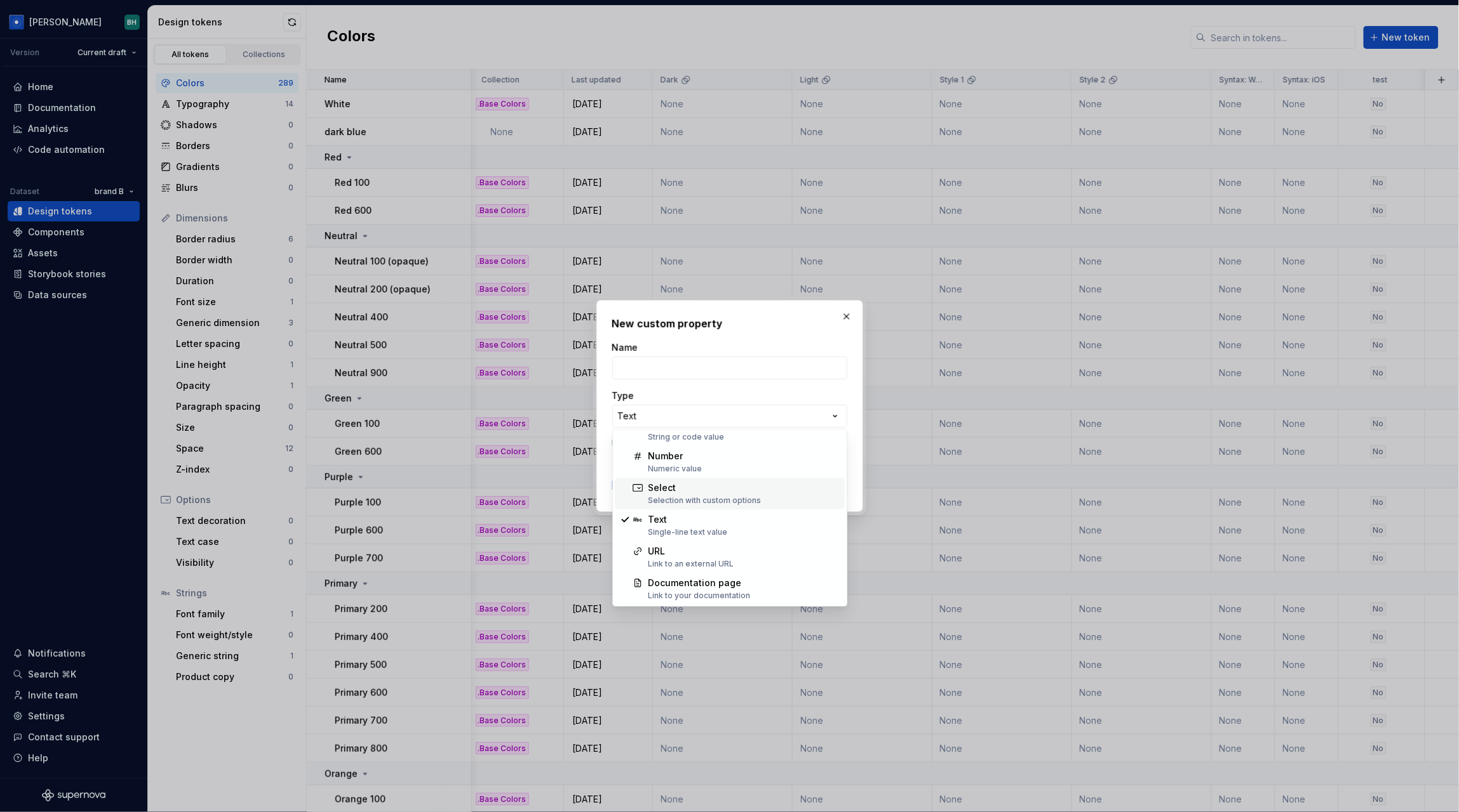
scroll to position [0, 0]
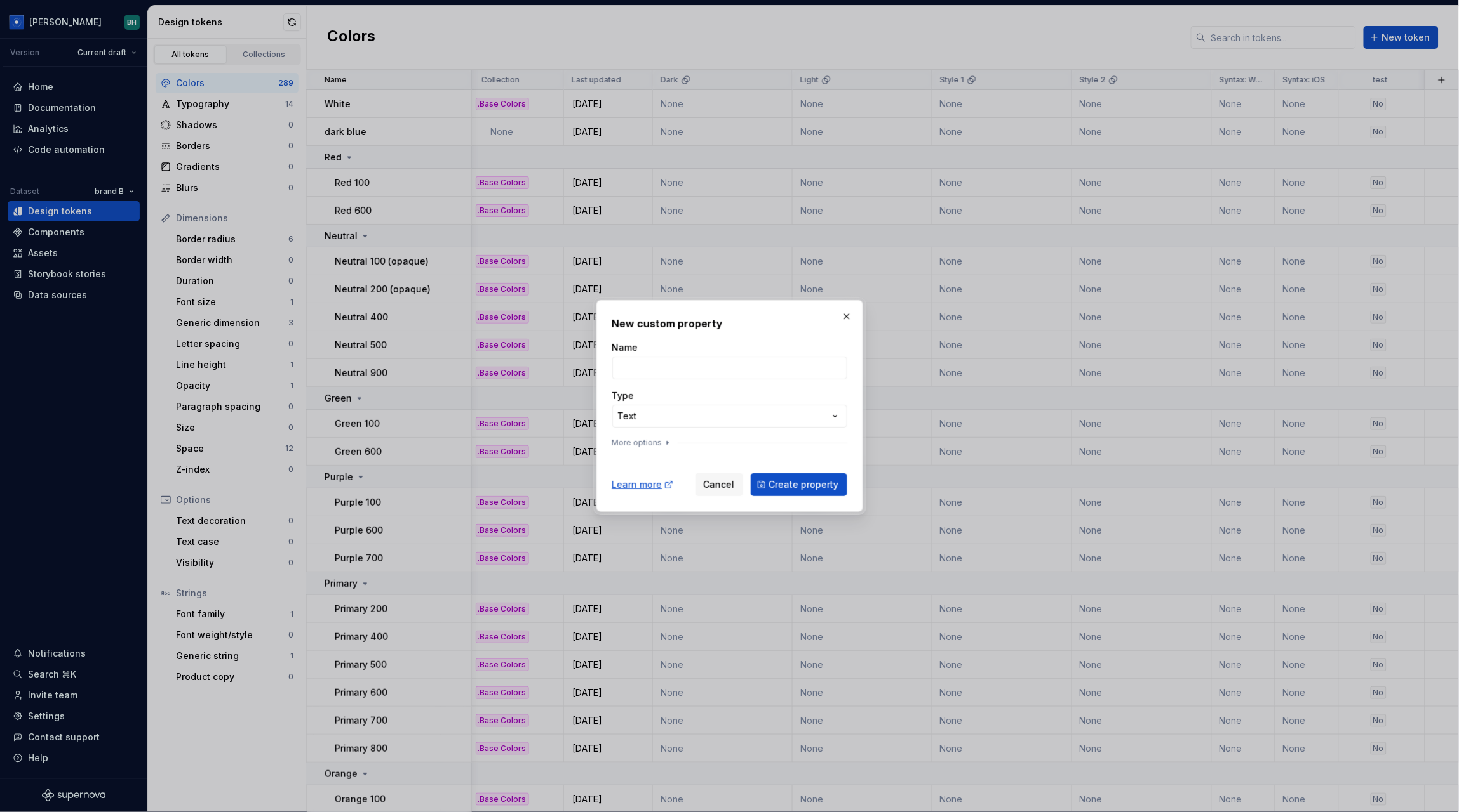
click at [848, 314] on div "**********" at bounding box center [730, 406] width 1459 height 812
click at [848, 314] on button "button" at bounding box center [846, 317] width 18 height 18
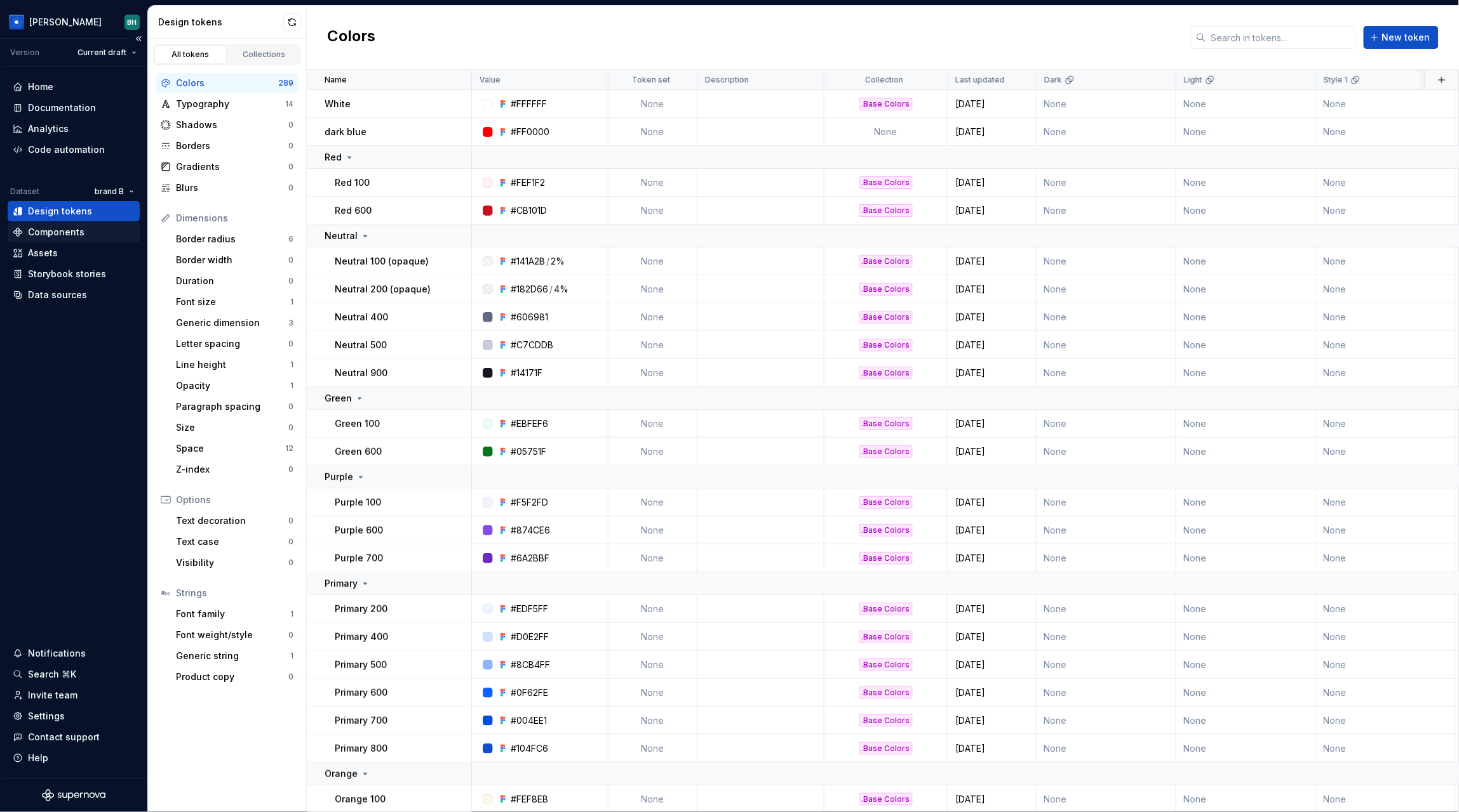
click at [79, 236] on div "Components" at bounding box center [55, 232] width 56 height 13
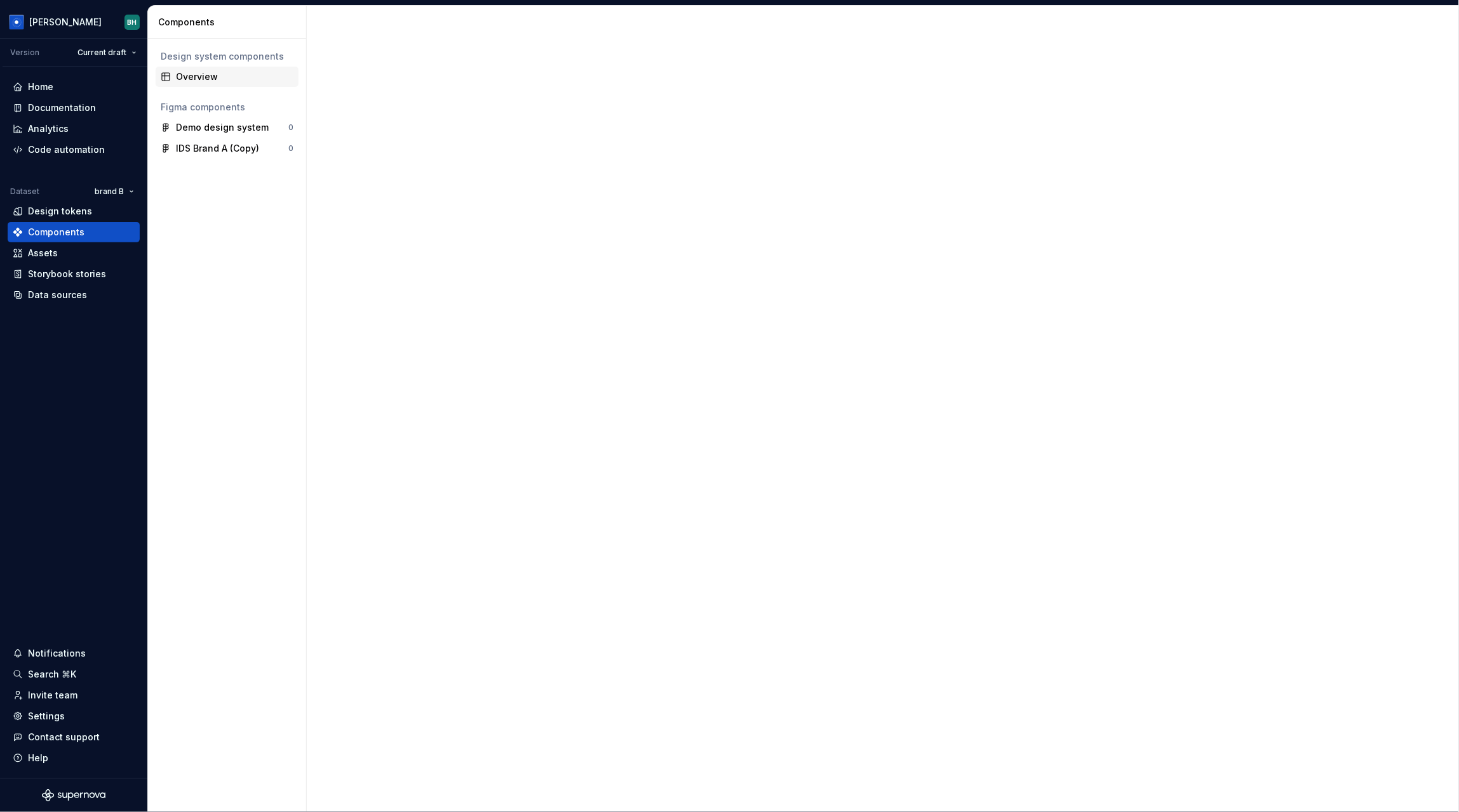
click at [214, 70] on div "Overview" at bounding box center [234, 76] width 117 height 13
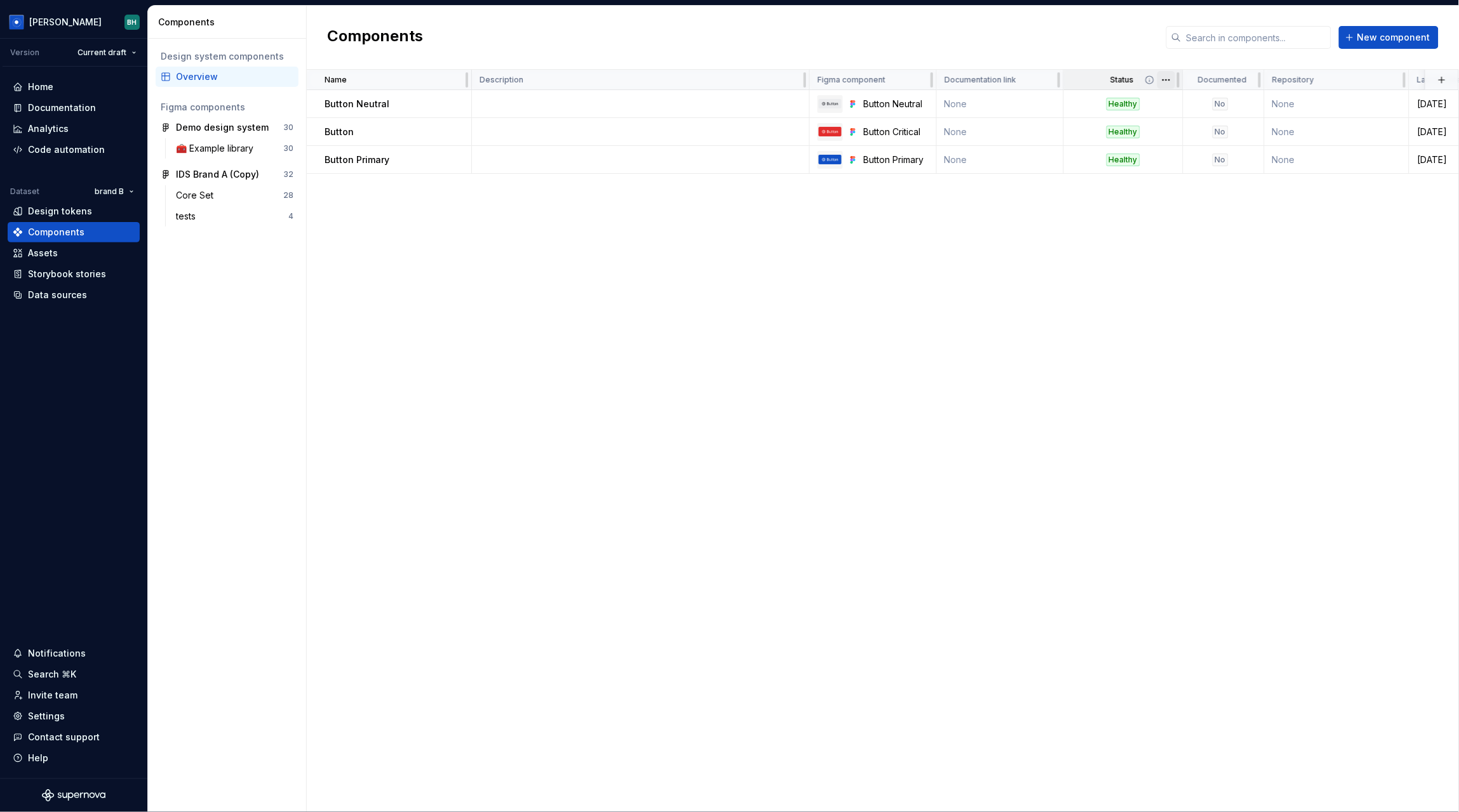
click at [1167, 78] on html "[PERSON_NAME] Version Current draft Home Documentation Analytics Code automatio…" at bounding box center [730, 406] width 1459 height 812
click at [1201, 106] on span "Edit property" at bounding box center [1222, 104] width 83 height 13
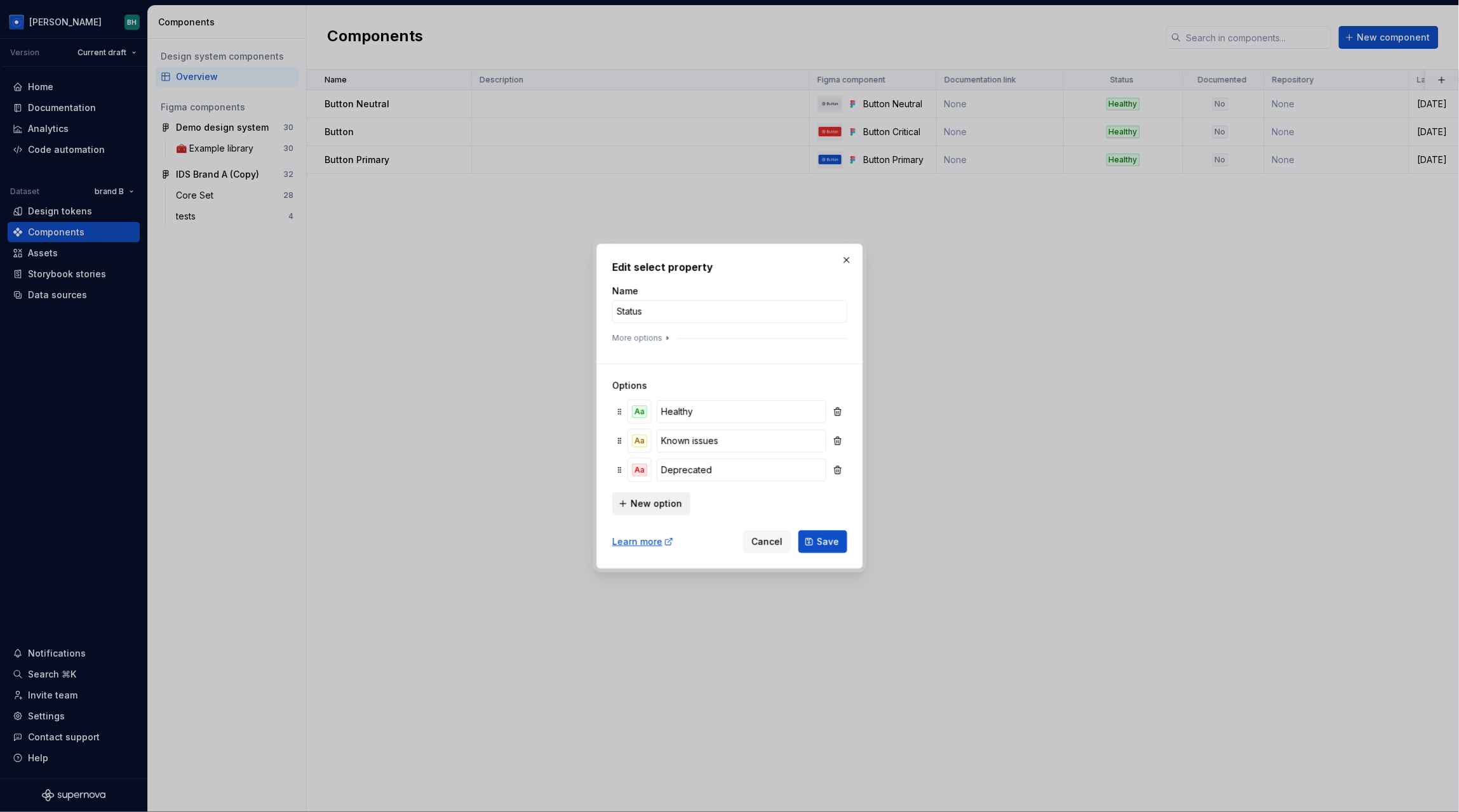
click at [646, 504] on span "New option" at bounding box center [656, 503] width 51 height 13
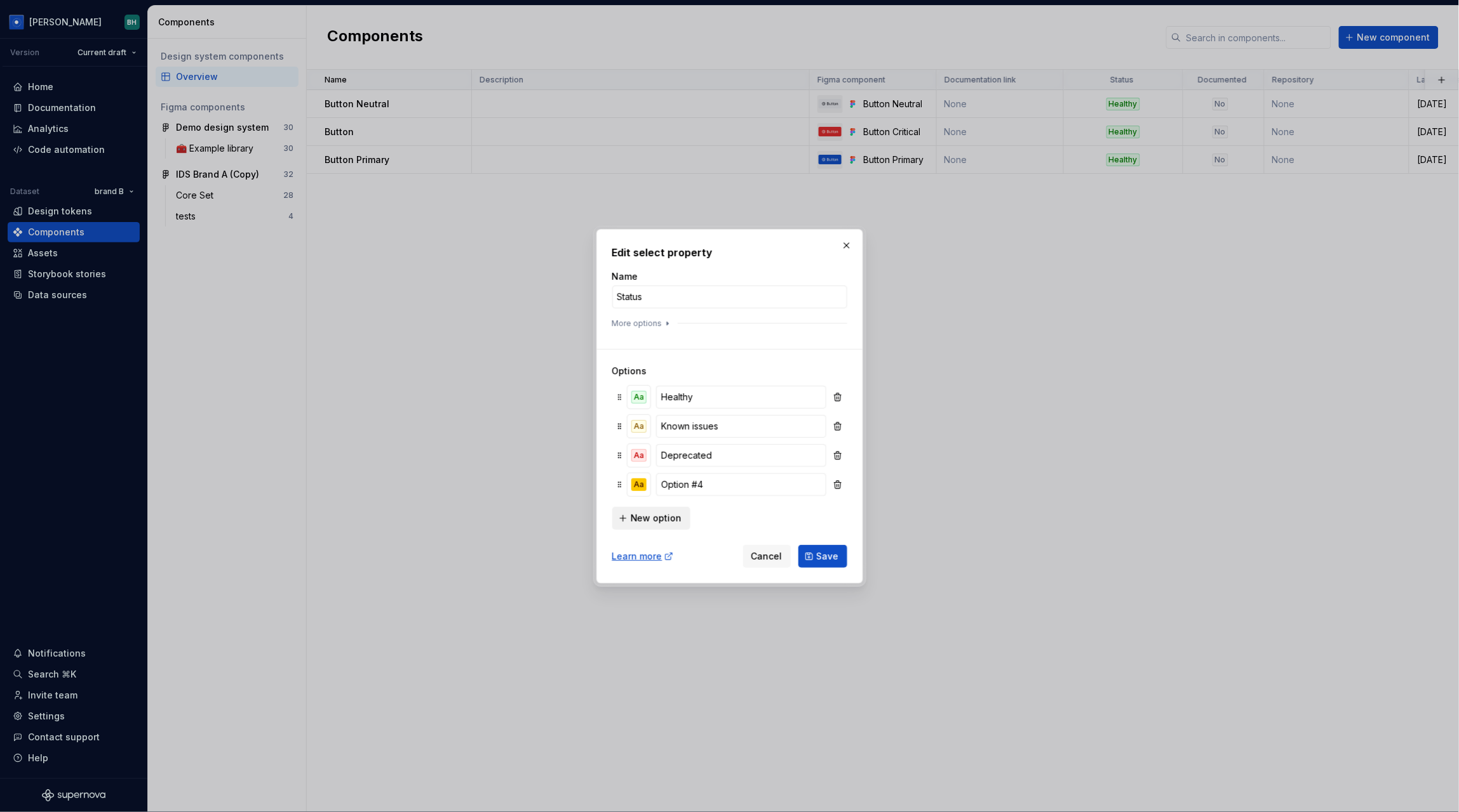
click at [657, 524] on span "New option" at bounding box center [656, 518] width 51 height 13
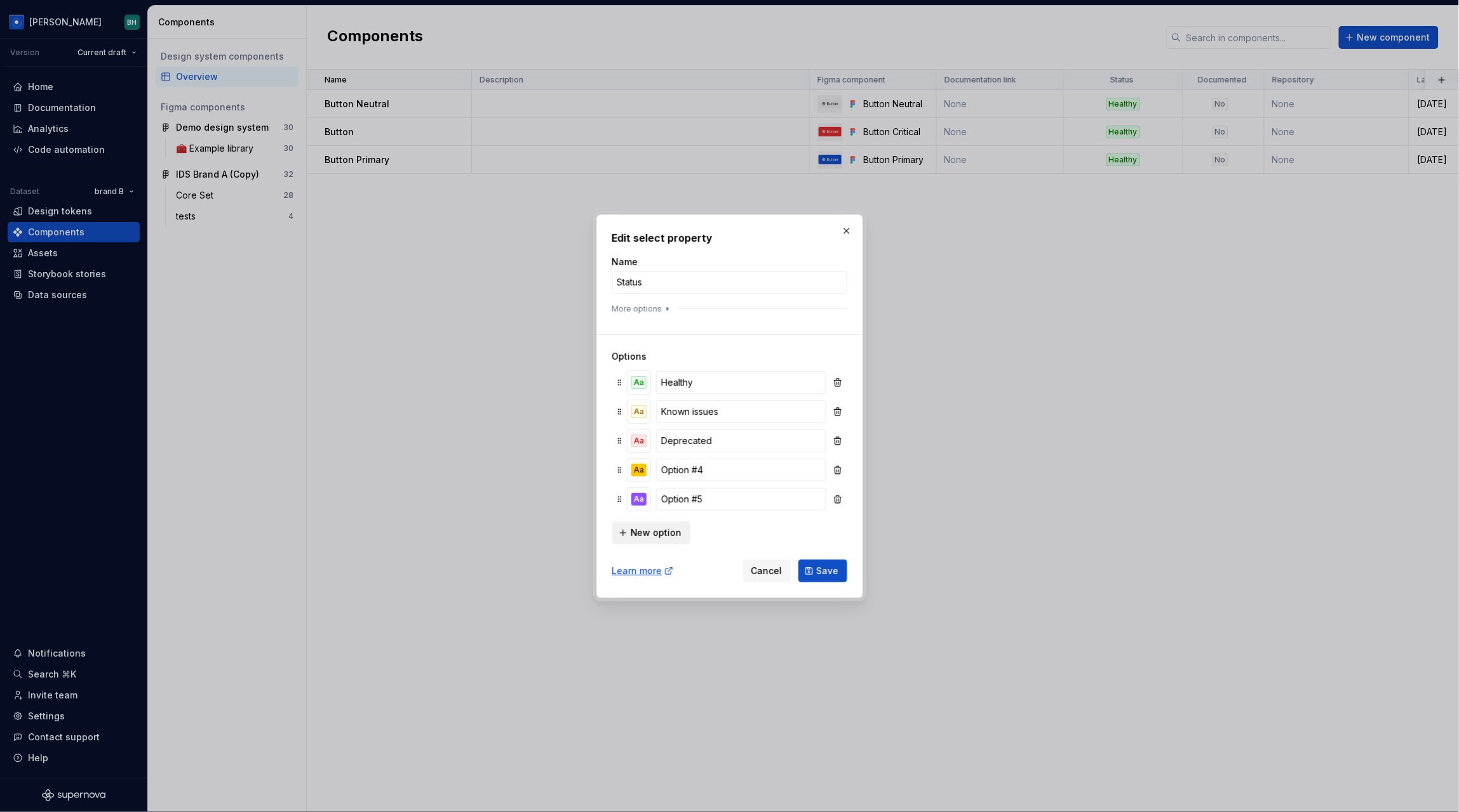
click at [657, 524] on button "New option" at bounding box center [651, 533] width 78 height 23
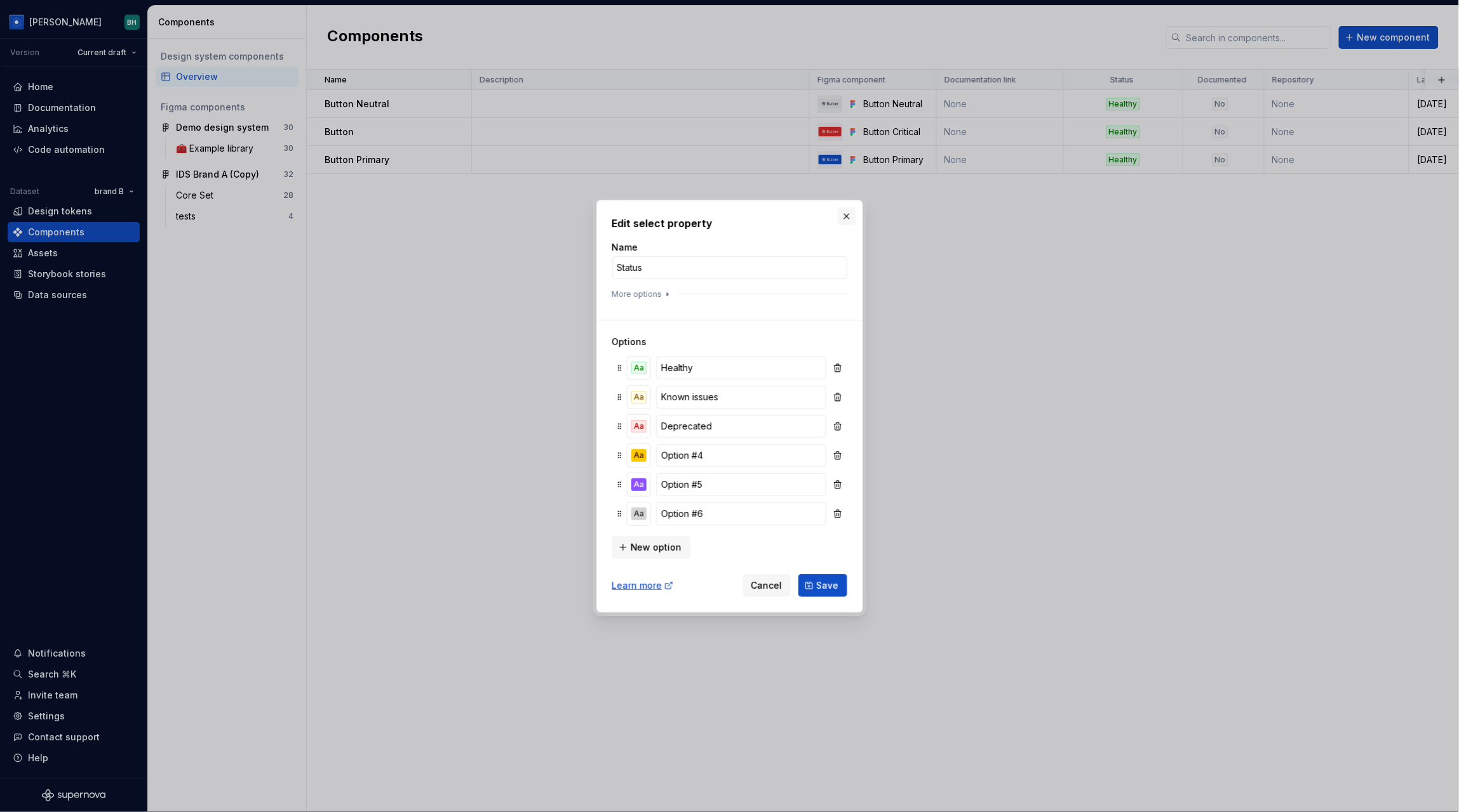
click at [845, 217] on button "button" at bounding box center [846, 216] width 18 height 18
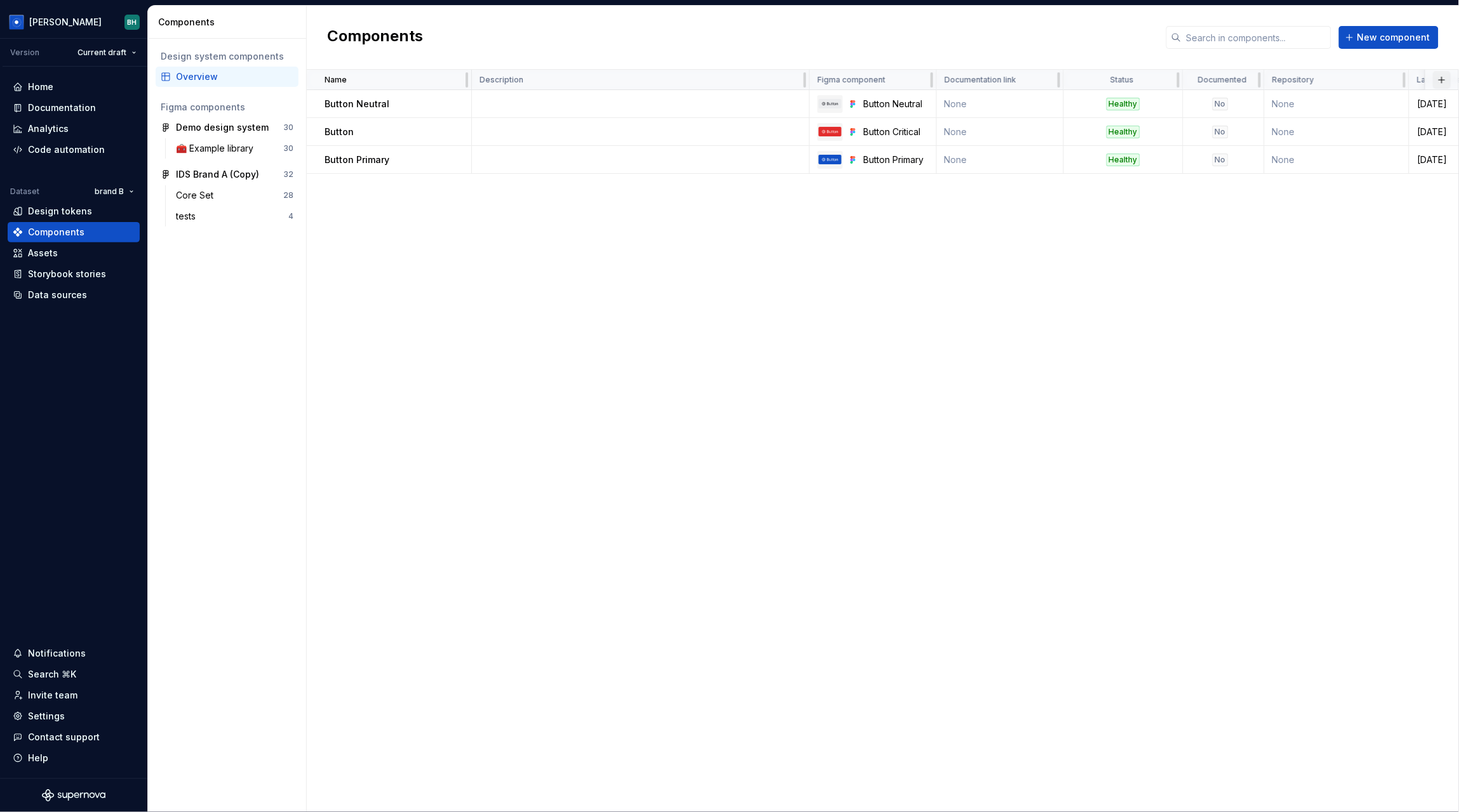
click at [1443, 80] on button "button" at bounding box center [1441, 80] width 18 height 18
click at [1363, 104] on div "New custom property" at bounding box center [1369, 104] width 95 height 13
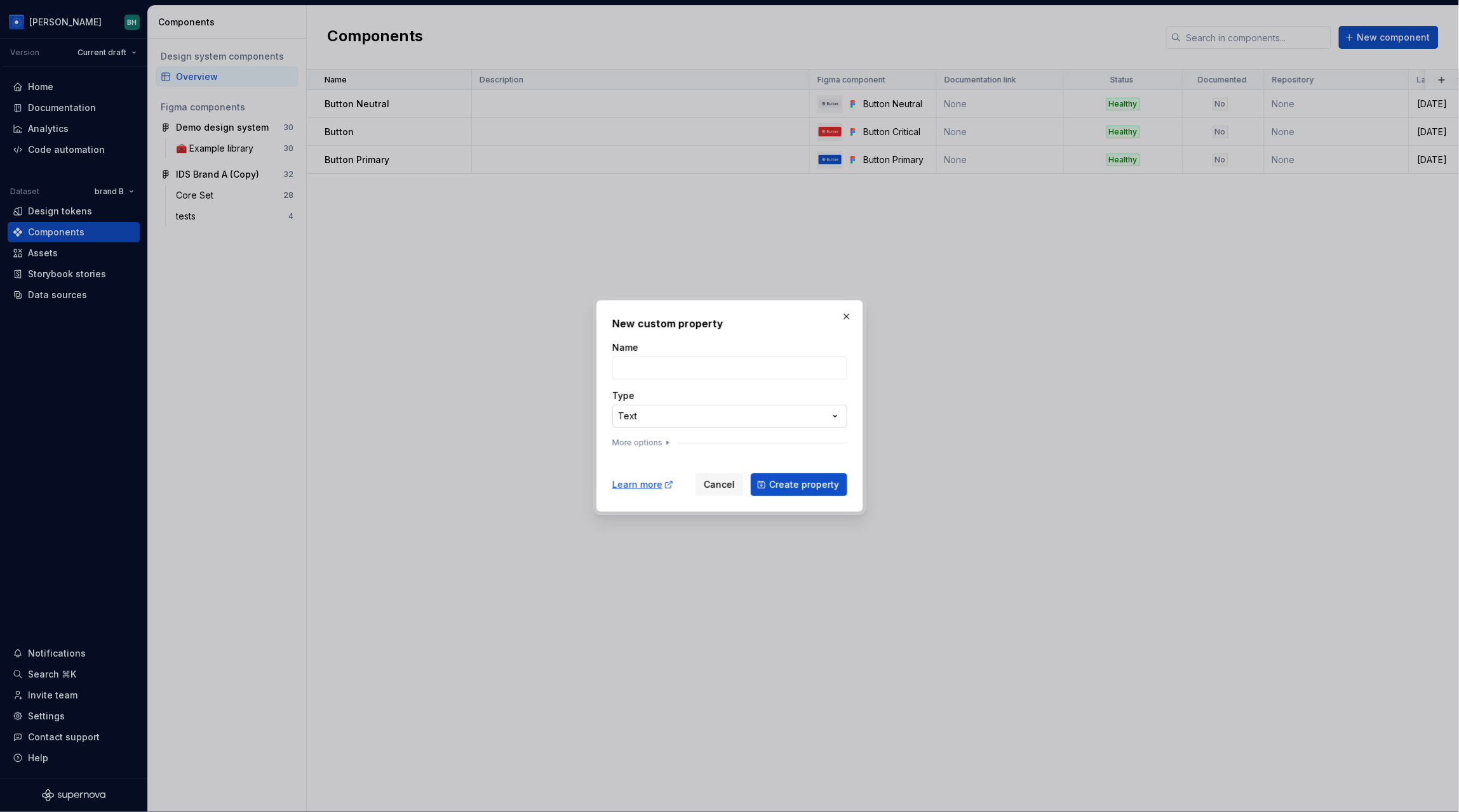
click at [728, 407] on div "**********" at bounding box center [730, 406] width 1459 height 812
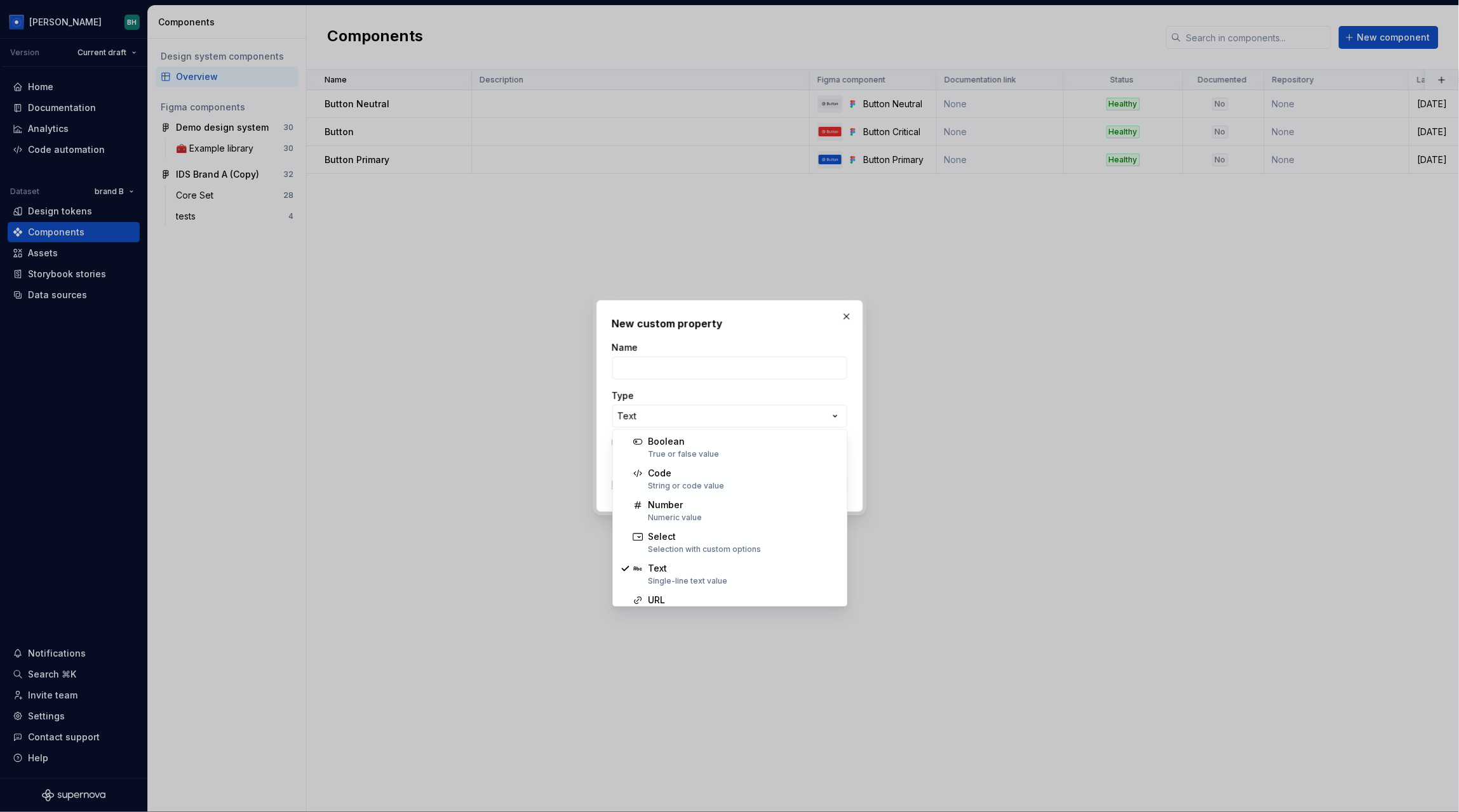
click at [845, 314] on div "**********" at bounding box center [730, 406] width 1459 height 812
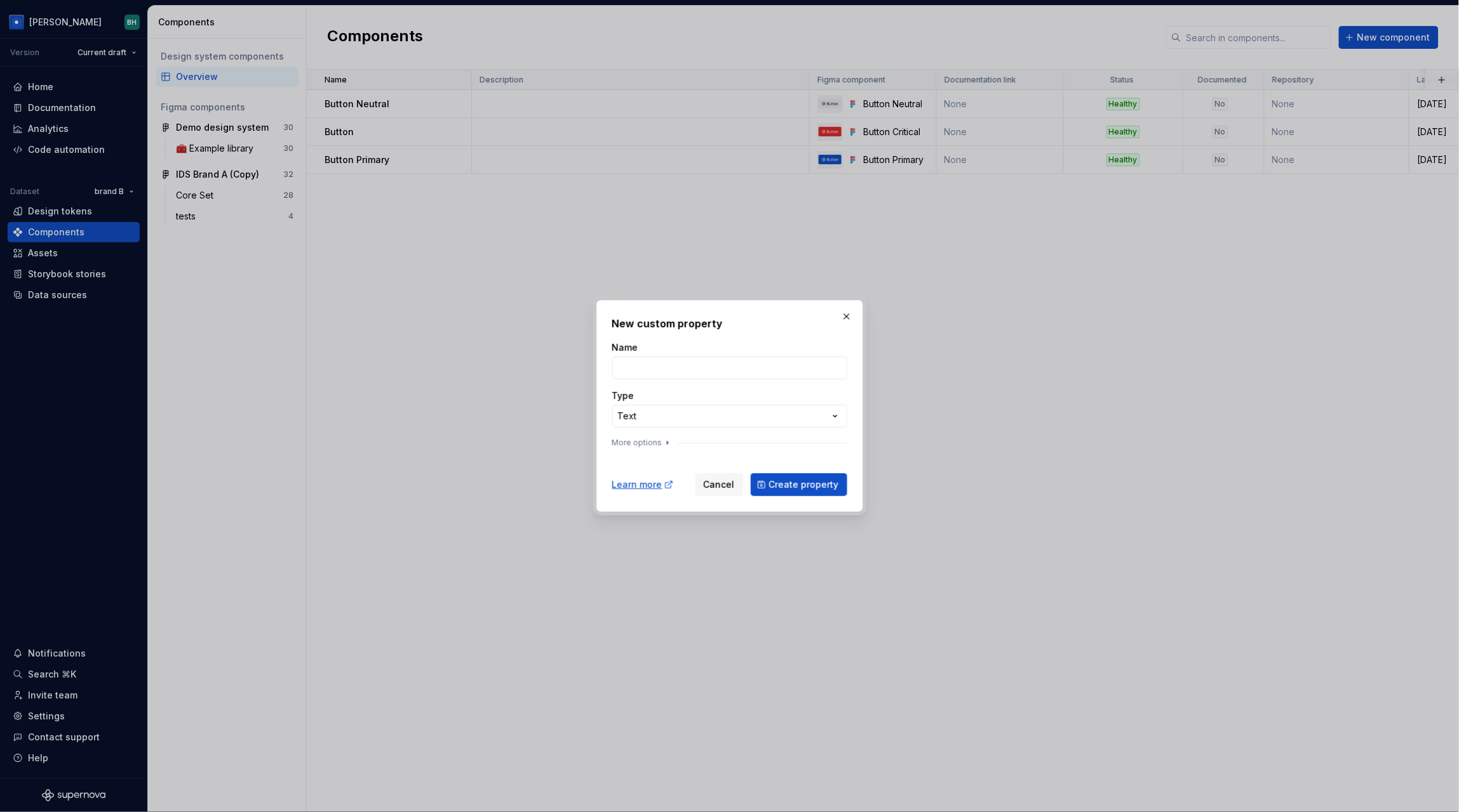
click at [845, 314] on button "button" at bounding box center [846, 317] width 18 height 18
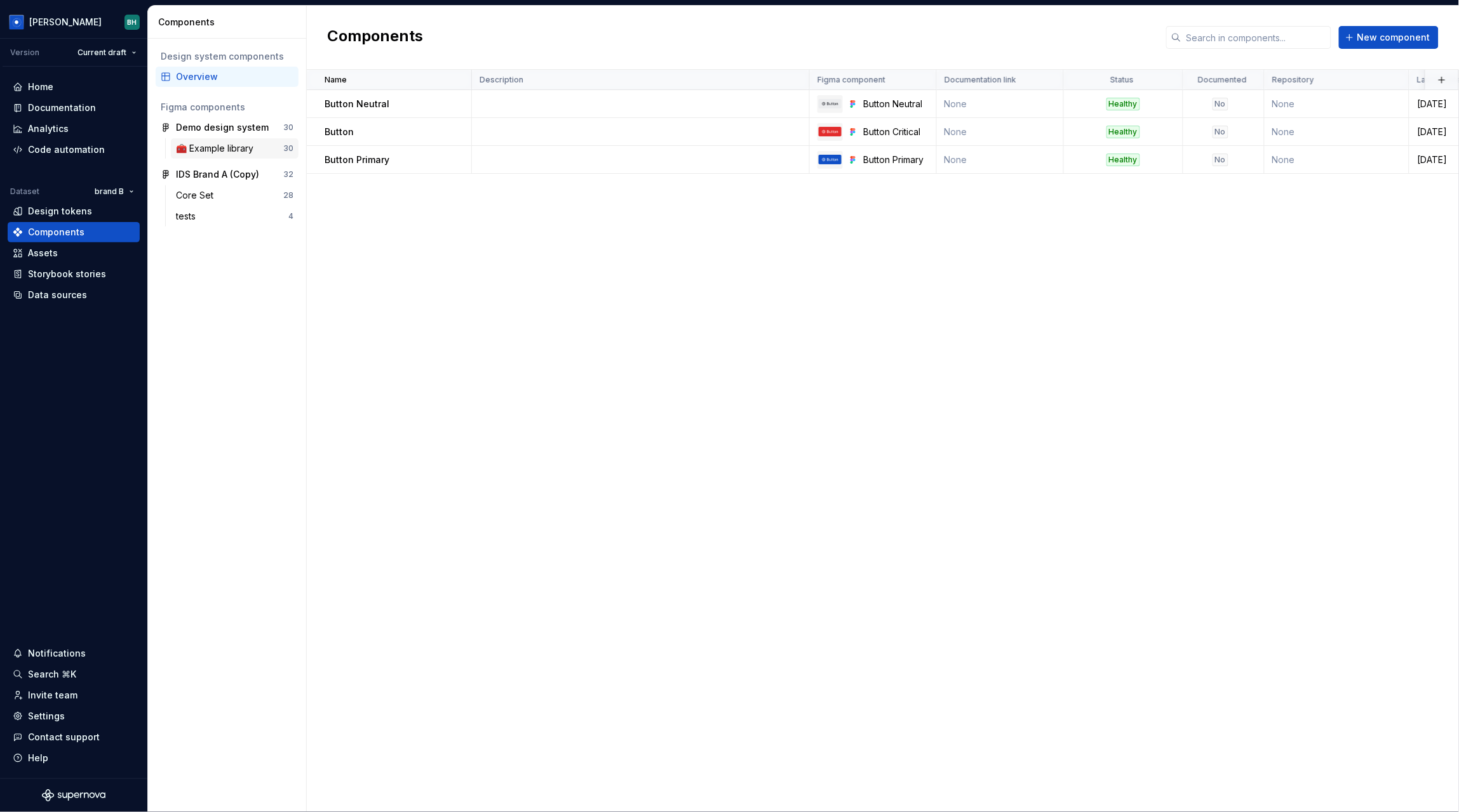
click at [248, 151] on div "🧰 Example library" at bounding box center [217, 148] width 83 height 13
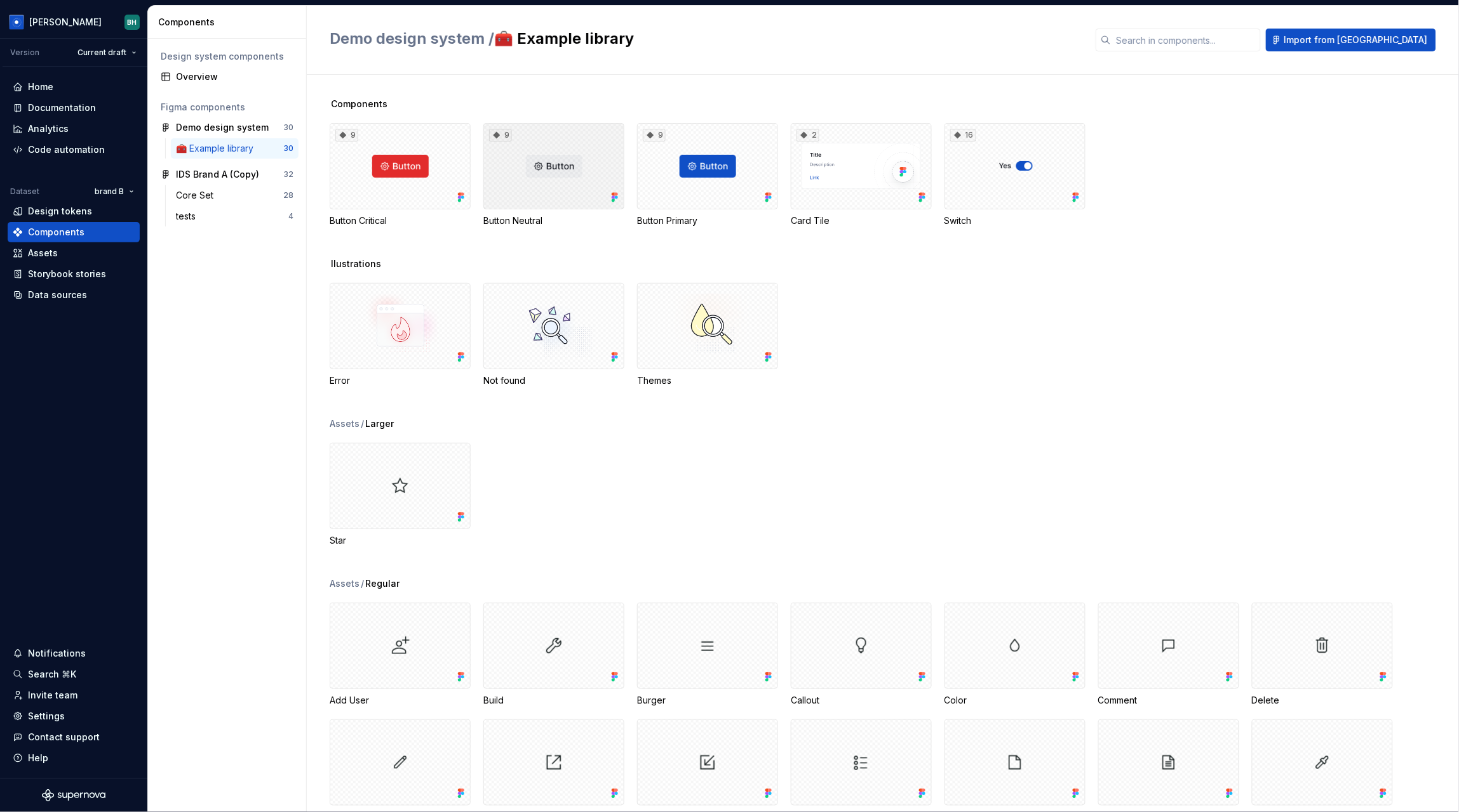
click at [562, 157] on div "9" at bounding box center [554, 166] width 141 height 86
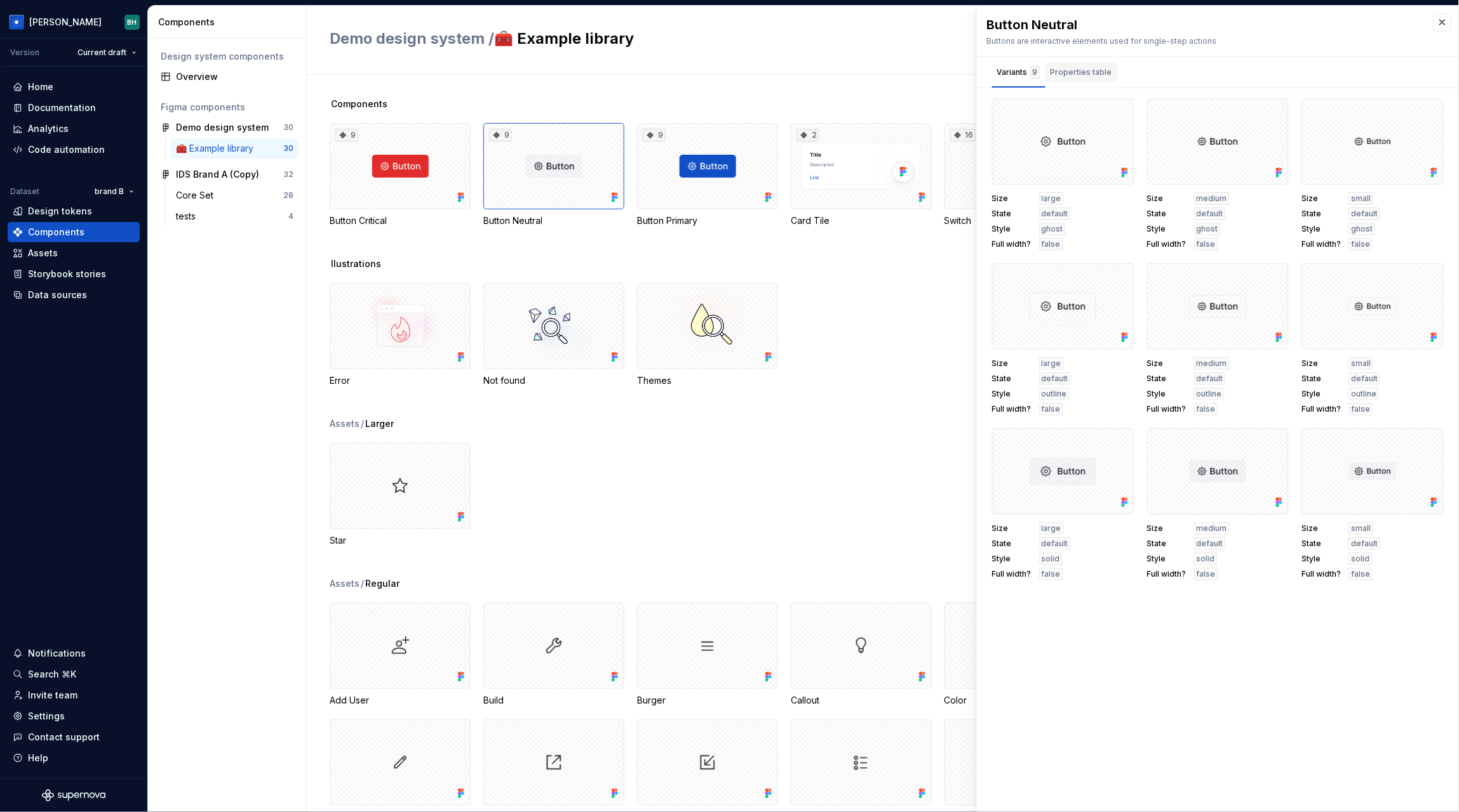
click at [1079, 79] on div "Properties table" at bounding box center [1081, 72] width 72 height 21
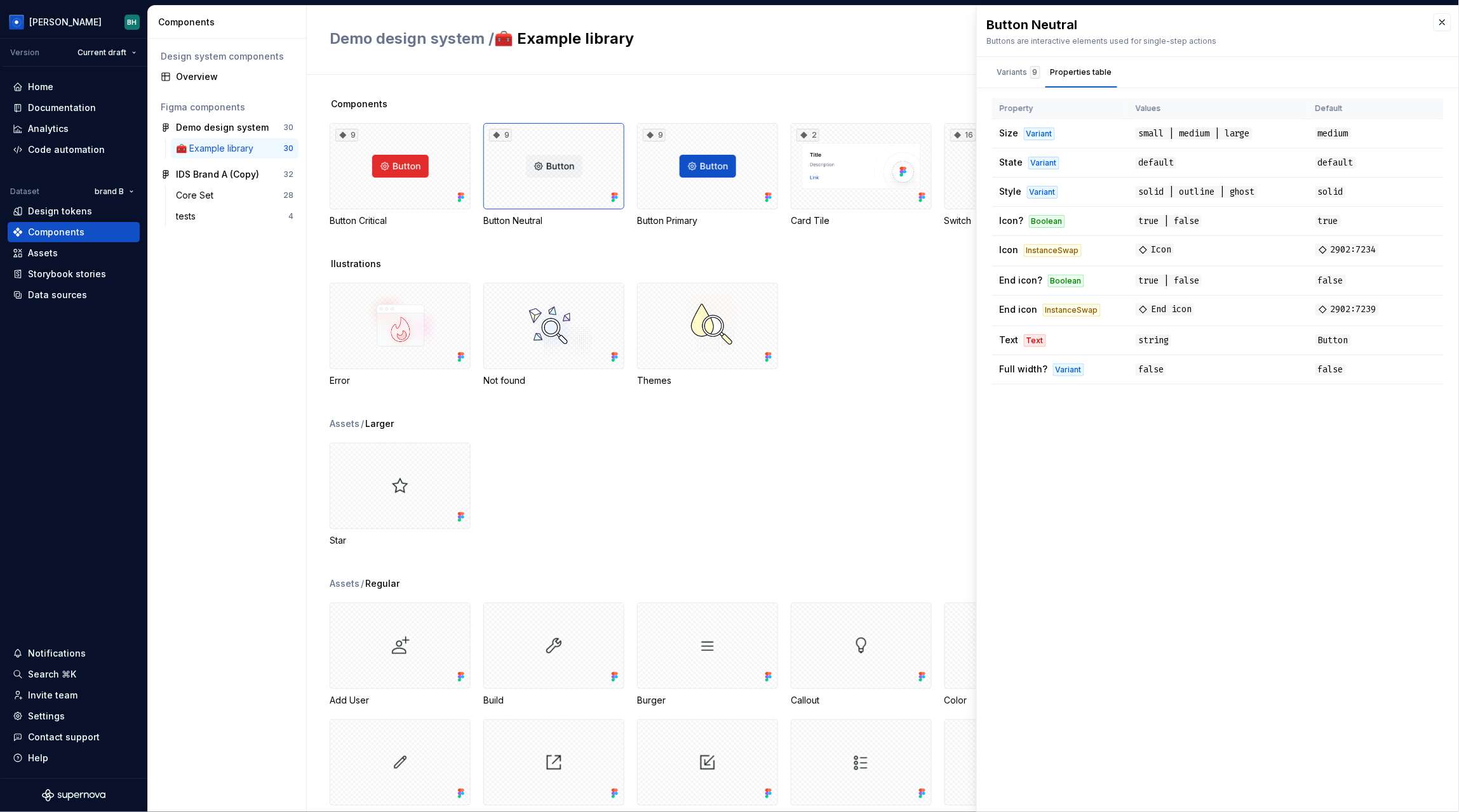
click at [859, 64] on div "Demo design system / 🧰 Example library Import from [GEOGRAPHIC_DATA]" at bounding box center [883, 40] width 1152 height 69
click at [1439, 21] on button "button" at bounding box center [1442, 23] width 18 height 18
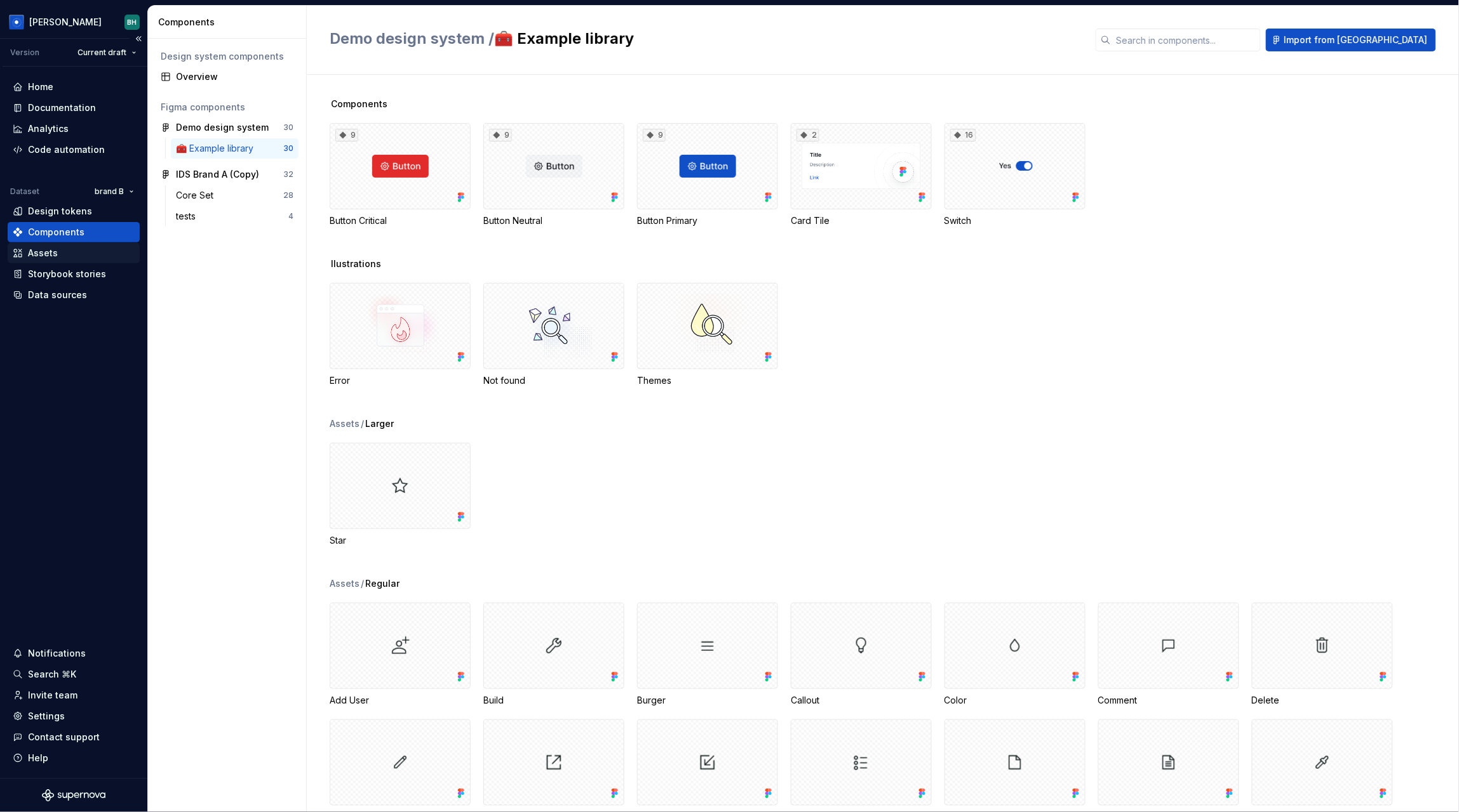
click at [84, 254] on div "Assets" at bounding box center [74, 253] width 122 height 13
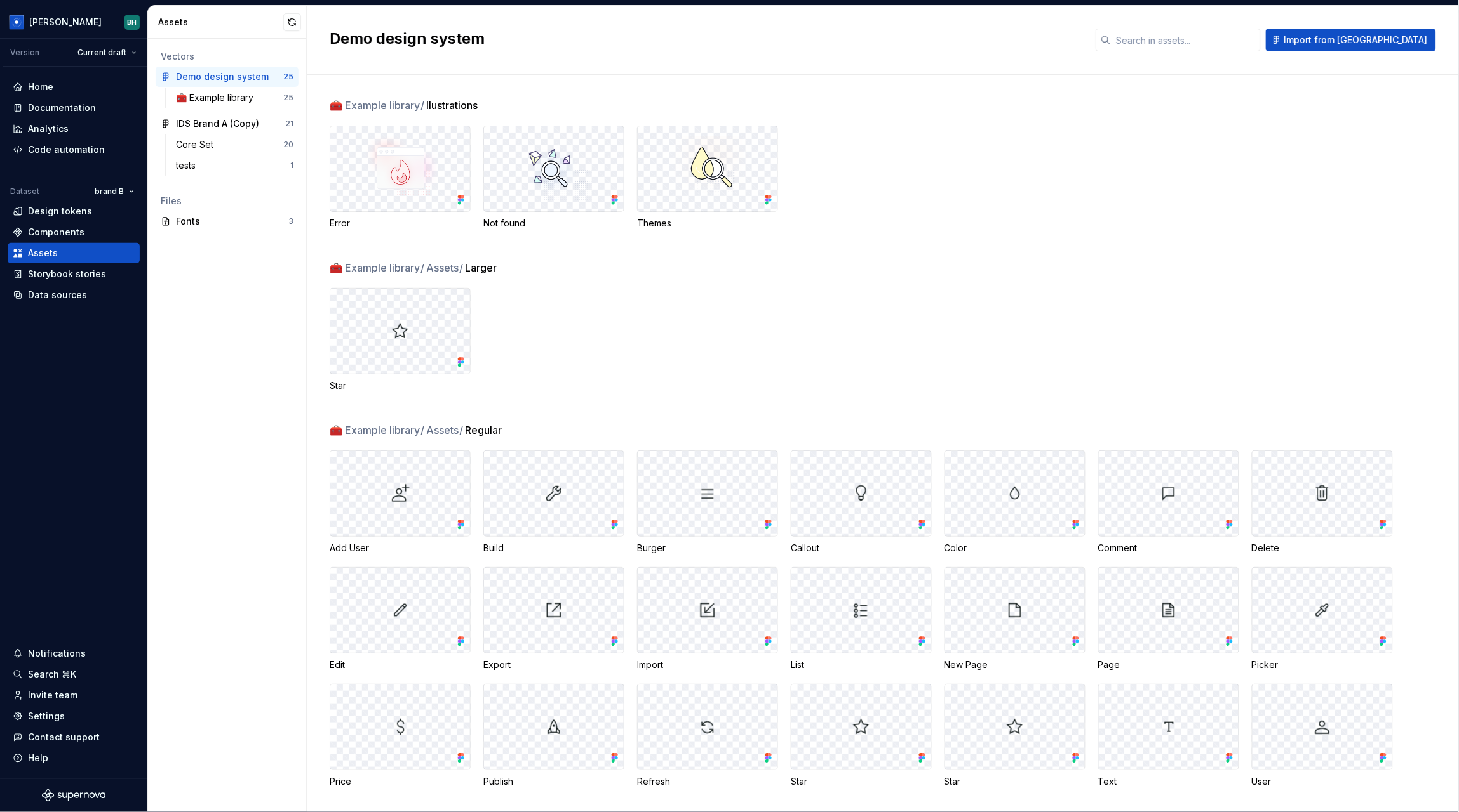
click at [629, 273] on div "🧰 Example library / Assets / Larger" at bounding box center [894, 267] width 1129 height 15
click at [61, 231] on div "Components" at bounding box center [55, 232] width 56 height 13
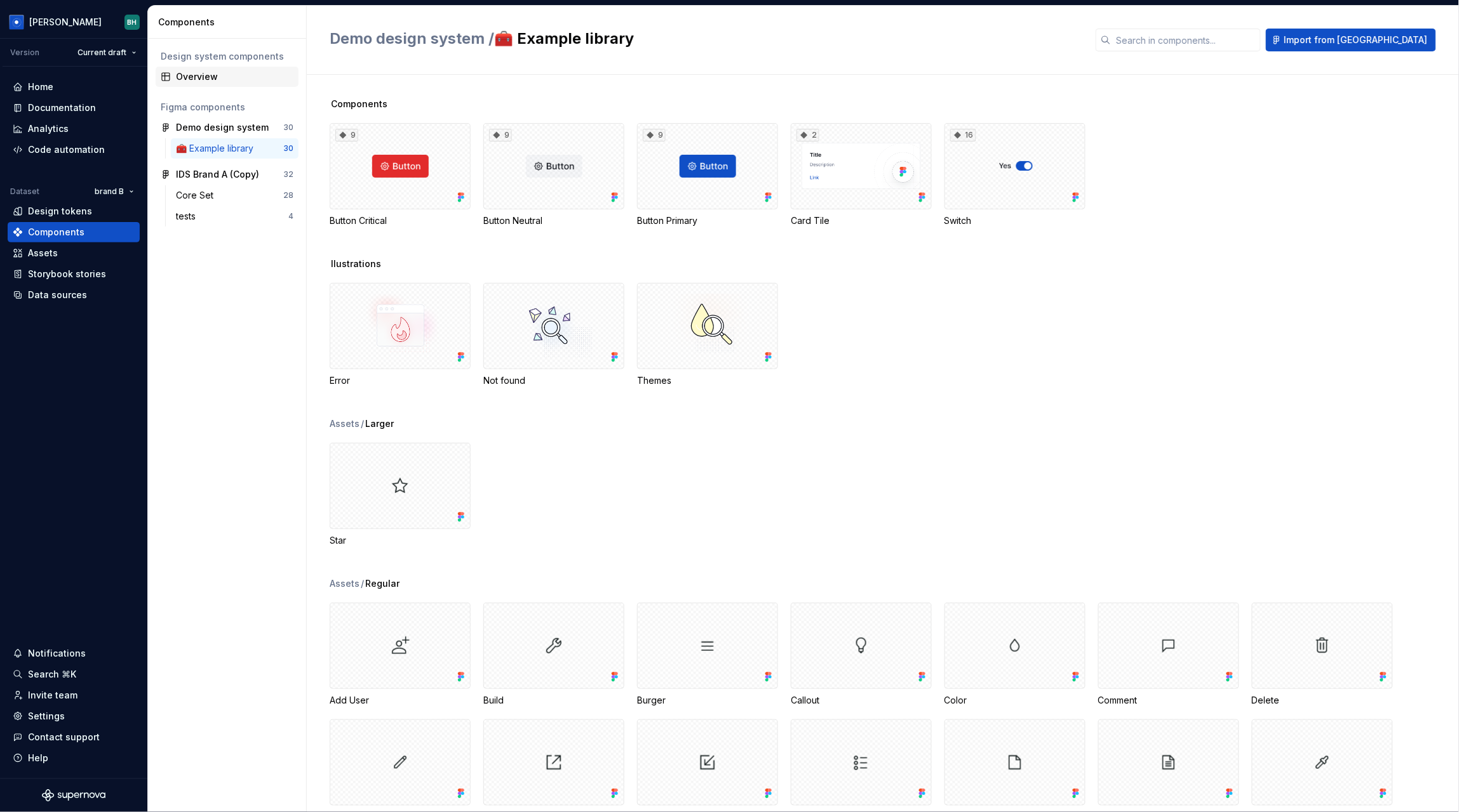
click at [244, 79] on div "Overview" at bounding box center [234, 76] width 117 height 13
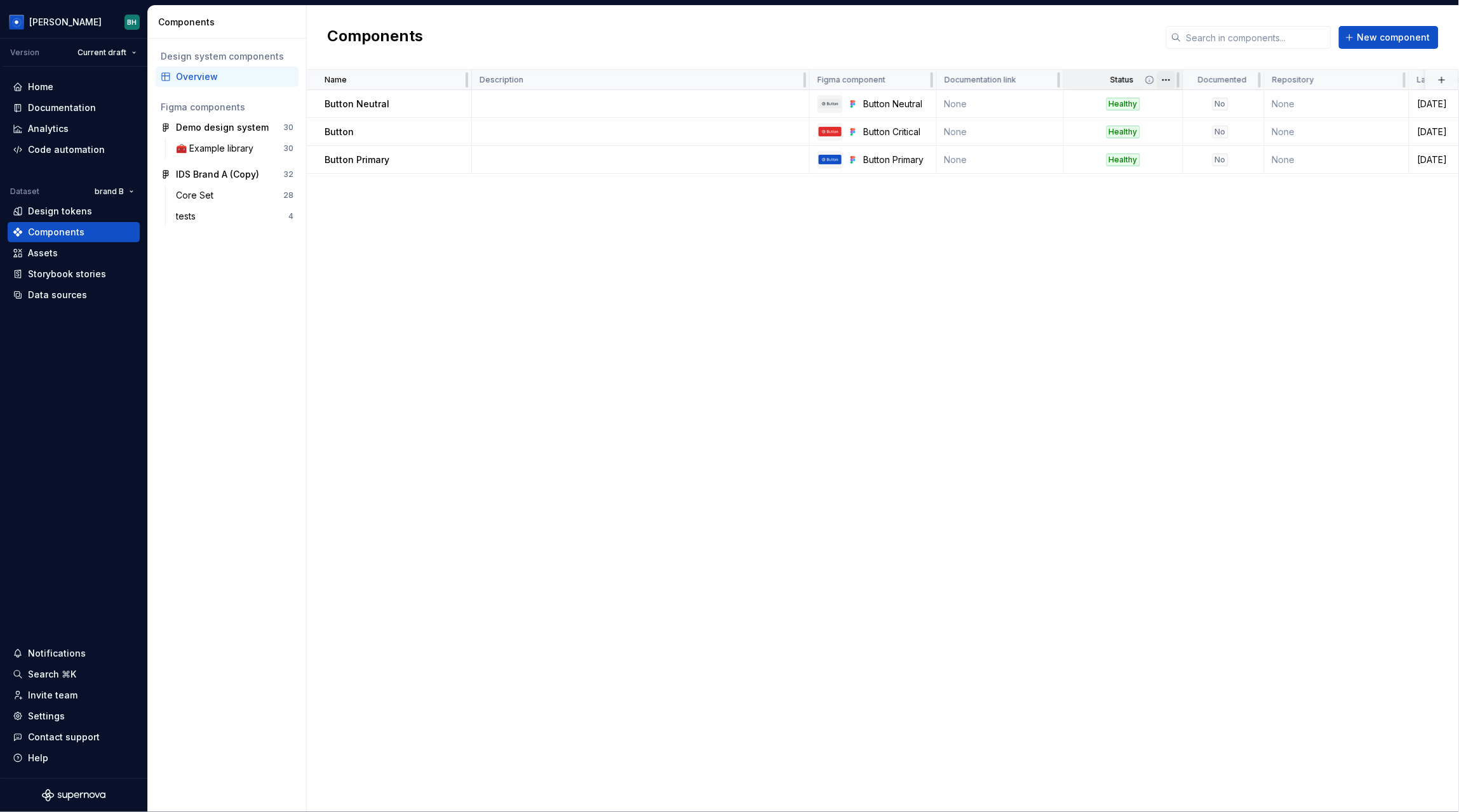
click at [1166, 77] on html "[PERSON_NAME] Version Current draft Home Documentation Analytics Code automatio…" at bounding box center [730, 406] width 1459 height 812
click at [1335, 303] on html "[PERSON_NAME] Version Current draft Home Documentation Analytics Code automatio…" at bounding box center [730, 406] width 1459 height 812
click at [1446, 79] on button "button" at bounding box center [1441, 80] width 18 height 18
click at [1371, 99] on div "New custom property" at bounding box center [1369, 104] width 95 height 13
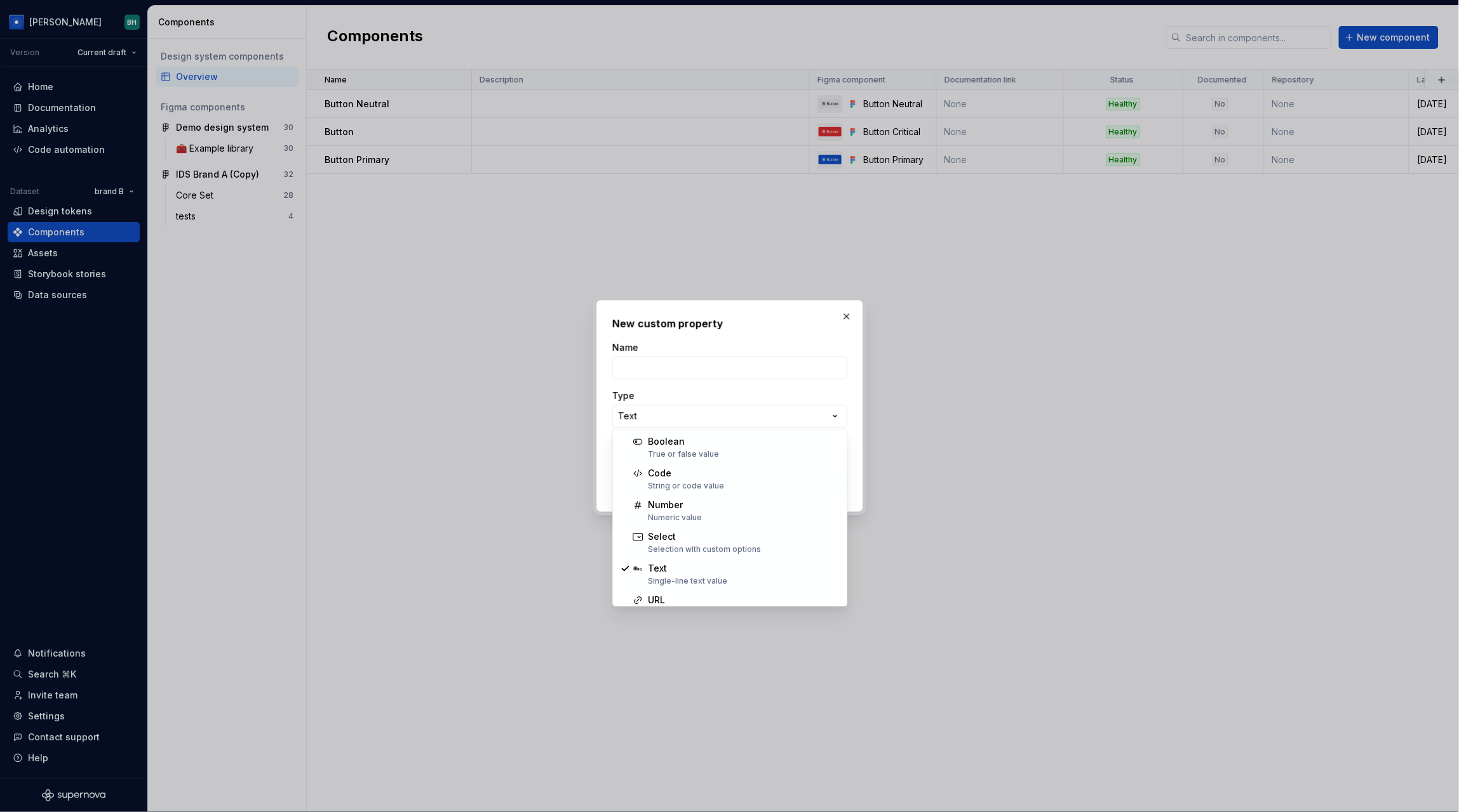
click at [660, 426] on div "**********" at bounding box center [730, 406] width 1459 height 812
select select "******"
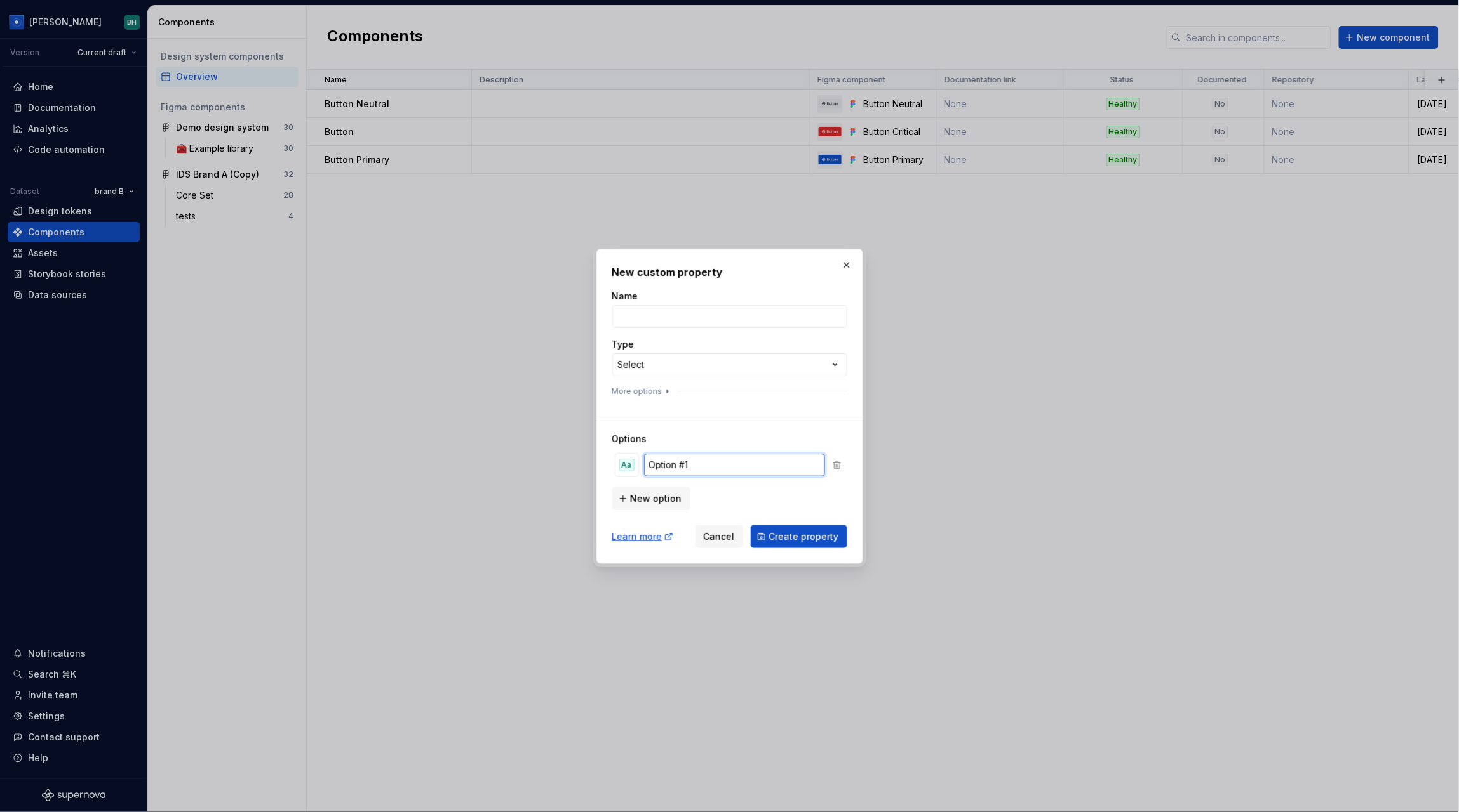
click at [724, 467] on input "Option #1" at bounding box center [734, 465] width 182 height 23
click at [843, 262] on button "button" at bounding box center [846, 265] width 18 height 18
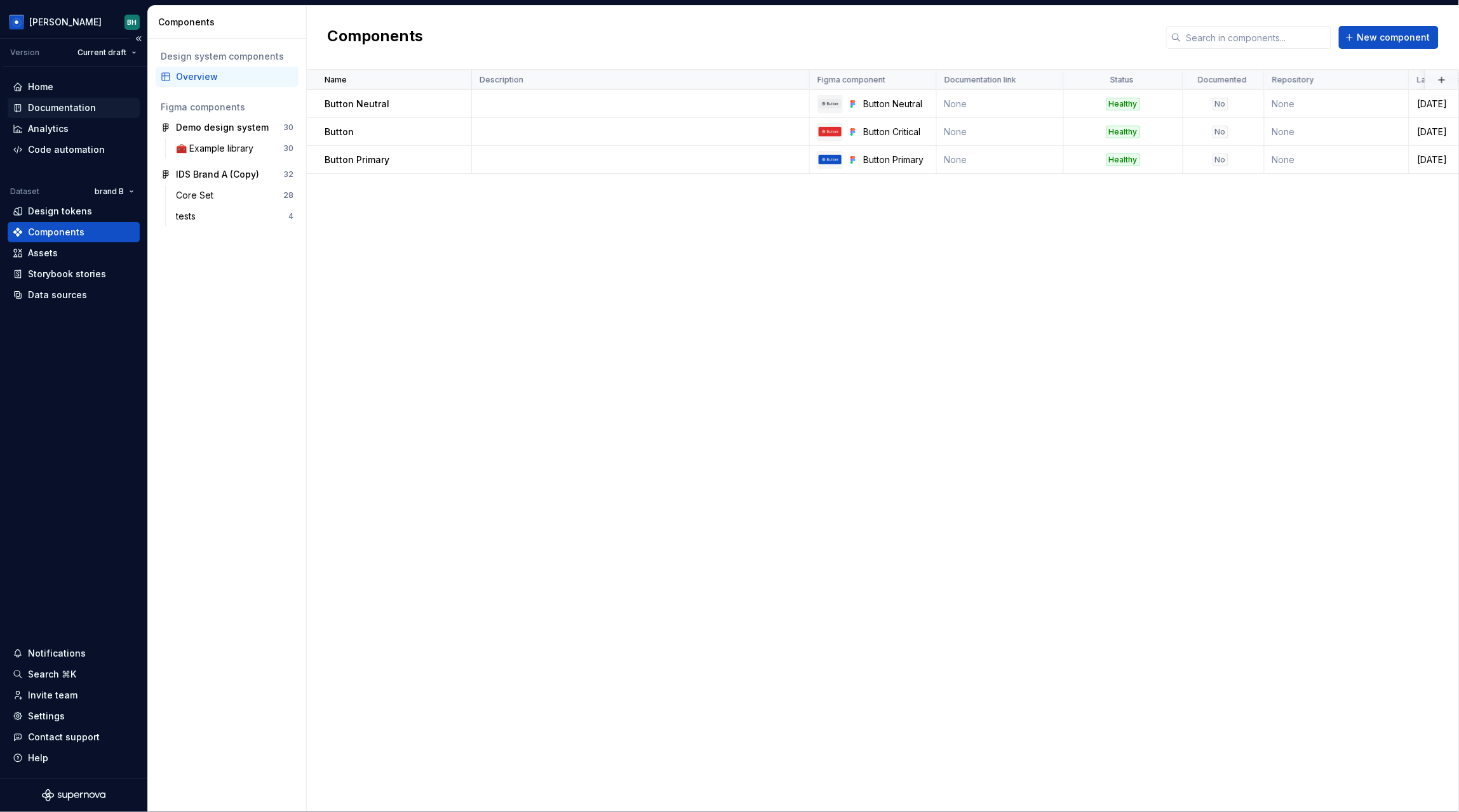
click at [83, 111] on div "Documentation" at bounding box center [61, 108] width 68 height 13
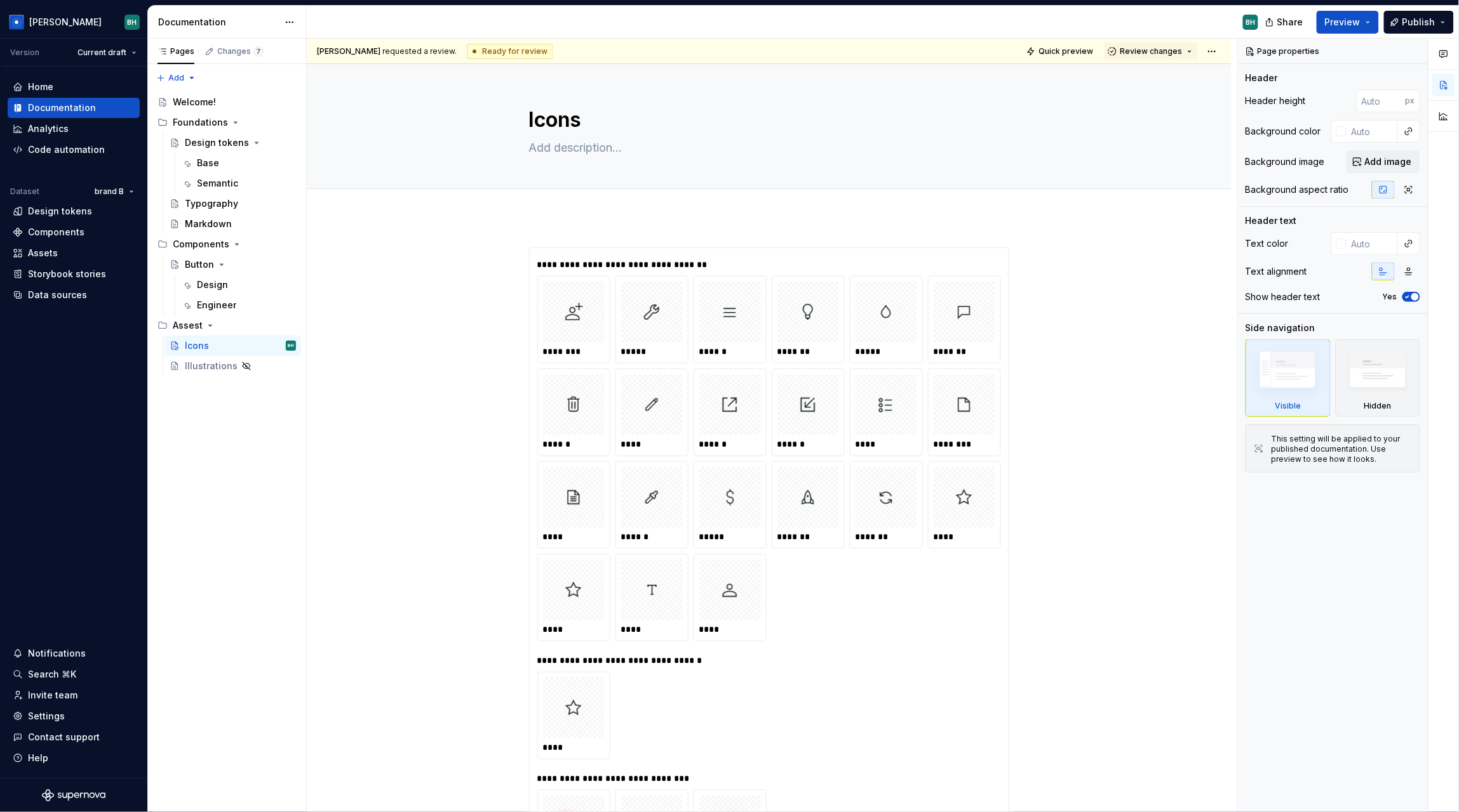
type textarea "*"
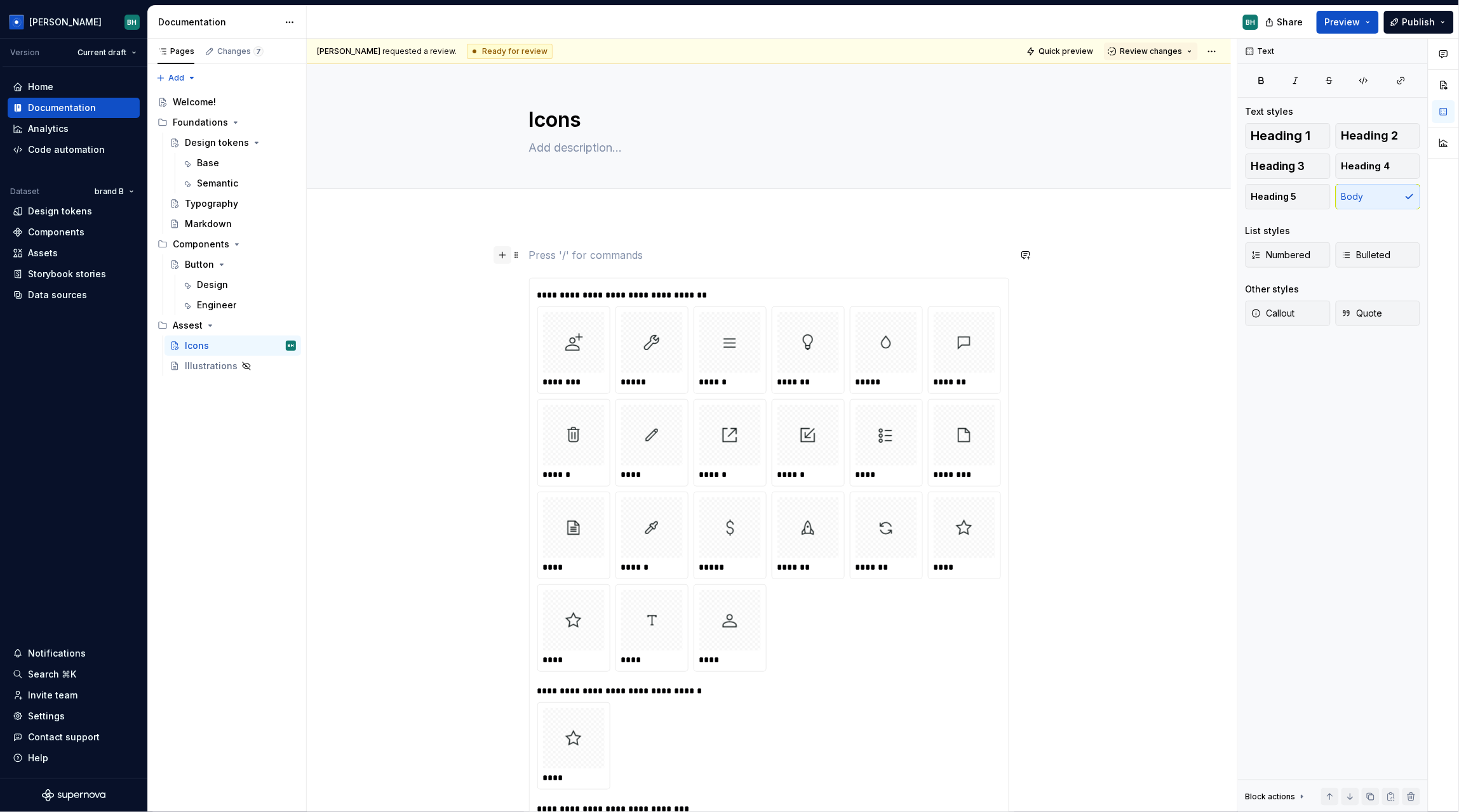
click at [504, 258] on button "button" at bounding box center [502, 256] width 18 height 18
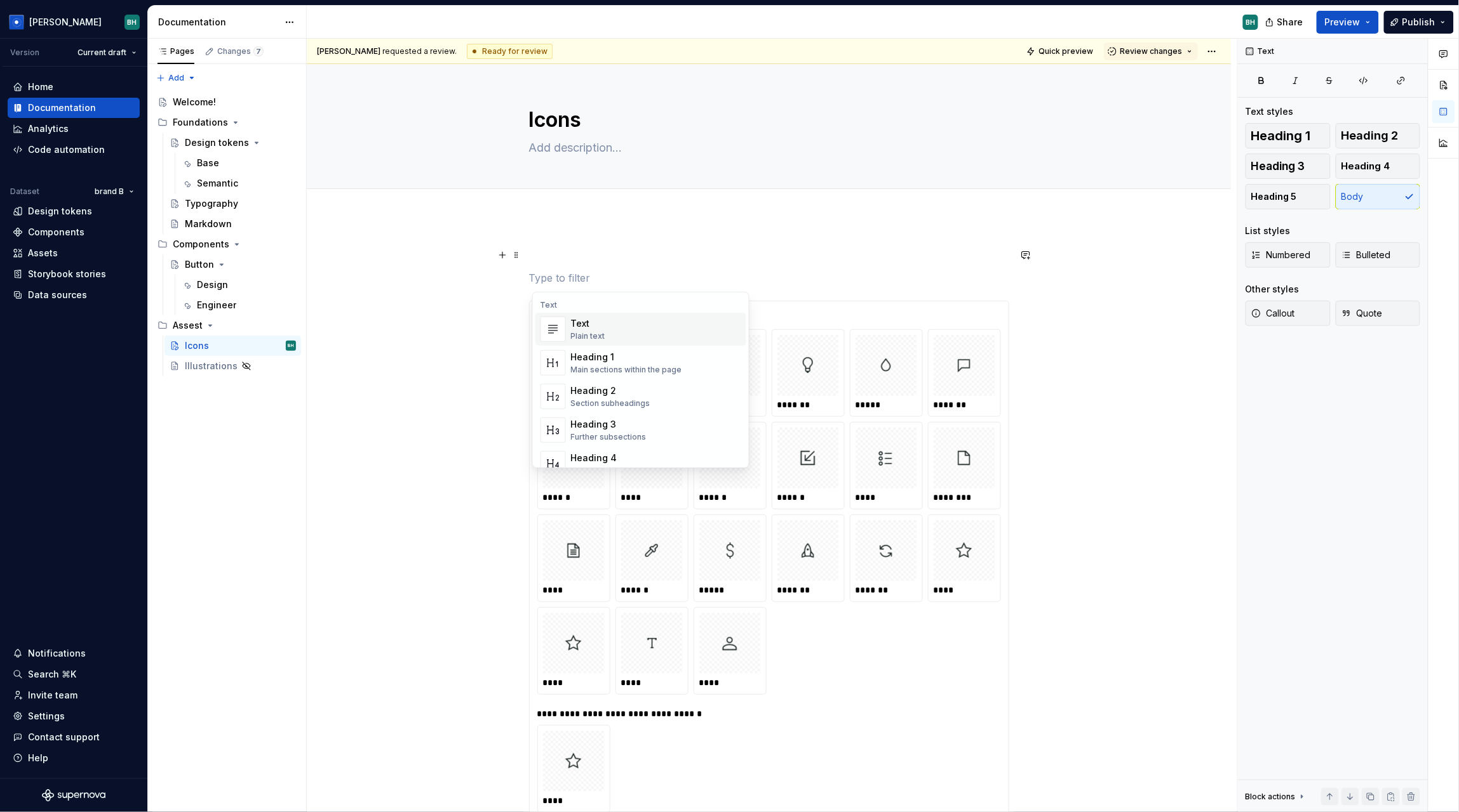
click at [645, 279] on p at bounding box center [769, 277] width 480 height 15
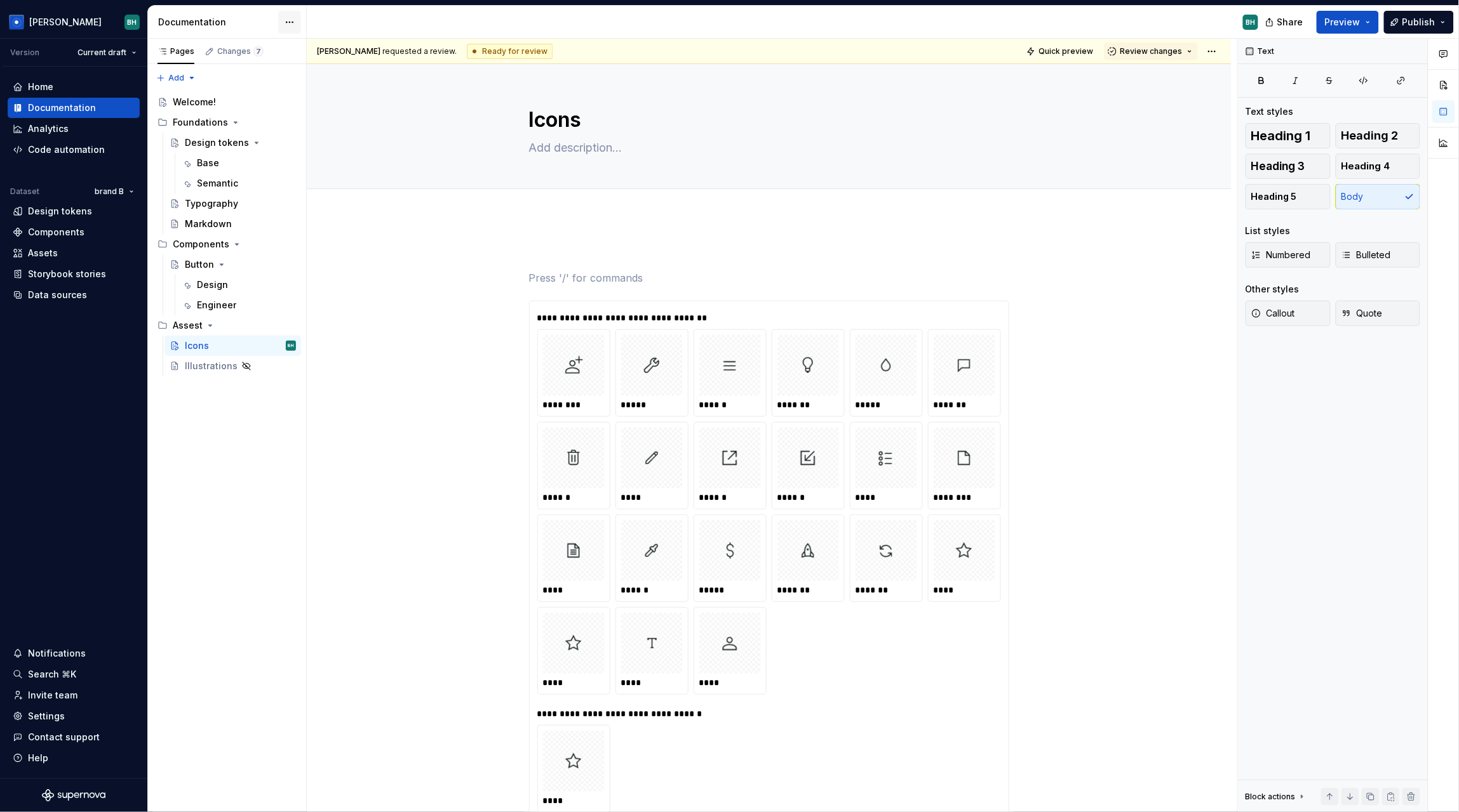
click at [289, 22] on html "[PERSON_NAME] Version Current draft Home Documentation Analytics Code automatio…" at bounding box center [730, 406] width 1459 height 812
click at [355, 134] on div "Documentation settings" at bounding box center [362, 131] width 120 height 13
type textarea "*"
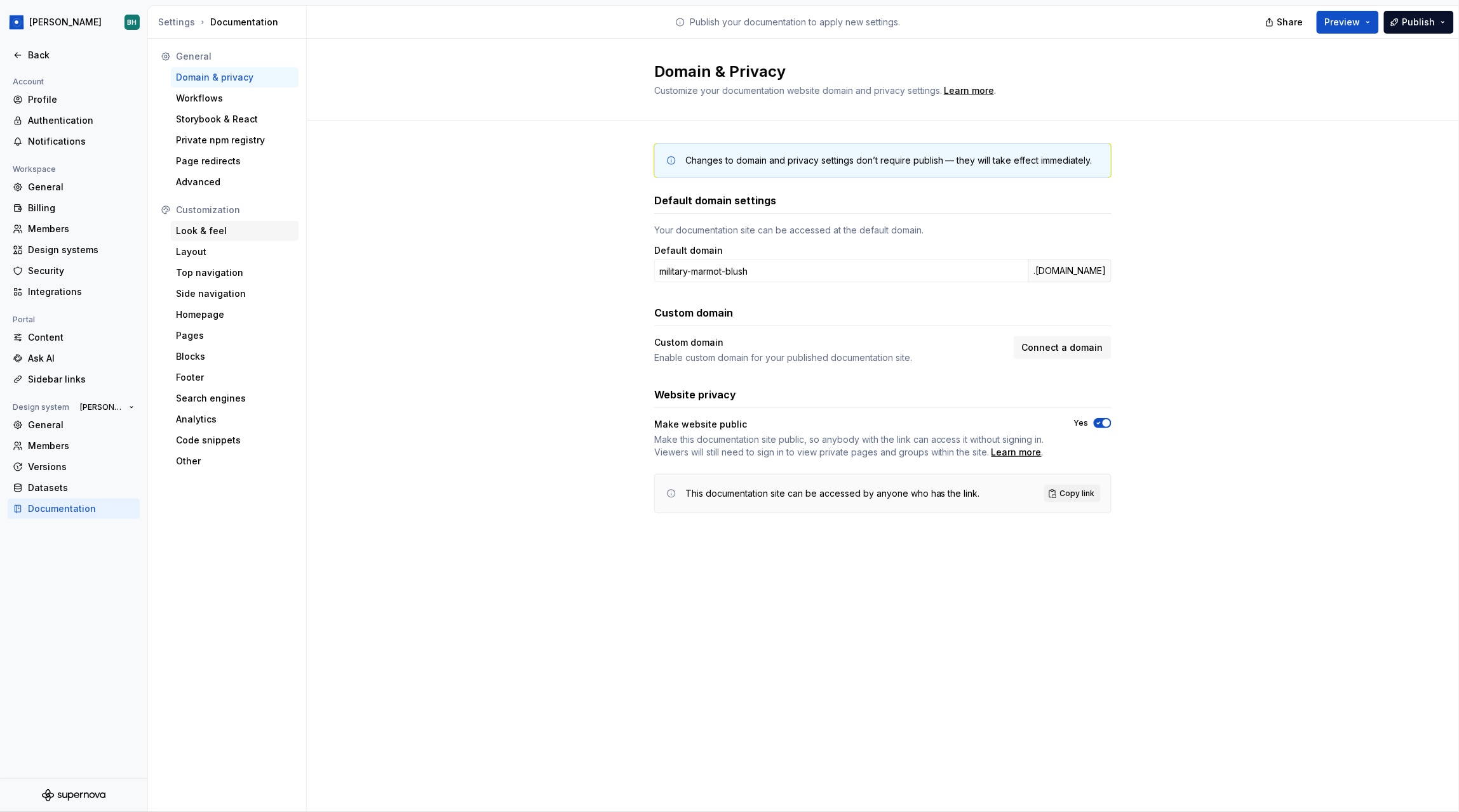
click at [216, 236] on div "Look & feel" at bounding box center [234, 231] width 117 height 13
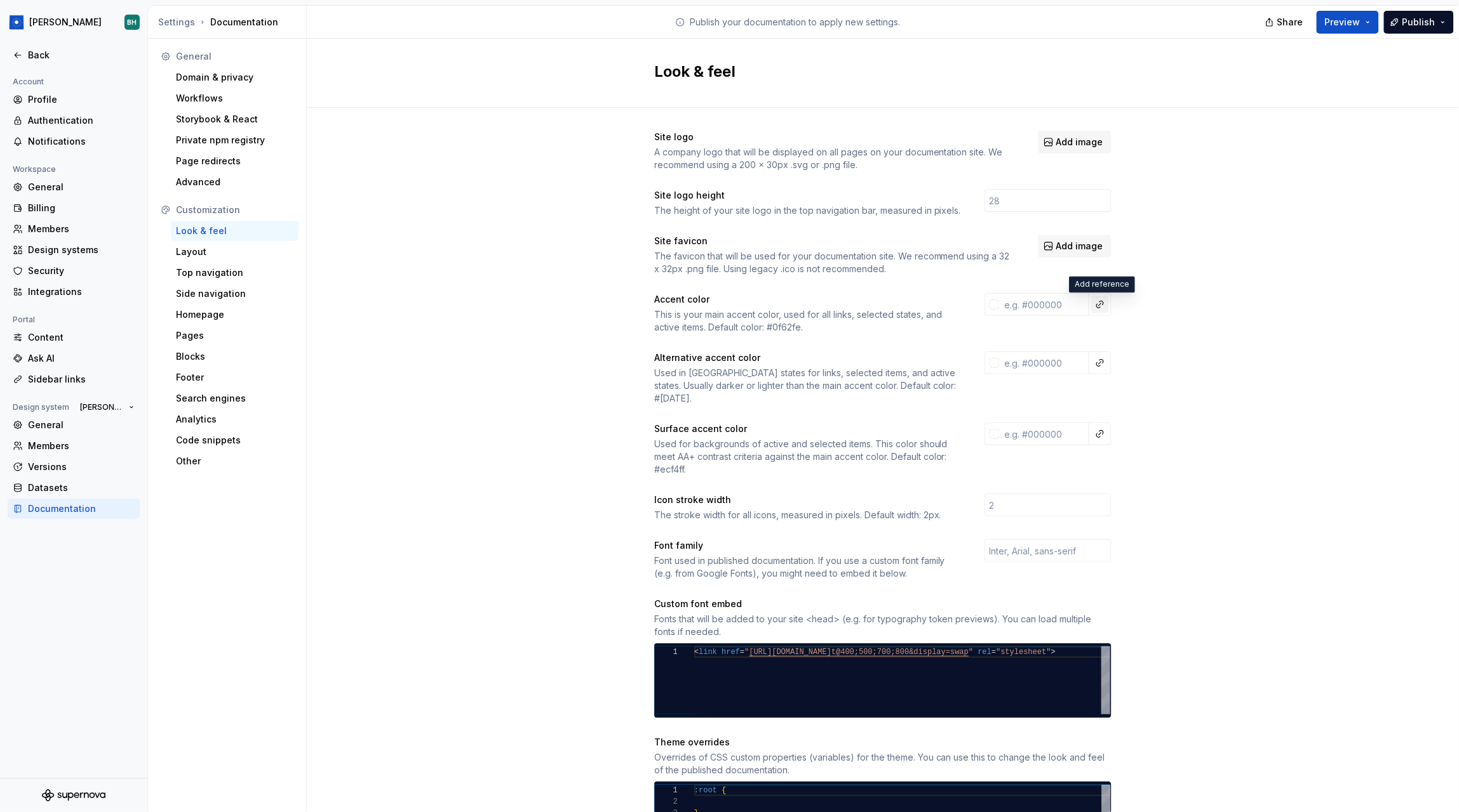
click at [1101, 308] on button "button" at bounding box center [1100, 305] width 18 height 18
click at [1176, 321] on html "[PERSON_NAME] Back Account Profile Authentication Notifications Workspace Gener…" at bounding box center [730, 406] width 1459 height 812
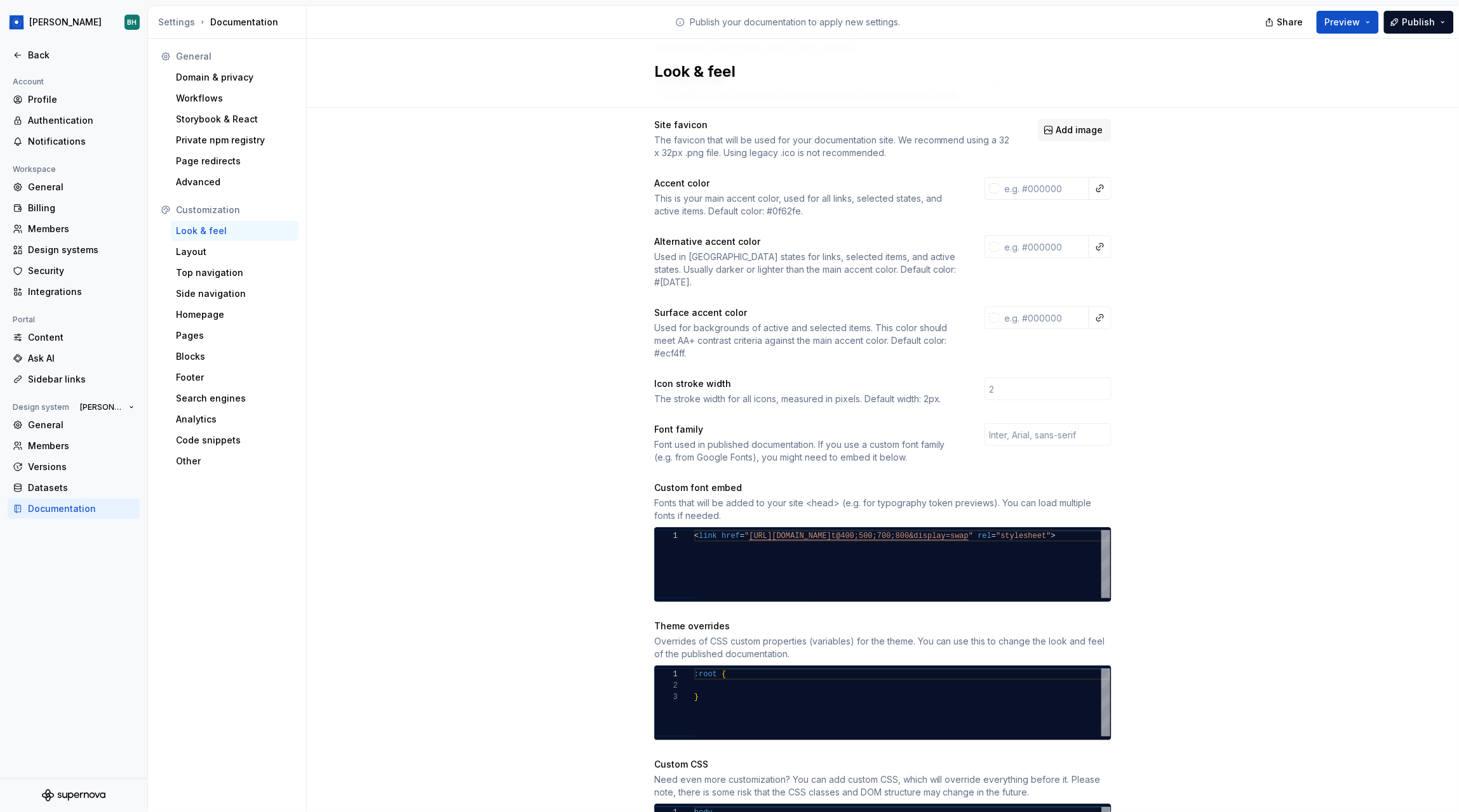
scroll to position [212, 0]
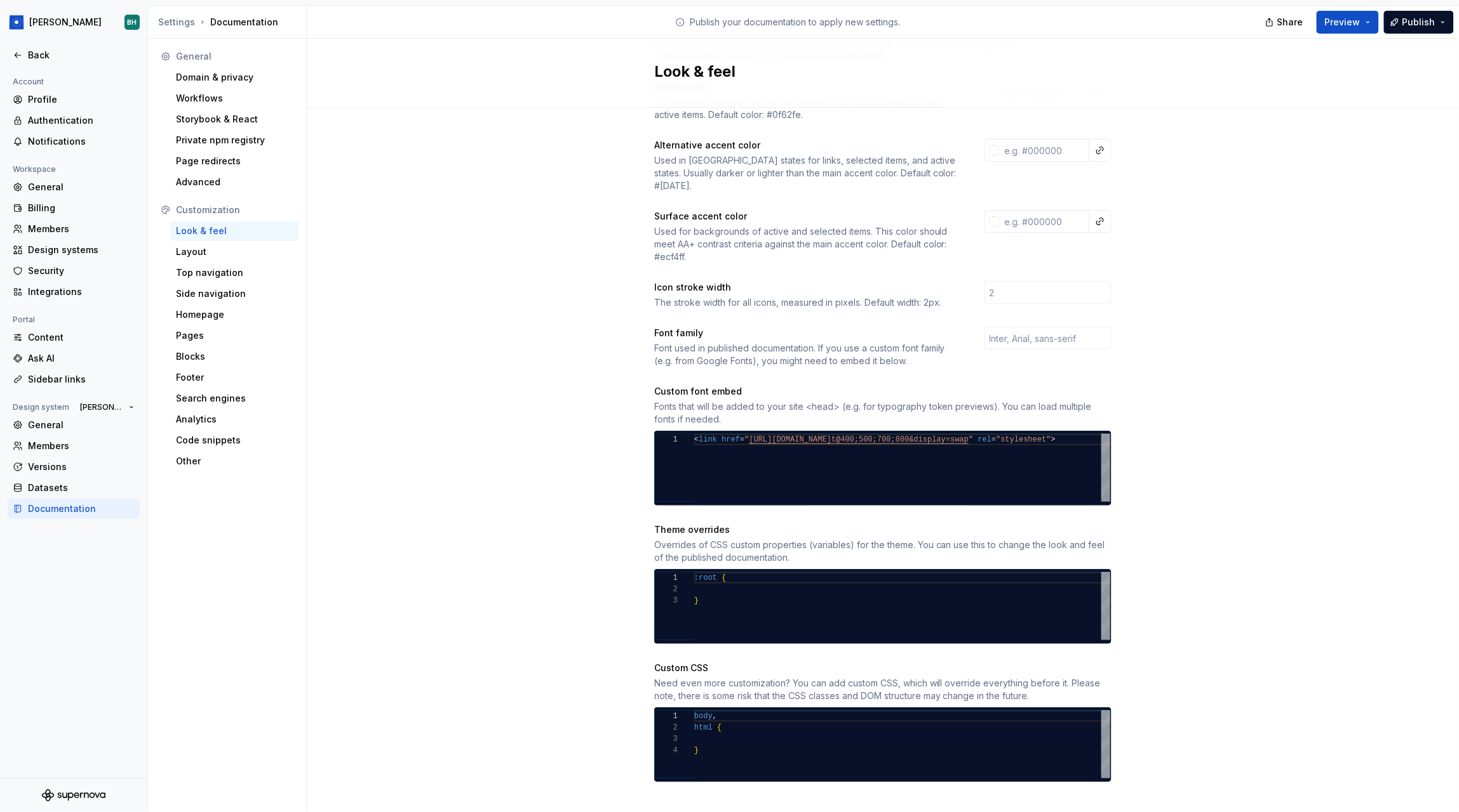
type textarea "***** ****** *"
click at [746, 717] on div "body , html { }" at bounding box center [901, 744] width 416 height 68
click at [225, 274] on div "Top navigation" at bounding box center [234, 272] width 117 height 13
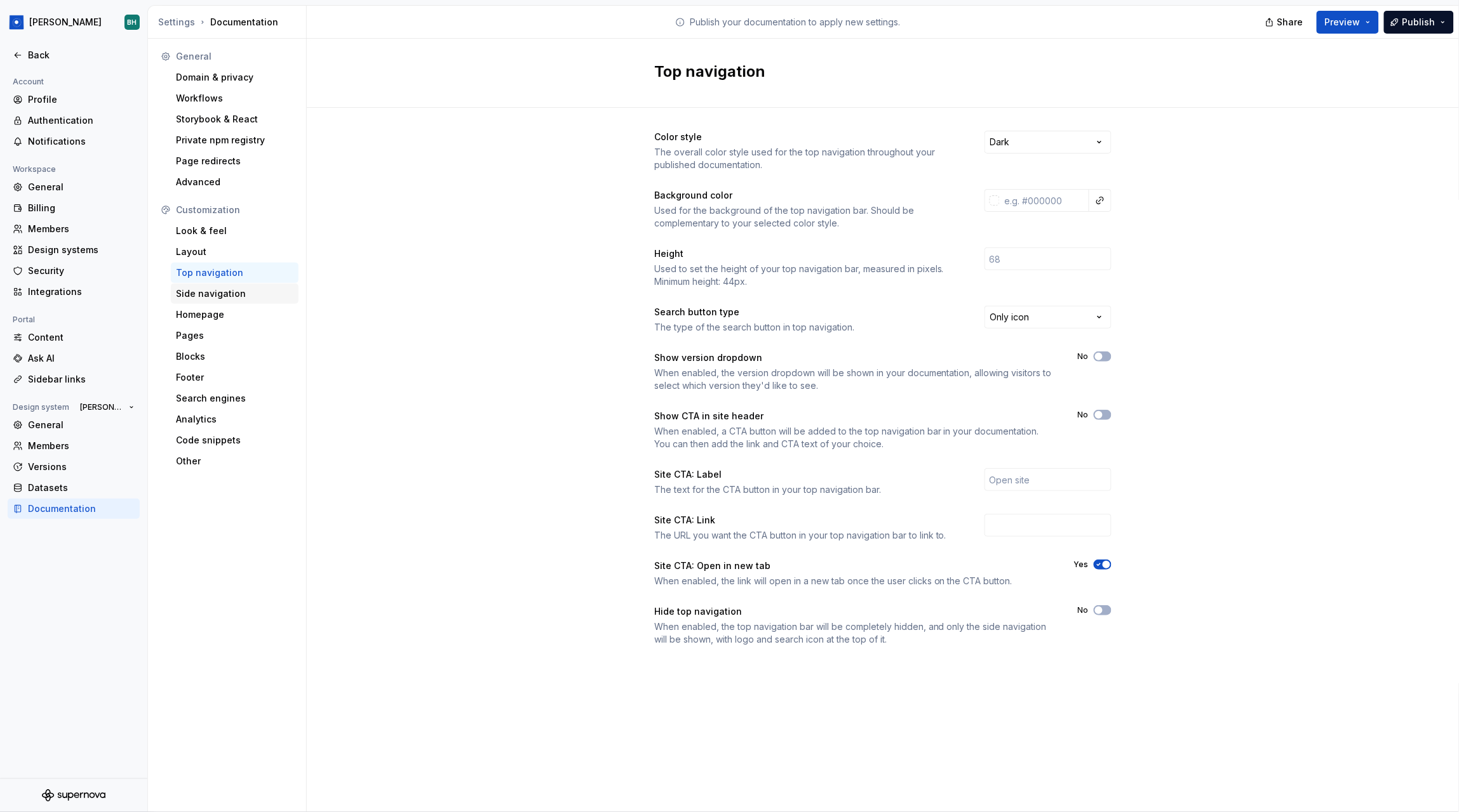
click at [234, 290] on div "Side navigation" at bounding box center [234, 293] width 117 height 13
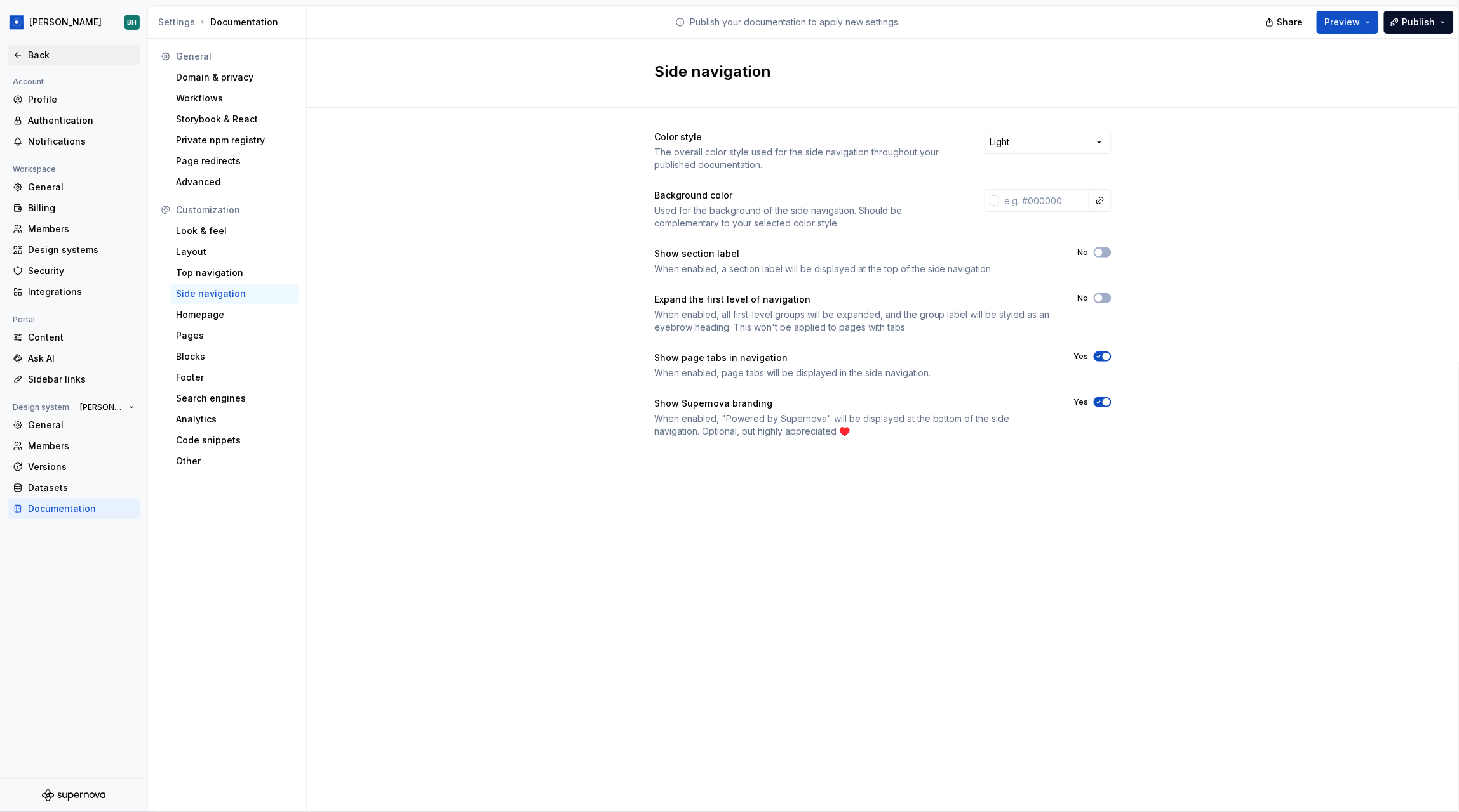
click at [51, 54] on div "Back" at bounding box center [81, 55] width 107 height 13
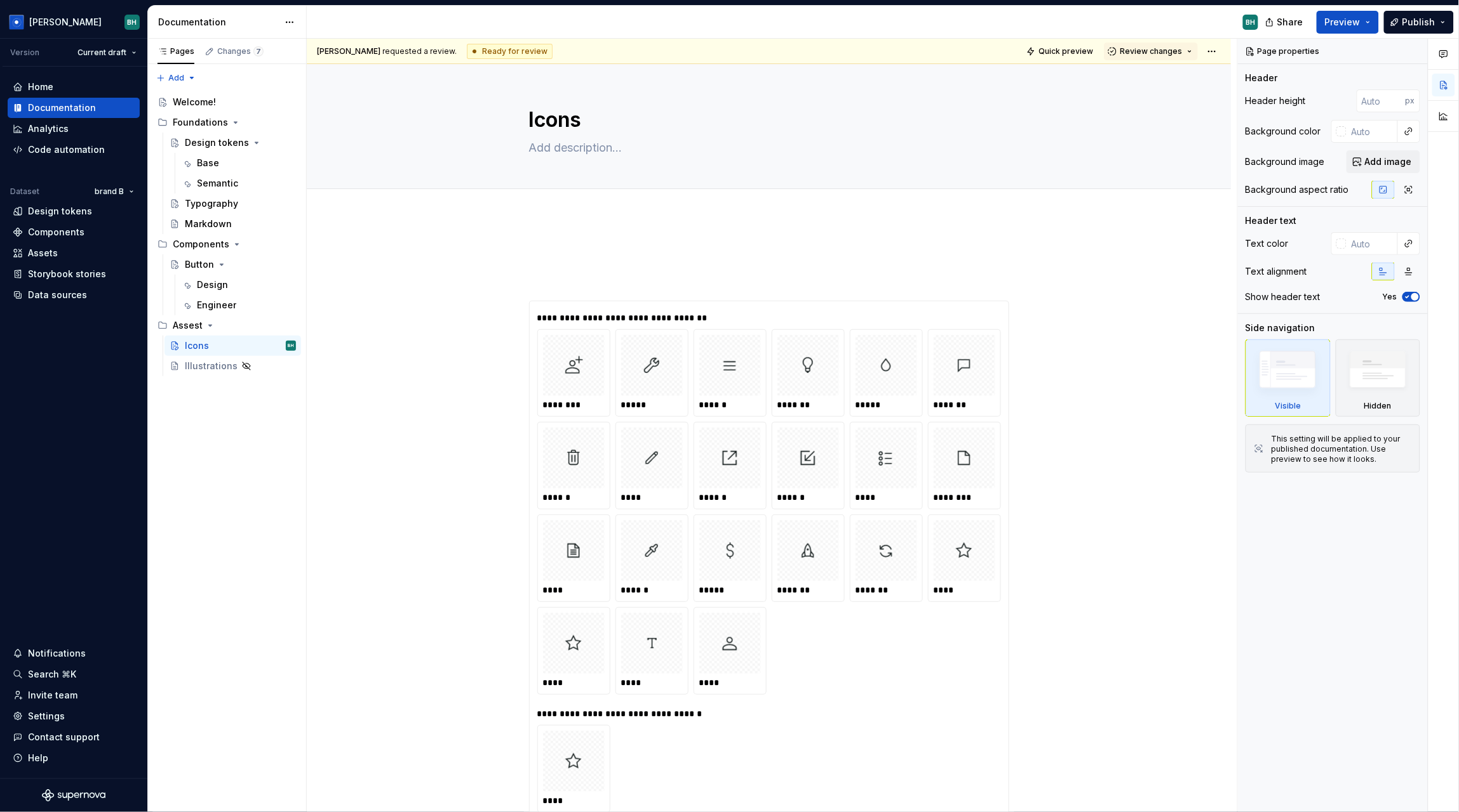
drag, startPoint x: 459, startPoint y: 51, endPoint x: 543, endPoint y: 53, distance: 84.0
click at [543, 53] on div "[PERSON_NAME] requested a review. Ready for review Quick preview Review changes" at bounding box center [769, 51] width 924 height 26
click at [1218, 53] on html "[PERSON_NAME] Version Current draft Home Documentation Analytics Code automatio…" at bounding box center [730, 406] width 1459 height 812
click at [1167, 51] on html "[PERSON_NAME] Version Current draft Home Documentation Analytics Code automatio…" at bounding box center [730, 406] width 1459 height 812
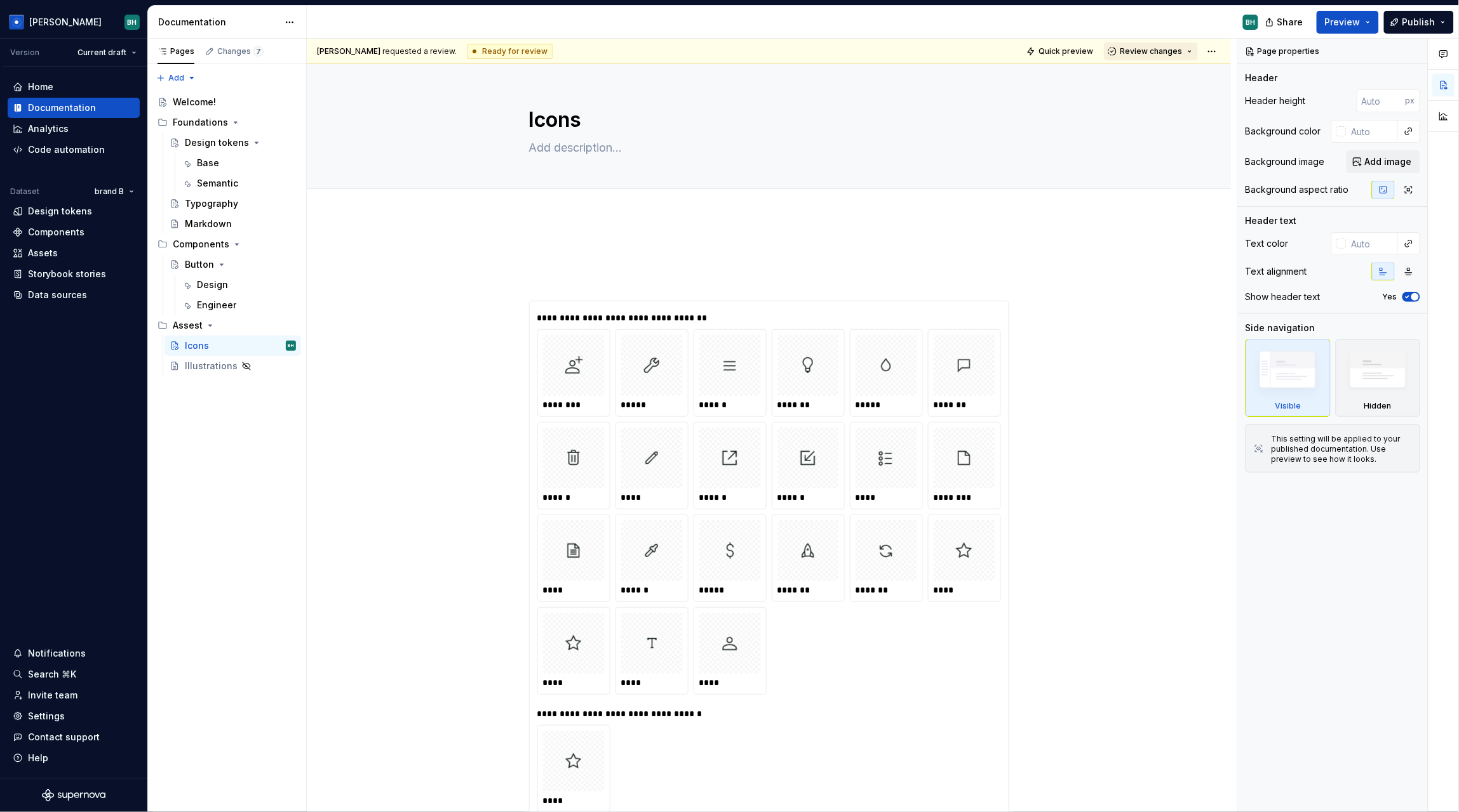
click at [1179, 50] on span "Review changes" at bounding box center [1150, 51] width 62 height 10
click at [1032, 313] on button "button" at bounding box center [1026, 307] width 18 height 18
click at [1440, 51] on icon "button" at bounding box center [1443, 54] width 10 height 10
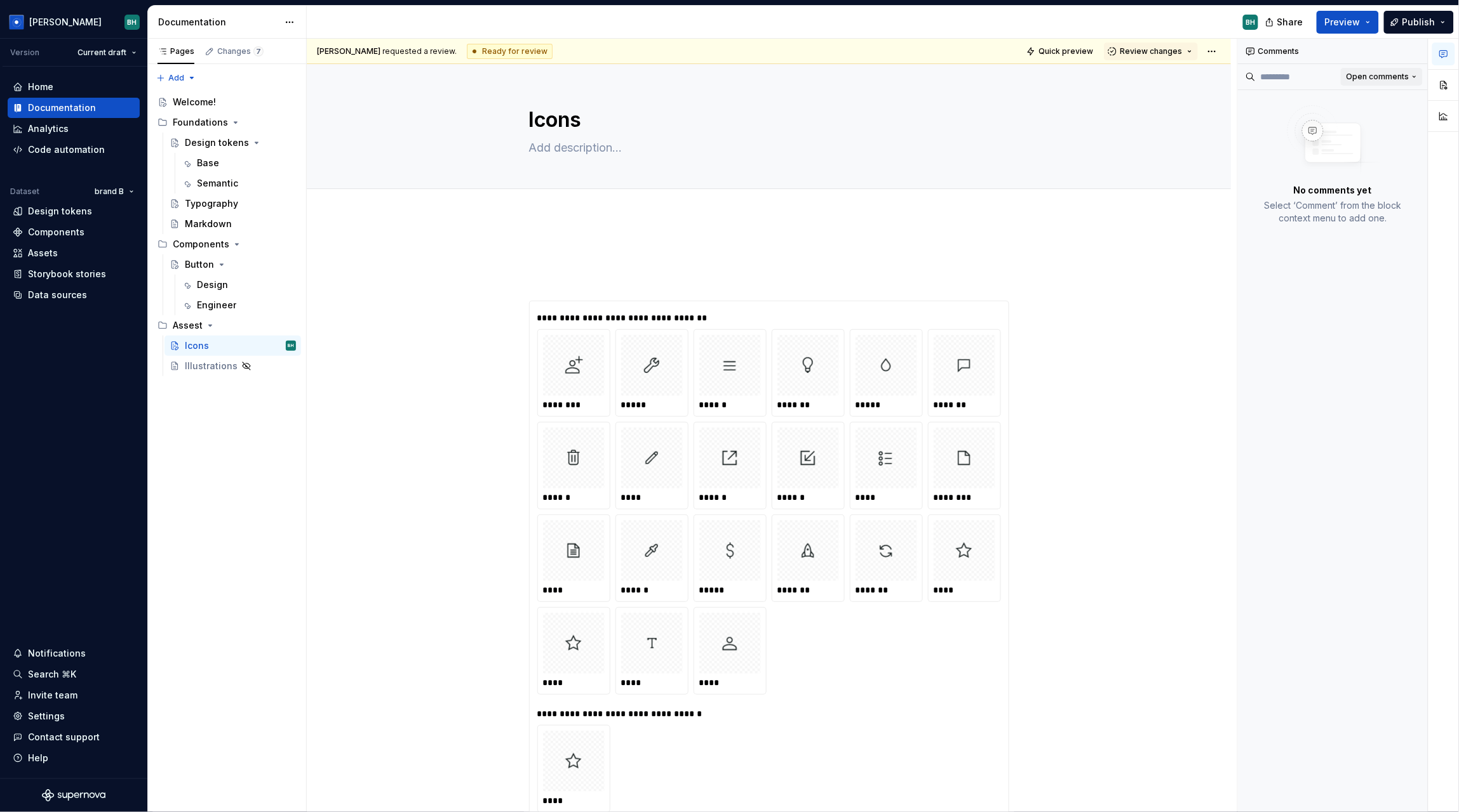
click at [1397, 77] on span "Open comments" at bounding box center [1378, 77] width 63 height 10
click at [1444, 87] on div at bounding box center [1443, 87] width 31 height 97
click at [1444, 87] on button "button" at bounding box center [1443, 85] width 23 height 23
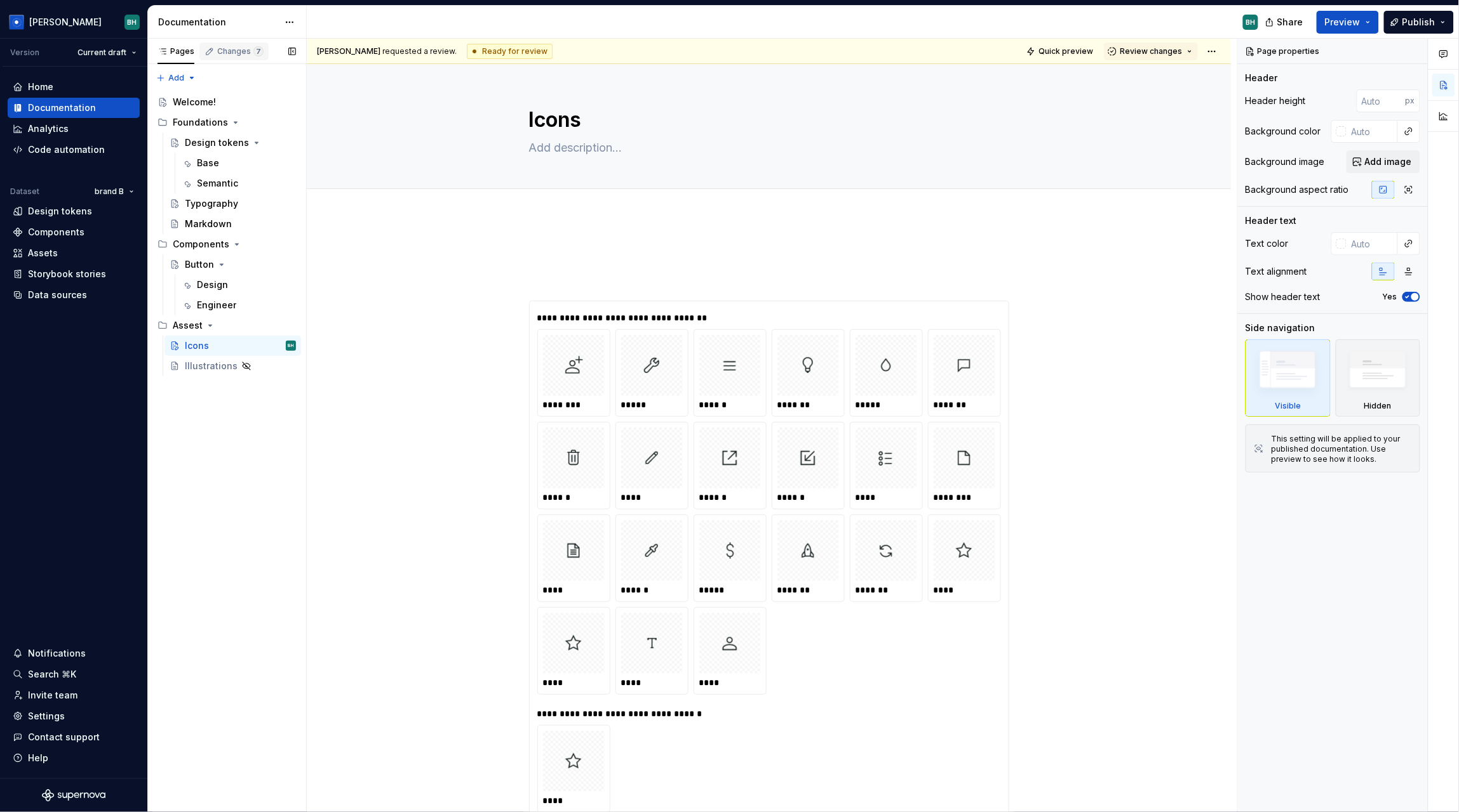
click at [249, 56] on div "Changes 7" at bounding box center [240, 51] width 46 height 10
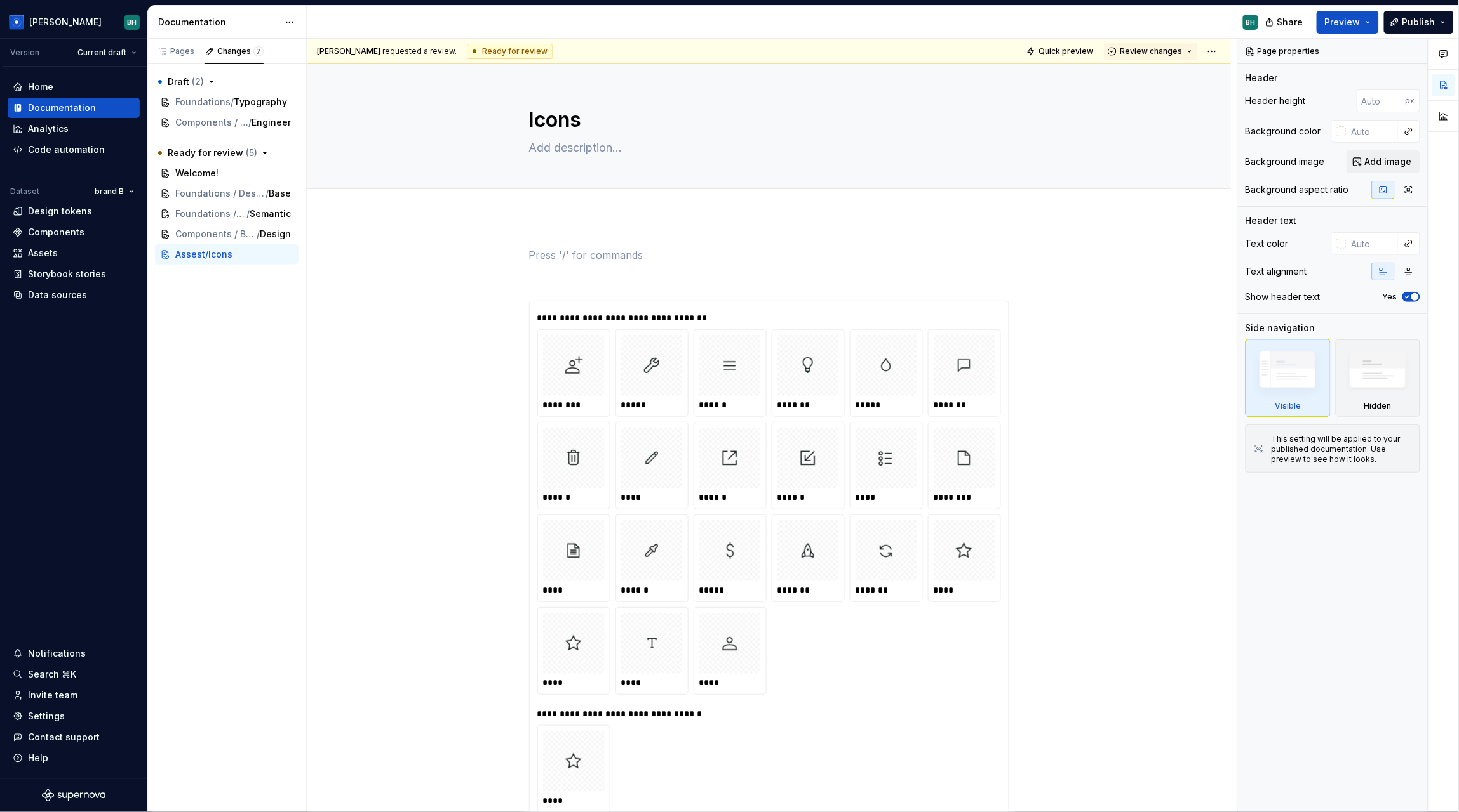
click at [346, 311] on html "[PERSON_NAME] Version Current draft Home Documentation Analytics Code automatio…" at bounding box center [730, 406] width 1459 height 812
click at [1370, 23] on button "Preview" at bounding box center [1346, 22] width 62 height 23
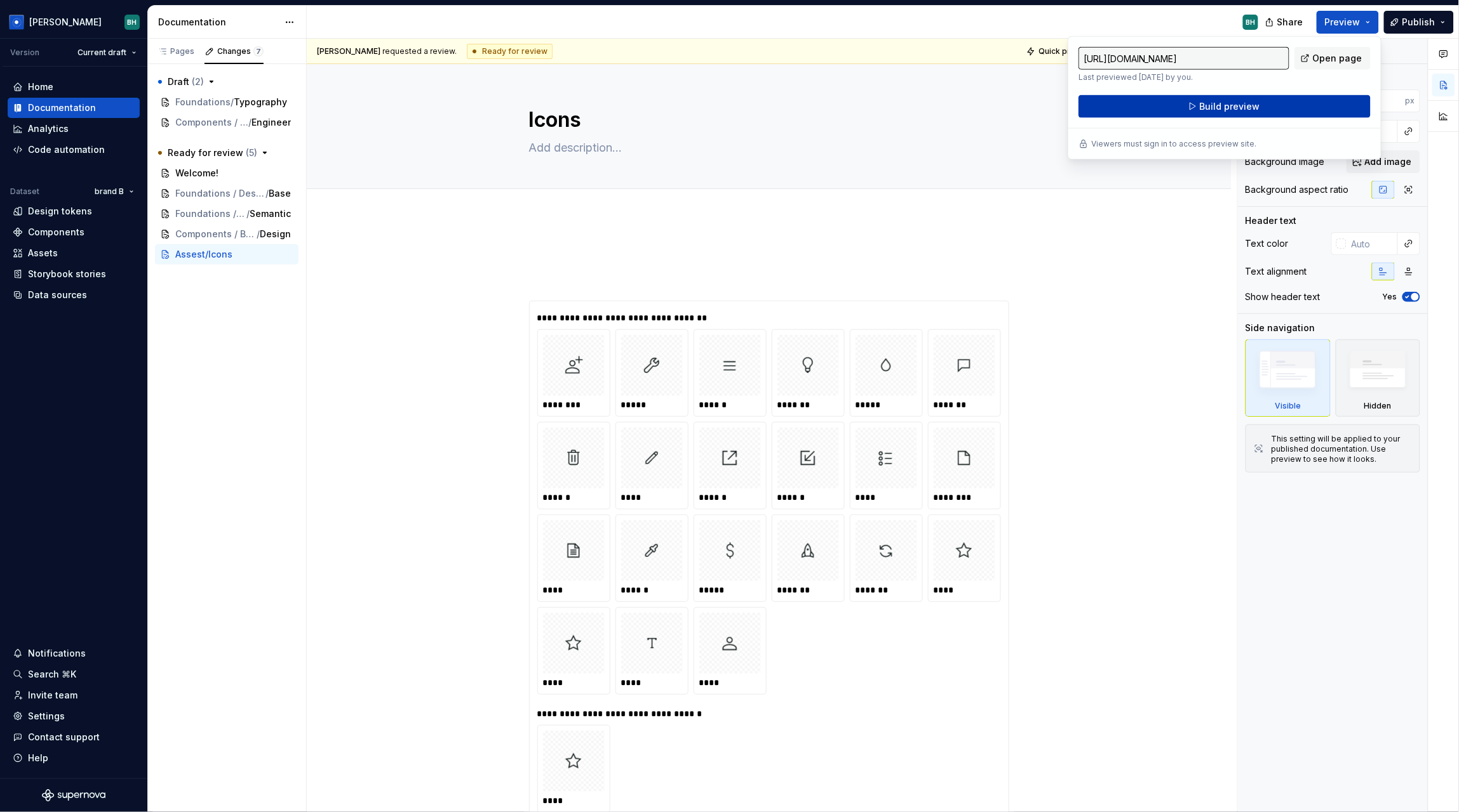
click at [1217, 108] on span "Build preview" at bounding box center [1229, 107] width 60 height 13
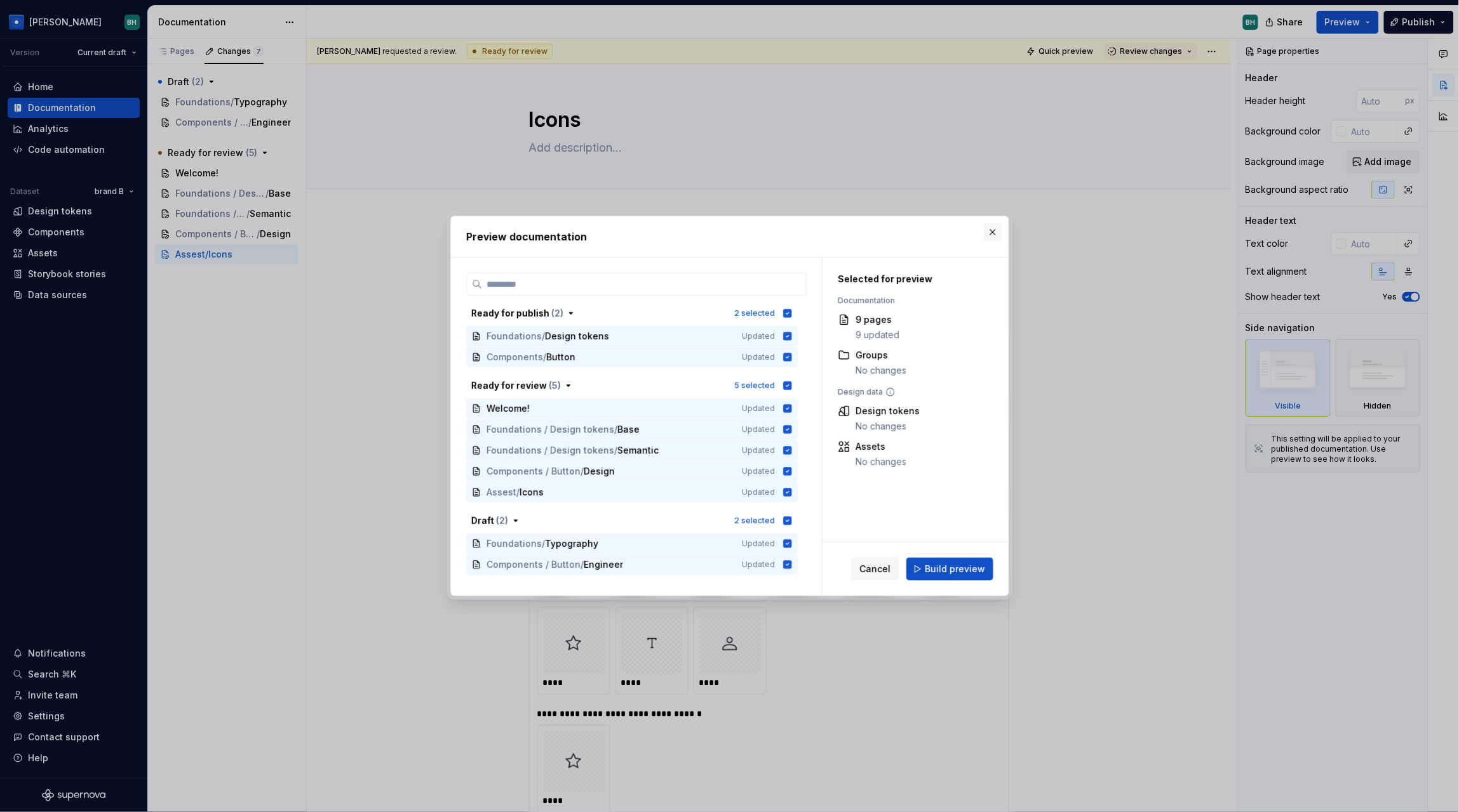
click at [992, 232] on button "button" at bounding box center [992, 232] width 18 height 18
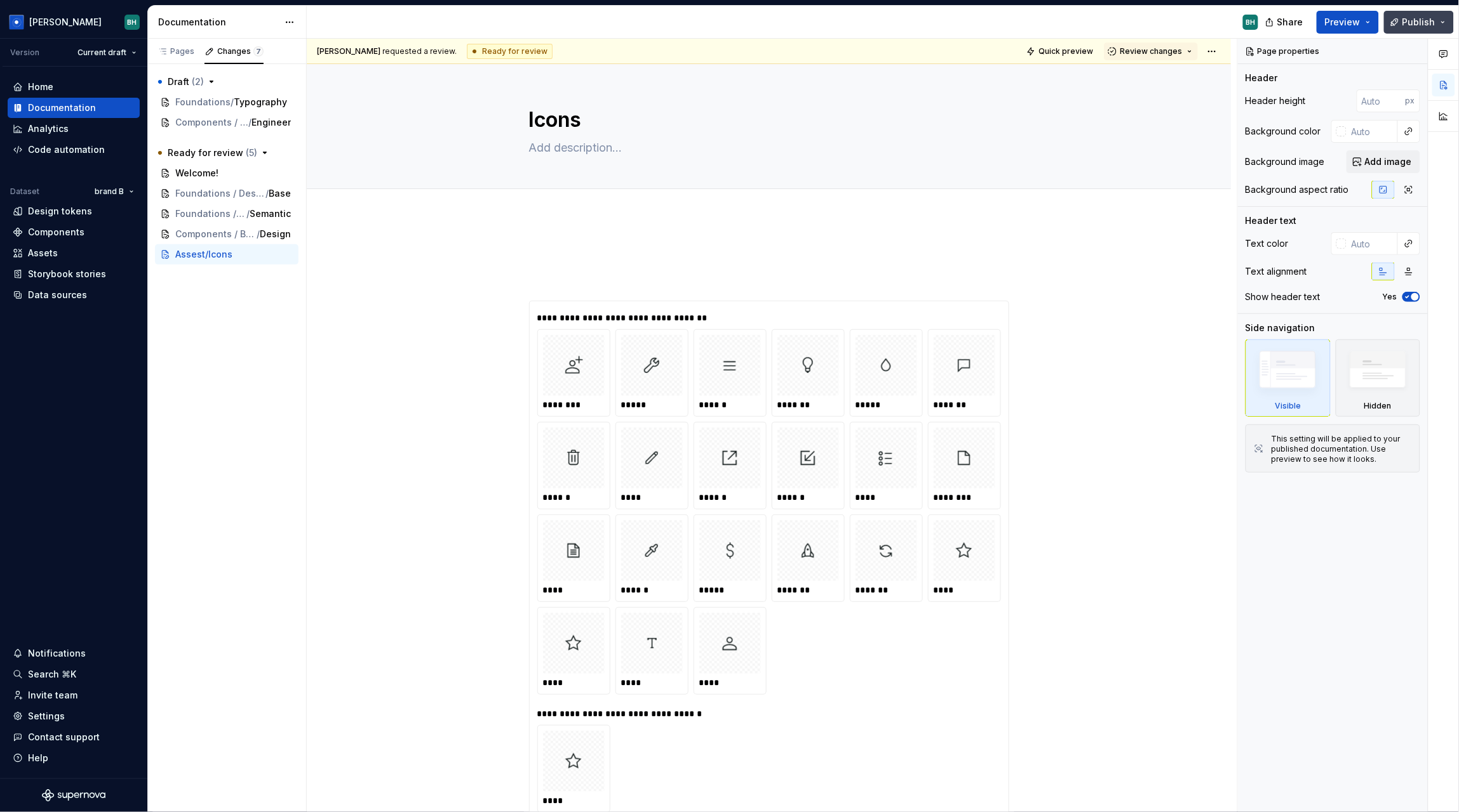
click at [1416, 16] on span "Publish" at bounding box center [1418, 22] width 33 height 13
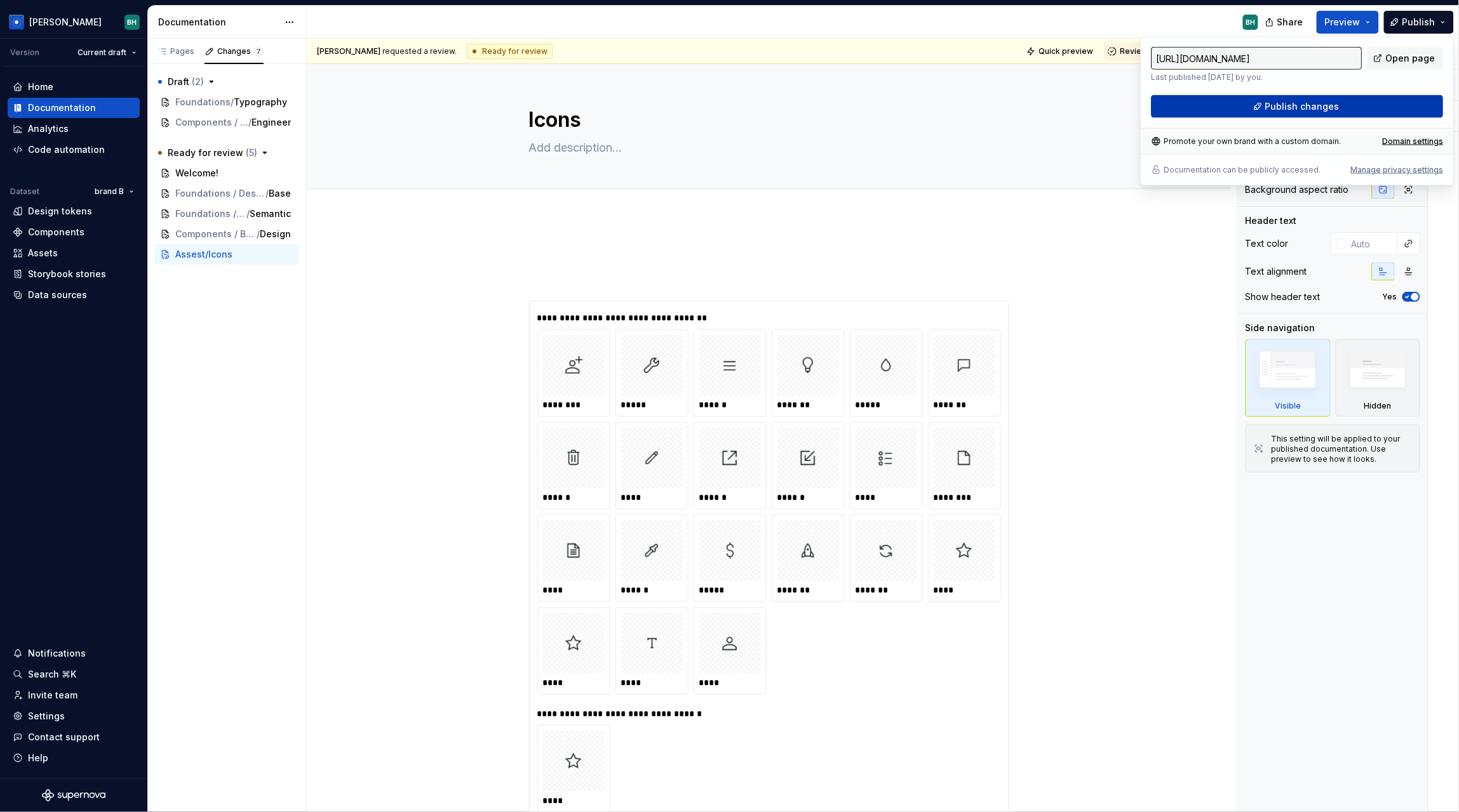
click at [1286, 95] on button "Publish changes" at bounding box center [1297, 106] width 292 height 23
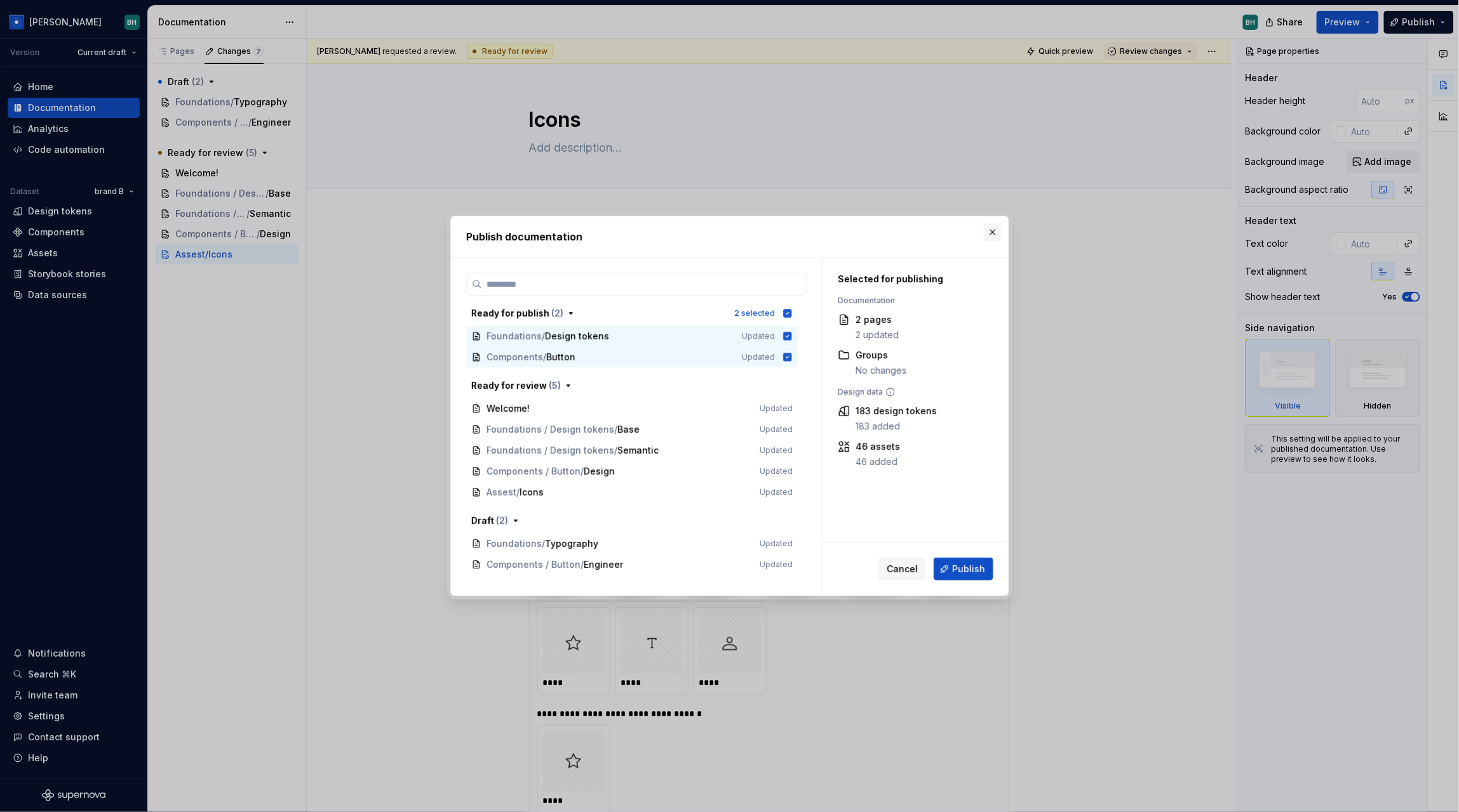
click at [989, 232] on button "button" at bounding box center [992, 232] width 18 height 18
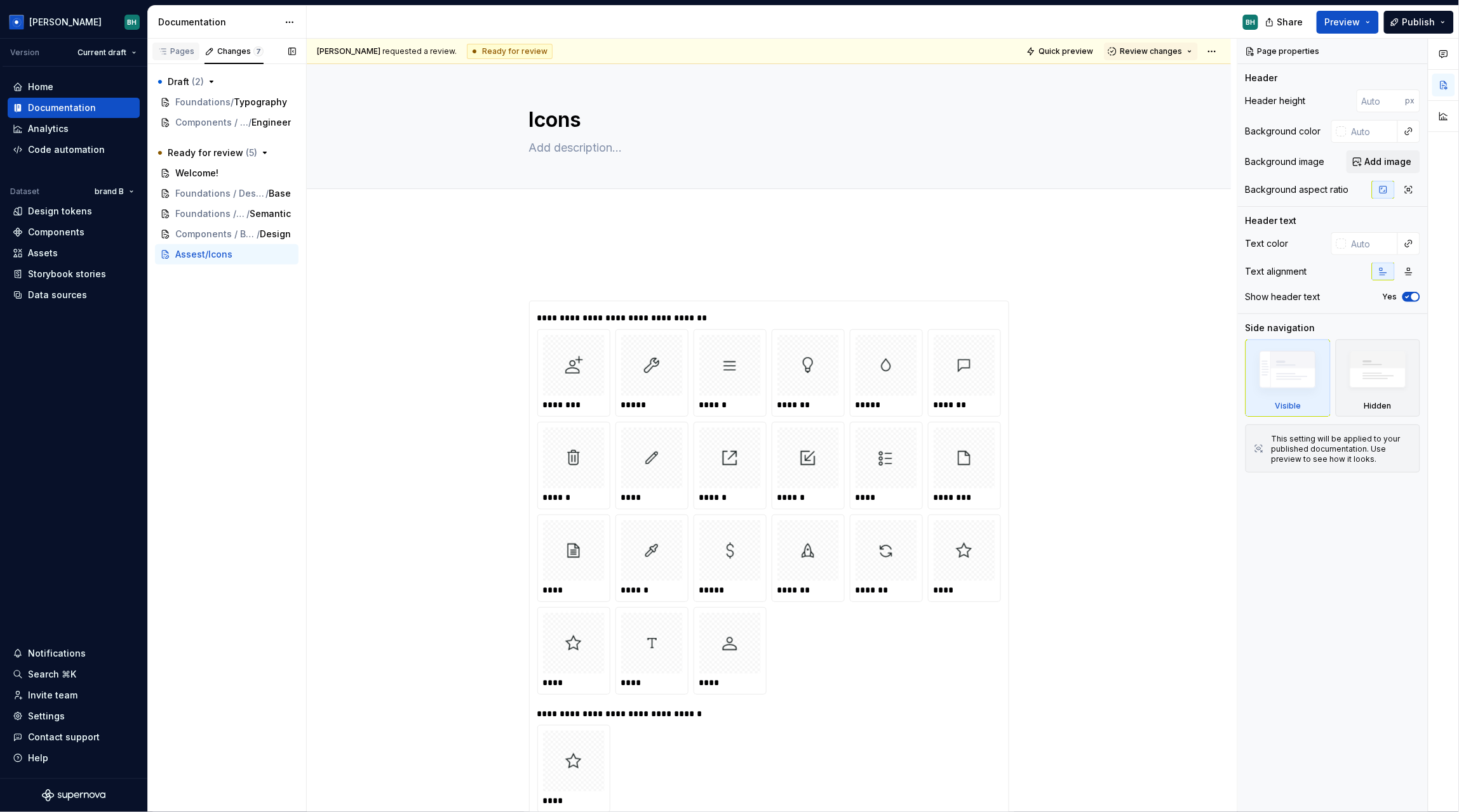
click at [177, 48] on div "Pages" at bounding box center [176, 51] width 37 height 10
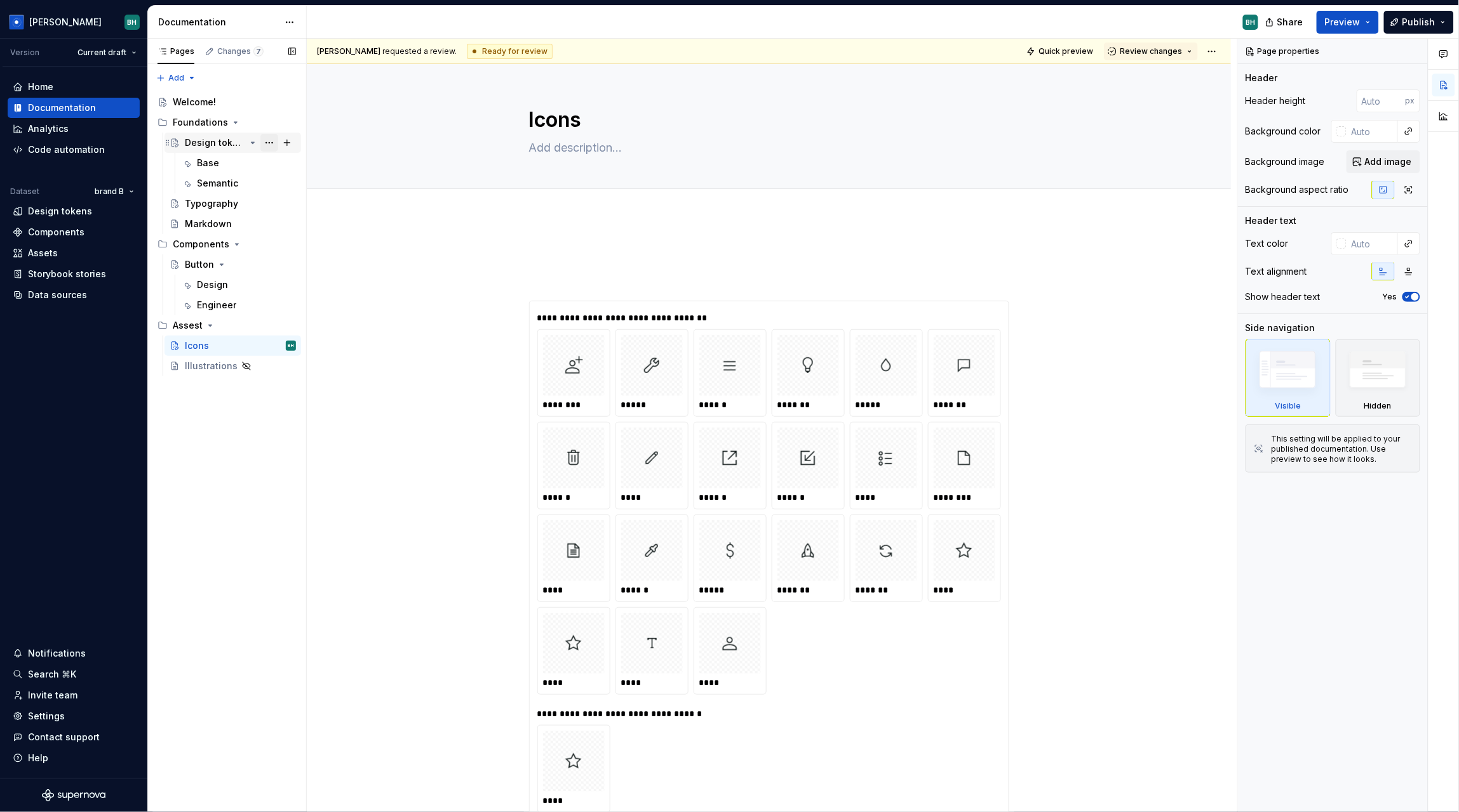
click at [271, 143] on button "Page tree" at bounding box center [269, 143] width 18 height 18
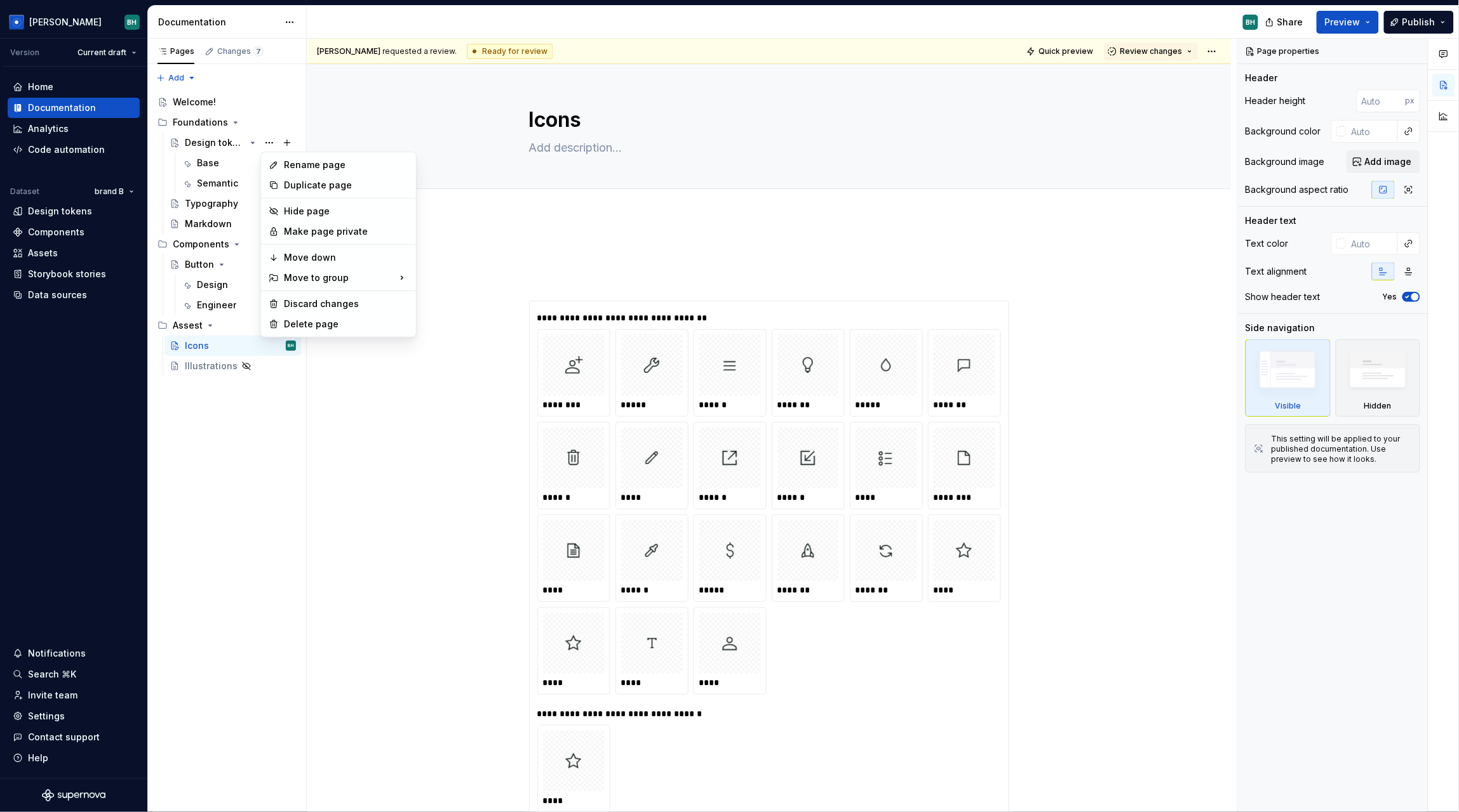
click at [492, 226] on html "[PERSON_NAME] Version Current draft Home Documentation Analytics Code automatio…" at bounding box center [730, 406] width 1459 height 812
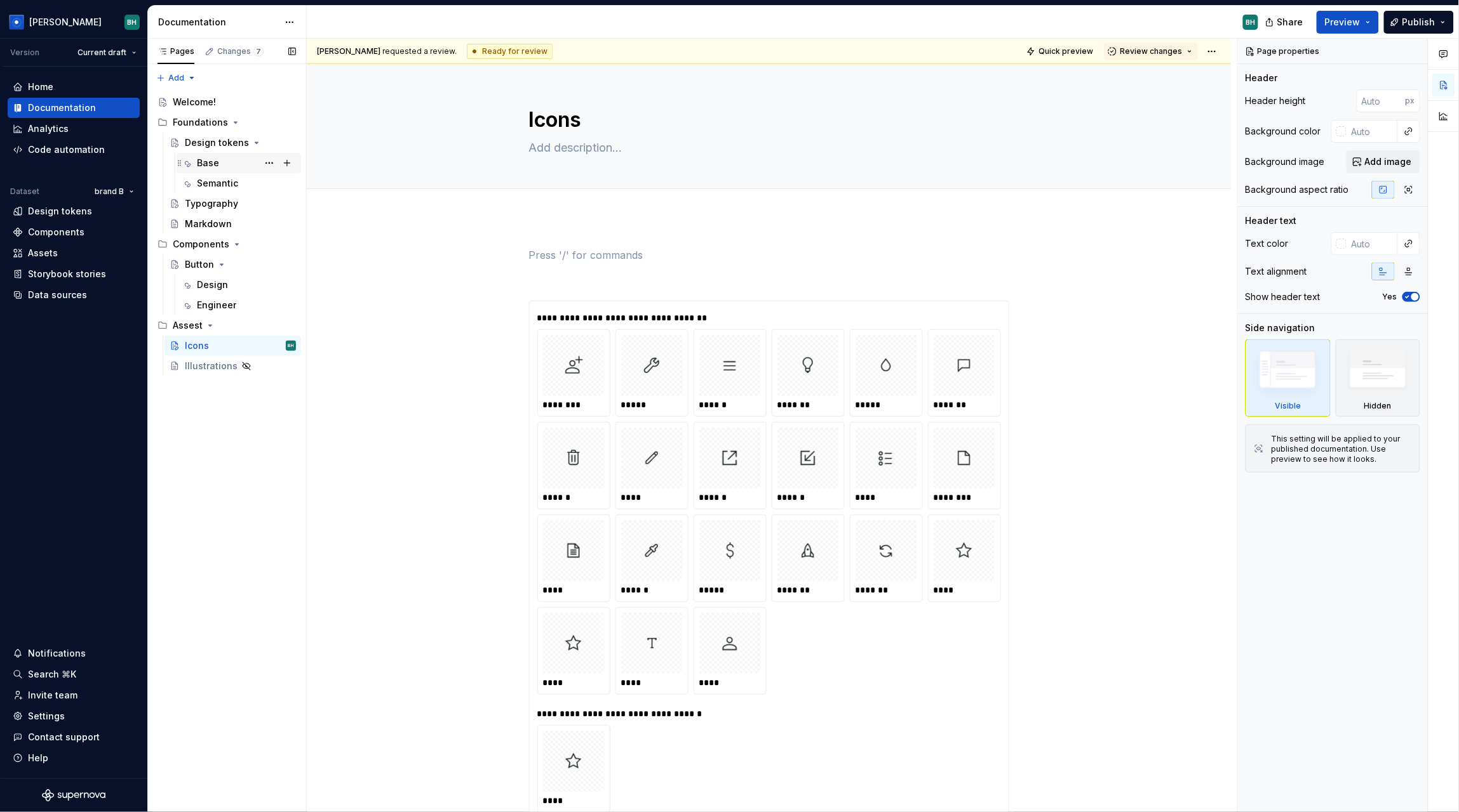
click at [232, 163] on div "Base" at bounding box center [246, 163] width 99 height 18
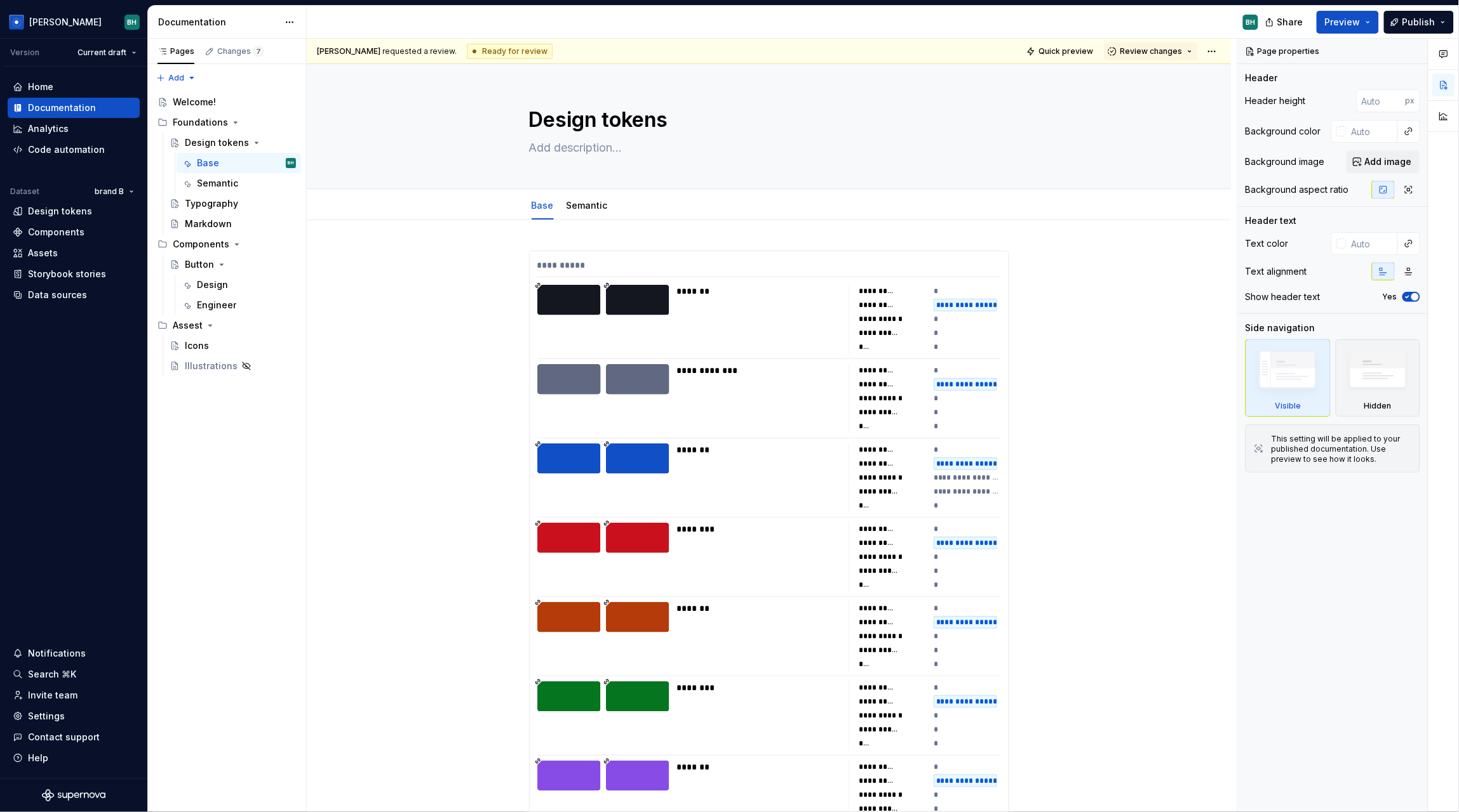
type textarea "*"
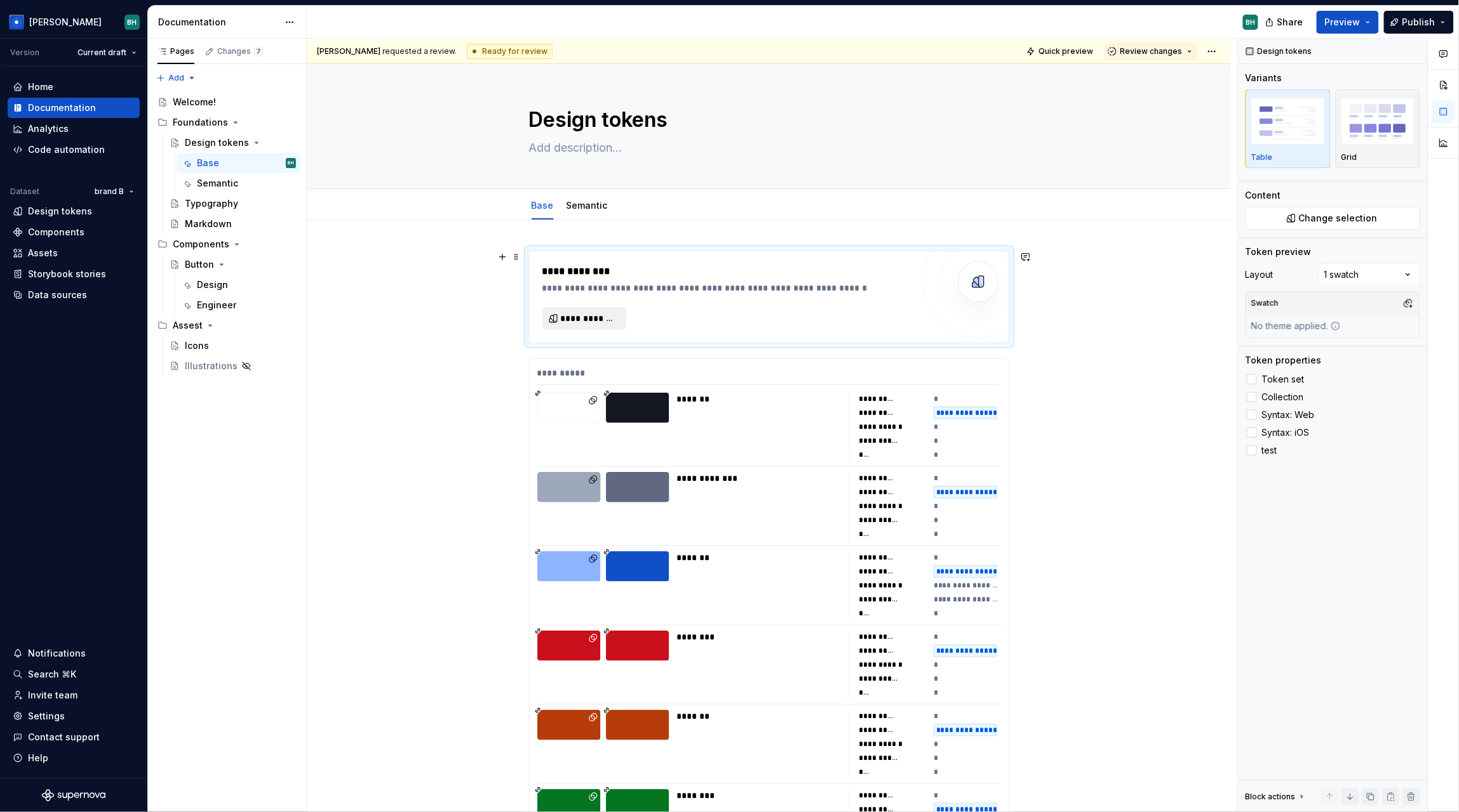
click at [602, 312] on span "**********" at bounding box center [589, 318] width 57 height 13
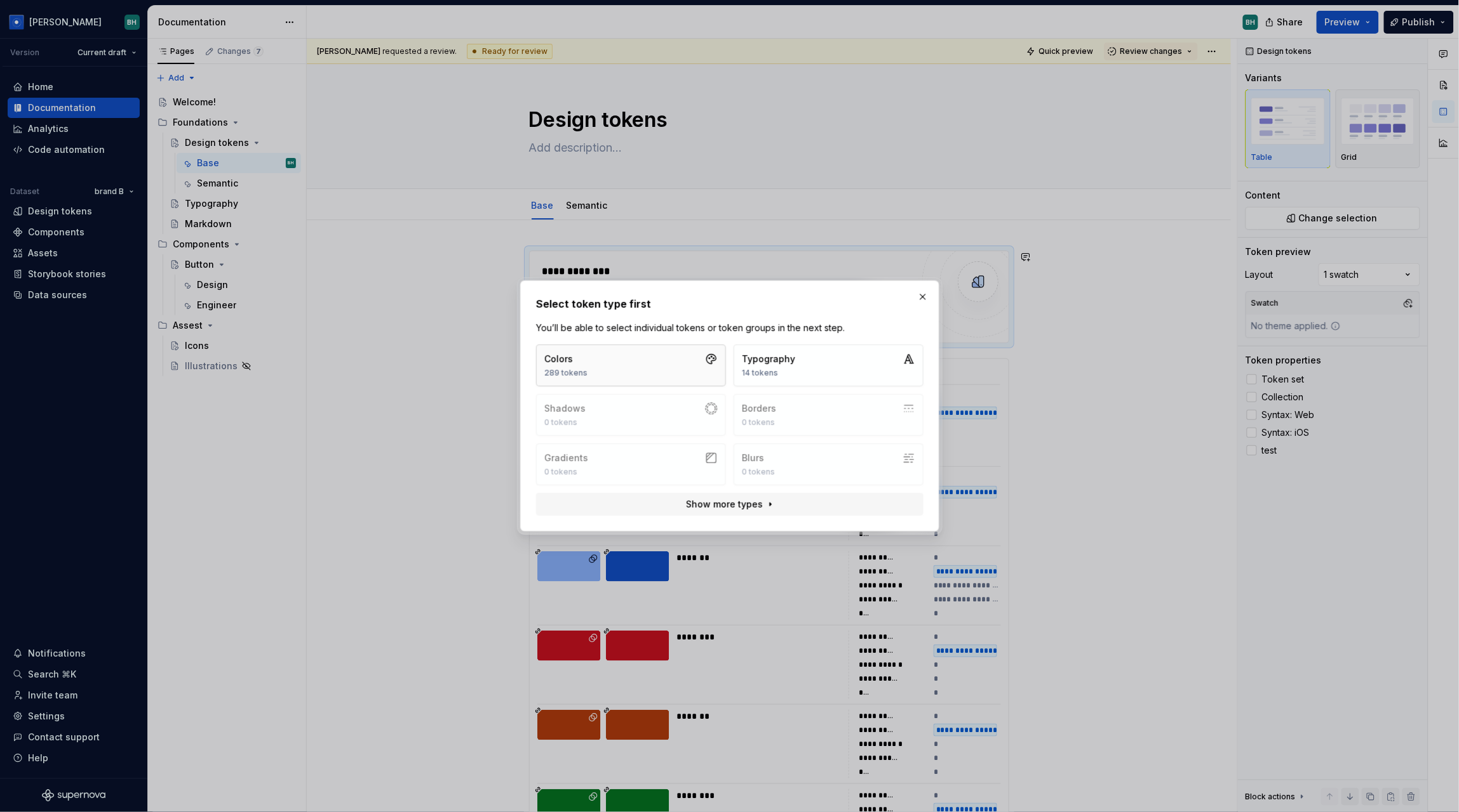
click at [690, 374] on button "Colors 289 tokens" at bounding box center [631, 365] width 190 height 41
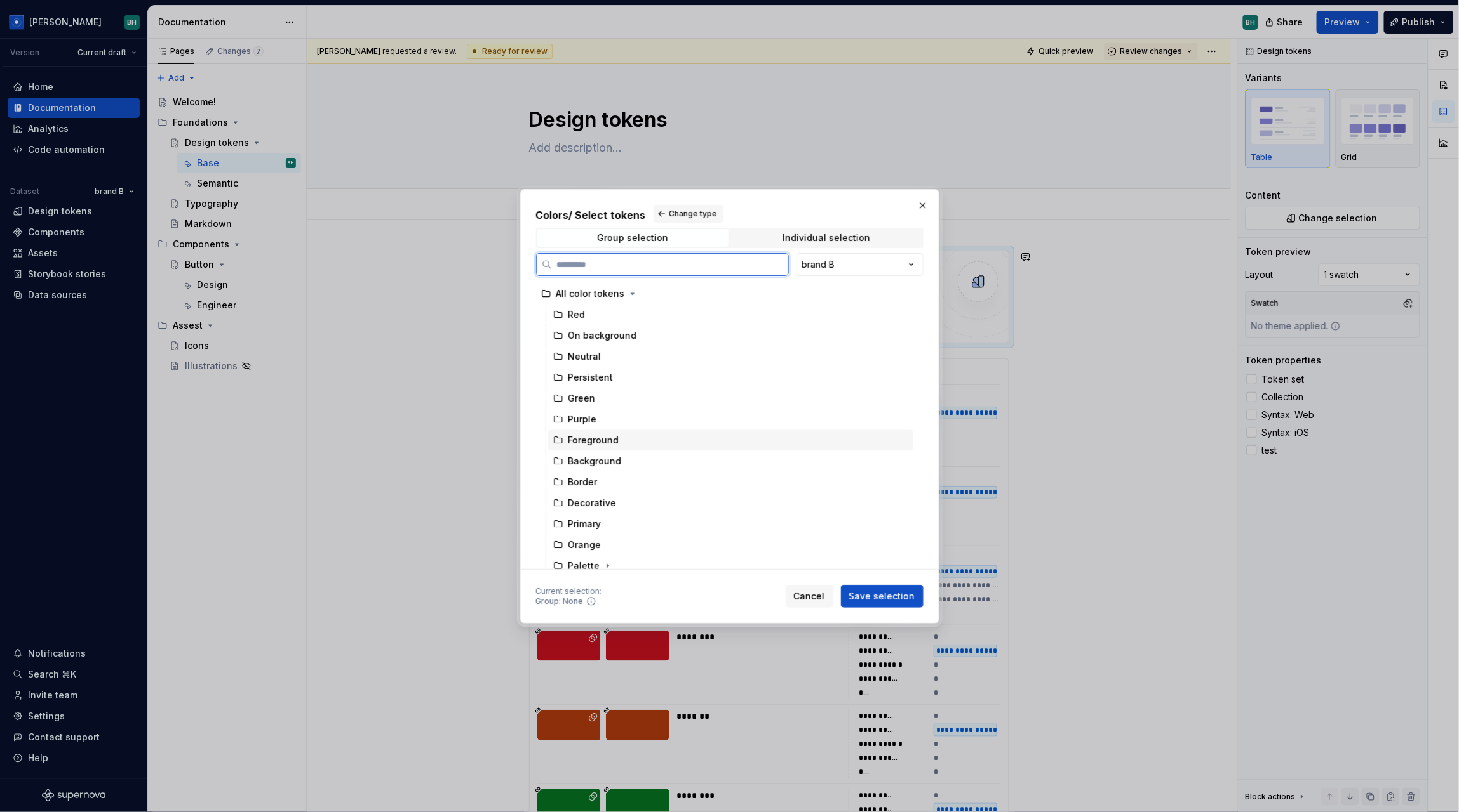
click at [573, 443] on div "Foreground" at bounding box center [593, 440] width 50 height 13
click at [856, 604] on button "Save selection" at bounding box center [883, 596] width 83 height 23
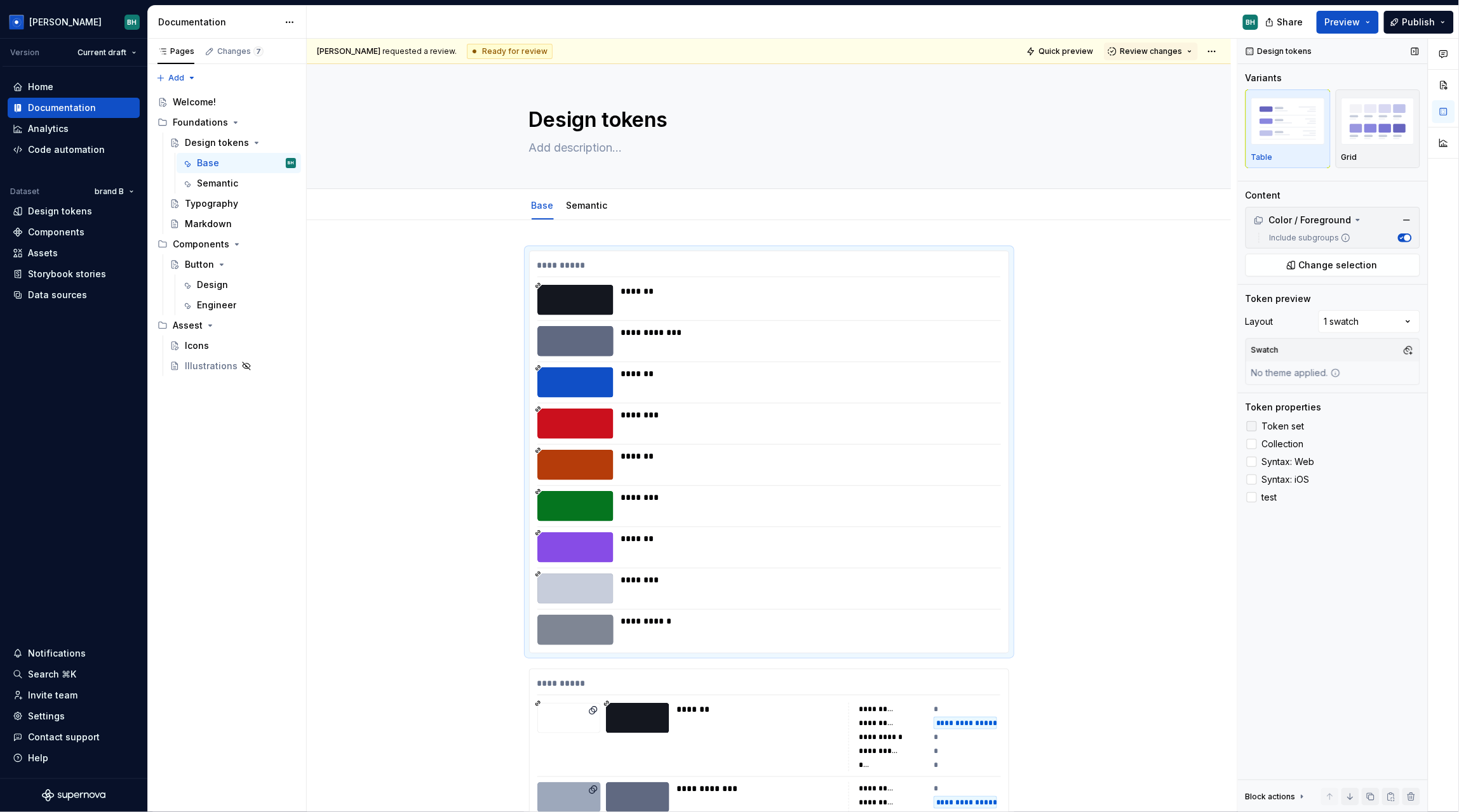
click at [1254, 429] on div at bounding box center [1252, 426] width 10 height 10
click at [1254, 442] on div at bounding box center [1252, 444] width 10 height 10
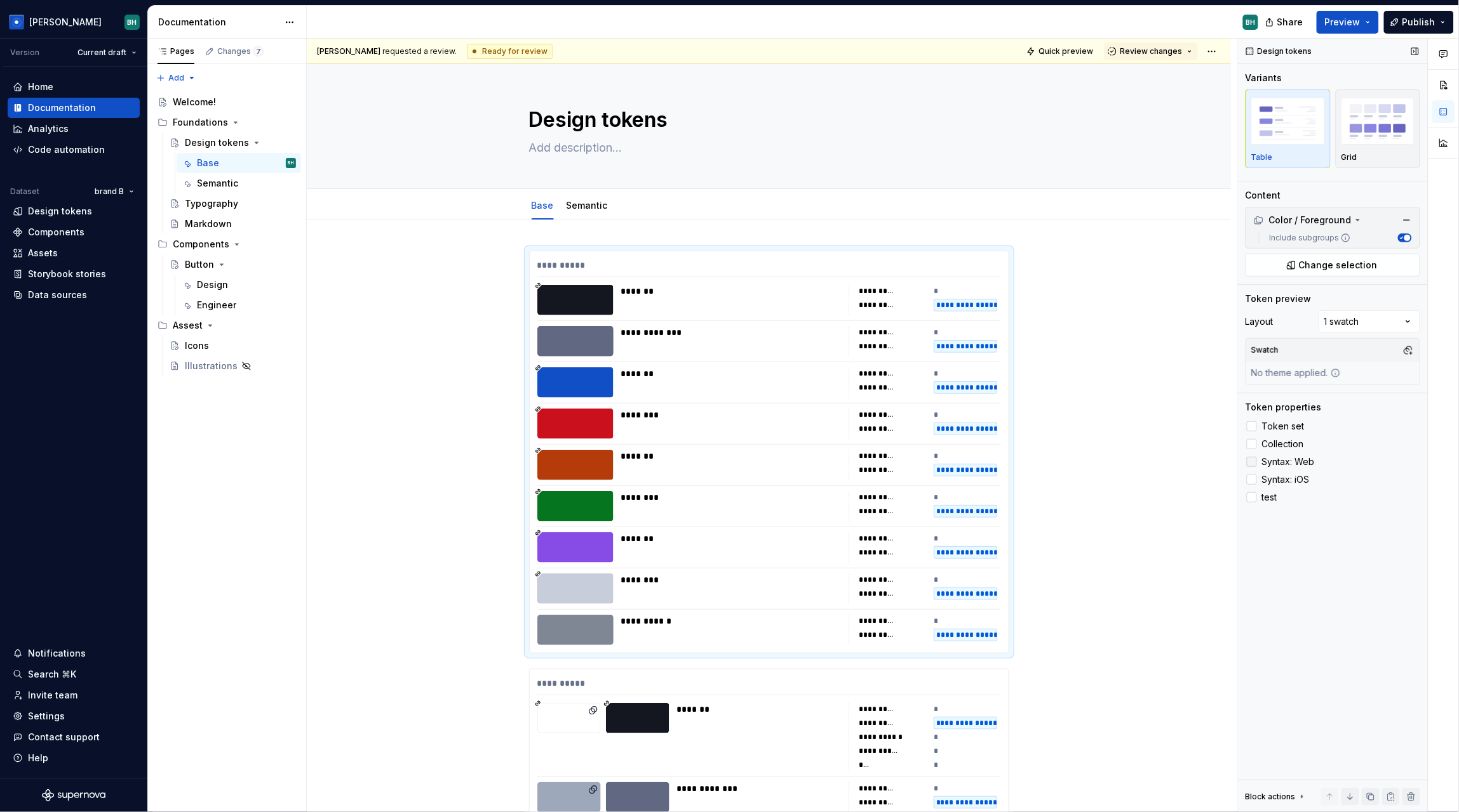
click at [1250, 465] on div at bounding box center [1252, 462] width 10 height 10
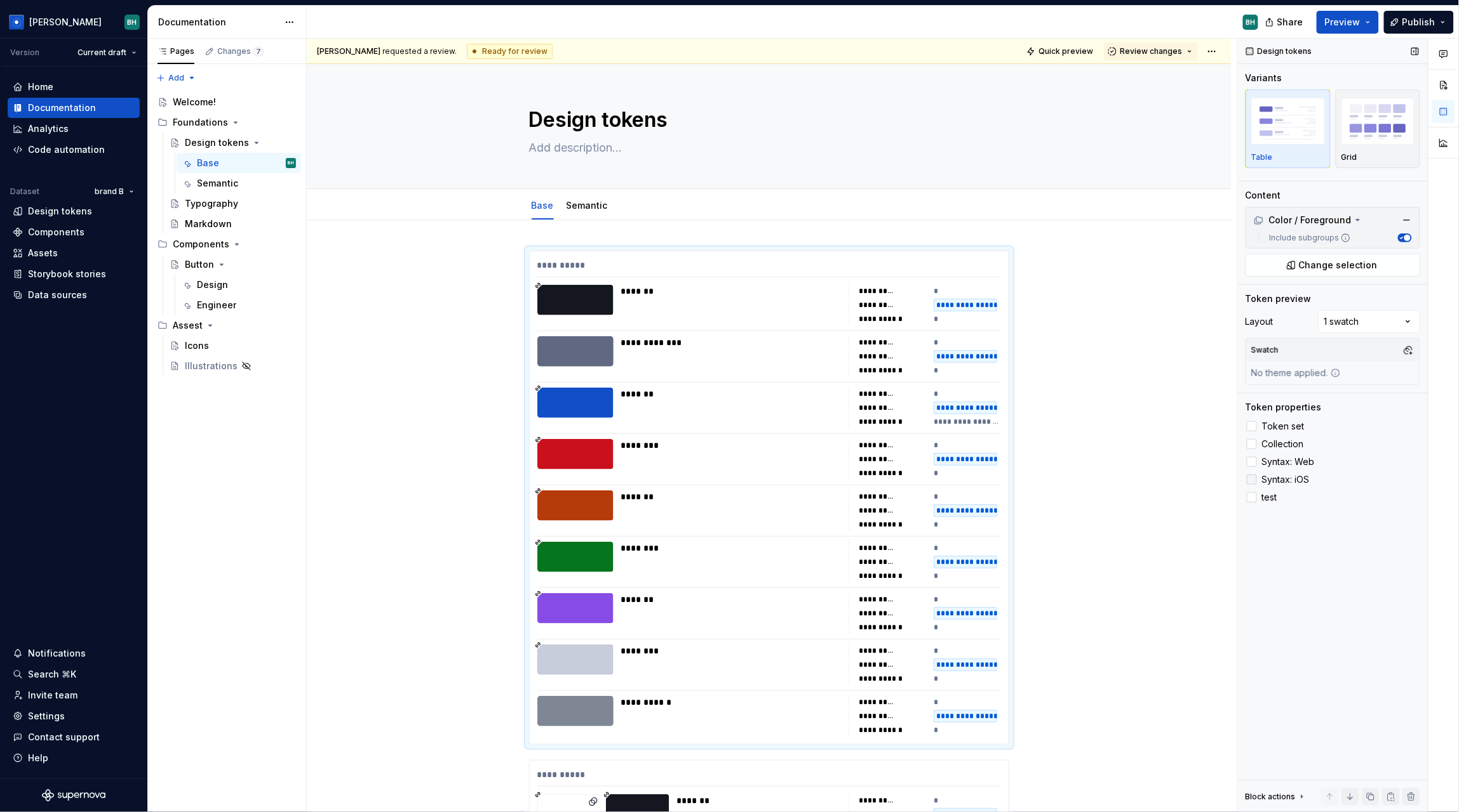
click at [1252, 480] on div at bounding box center [1252, 480] width 10 height 10
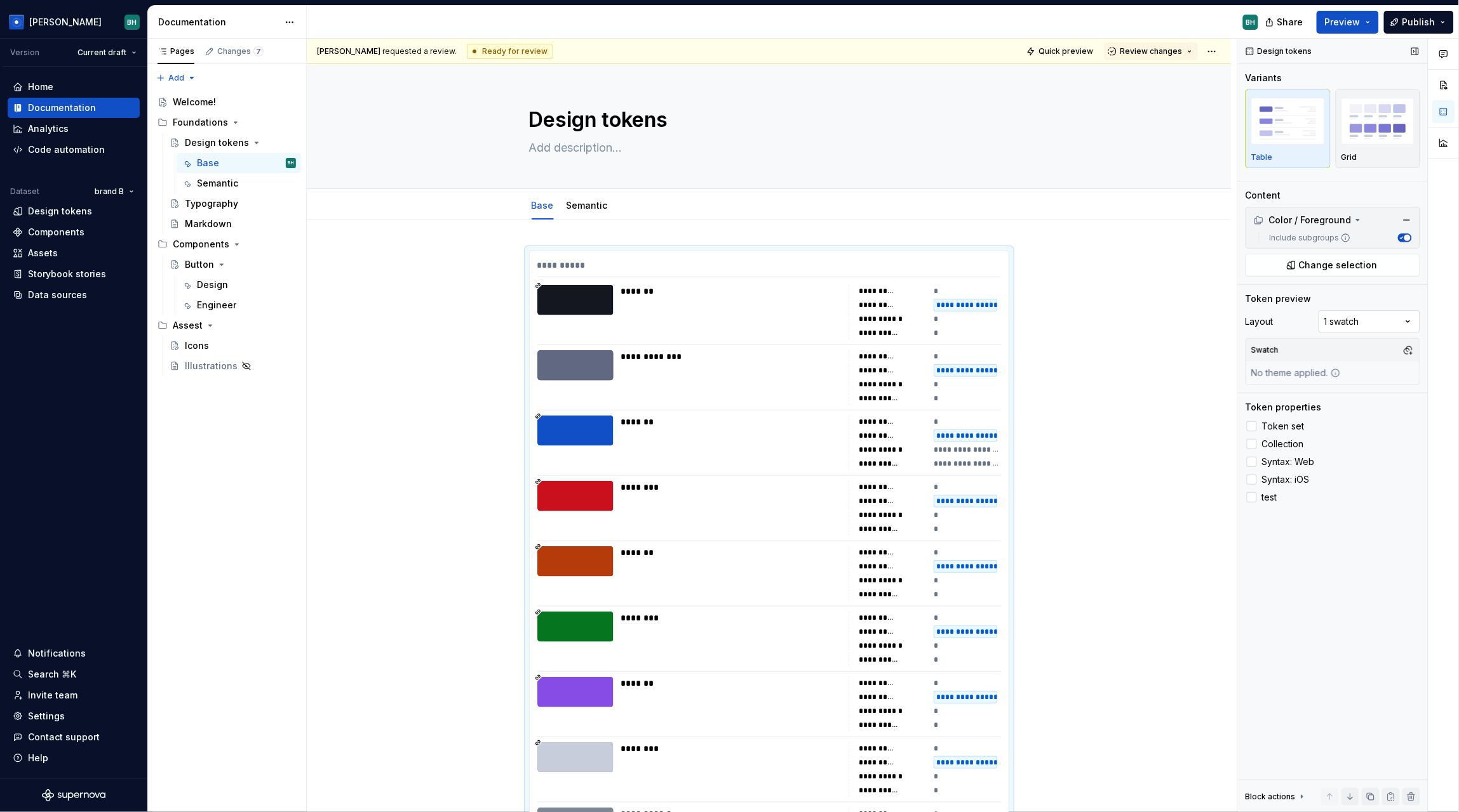
click at [1380, 322] on div "Comments Open comments No comments yet Select ‘Comment’ from the block context …" at bounding box center [1348, 425] width 221 height 775
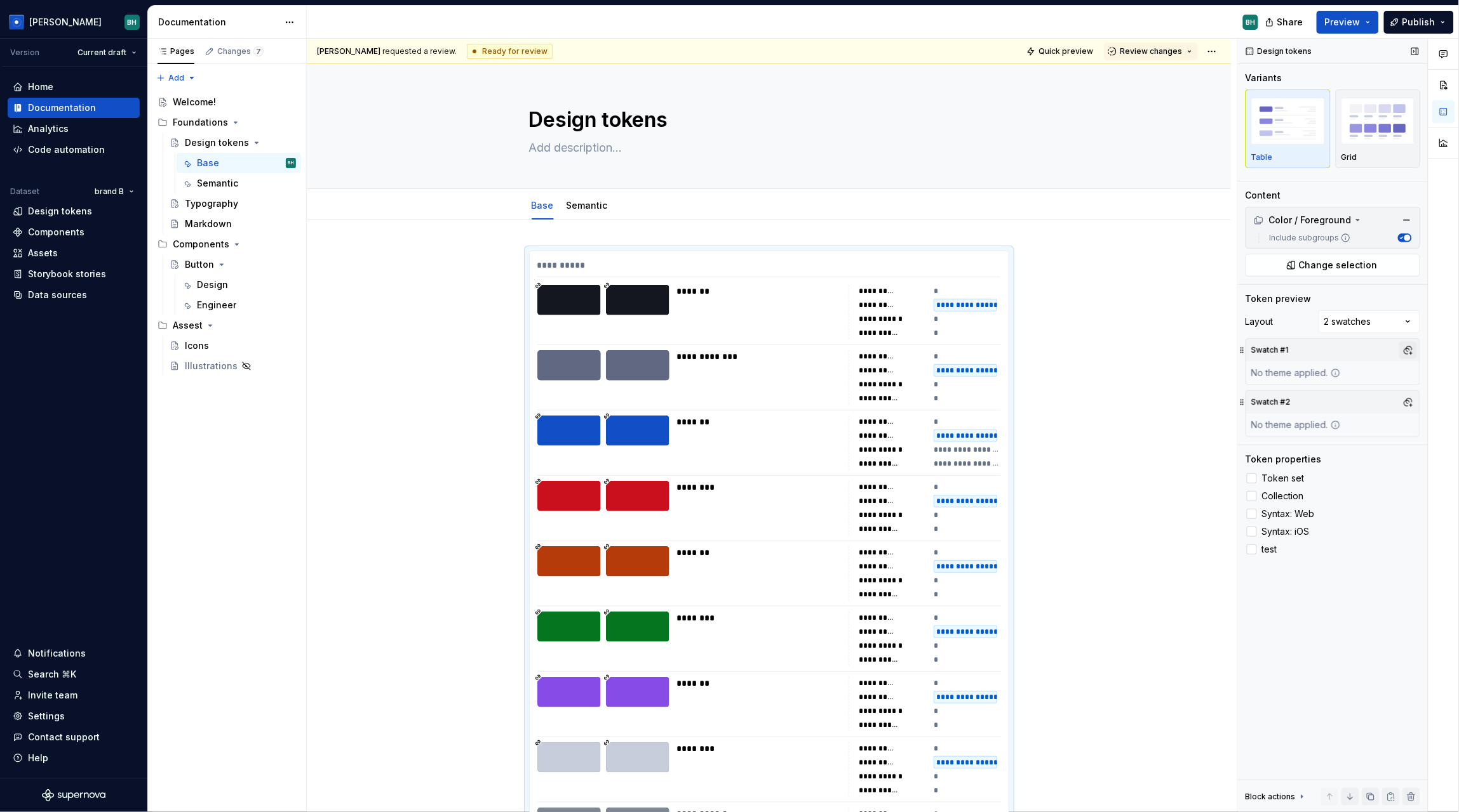
click at [1407, 350] on button "button" at bounding box center [1408, 350] width 18 height 18
click at [1280, 417] on div "Suggestions" at bounding box center [1277, 418] width 10 height 10
click at [1115, 217] on html "Brandon BH Version Current draft Home Documentation Analytics Code automation D…" at bounding box center [730, 406] width 1459 height 812
click at [1371, 123] on img "button" at bounding box center [1378, 120] width 74 height 46
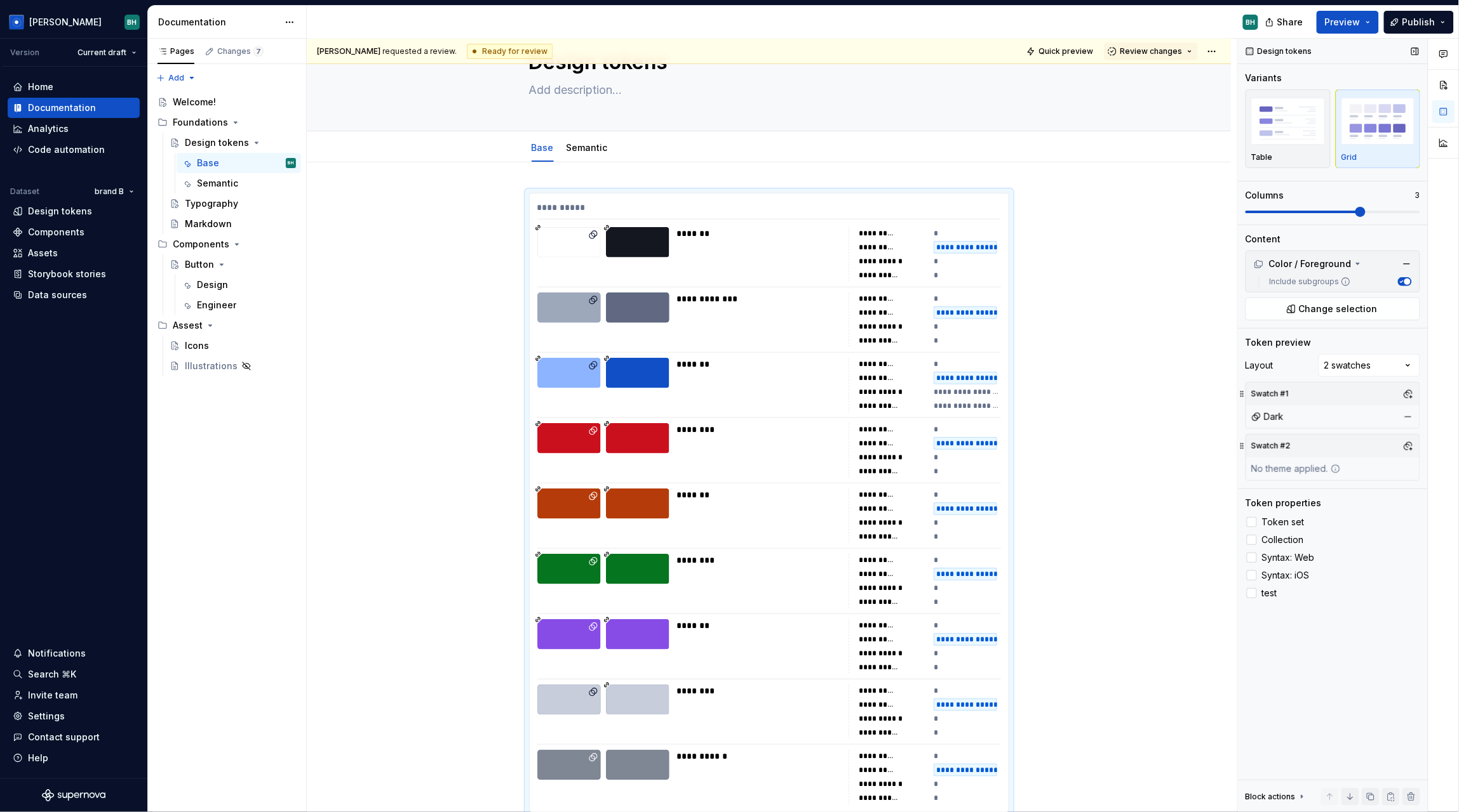
click at [1355, 207] on span at bounding box center [1360, 212] width 10 height 10
click at [1331, 23] on span "Preview" at bounding box center [1343, 22] width 36 height 13
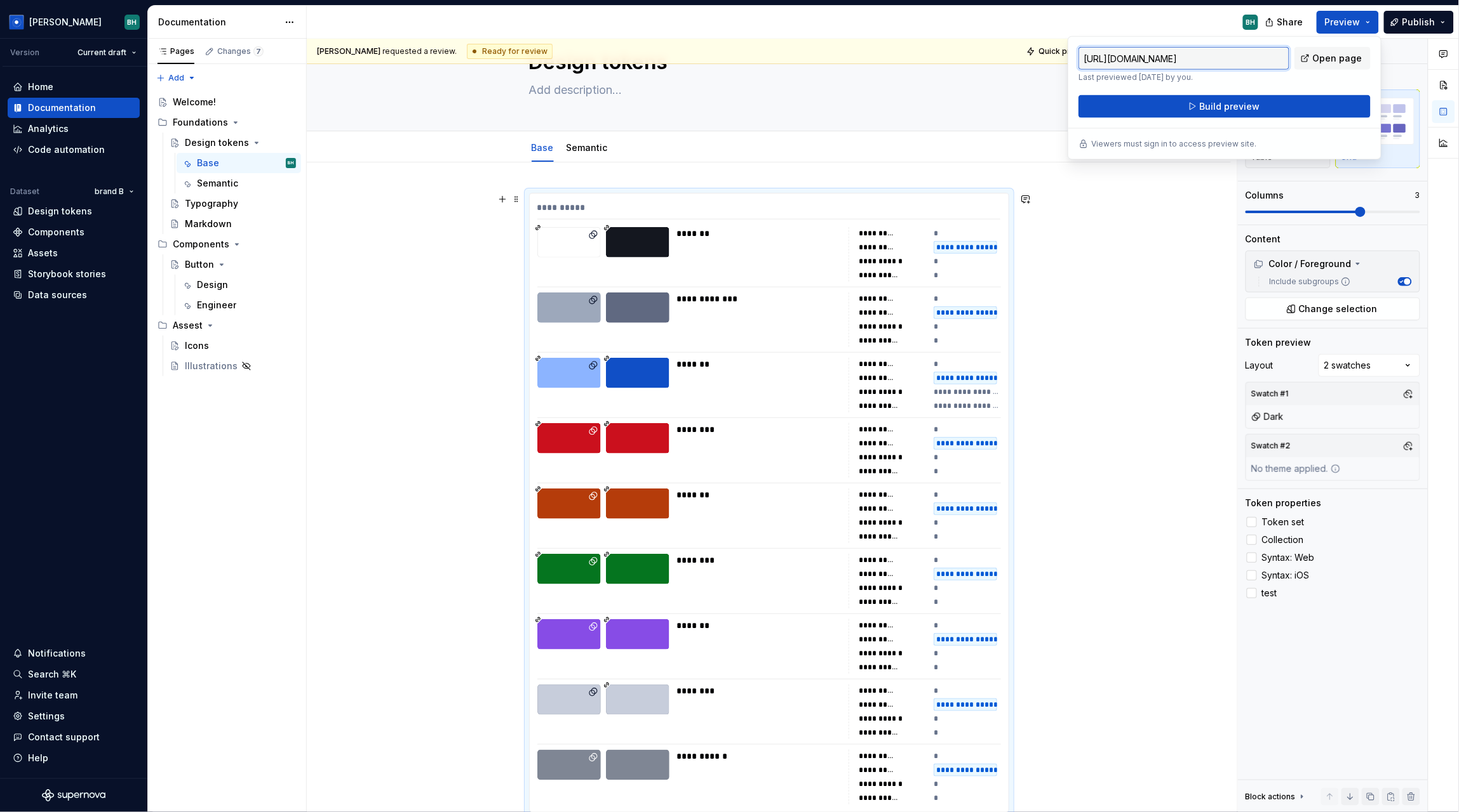
scroll to position [0, 0]
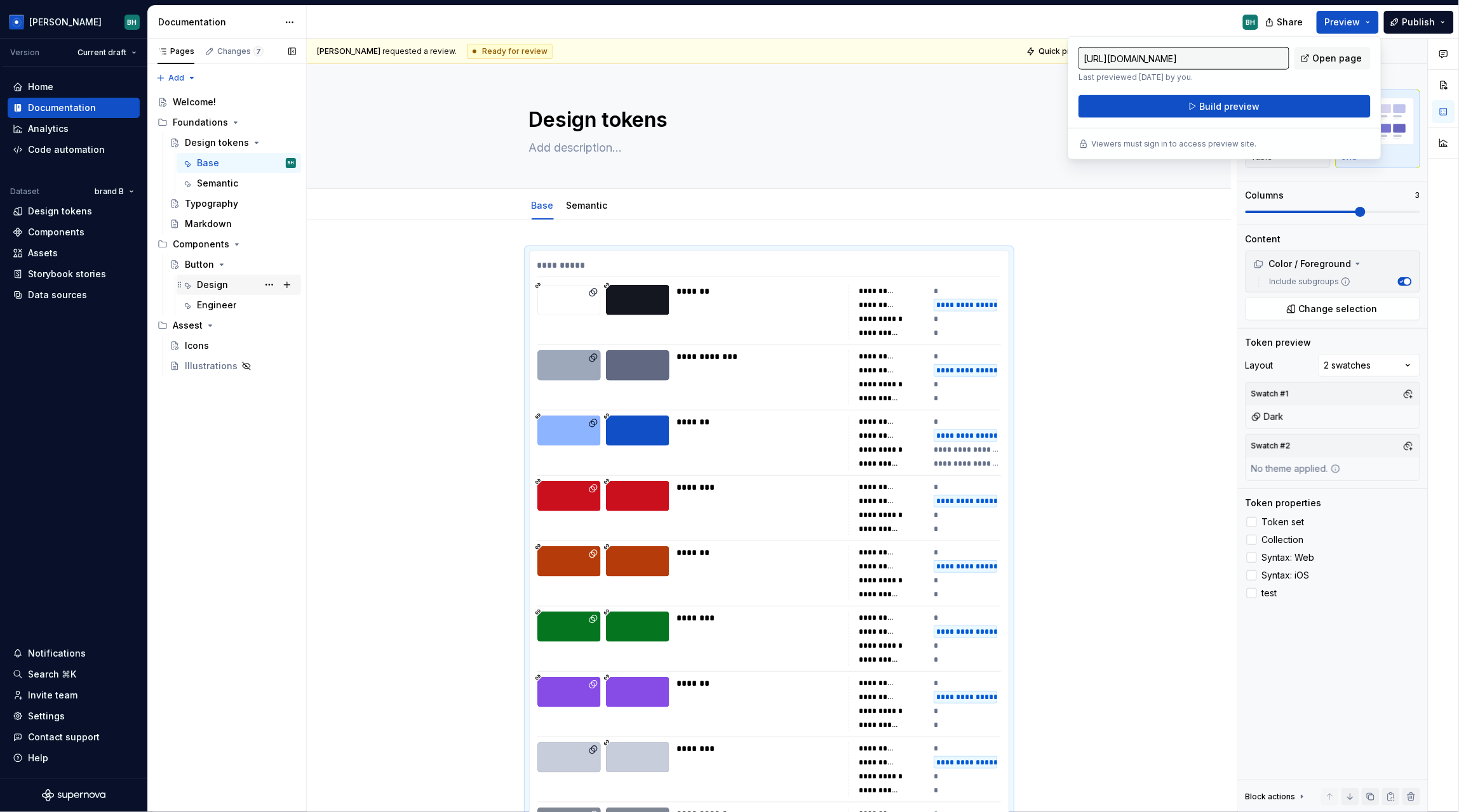
click at [230, 281] on div "Design" at bounding box center [246, 285] width 99 height 18
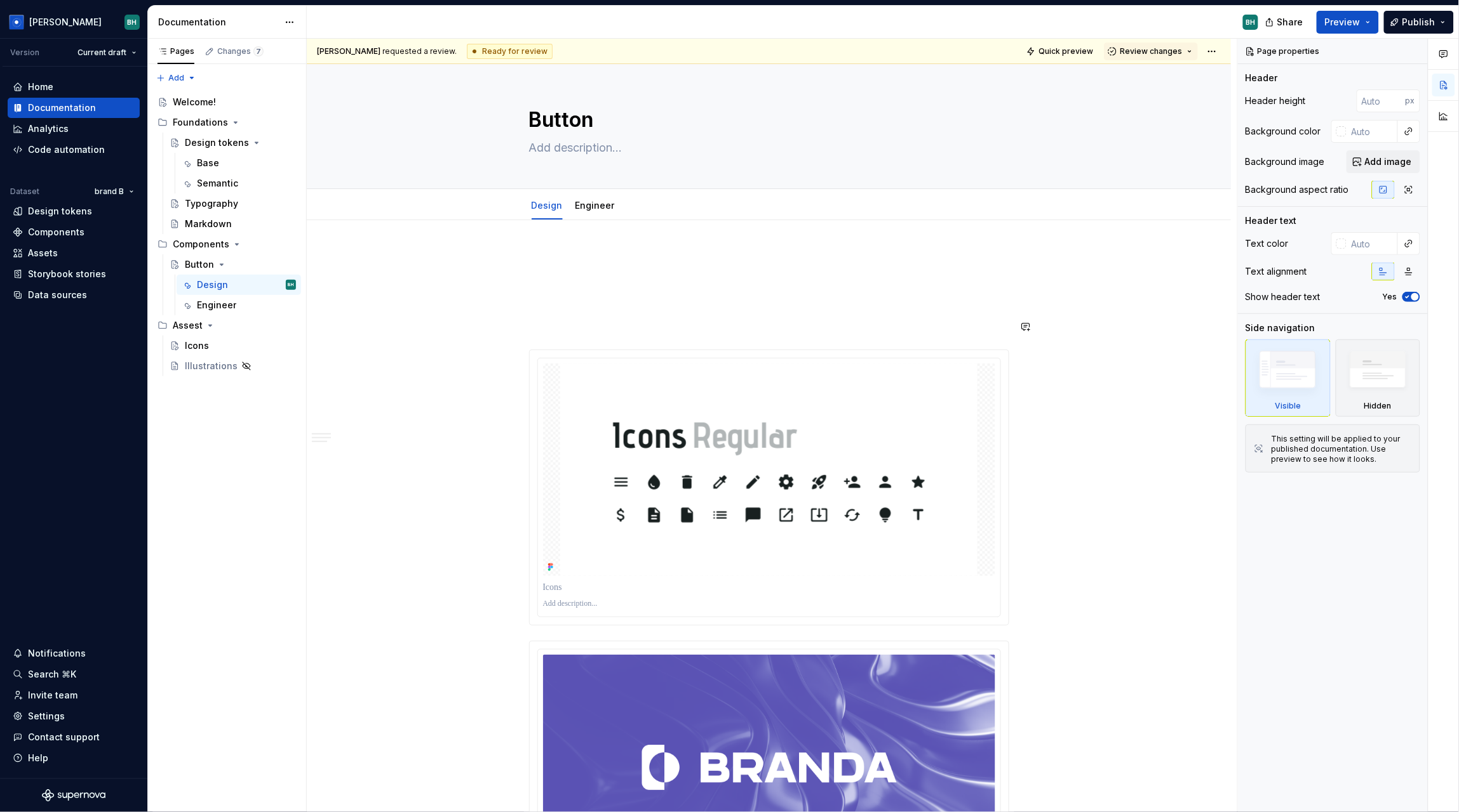
type textarea "*"
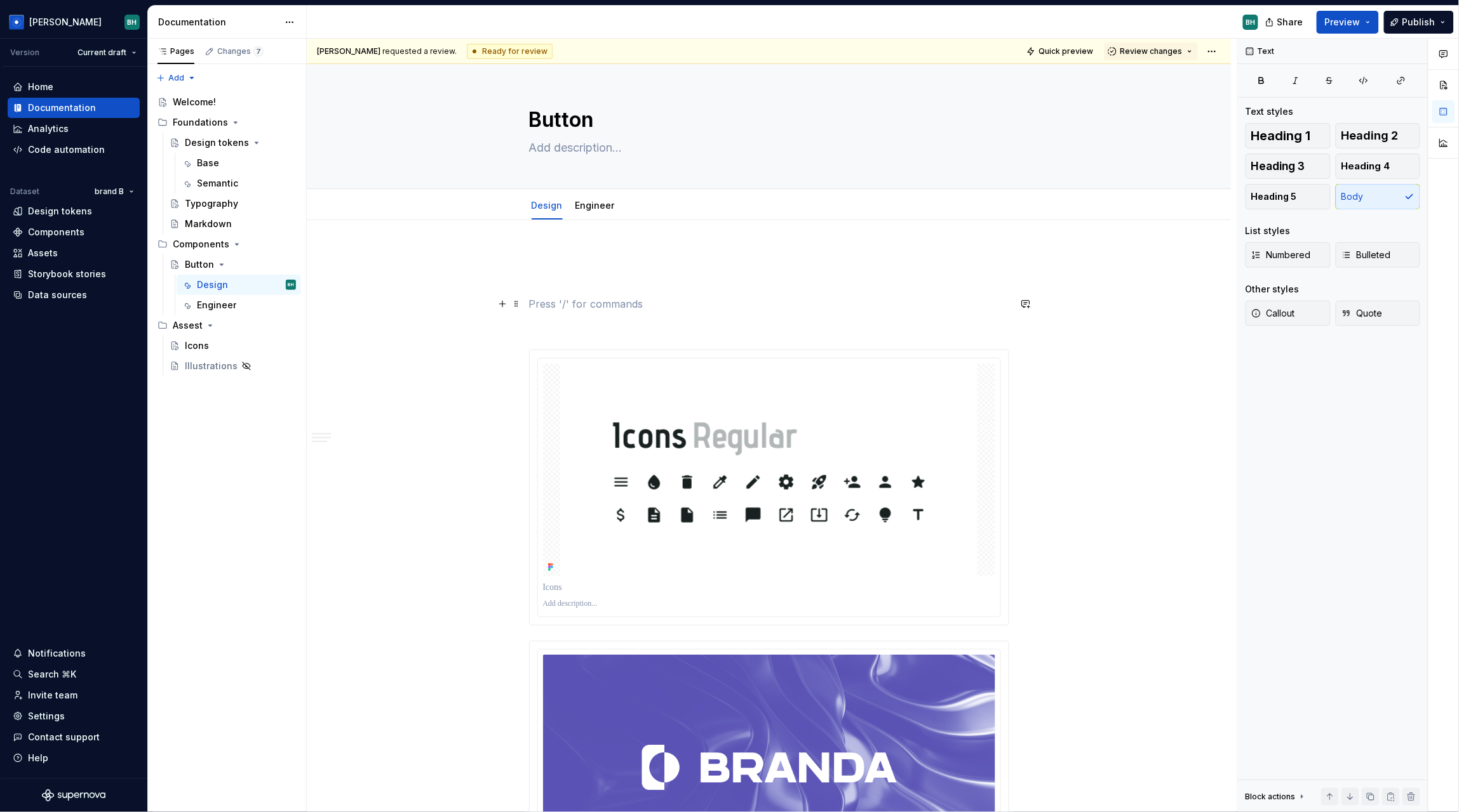
click at [546, 311] on p at bounding box center [769, 303] width 480 height 15
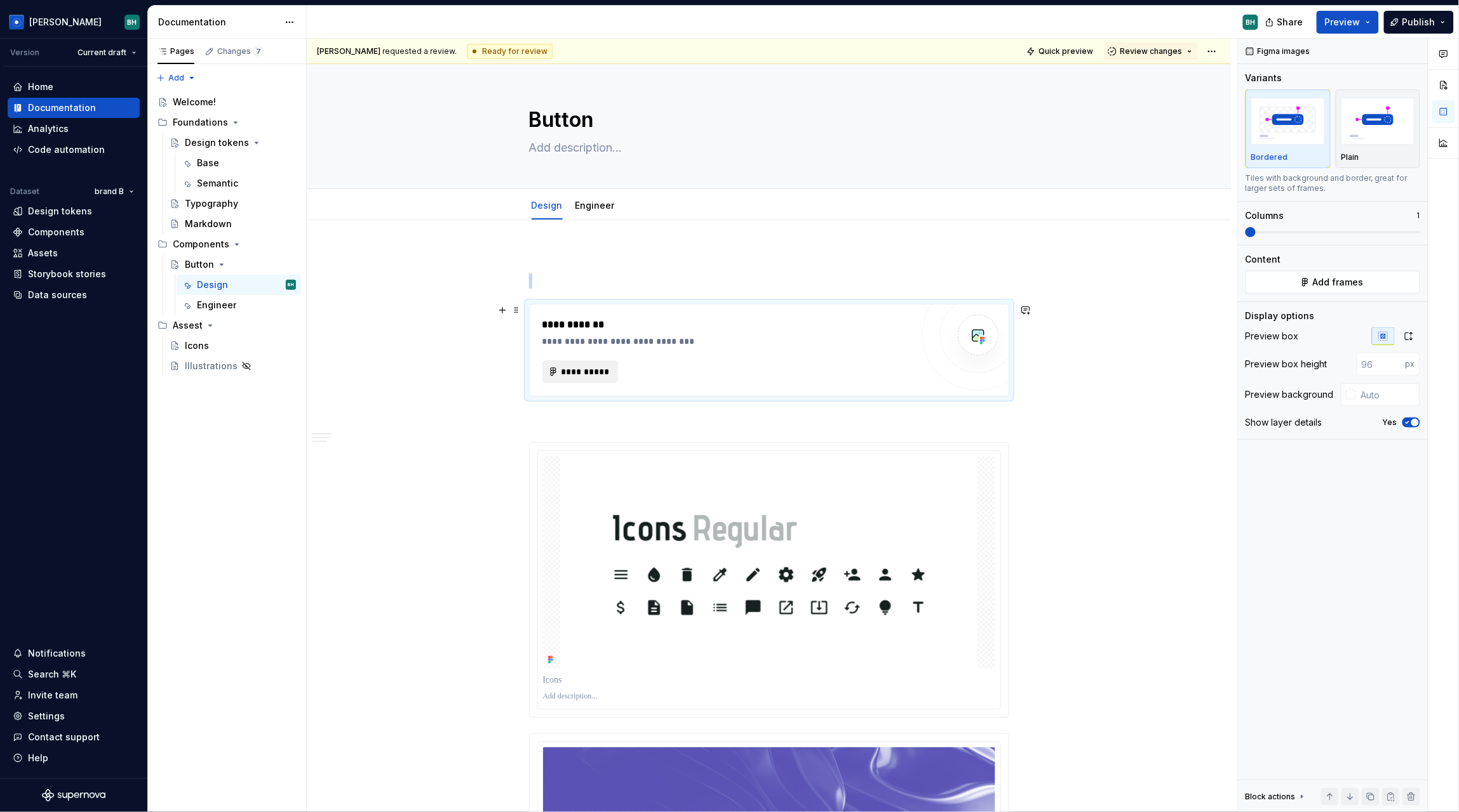
click at [564, 378] on button "**********" at bounding box center [579, 371] width 76 height 23
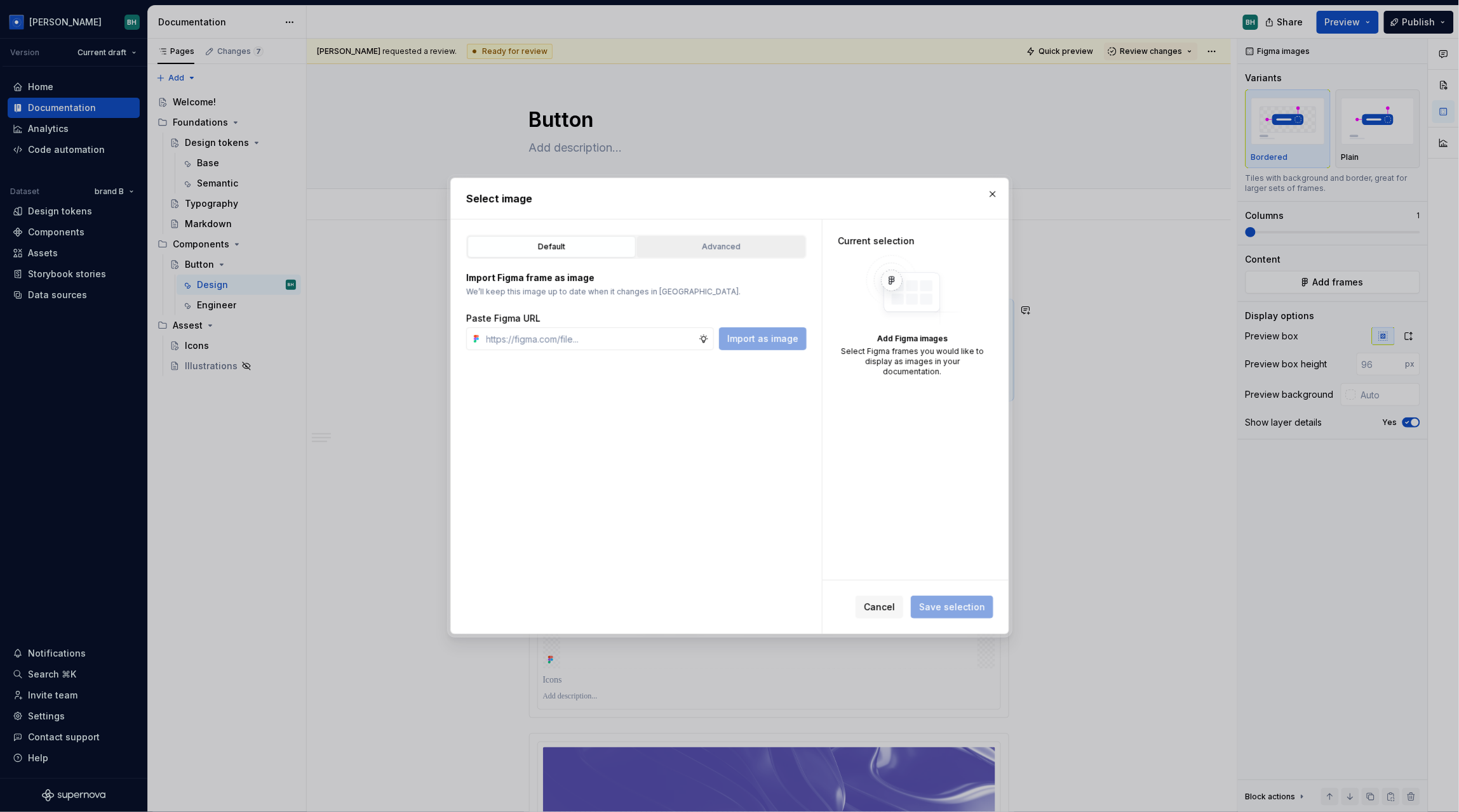
click at [734, 248] on div "Advanced" at bounding box center [721, 247] width 159 height 13
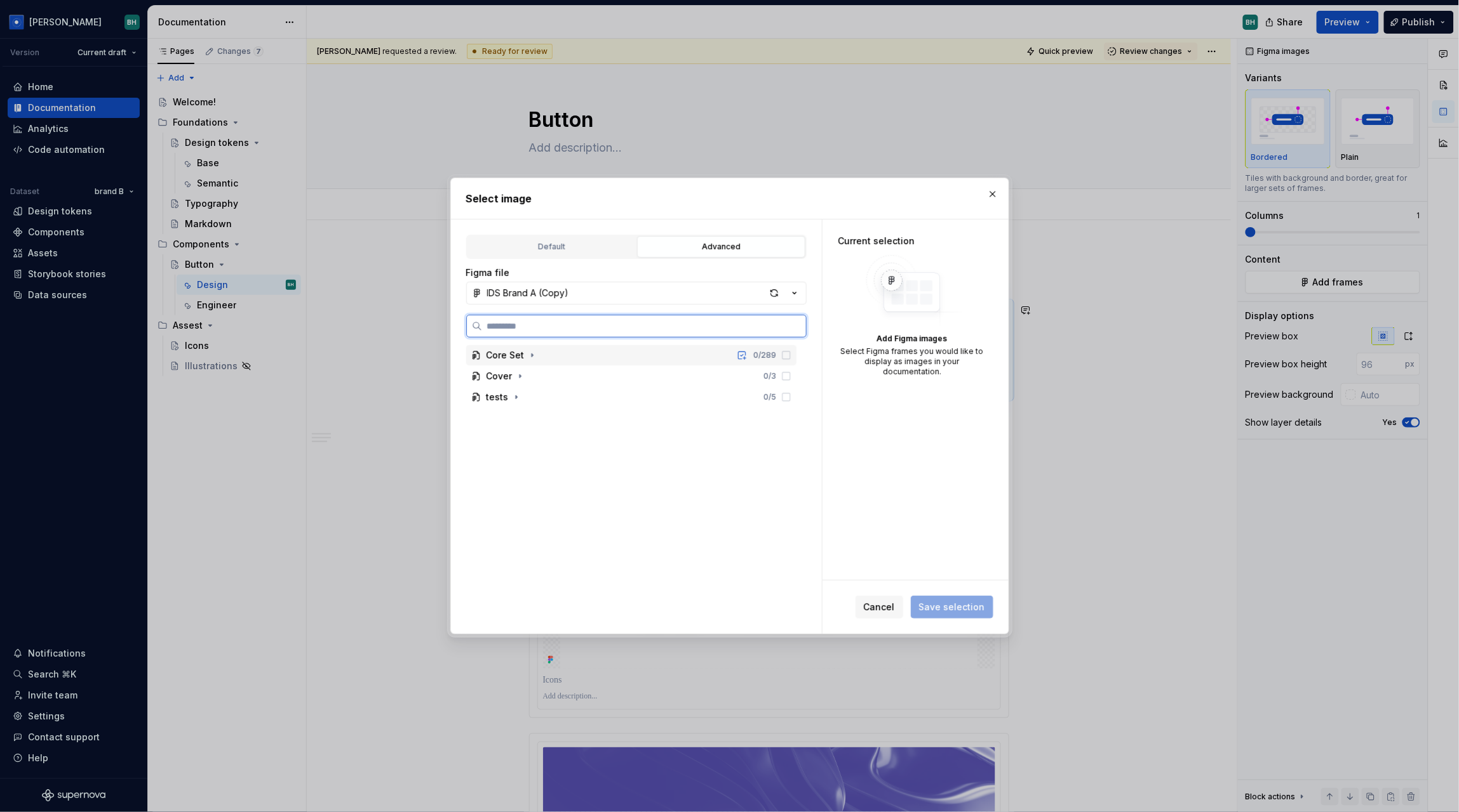
click at [791, 354] on div "0 / 289" at bounding box center [761, 355] width 58 height 10
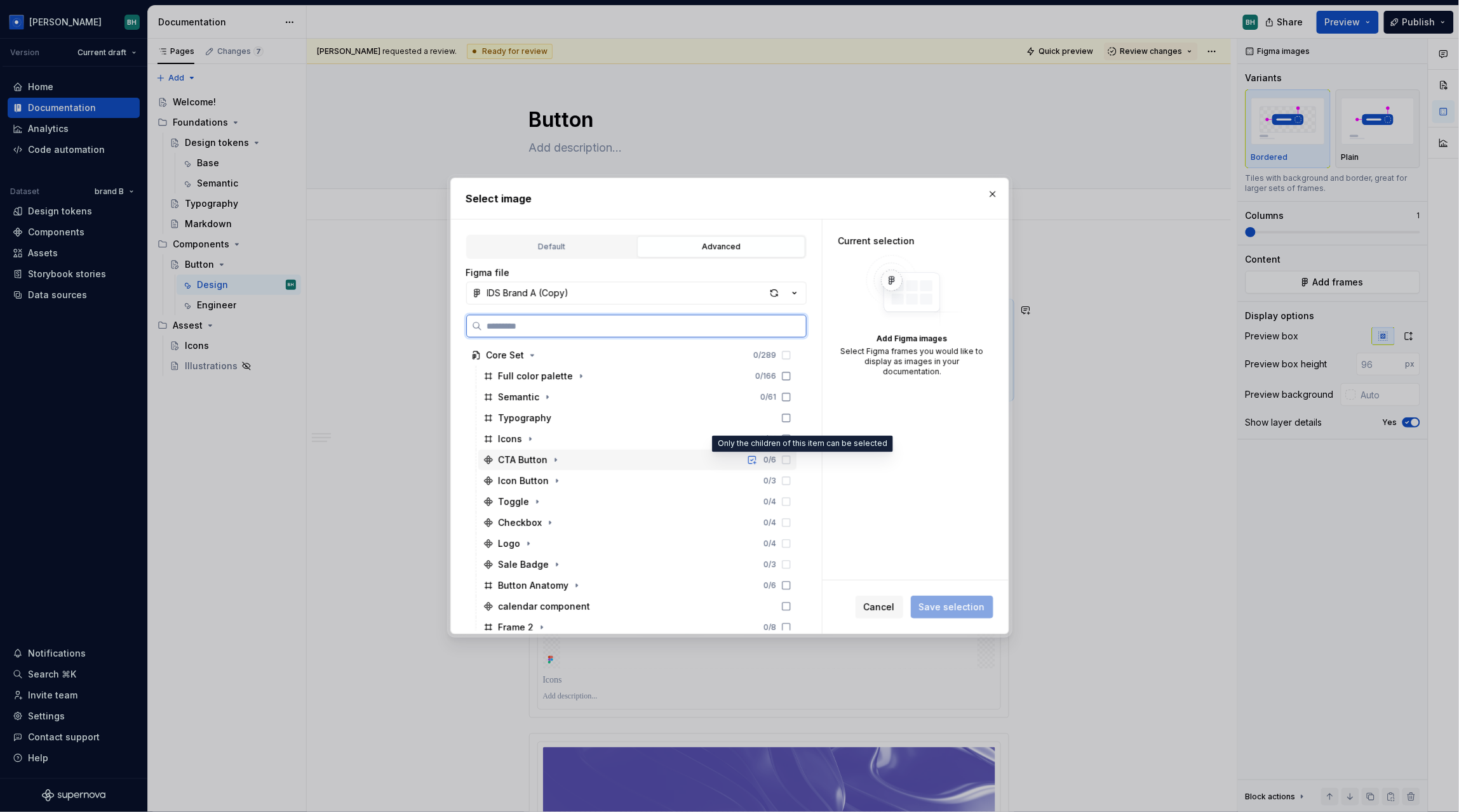
click at [791, 464] on icon at bounding box center [786, 460] width 10 height 10
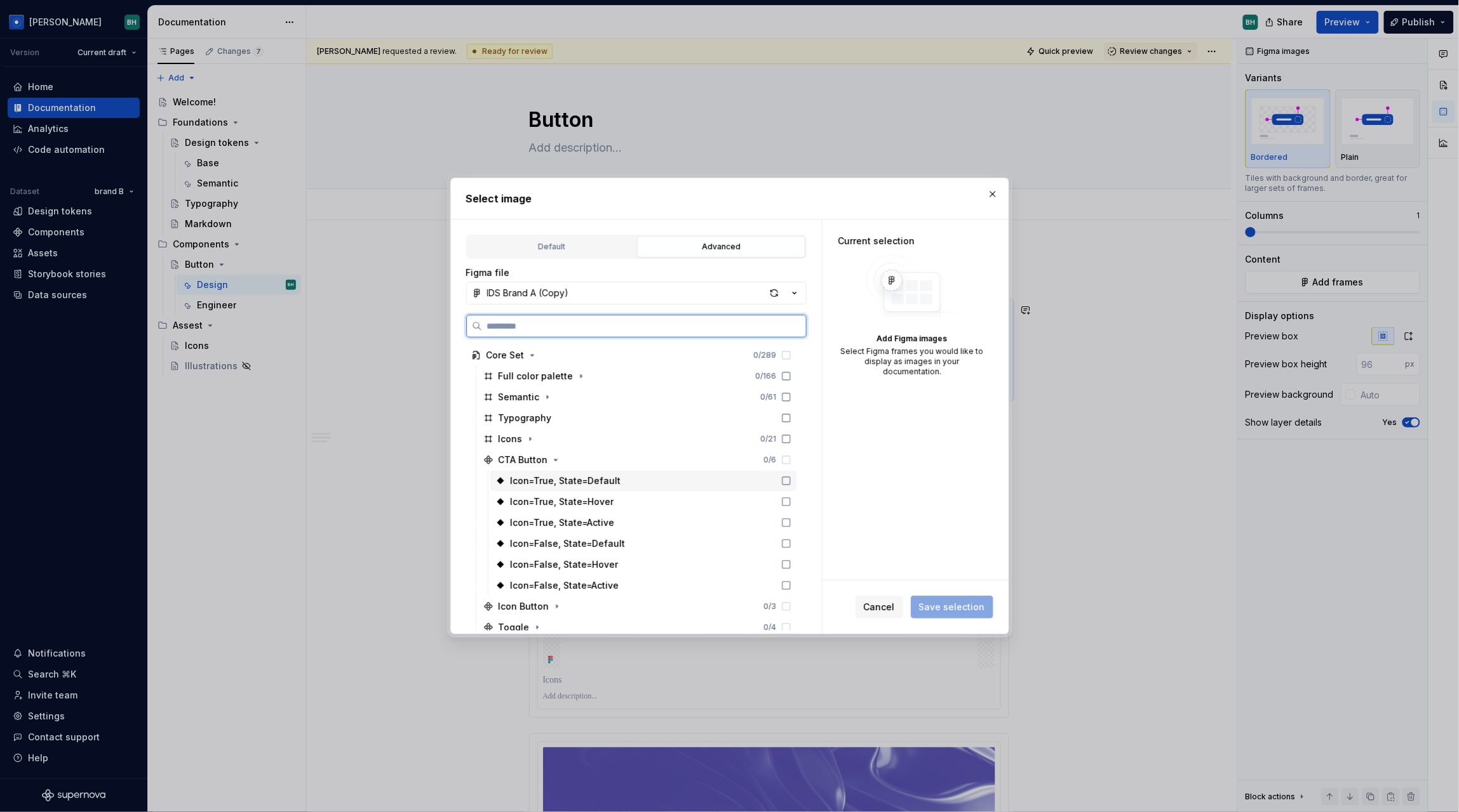
click at [791, 480] on icon at bounding box center [786, 480] width 10 height 10
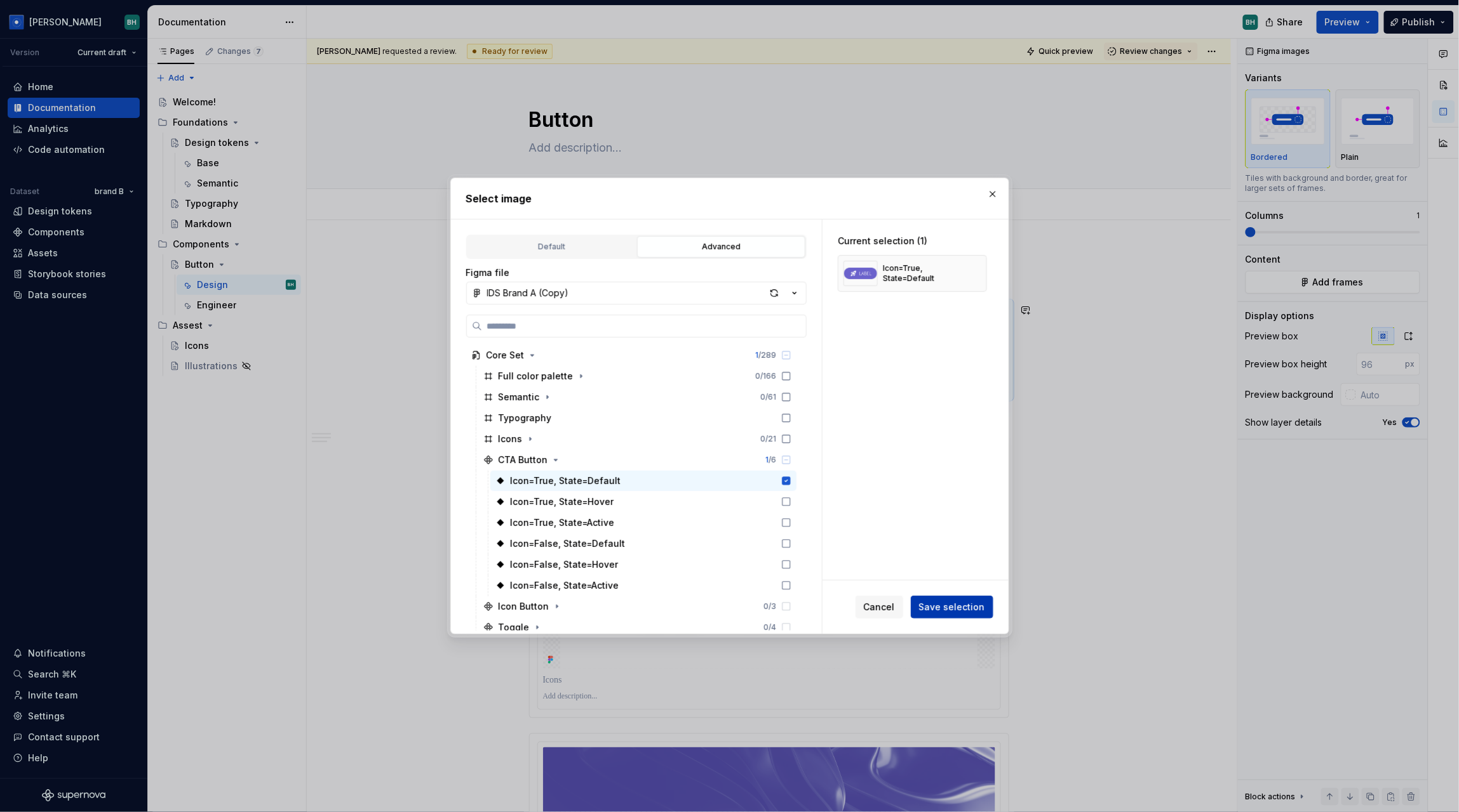
click at [966, 613] on span "Save selection" at bounding box center [952, 607] width 66 height 13
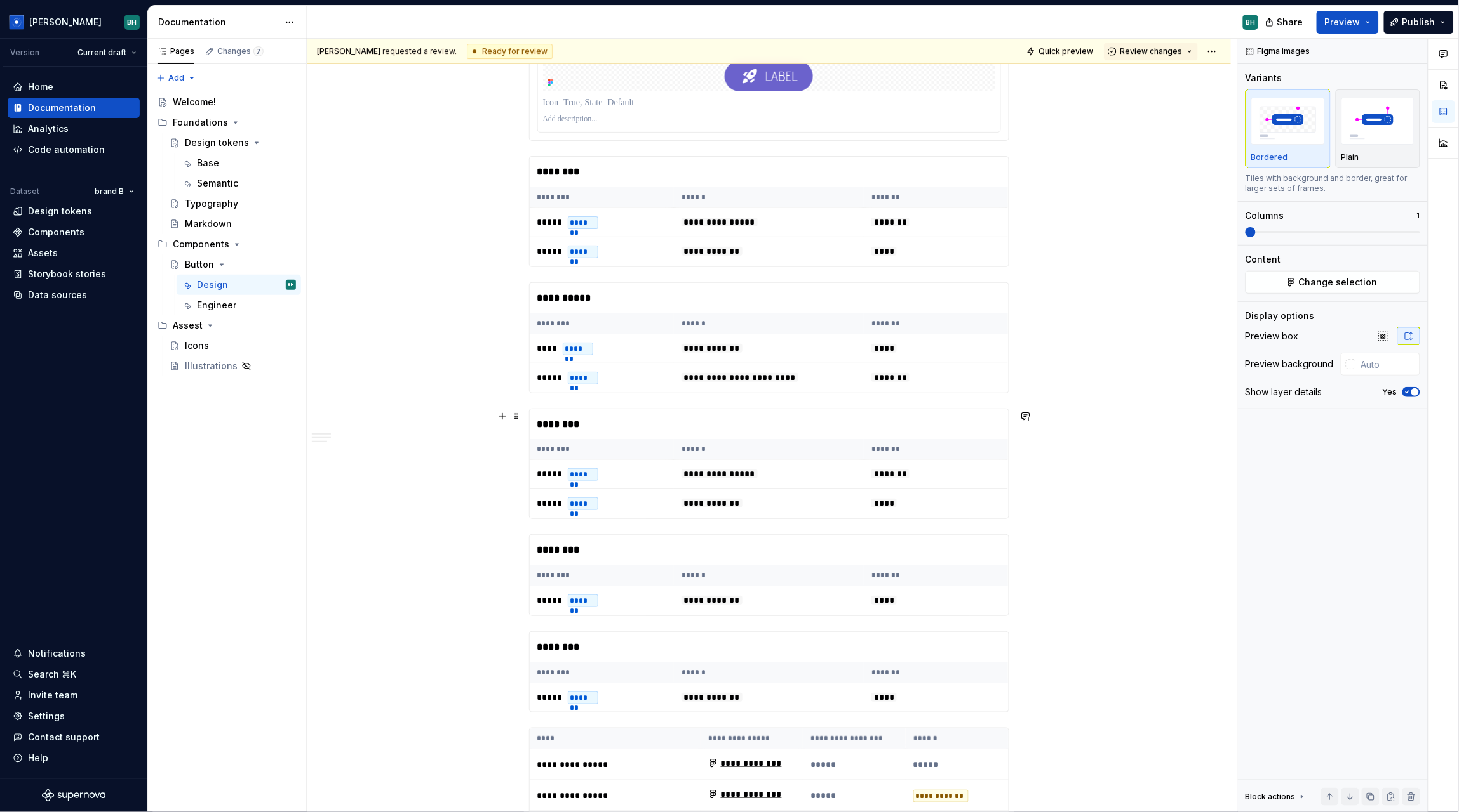
scroll to position [1524, 0]
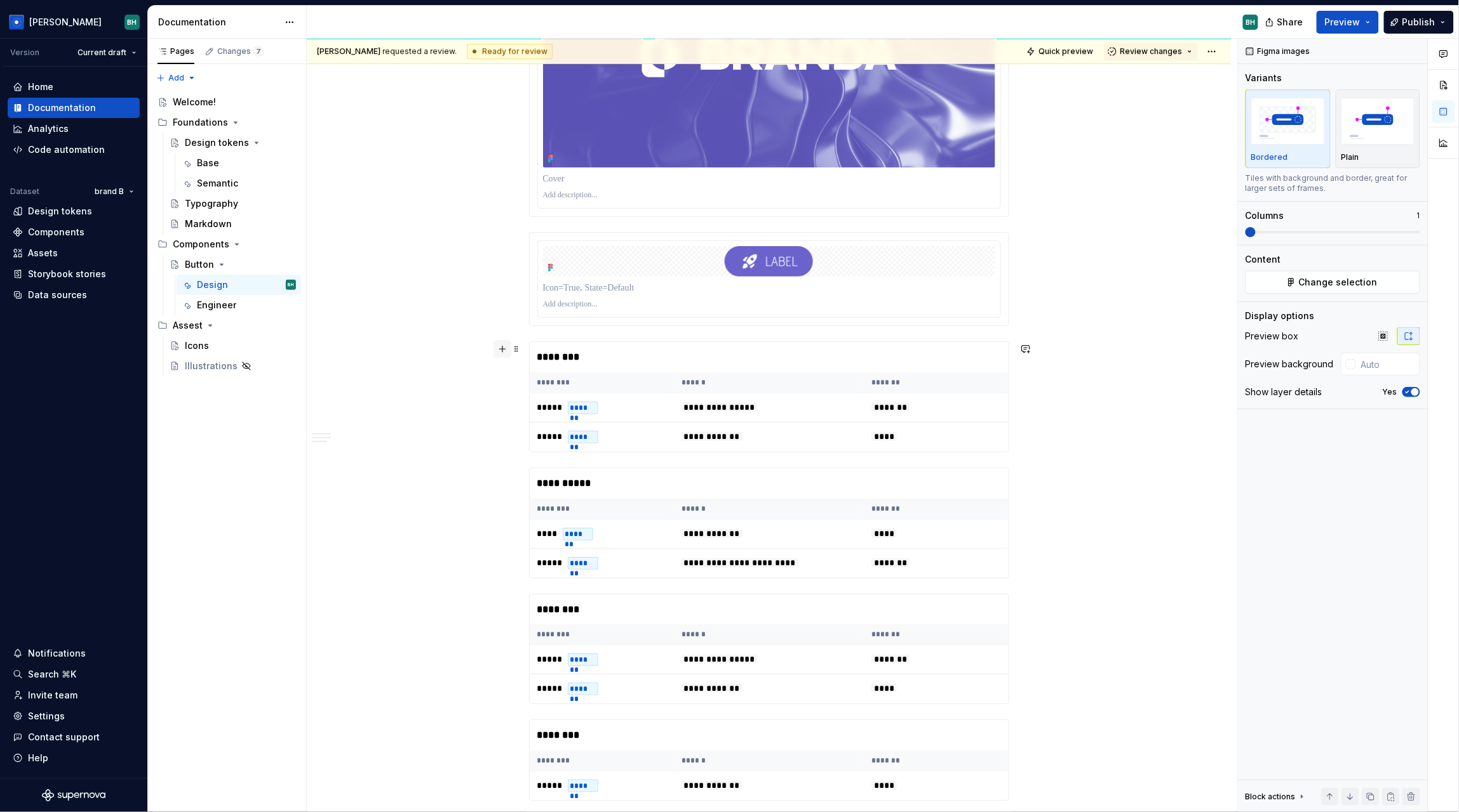
click at [504, 349] on button "button" at bounding box center [502, 349] width 18 height 18
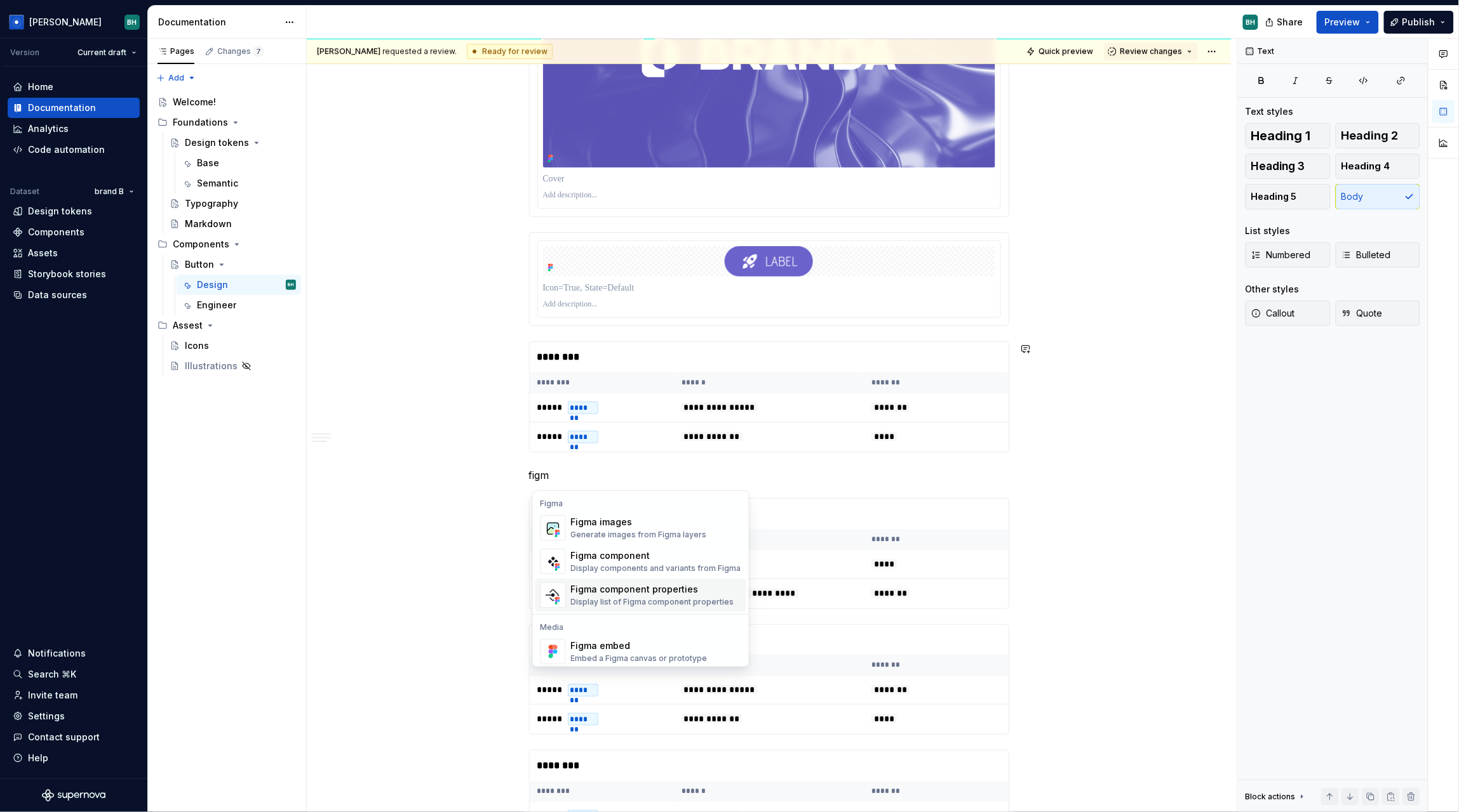
click at [681, 601] on div "Display list of Figma component properties" at bounding box center [652, 602] width 163 height 10
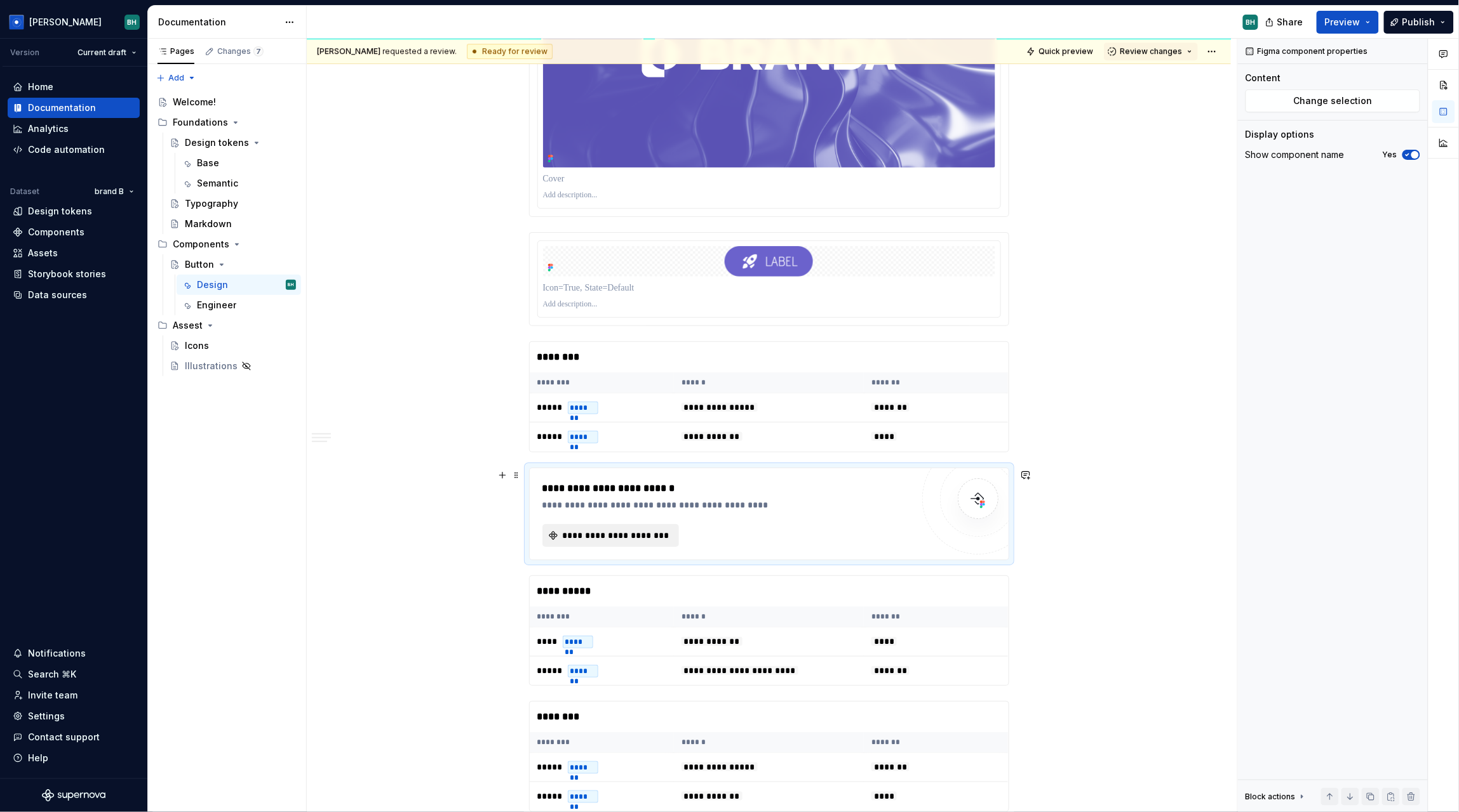
click at [657, 542] on span "**********" at bounding box center [615, 535] width 110 height 13
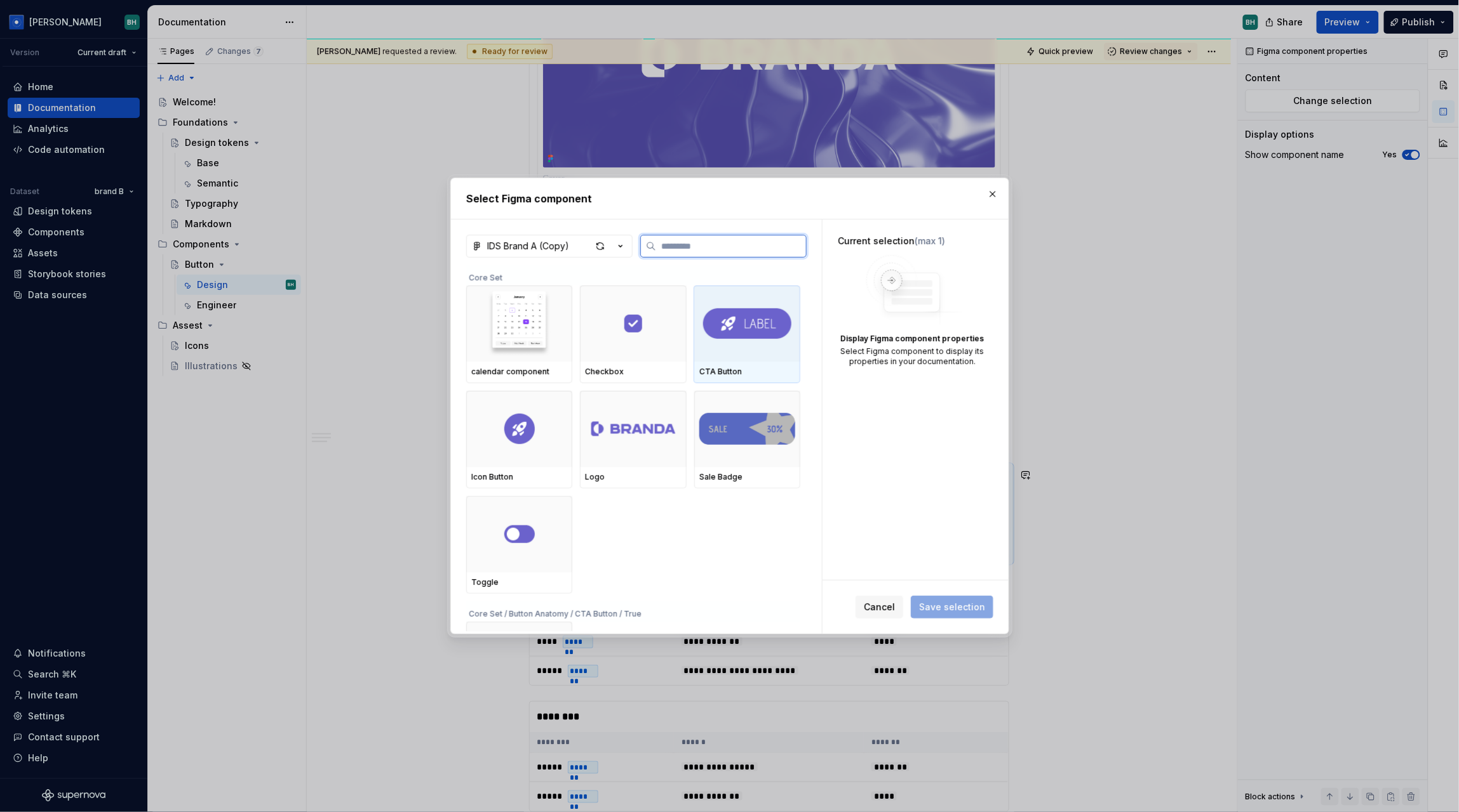
click at [765, 360] on div at bounding box center [745, 323] width 106 height 76
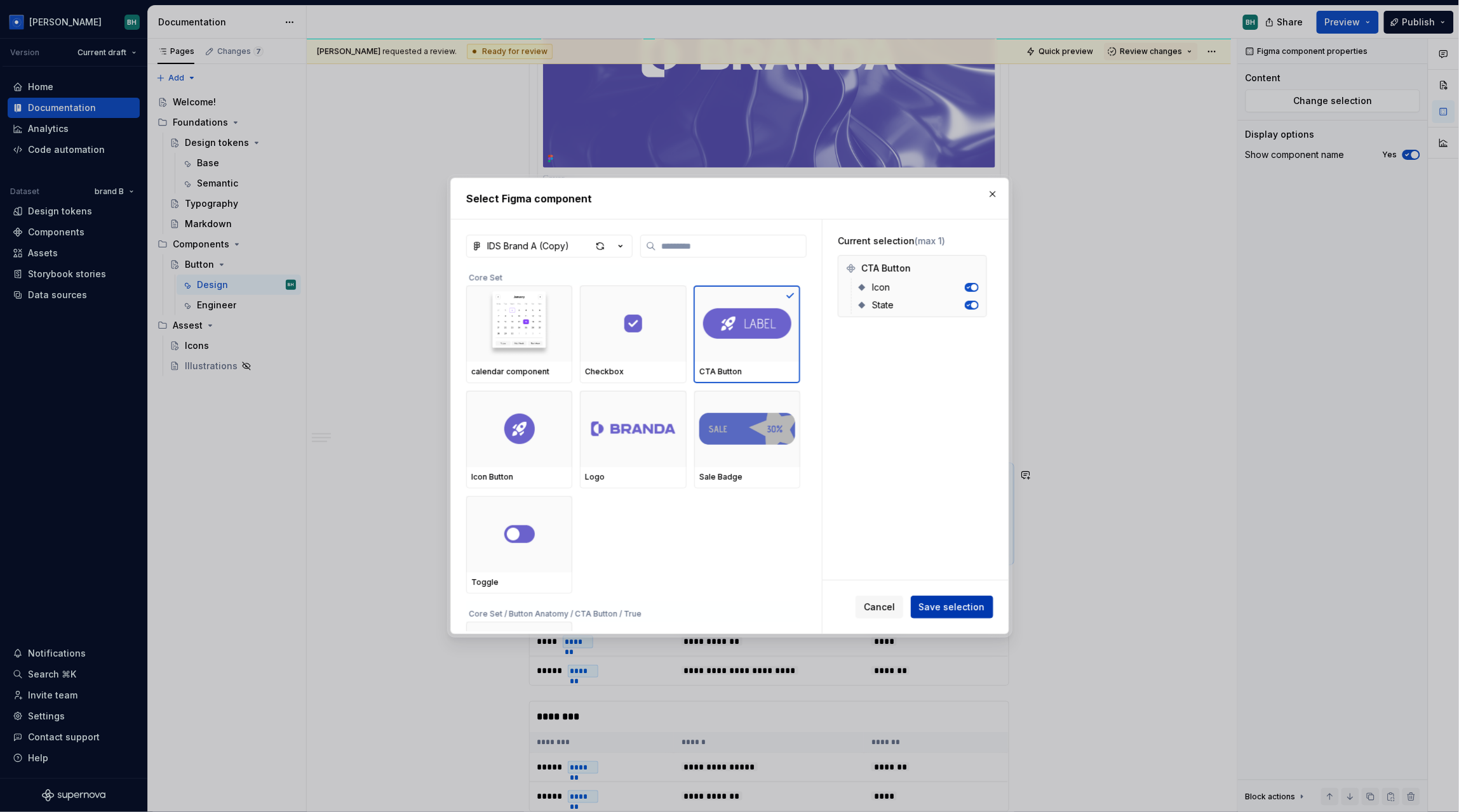
click at [947, 605] on span "Save selection" at bounding box center [952, 607] width 66 height 13
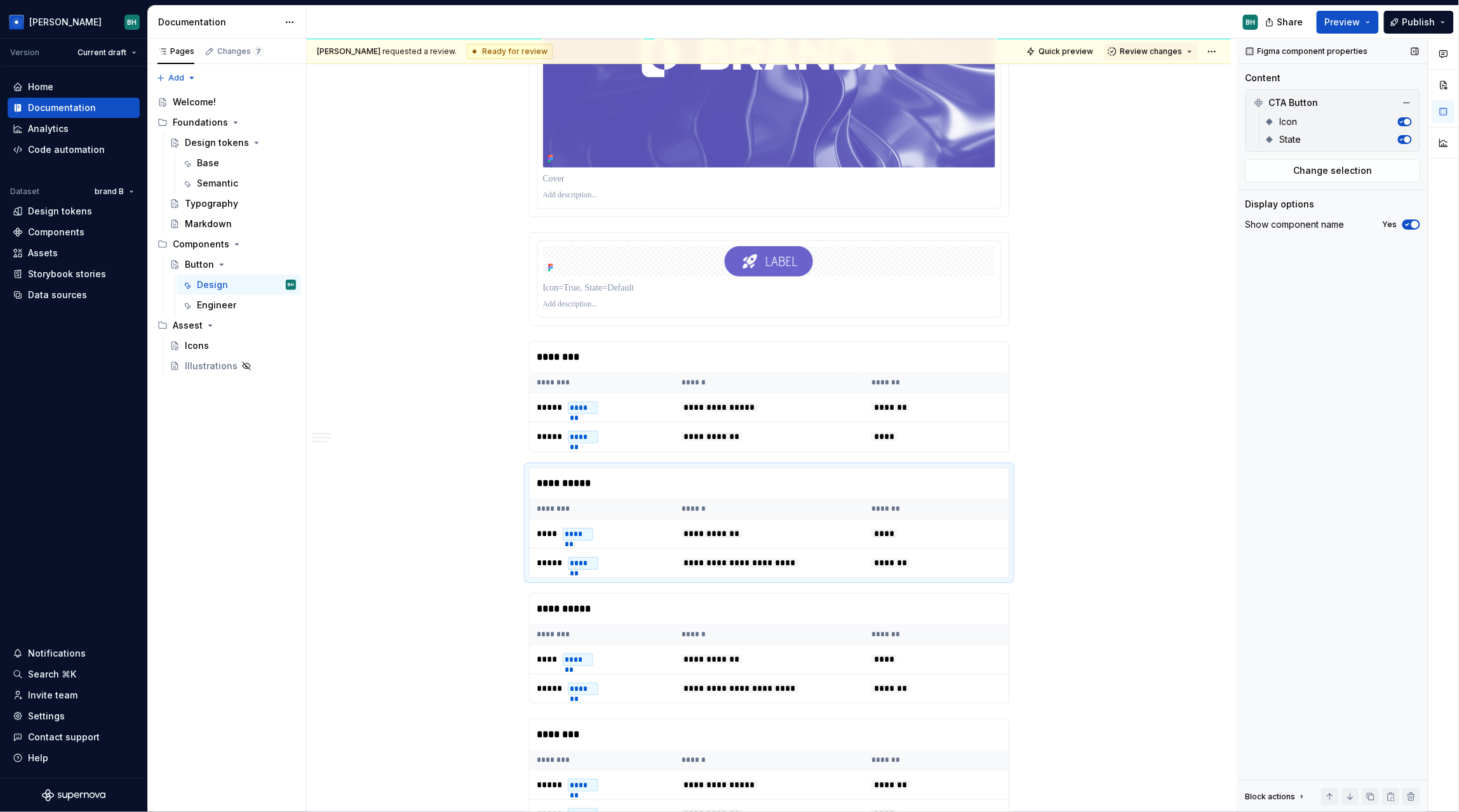
click at [1403, 137] on icon "button" at bounding box center [1401, 139] width 6 height 6
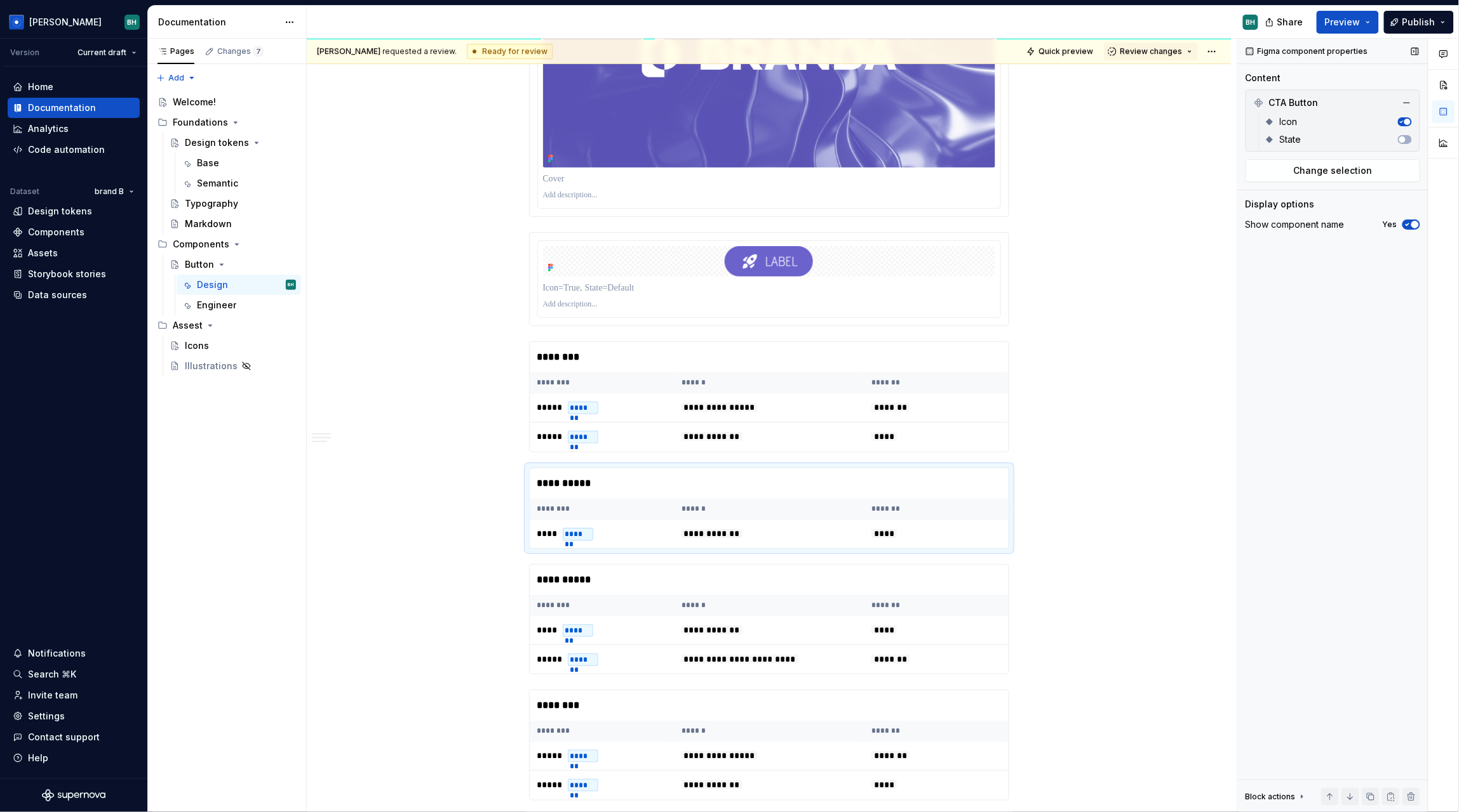
click at [1401, 118] on icon "button" at bounding box center [1401, 121] width 6 height 6
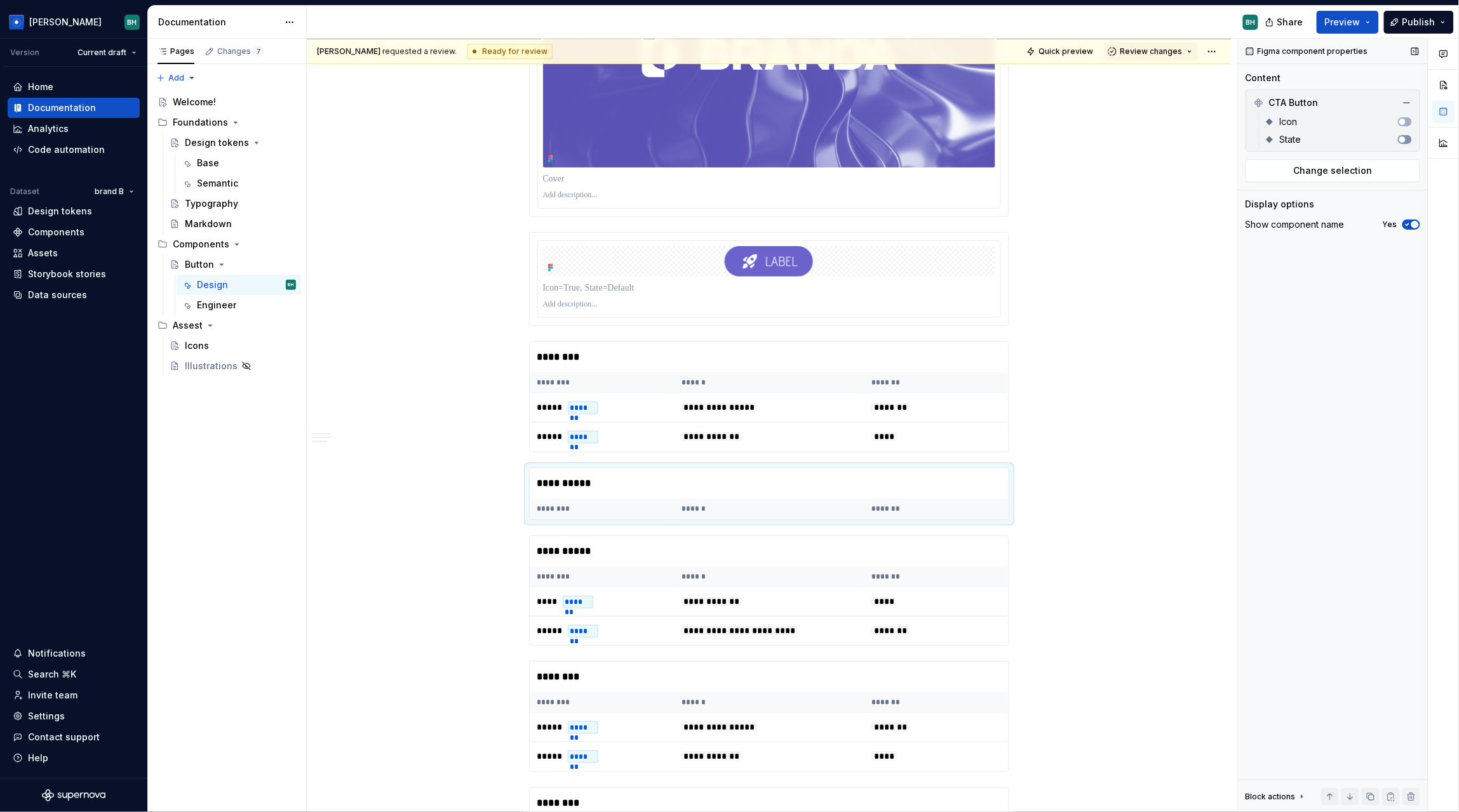
click at [1403, 138] on span "button" at bounding box center [1402, 139] width 6 height 6
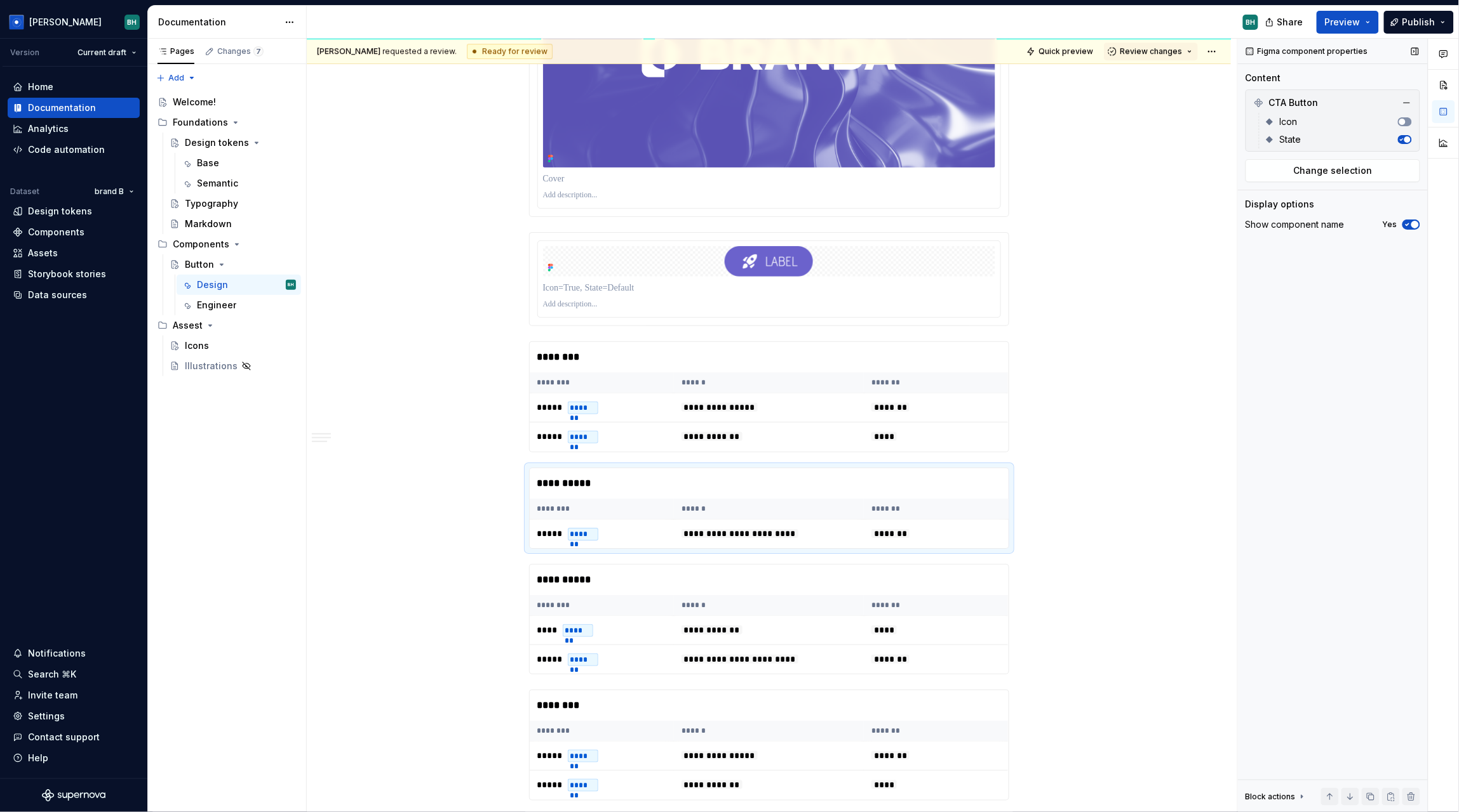
click at [1404, 125] on button "button" at bounding box center [1405, 121] width 14 height 9
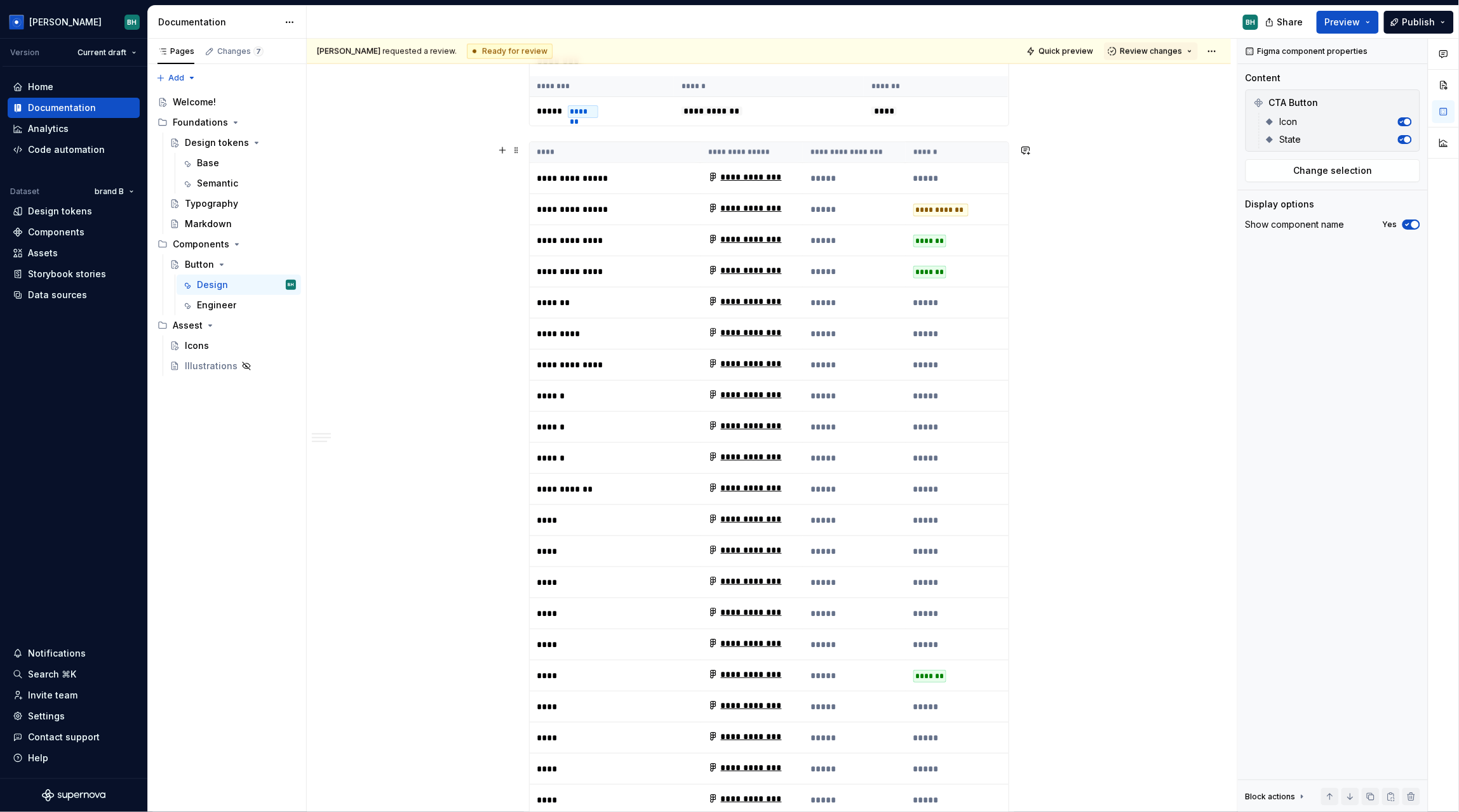
scroll to position [2361, 0]
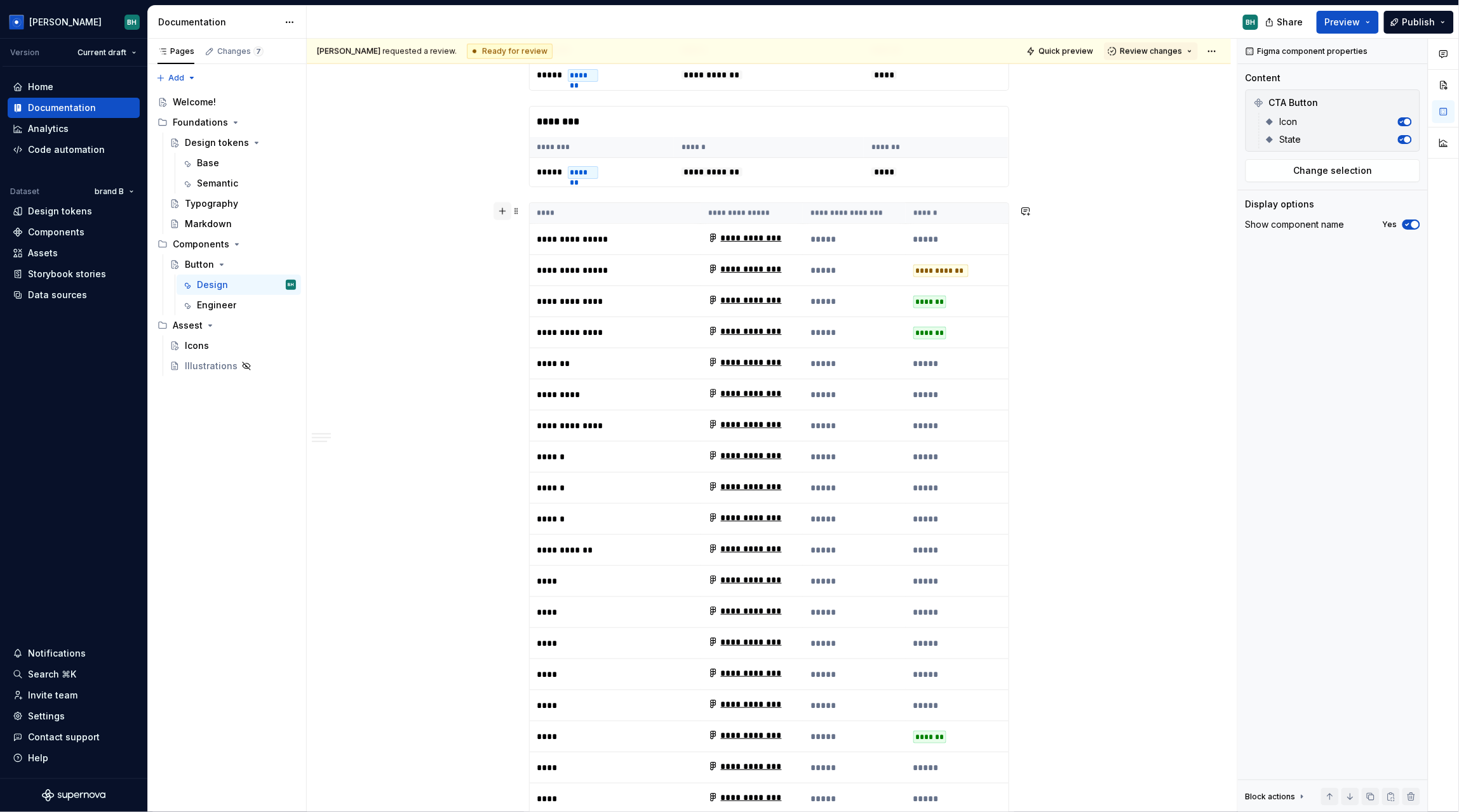
click at [502, 213] on button "button" at bounding box center [502, 211] width 18 height 18
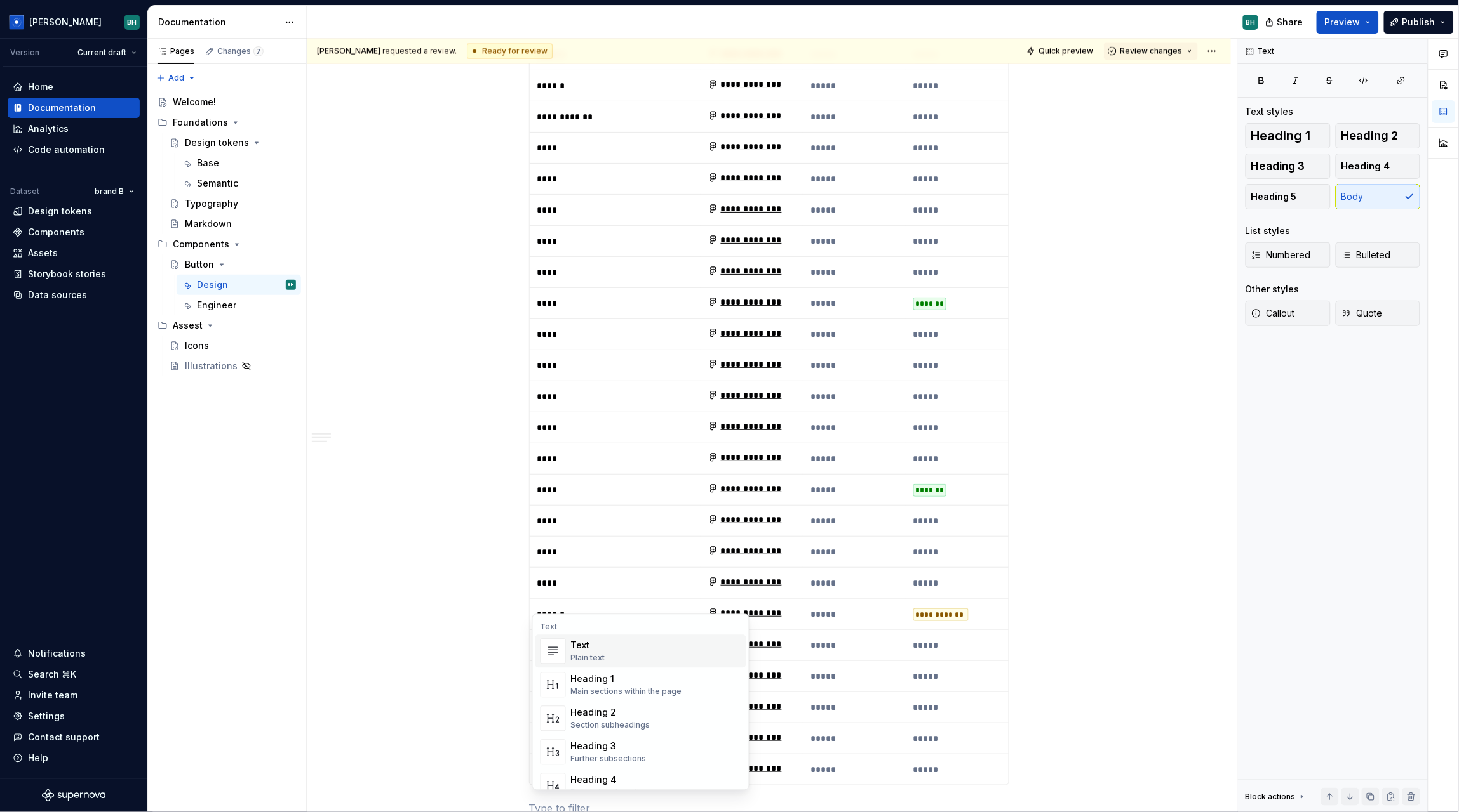
scroll to position [2854, 0]
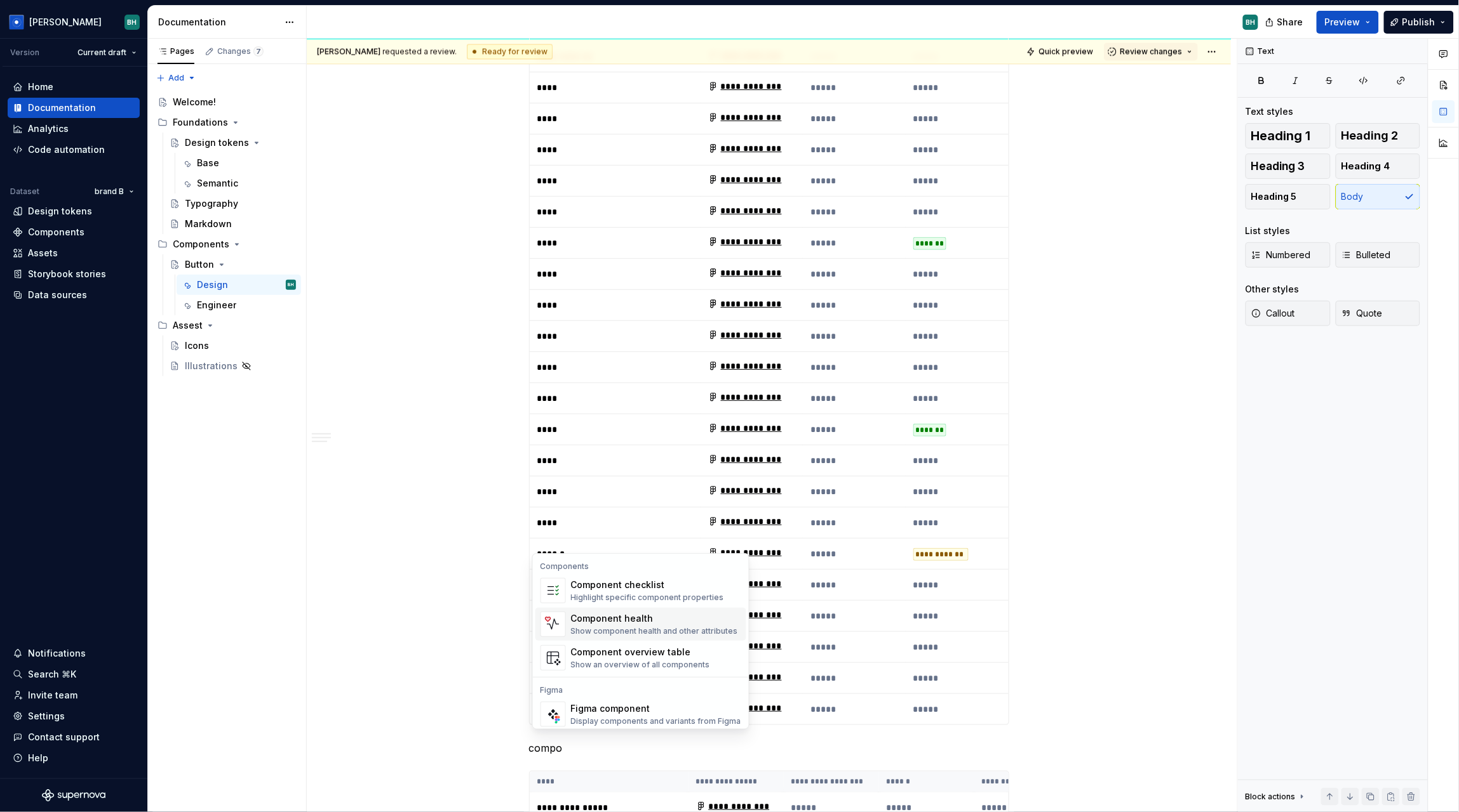
click at [673, 635] on span "Component health Show component health and other attributes" at bounding box center [641, 624] width 211 height 33
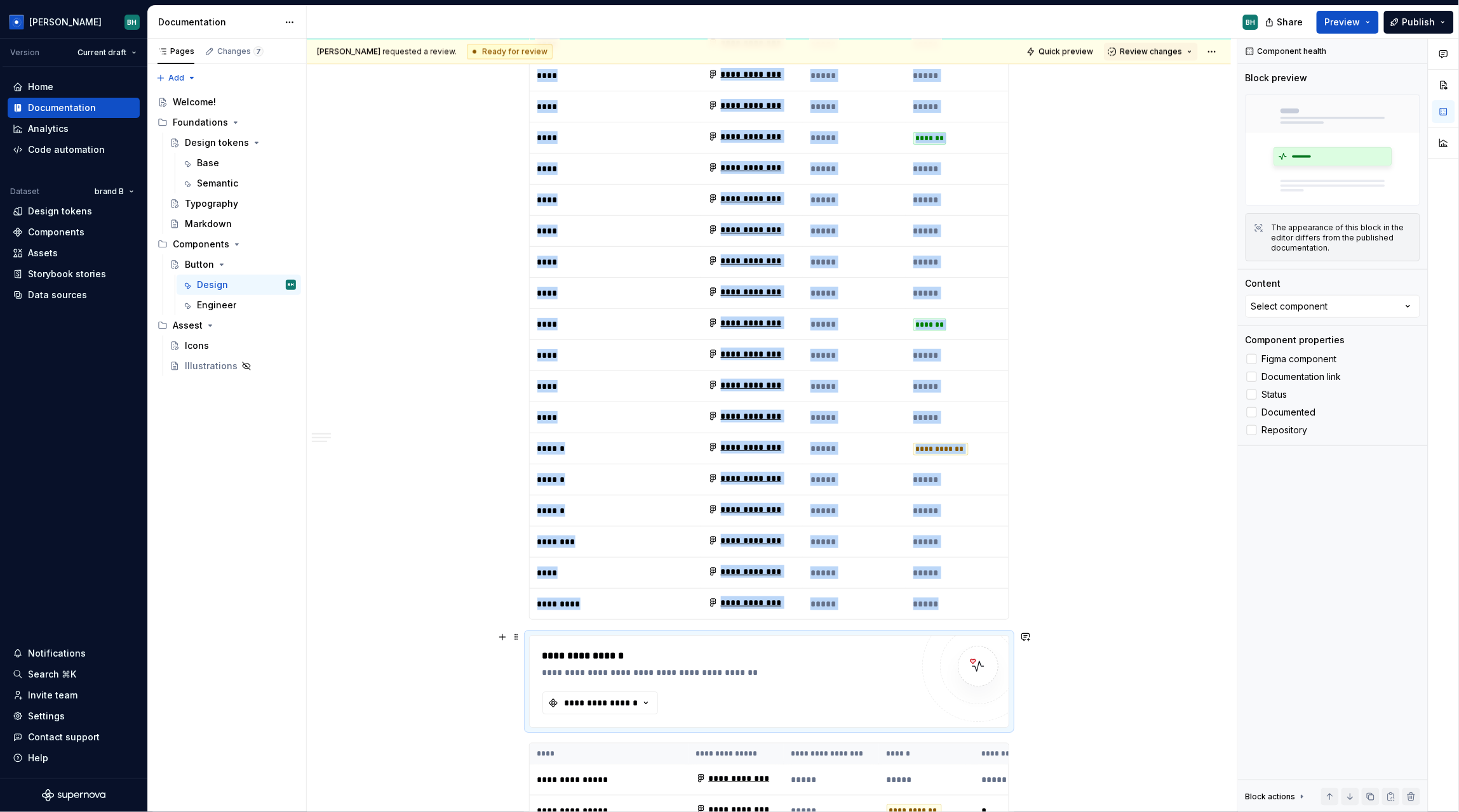
scroll to position [3005, 0]
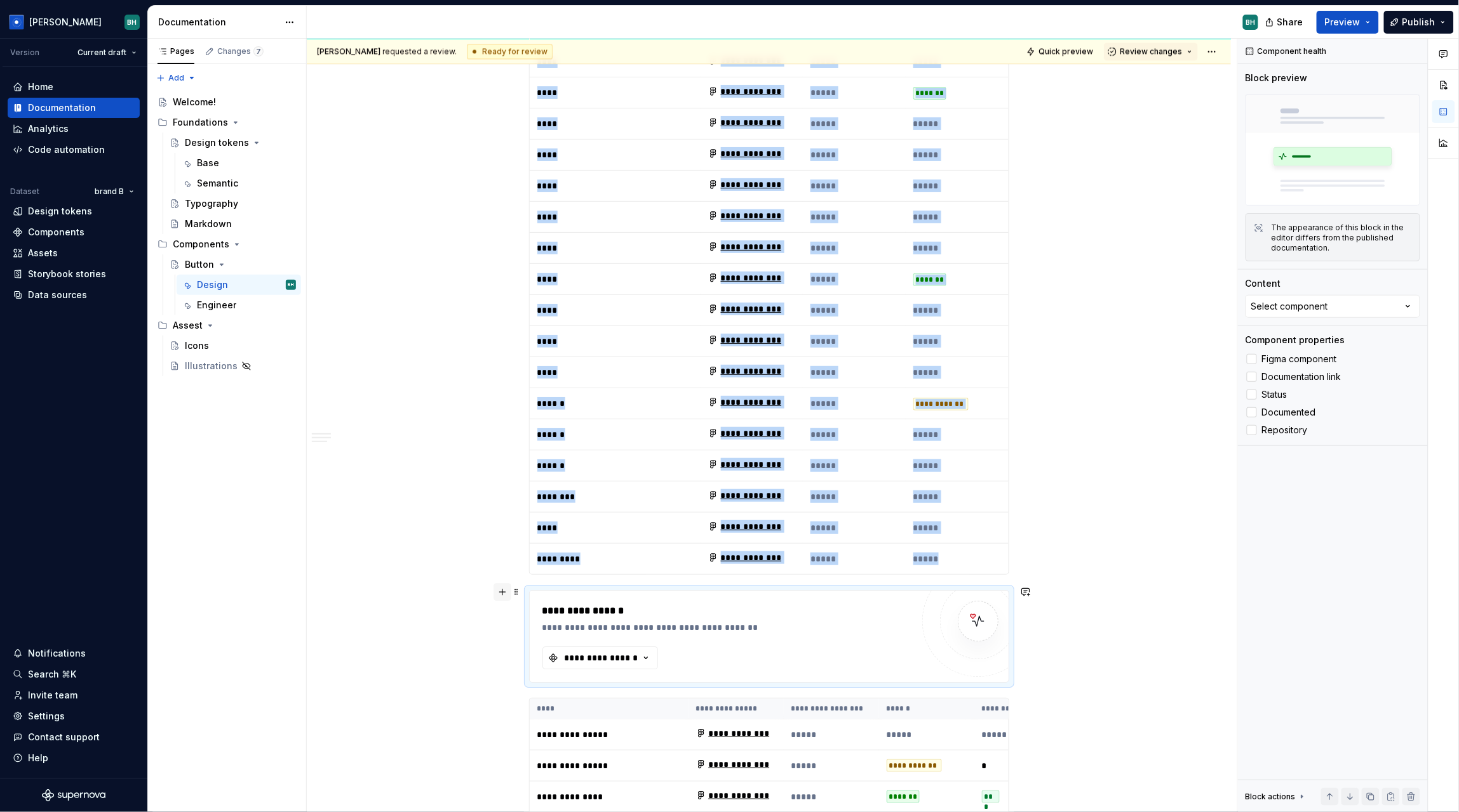
click at [504, 594] on button "button" at bounding box center [502, 592] width 18 height 18
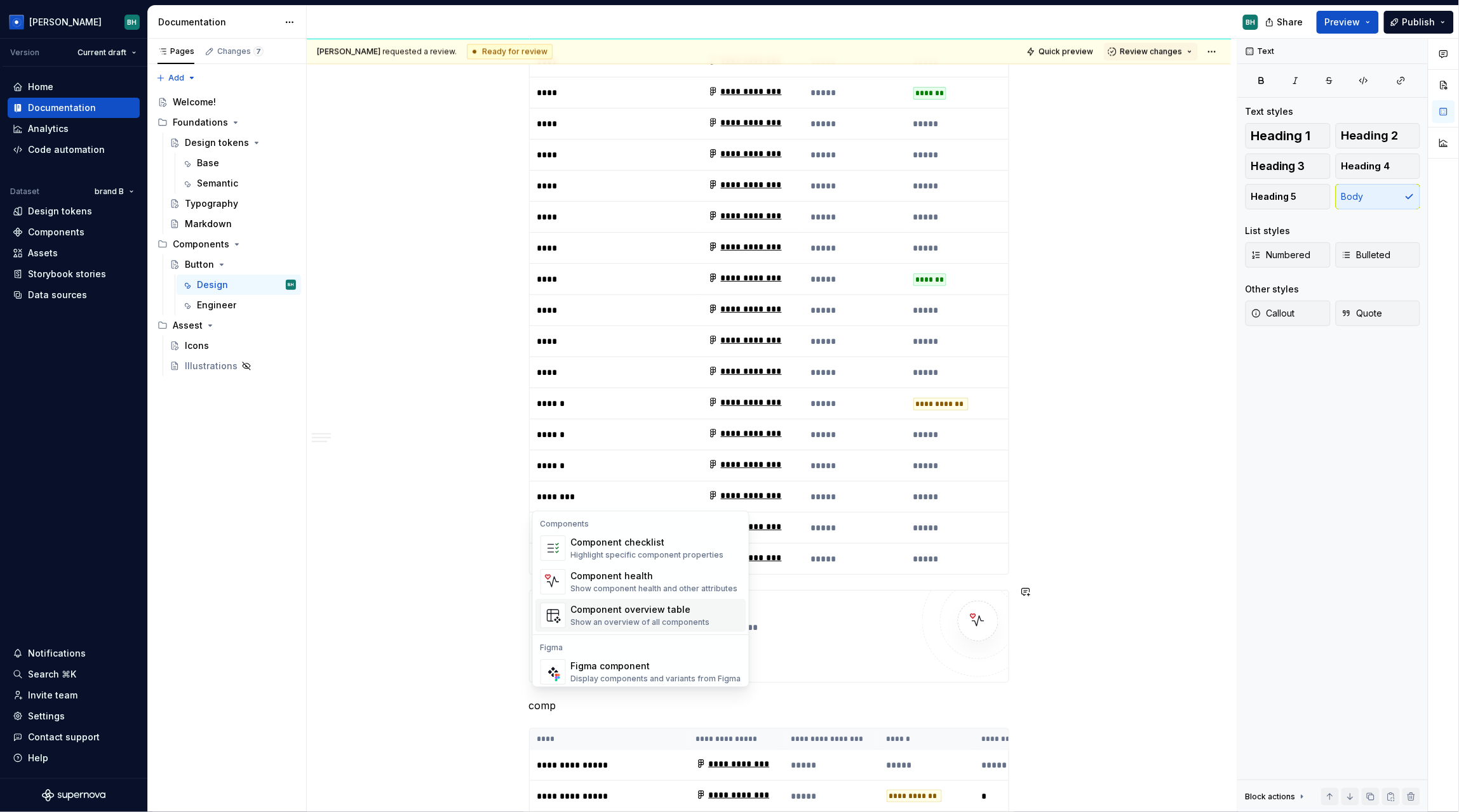
click at [620, 622] on div "Show an overview of all components" at bounding box center [640, 623] width 139 height 10
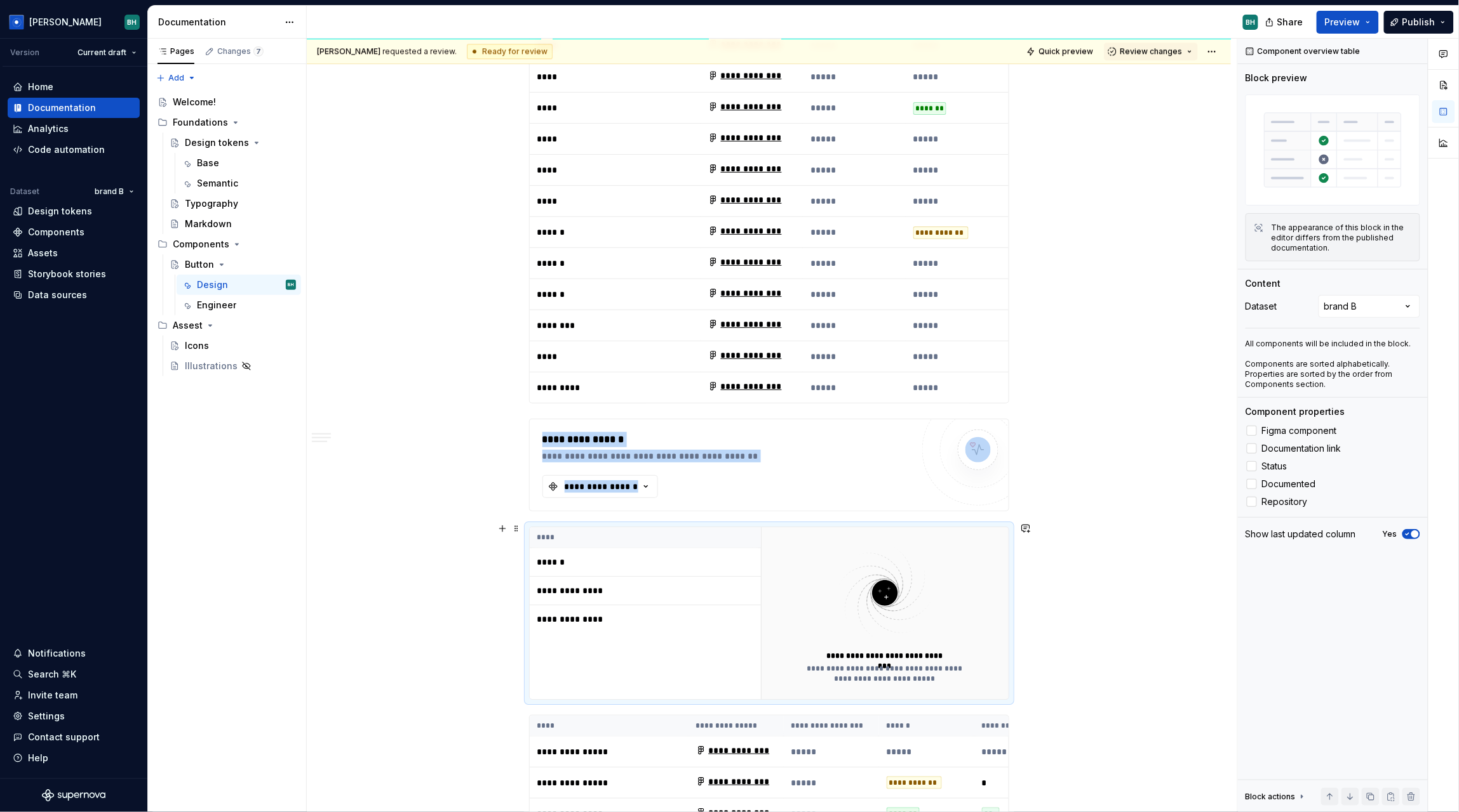
scroll to position [3198, 0]
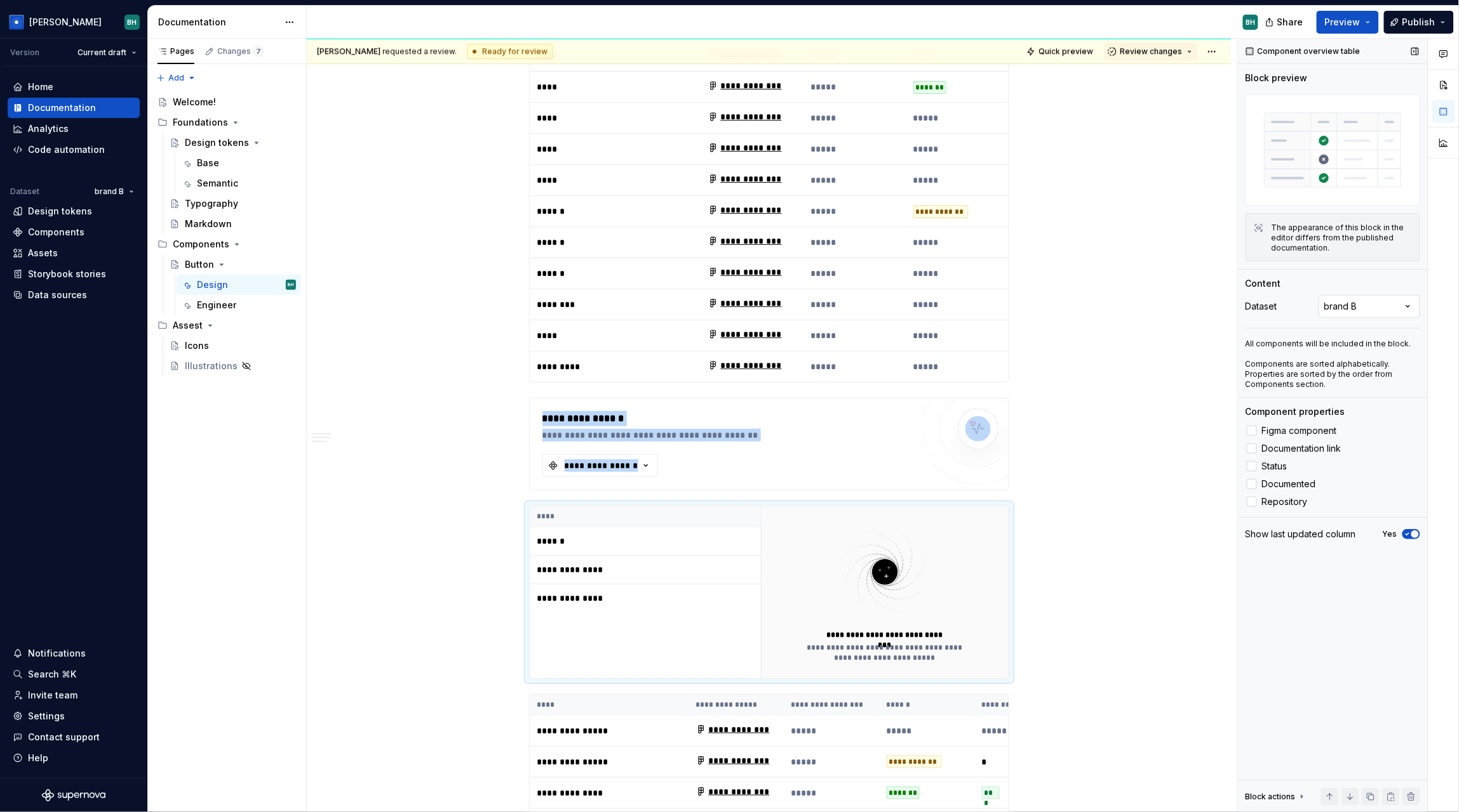
click at [1348, 311] on div "Comments Open comments No comments yet Select ‘Comment’ from the block context …" at bounding box center [1348, 425] width 221 height 775
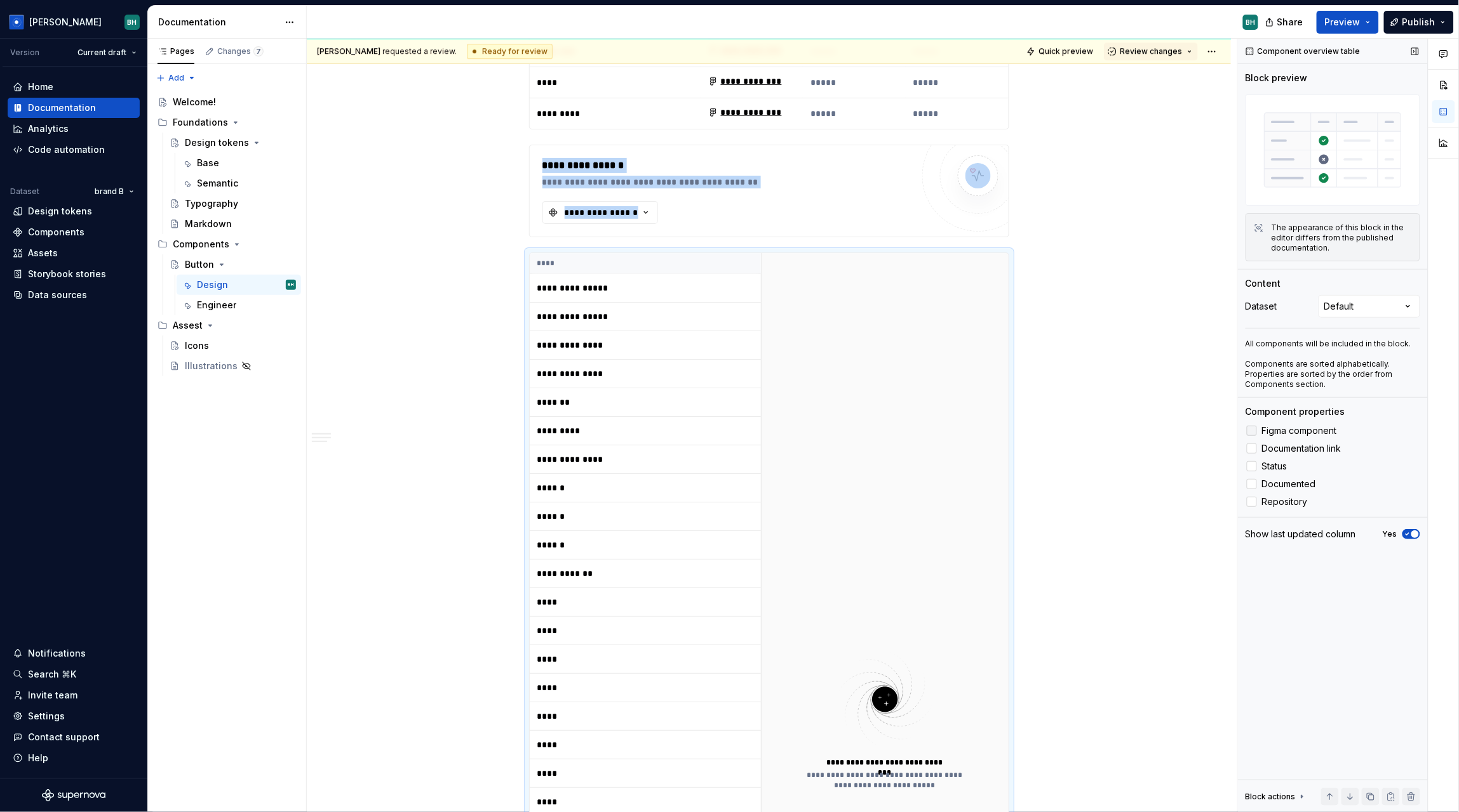
click at [1255, 433] on div at bounding box center [1252, 431] width 10 height 10
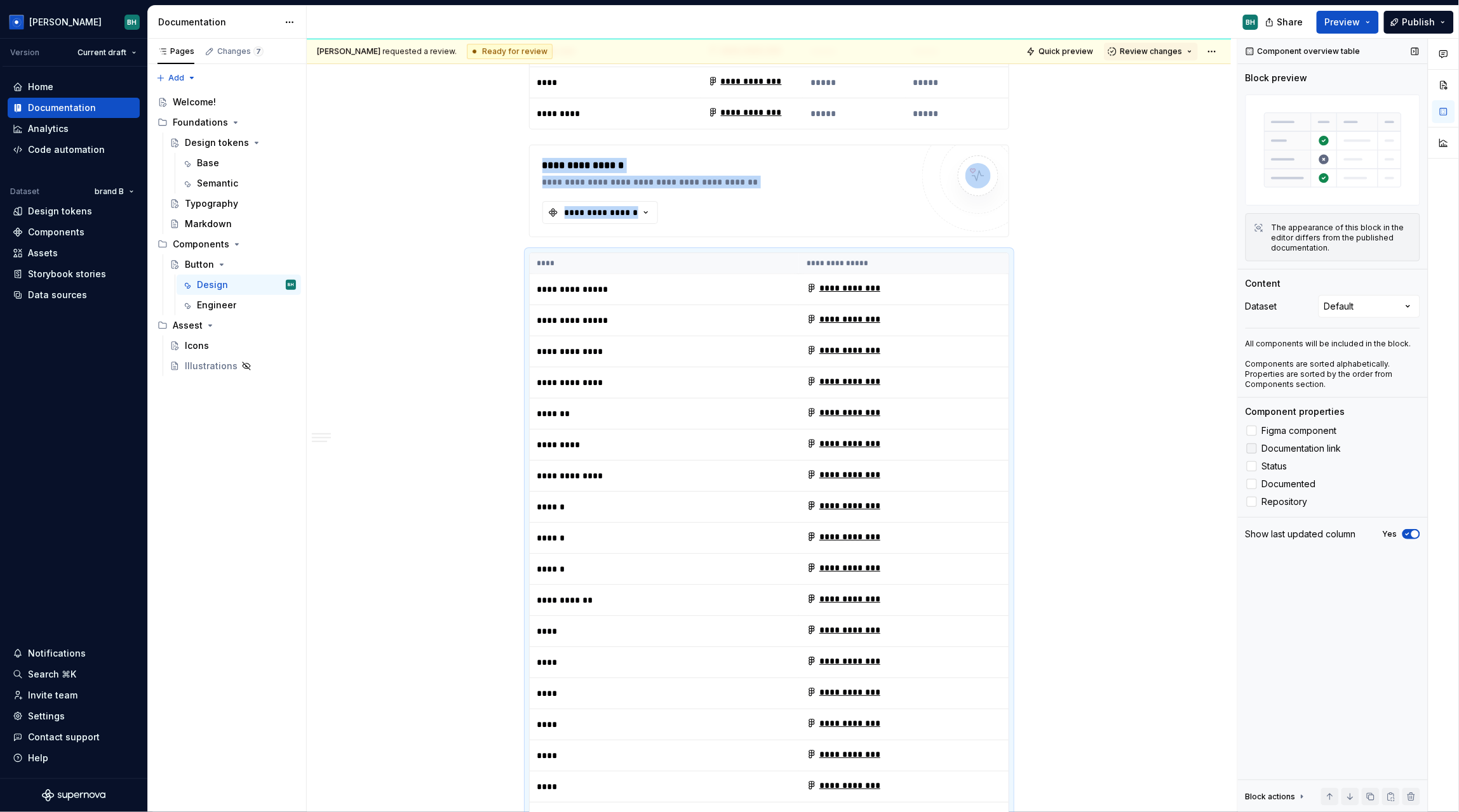
scroll to position [3660, 0]
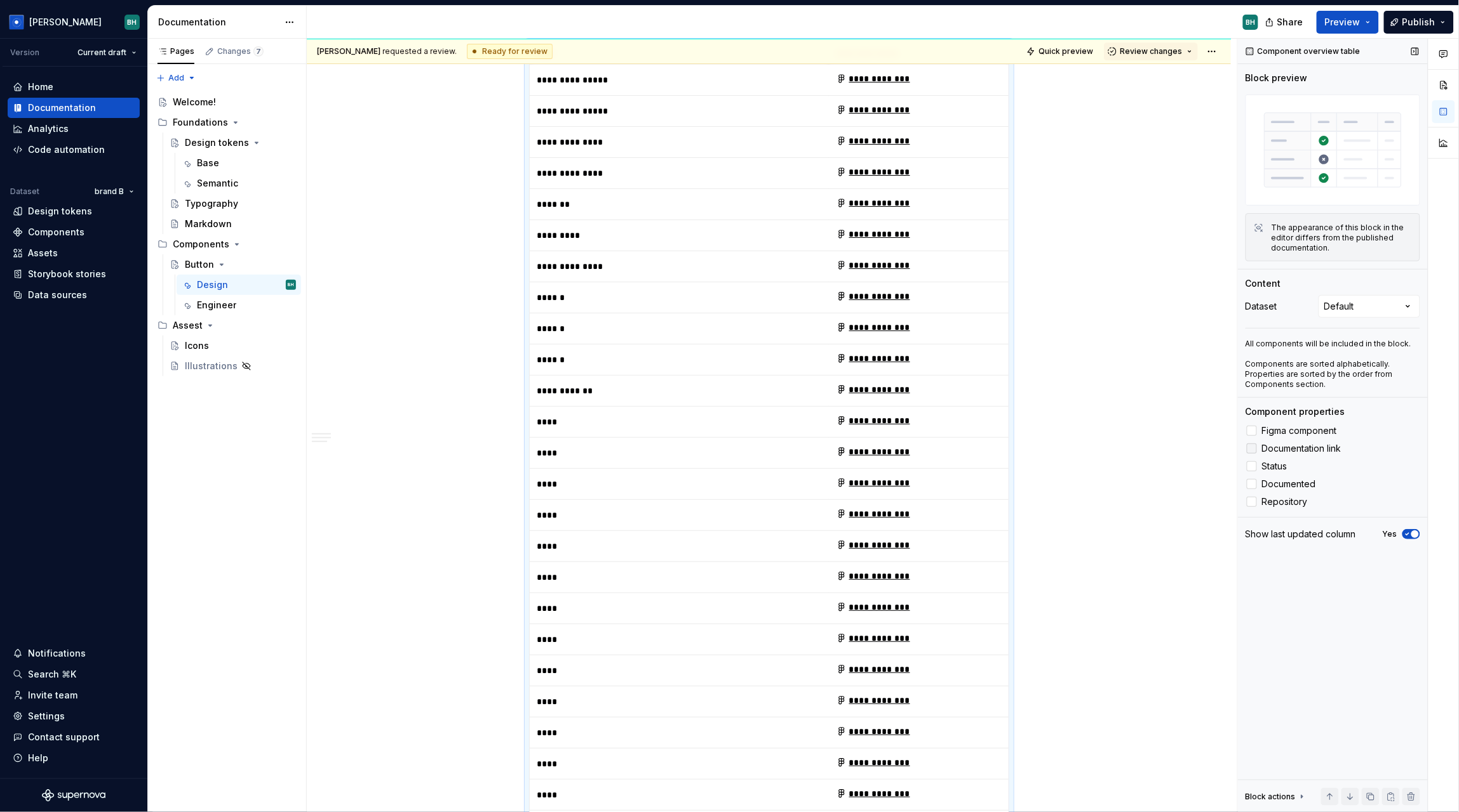
click at [1254, 454] on label "Documentation link" at bounding box center [1332, 448] width 175 height 15
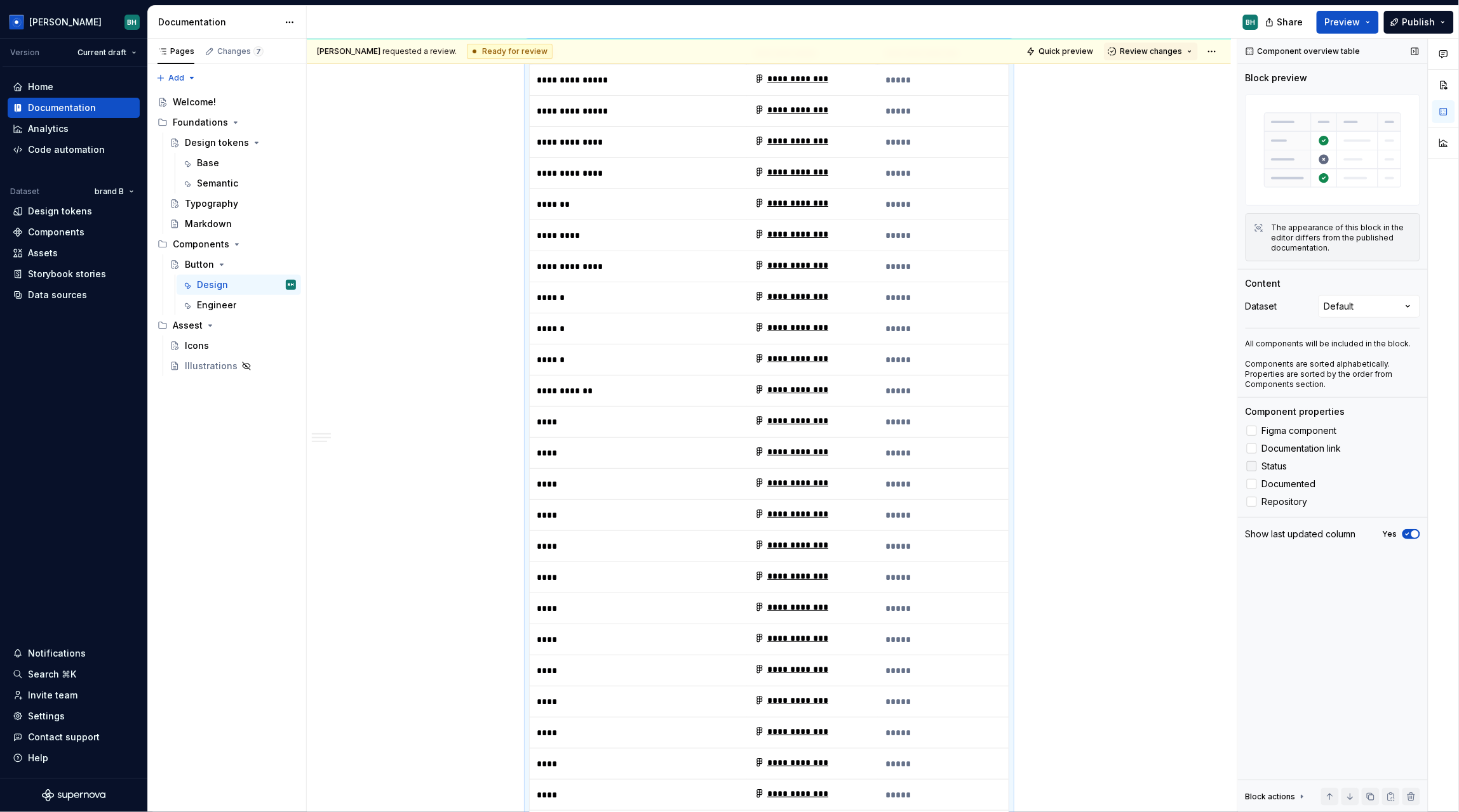
click at [1255, 463] on div at bounding box center [1252, 467] width 10 height 10
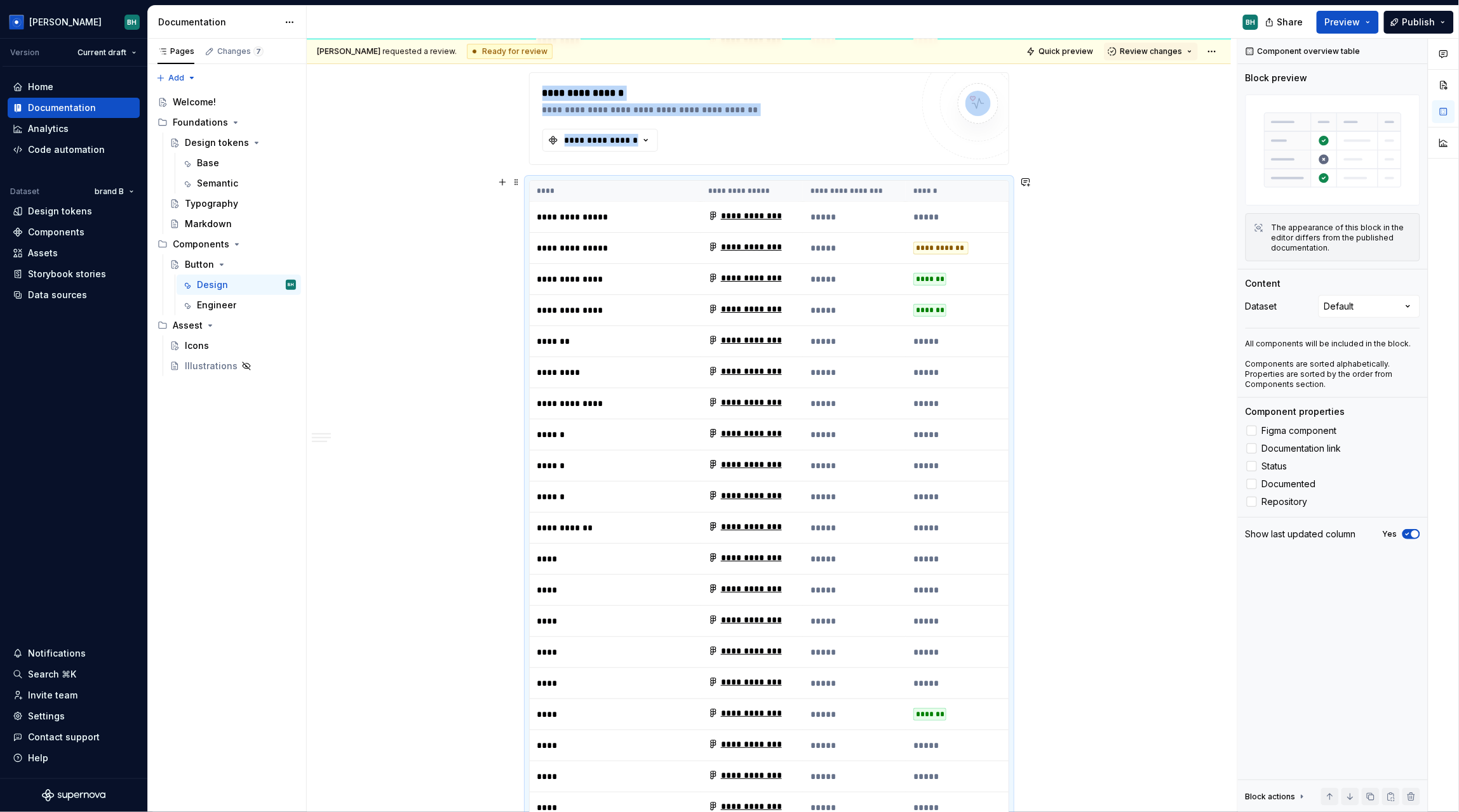
scroll to position [3522, 0]
click at [1251, 485] on div at bounding box center [1252, 484] width 10 height 10
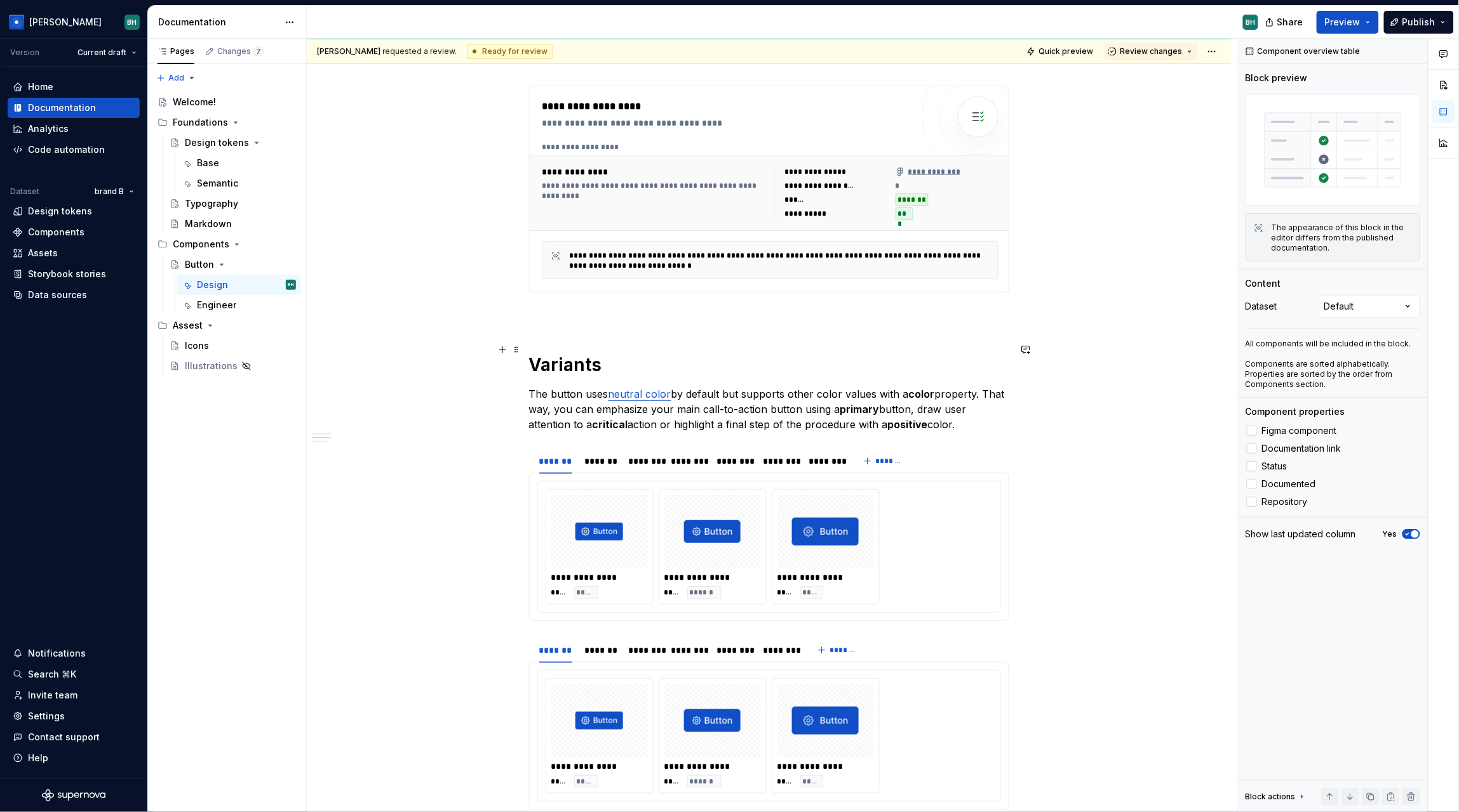
scroll to position [11050, 0]
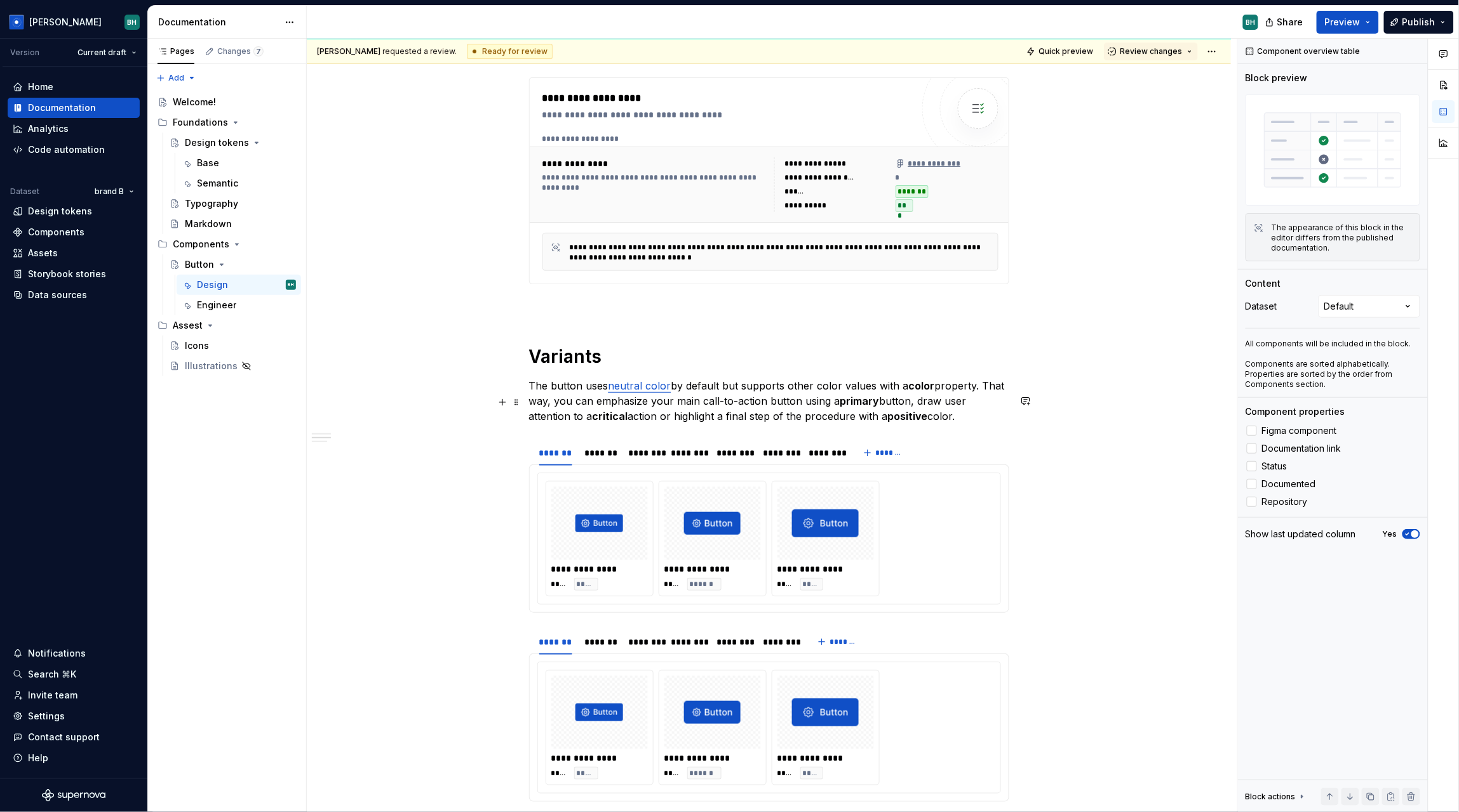
click at [934, 440] on div "******* ******* ******** ******** ******** ******** ******** *******" at bounding box center [769, 453] width 480 height 26
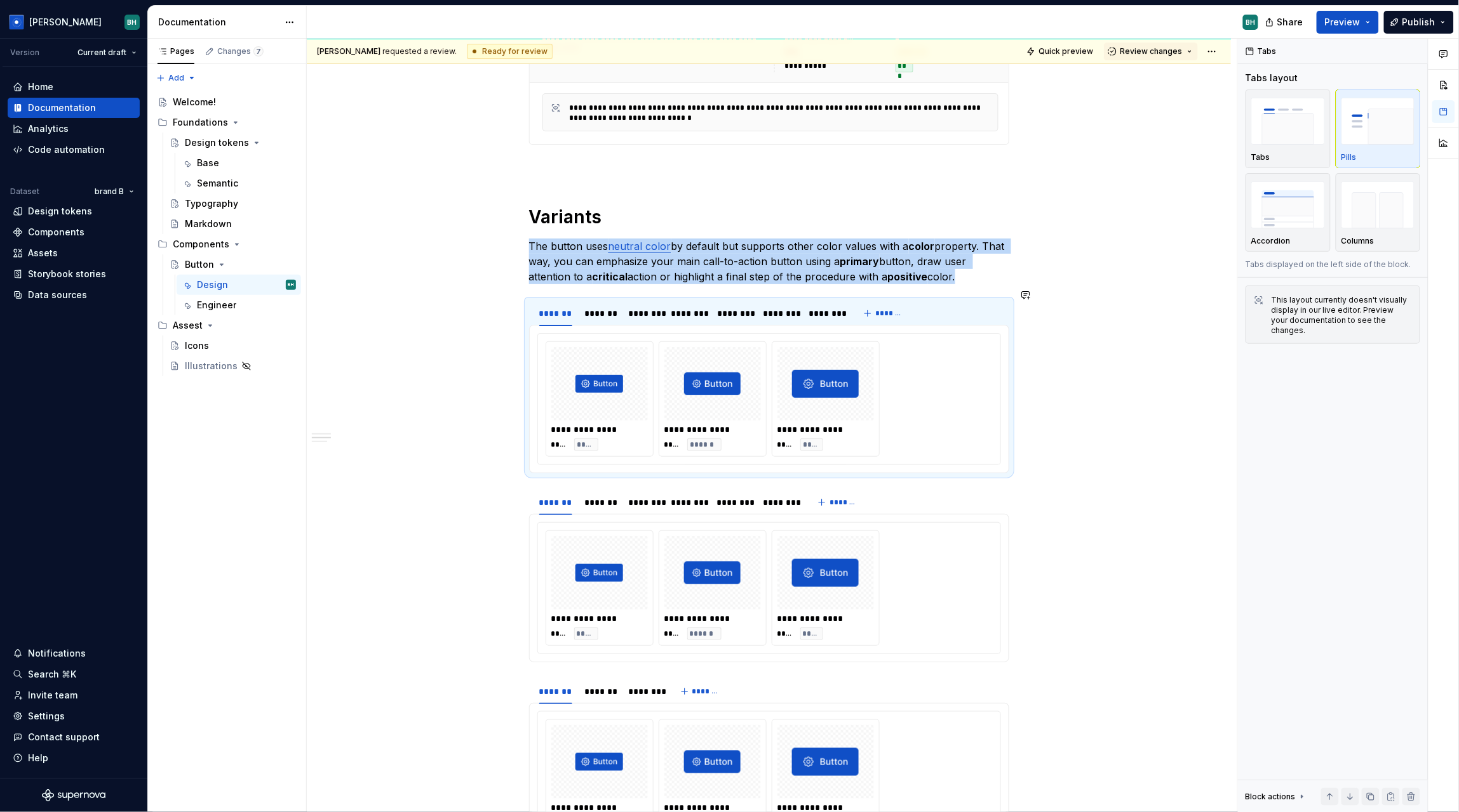
scroll to position [11223, 0]
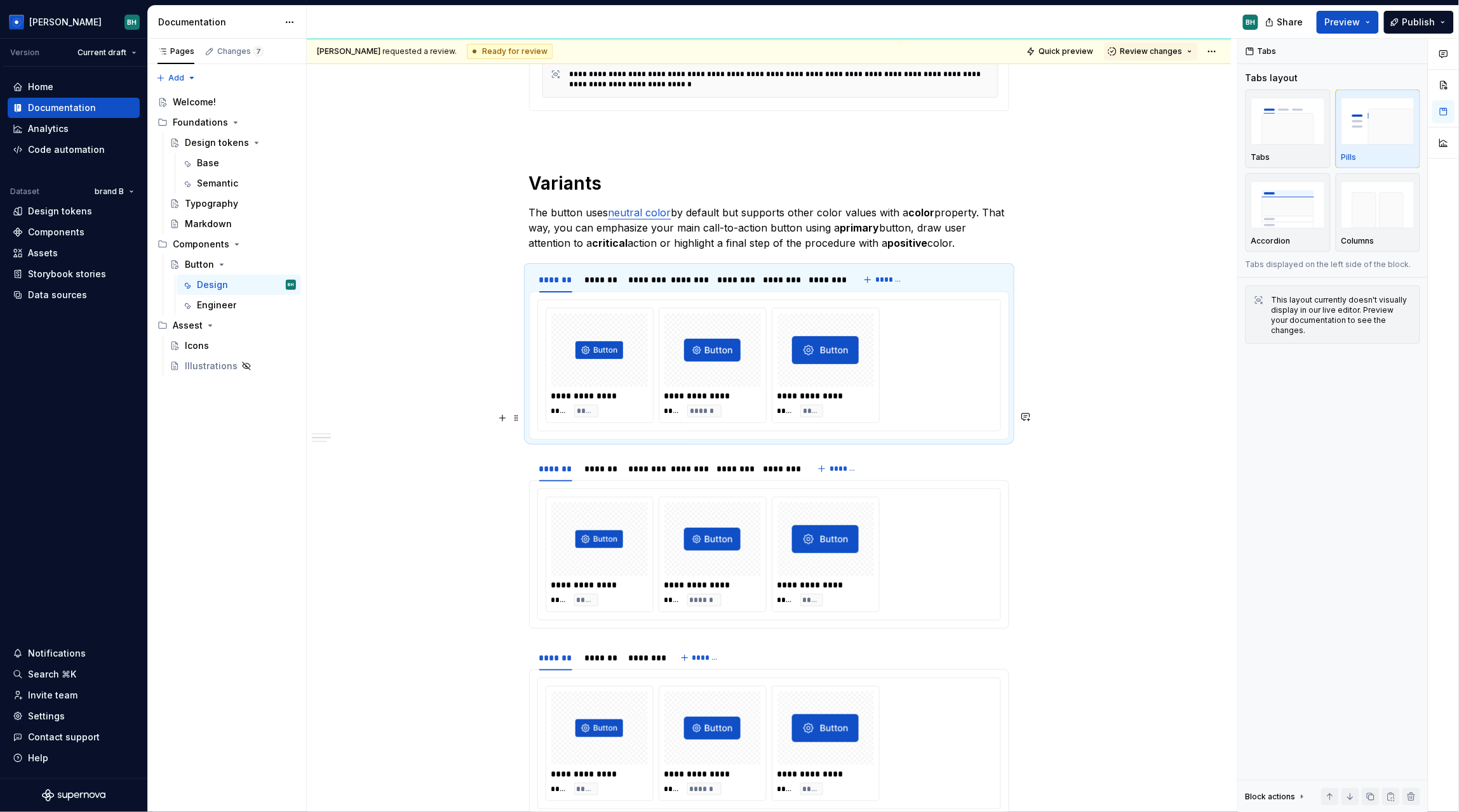
click at [908, 457] on div "******* ******* ******** ******** ******** ******** *******" at bounding box center [769, 470] width 480 height 26
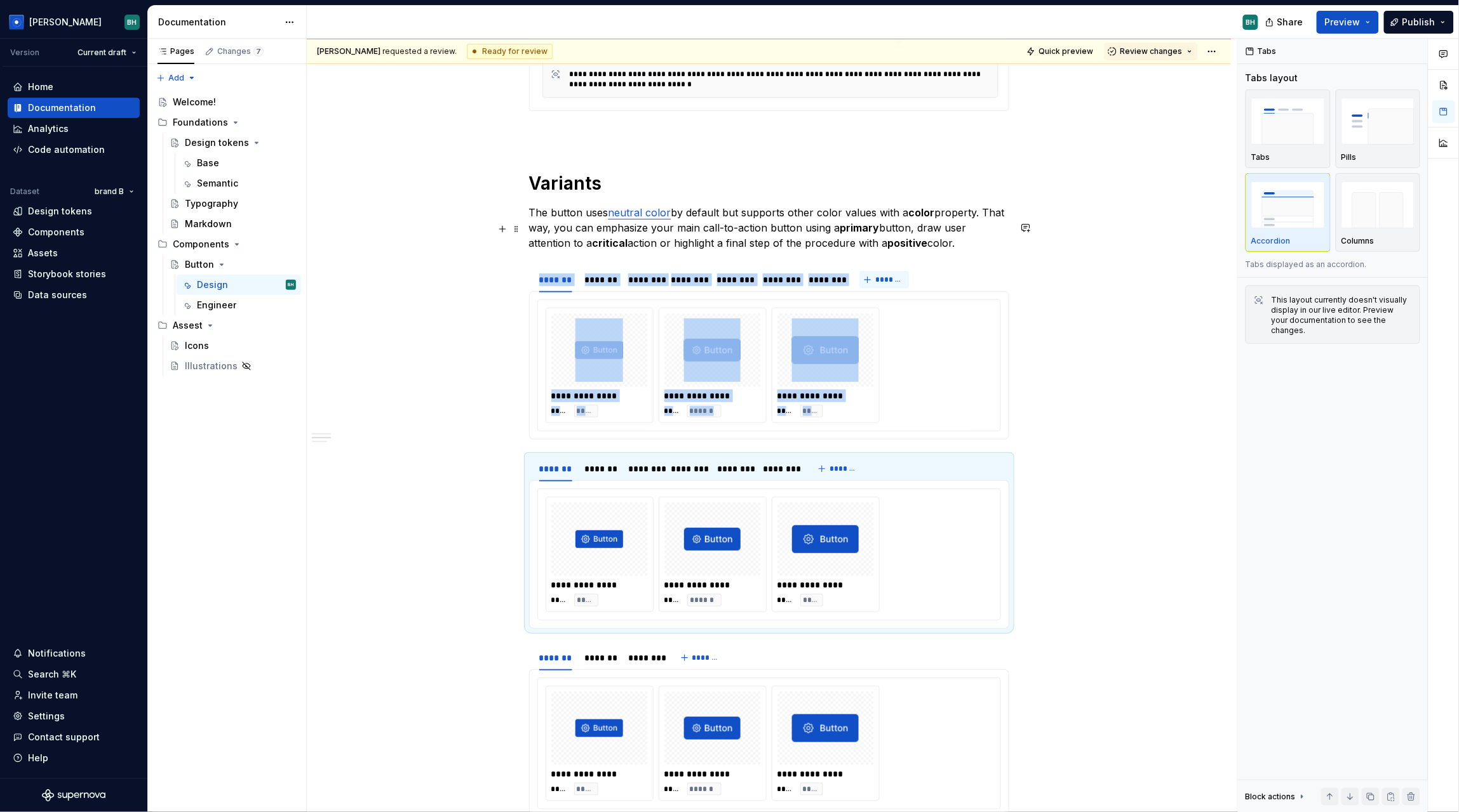
click at [880, 275] on span "*******" at bounding box center [888, 280] width 29 height 10
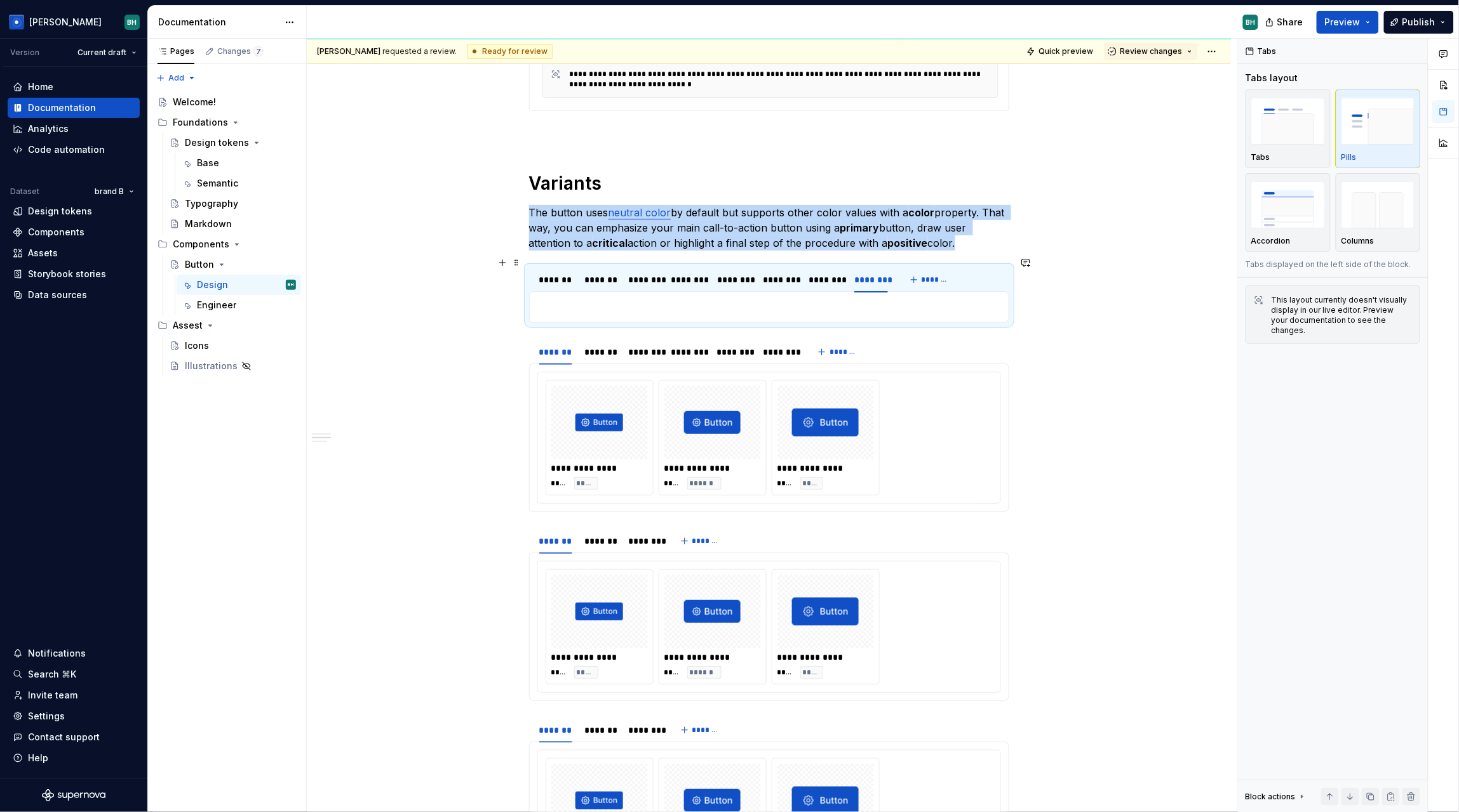
click at [578, 300] on p at bounding box center [769, 307] width 464 height 15
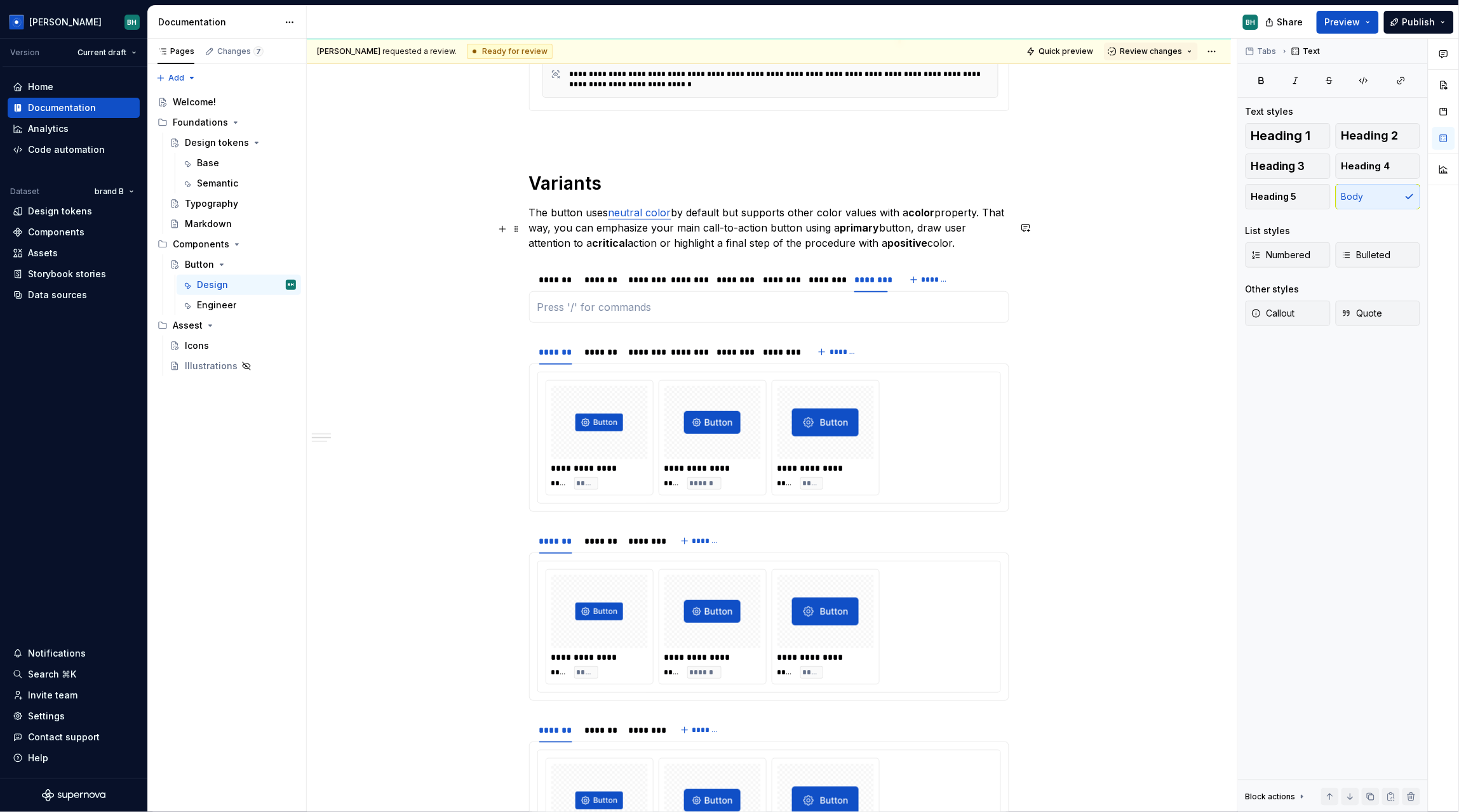
click at [965, 267] on div "******* ******* ******** ******** ******** ******** ******** ******** *******" at bounding box center [769, 280] width 480 height 26
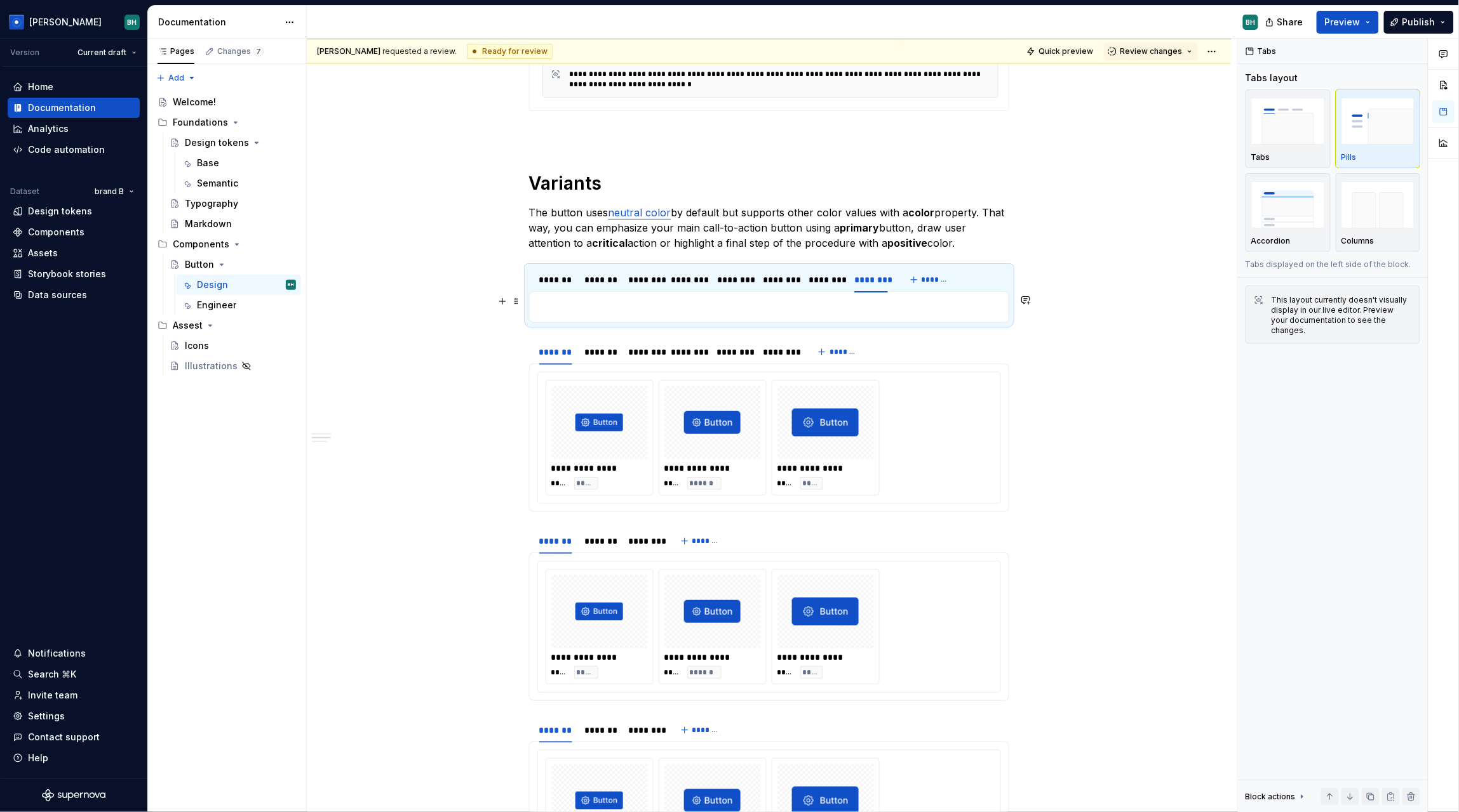
click at [921, 339] on div "******* ******* ******** ******** ******** ******** *******" at bounding box center [769, 352] width 480 height 26
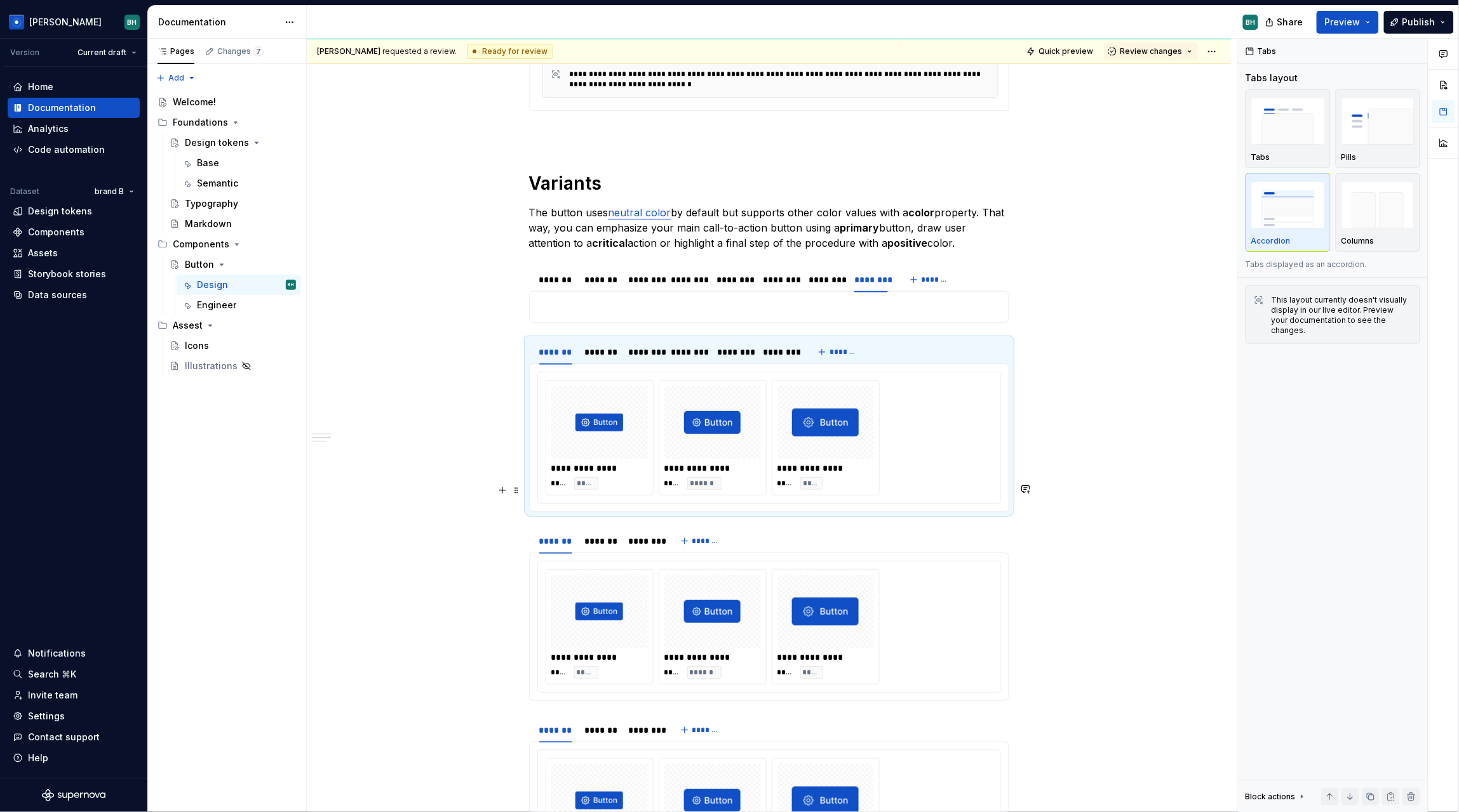
click at [930, 529] on div "******* ******* ******** *******" at bounding box center [769, 542] width 480 height 26
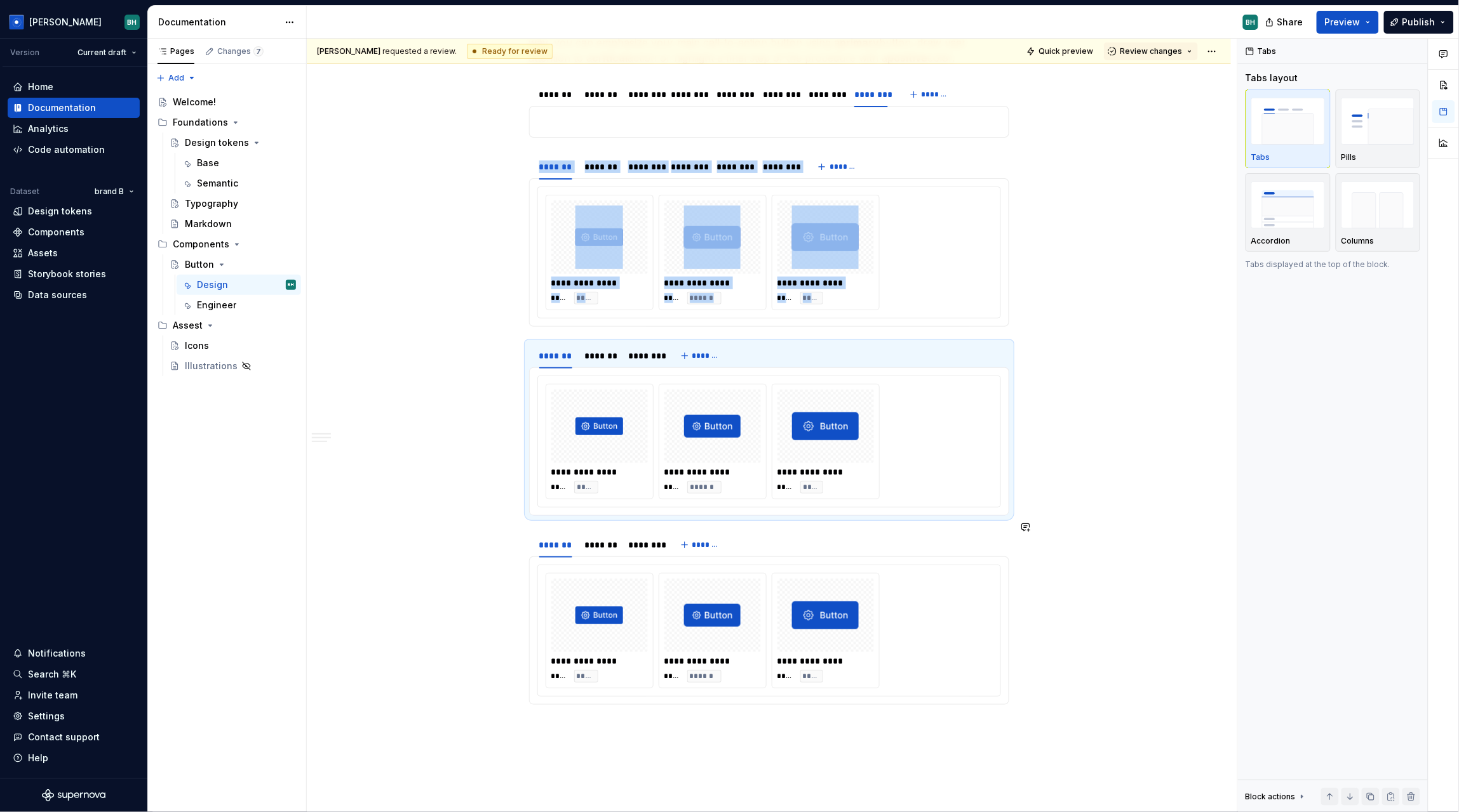
scroll to position [11517, 0]
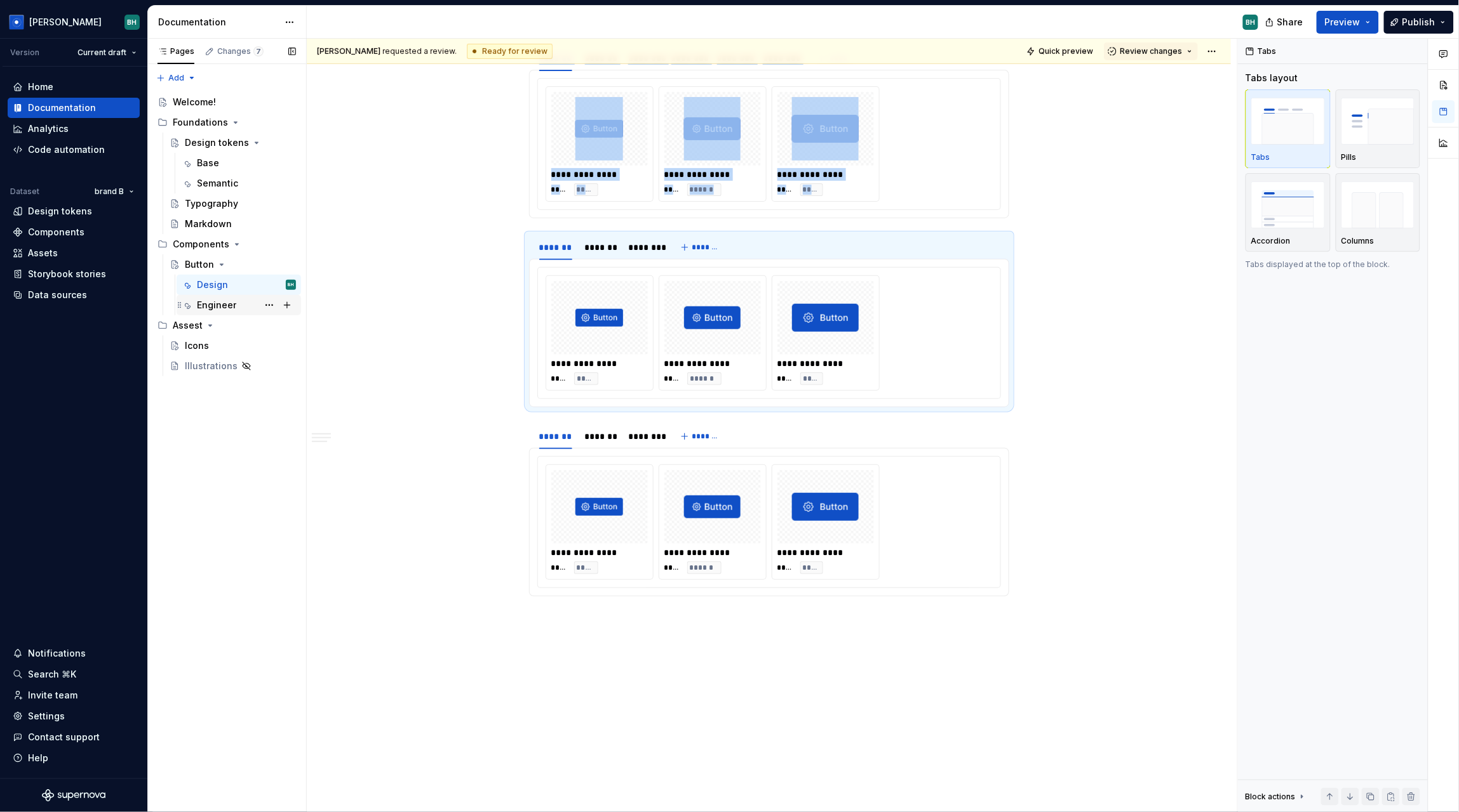
click at [223, 309] on div "Engineer" at bounding box center [216, 305] width 39 height 13
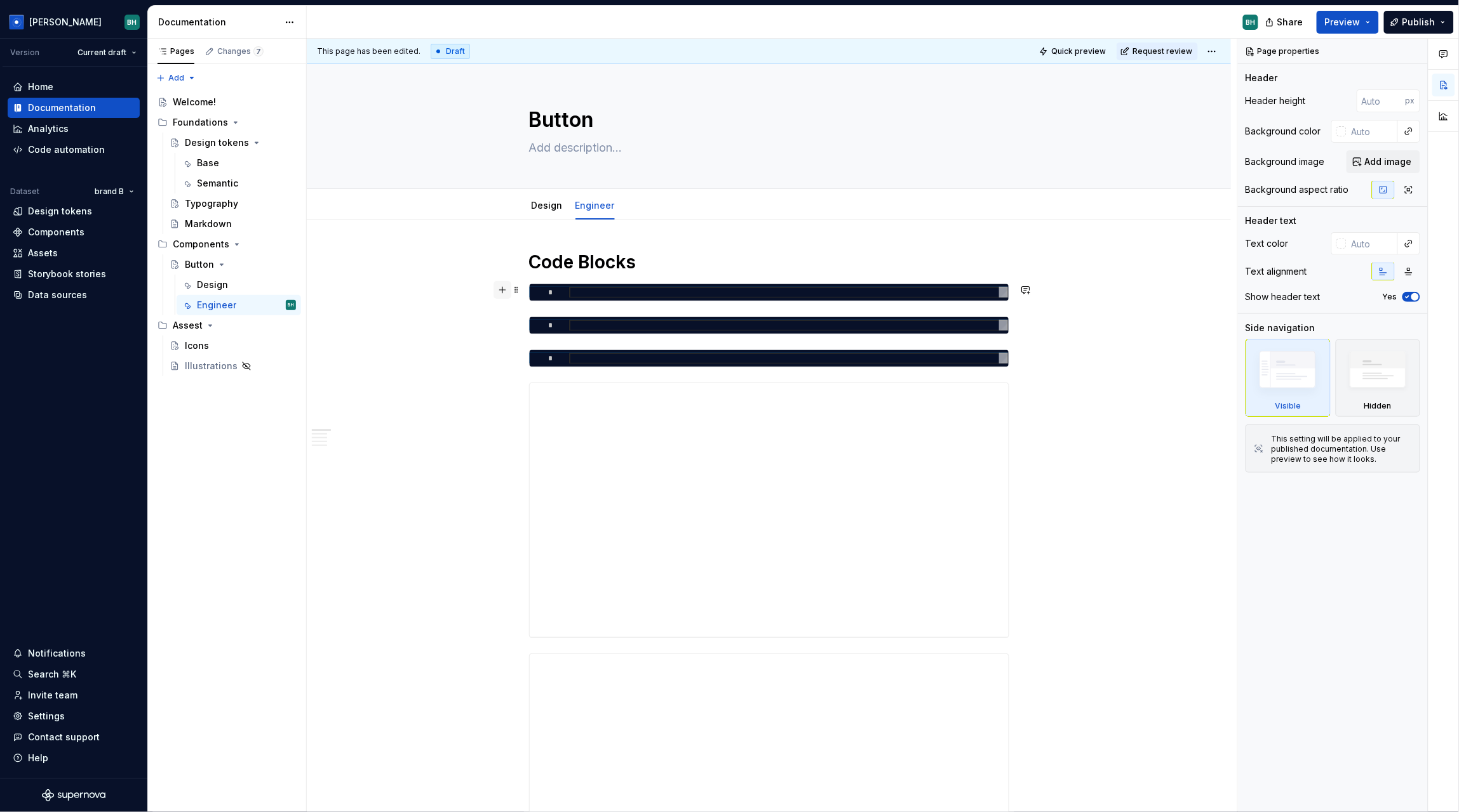
type textarea "*"
click at [504, 287] on button "button" at bounding box center [502, 290] width 18 height 18
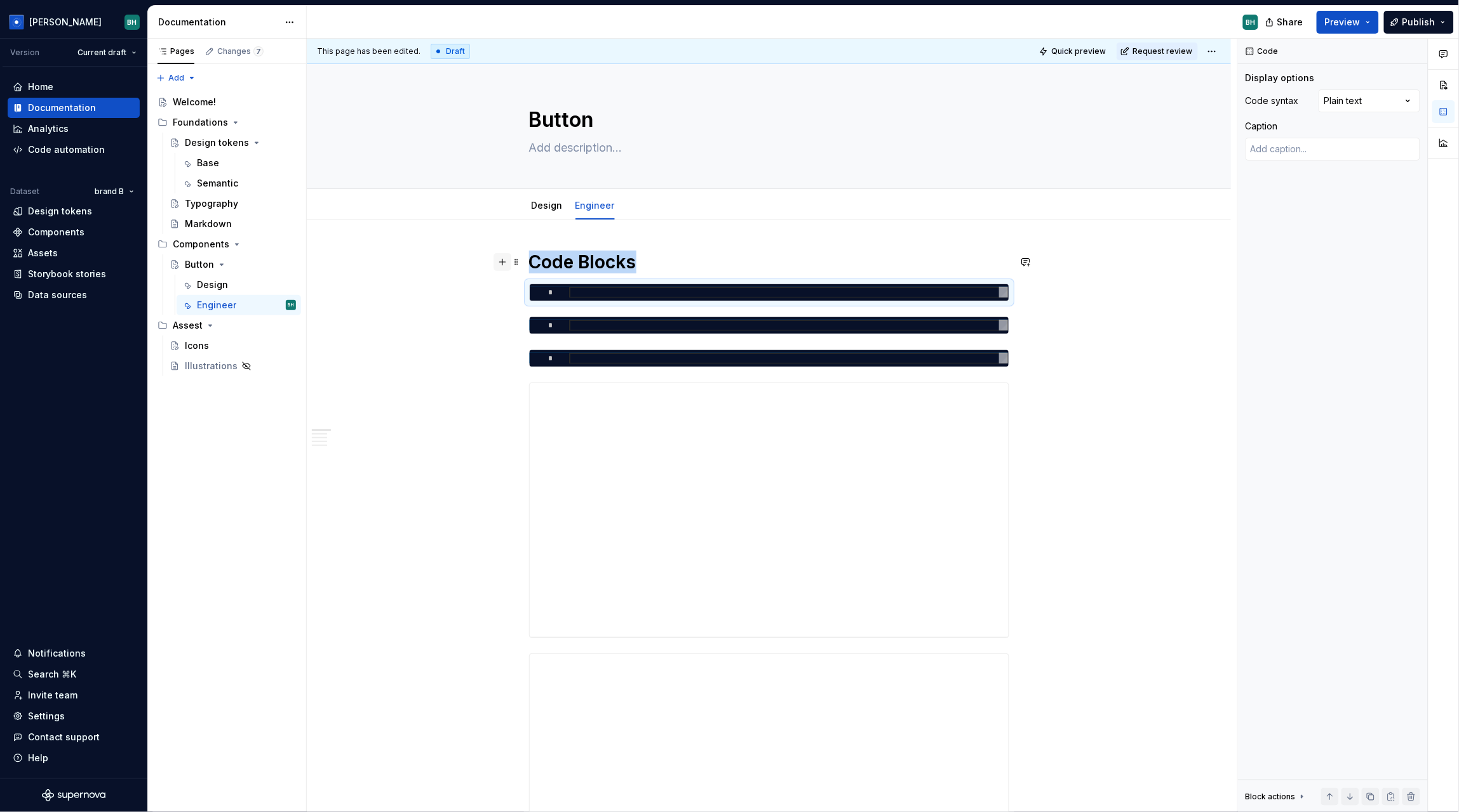
click at [502, 264] on button "button" at bounding box center [502, 262] width 18 height 18
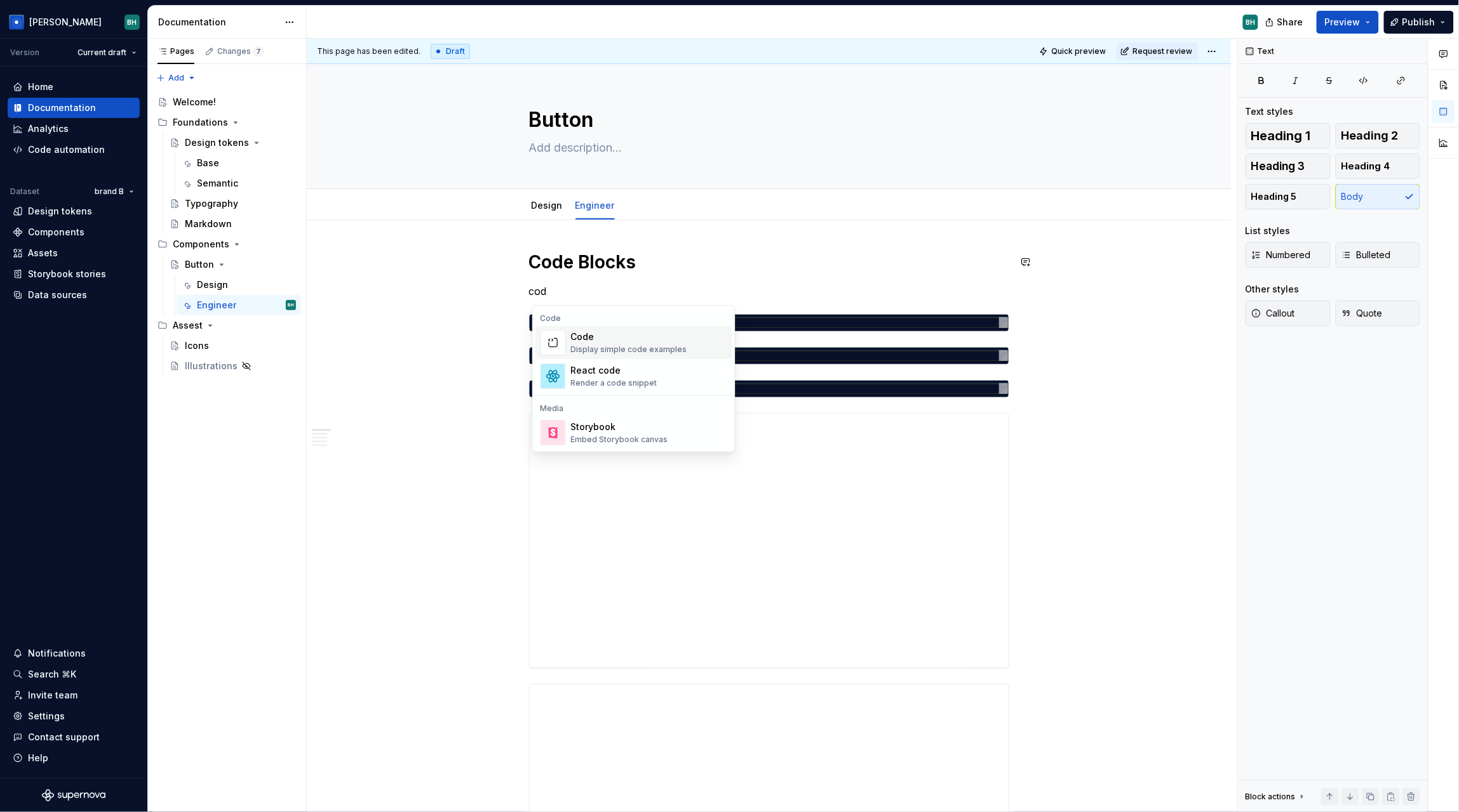
click at [628, 343] on div "Code" at bounding box center [629, 336] width 116 height 13
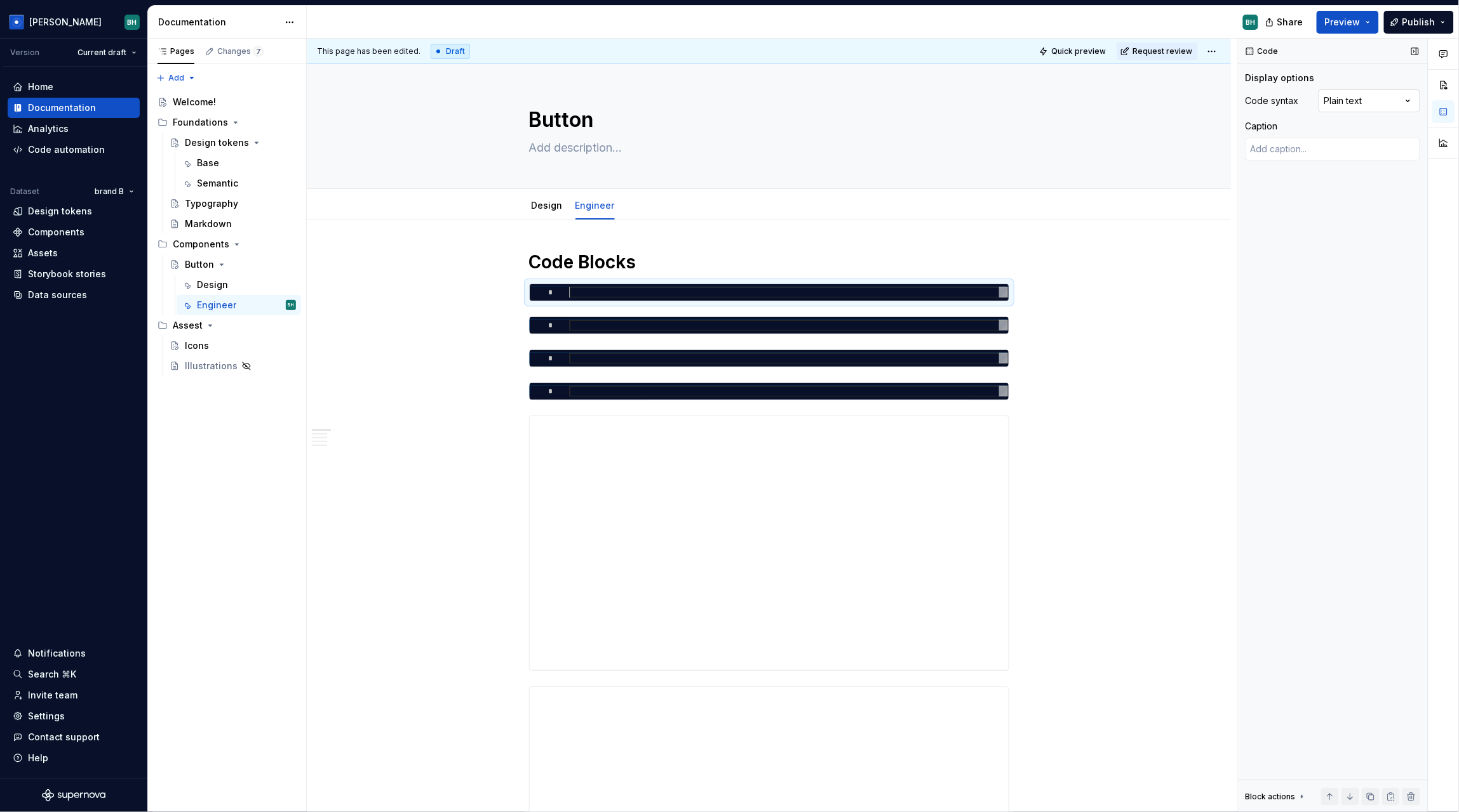
click at [1380, 106] on div "Comments Open comments No comments yet Select ‘Comment’ from the block context …" at bounding box center [1348, 425] width 221 height 775
click at [1130, 282] on html "Brandon BH Version Current draft Home Documentation Analytics Code automation D…" at bounding box center [730, 406] width 1459 height 812
click at [503, 425] on button "button" at bounding box center [502, 422] width 18 height 18
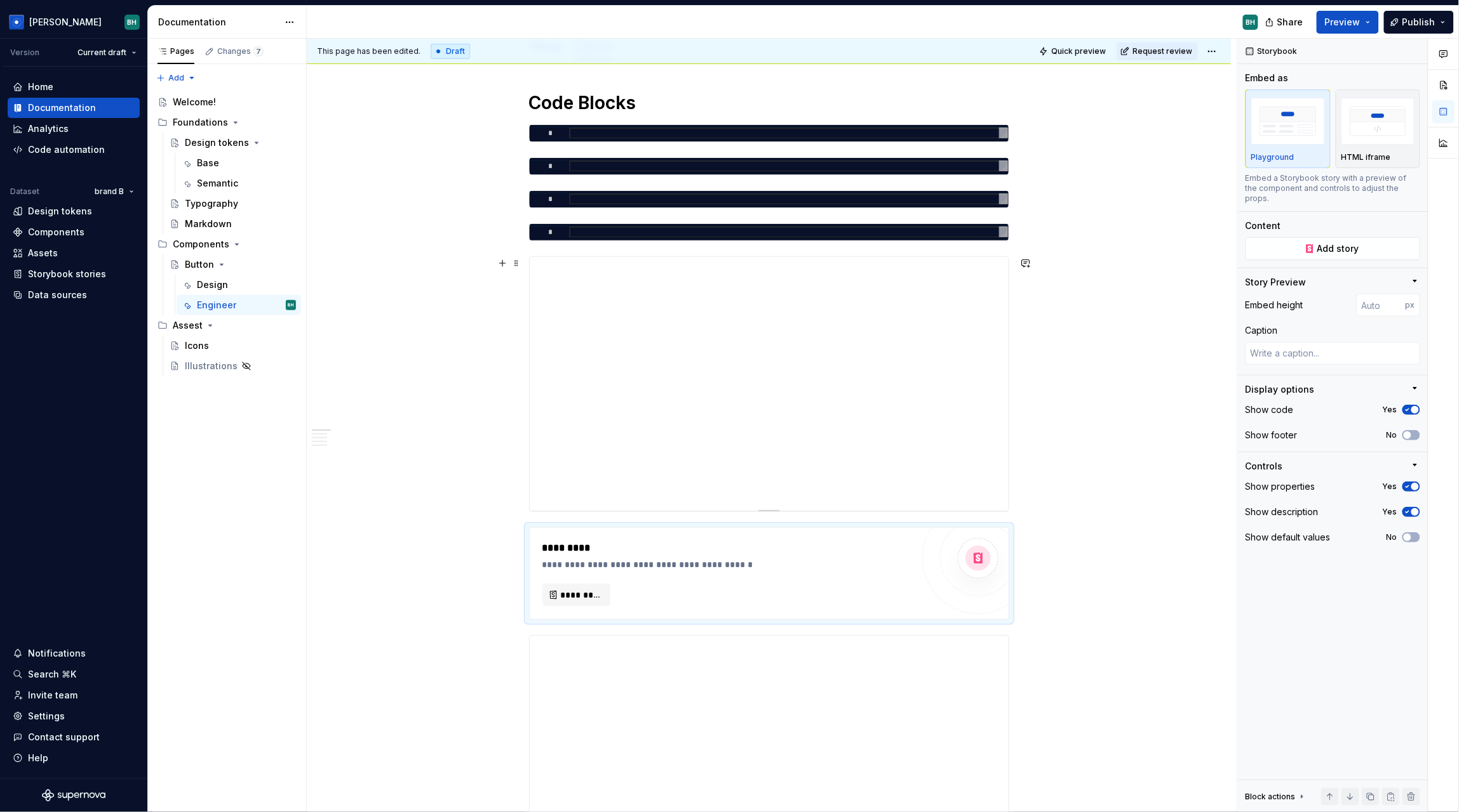
scroll to position [262, 0]
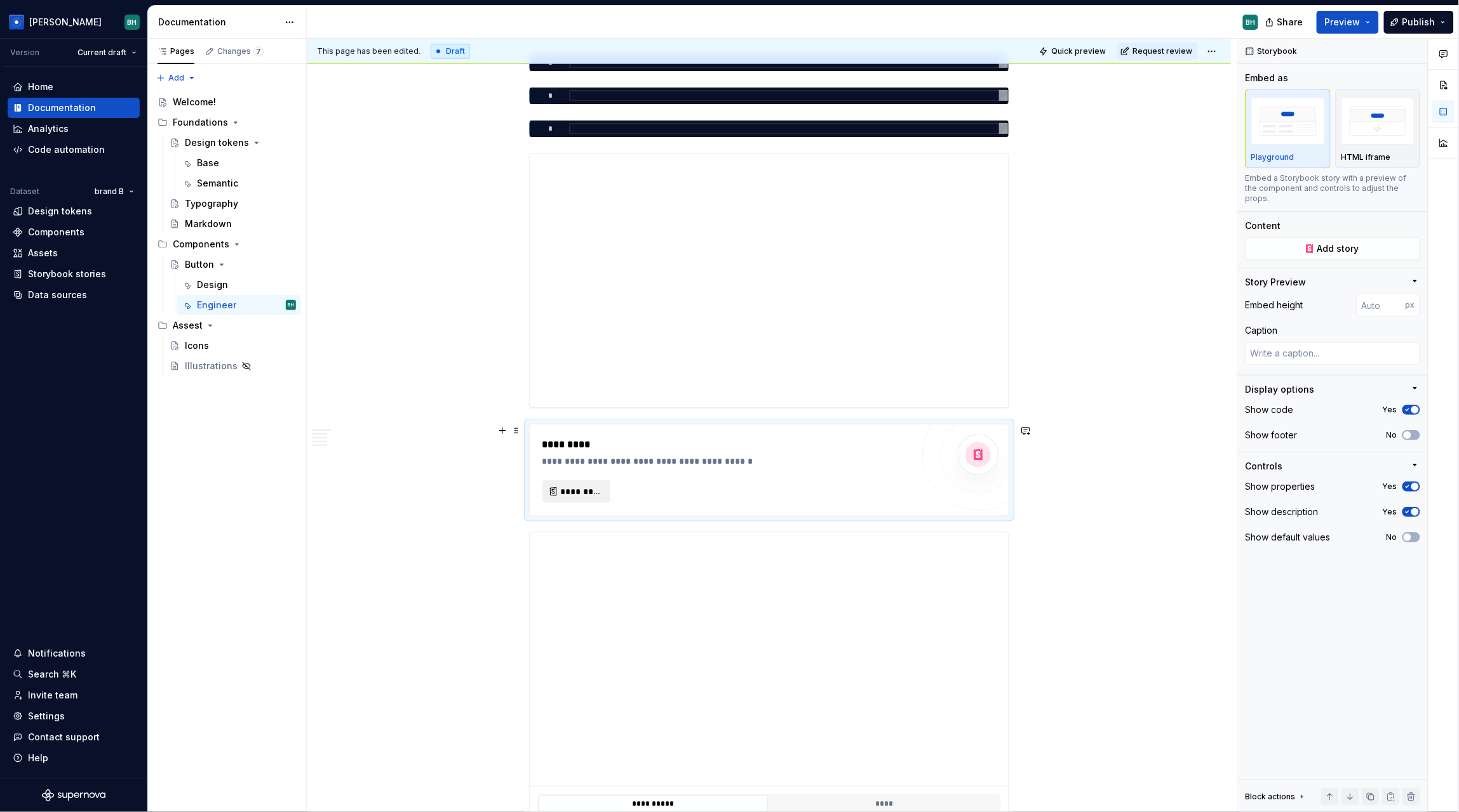
click at [577, 486] on span "*********" at bounding box center [581, 491] width 41 height 13
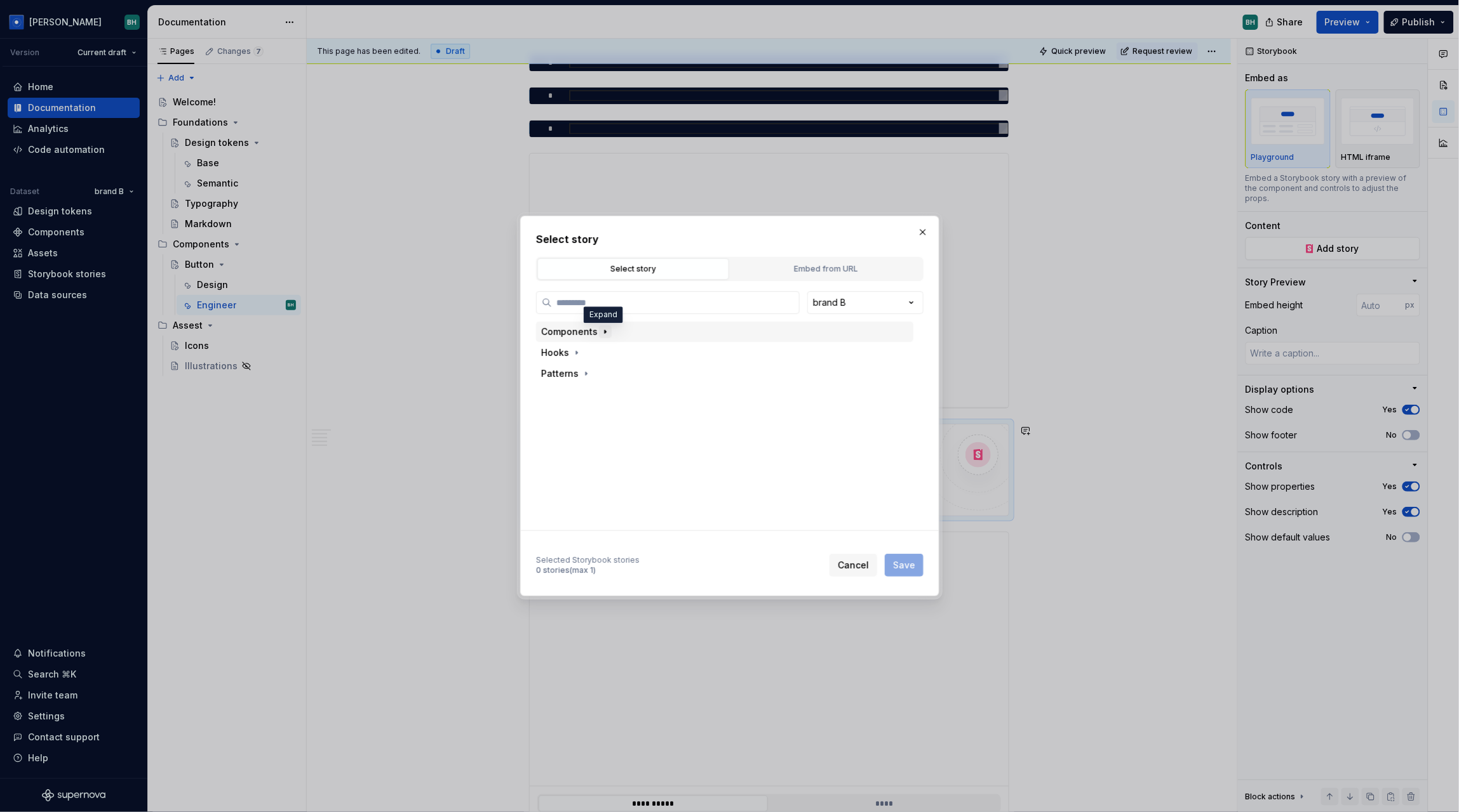
click at [602, 334] on icon "button" at bounding box center [605, 332] width 10 height 10
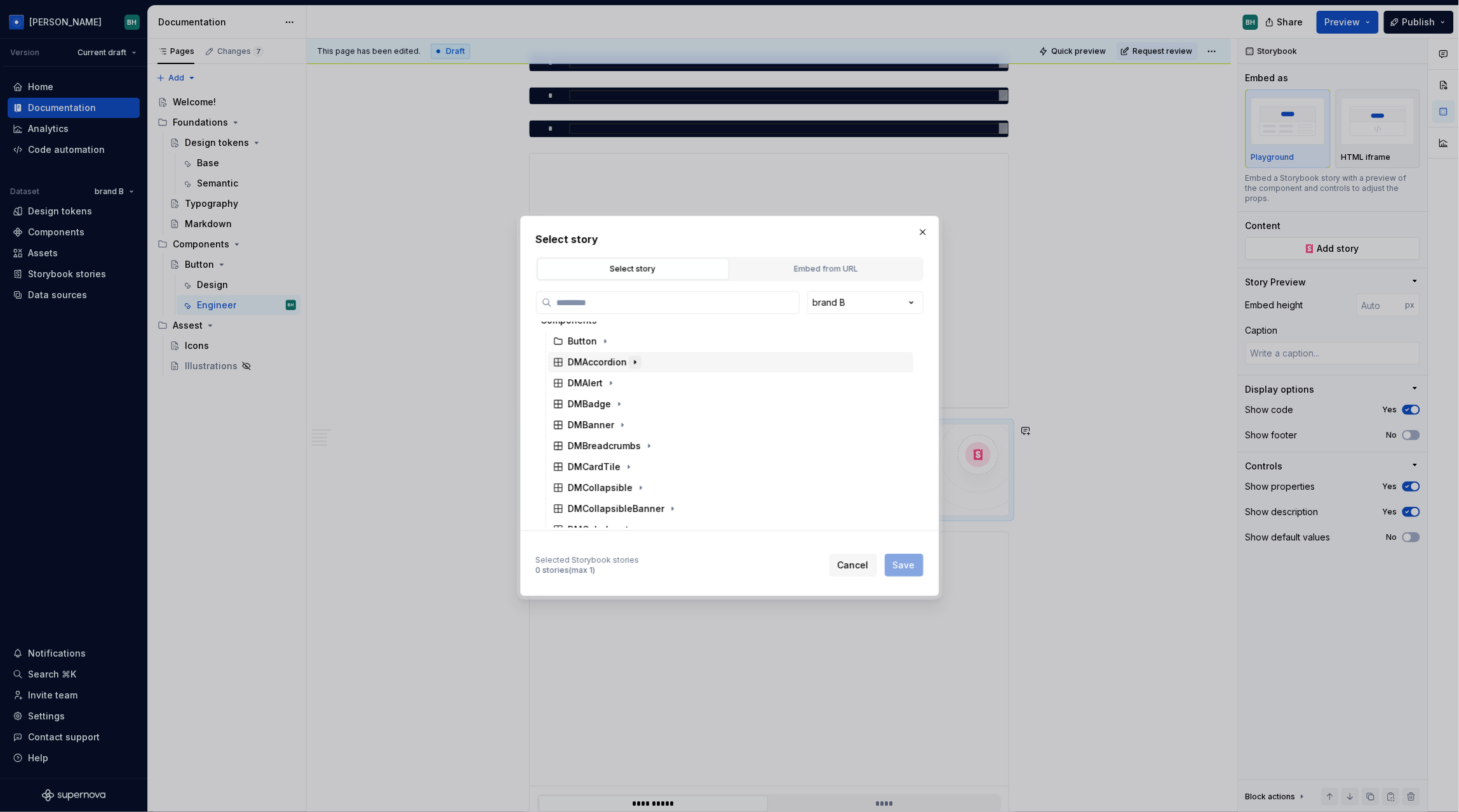
scroll to position [13, 0]
click at [628, 467] on icon "button" at bounding box center [628, 466] width 1 height 3
click at [603, 506] on div "Base" at bounding box center [736, 507] width 353 height 21
click at [909, 565] on span "Save" at bounding box center [903, 565] width 23 height 13
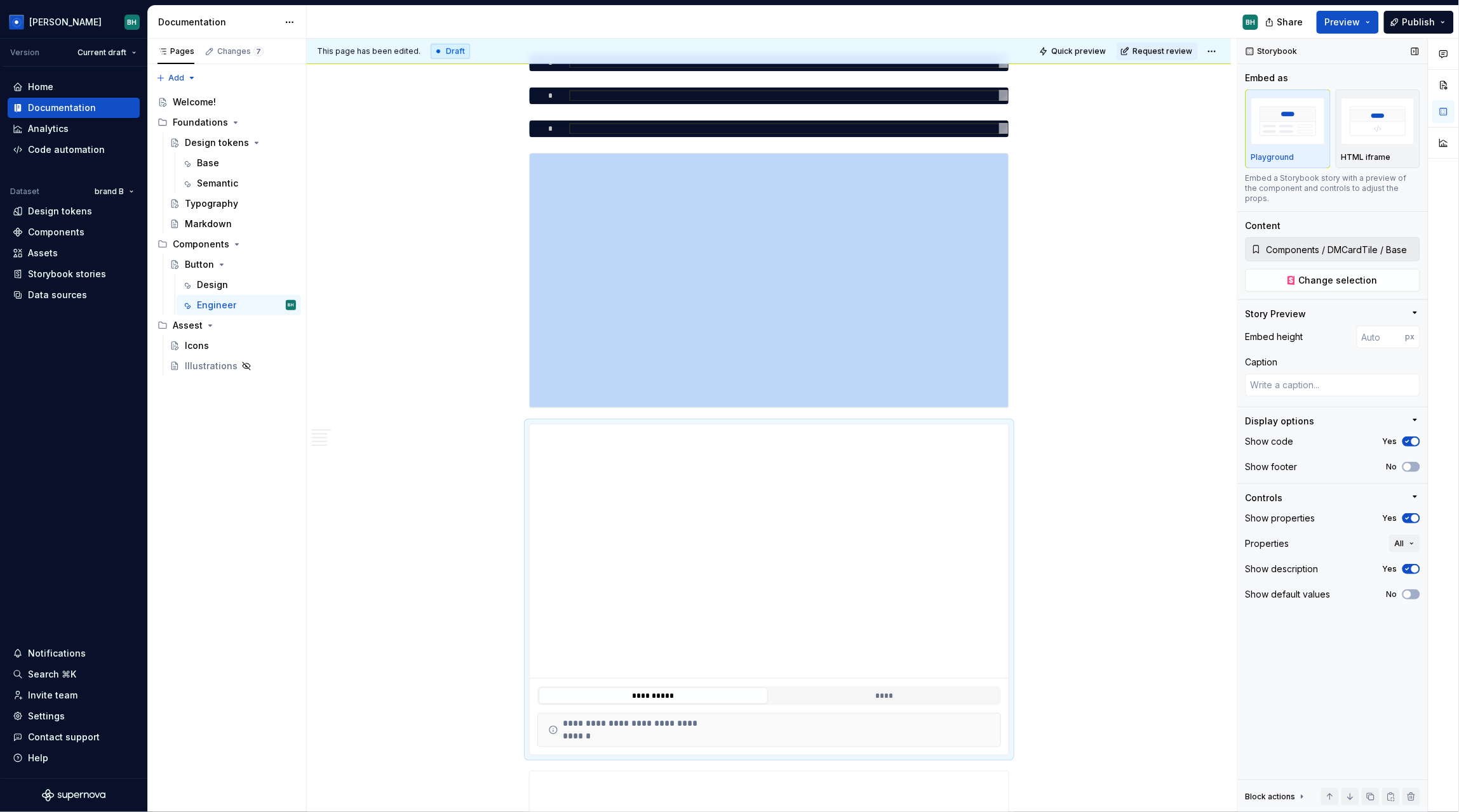
click at [1410, 438] on icon "button" at bounding box center [1407, 442] width 10 height 8
click at [1411, 515] on icon "button" at bounding box center [1407, 519] width 10 height 8
click at [1411, 515] on span "button" at bounding box center [1408, 519] width 8 height 8
click at [1408, 535] on button "All" at bounding box center [1405, 544] width 32 height 18
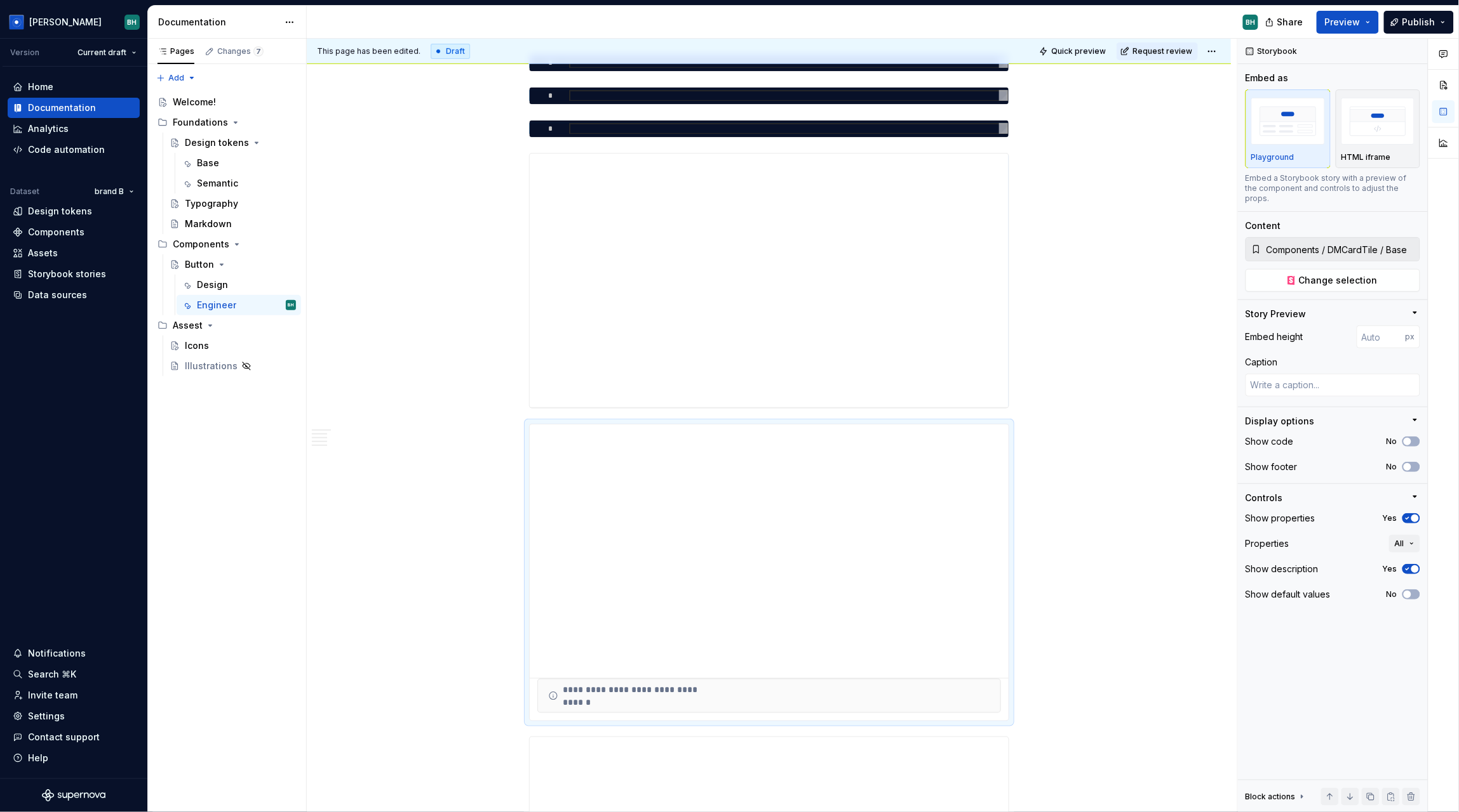
click at [1432, 518] on div at bounding box center [1443, 425] width 31 height 775
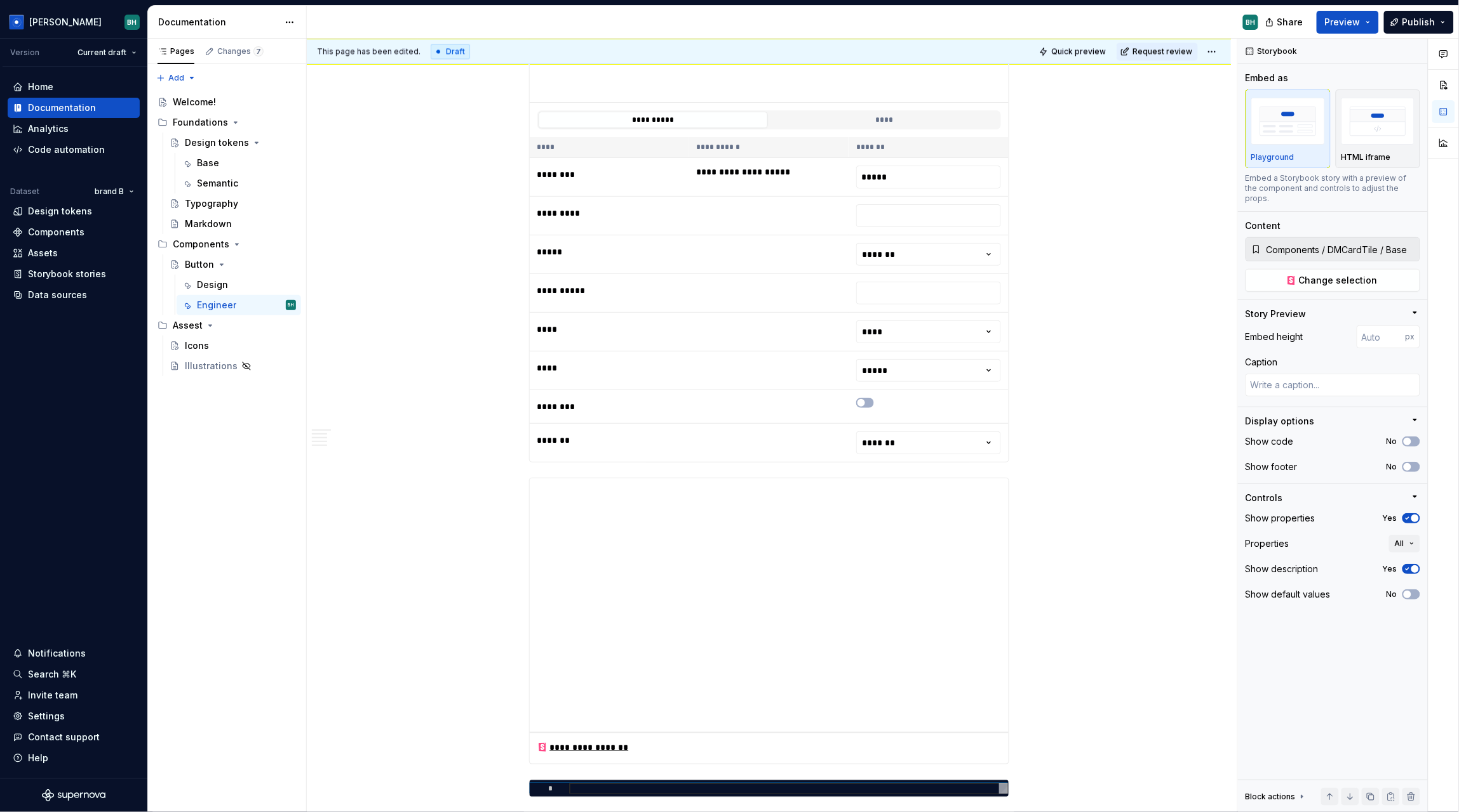
scroll to position [1479, 0]
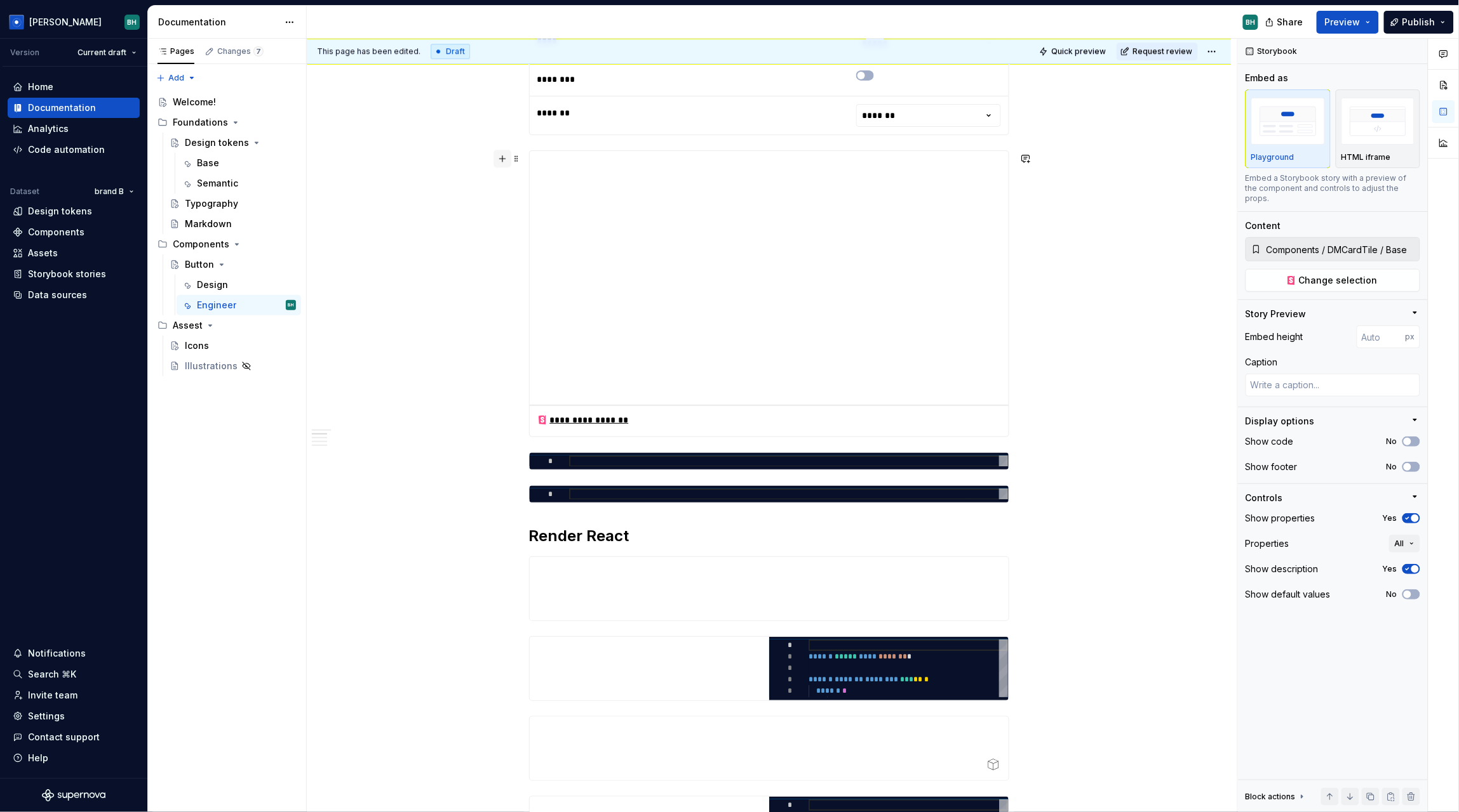
click at [508, 161] on button "button" at bounding box center [502, 159] width 18 height 18
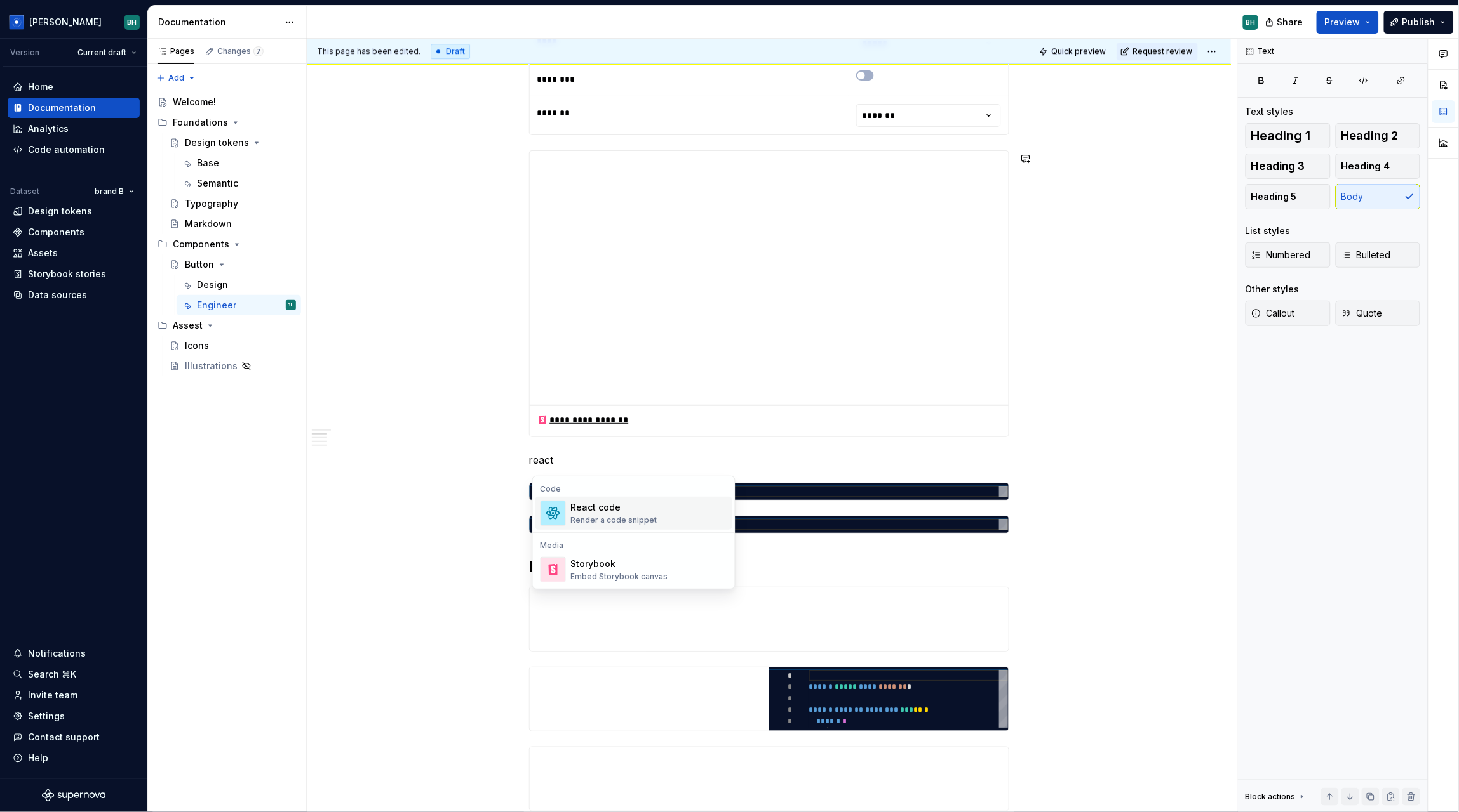
click at [647, 509] on div "React code" at bounding box center [613, 507] width 86 height 13
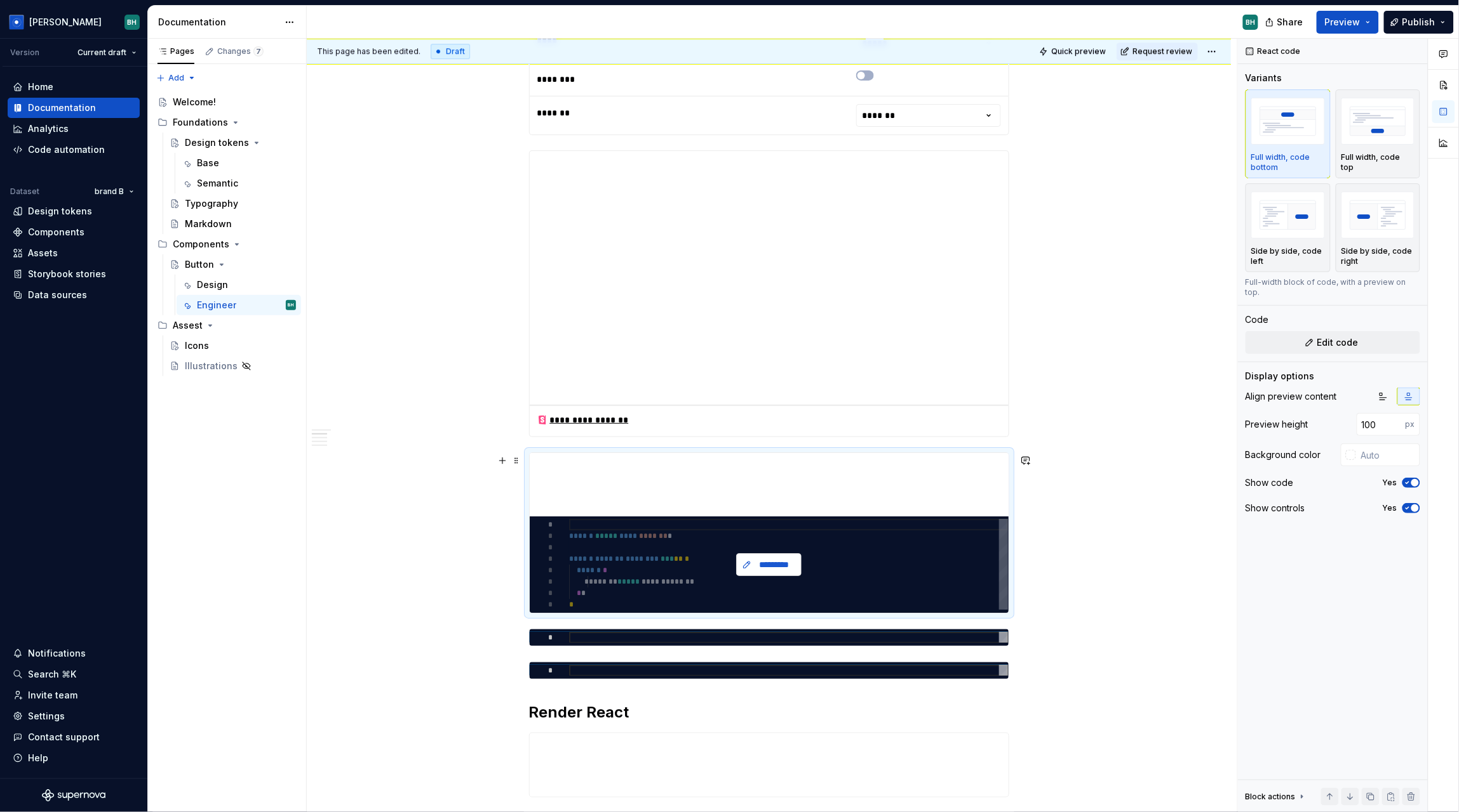
click at [778, 570] on span "*********" at bounding box center [774, 564] width 39 height 13
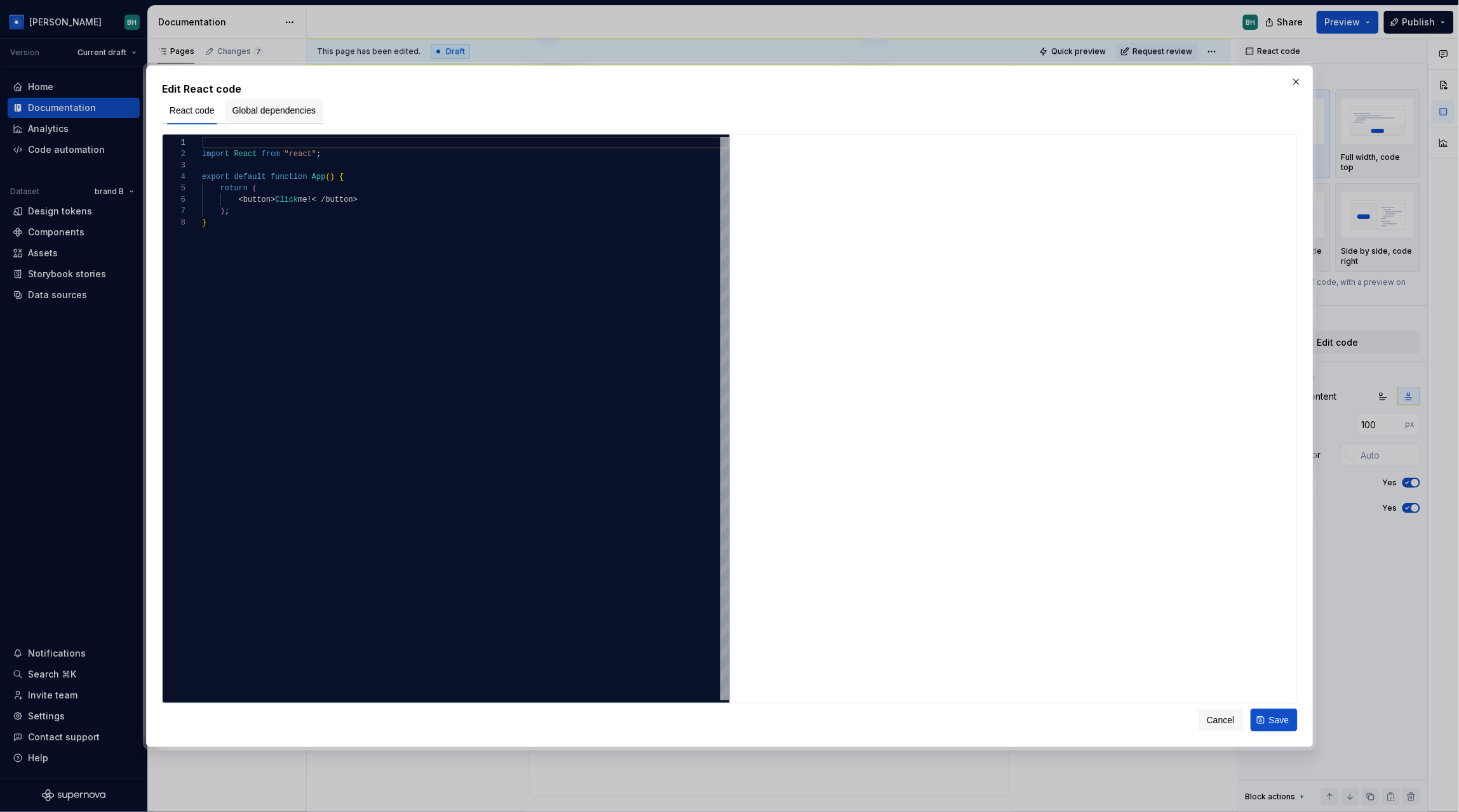
click at [269, 110] on span "Global dependencies" at bounding box center [273, 110] width 84 height 13
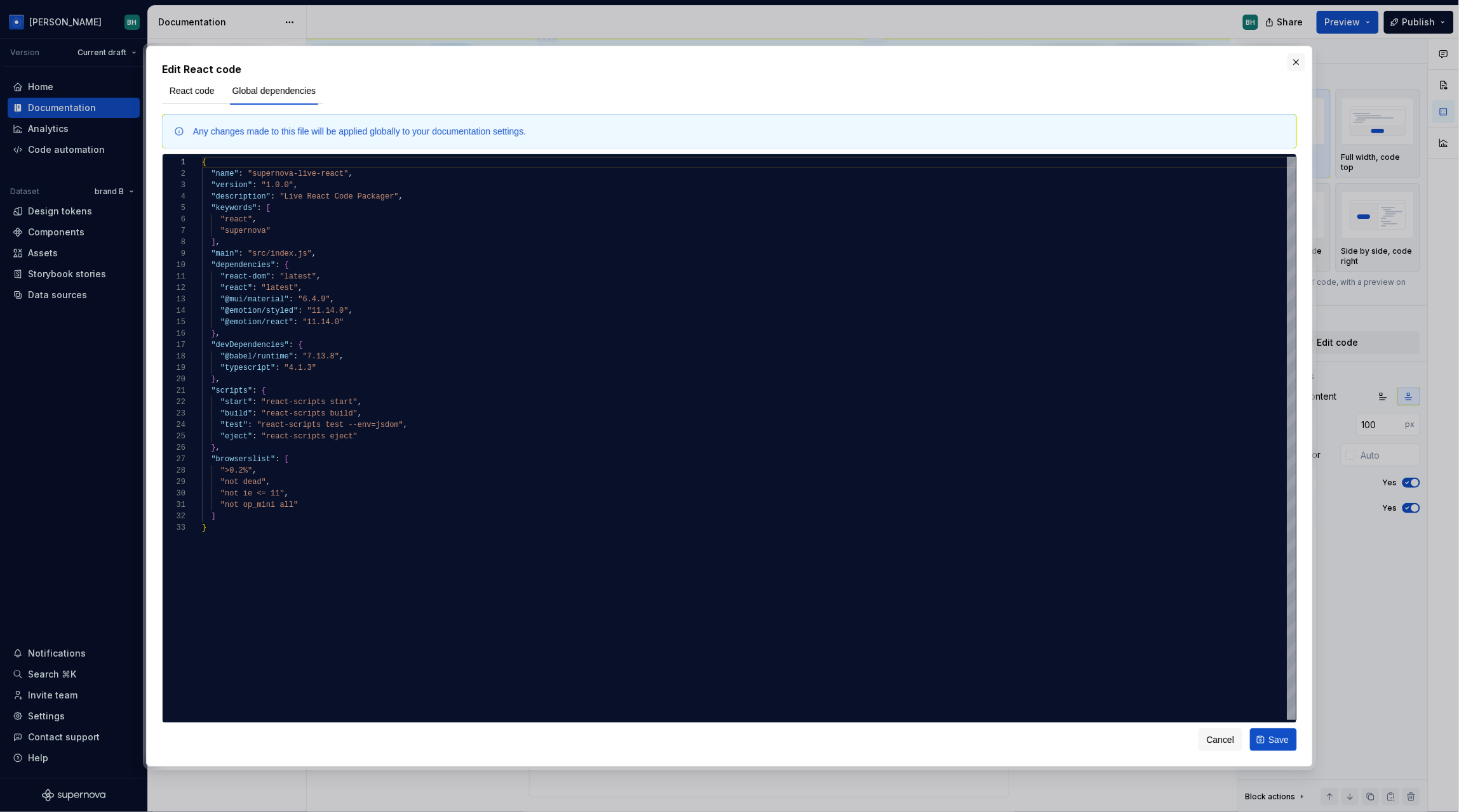
click at [1294, 58] on button "button" at bounding box center [1296, 62] width 18 height 18
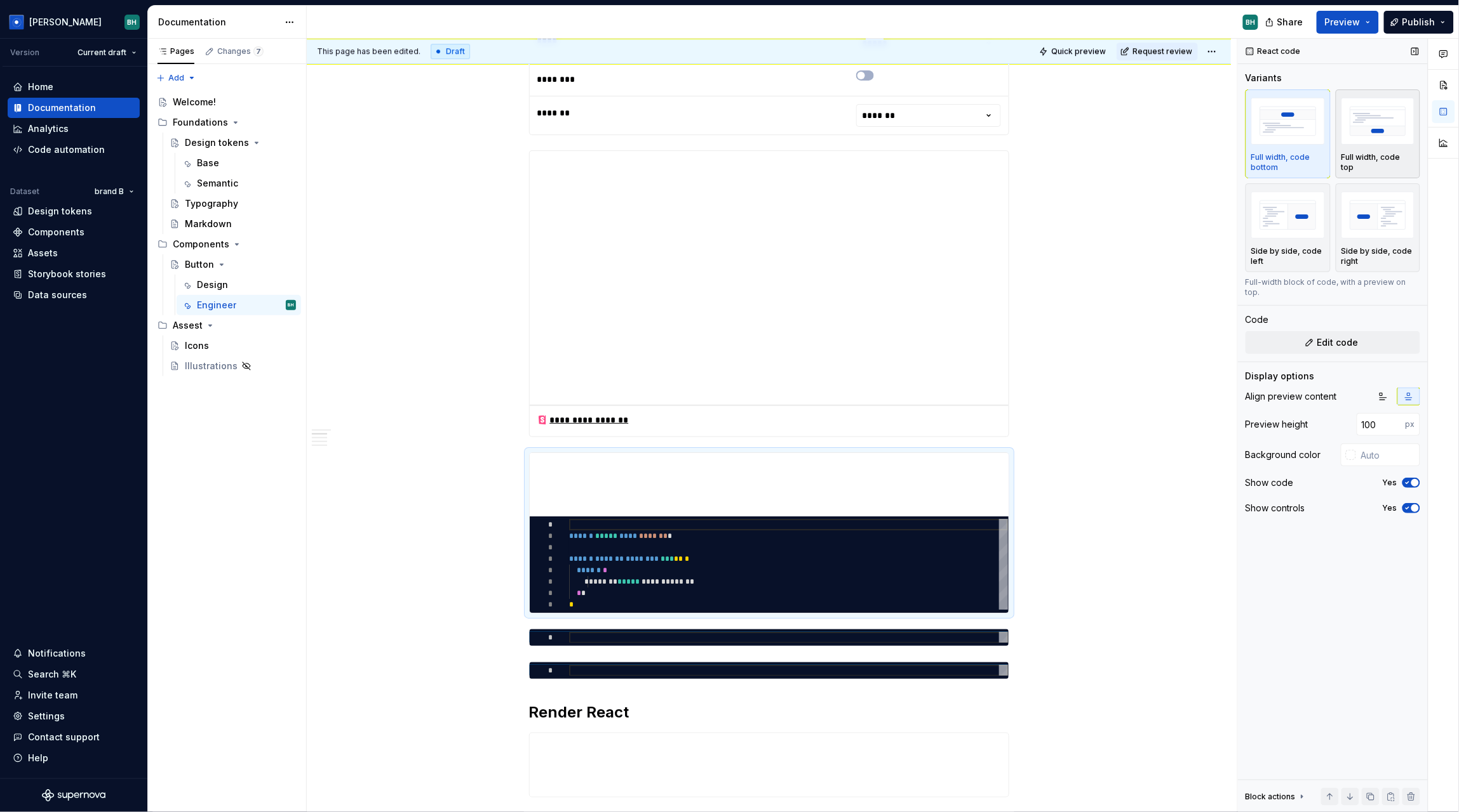
click at [1372, 143] on img "button" at bounding box center [1378, 120] width 74 height 46
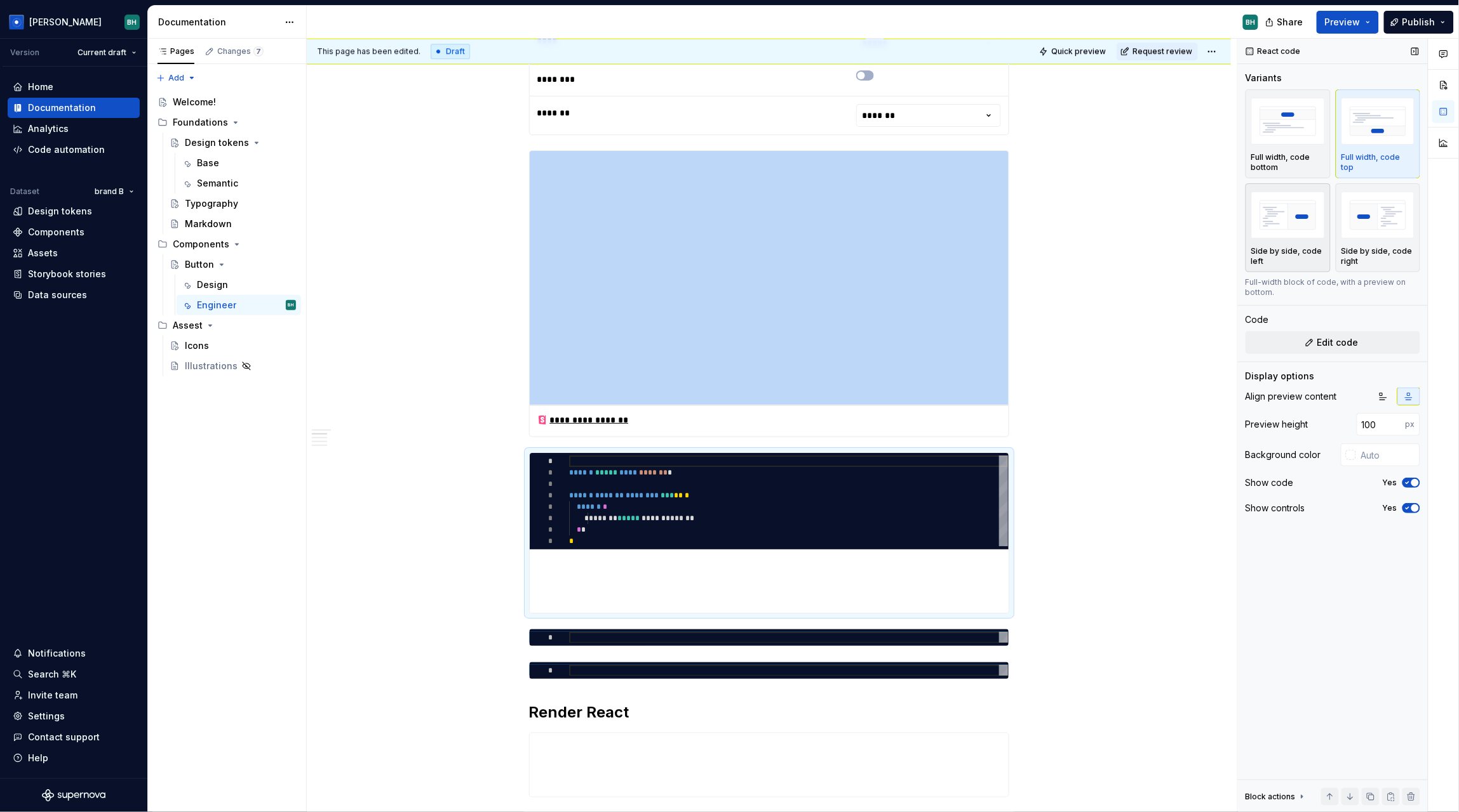
click at [1309, 231] on img "button" at bounding box center [1287, 214] width 74 height 46
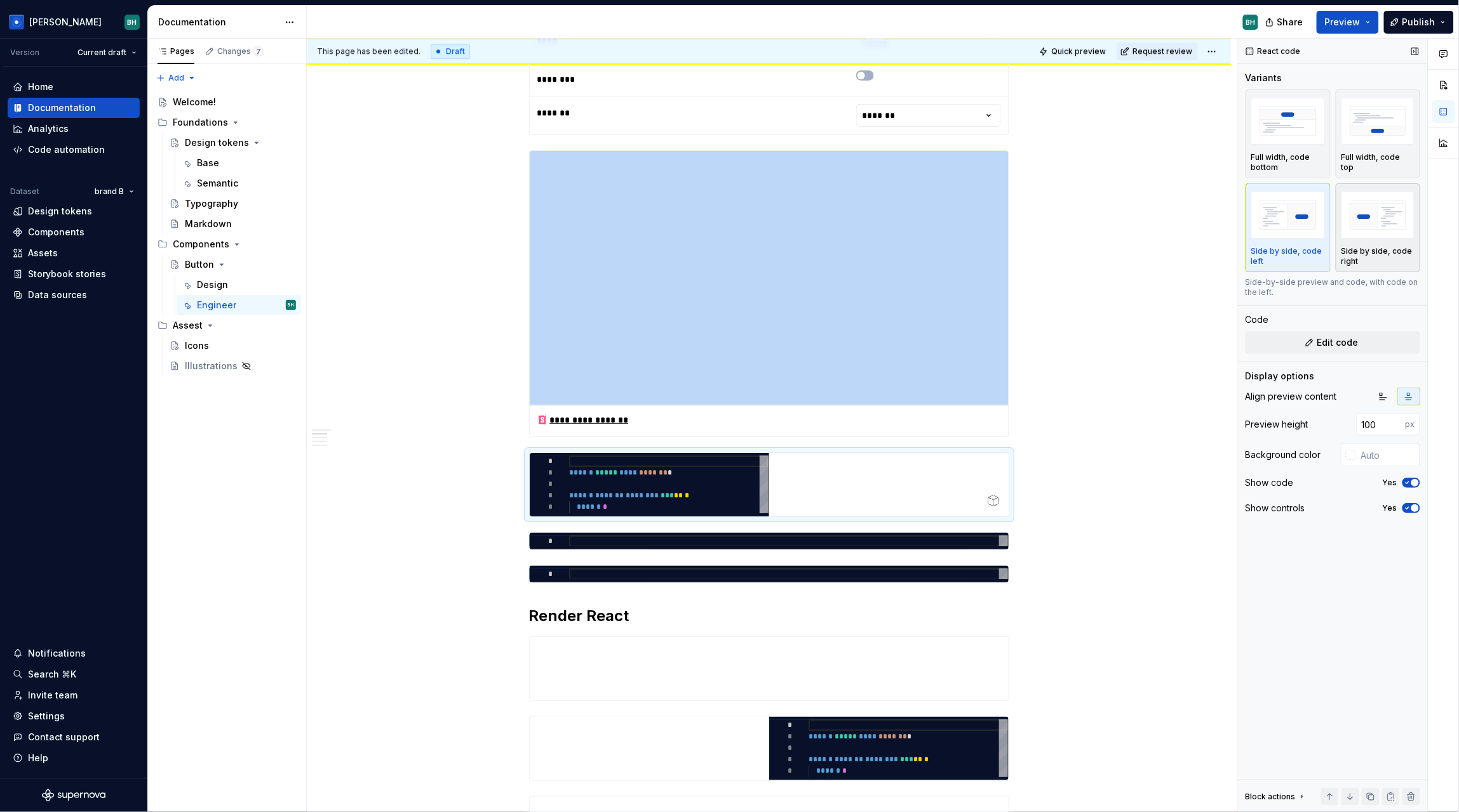
click at [1379, 241] on div "button" at bounding box center [1378, 215] width 74 height 52
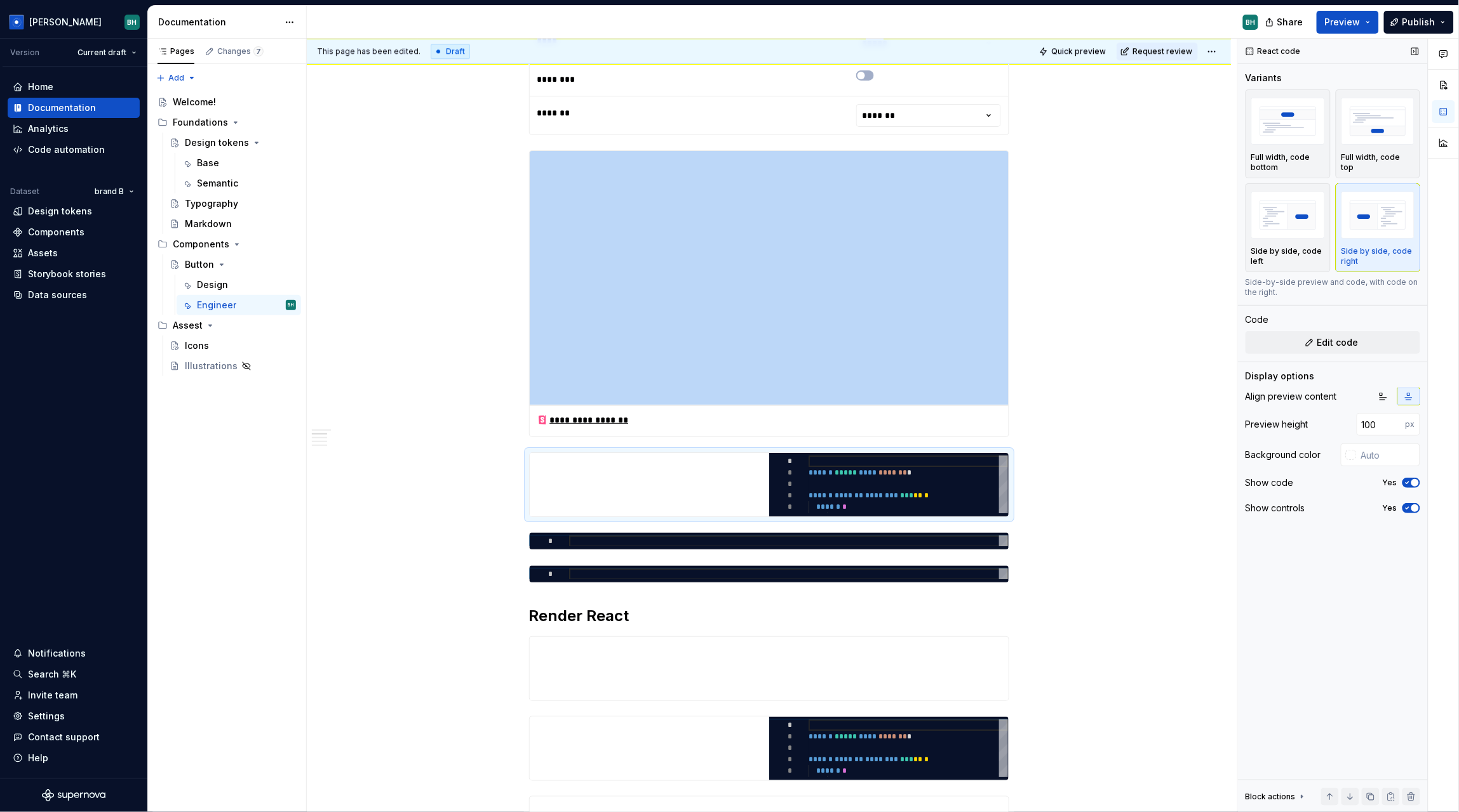
click at [1416, 484] on span "button" at bounding box center [1415, 483] width 8 height 8
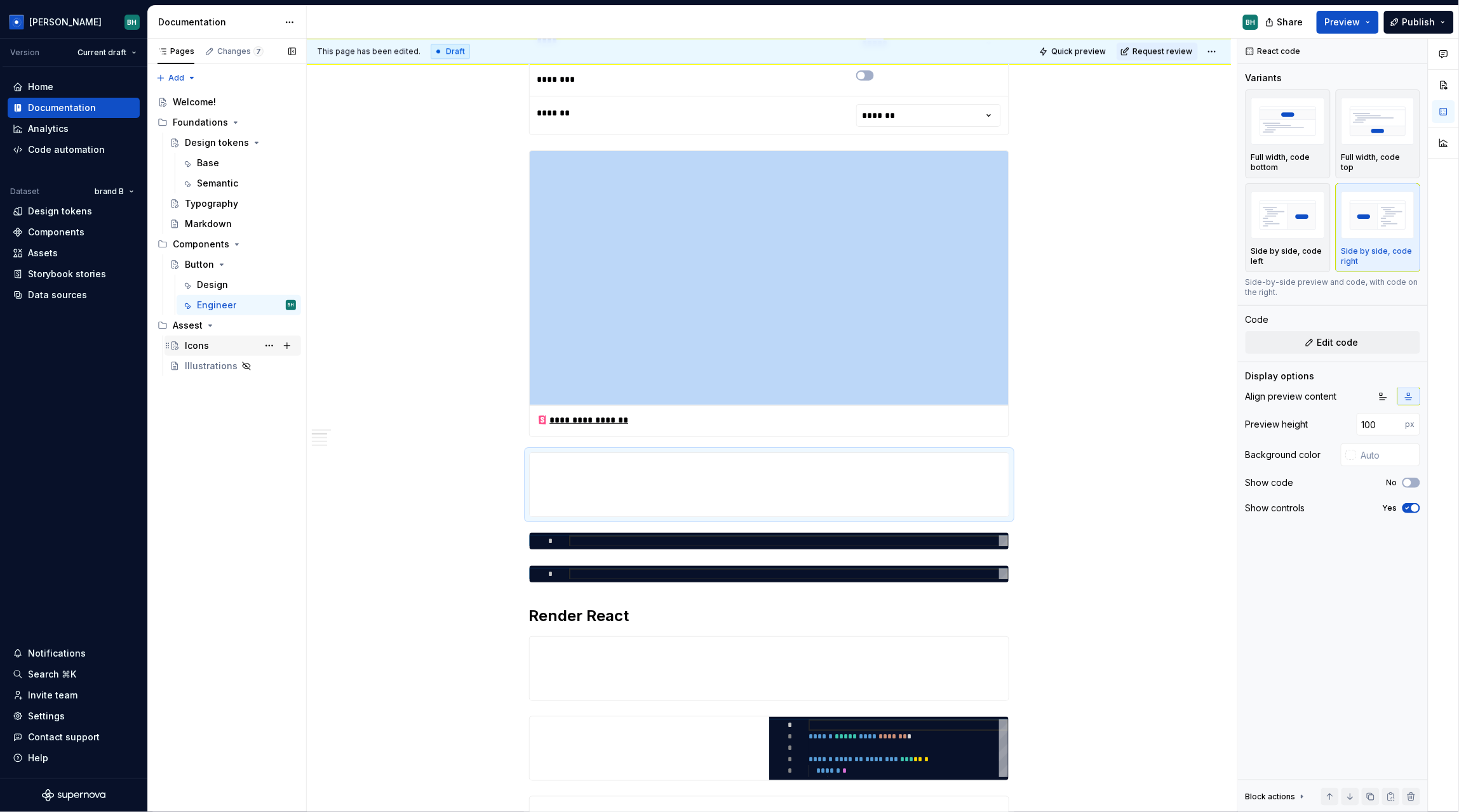
click at [203, 343] on div "Icons" at bounding box center [196, 345] width 24 height 13
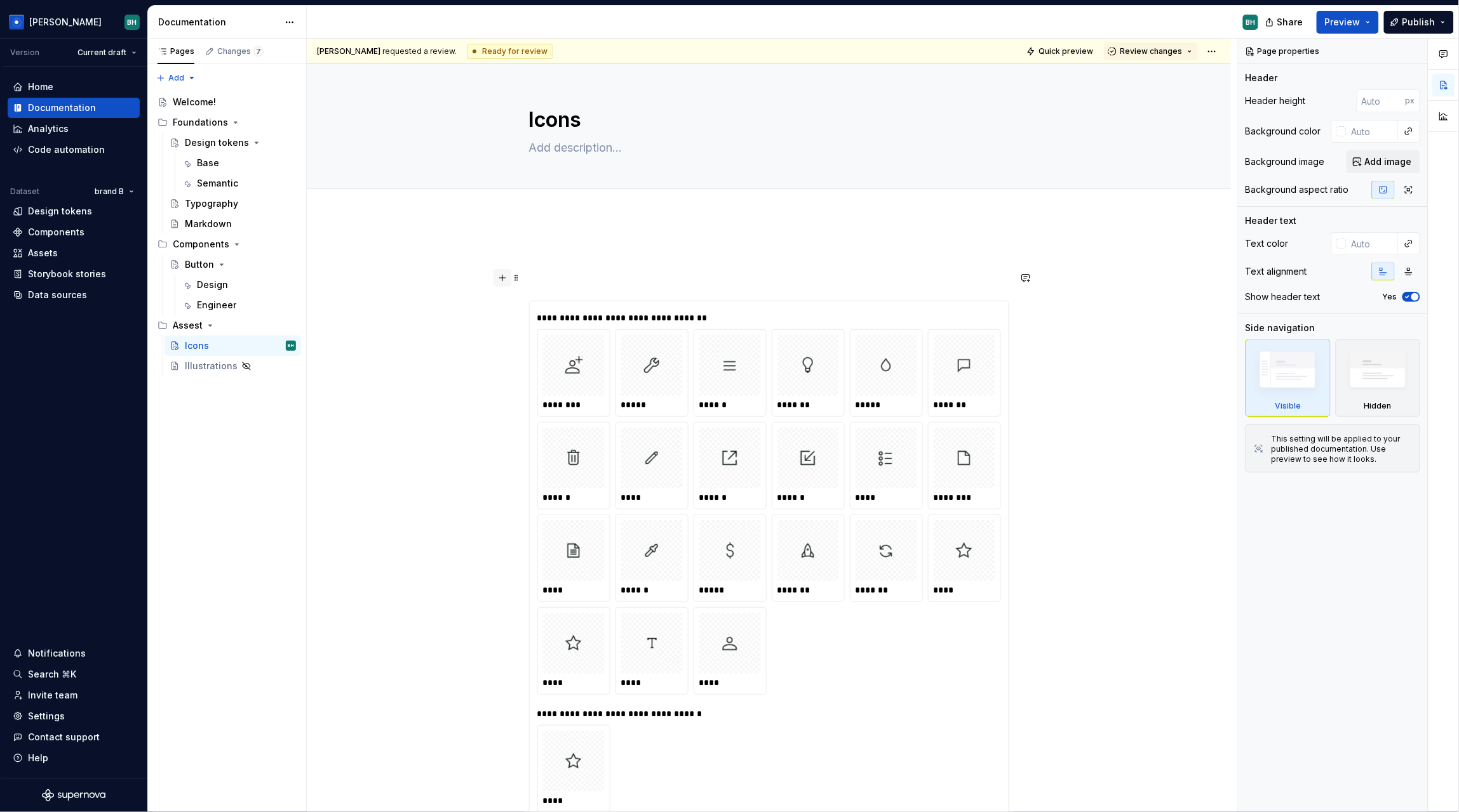
type textarea "*"
click at [505, 278] on button "button" at bounding box center [502, 278] width 18 height 18
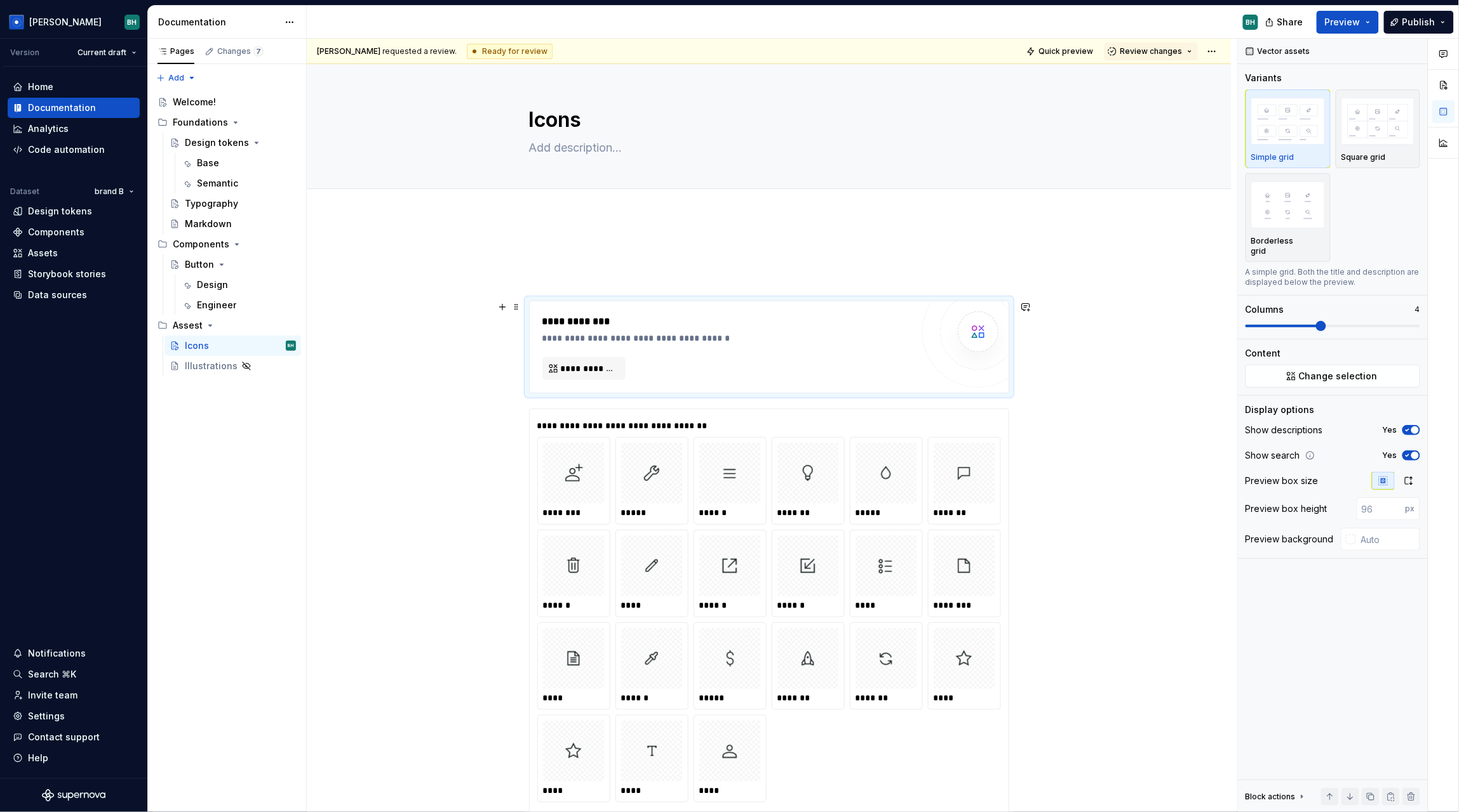
click at [583, 380] on div "**********" at bounding box center [768, 347] width 479 height 92
click at [569, 366] on span "**********" at bounding box center [588, 368] width 56 height 13
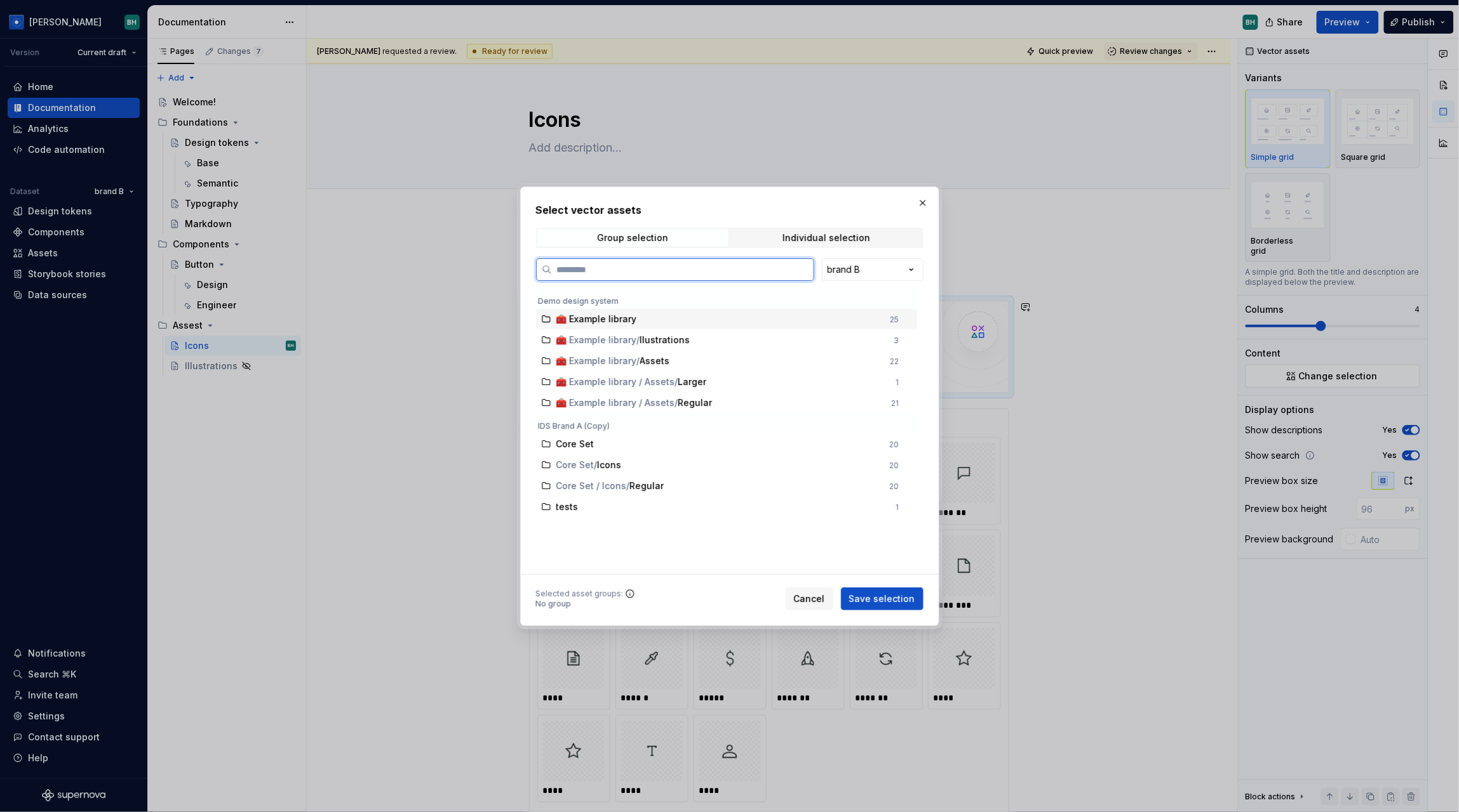
click at [875, 319] on div "🧰 Example library" at bounding box center [719, 319] width 327 height 13
click at [881, 590] on button "Save selection" at bounding box center [883, 599] width 83 height 23
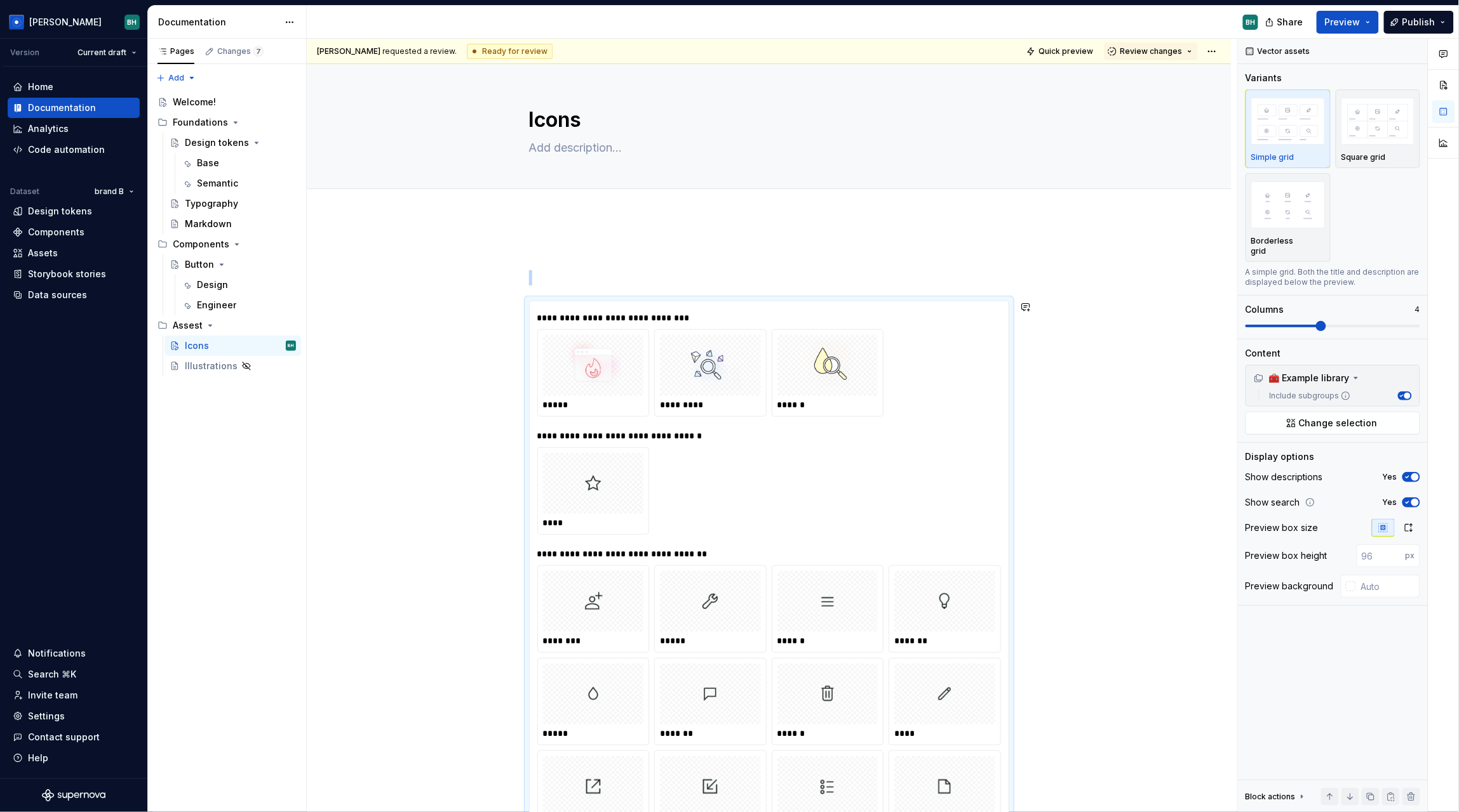
scroll to position [262, 0]
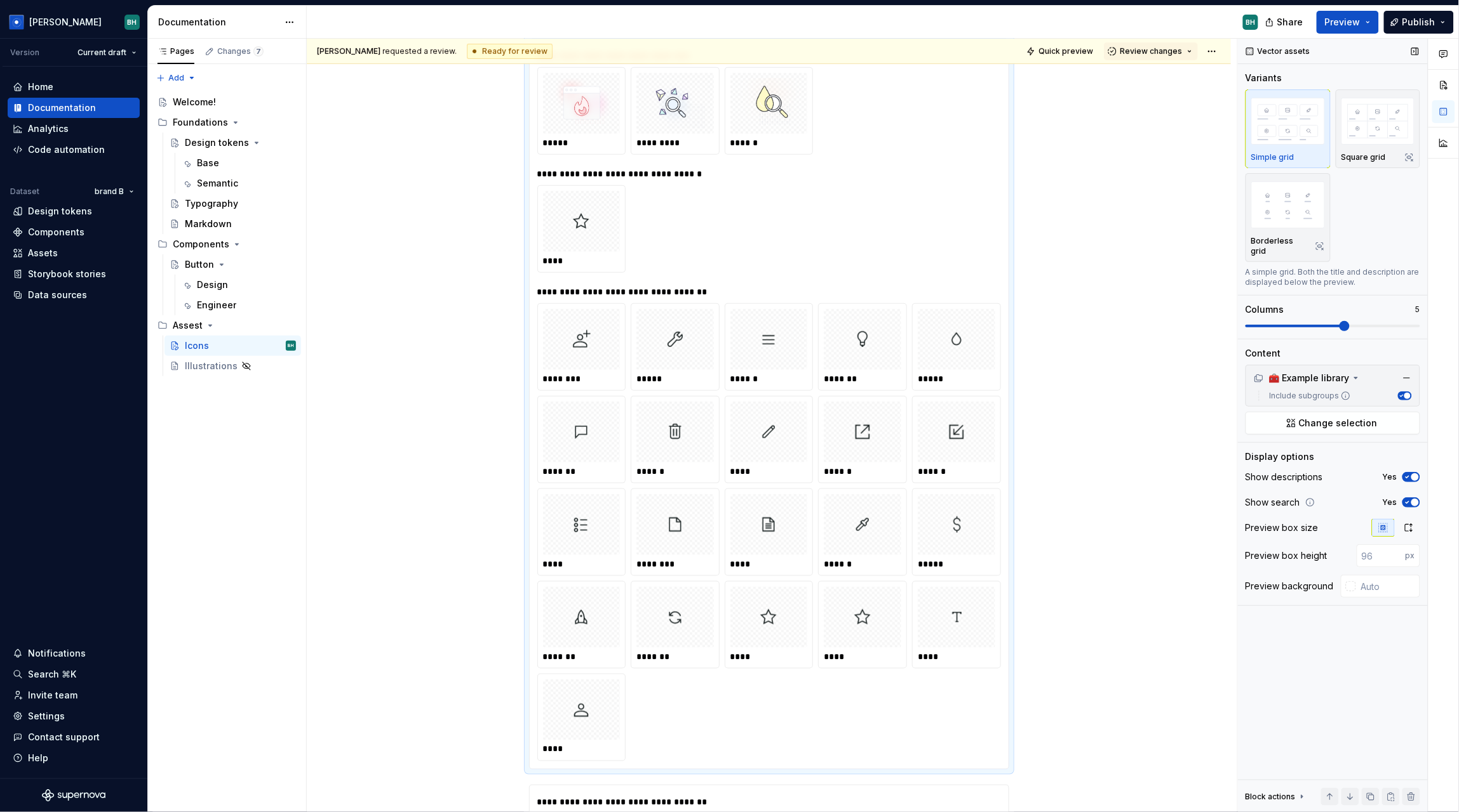
click at [1340, 324] on span at bounding box center [1344, 326] width 10 height 10
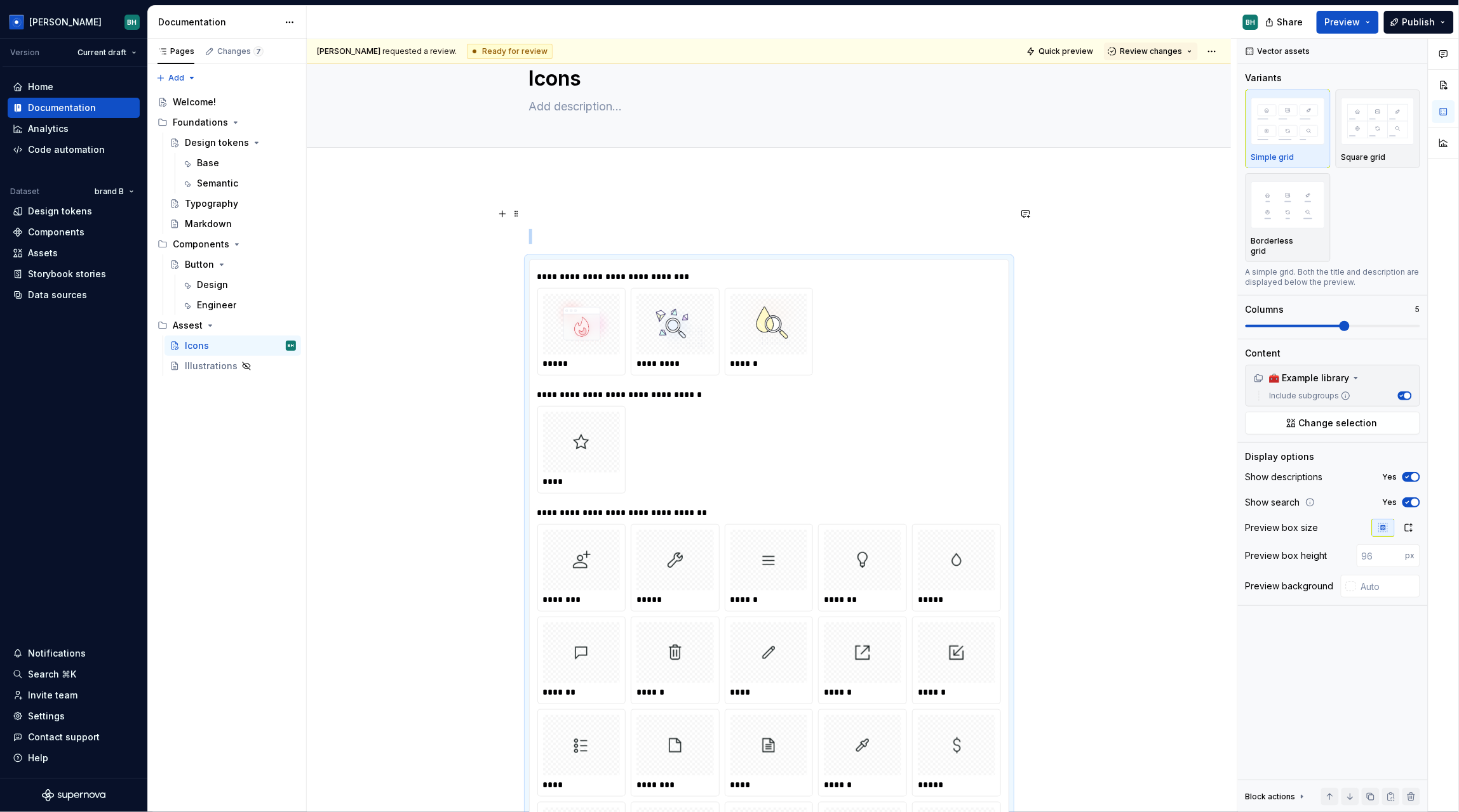
scroll to position [0, 0]
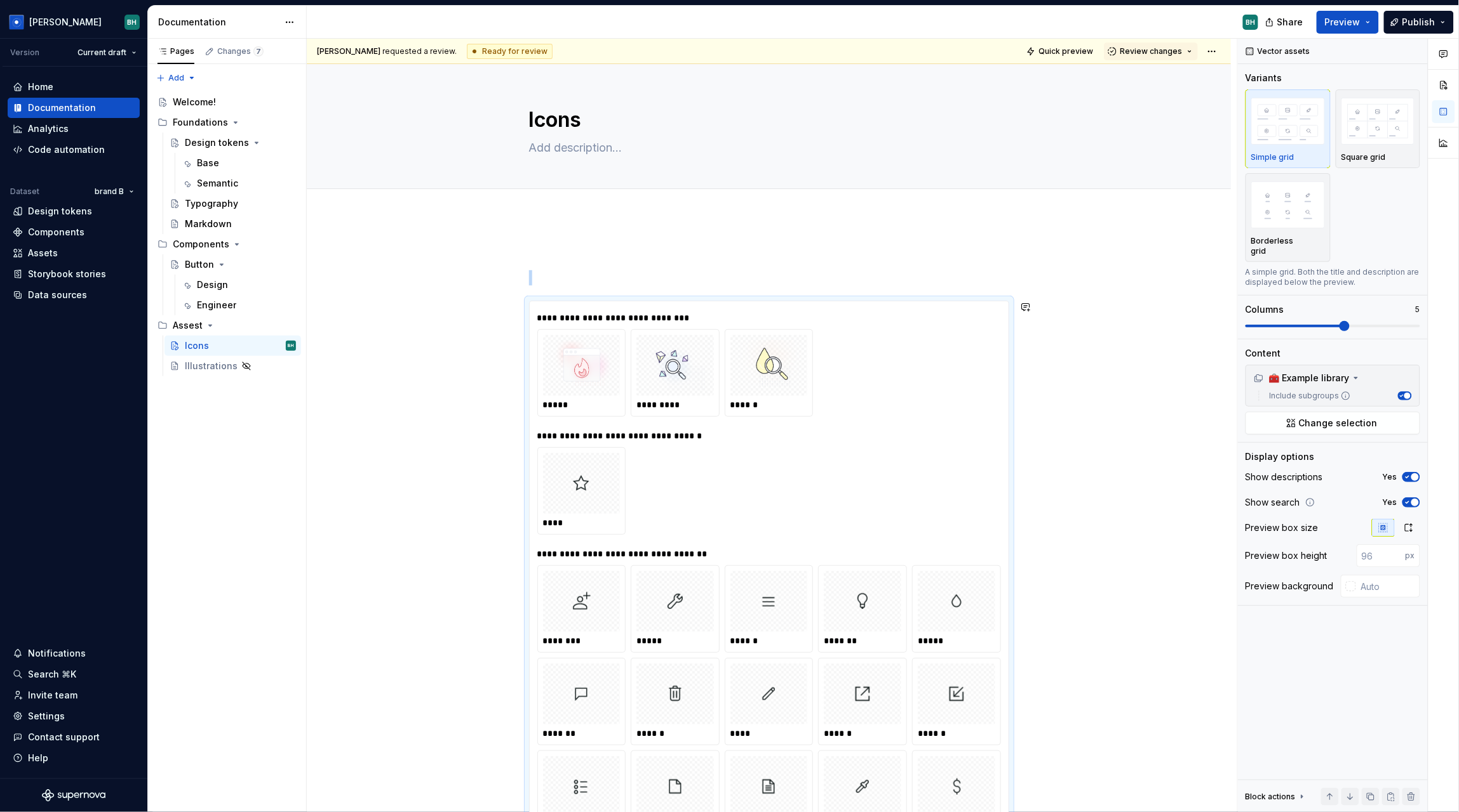
click at [92, 132] on div "Analytics" at bounding box center [74, 128] width 122 height 13
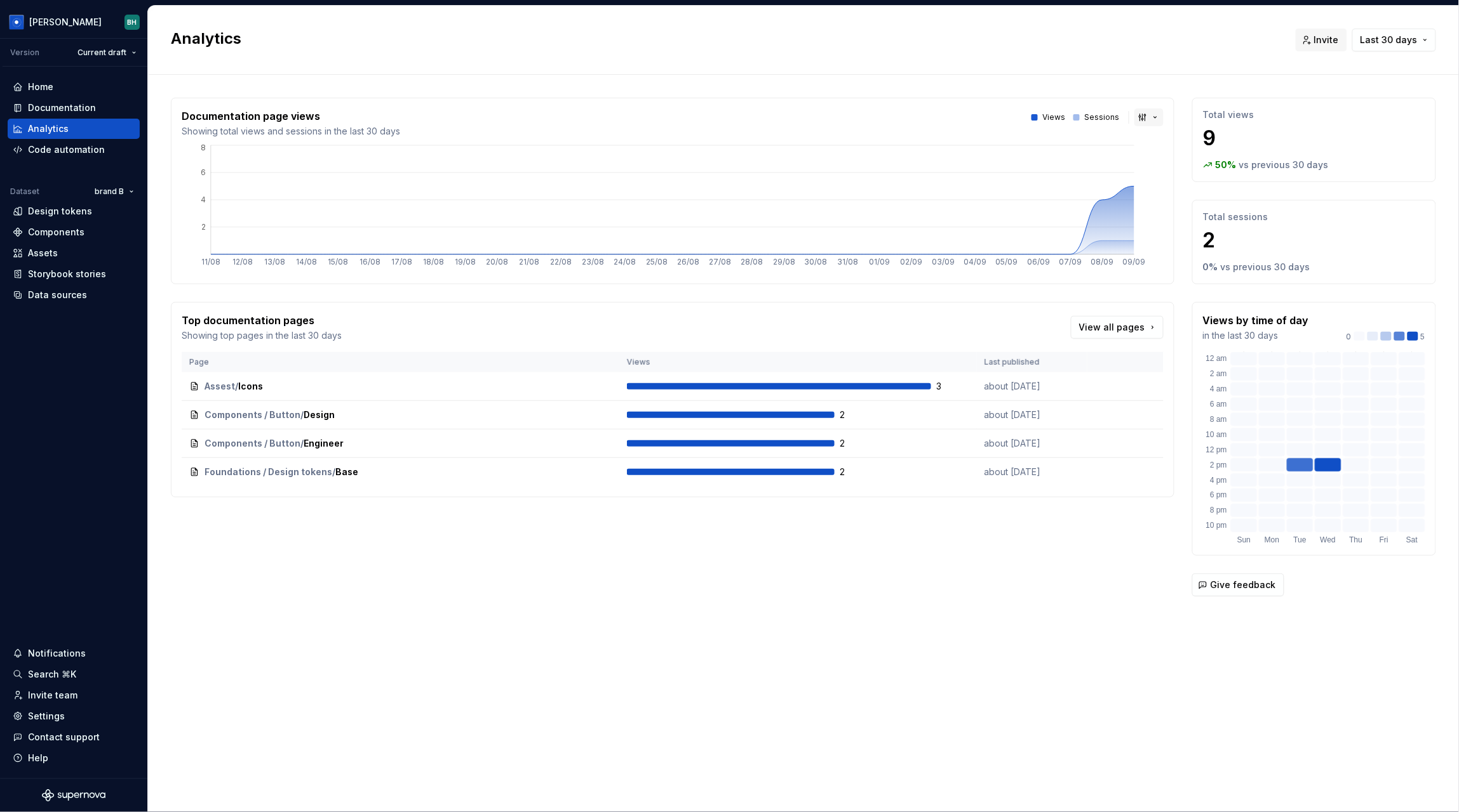
click at [1148, 125] on button "button" at bounding box center [1149, 117] width 30 height 18
click at [1176, 50] on html "Brandon BH Version Current draft Home Documentation Analytics Code automation D…" at bounding box center [730, 406] width 1459 height 812
click at [1410, 48] on button "Last 30 days" at bounding box center [1393, 39] width 84 height 23
click at [1134, 52] on html "Brandon BH Version Current draft Home Documentation Analytics Code automation D…" at bounding box center [730, 406] width 1459 height 812
click at [88, 149] on div "Code automation" at bounding box center [66, 149] width 77 height 13
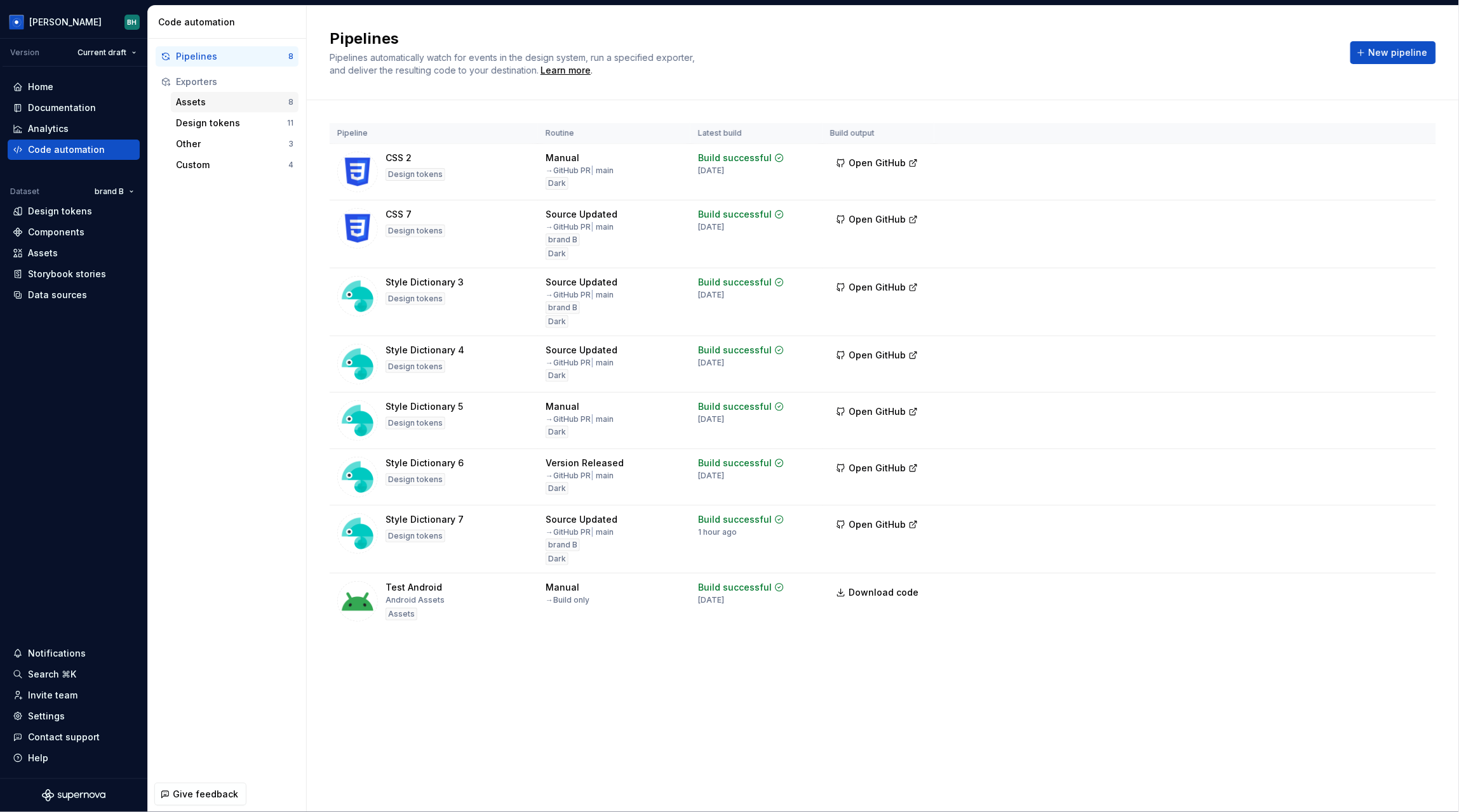
click at [255, 99] on div "Assets" at bounding box center [232, 102] width 113 height 13
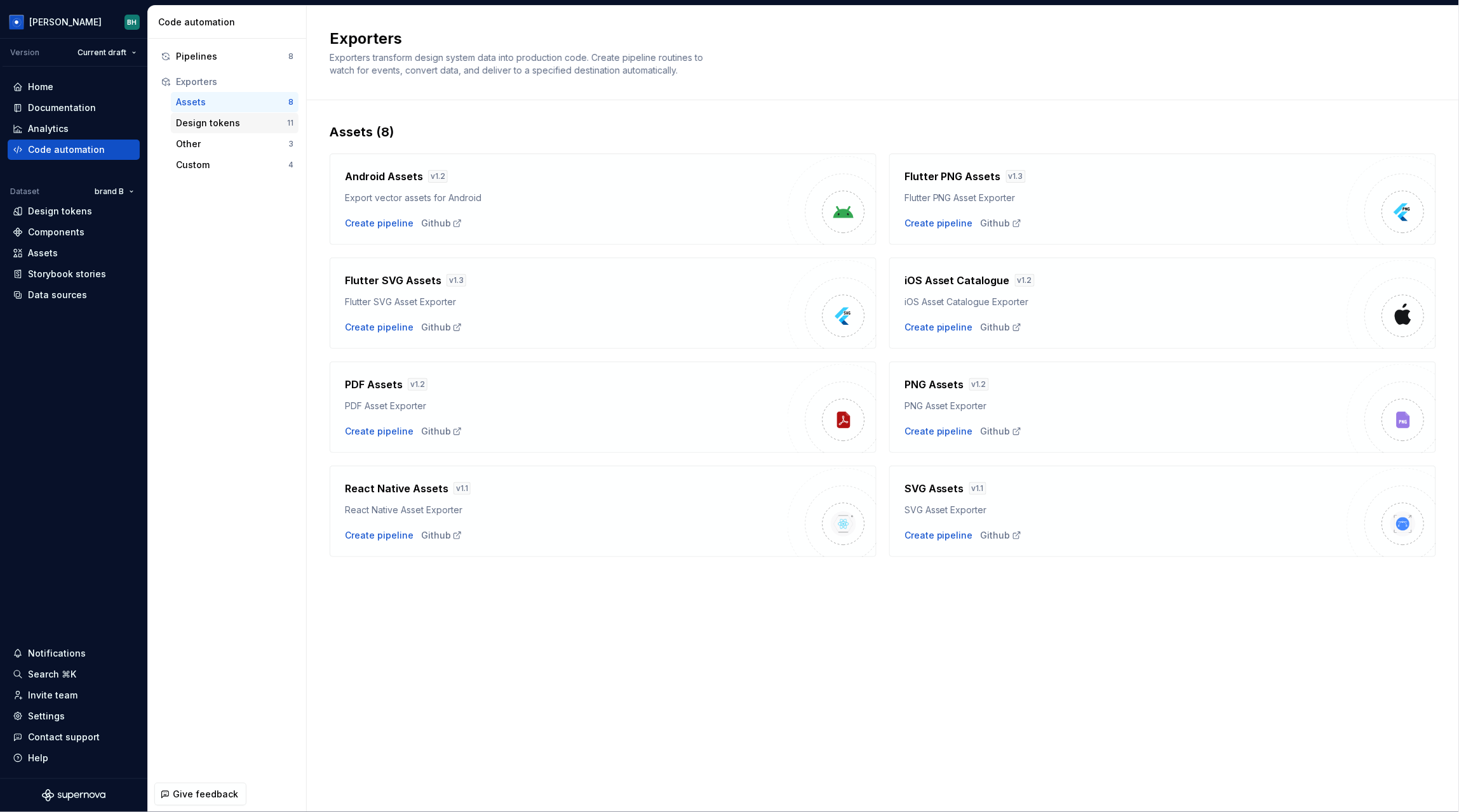
click at [225, 122] on div "Design tokens" at bounding box center [231, 122] width 112 height 13
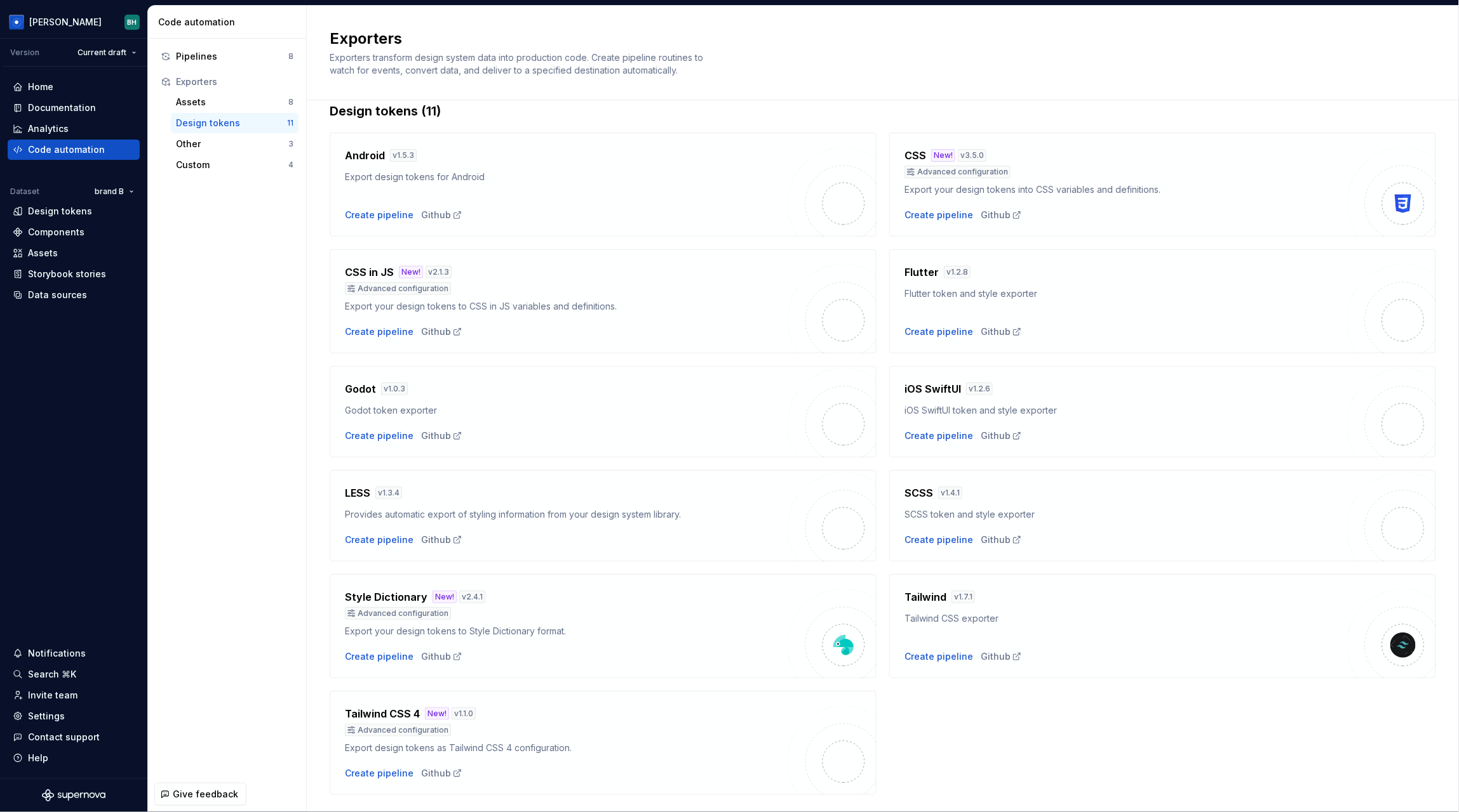
scroll to position [52, 0]
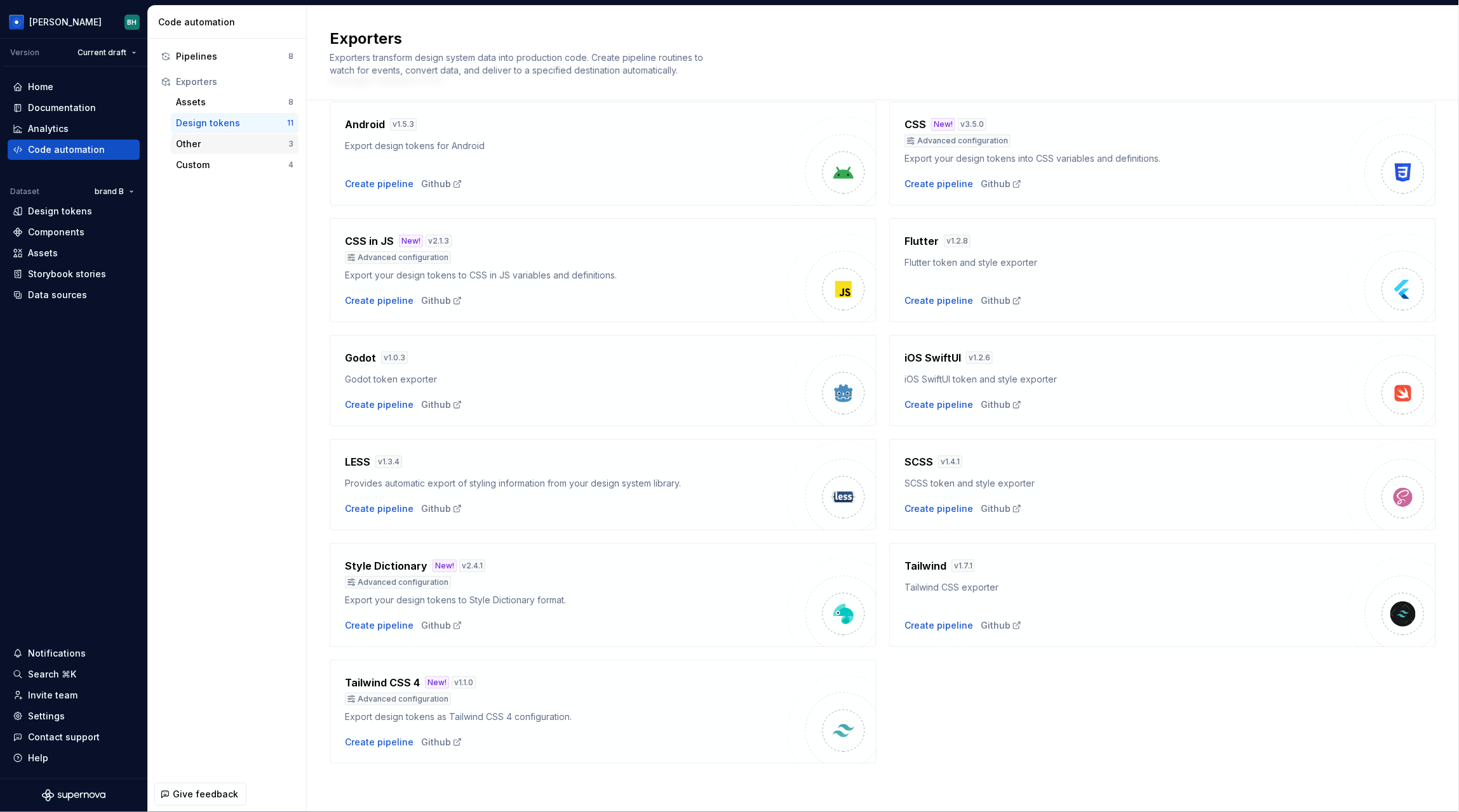
click at [248, 147] on div "Other" at bounding box center [232, 144] width 113 height 13
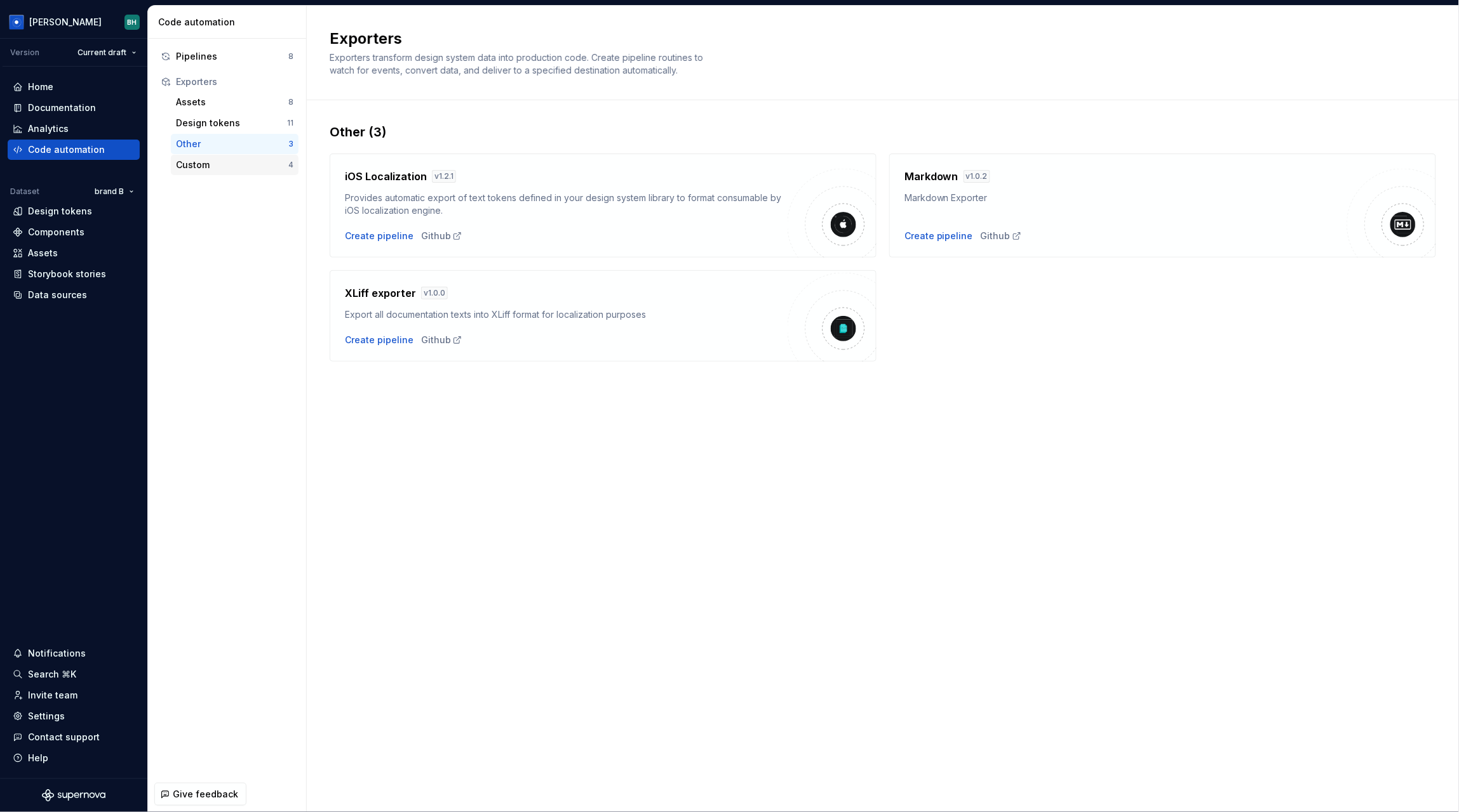
click at [271, 160] on div "Custom" at bounding box center [232, 165] width 113 height 13
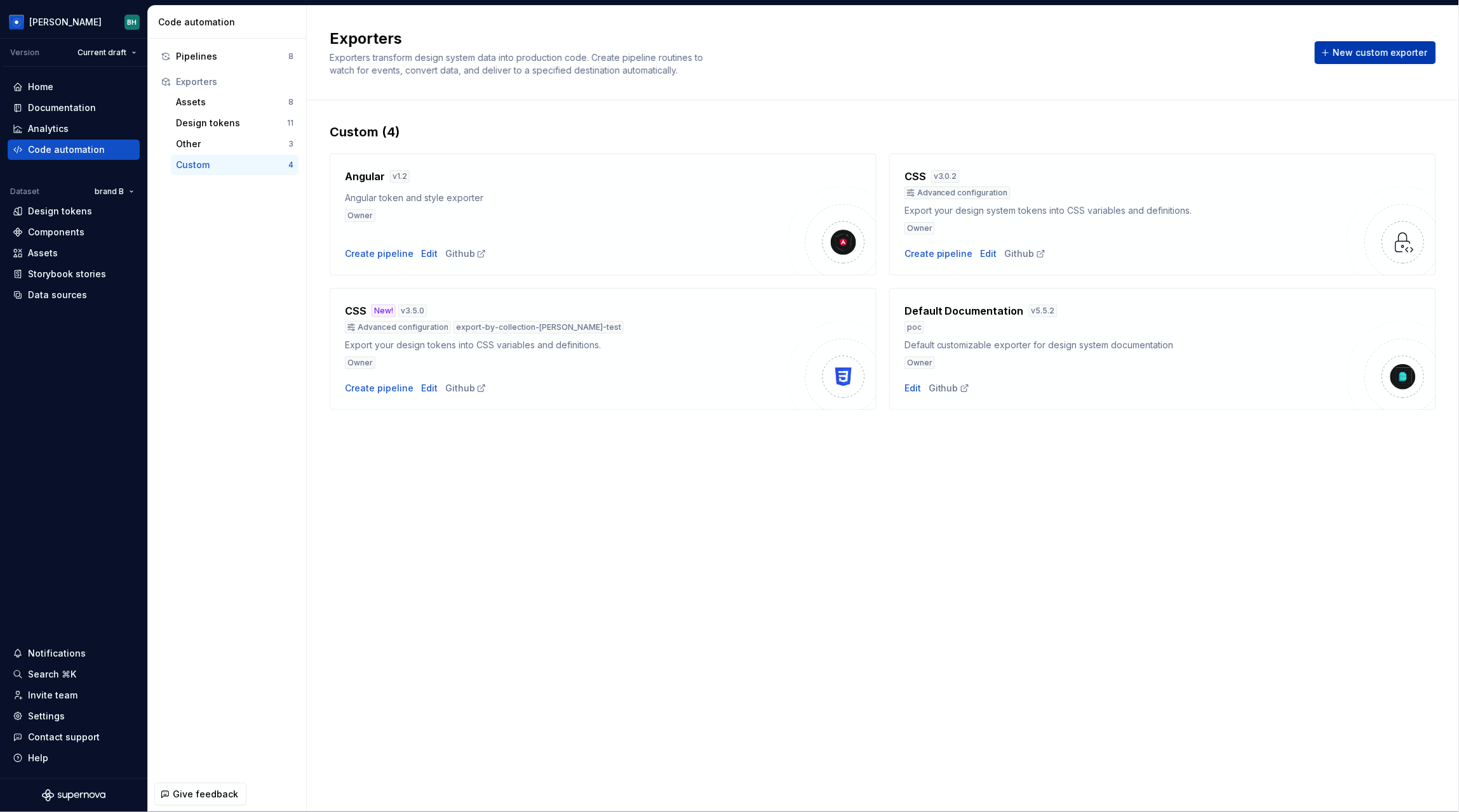
click at [1366, 57] on span "New custom exporter" at bounding box center [1380, 52] width 95 height 13
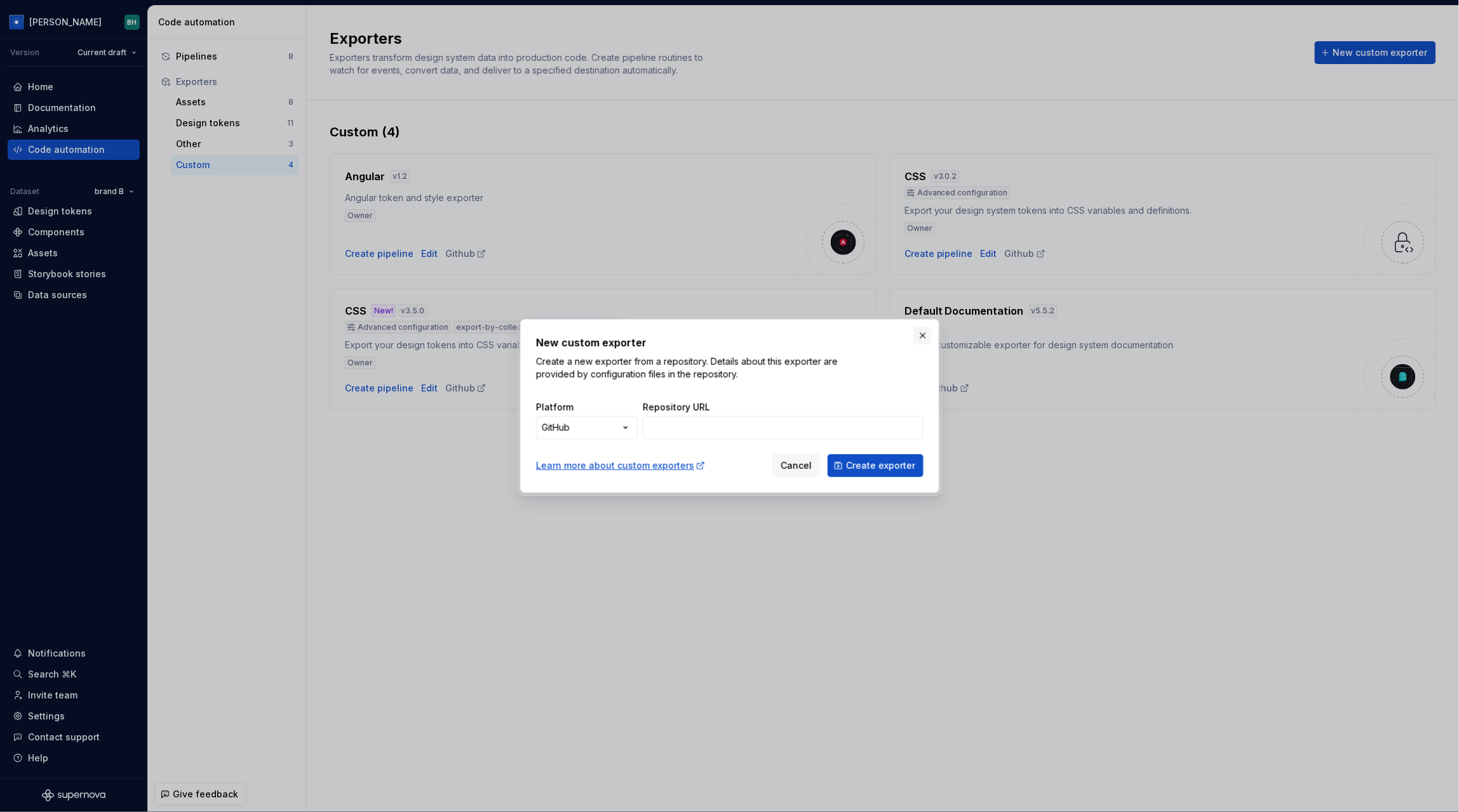
click at [925, 340] on button "button" at bounding box center [923, 335] width 18 height 18
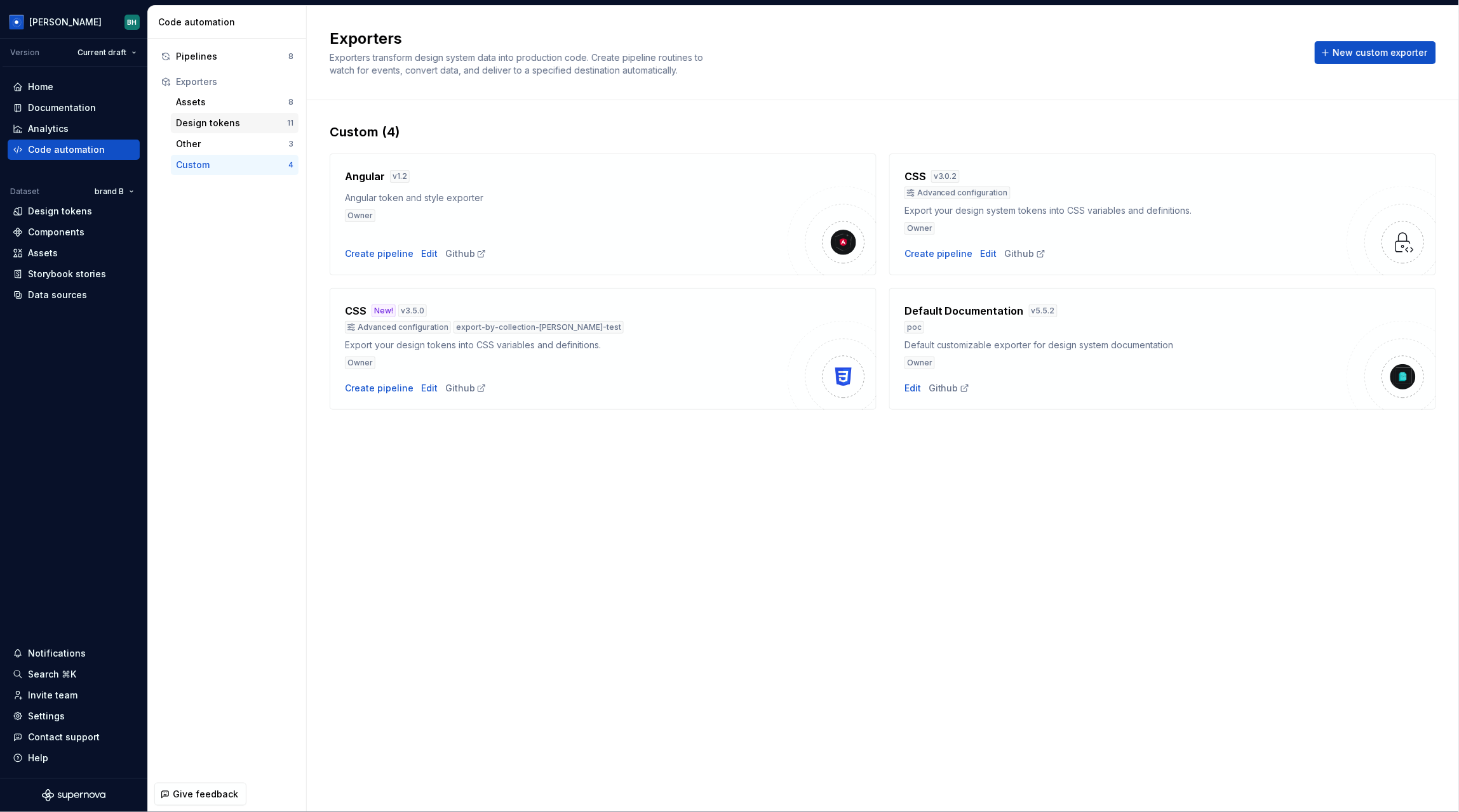
click at [246, 117] on div "Design tokens" at bounding box center [231, 122] width 112 height 13
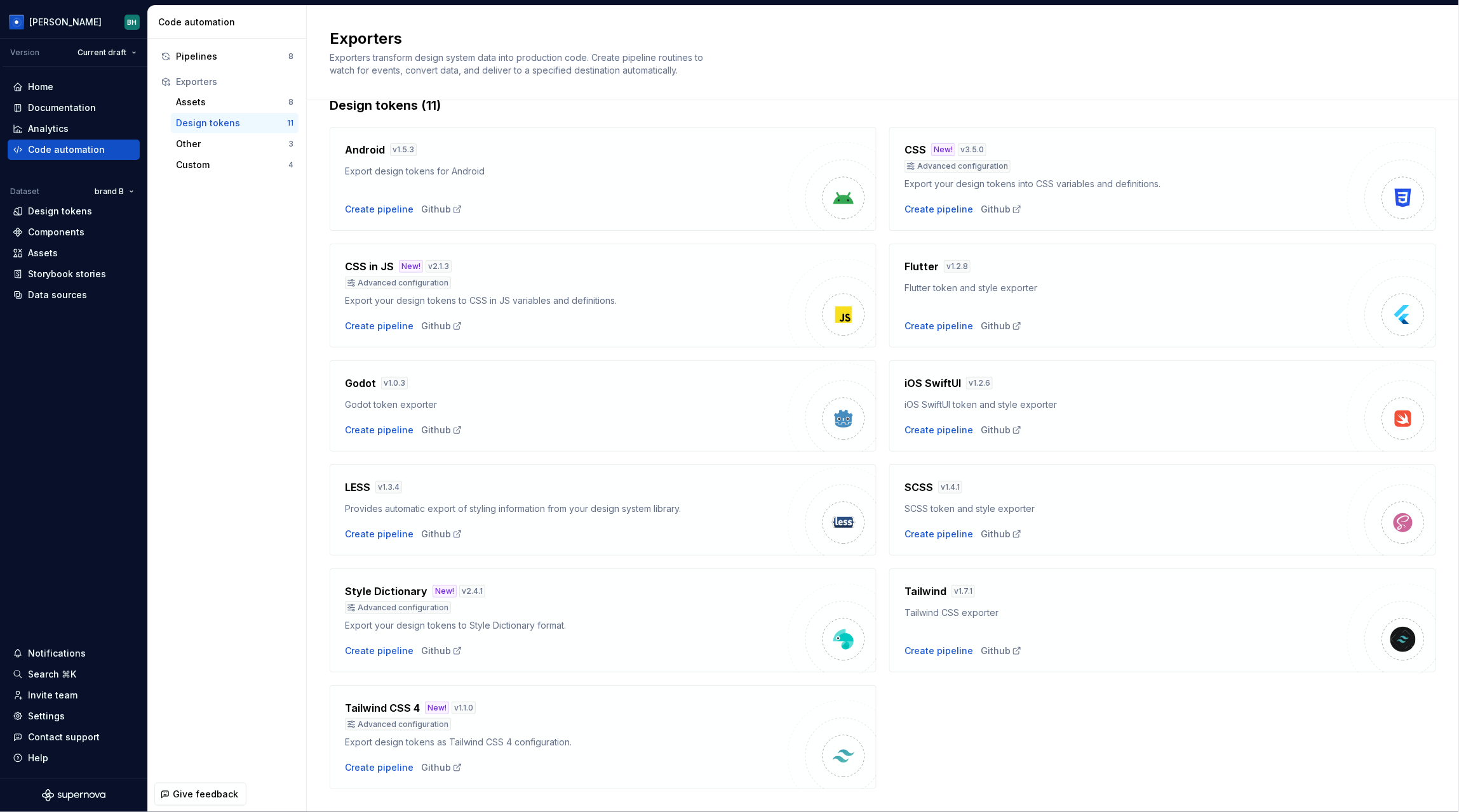
scroll to position [24, 0]
click at [937, 213] on div "Create pipeline" at bounding box center [938, 211] width 68 height 13
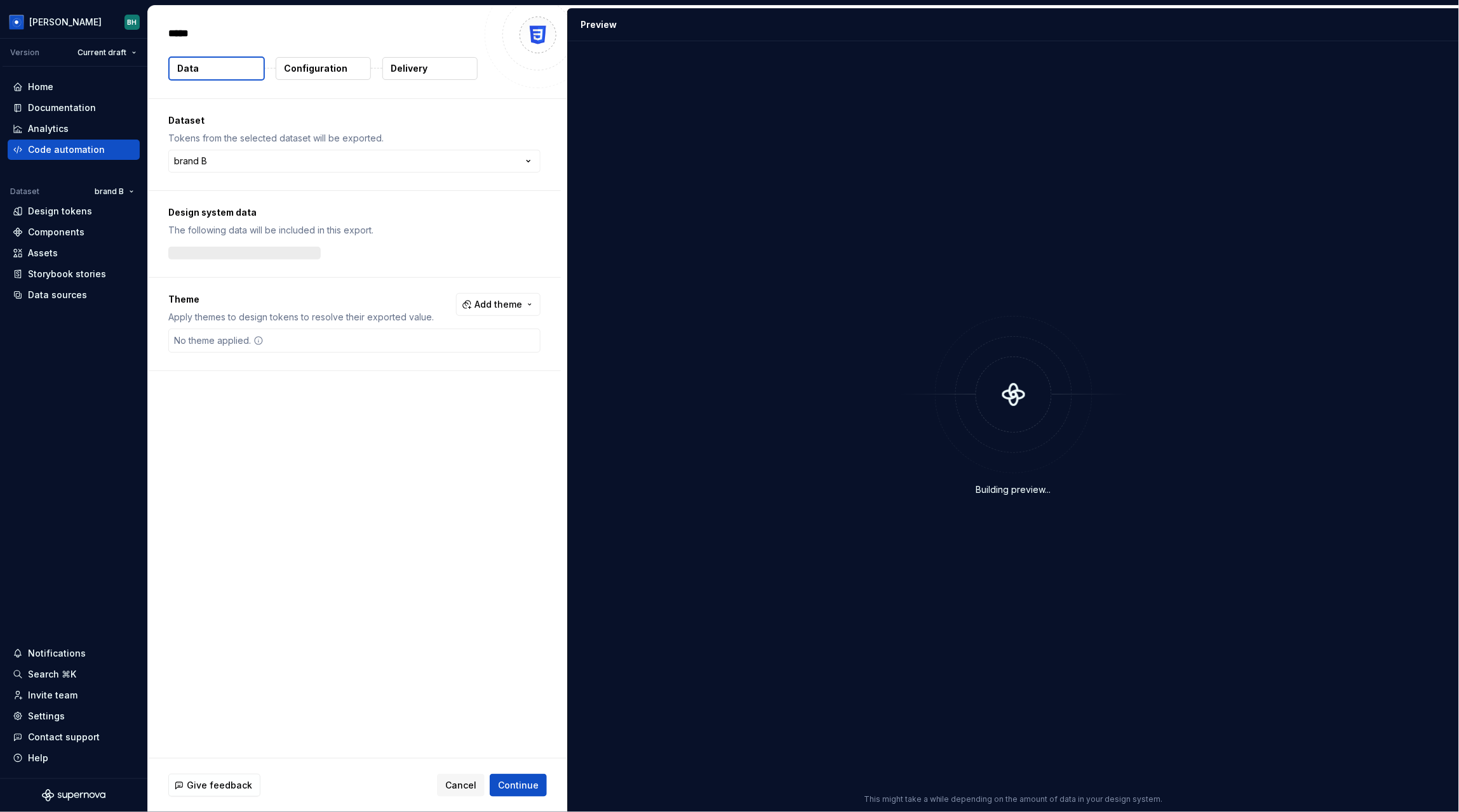
type textarea "*"
click at [273, 159] on html "Brandon BH Version Current draft Home Documentation Analytics Code automation D…" at bounding box center [730, 406] width 1459 height 812
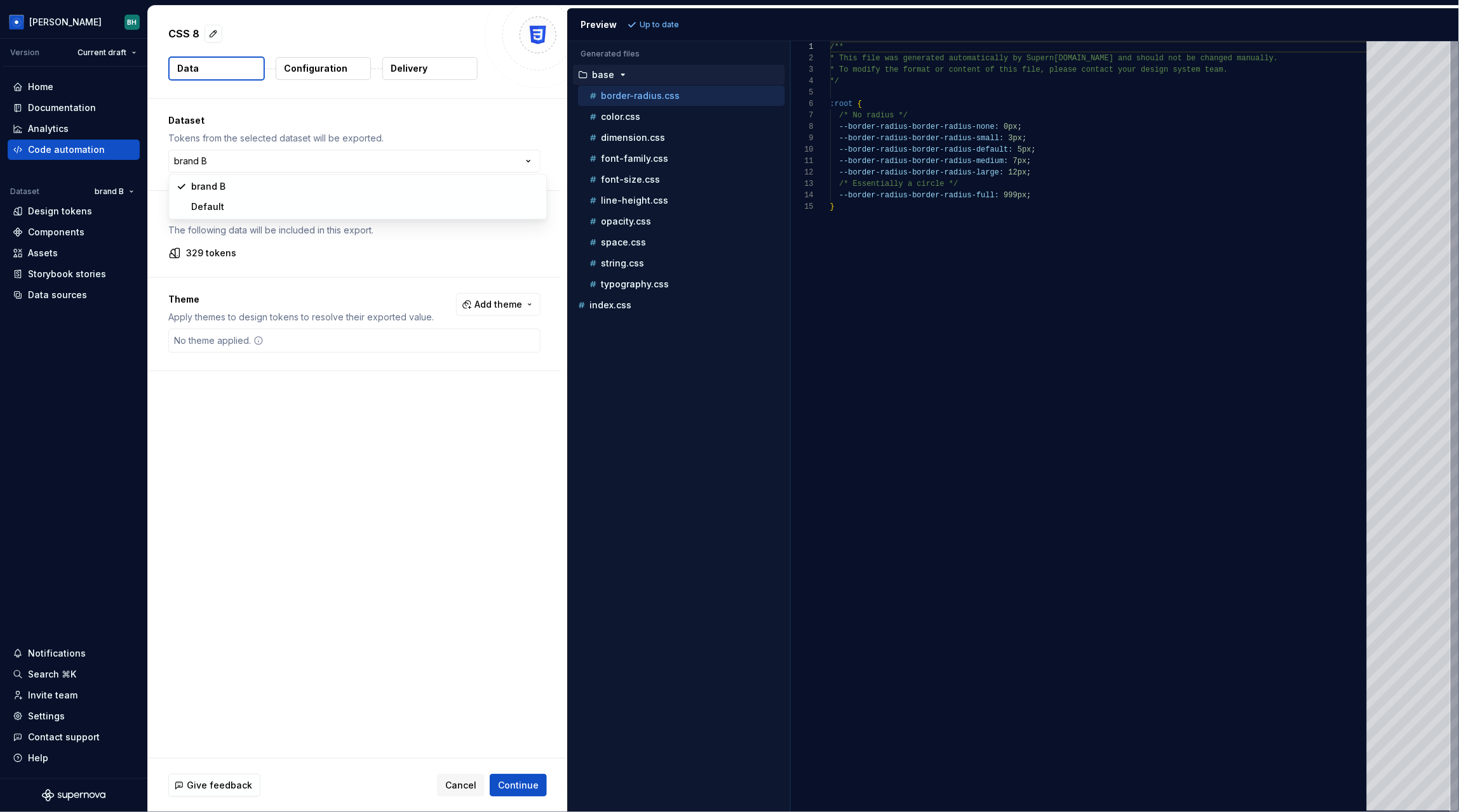
click at [342, 424] on html "Brandon BH Version Current draft Home Documentation Analytics Code automation D…" at bounding box center [730, 406] width 1459 height 812
click at [518, 308] on span "Add theme" at bounding box center [499, 304] width 47 height 13
click at [409, 378] on div "Suggestions" at bounding box center [408, 376] width 10 height 10
click at [431, 540] on html "Brandon BH Version Current draft Home Documentation Analytics Code automation D…" at bounding box center [730, 406] width 1459 height 812
click at [661, 26] on span "Refresh preview" at bounding box center [671, 25] width 63 height 10
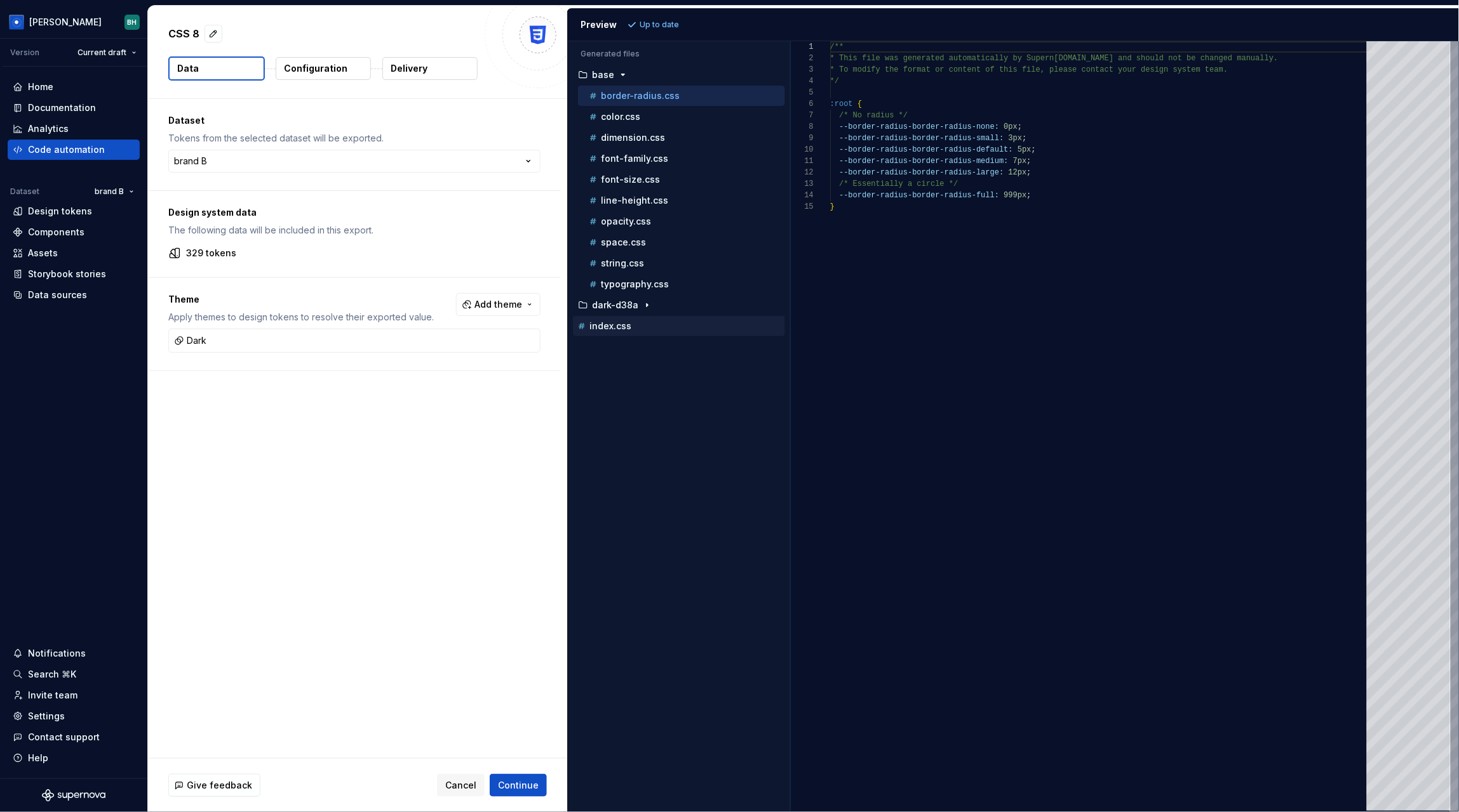
click at [611, 326] on p "index.css" at bounding box center [610, 326] width 41 height 10
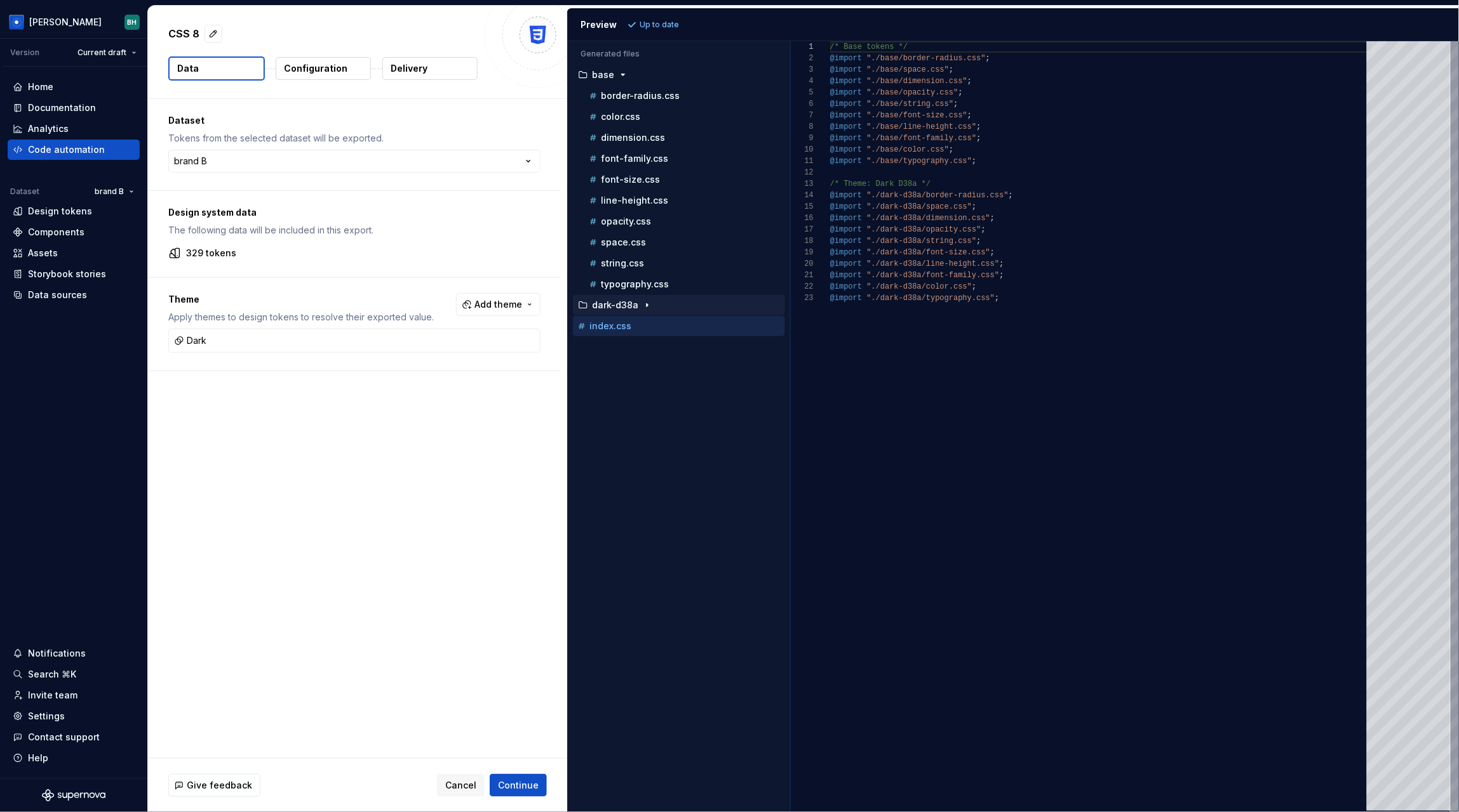
click at [632, 302] on p "dark-d38a" at bounding box center [615, 305] width 46 height 10
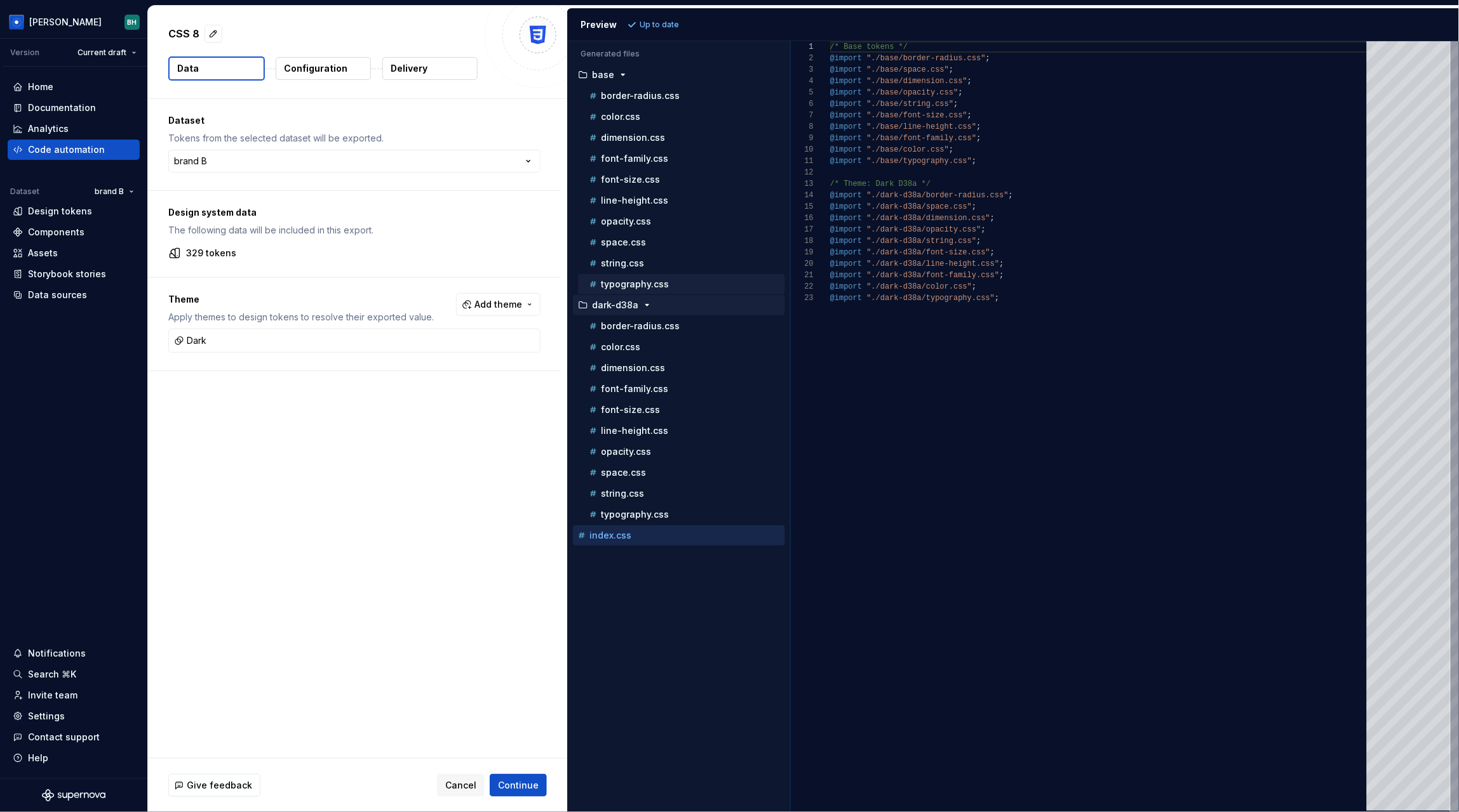
click at [651, 284] on p "typography.css" at bounding box center [635, 284] width 68 height 10
type textarea "**********"
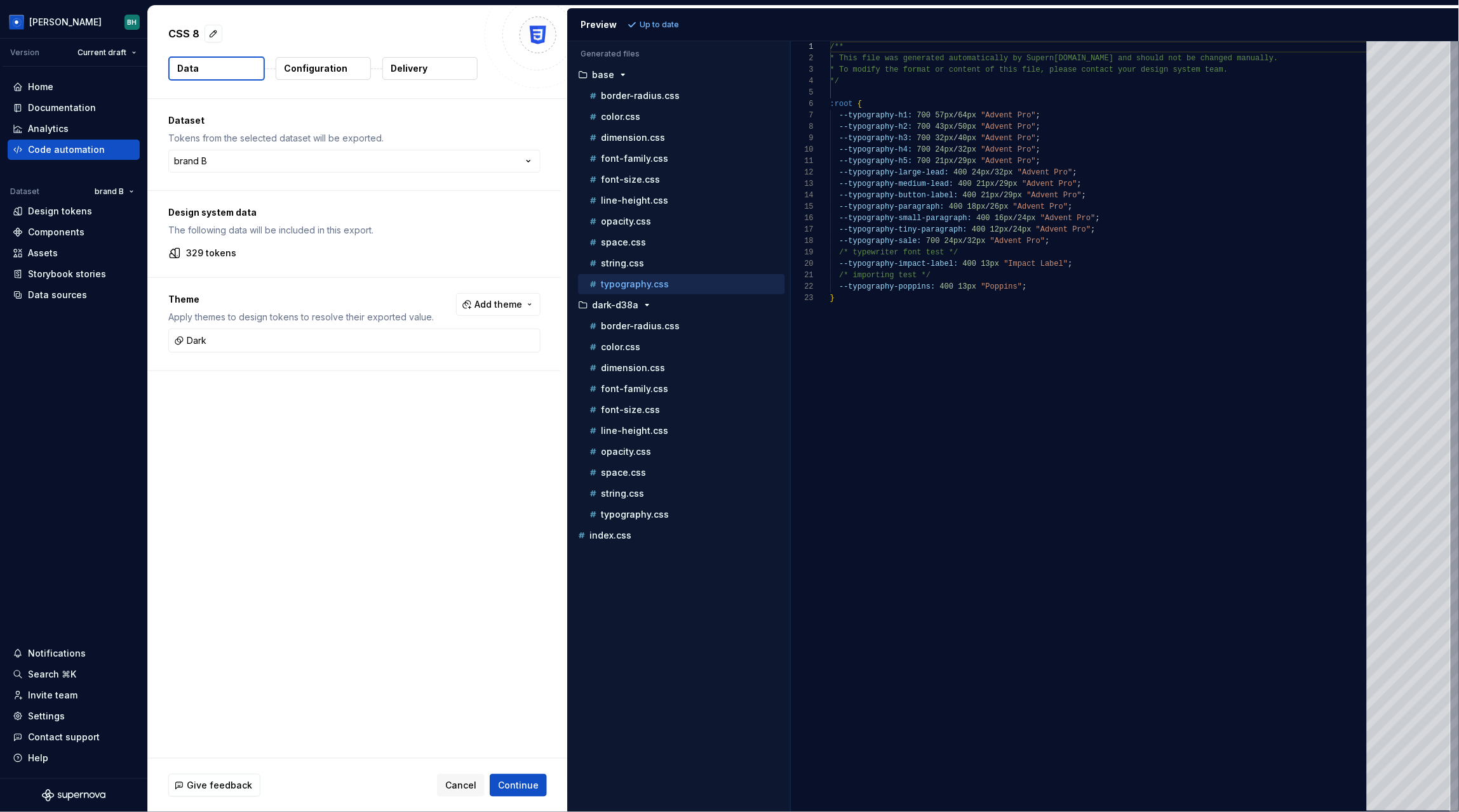
click at [298, 61] on button "Configuration" at bounding box center [323, 68] width 95 height 23
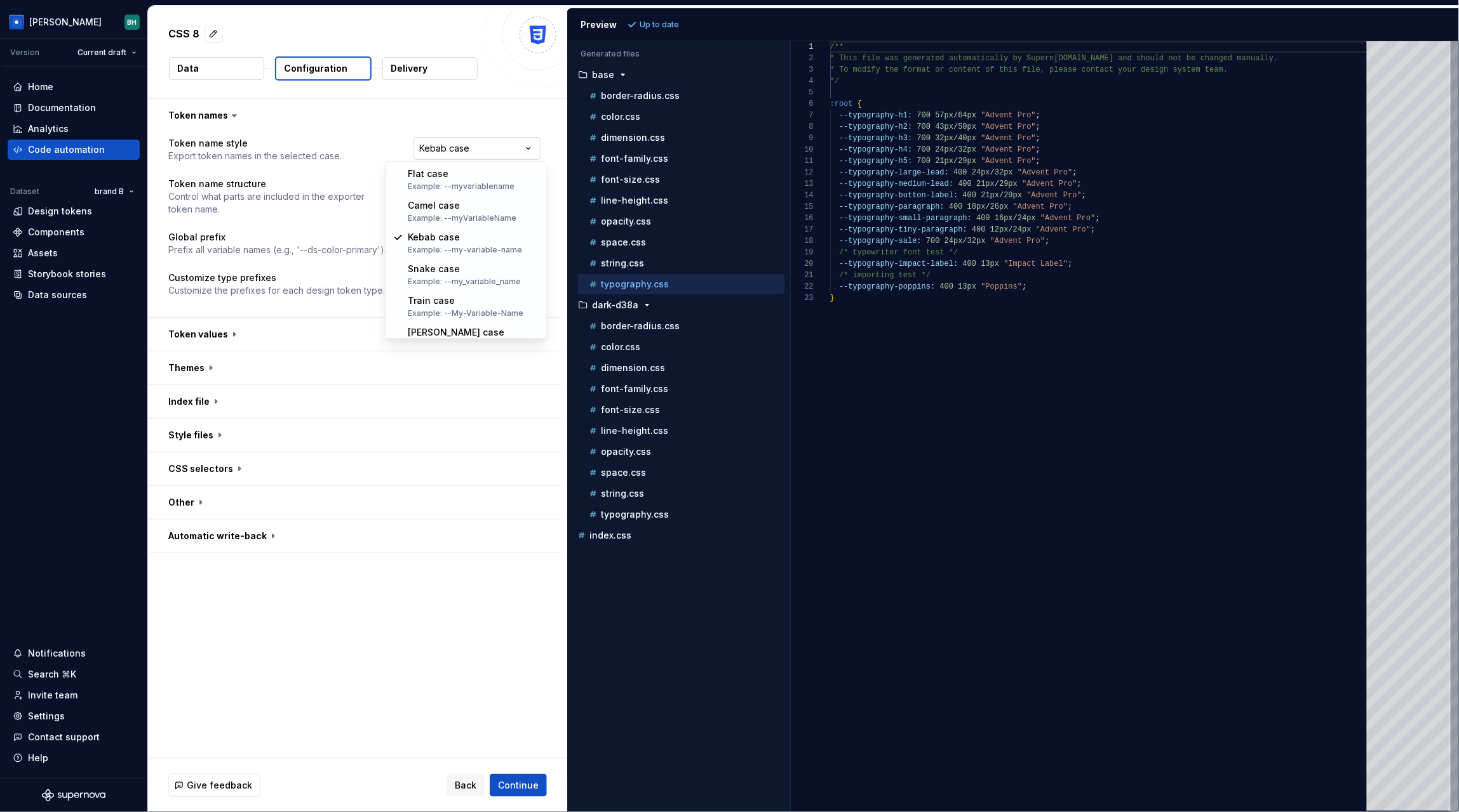
click at [442, 150] on html "**********" at bounding box center [730, 406] width 1459 height 812
click at [335, 261] on html "**********" at bounding box center [730, 406] width 1459 height 812
click at [215, 324] on button "button" at bounding box center [354, 333] width 413 height 33
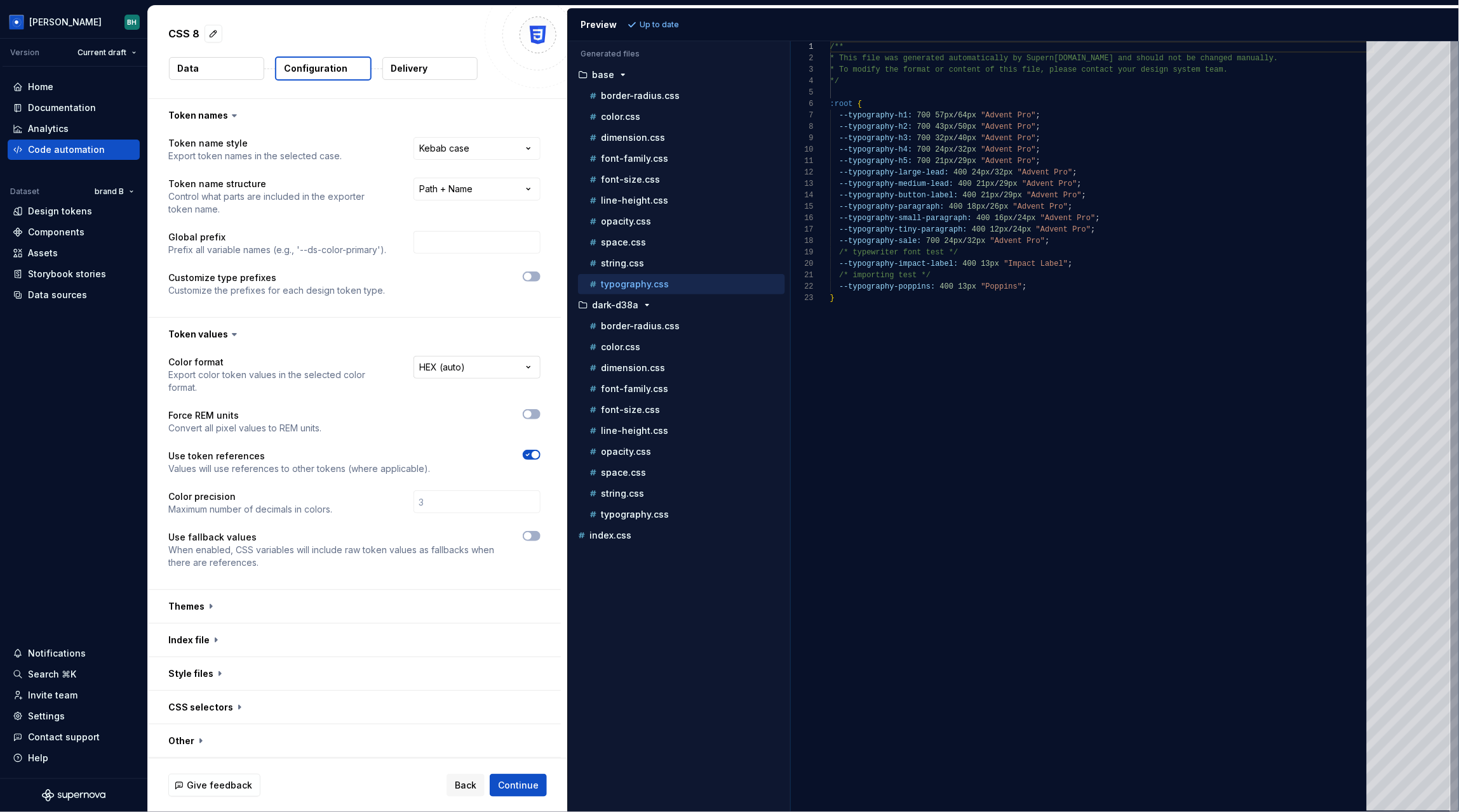
click at [486, 370] on html "**********" at bounding box center [730, 406] width 1459 height 812
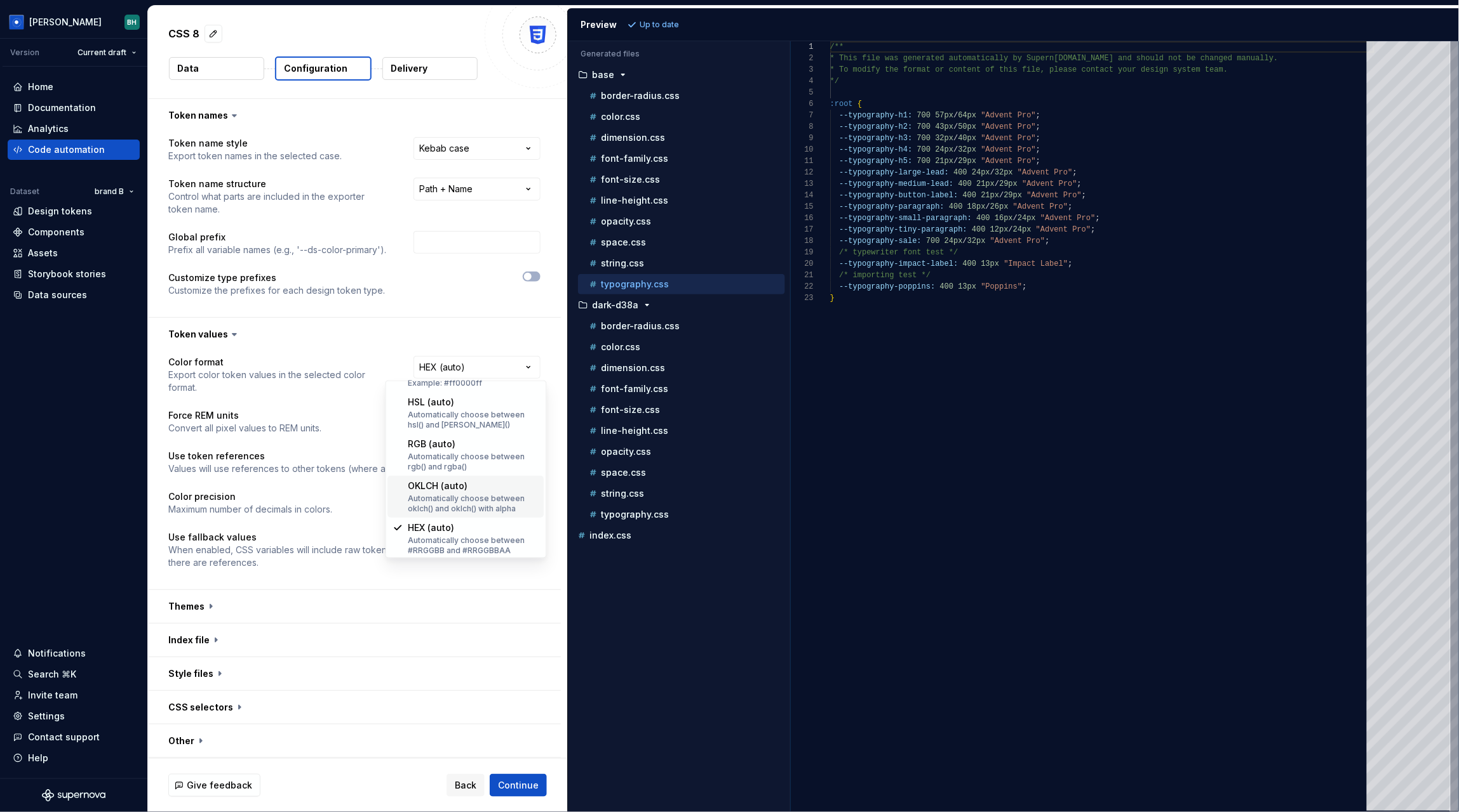
scroll to position [249, 0]
click at [328, 291] on html "**********" at bounding box center [730, 406] width 1459 height 812
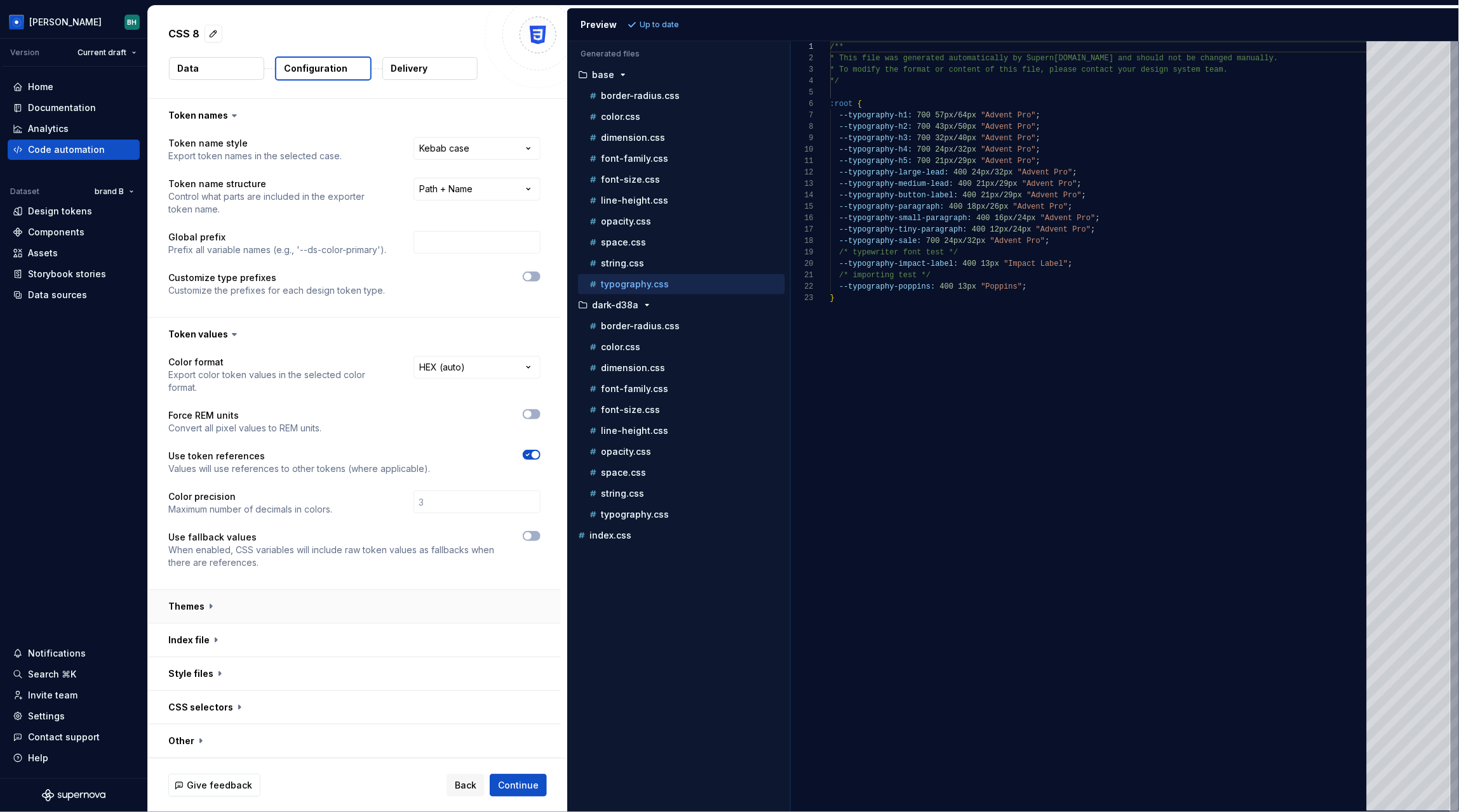
click at [198, 594] on button "button" at bounding box center [354, 606] width 413 height 33
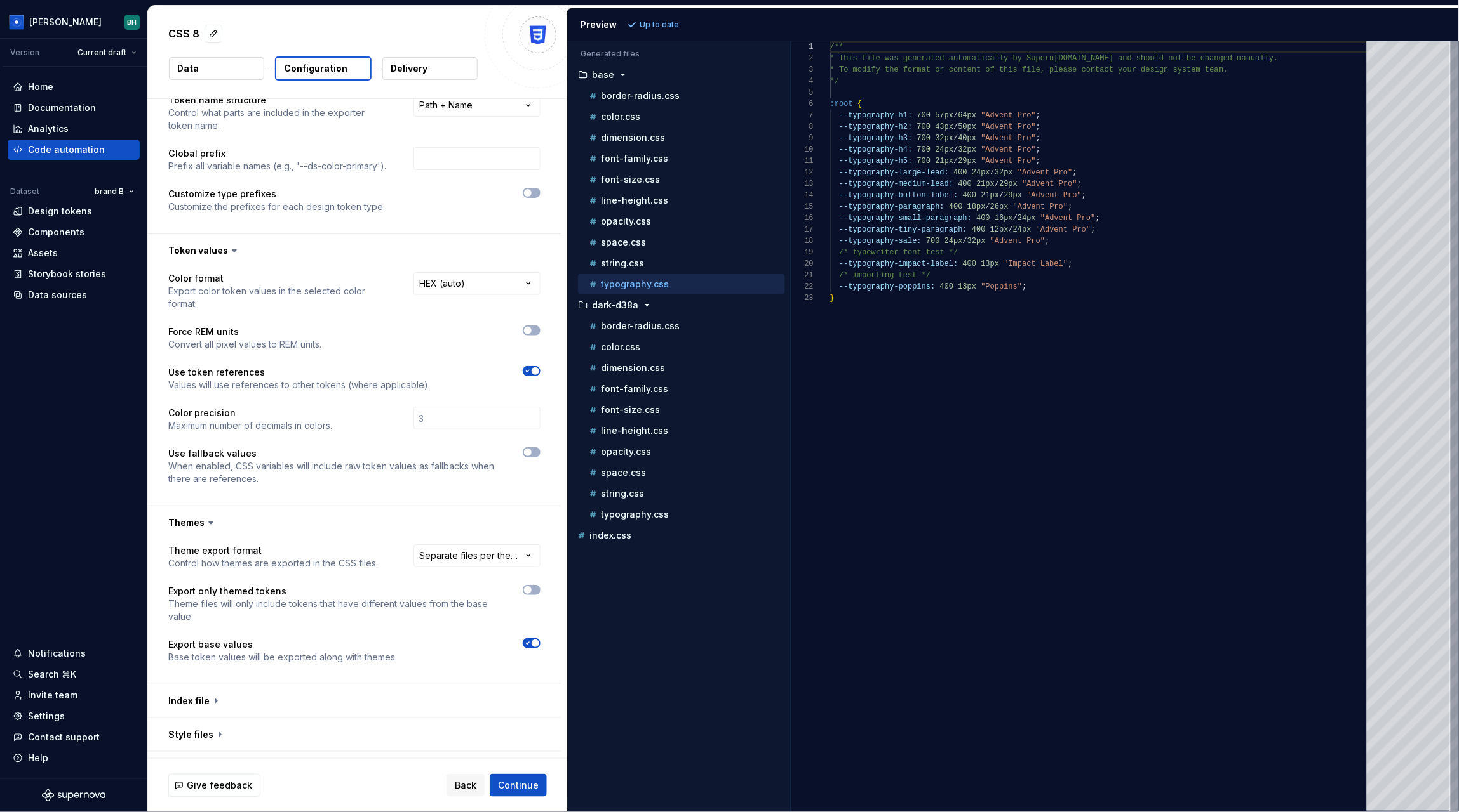
scroll to position [166, 0]
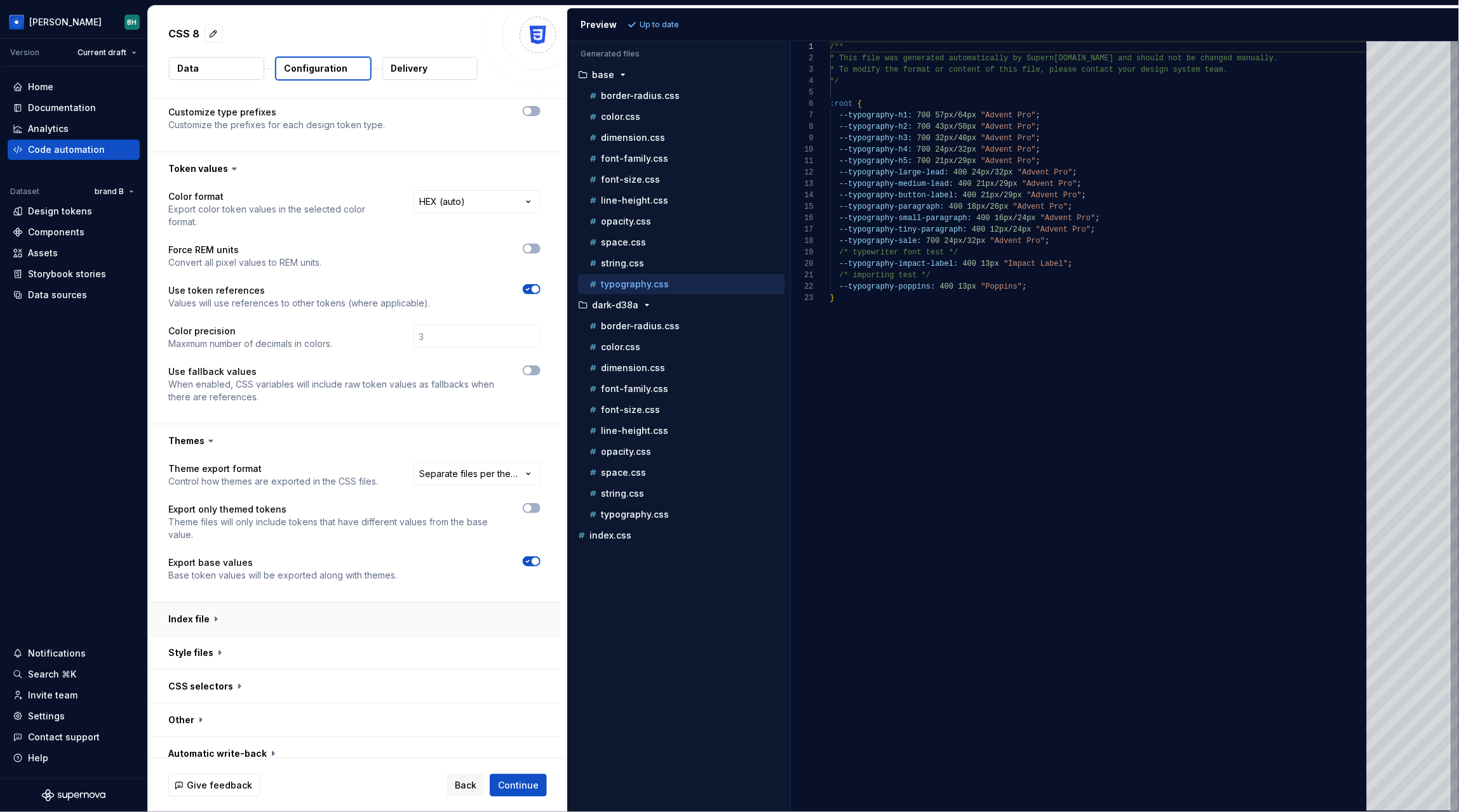
click at [207, 603] on button "button" at bounding box center [354, 619] width 413 height 33
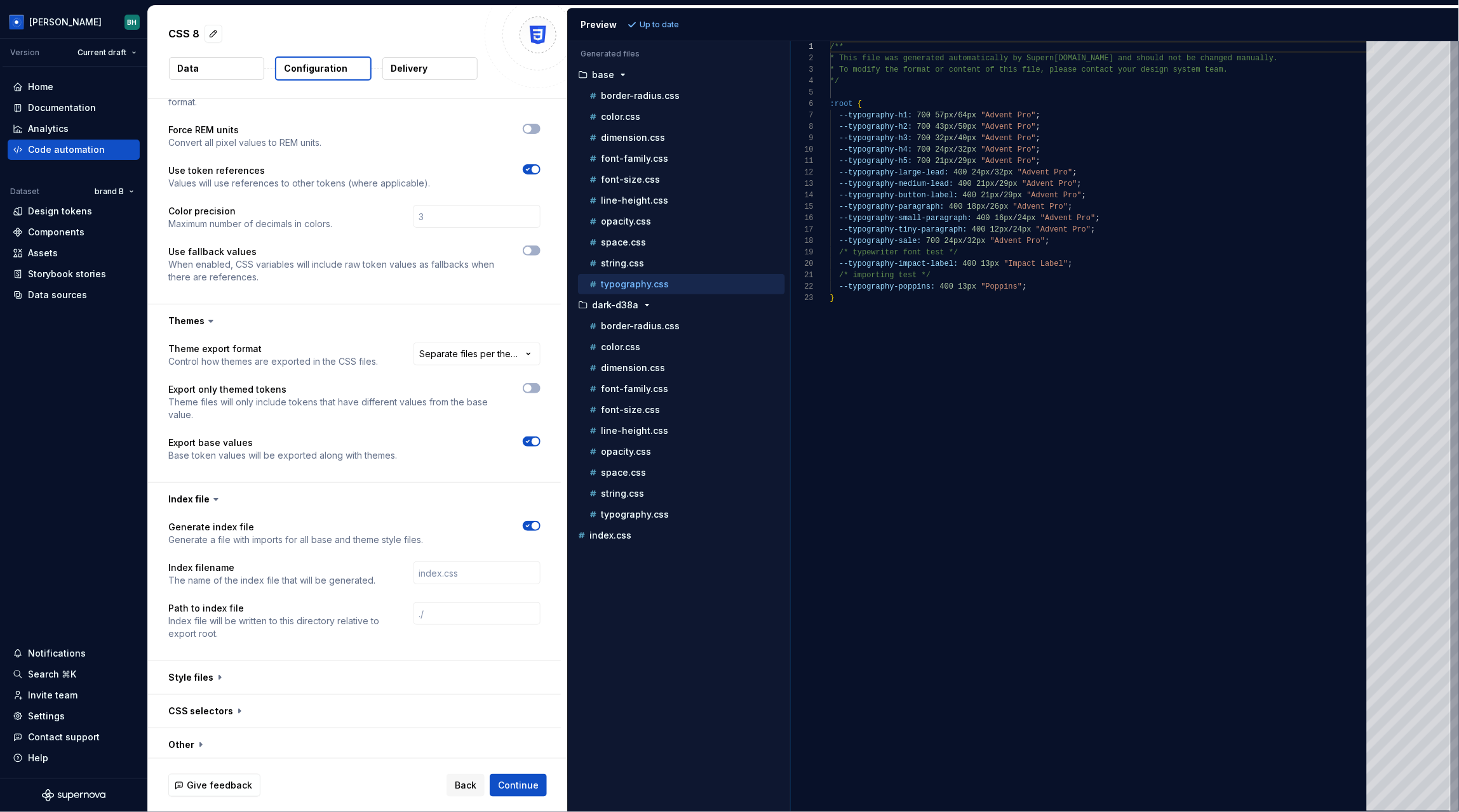
scroll to position [310, 0]
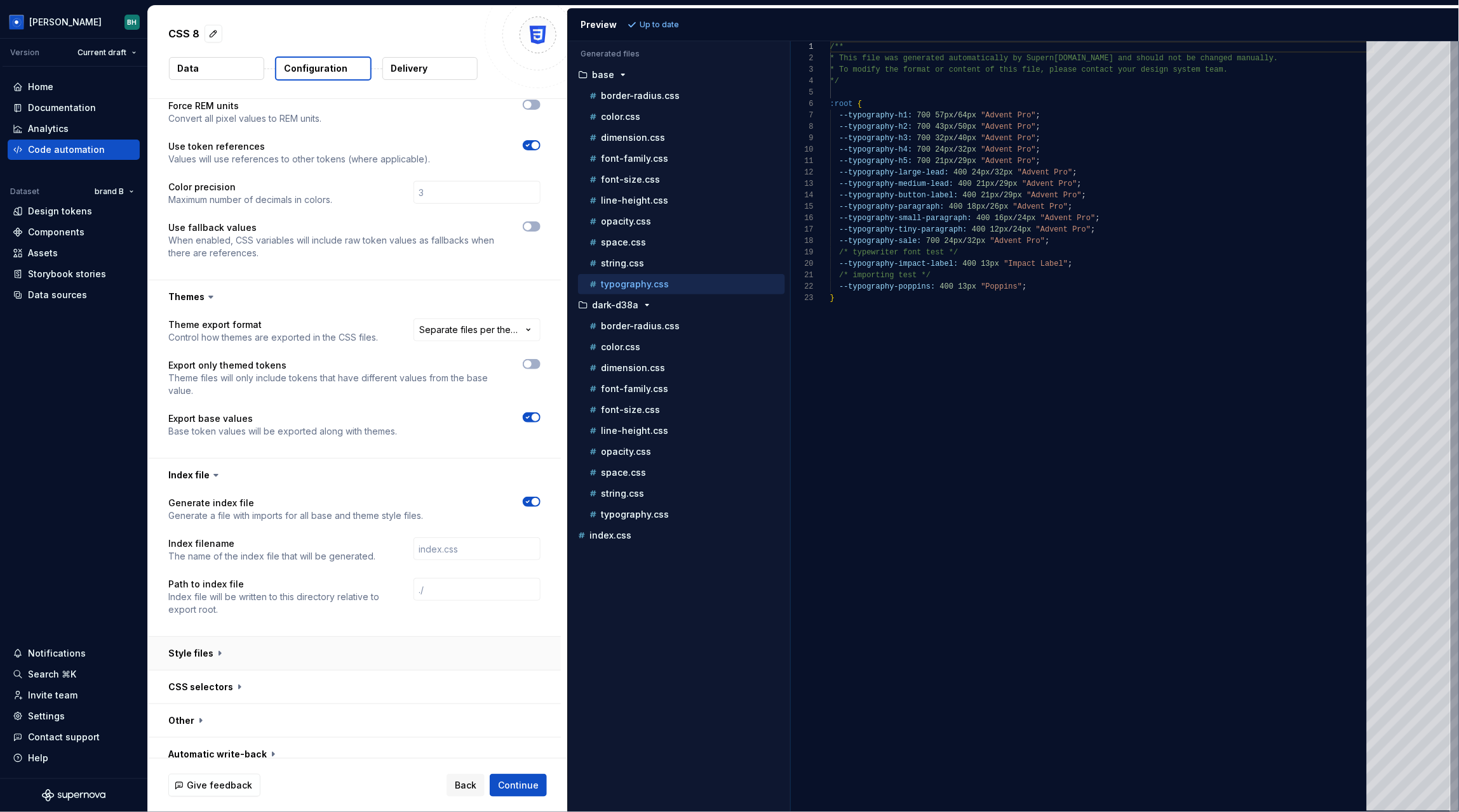
click at [206, 639] on button "button" at bounding box center [354, 653] width 413 height 33
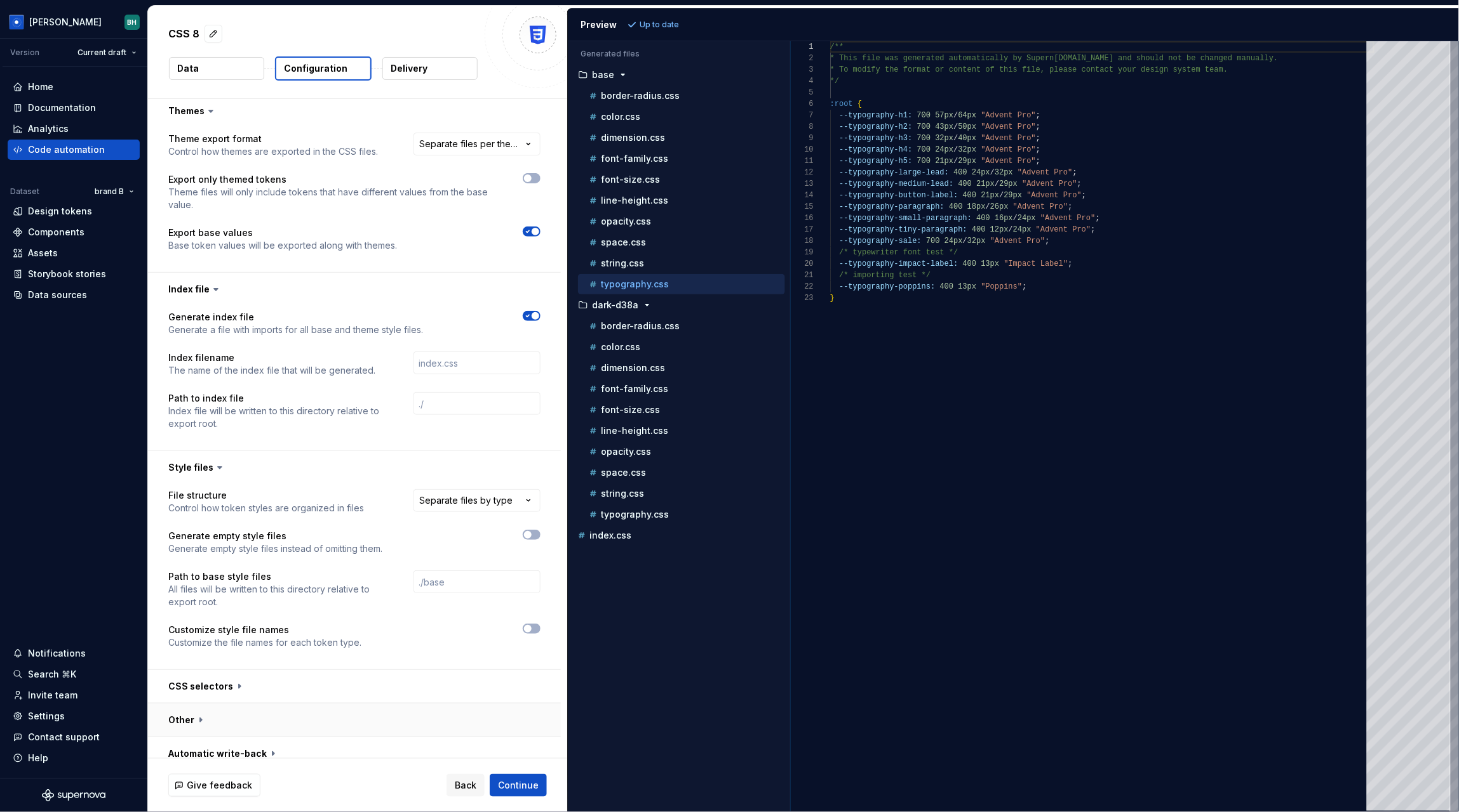
scroll to position [0, 0]
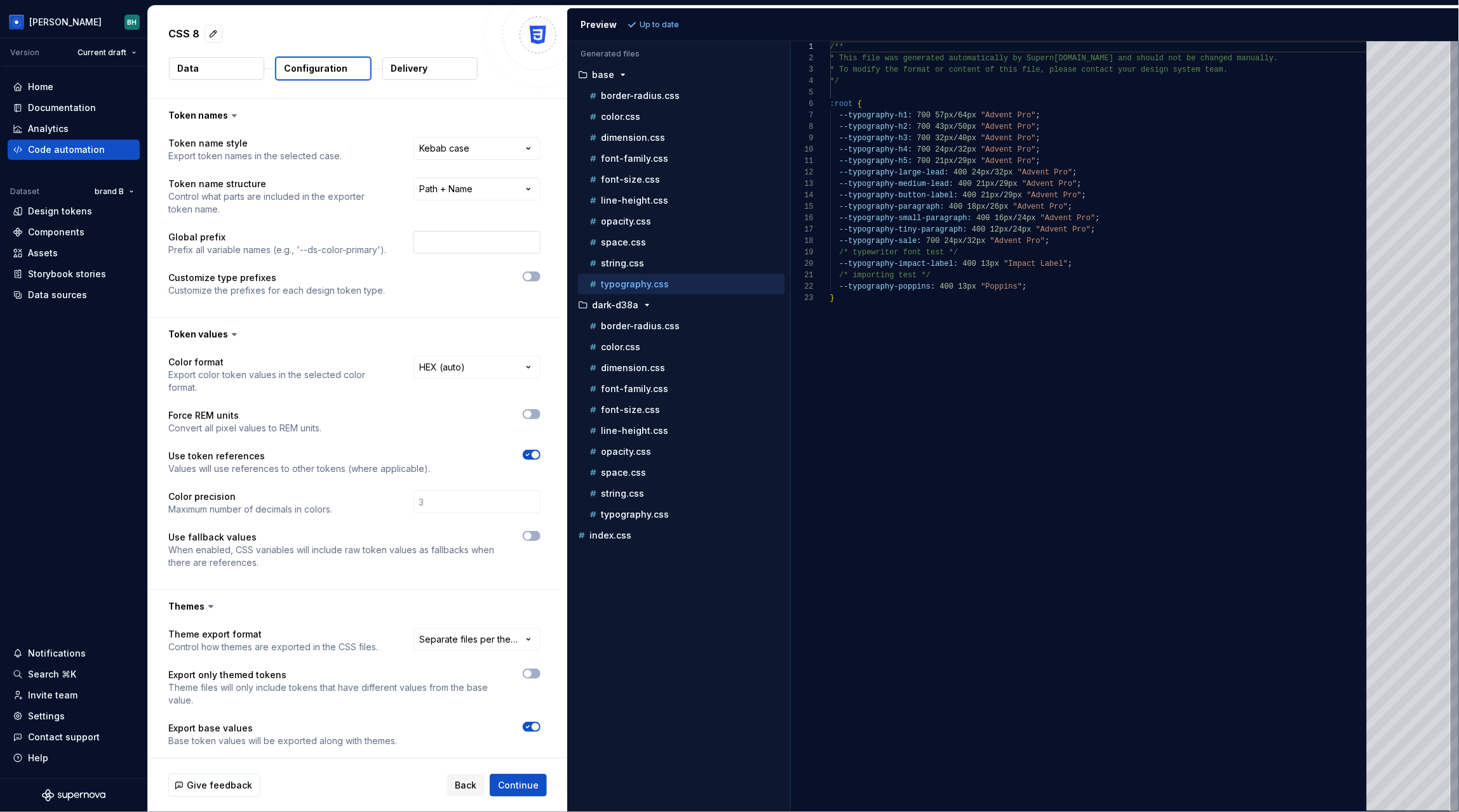
click at [458, 240] on input "text" at bounding box center [477, 242] width 127 height 23
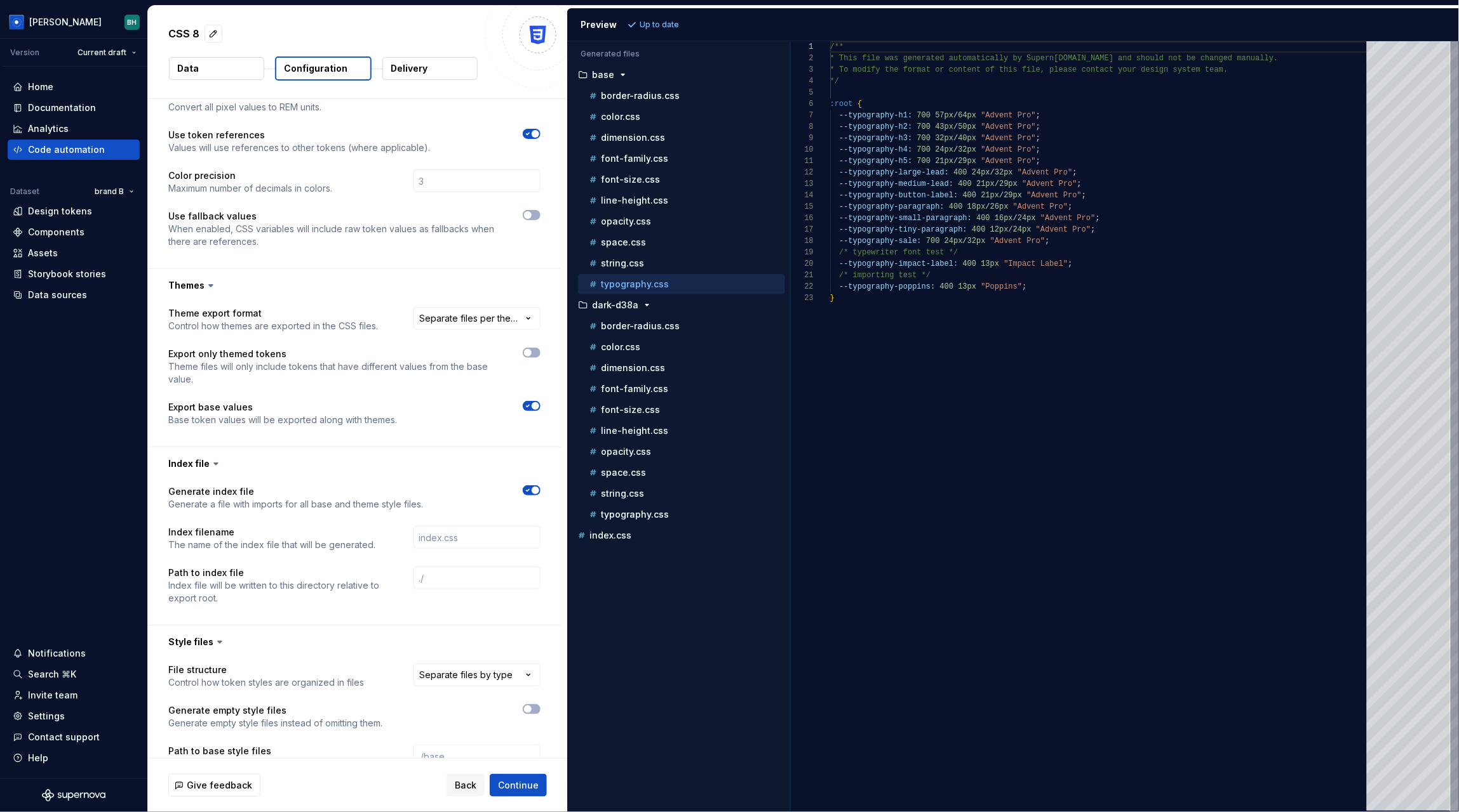
scroll to position [495, 0]
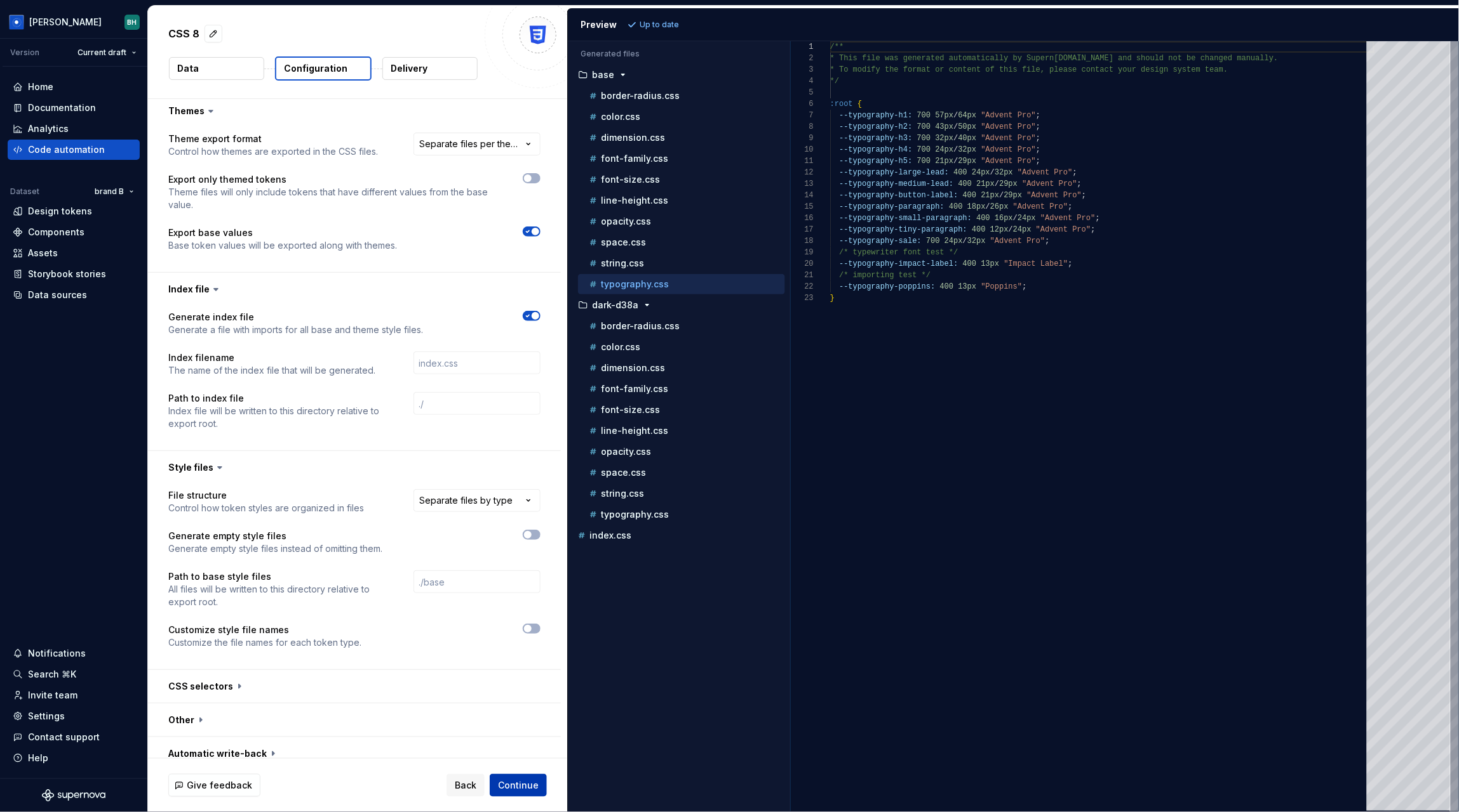
click at [522, 791] on span "Continue" at bounding box center [517, 785] width 40 height 13
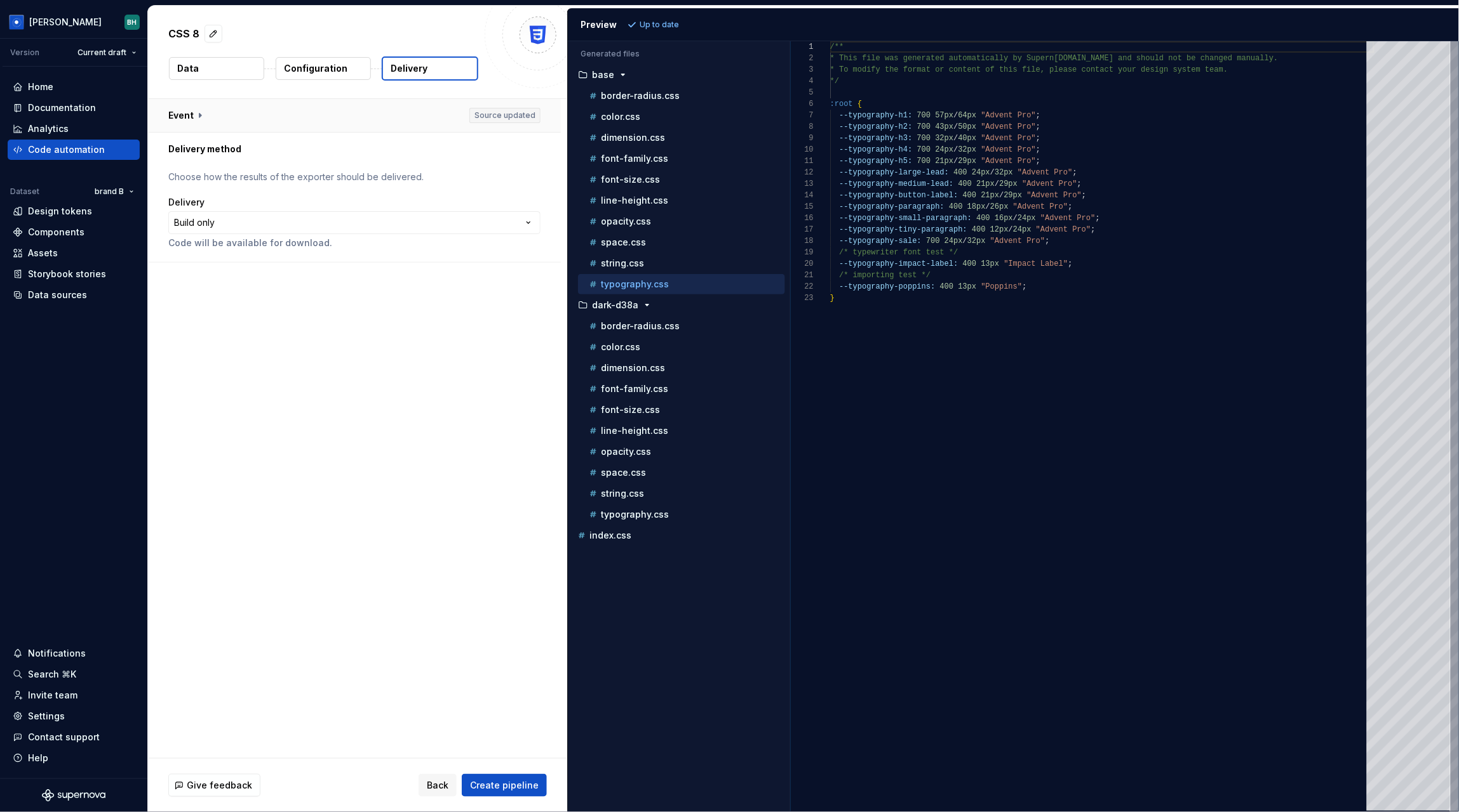
click at [200, 120] on button "button" at bounding box center [354, 114] width 413 height 33
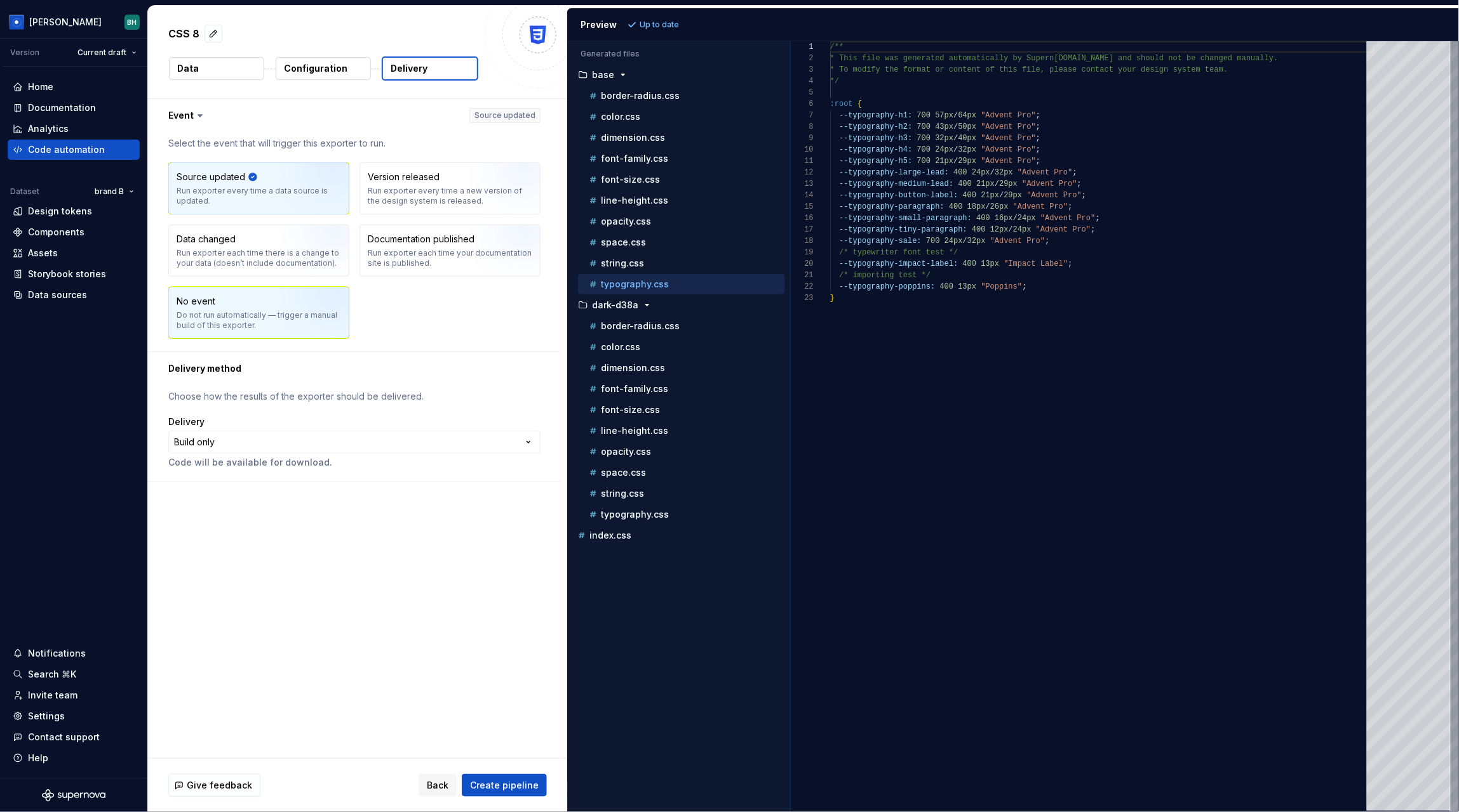
click at [275, 298] on div "No event Do not run automatically — trigger a manual build of this exporter." at bounding box center [259, 313] width 165 height 36
click at [500, 186] on img "button" at bounding box center [509, 192] width 81 height 85
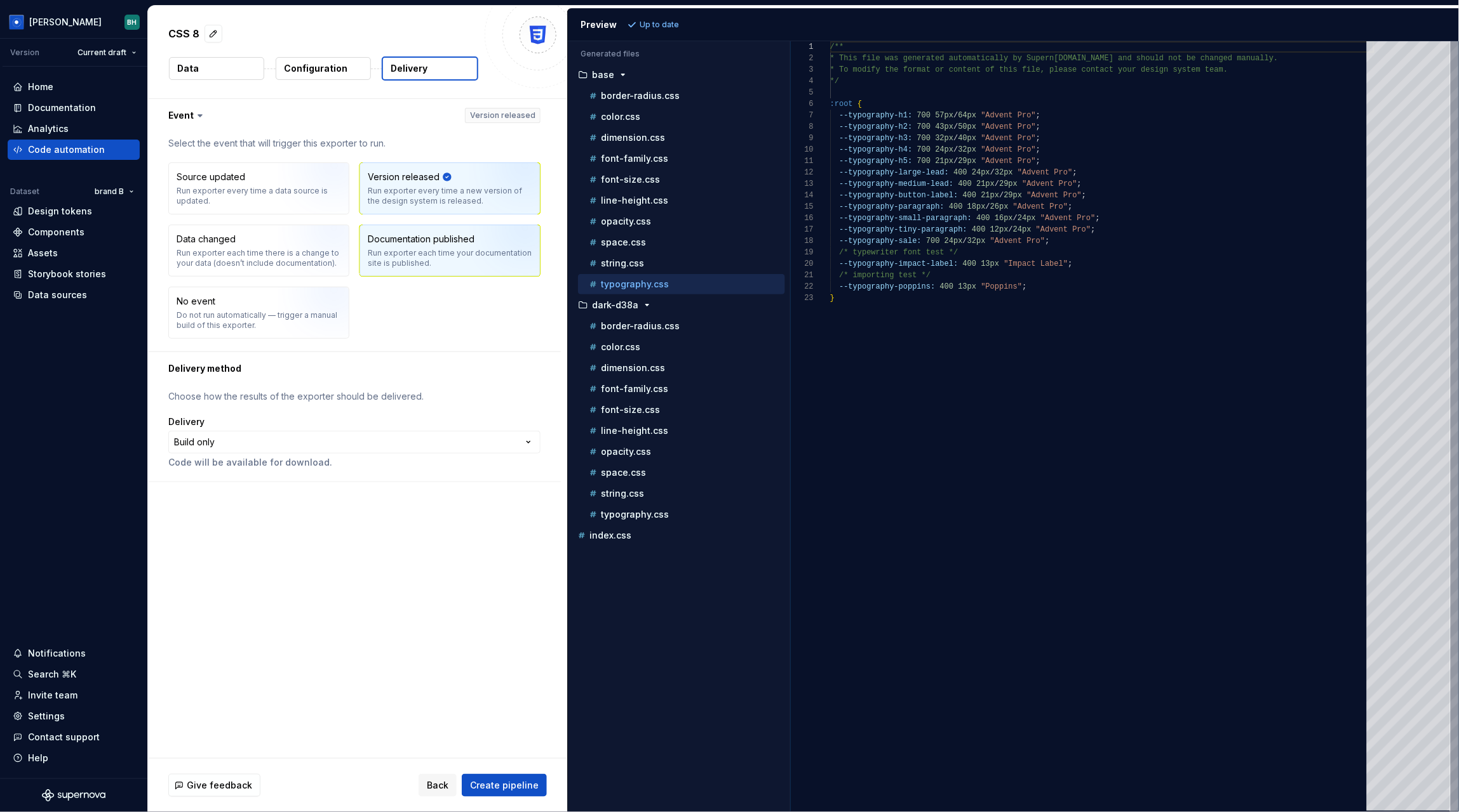
click at [471, 244] on div "Documentation published" at bounding box center [421, 239] width 107 height 13
click at [277, 180] on div "Source updated Run exporter every time a data source is updated." at bounding box center [259, 188] width 165 height 36
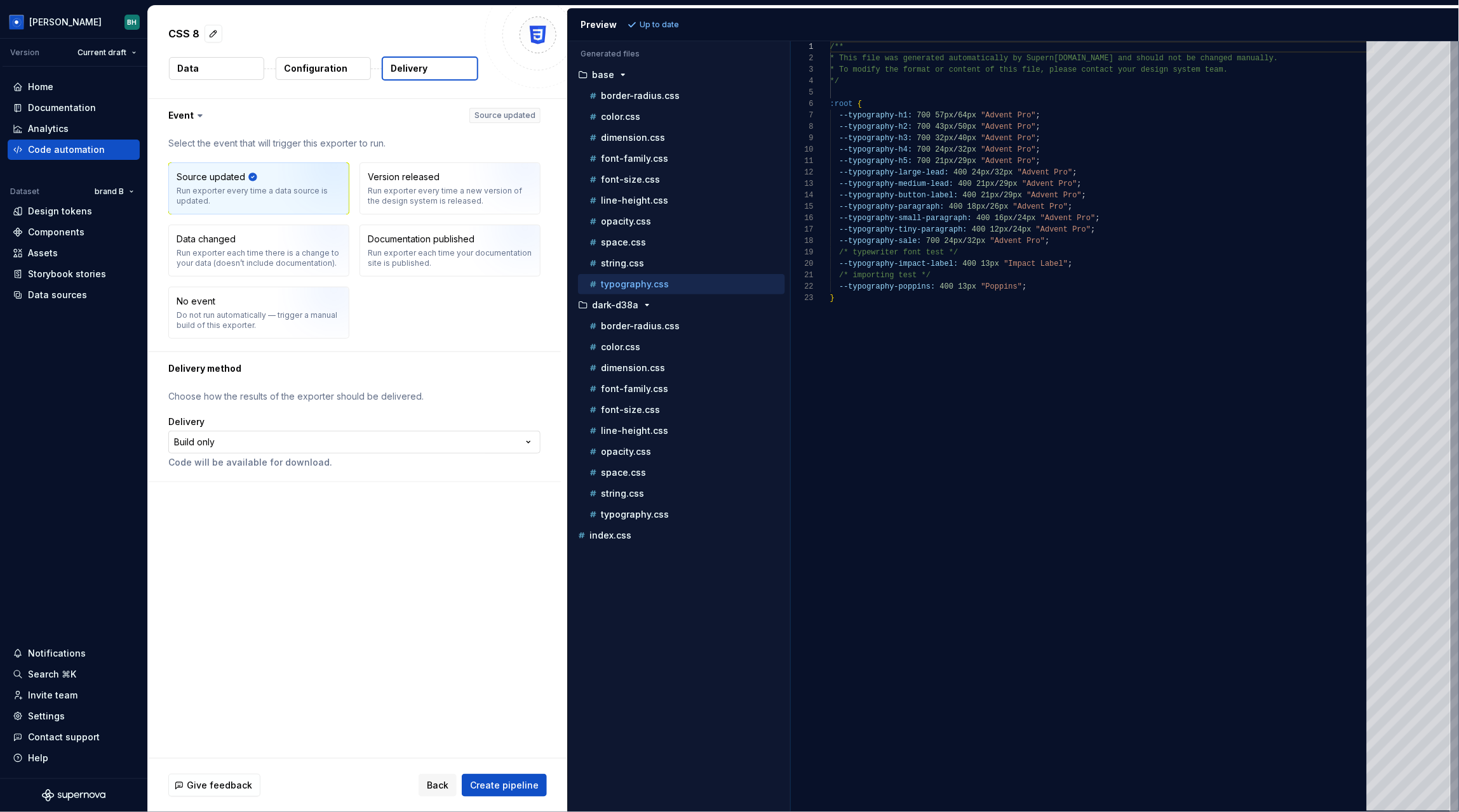
click at [247, 443] on html "**********" at bounding box center [730, 406] width 1459 height 812
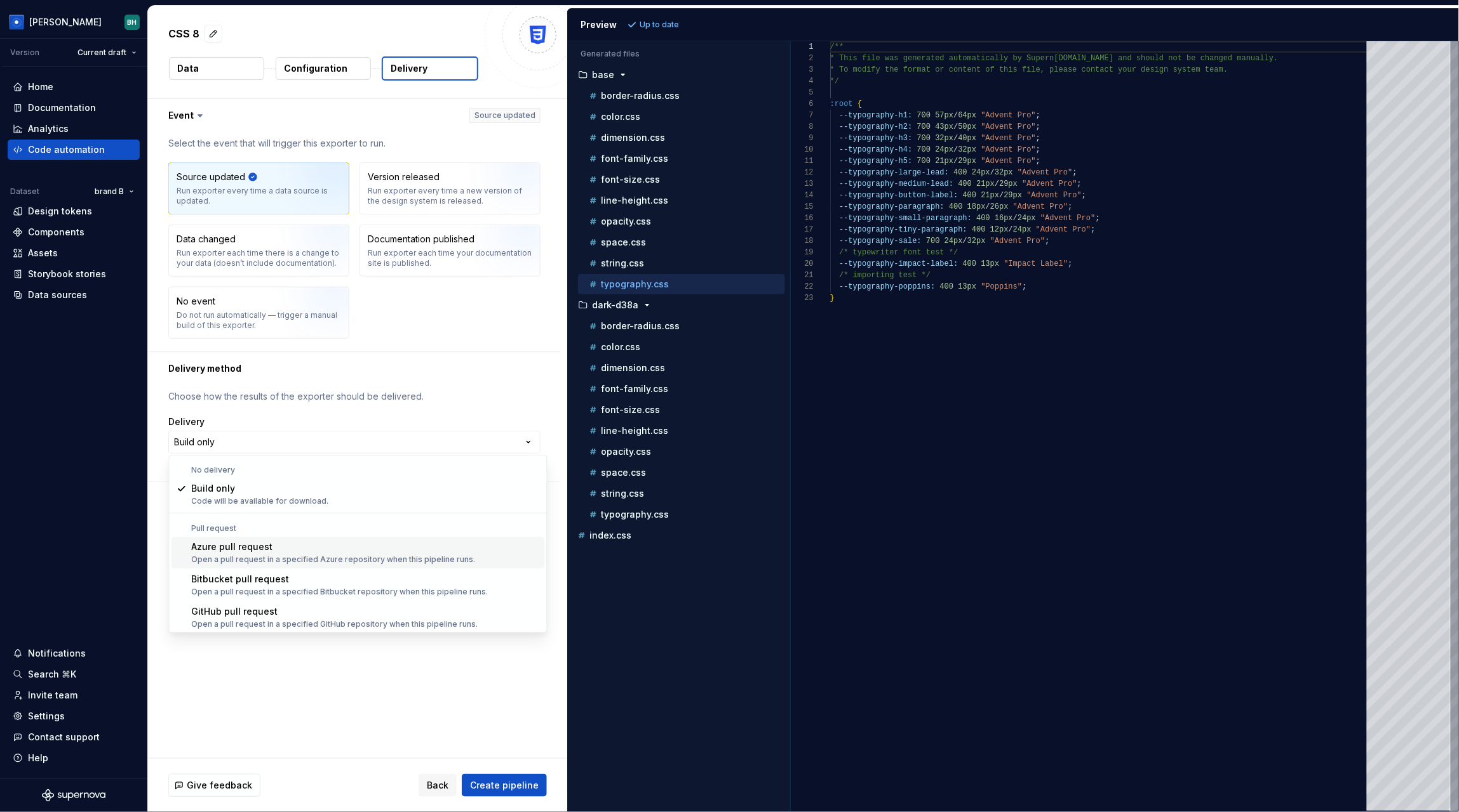
scroll to position [35, 0]
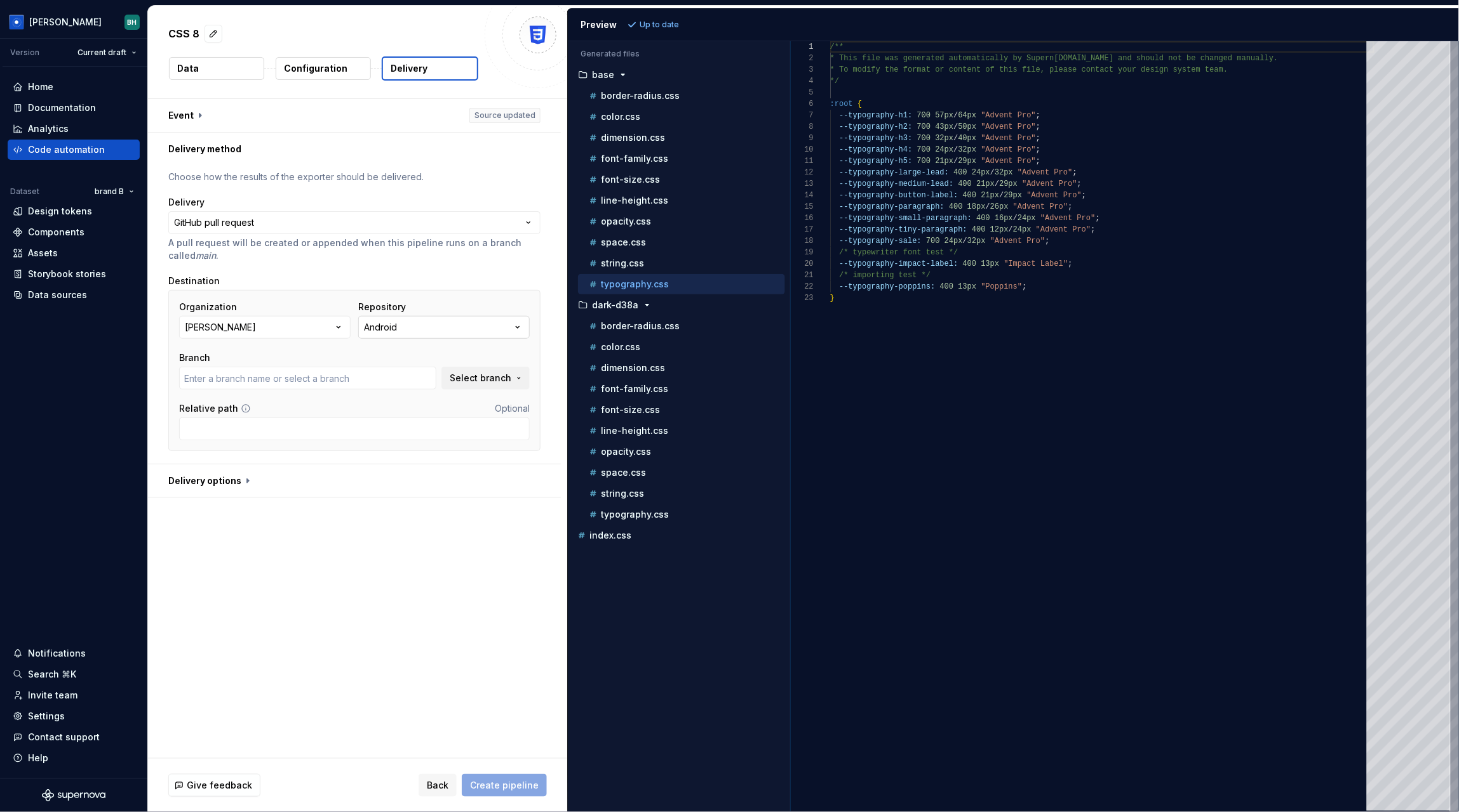
click at [397, 332] on div "Android" at bounding box center [380, 327] width 33 height 13
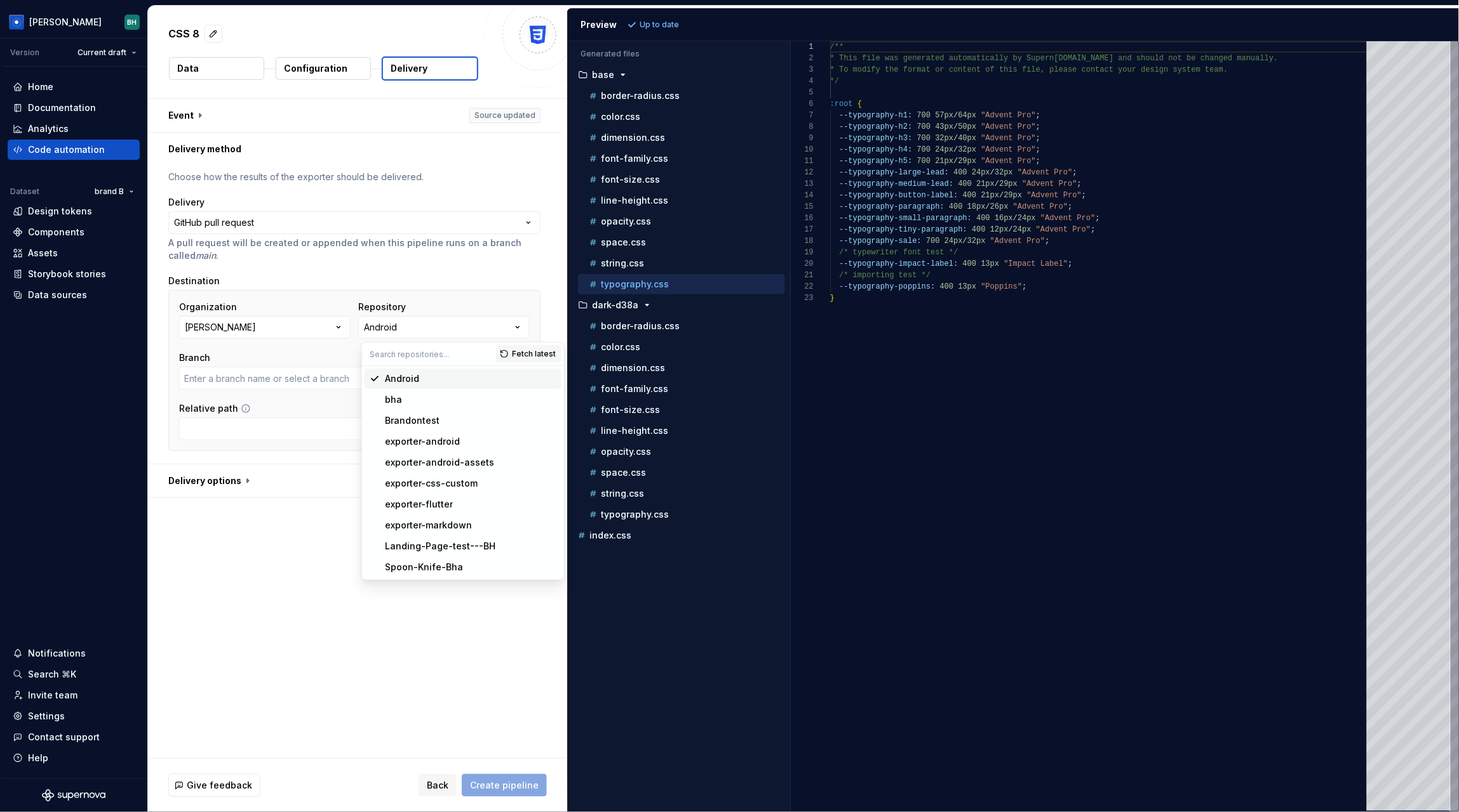
type input "main"
click at [413, 407] on span "bha" at bounding box center [462, 400] width 196 height 21
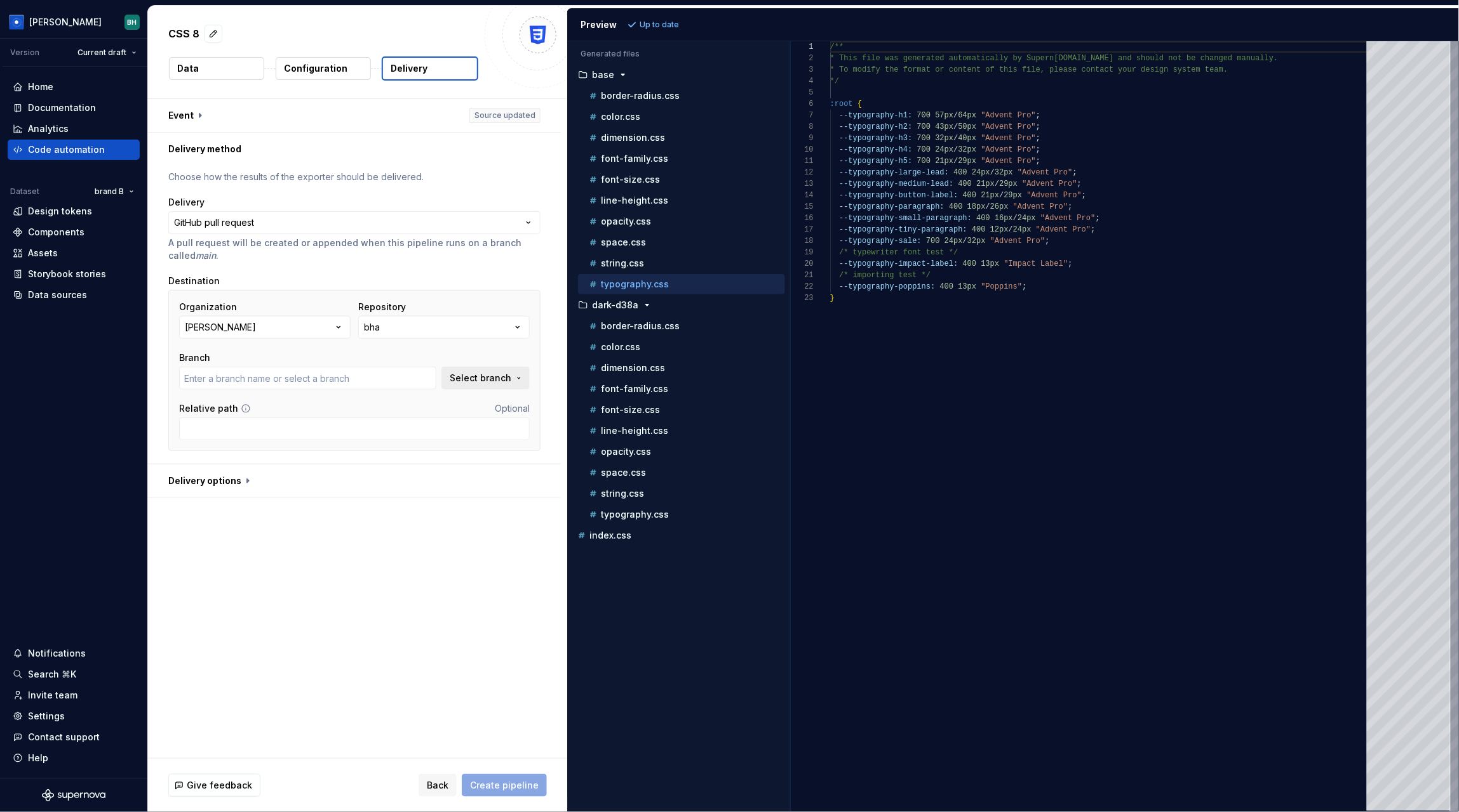
type input "main"
click at [459, 381] on span "Select branch" at bounding box center [480, 378] width 61 height 13
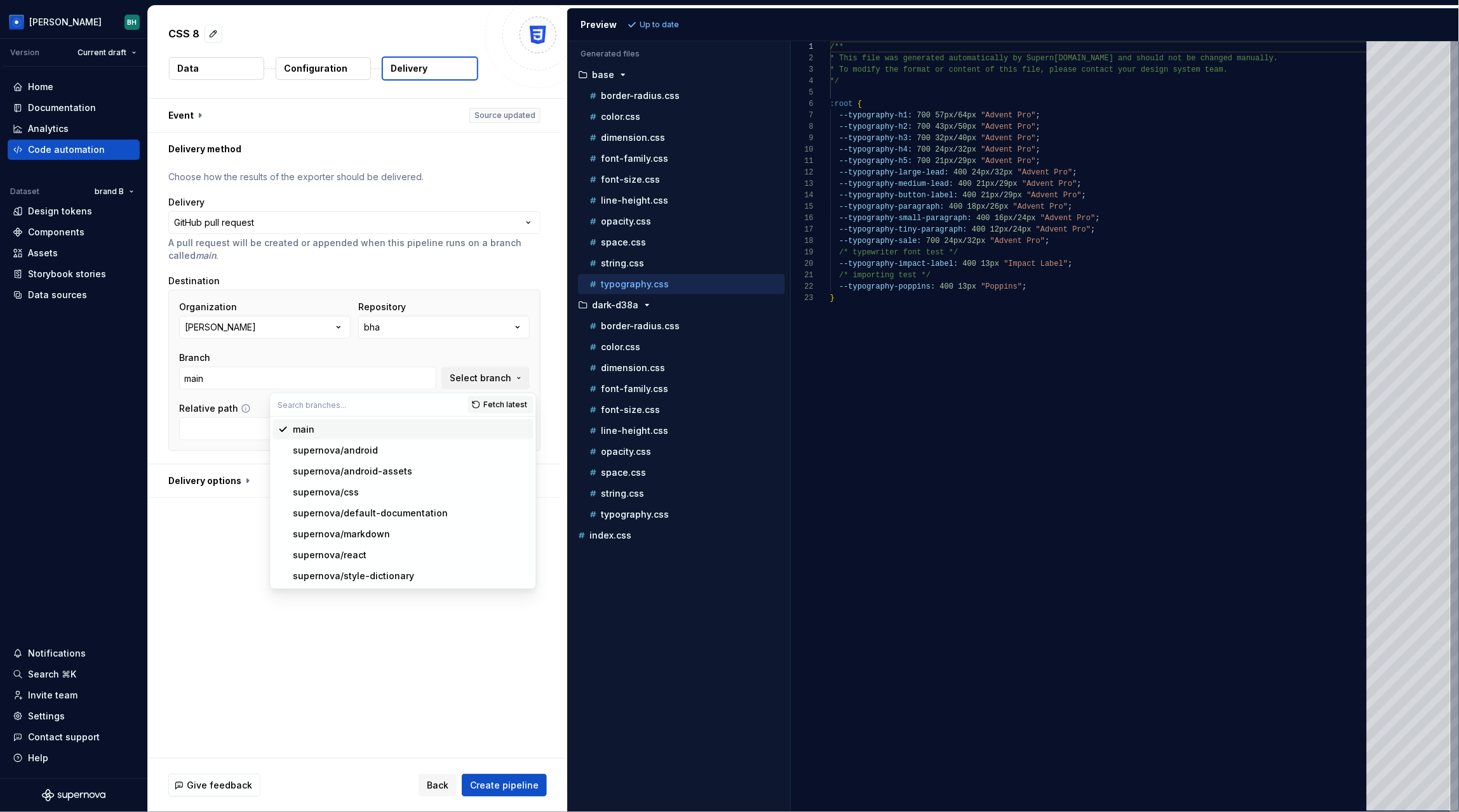
click at [382, 431] on div "main" at bounding box center [411, 429] width 235 height 13
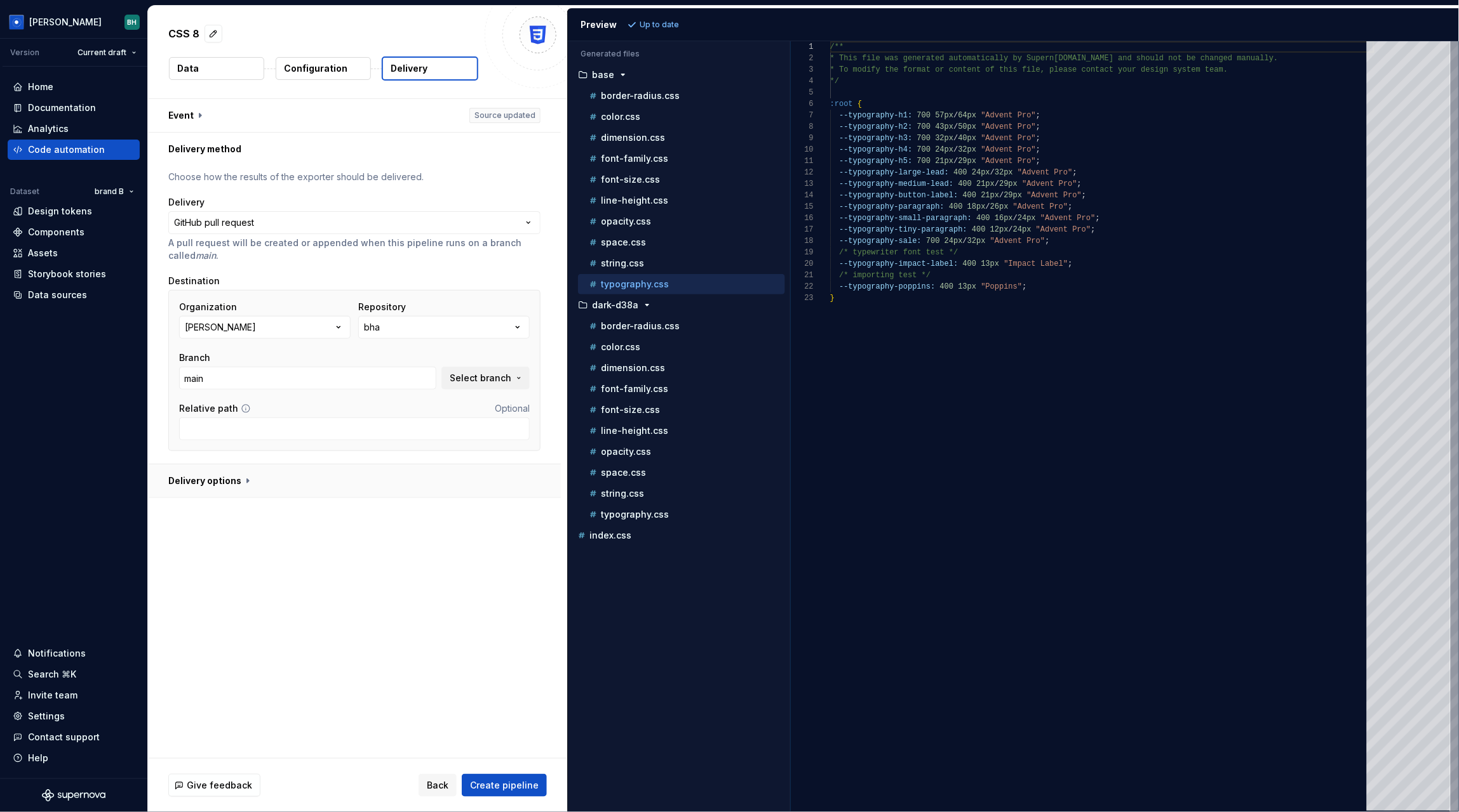
click at [239, 476] on button "button" at bounding box center [354, 480] width 413 height 33
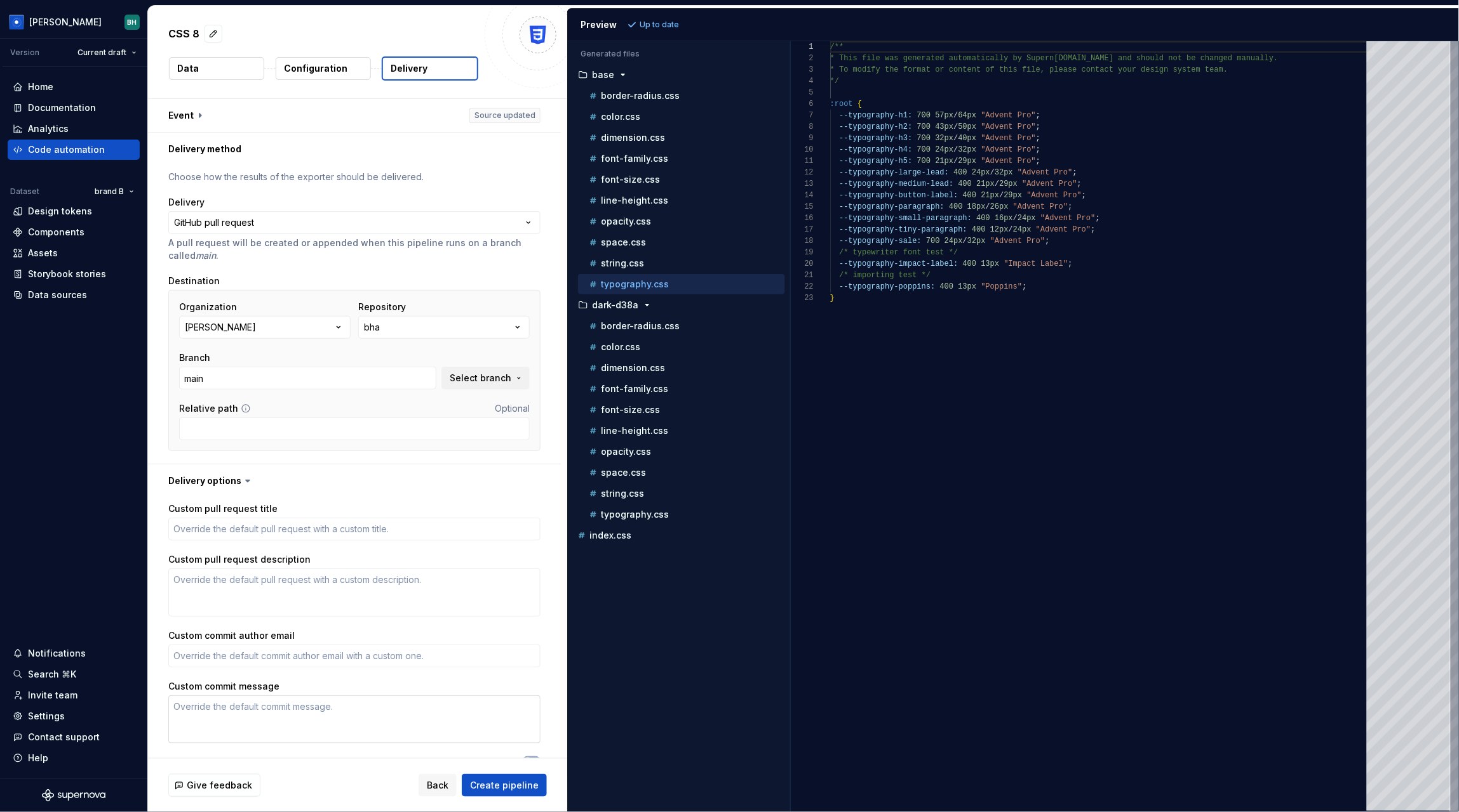
scroll to position [39, 0]
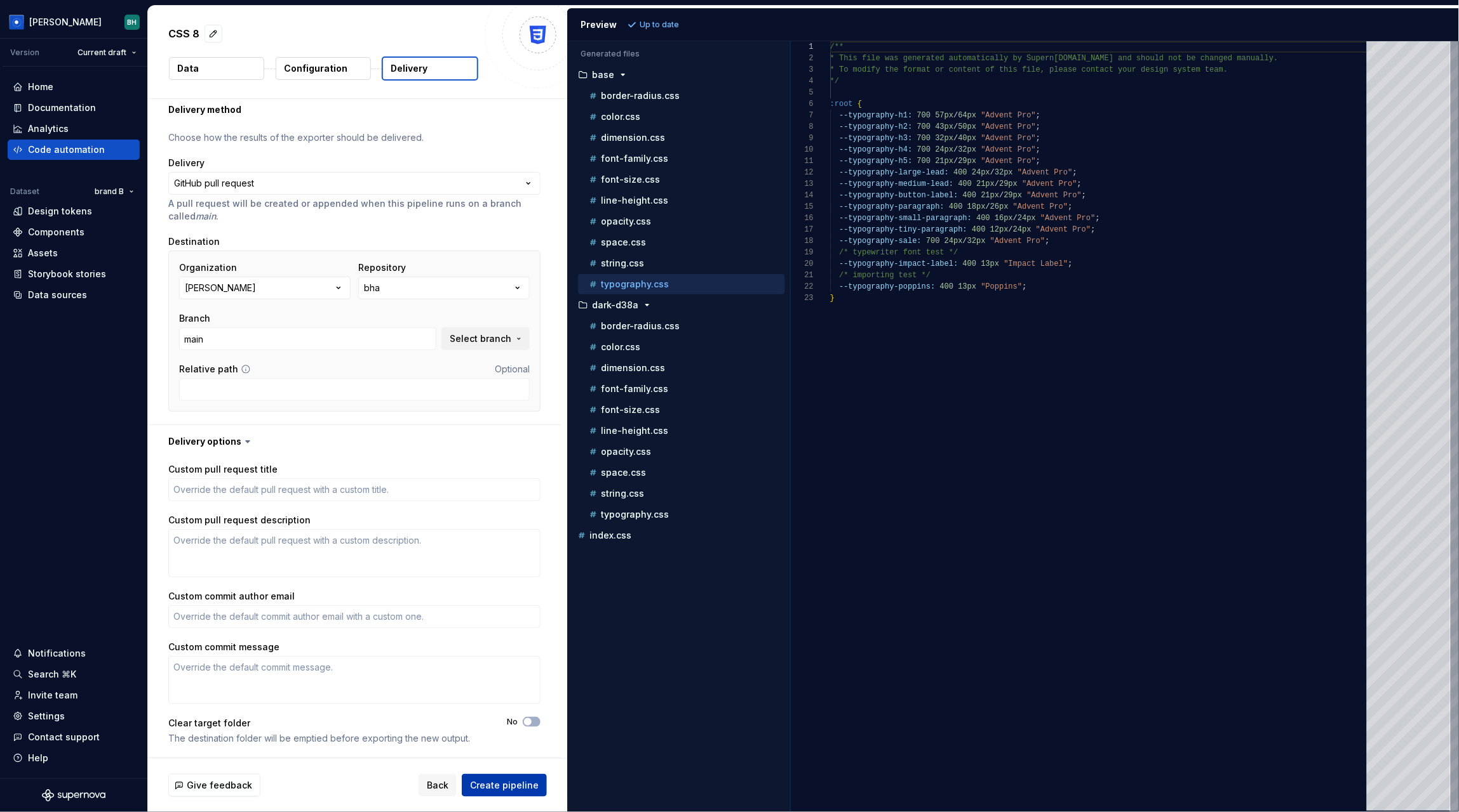
click at [499, 782] on span "Create pipeline" at bounding box center [503, 785] width 68 height 13
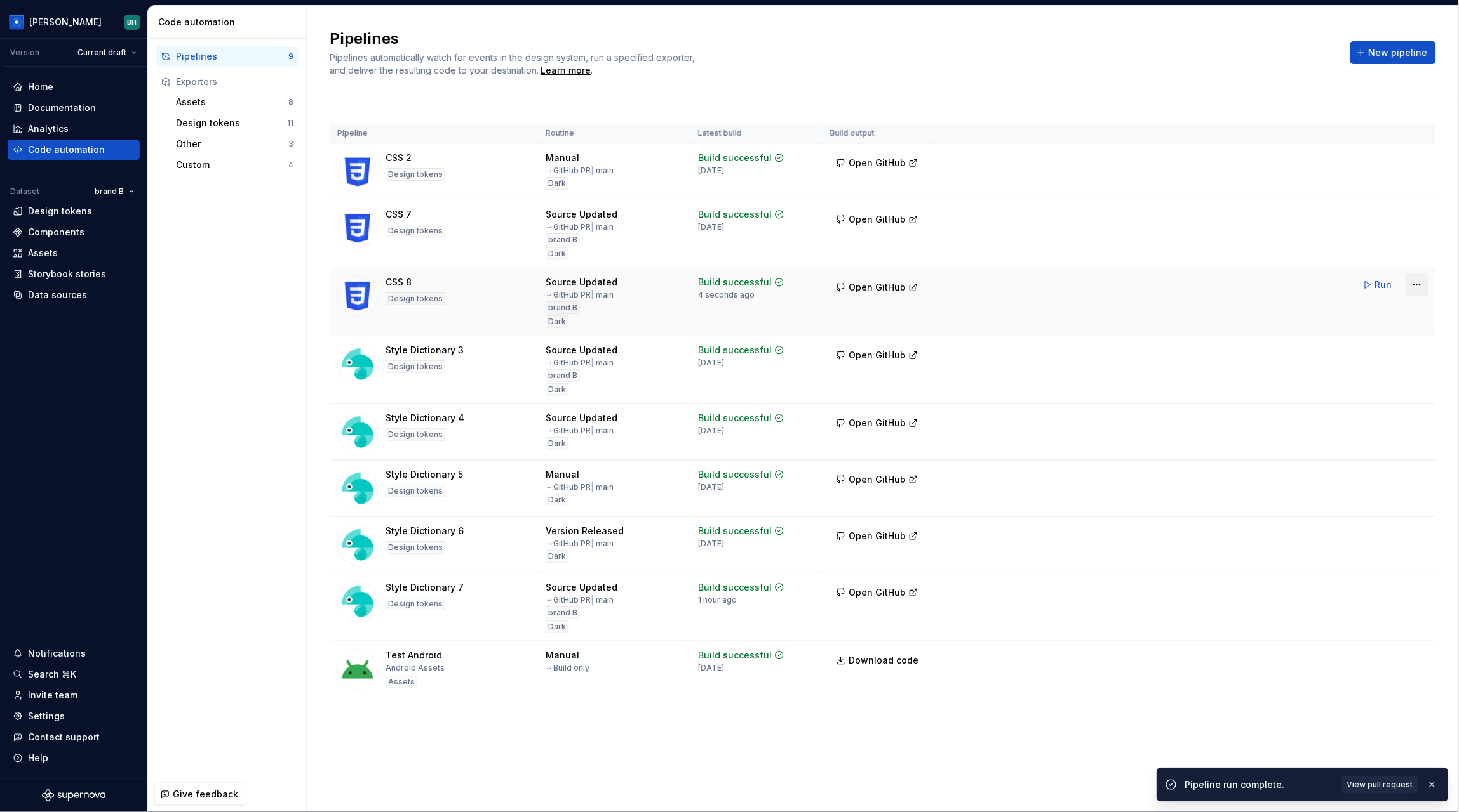
click at [1419, 289] on html "Brandon BH Version Current draft Home Documentation Analytics Code automation D…" at bounding box center [730, 406] width 1459 height 812
click at [934, 319] on html "Brandon BH Version Current draft Home Documentation Analytics Code automation D…" at bounding box center [730, 406] width 1459 height 812
click at [866, 289] on span "Open GitHub" at bounding box center [877, 287] width 57 height 13
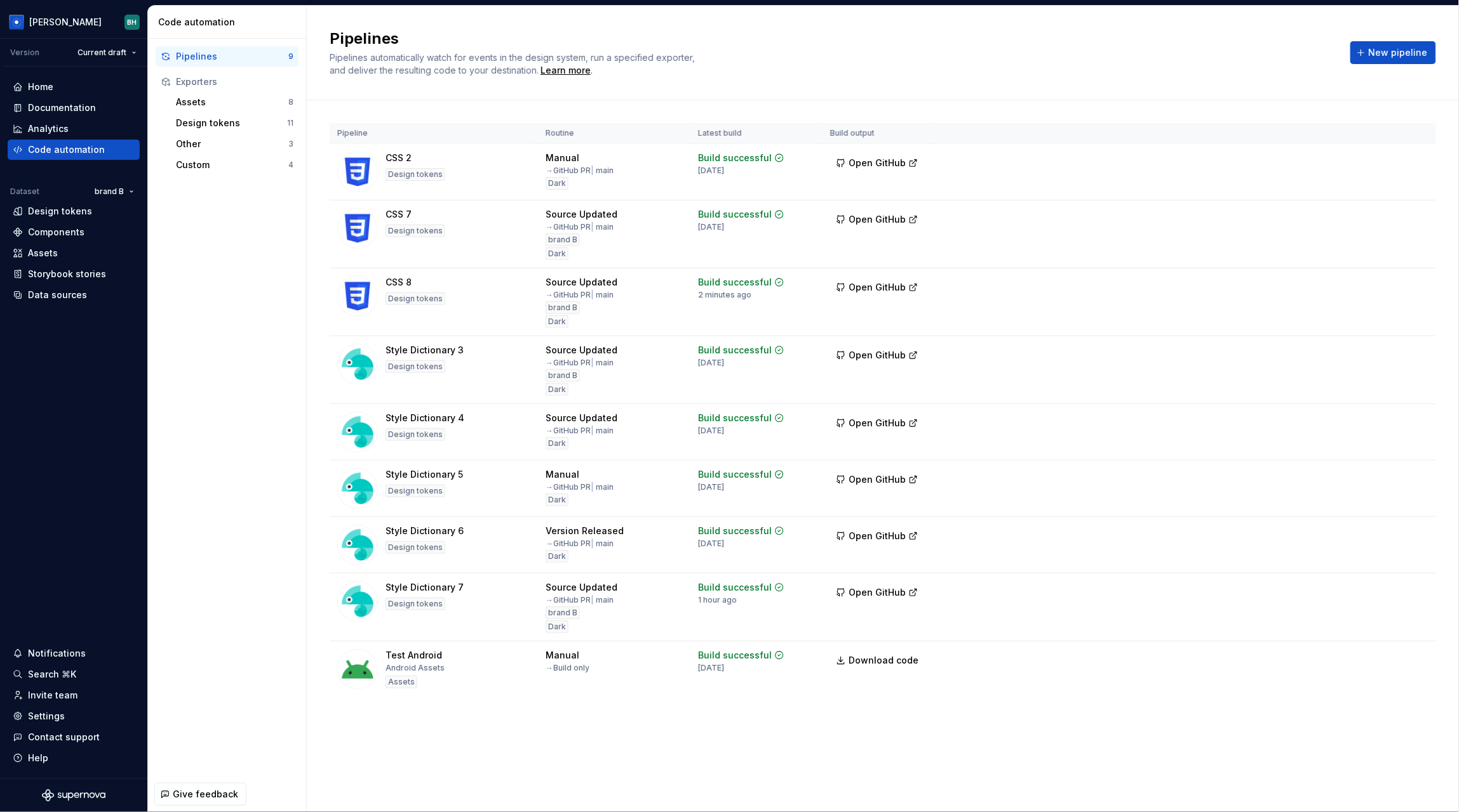
click at [263, 280] on div "Pipelines 9 Exporters Assets 8 Design tokens 11 Other 3 Custom 4" at bounding box center [227, 407] width 158 height 738
click at [1098, 37] on h2 "Pipelines" at bounding box center [832, 38] width 1005 height 21
click at [850, 56] on div "Pipelines Pipelines automatically watch for events in the design system, run a …" at bounding box center [832, 52] width 1005 height 48
click at [78, 88] on div "Home" at bounding box center [74, 87] width 122 height 13
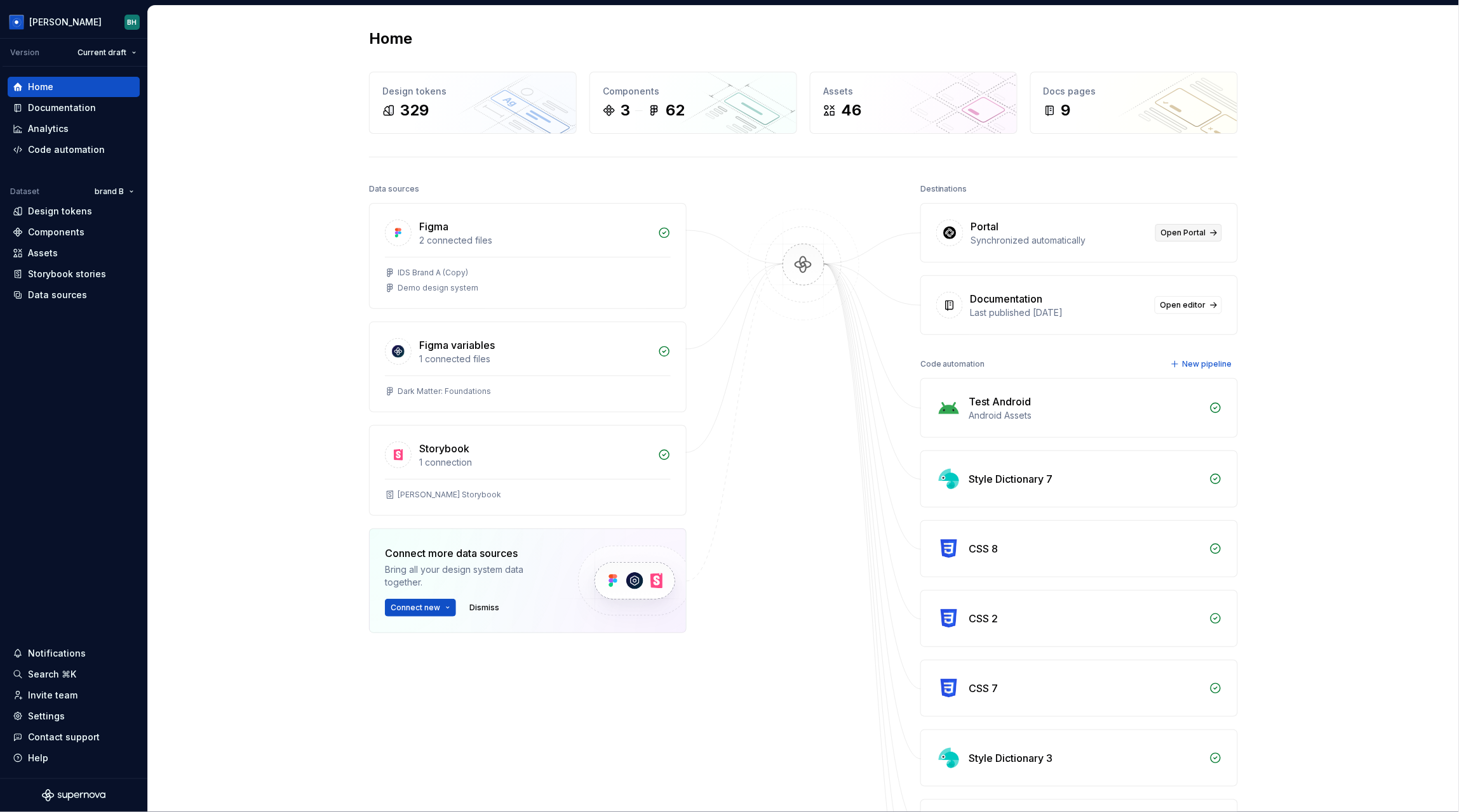
click at [1190, 232] on span "Open Portal" at bounding box center [1184, 233] width 45 height 10
click at [1374, 330] on div "Home Design tokens 329 Components 3 62 Assets 46 Docs pages 9 Data sources Figm…" at bounding box center [804, 538] width 1311 height 1065
click at [99, 109] on div "Documentation" at bounding box center [74, 108] width 122 height 13
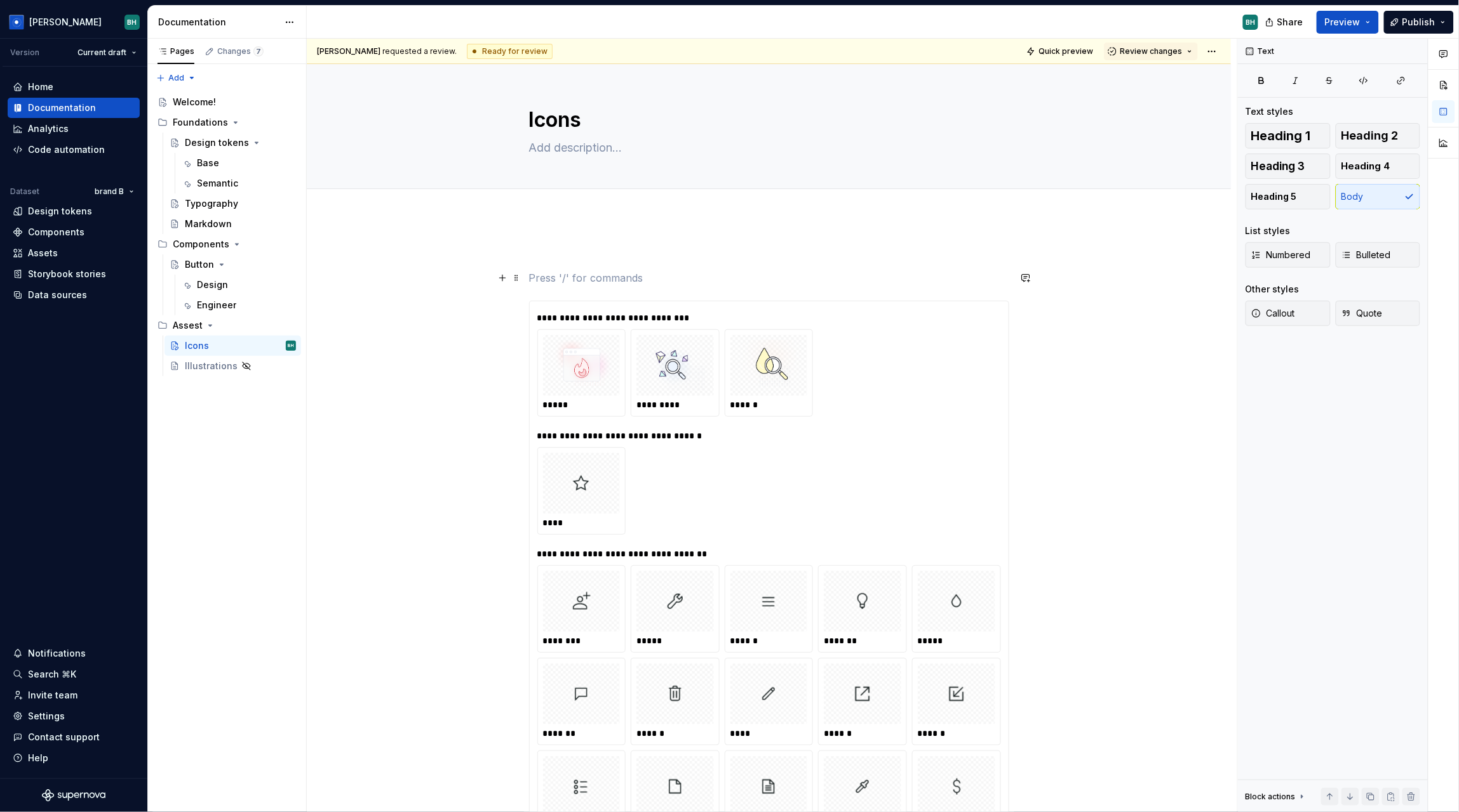
click at [629, 278] on p at bounding box center [769, 277] width 480 height 15
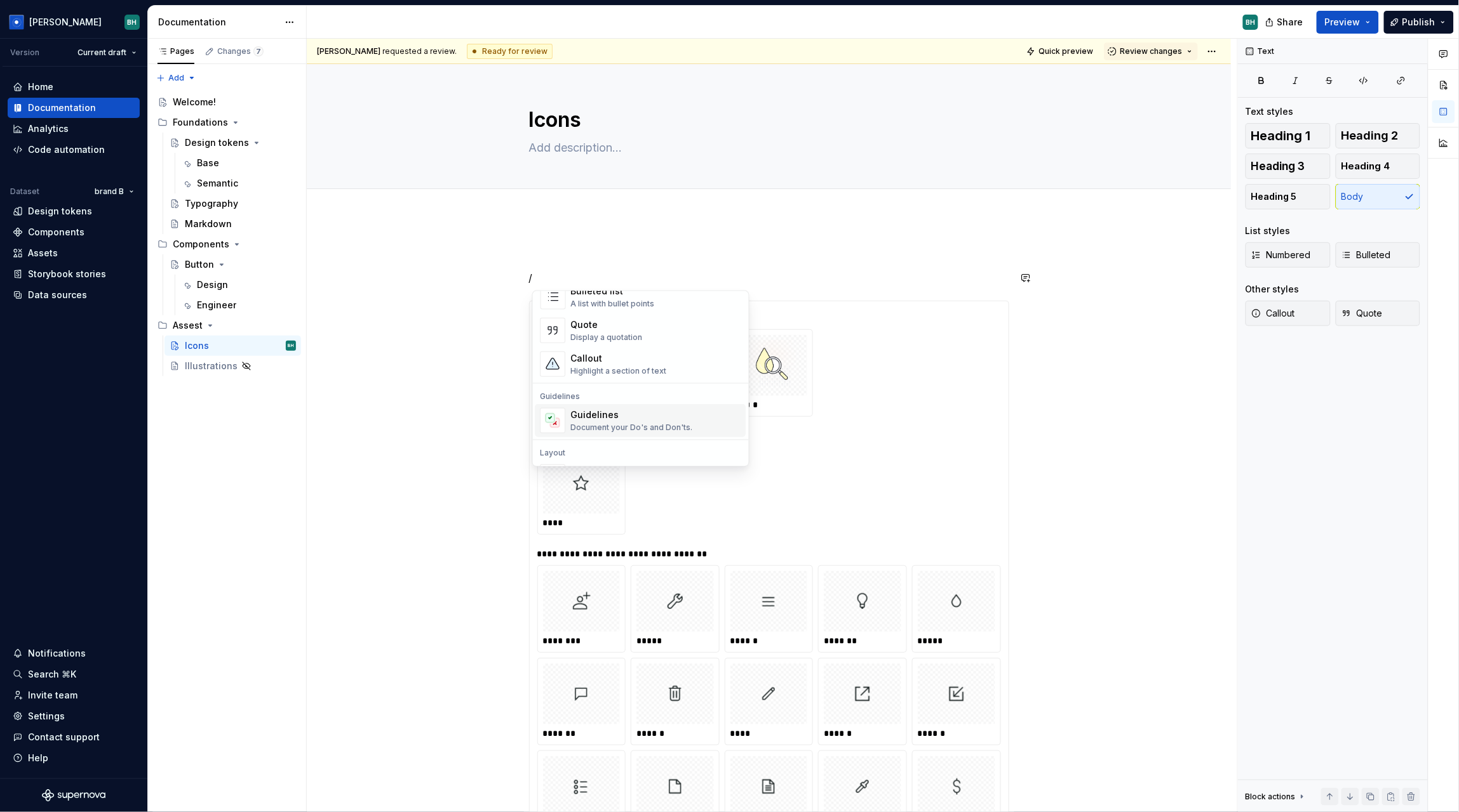
scroll to position [264, 0]
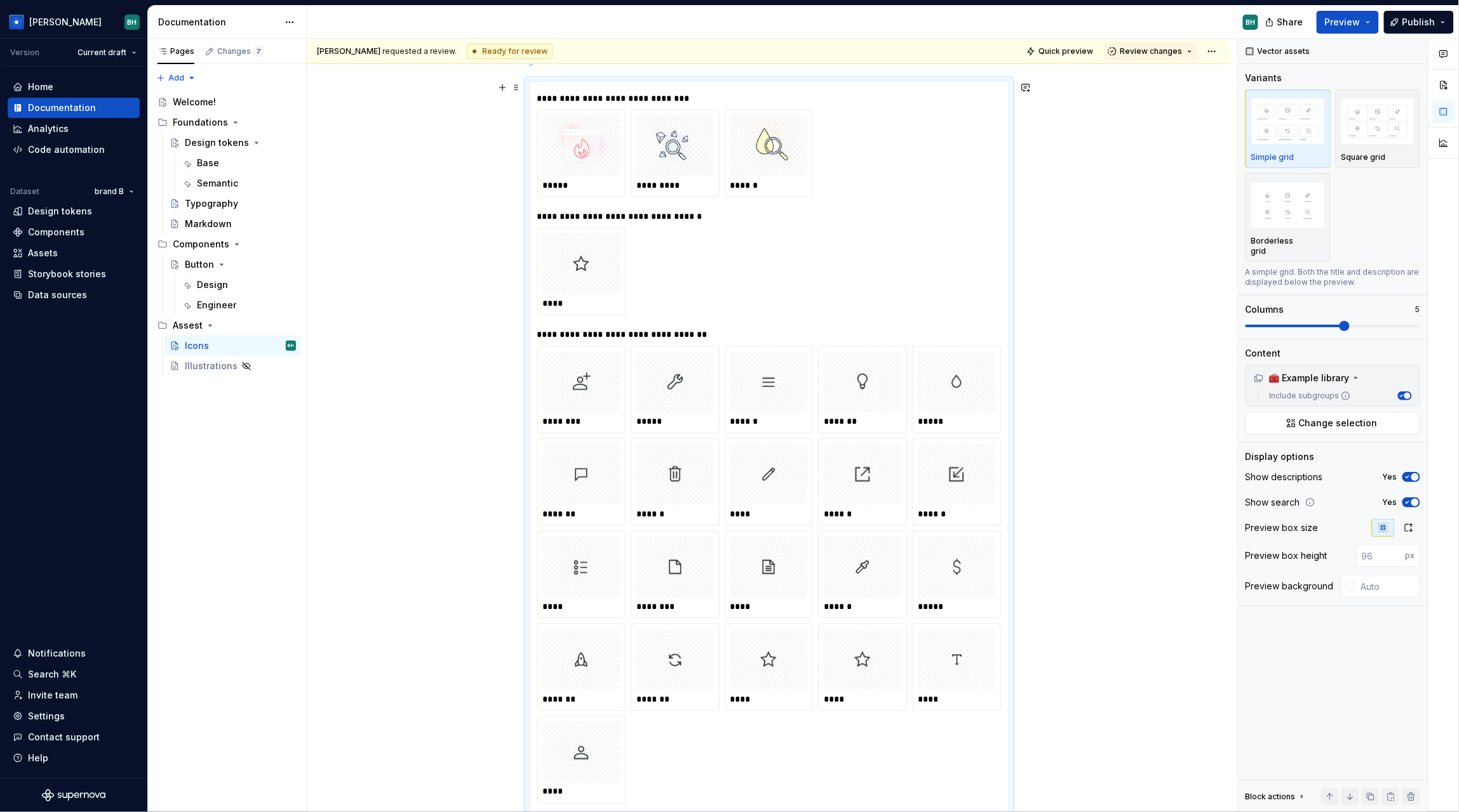
scroll to position [0, 0]
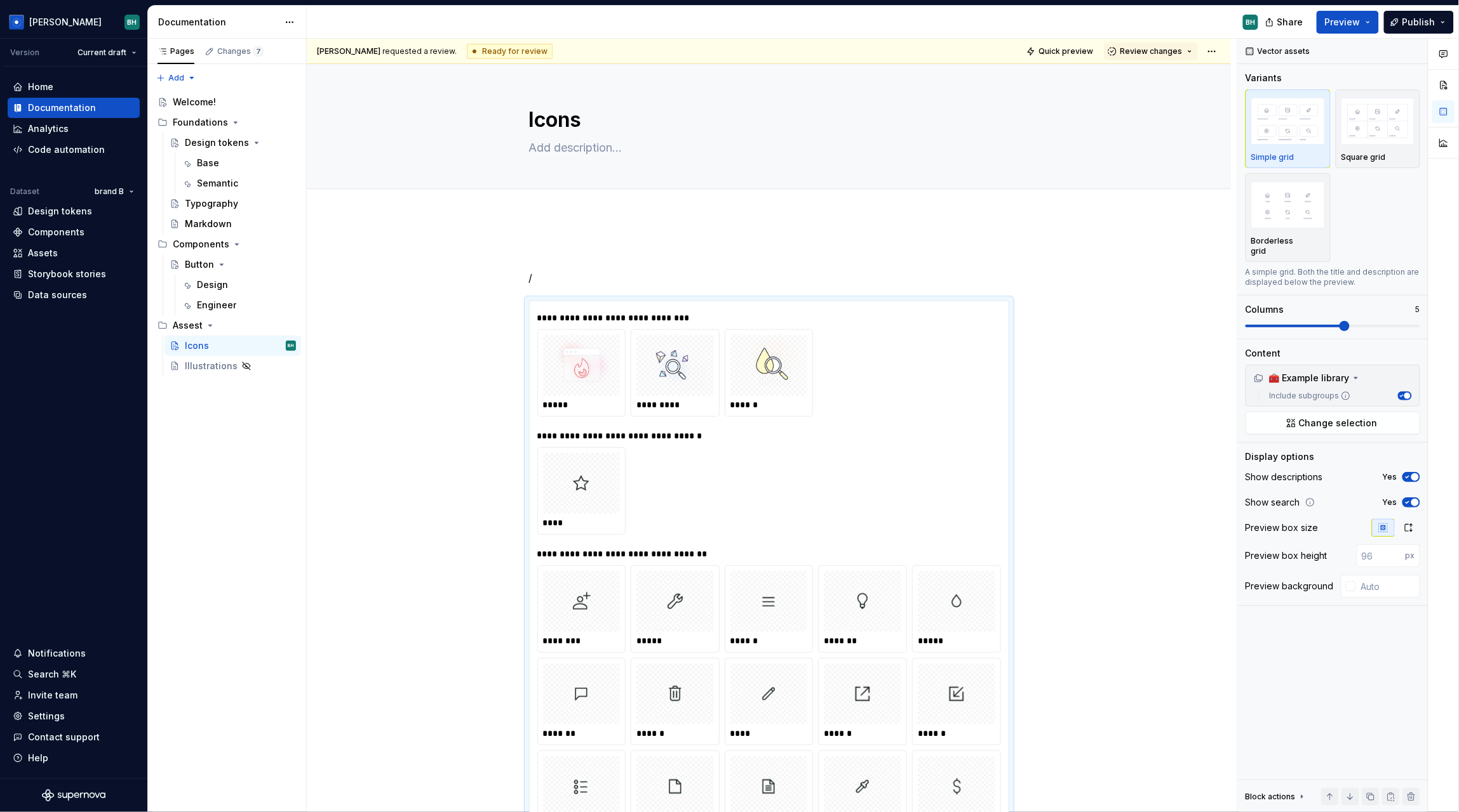
type textarea "*"
